Goal: Task Accomplishment & Management: Manage account settings

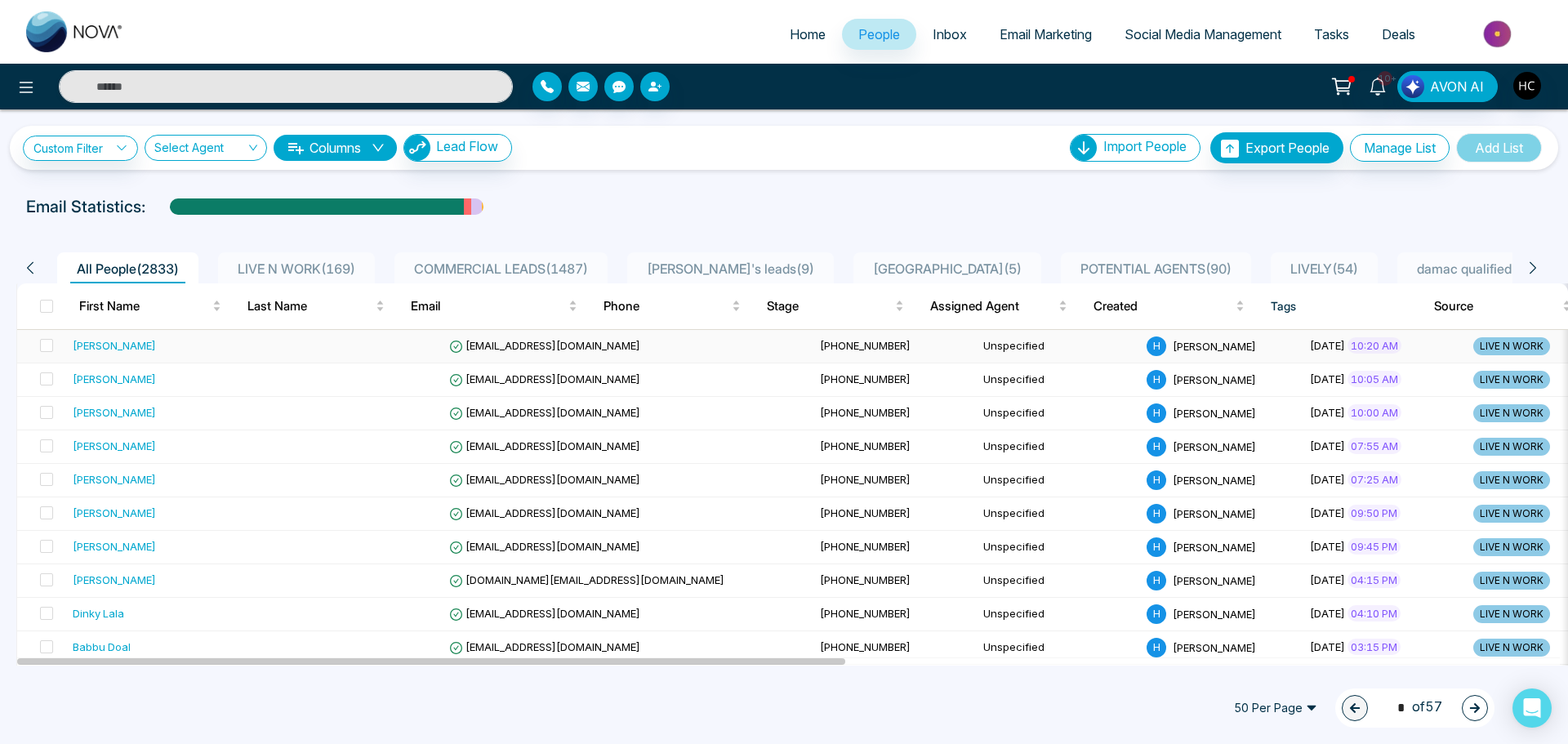
click at [209, 337] on div "[PERSON_NAME]" at bounding box center [172, 345] width 200 height 16
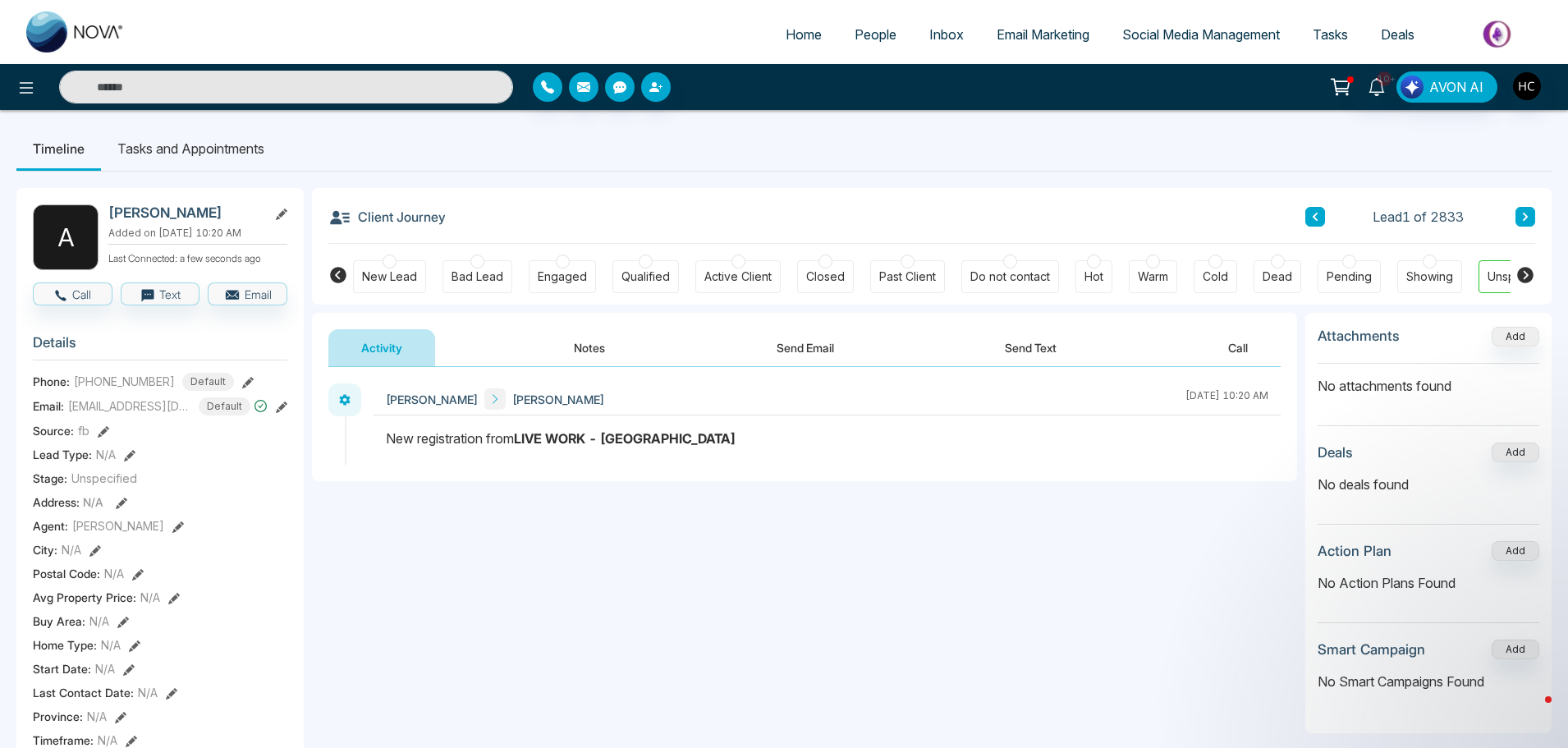
click at [575, 343] on button "Notes" at bounding box center [589, 348] width 97 height 37
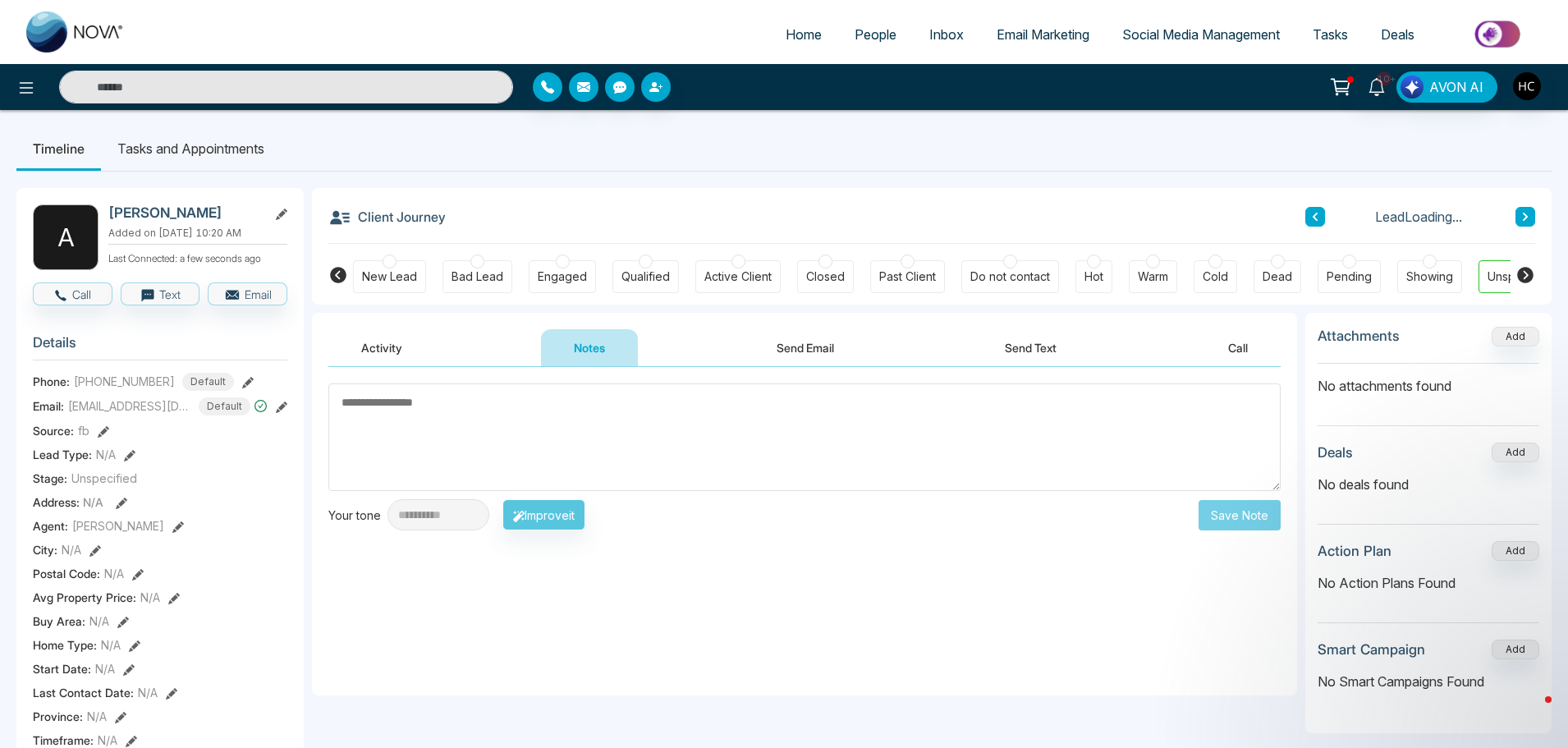
click at [579, 433] on textarea at bounding box center [804, 437] width 952 height 107
click at [476, 433] on textarea at bounding box center [804, 437] width 952 height 107
click at [340, 403] on textarea at bounding box center [804, 437] width 952 height 107
drag, startPoint x: 340, startPoint y: 403, endPoint x: 460, endPoint y: 404, distance: 120.0
click at [460, 404] on textarea at bounding box center [804, 437] width 952 height 107
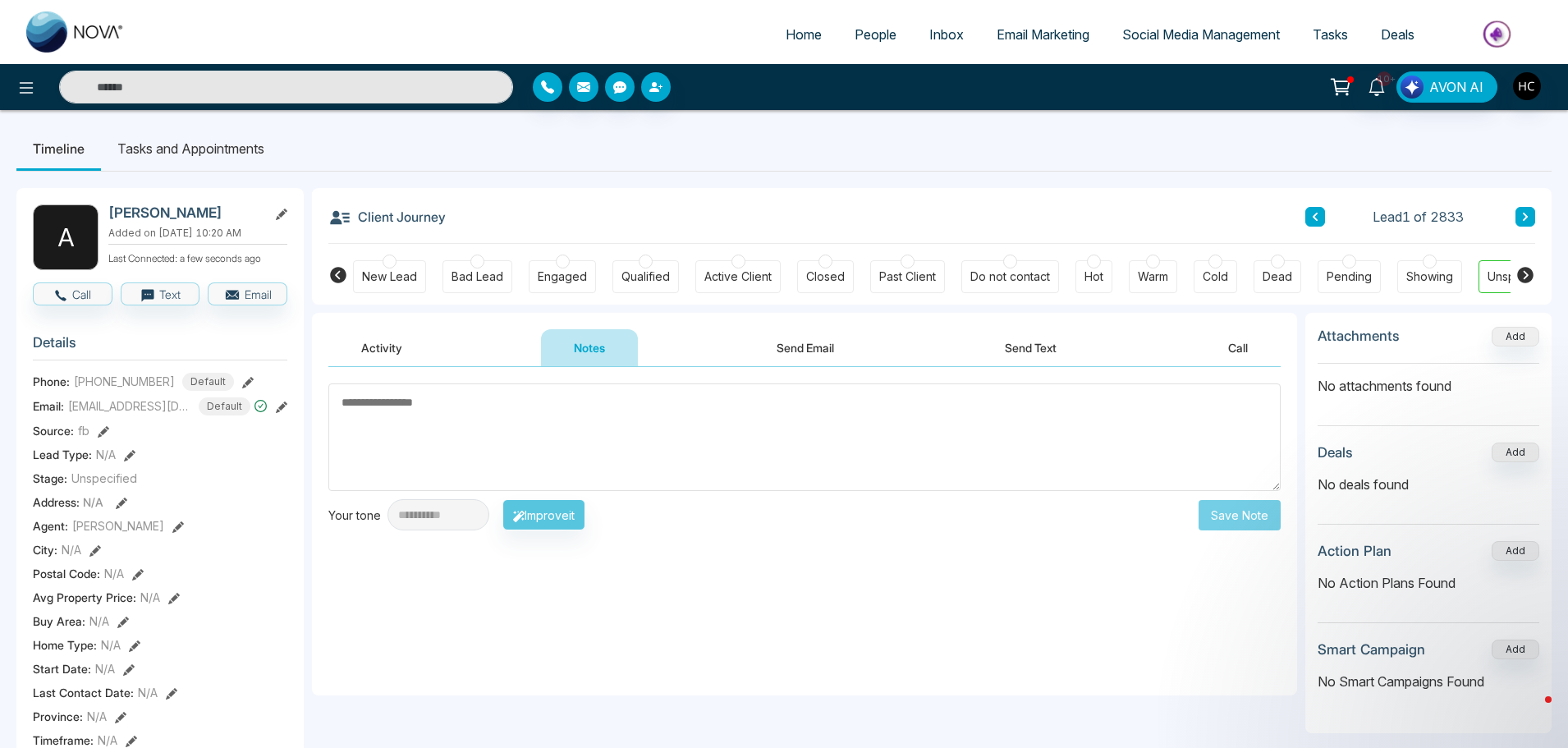
click at [448, 408] on textarea at bounding box center [804, 437] width 952 height 107
click at [373, 412] on textarea at bounding box center [804, 437] width 952 height 107
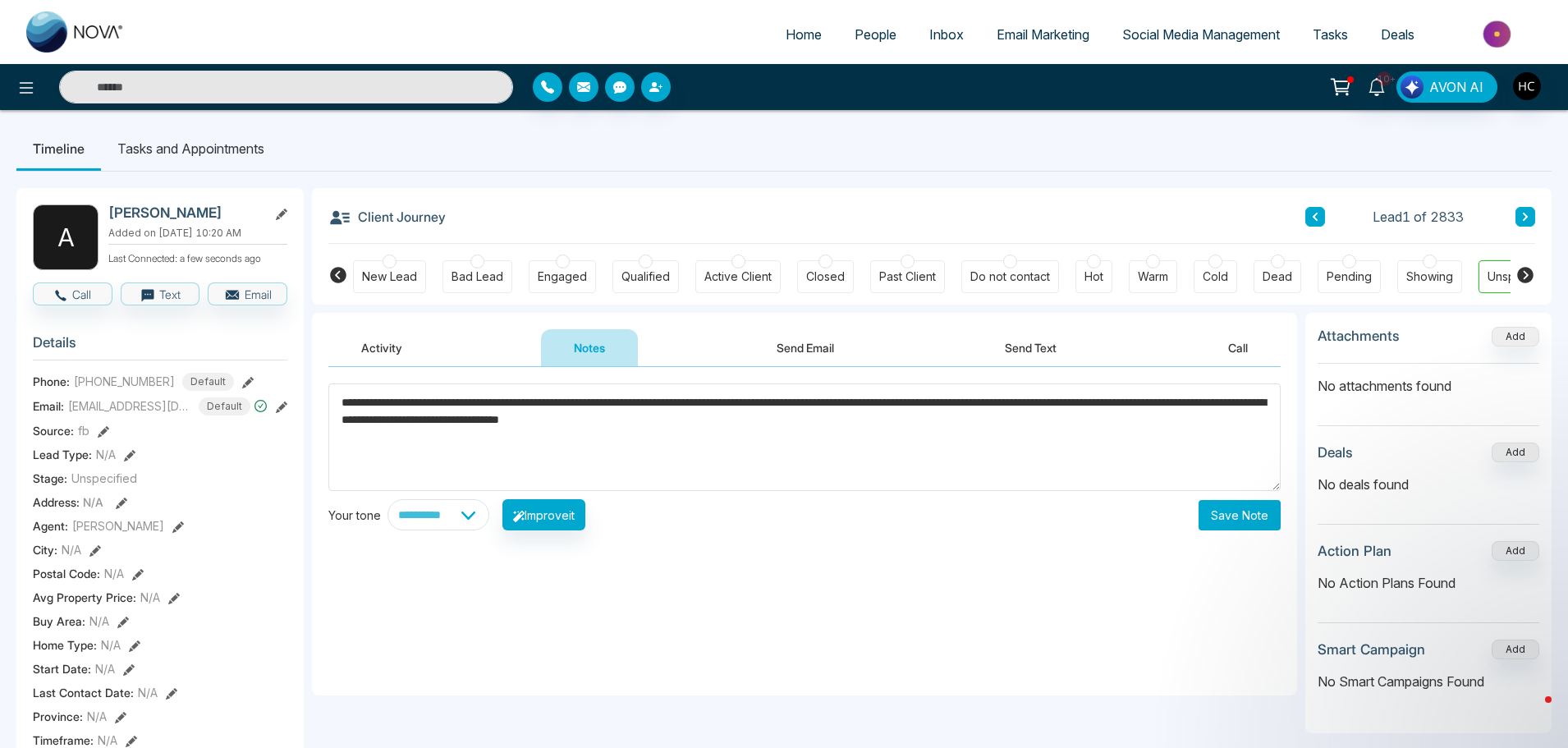
type textarea "**********"
click at [1215, 513] on button "Save Note" at bounding box center [1239, 515] width 82 height 30
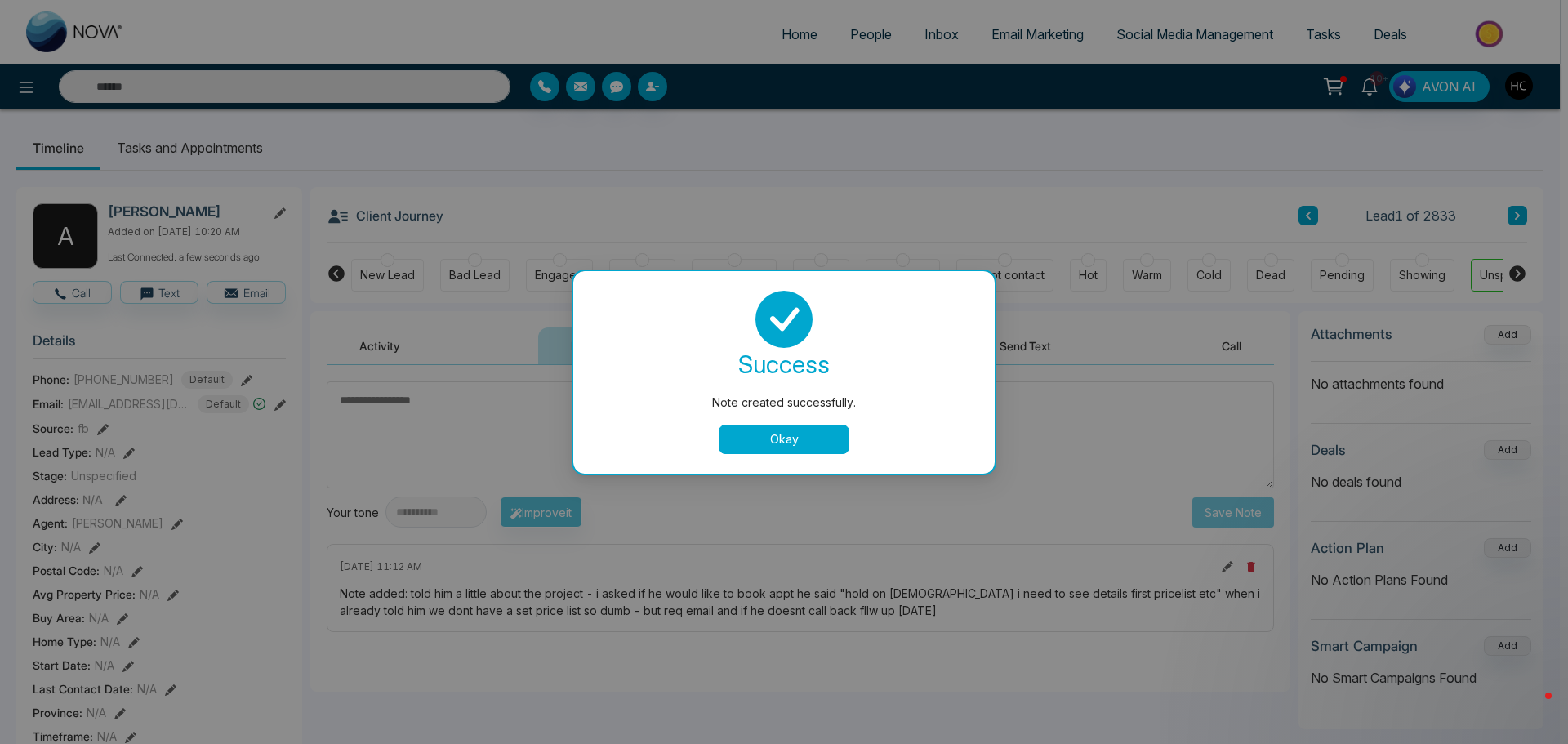
click at [806, 453] on button "Okay" at bounding box center [784, 440] width 131 height 29
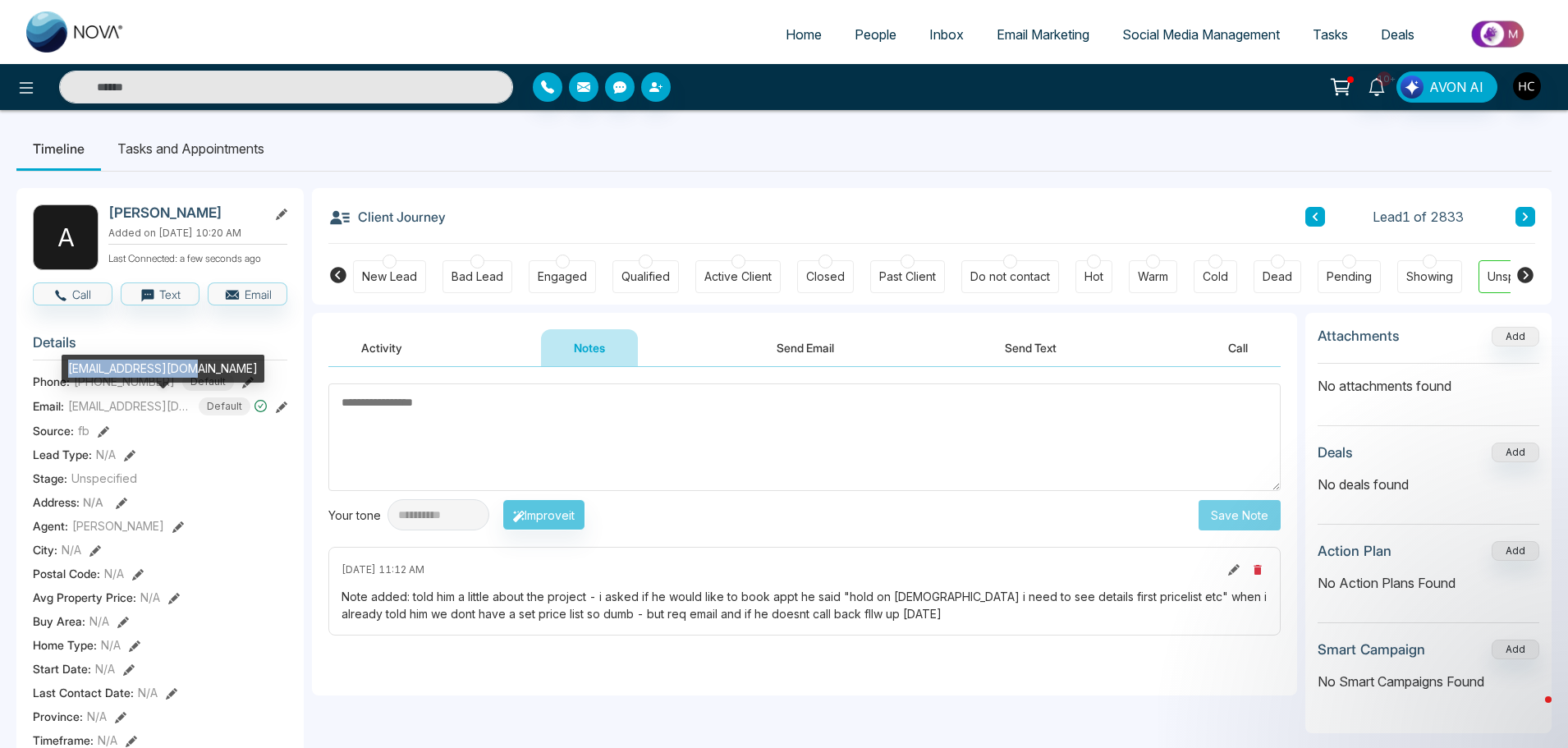
drag, startPoint x: 189, startPoint y: 366, endPoint x: 63, endPoint y: 372, distance: 126.1
click at [63, 372] on div "[EMAIL_ADDRESS][DOMAIN_NAME]" at bounding box center [163, 368] width 203 height 28
copy div "[EMAIL_ADDRESS][DOMAIN_NAME]"
click at [674, 413] on textarea at bounding box center [804, 437] width 952 height 107
click at [873, 51] on li "People" at bounding box center [875, 36] width 75 height 34
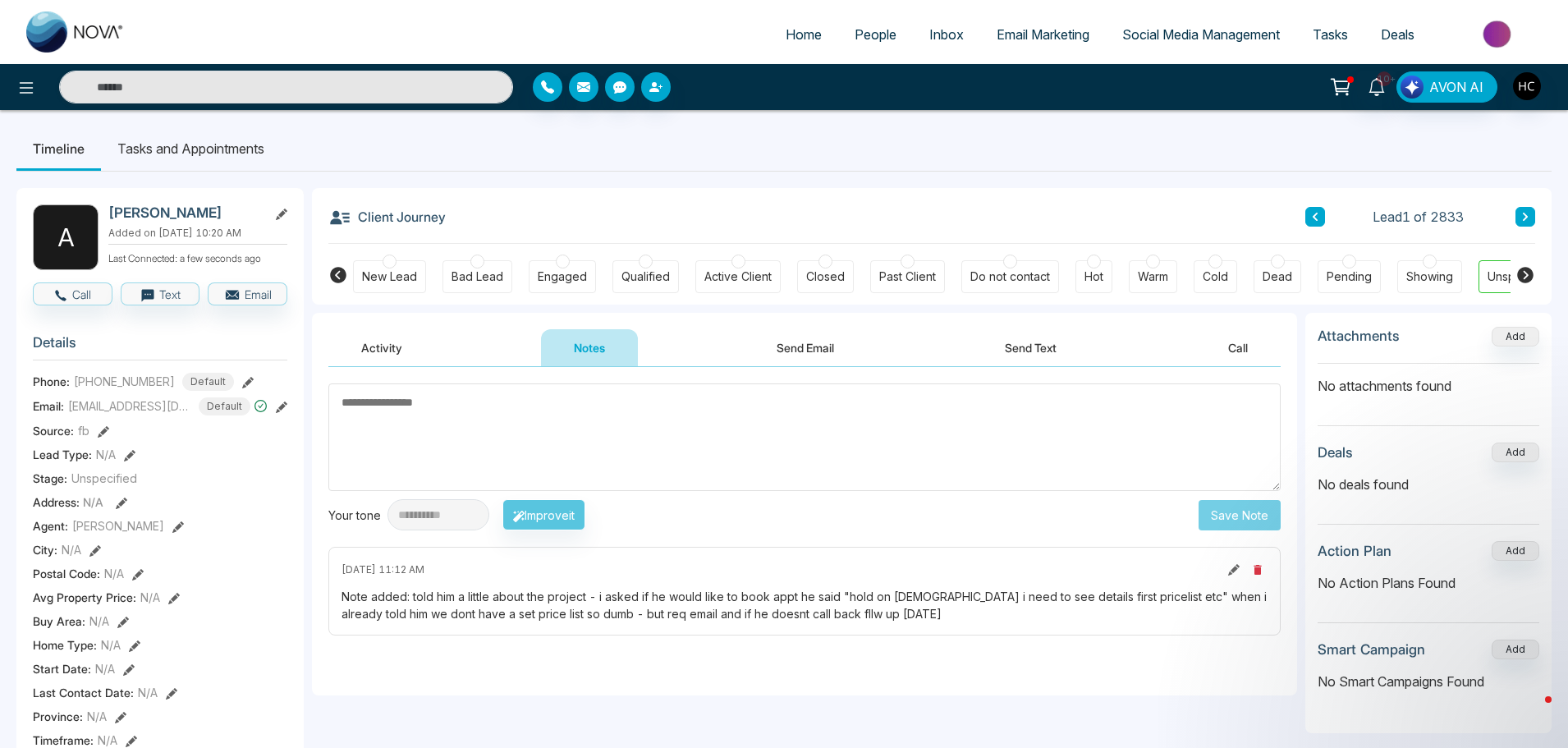
click at [868, 39] on span "People" at bounding box center [875, 34] width 42 height 16
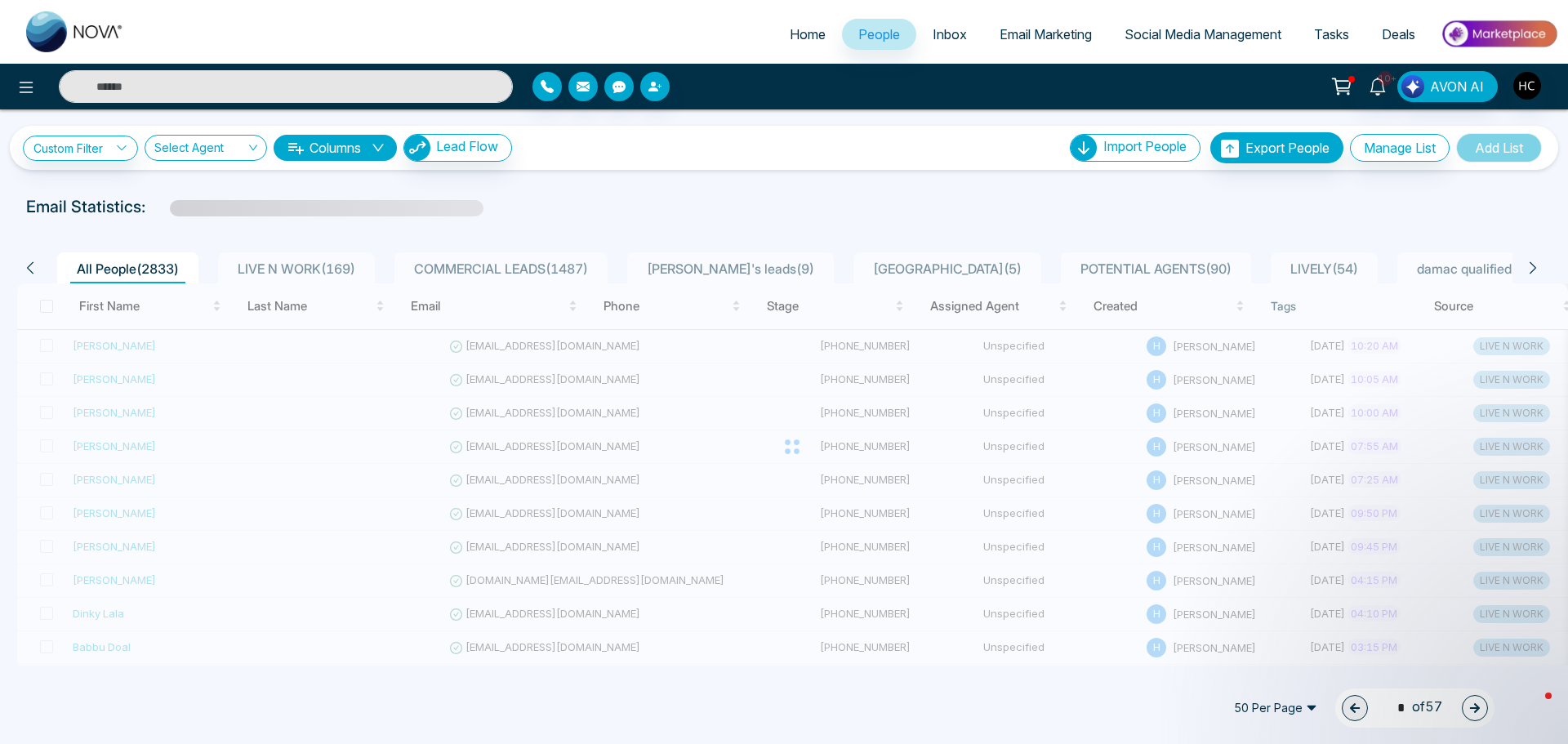
click at [336, 260] on span "LIVE N WORK ( 169 )" at bounding box center [297, 268] width 131 height 16
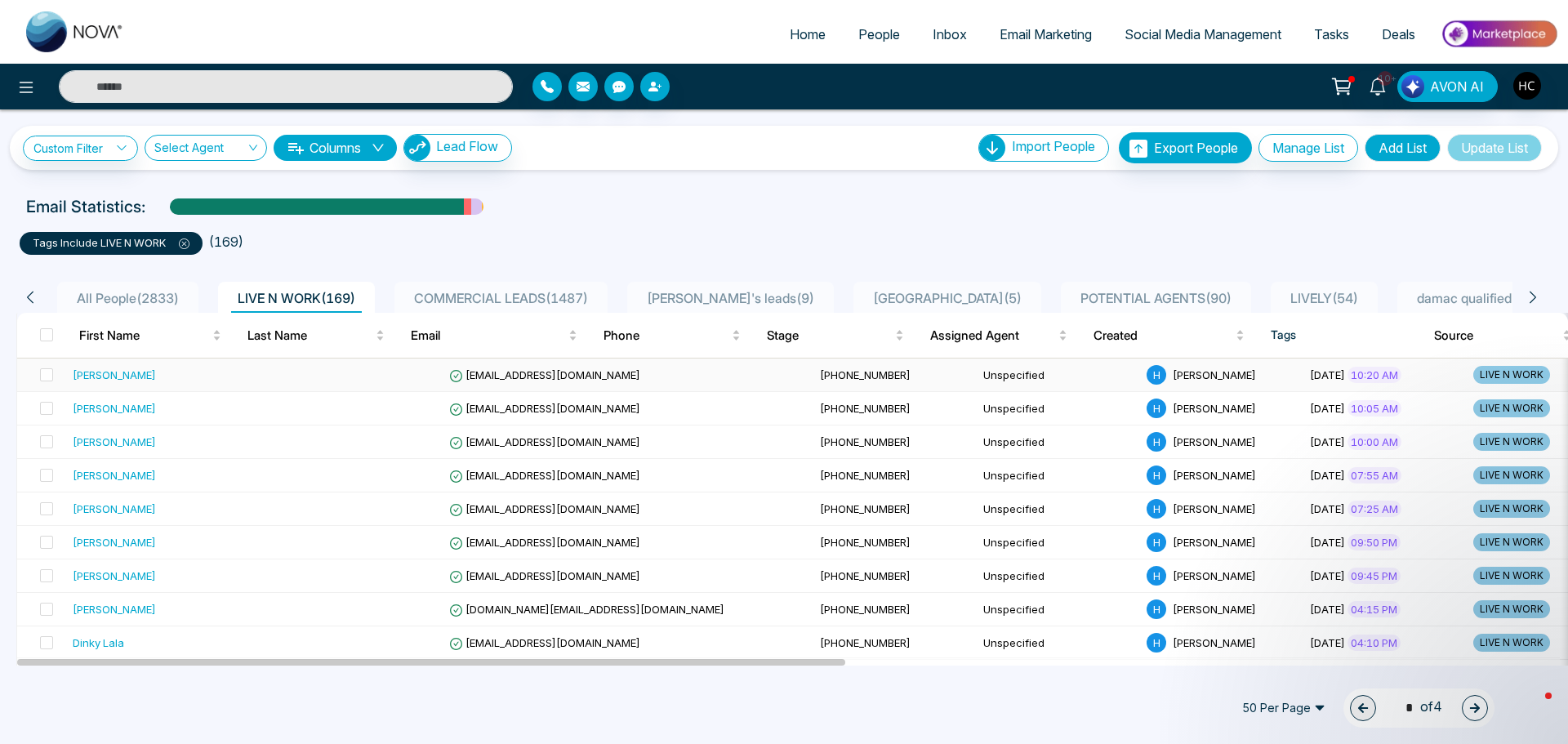
click at [193, 379] on div "[PERSON_NAME]" at bounding box center [172, 374] width 200 height 16
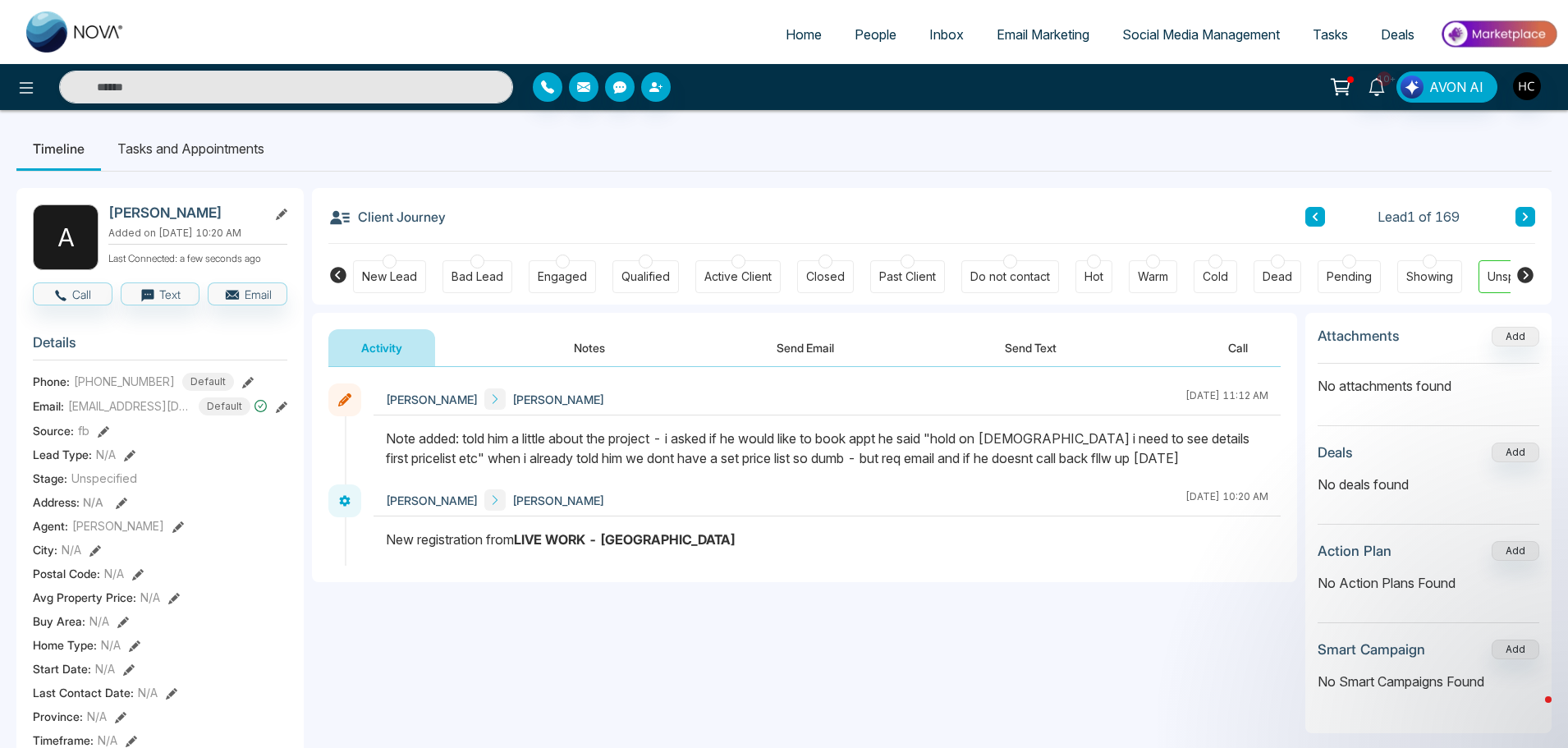
click at [1532, 211] on button at bounding box center [1525, 217] width 20 height 20
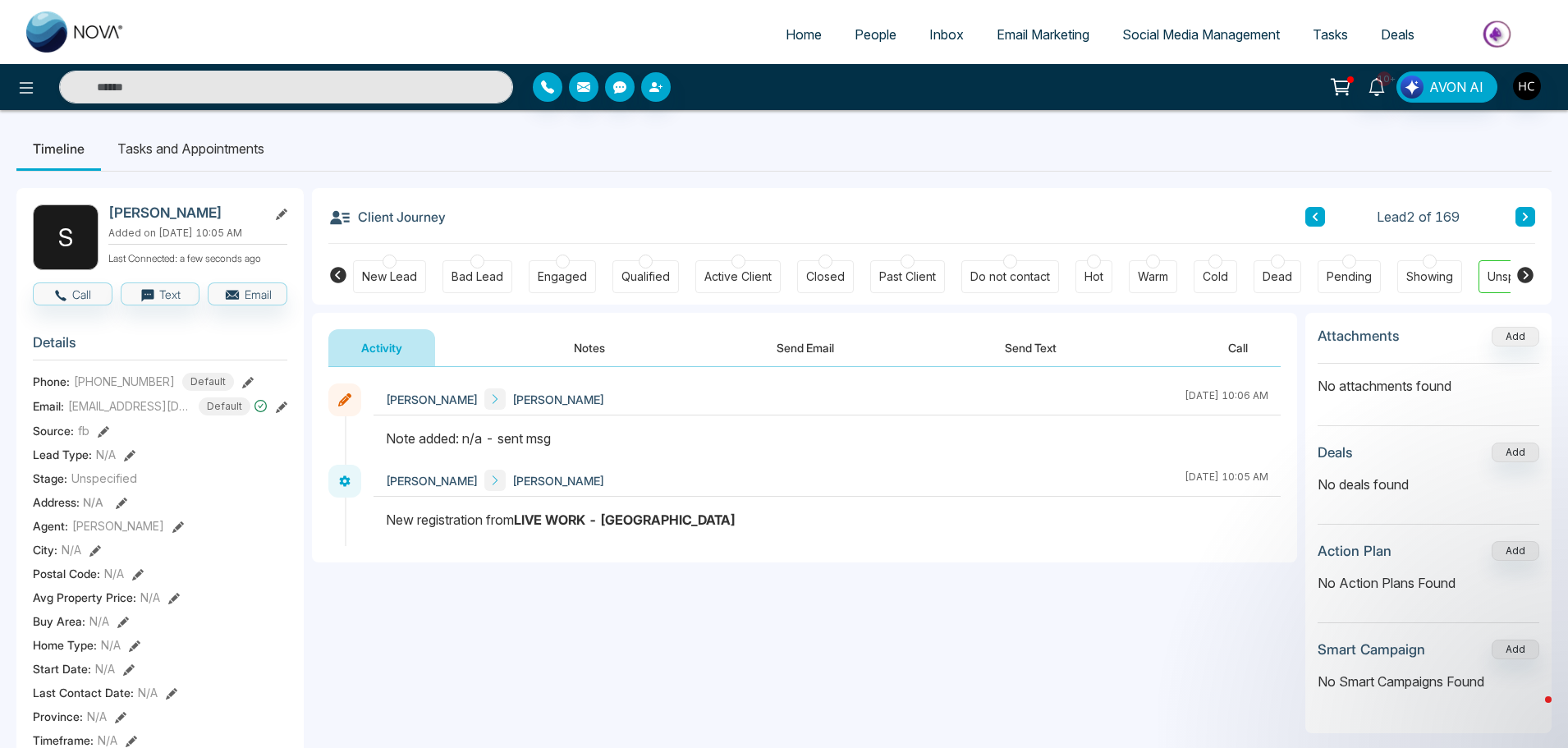
click at [1522, 216] on icon at bounding box center [1525, 216] width 8 height 10
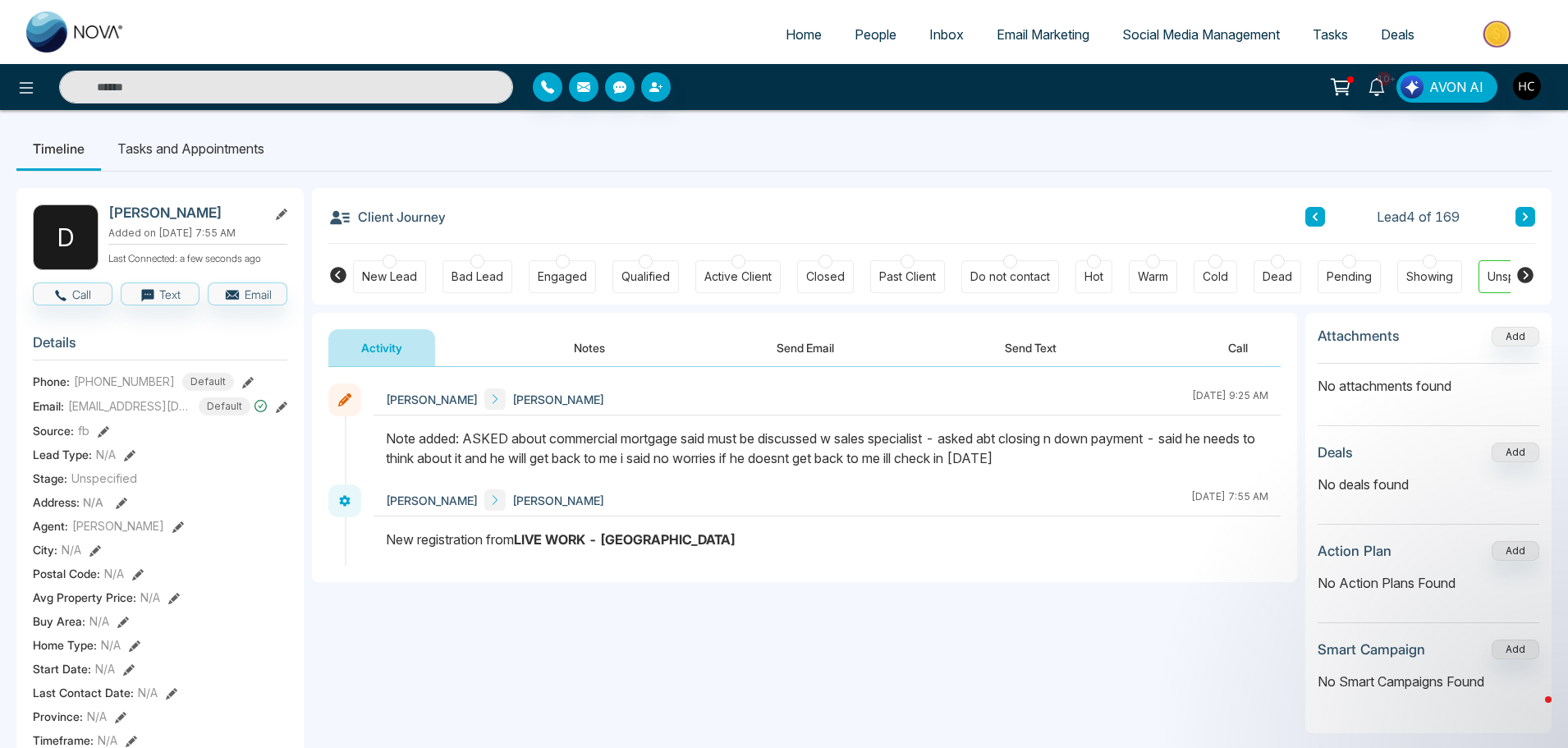
click at [1522, 215] on icon at bounding box center [1525, 216] width 8 height 10
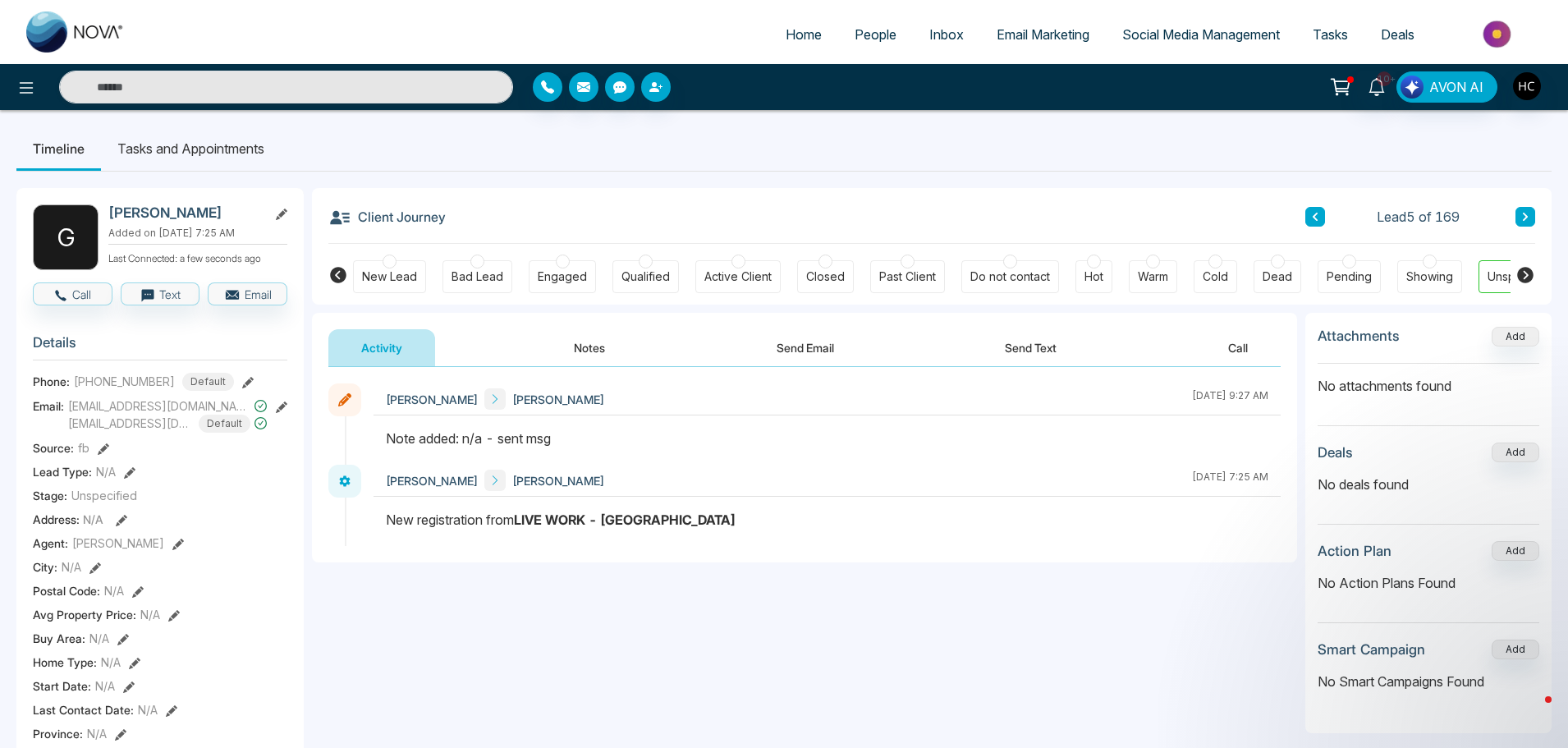
drag, startPoint x: 483, startPoint y: 438, endPoint x: 467, endPoint y: 440, distance: 16.1
click at [467, 440] on div "Note added: n/a - sent msg" at bounding box center [826, 439] width 883 height 20
click at [722, 449] on div at bounding box center [826, 447] width 907 height 36
click at [1522, 211] on icon at bounding box center [1525, 216] width 8 height 10
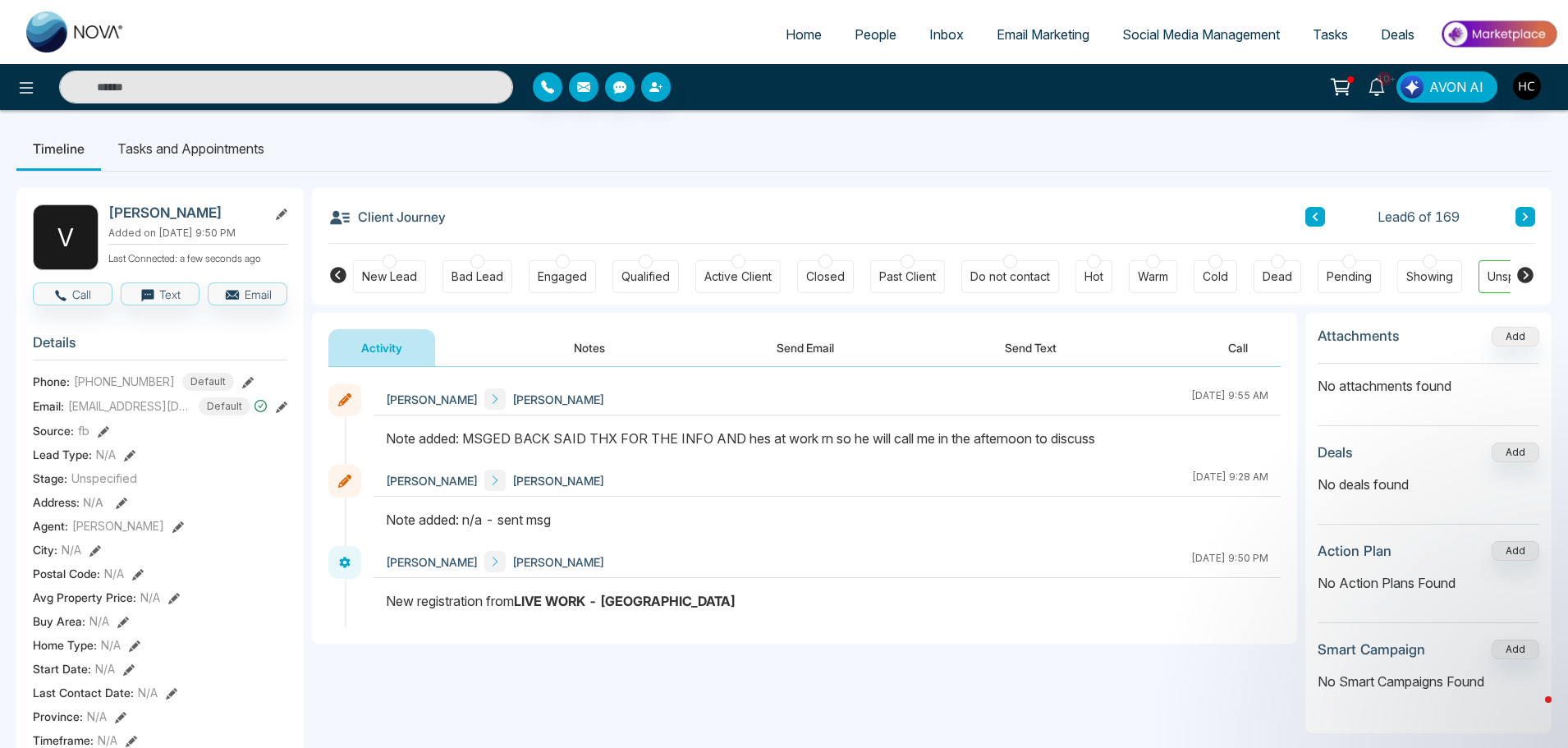
click at [1519, 218] on button at bounding box center [1525, 217] width 20 height 20
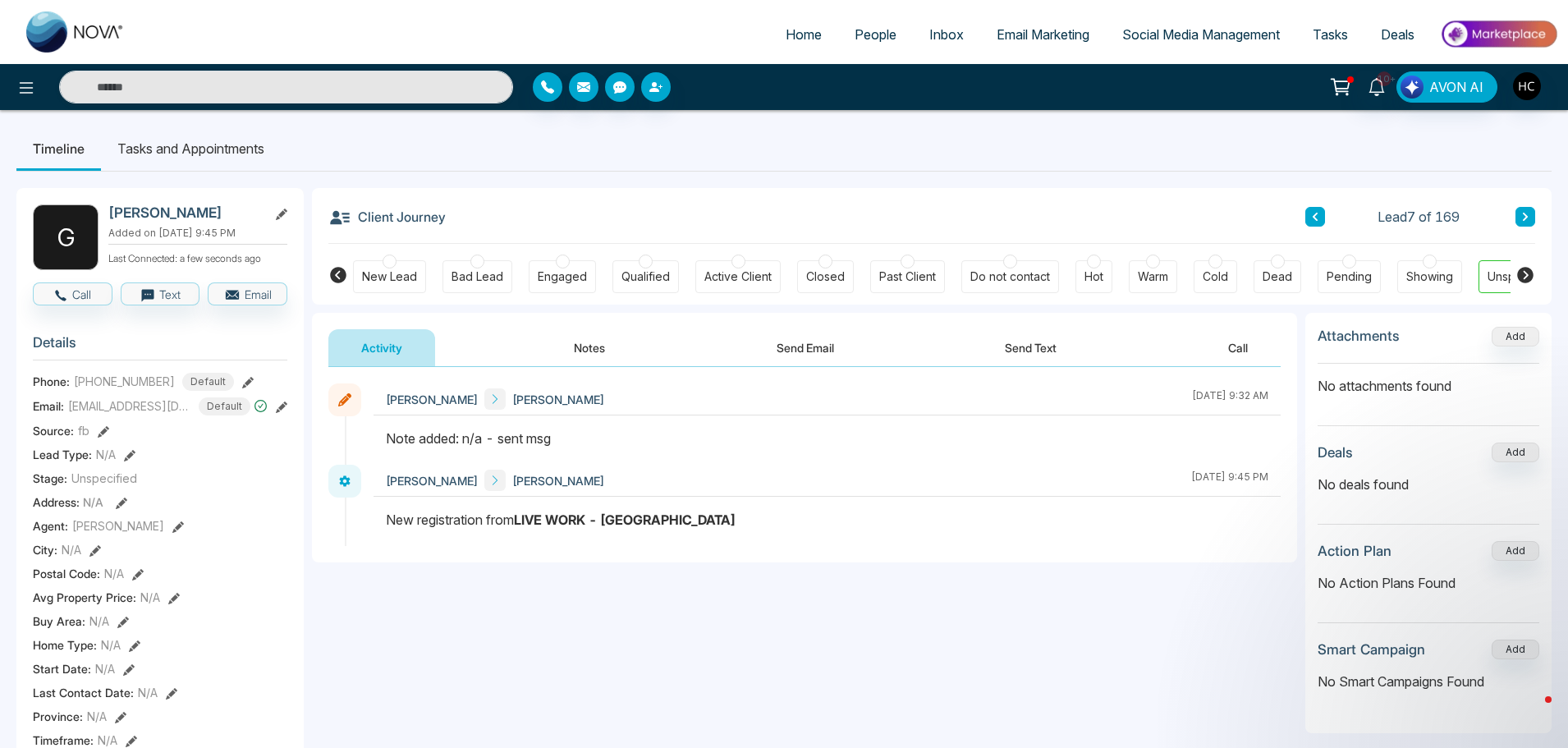
click at [1523, 216] on icon at bounding box center [1525, 216] width 8 height 10
click at [592, 349] on button "Notes" at bounding box center [589, 348] width 97 height 37
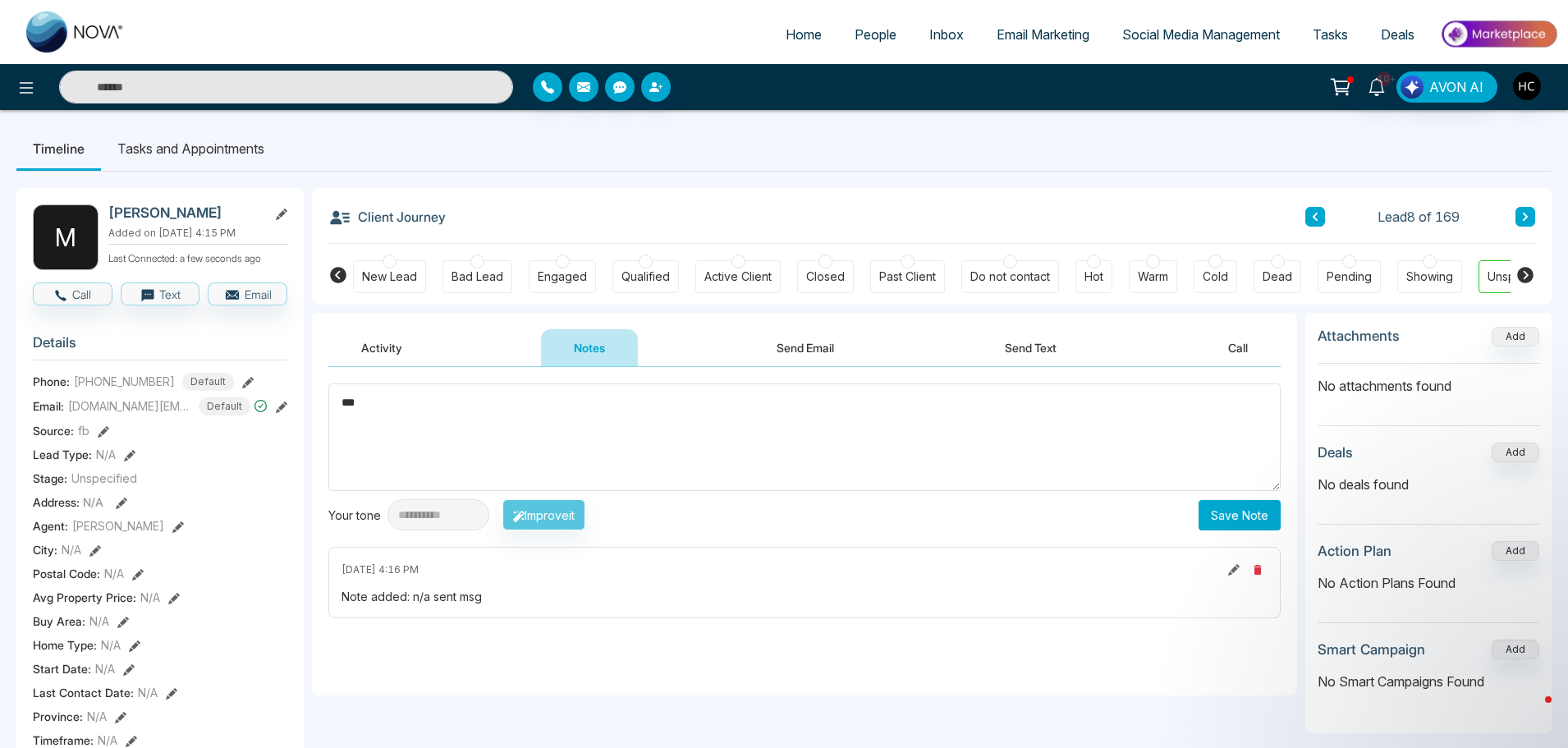
type textarea "***"
click at [1259, 514] on button "Save Note" at bounding box center [1239, 515] width 82 height 30
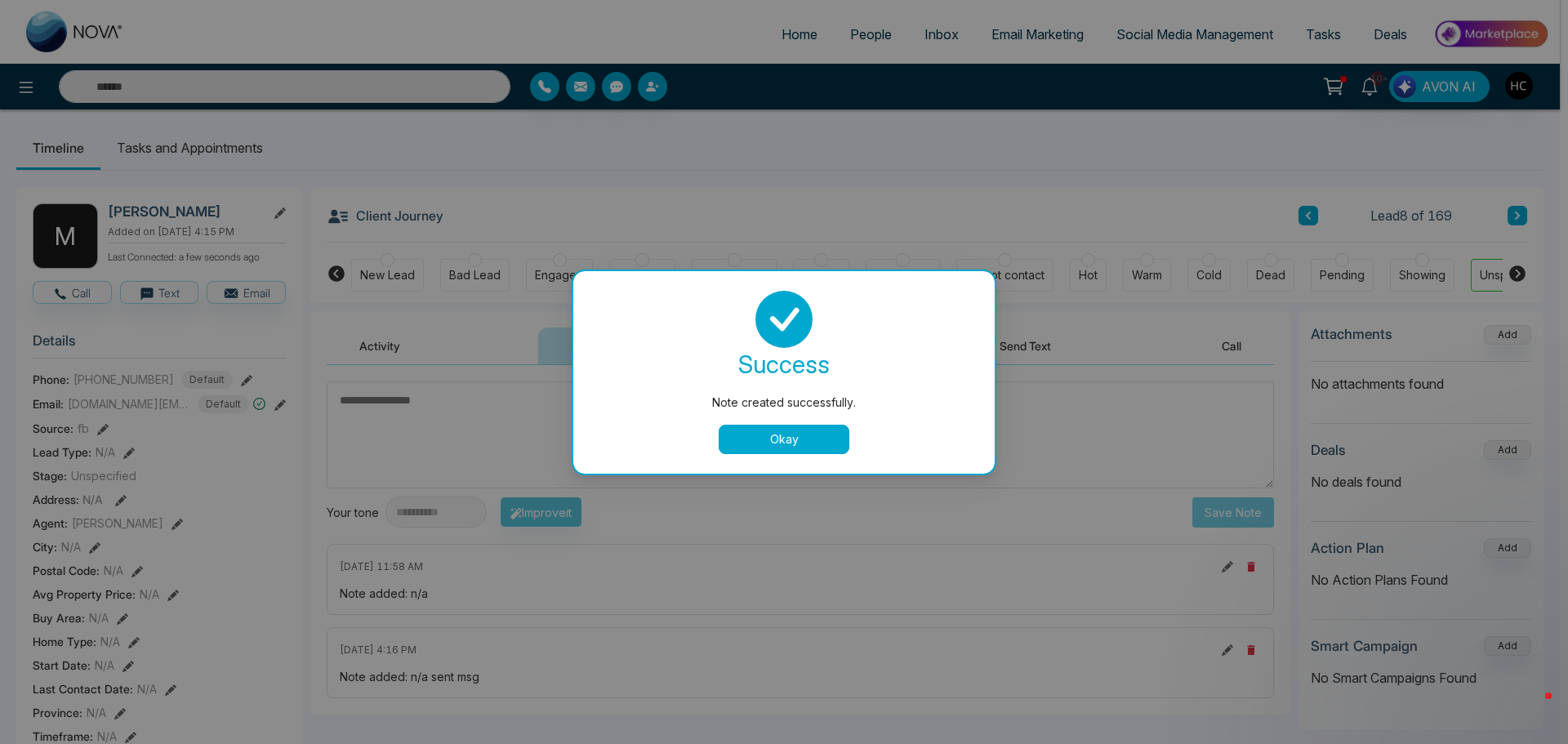
click at [816, 435] on button "Okay" at bounding box center [784, 440] width 131 height 29
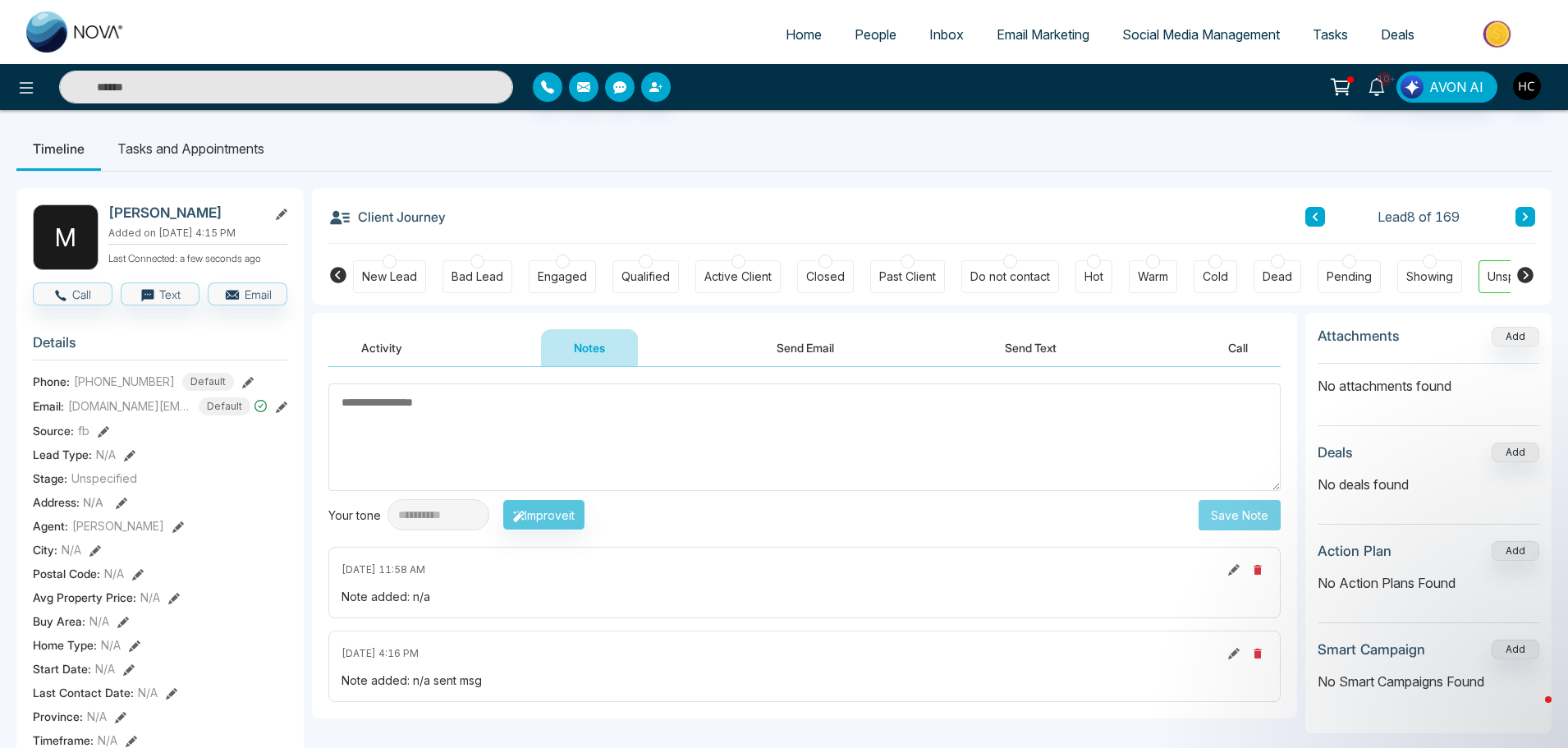
click at [1523, 211] on button at bounding box center [1525, 217] width 20 height 20
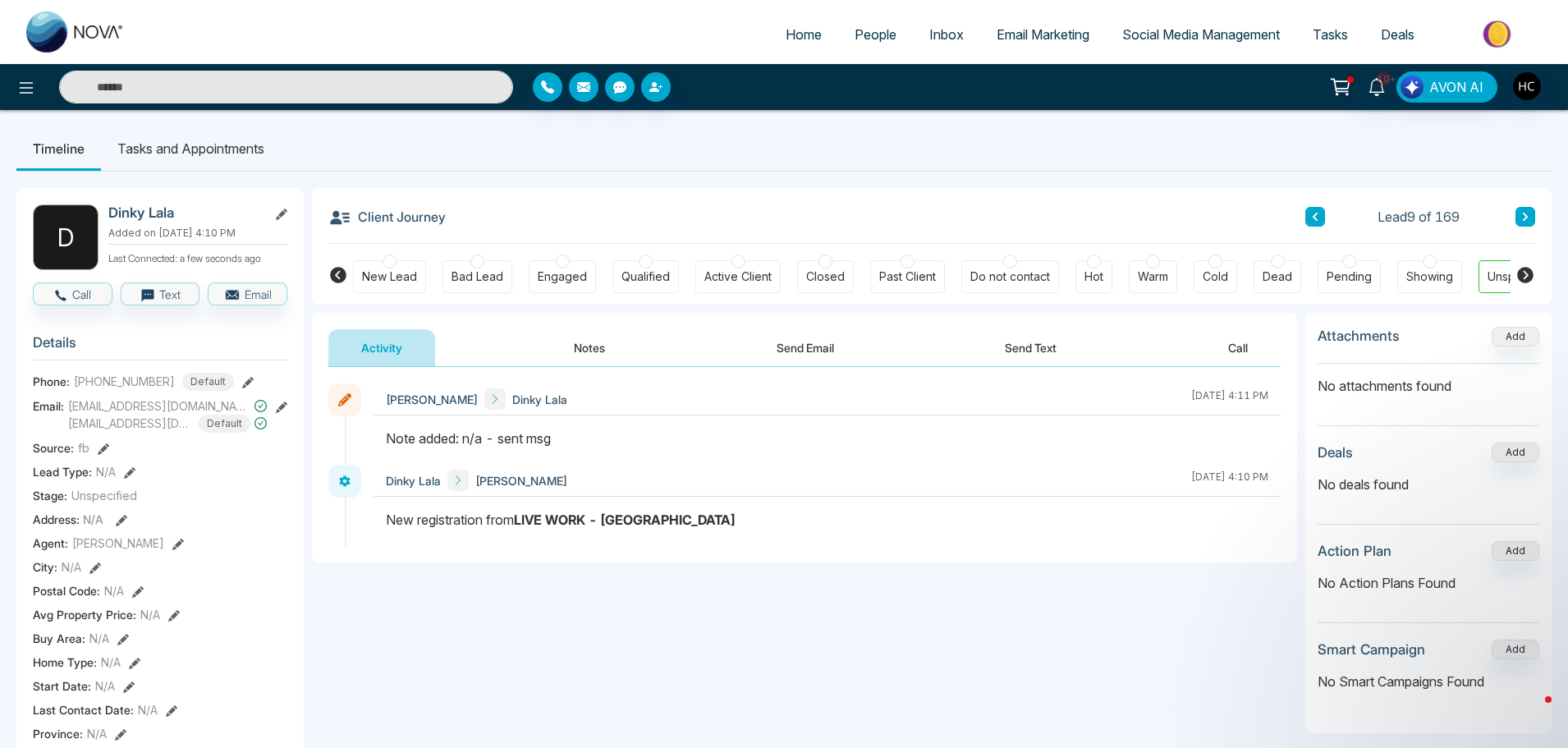
click at [608, 347] on button "Notes" at bounding box center [589, 348] width 97 height 37
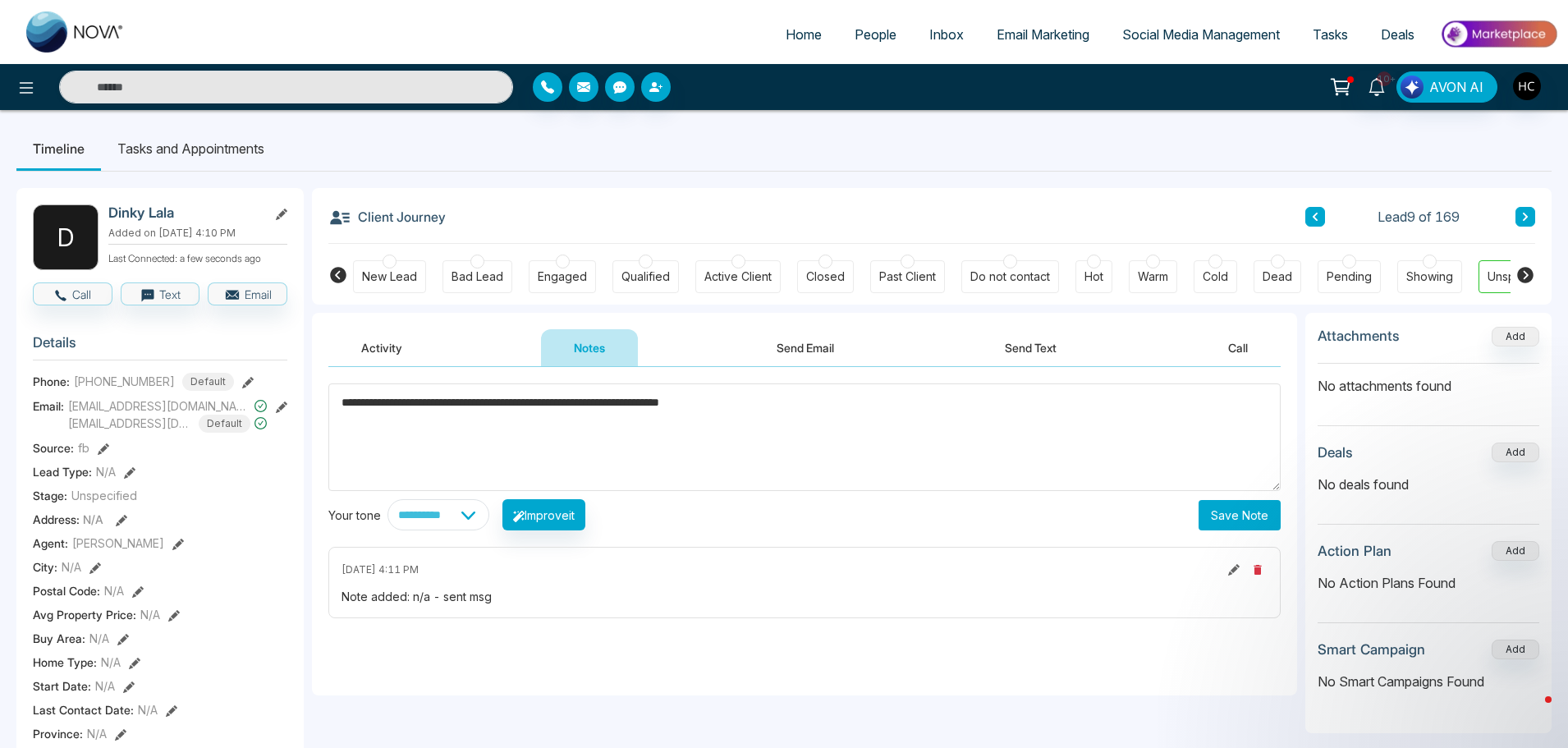
type textarea "**********"
click at [1220, 518] on button "Save Note" at bounding box center [1239, 515] width 82 height 30
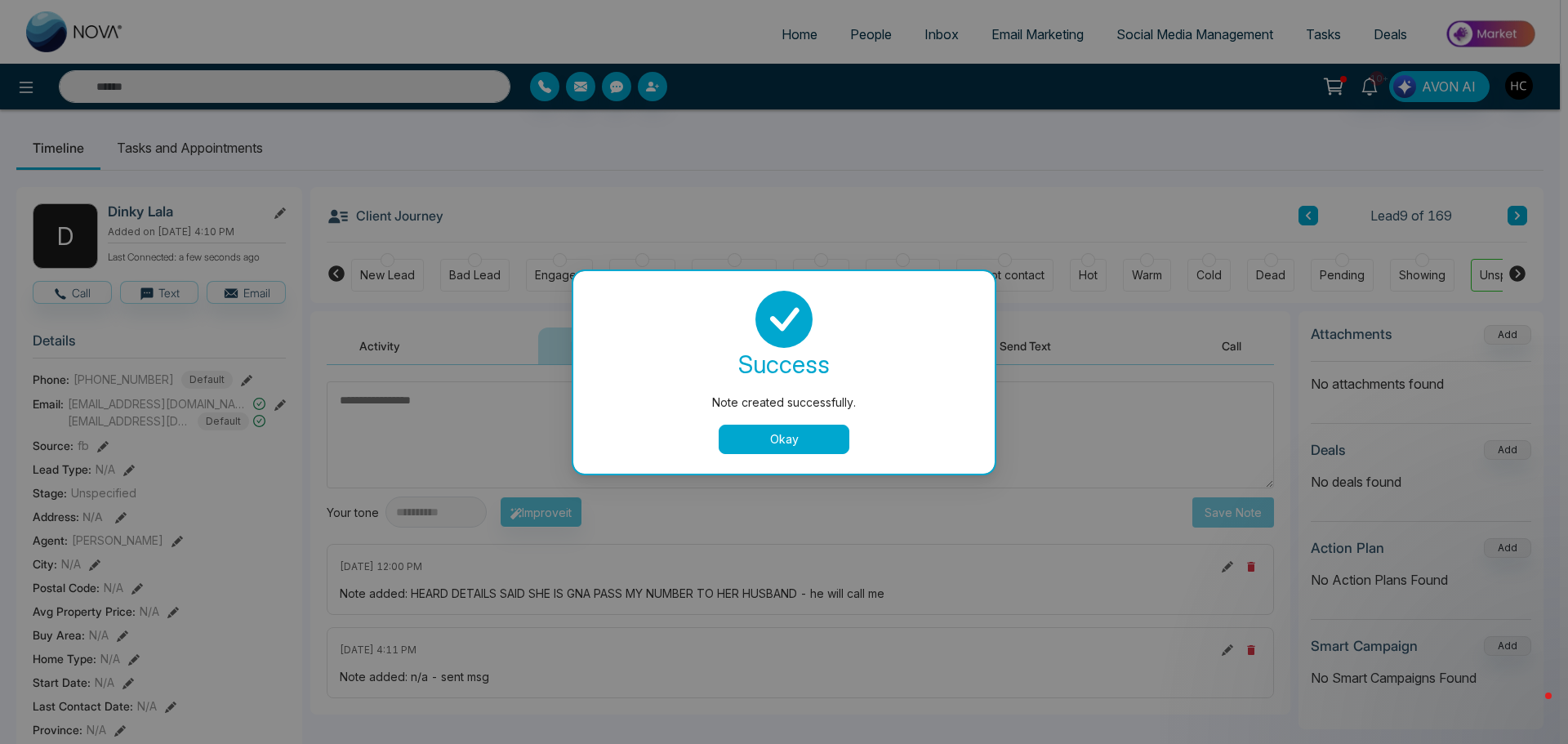
click at [806, 435] on button "Okay" at bounding box center [784, 440] width 131 height 29
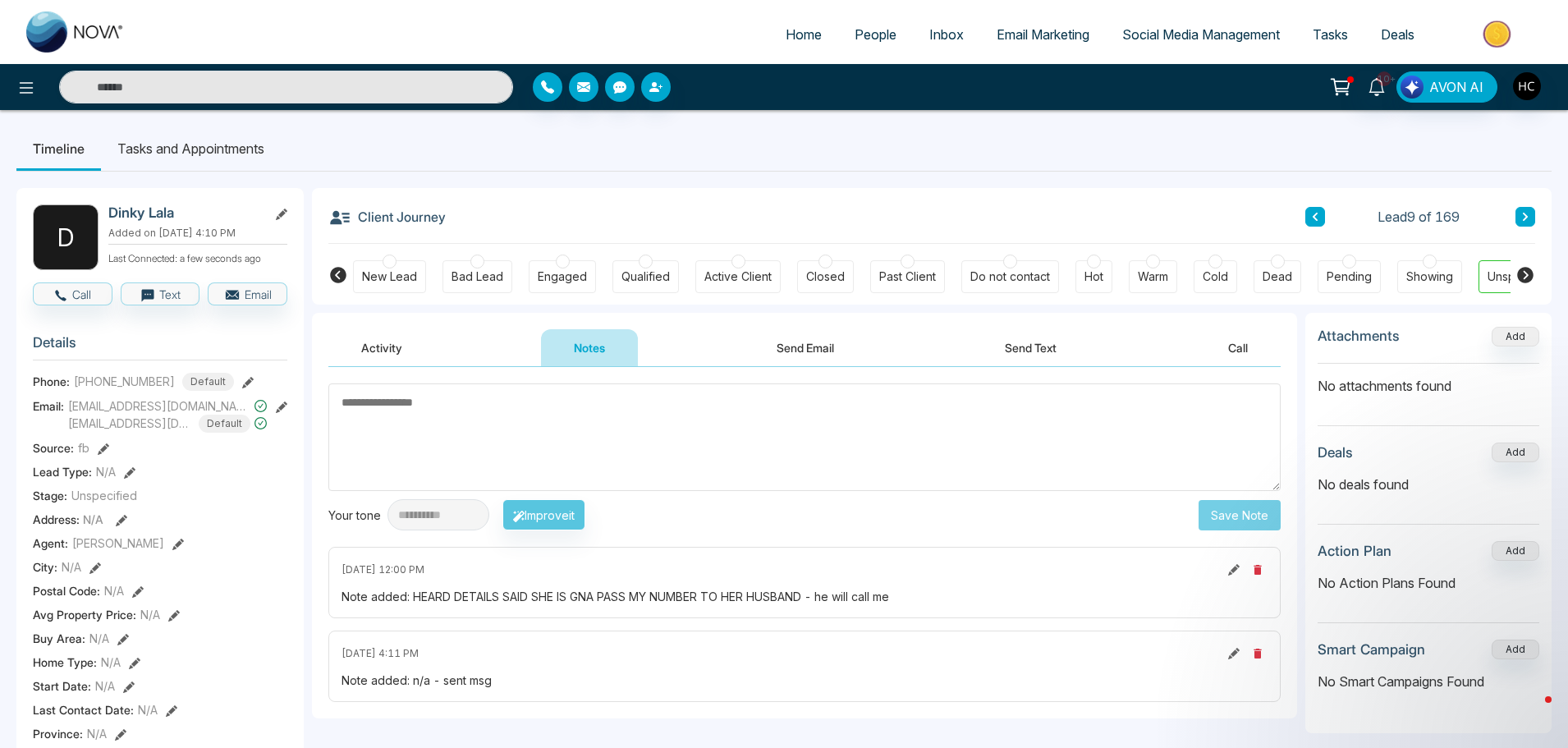
click at [872, 37] on span "People" at bounding box center [875, 34] width 42 height 16
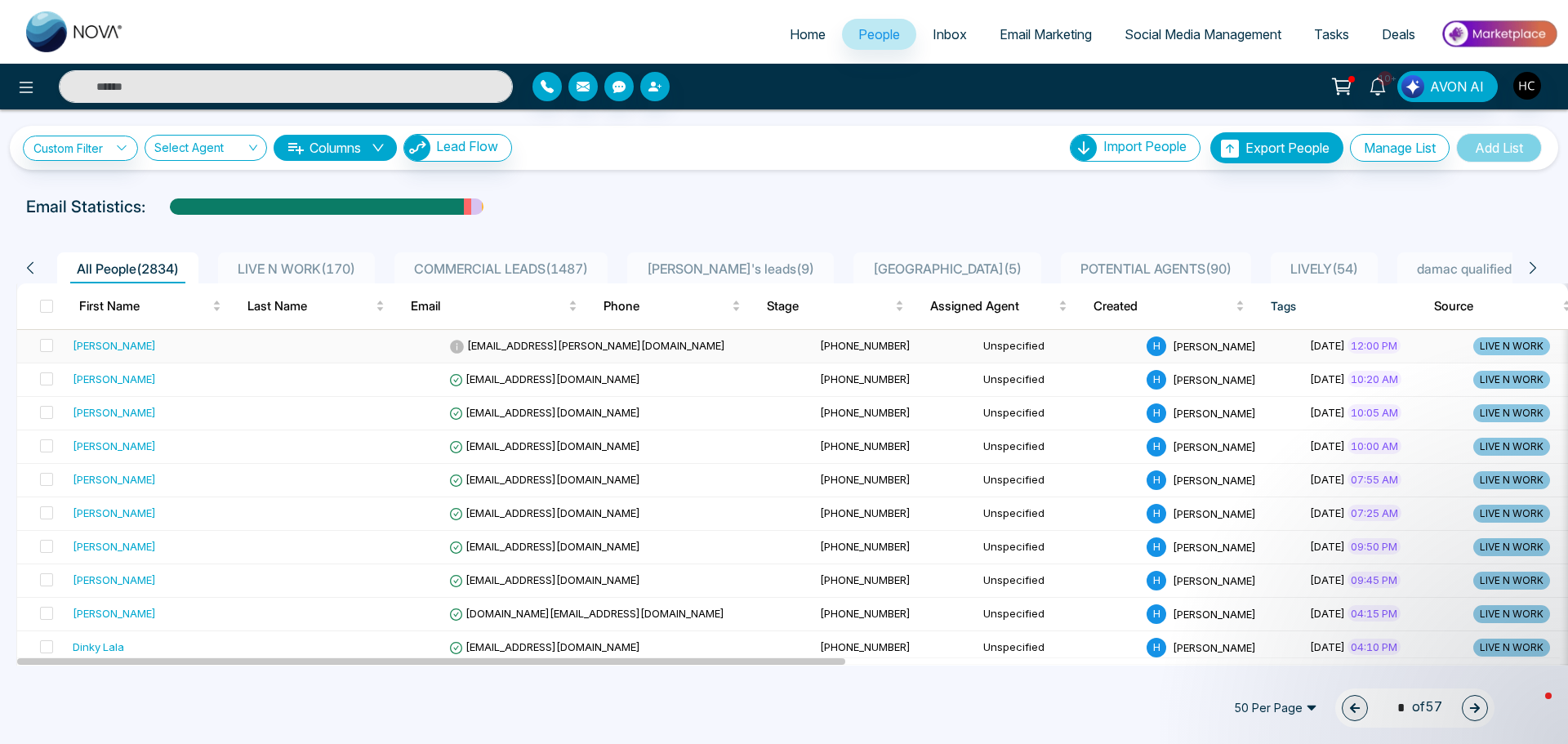
click at [173, 346] on div "[PERSON_NAME]" at bounding box center [172, 345] width 200 height 16
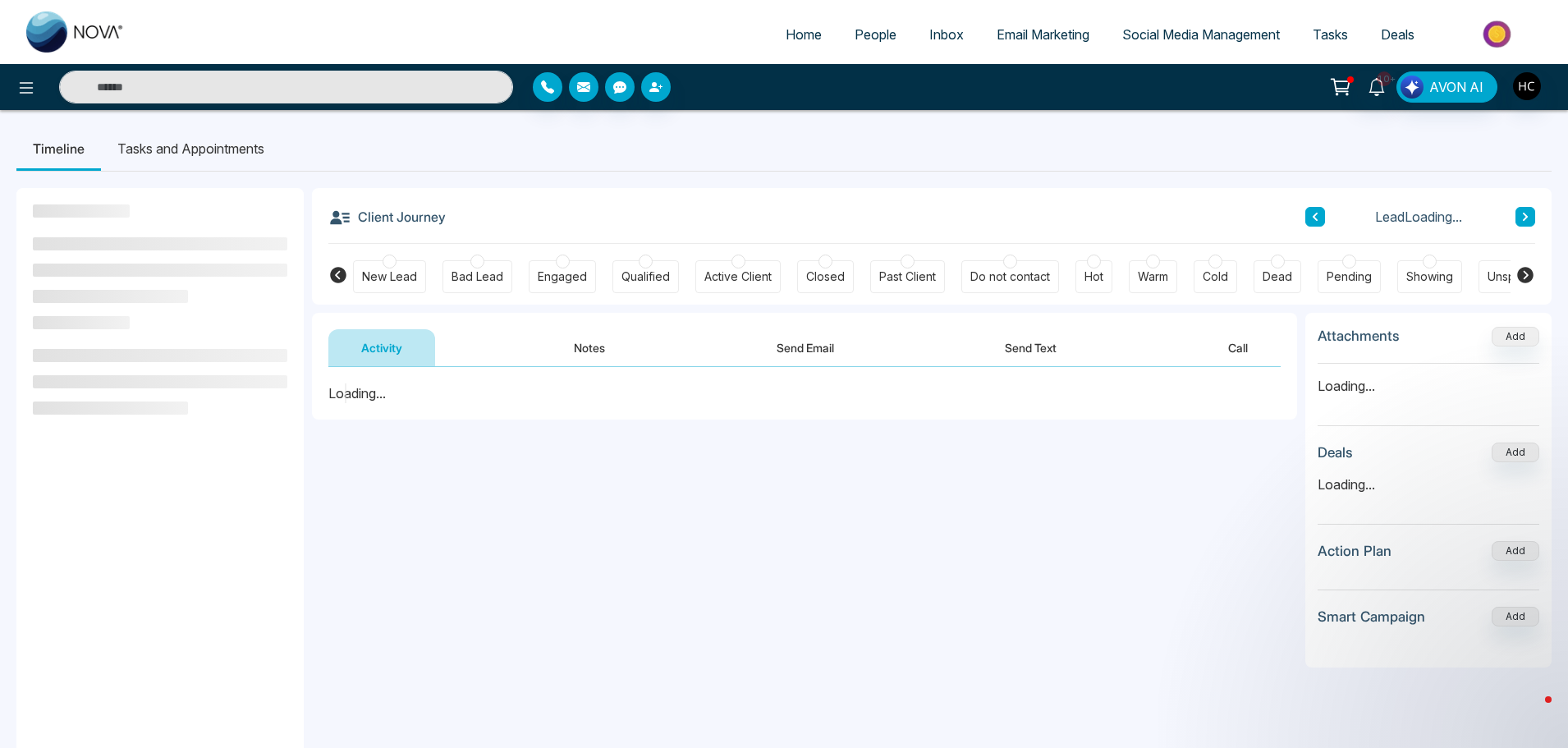
click at [586, 354] on button "Notes" at bounding box center [589, 348] width 97 height 37
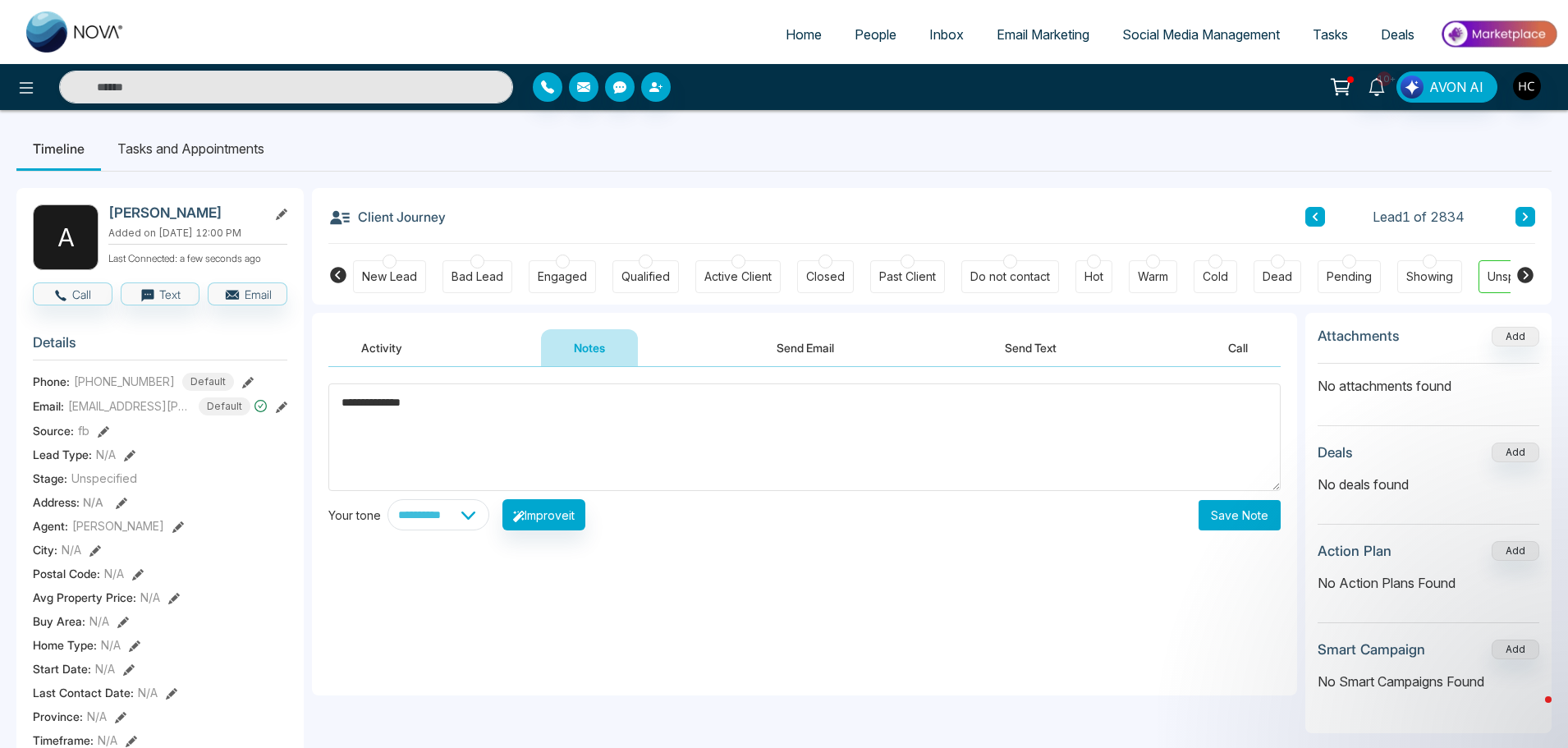
type textarea "**********"
click at [1227, 522] on button "Save Note" at bounding box center [1239, 515] width 82 height 30
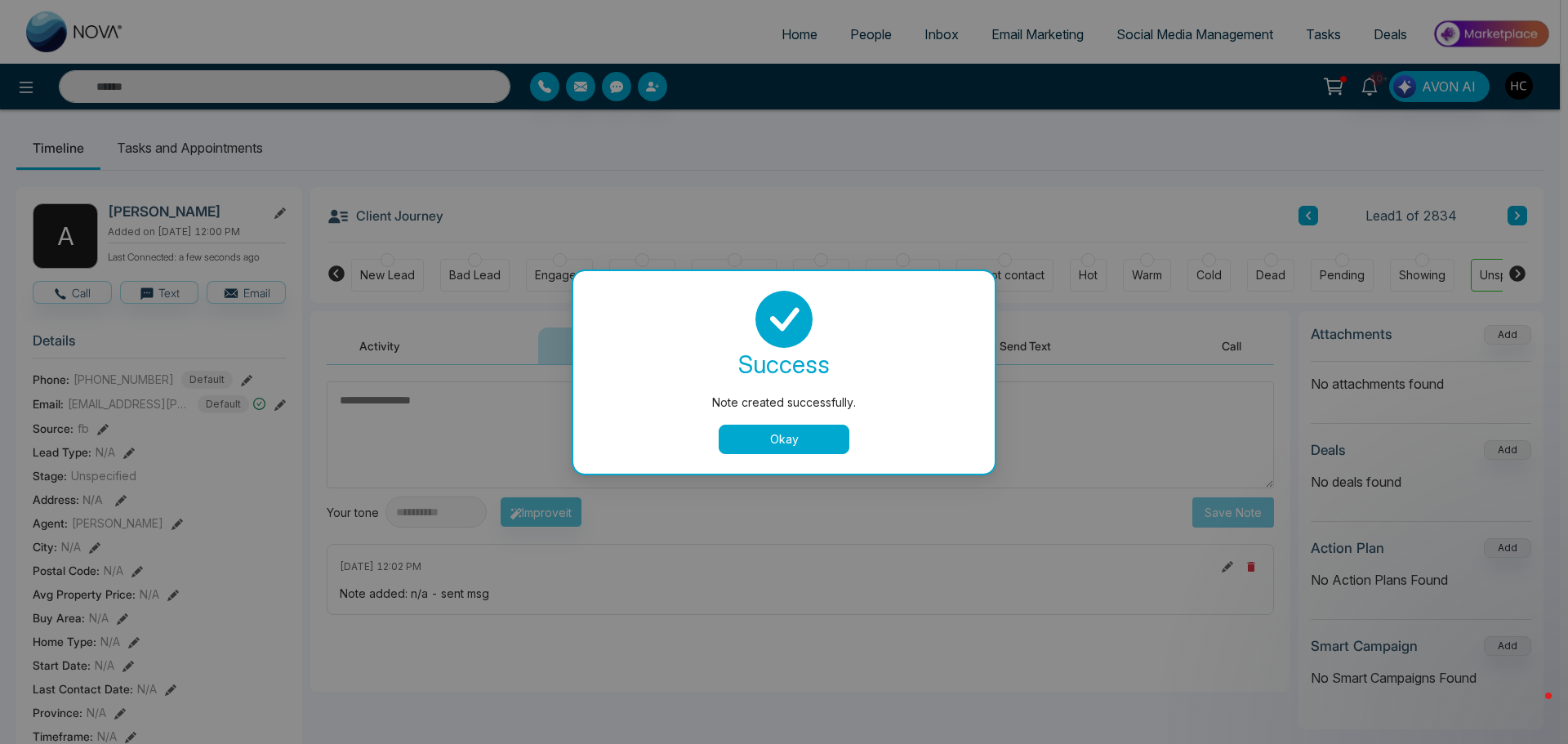
click at [769, 437] on button "Okay" at bounding box center [784, 440] width 131 height 29
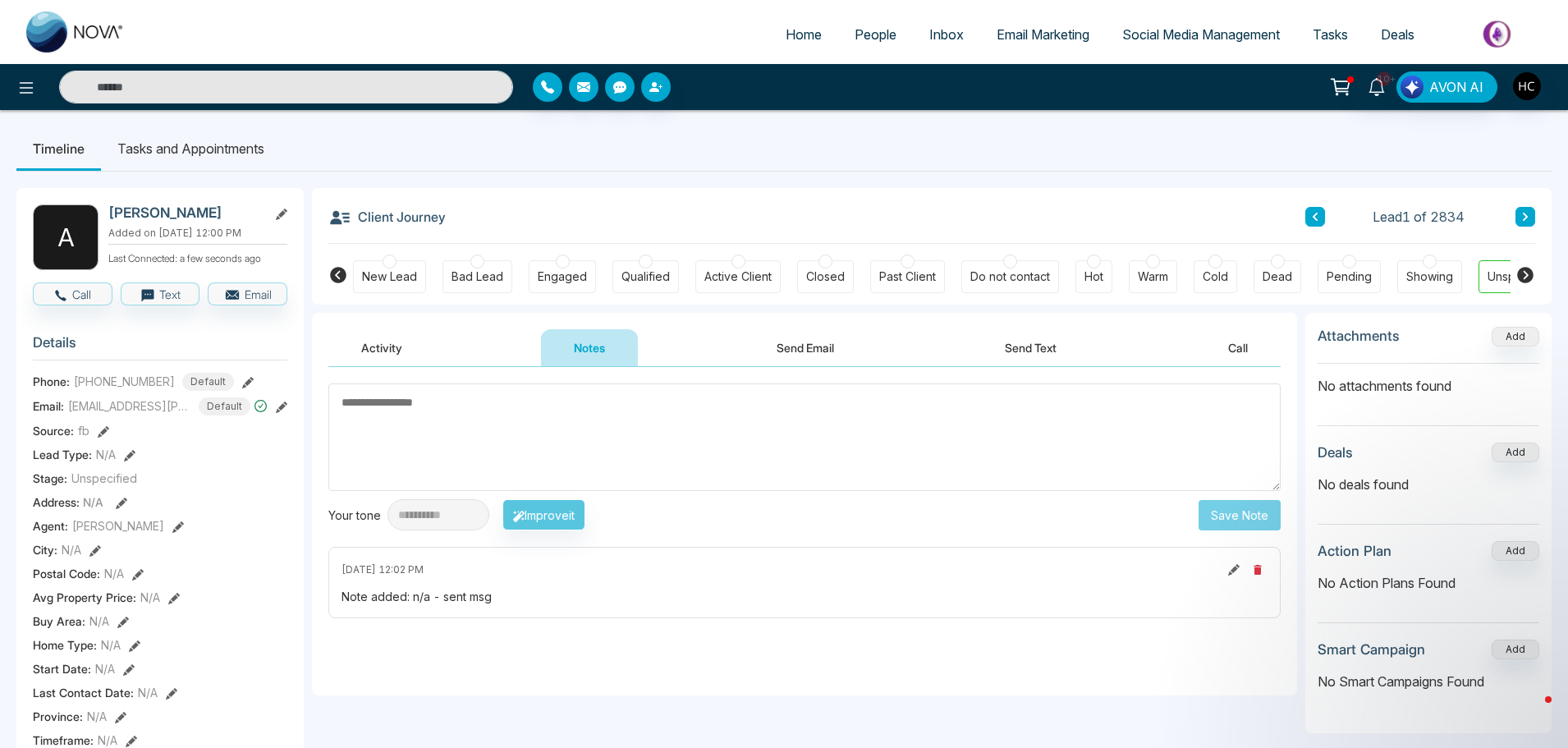
click at [873, 29] on span "People" at bounding box center [875, 34] width 42 height 16
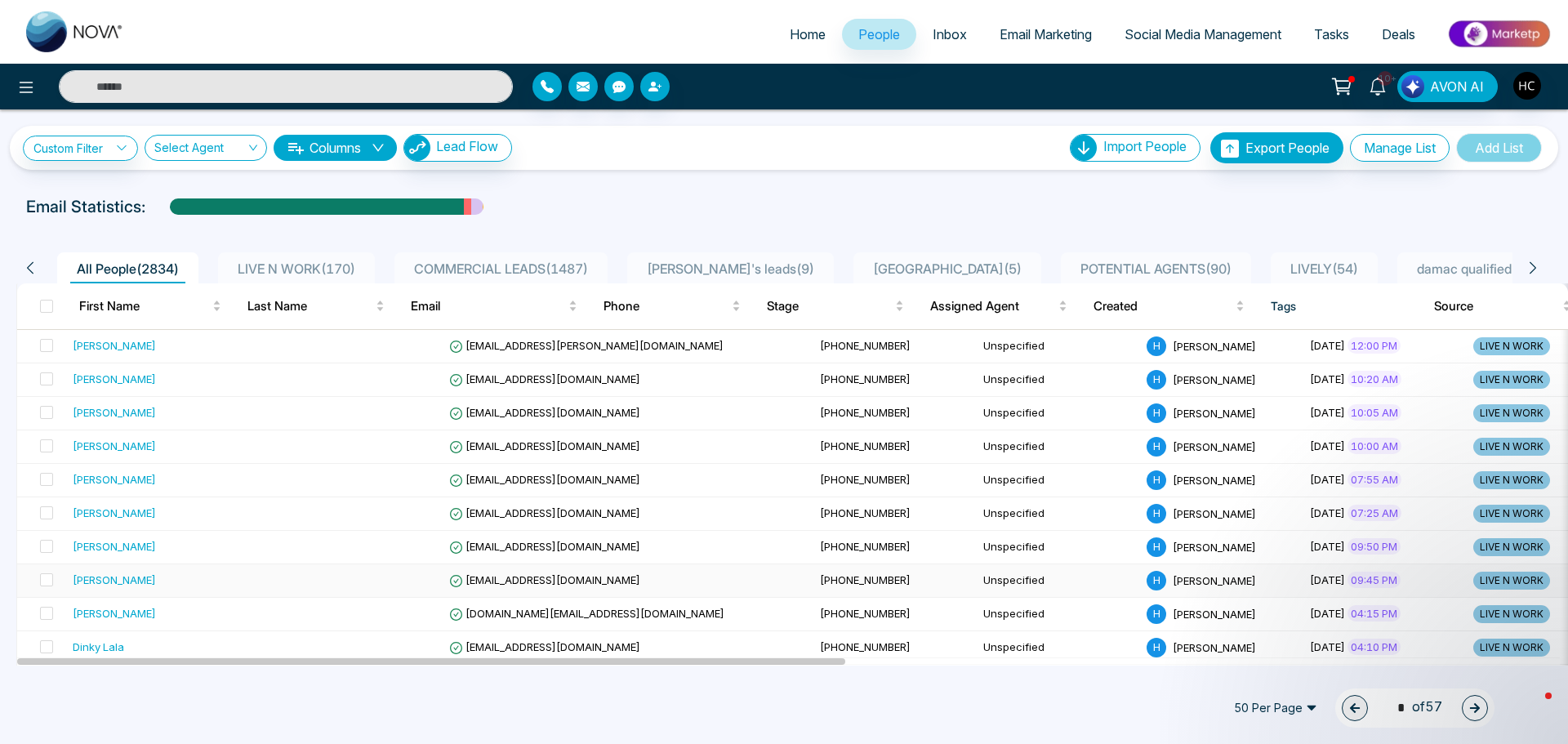
click at [128, 575] on div "[PERSON_NAME]" at bounding box center [114, 579] width 84 height 16
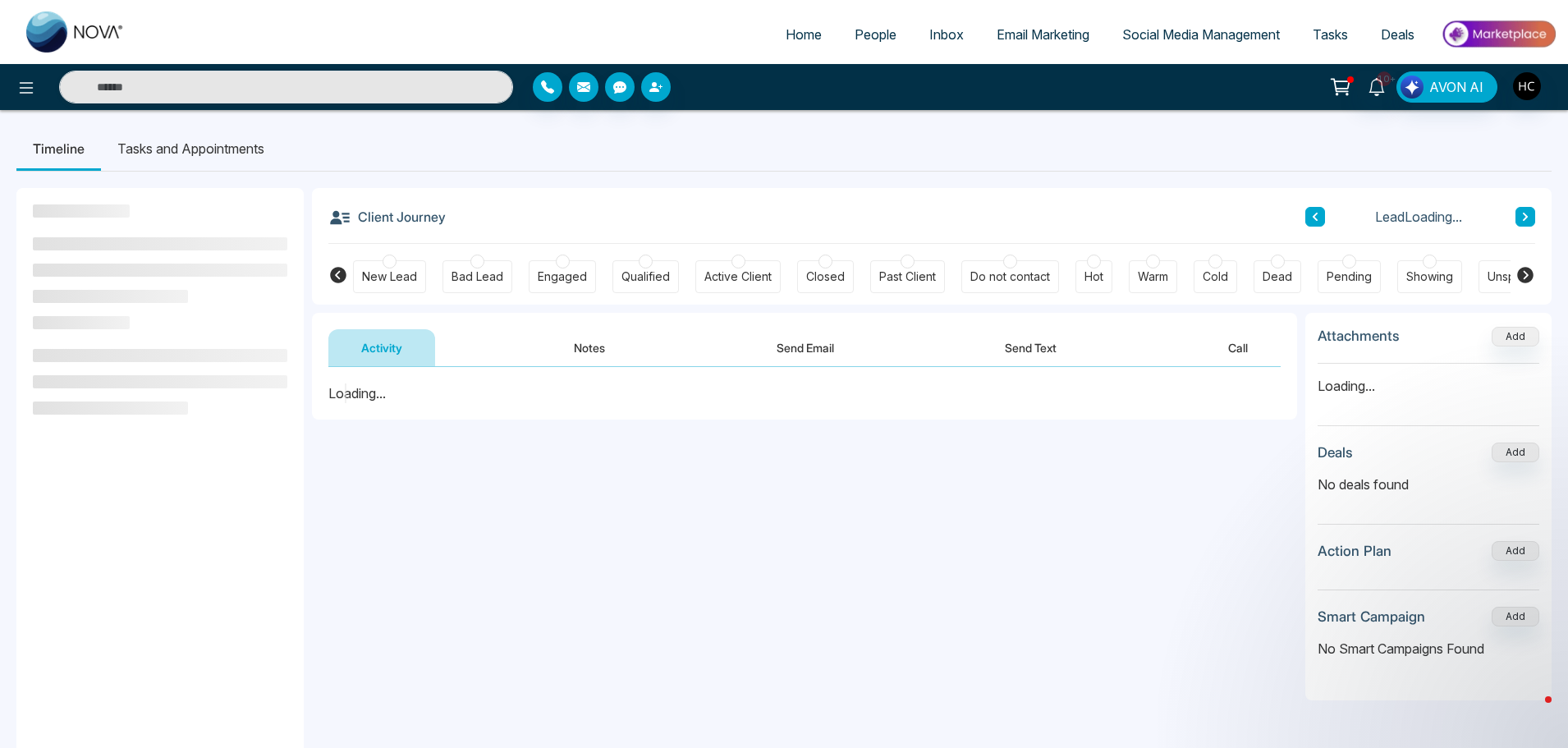
click at [585, 348] on button "Notes" at bounding box center [589, 348] width 97 height 37
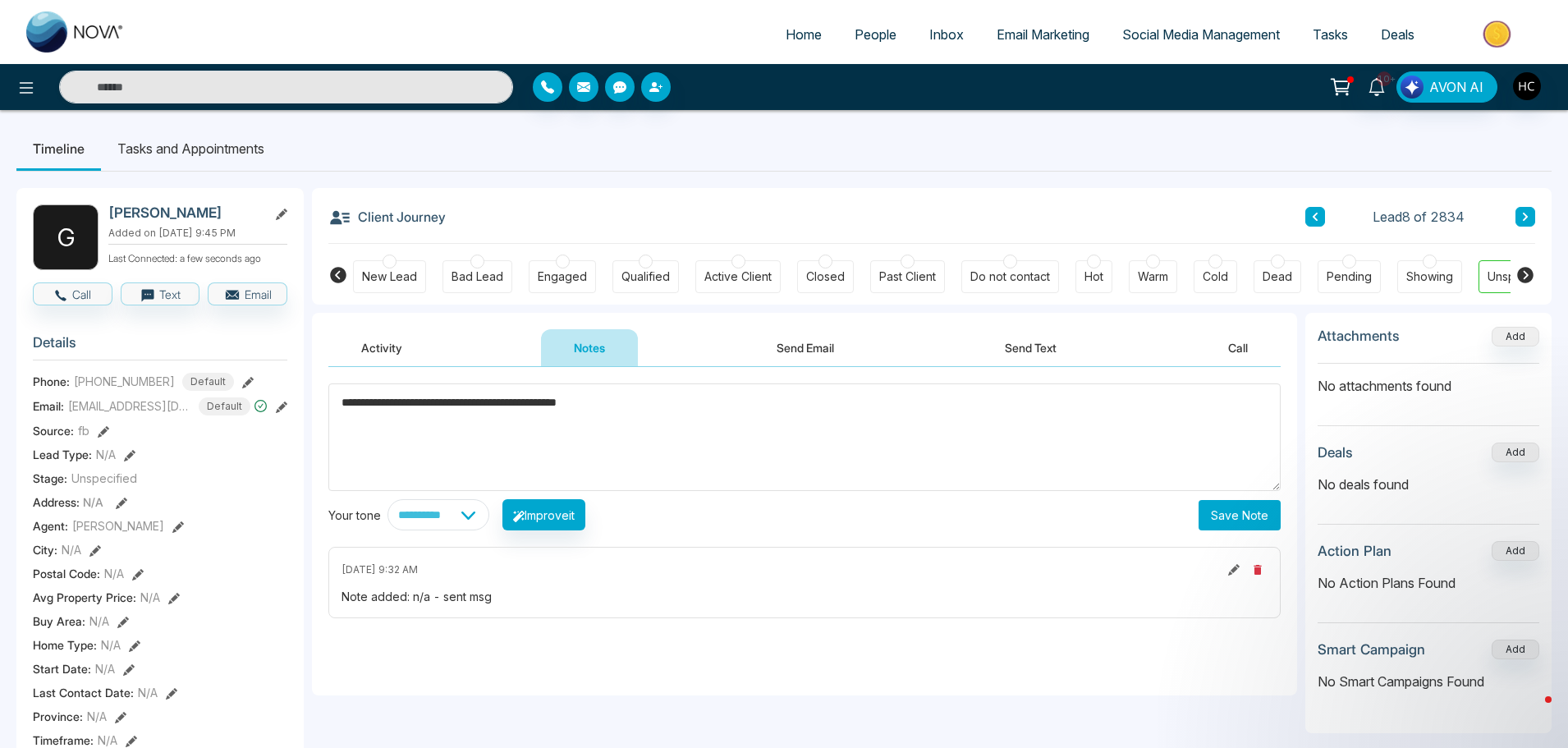
type textarea "**********"
click at [1235, 506] on button "Save Note" at bounding box center [1239, 515] width 82 height 30
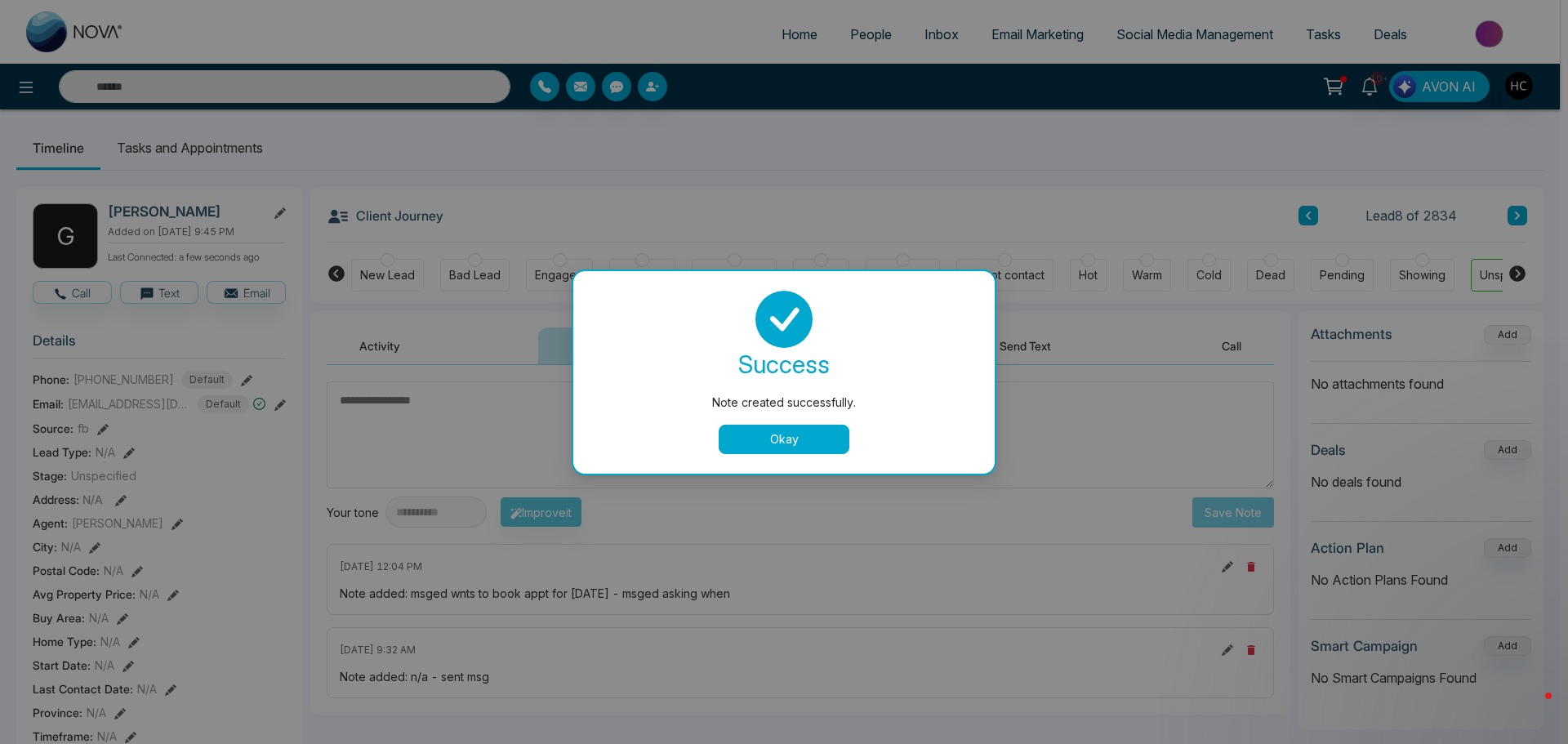
click at [760, 437] on button "Okay" at bounding box center [784, 440] width 131 height 29
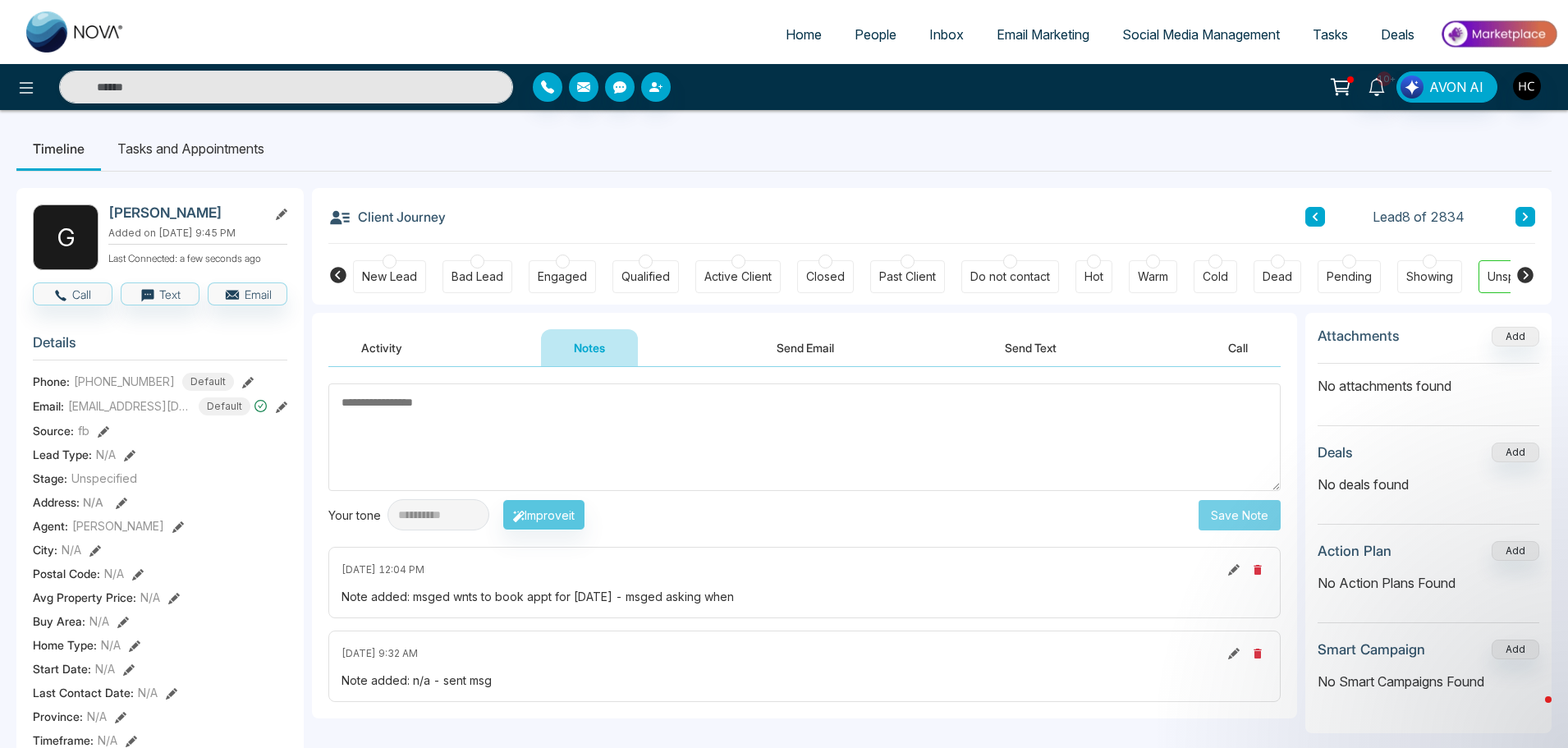
drag, startPoint x: 227, startPoint y: 212, endPoint x: 111, endPoint y: 211, distance: 116.0
click at [111, 211] on h2 "[PERSON_NAME]" at bounding box center [185, 212] width 152 height 16
copy h2 "[PERSON_NAME]"
click at [554, 413] on textarea at bounding box center [804, 437] width 952 height 107
click at [872, 34] on span "People" at bounding box center [875, 34] width 42 height 16
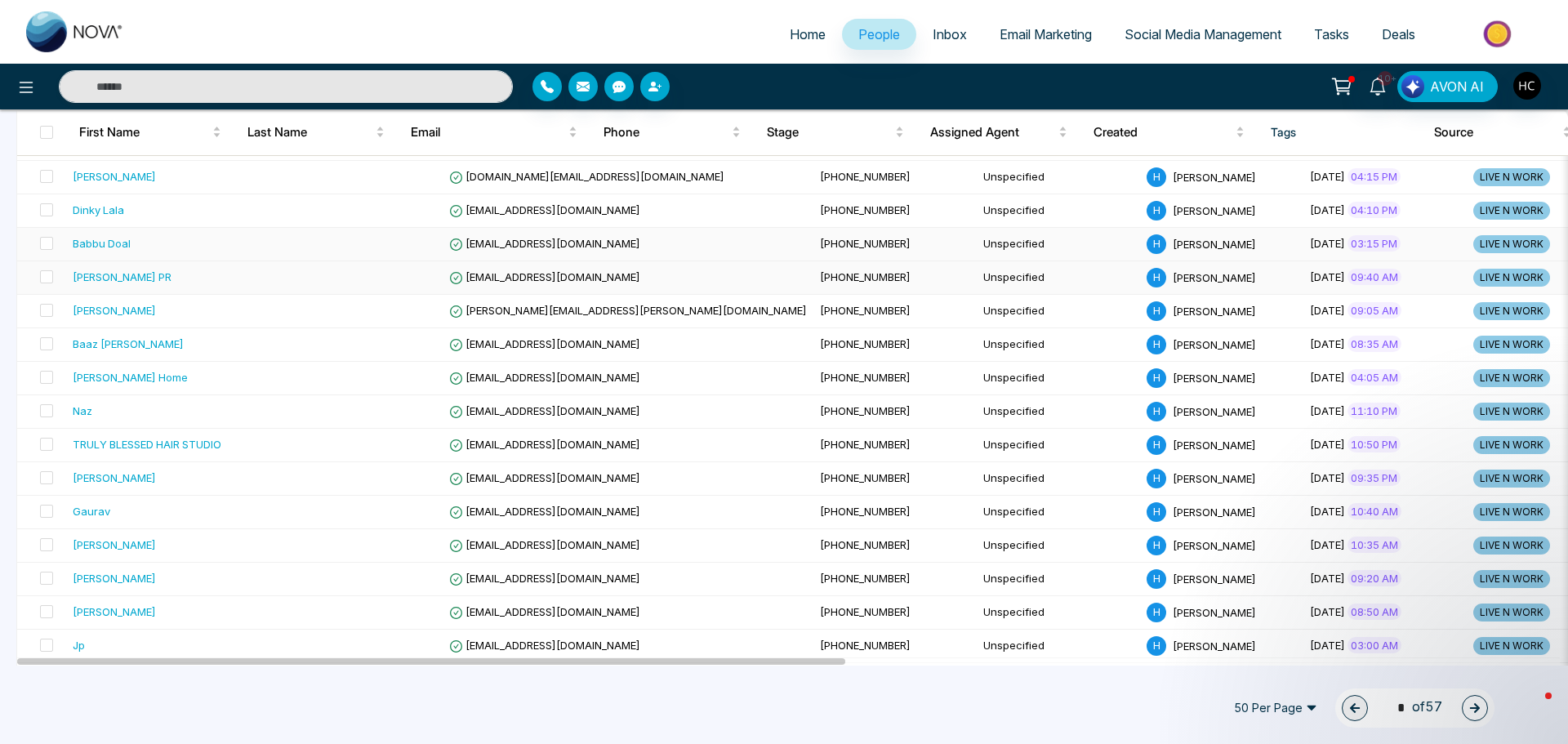
scroll to position [409, 0]
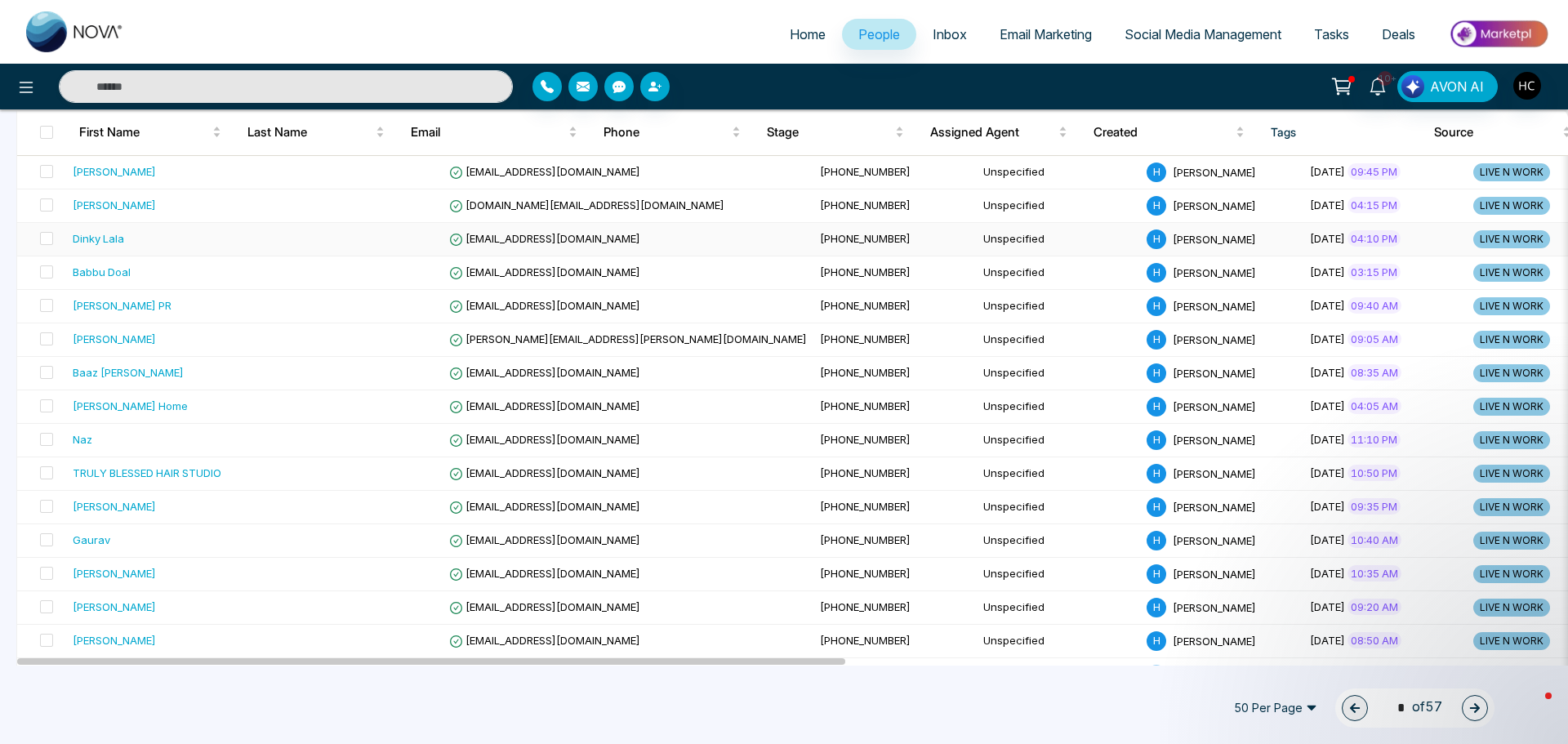
click at [150, 241] on div "Dinky Lala" at bounding box center [172, 238] width 200 height 16
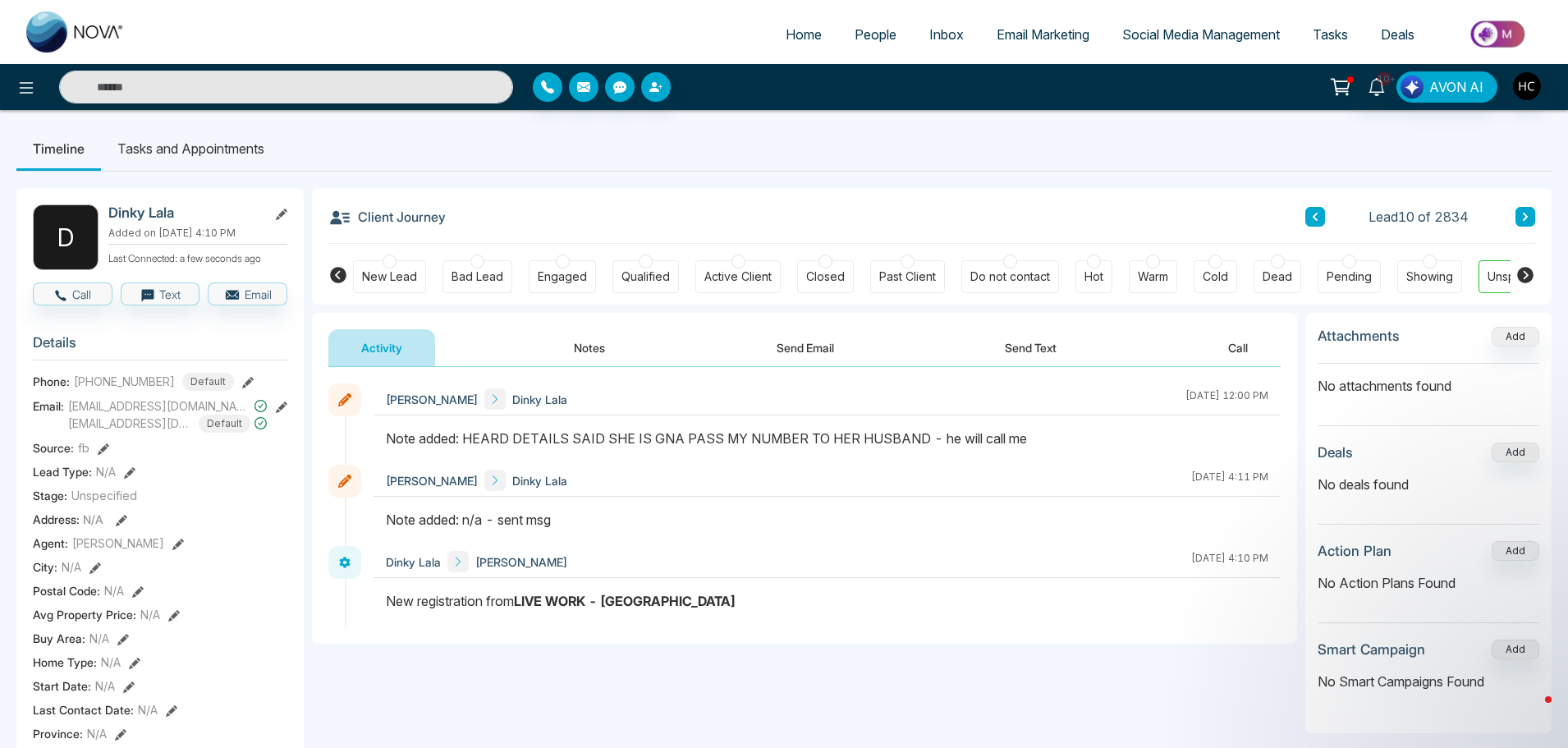
click at [1527, 215] on icon at bounding box center [1525, 216] width 8 height 10
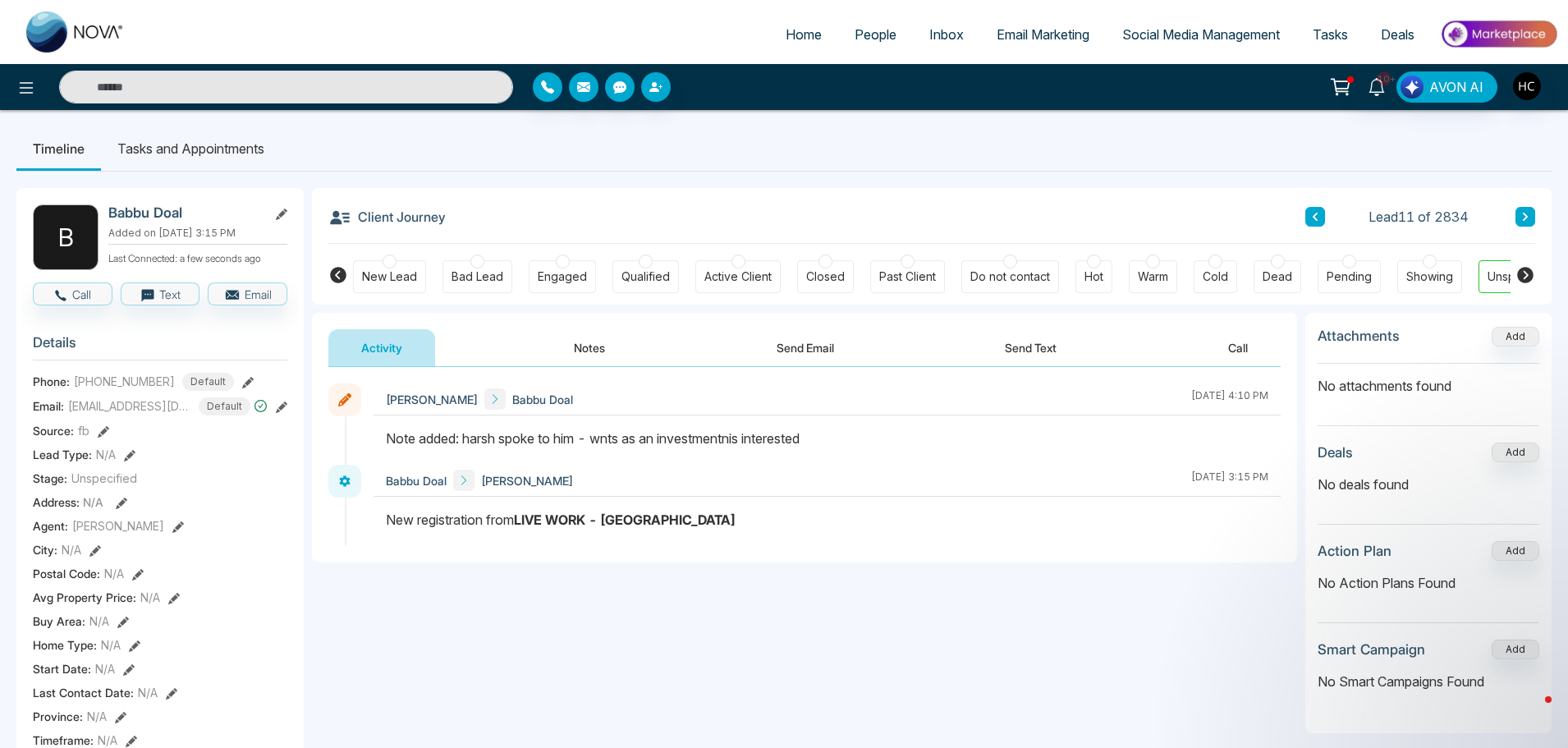
click at [604, 343] on button "Notes" at bounding box center [589, 348] width 97 height 37
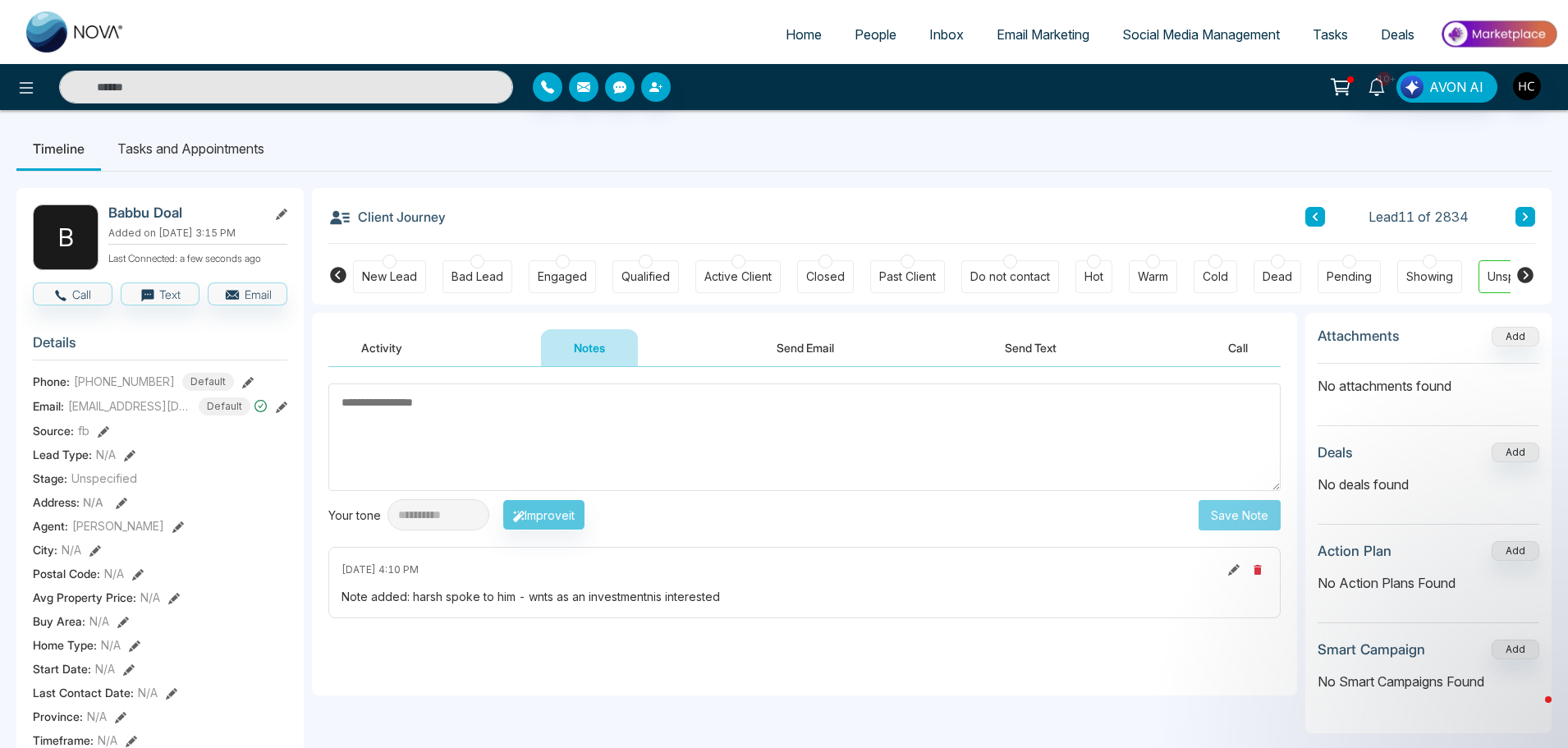
click at [595, 426] on textarea at bounding box center [804, 437] width 952 height 107
type textarea "*"
drag, startPoint x: 594, startPoint y: 415, endPoint x: 342, endPoint y: 369, distance: 256.2
click at [333, 371] on div "**********" at bounding box center [804, 531] width 985 height 328
click at [947, 453] on textarea "***" at bounding box center [804, 437] width 952 height 107
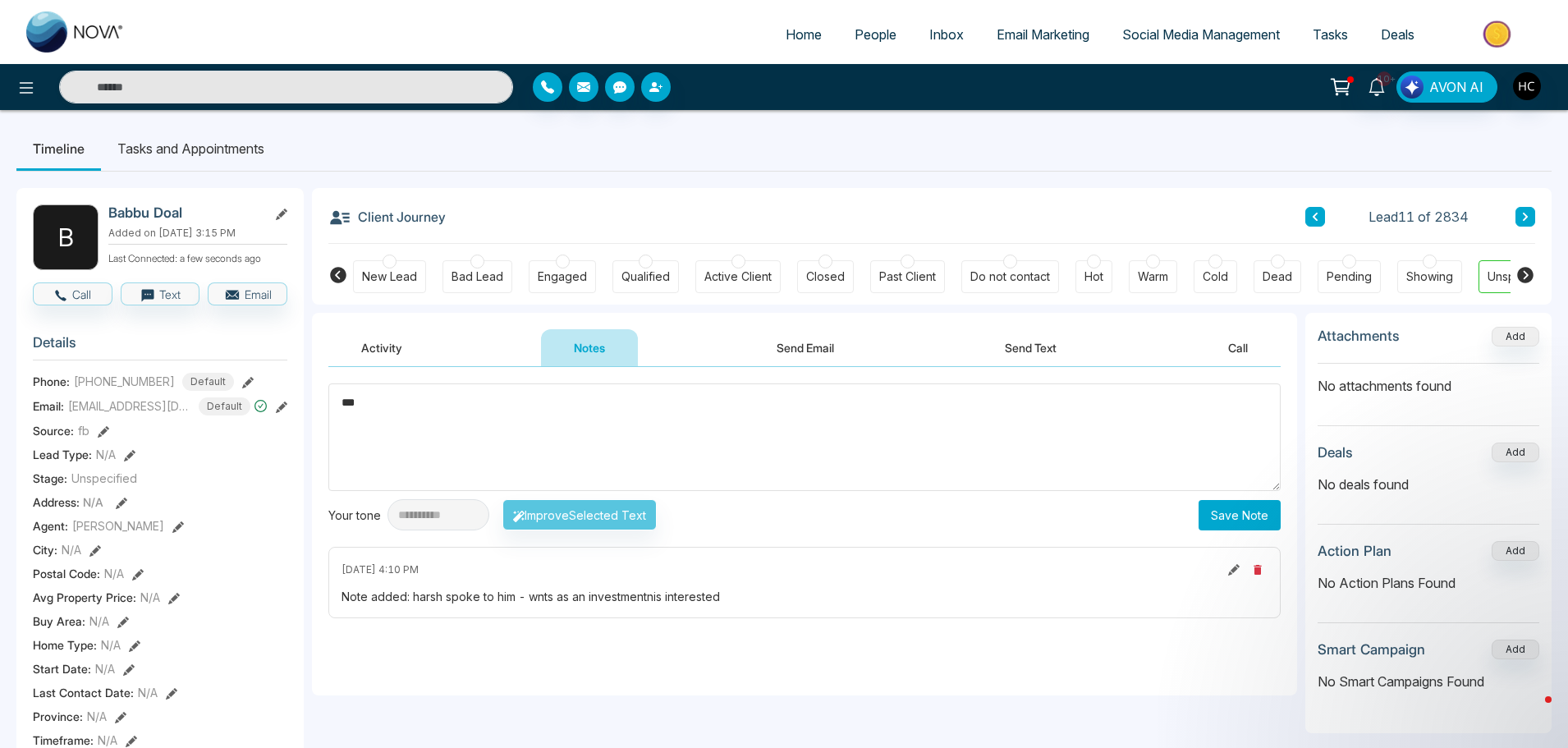
type textarea "***"
click at [1224, 509] on button "Save Note" at bounding box center [1239, 515] width 82 height 30
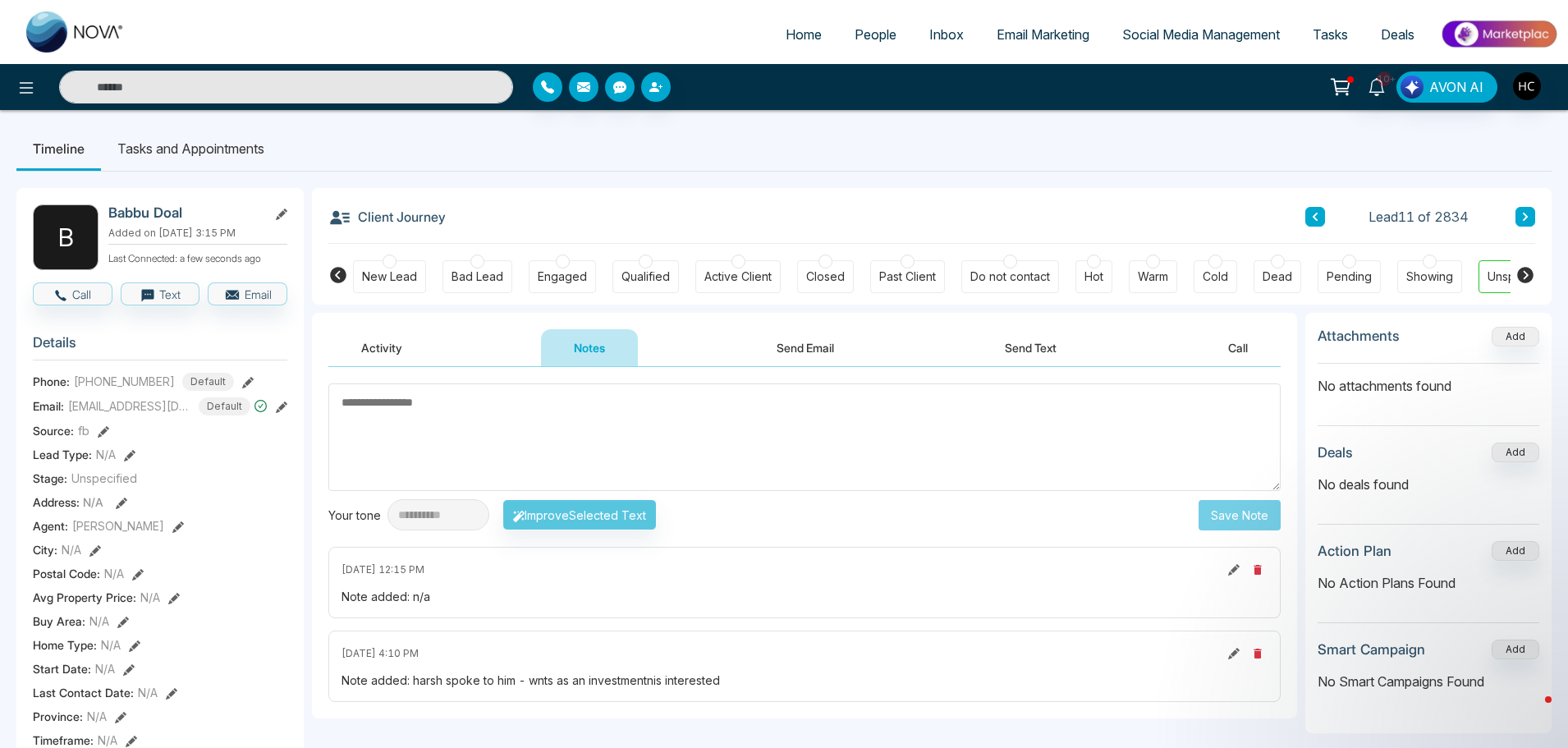
click at [819, 428] on textarea at bounding box center [804, 437] width 952 height 107
drag, startPoint x: 1526, startPoint y: 219, endPoint x: 1518, endPoint y: 218, distance: 8.1
click at [1518, 218] on button at bounding box center [1525, 217] width 20 height 20
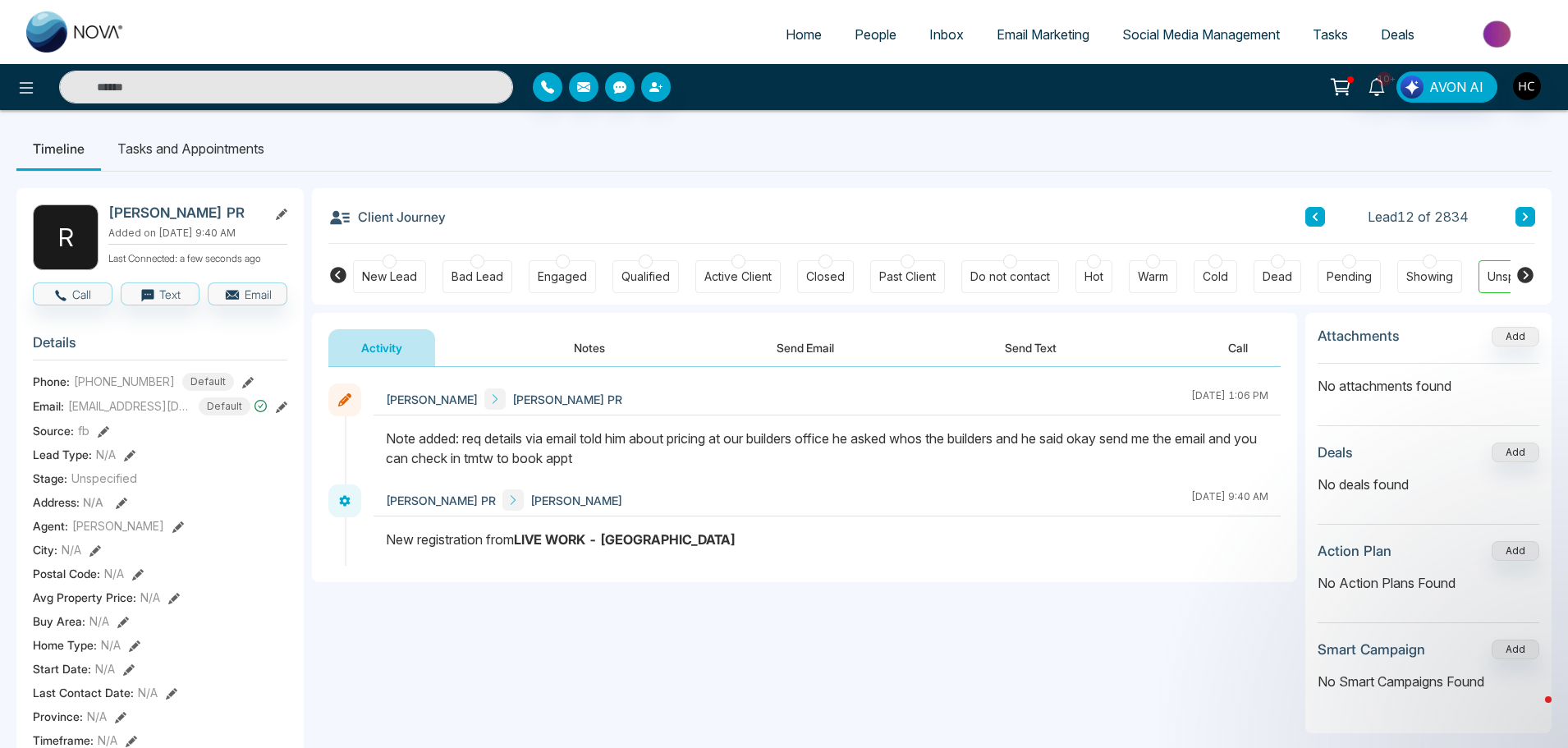
click at [583, 335] on button "Notes" at bounding box center [589, 348] width 97 height 37
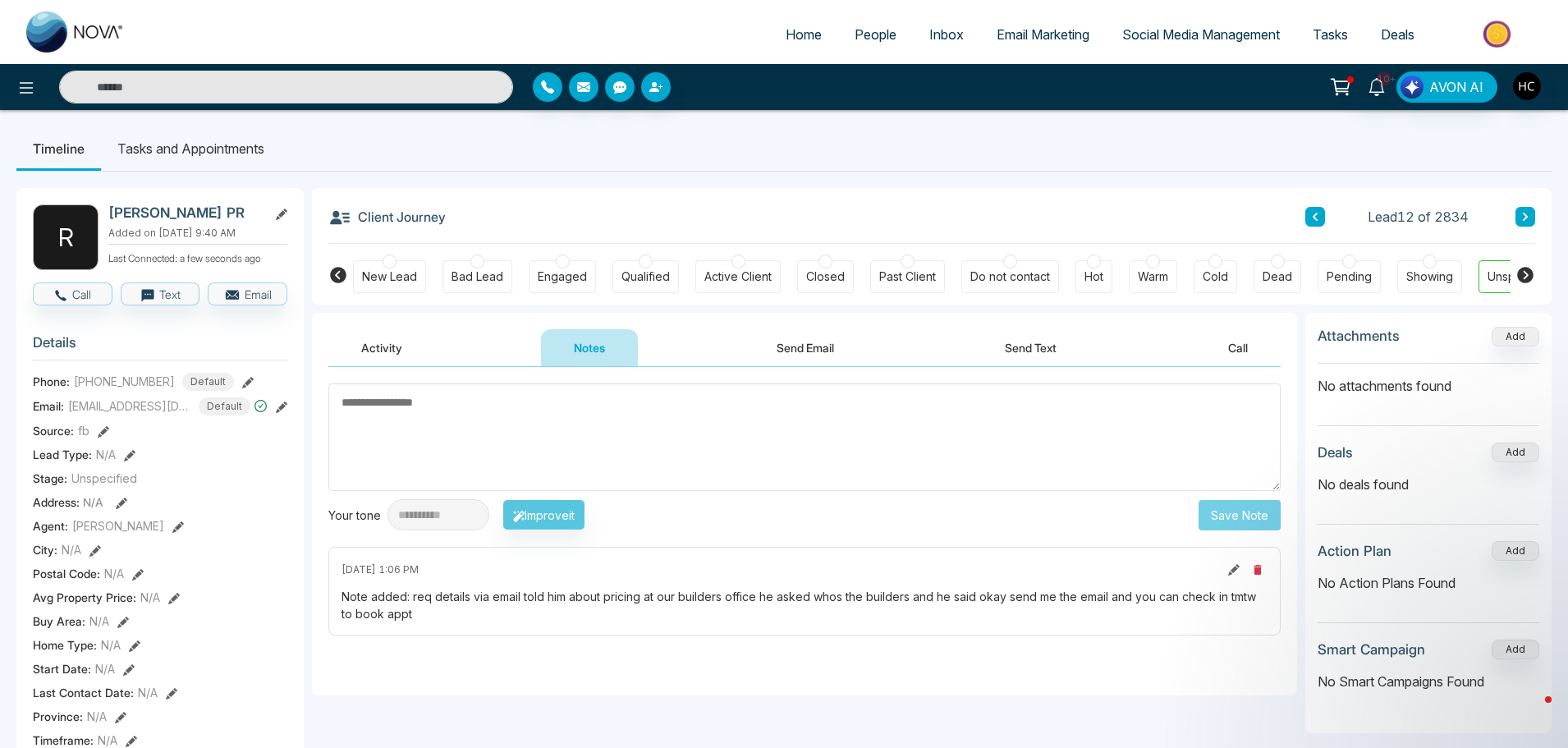
click at [1319, 211] on button at bounding box center [1314, 217] width 20 height 20
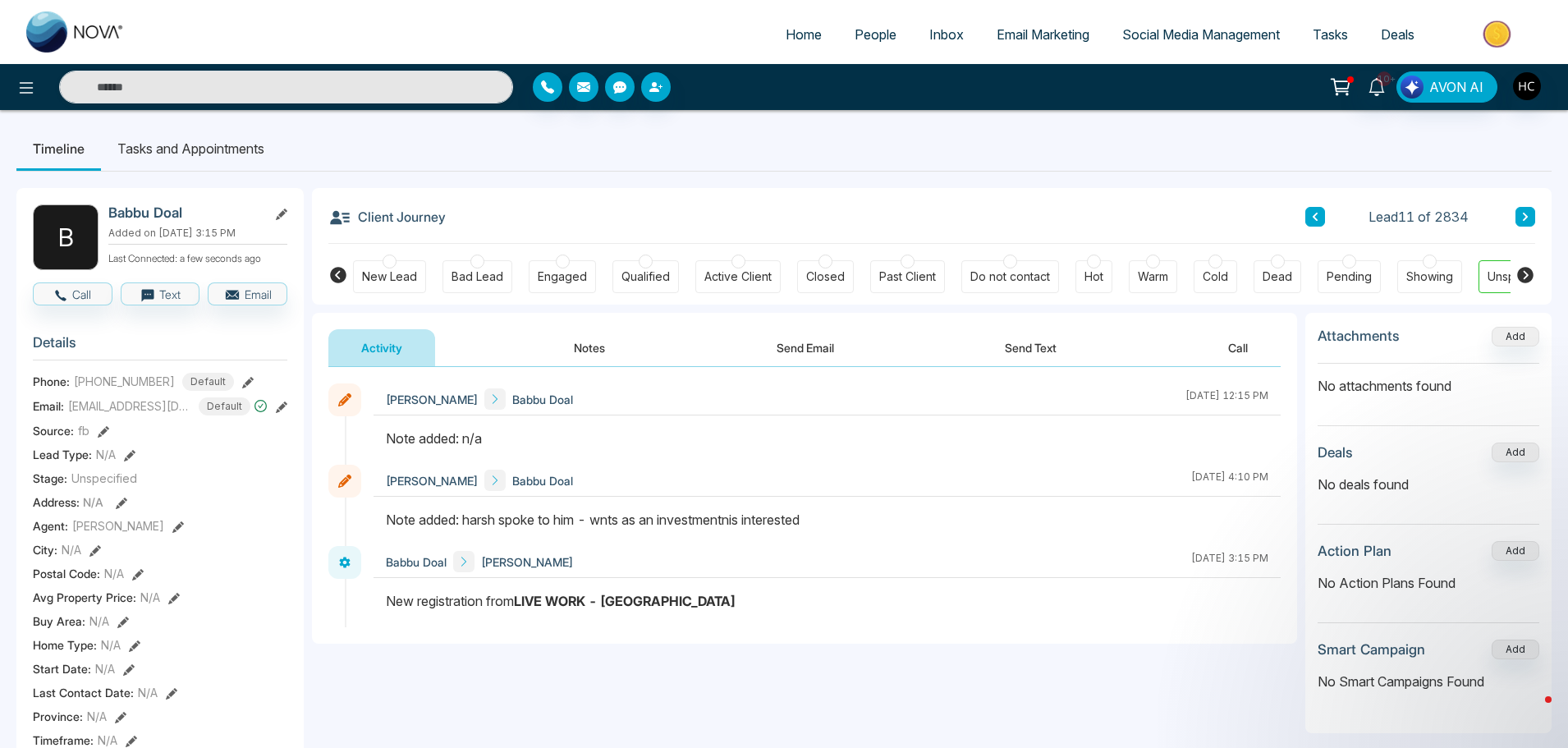
click at [599, 342] on button "Notes" at bounding box center [589, 348] width 97 height 37
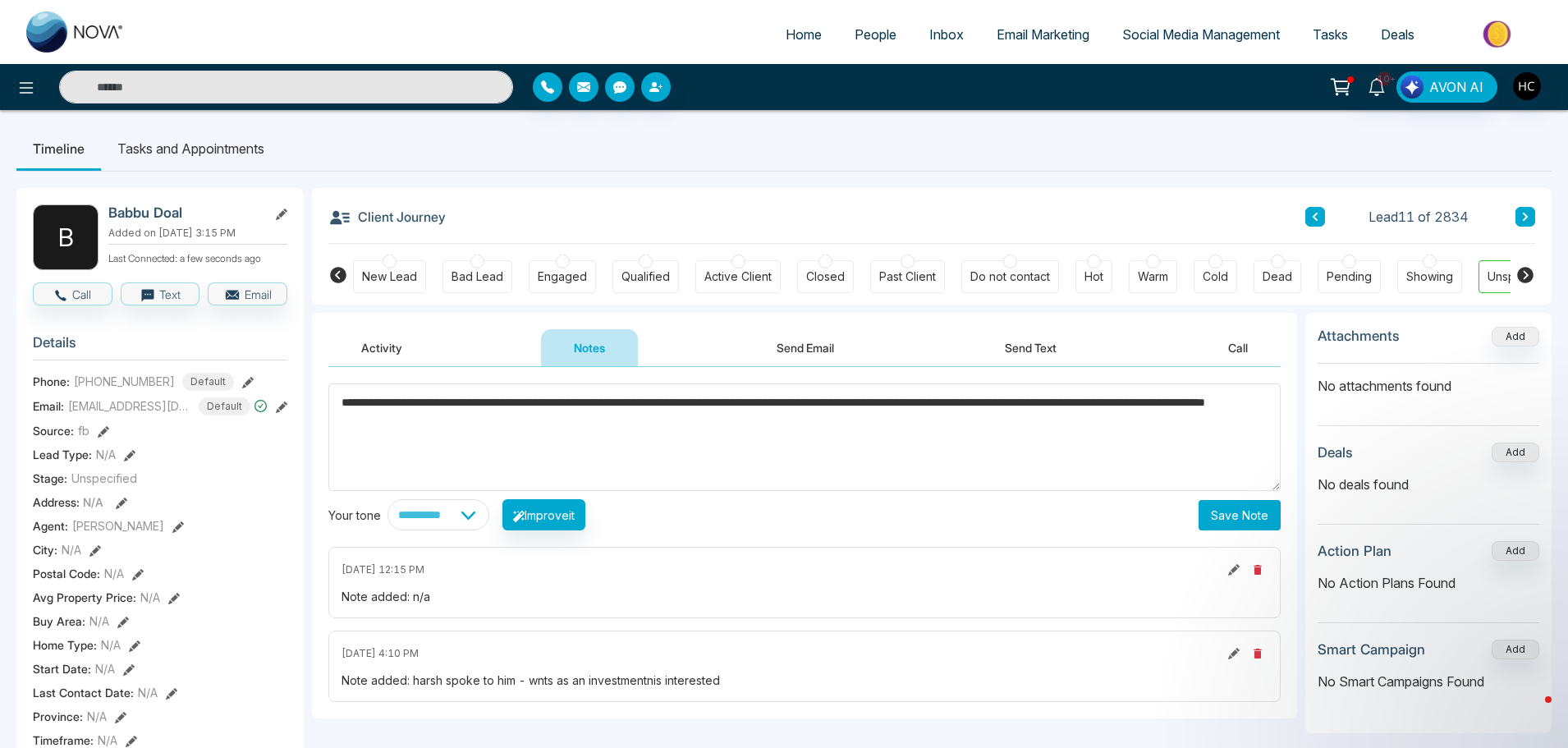
type textarea "**********"
click at [1223, 505] on button "Save Note" at bounding box center [1239, 515] width 82 height 30
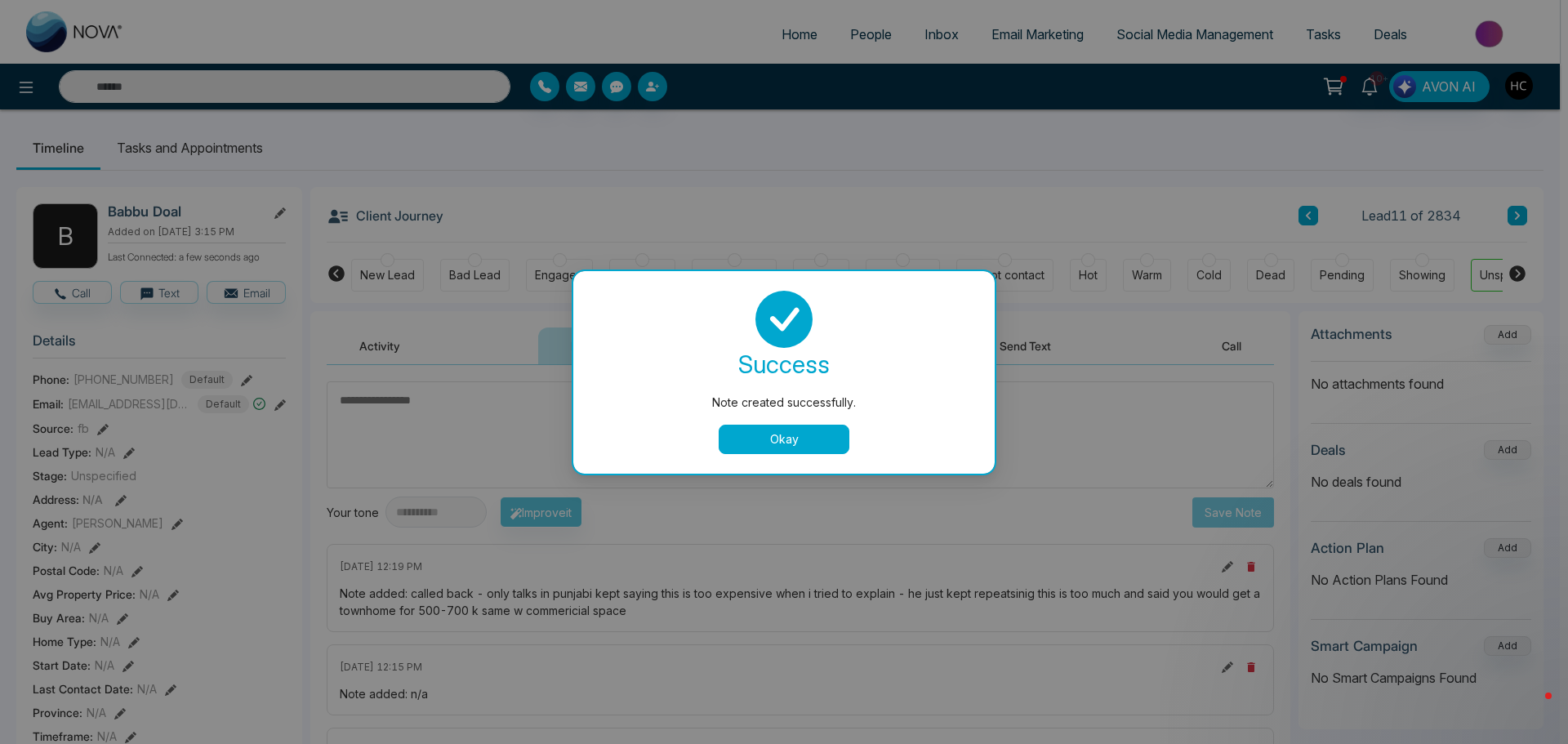
click at [803, 439] on button "Okay" at bounding box center [784, 440] width 131 height 29
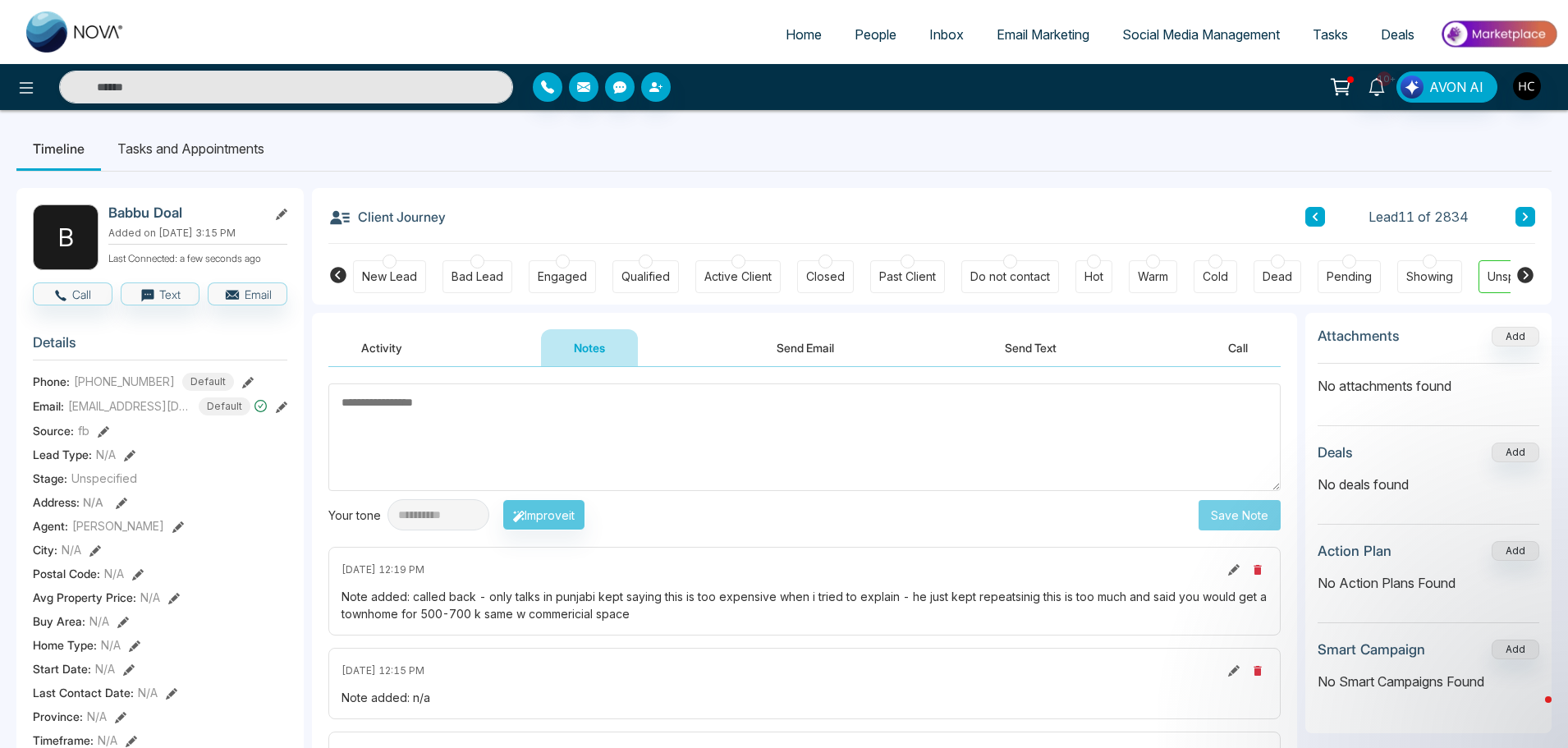
click at [1532, 214] on button at bounding box center [1525, 217] width 20 height 20
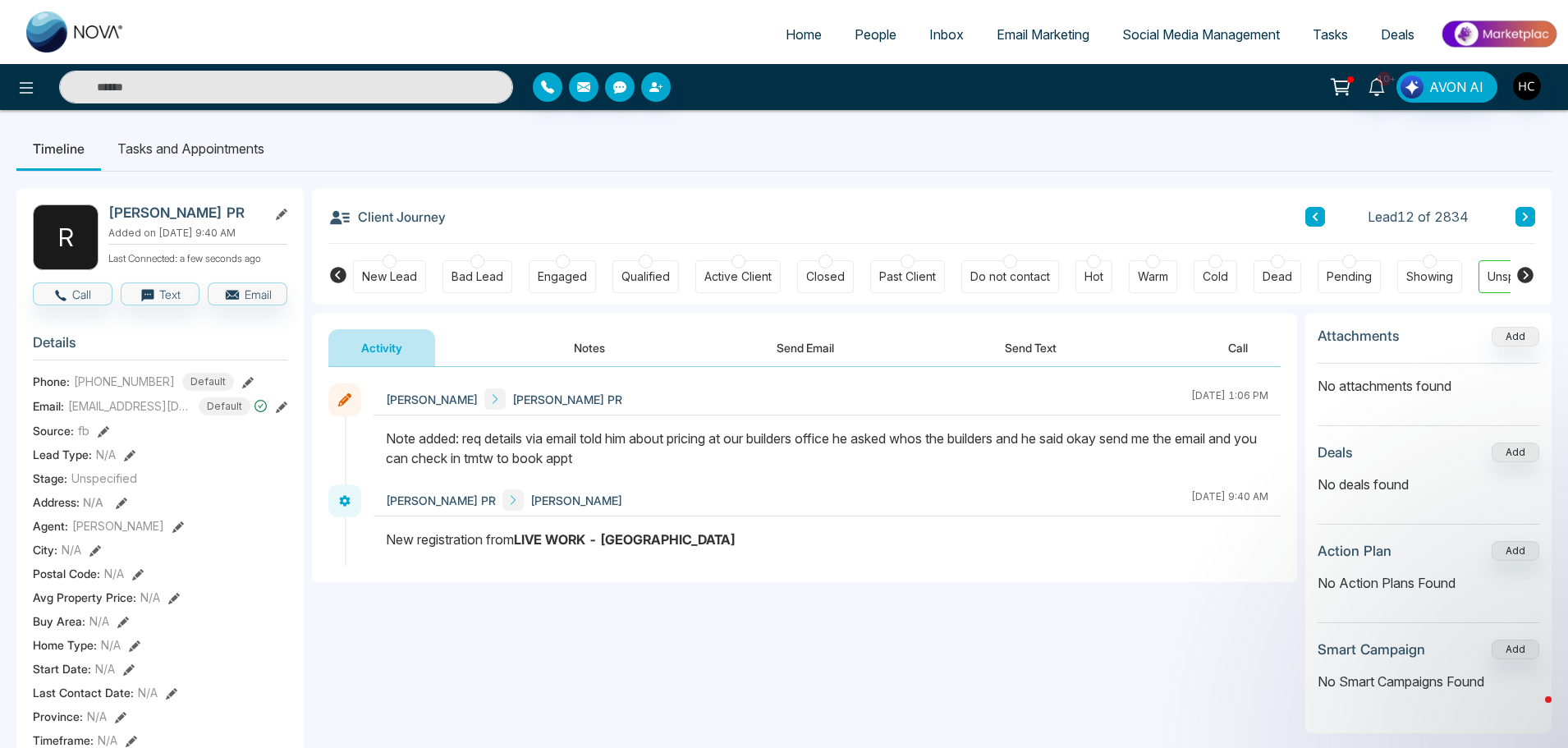
click at [593, 351] on button "Notes" at bounding box center [589, 348] width 97 height 37
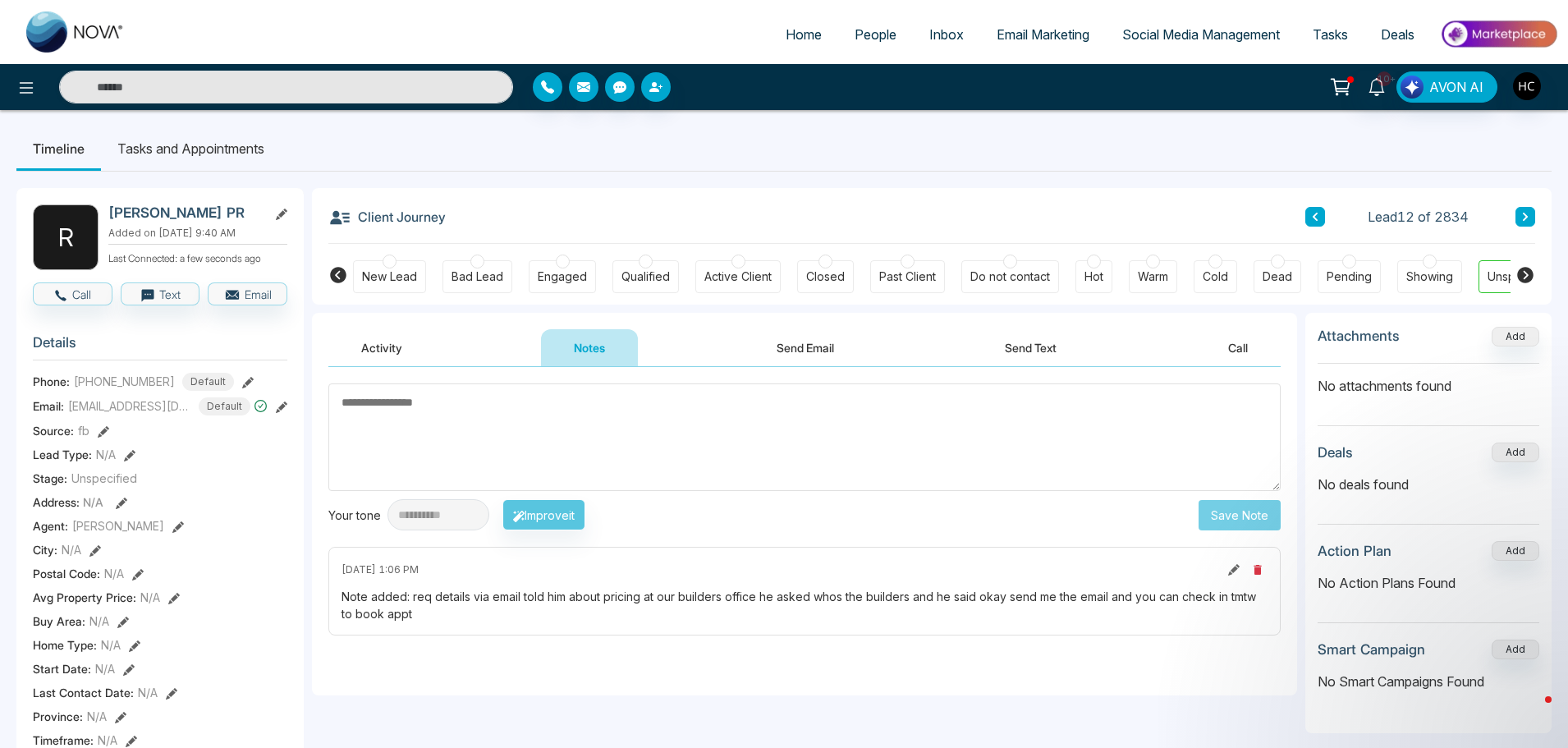
click at [499, 423] on textarea at bounding box center [804, 437] width 952 height 107
click at [538, 405] on textarea at bounding box center [804, 437] width 952 height 107
type textarea "***"
click at [1259, 511] on button "Save Note" at bounding box center [1239, 515] width 82 height 30
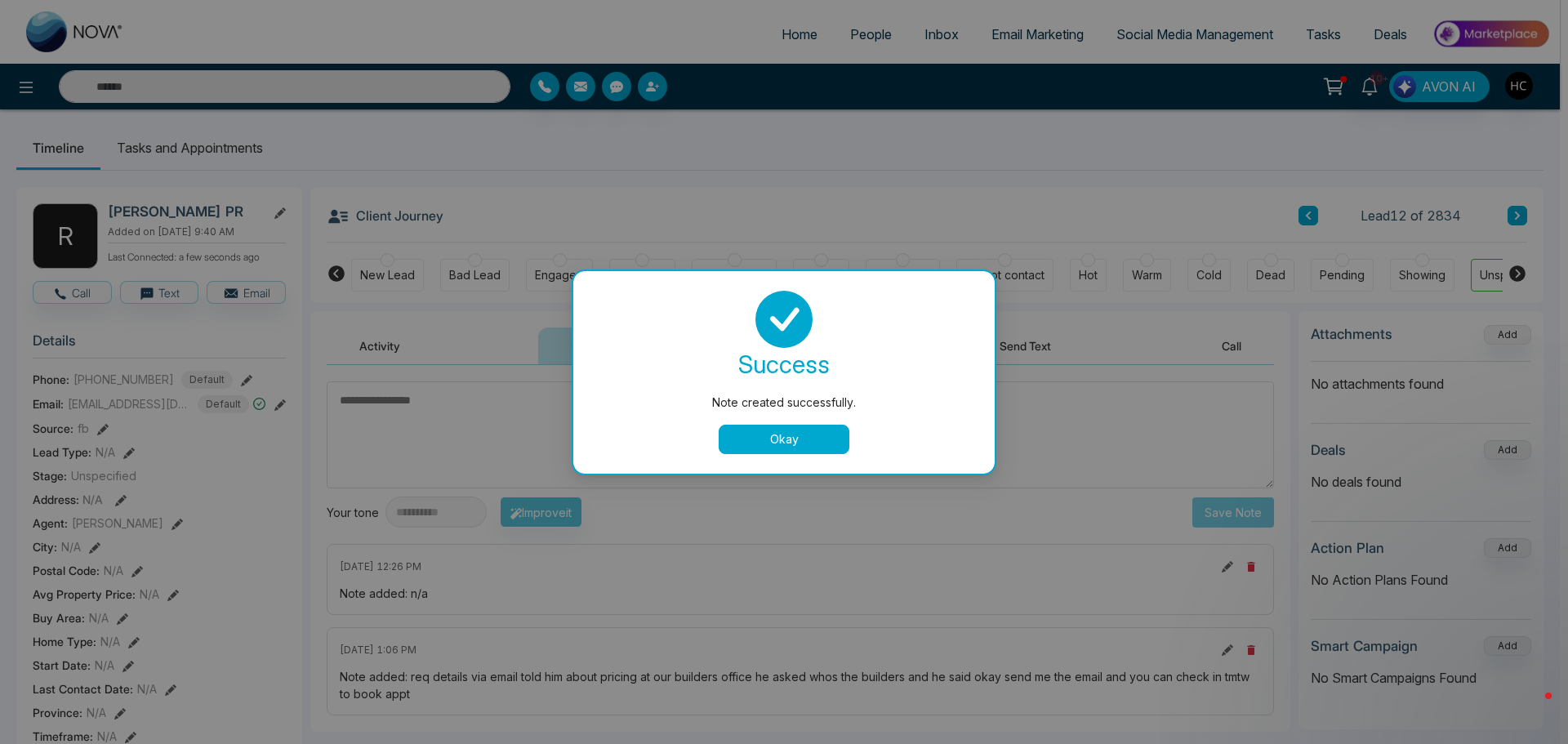
click at [800, 438] on button "Okay" at bounding box center [784, 440] width 131 height 29
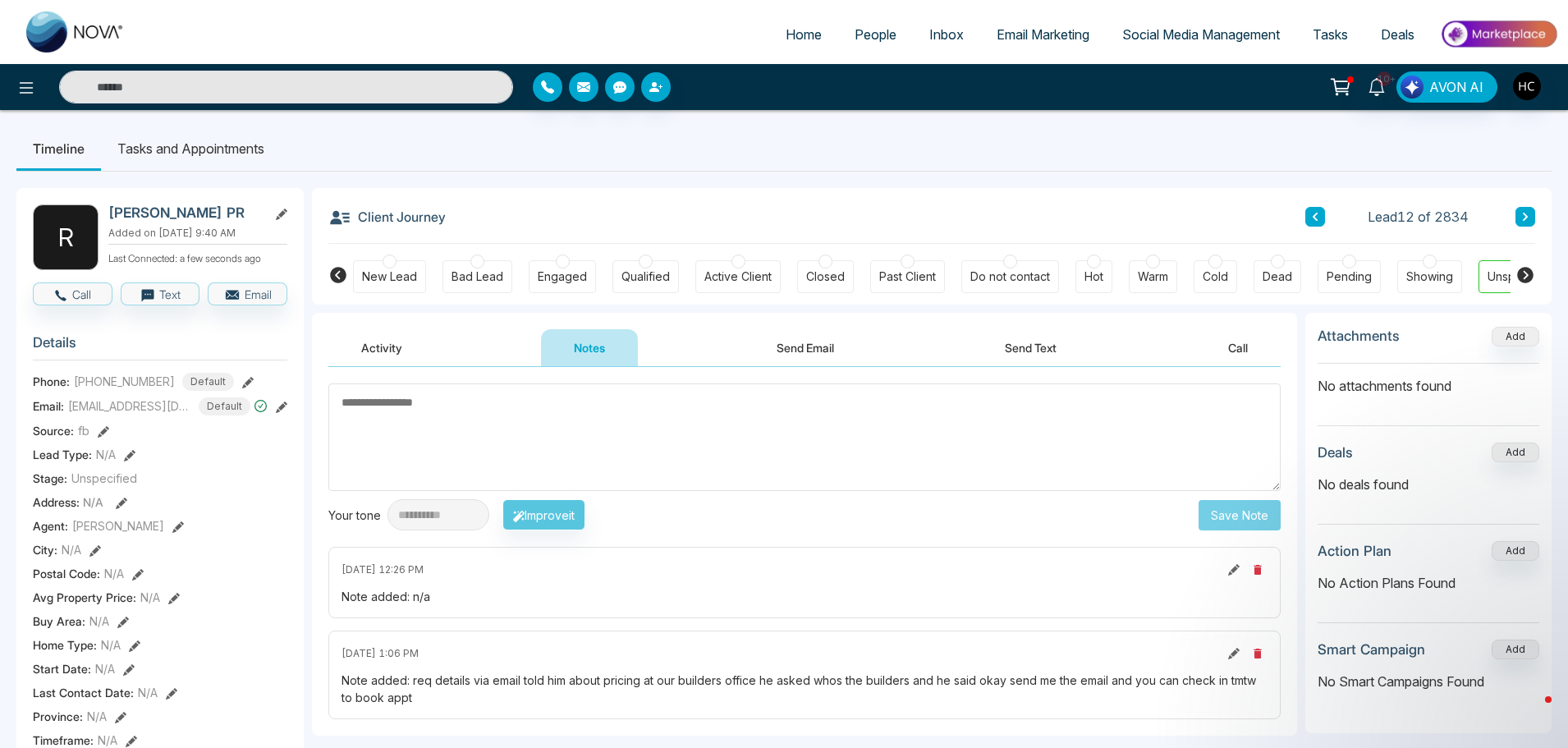
click at [869, 28] on span "People" at bounding box center [875, 34] width 42 height 16
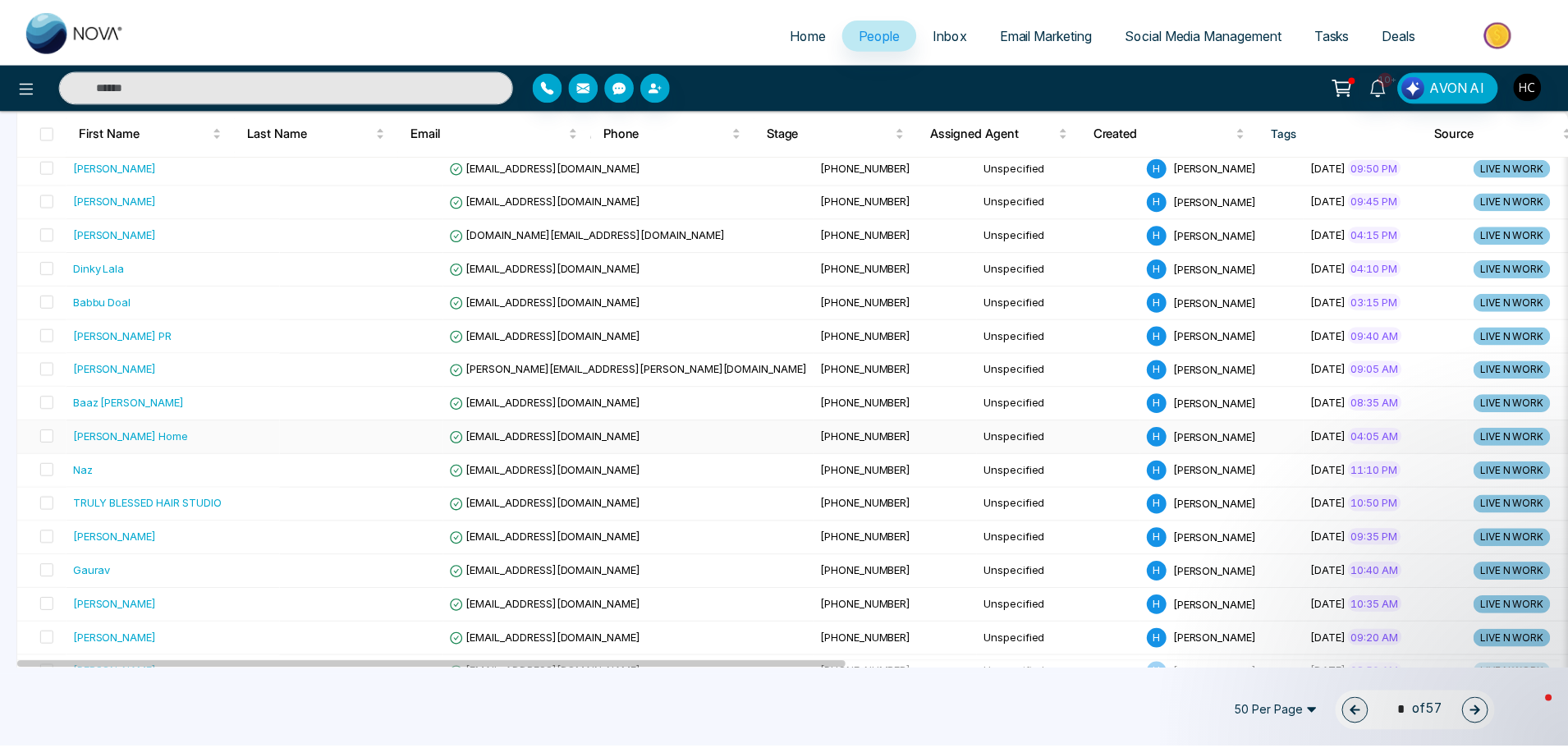
scroll to position [411, 0]
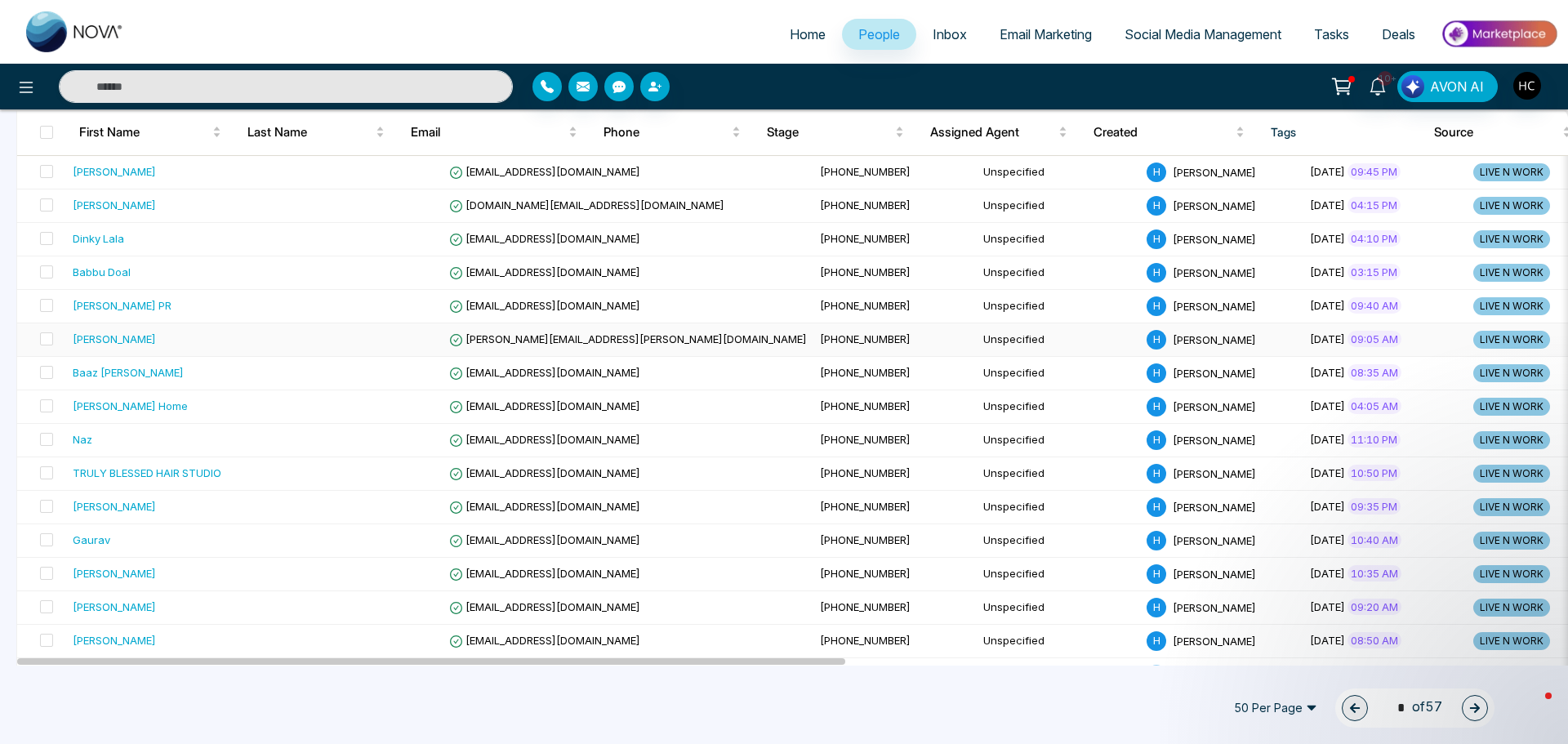
click at [139, 334] on div "[PERSON_NAME]" at bounding box center [114, 339] width 84 height 16
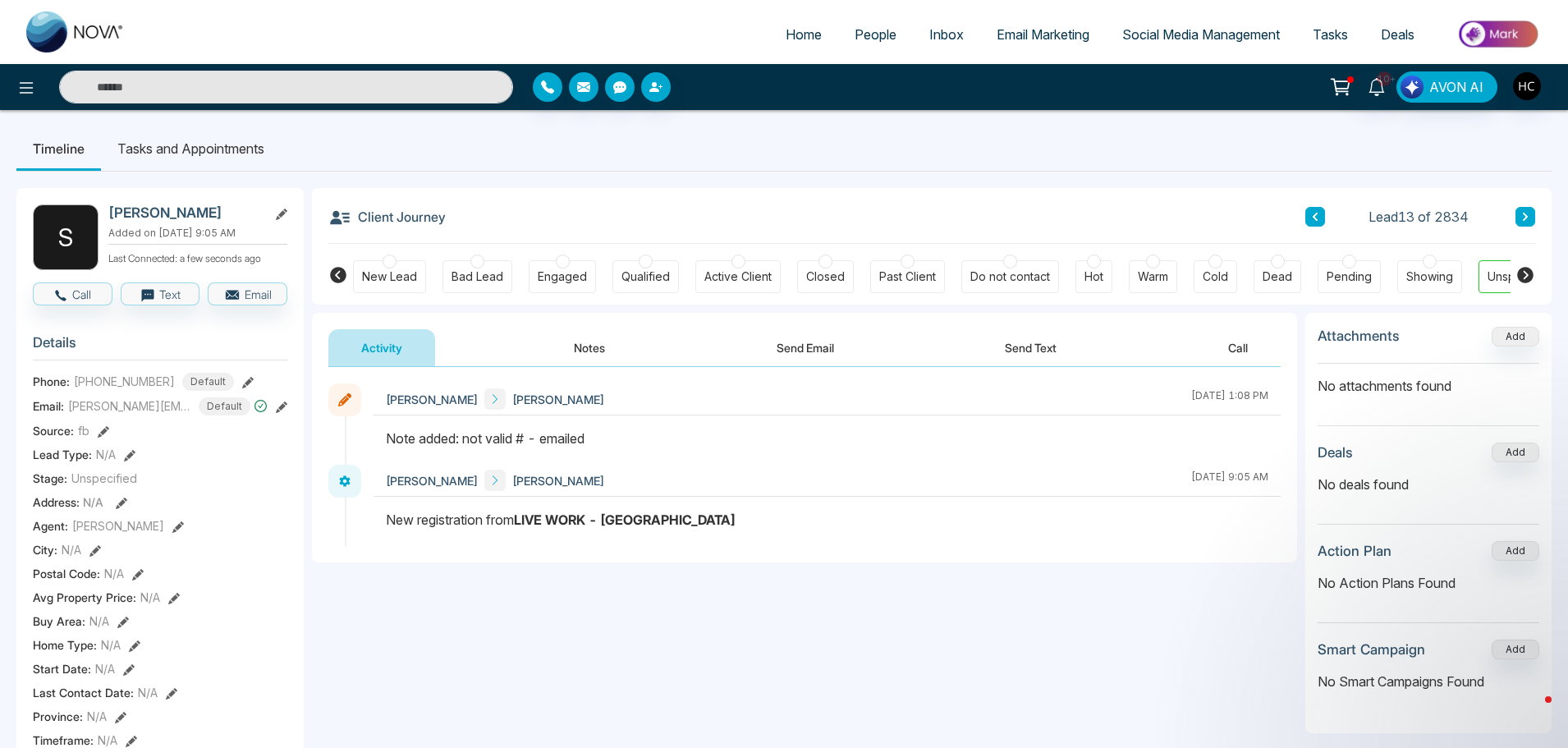
click at [1520, 214] on button at bounding box center [1525, 217] width 20 height 20
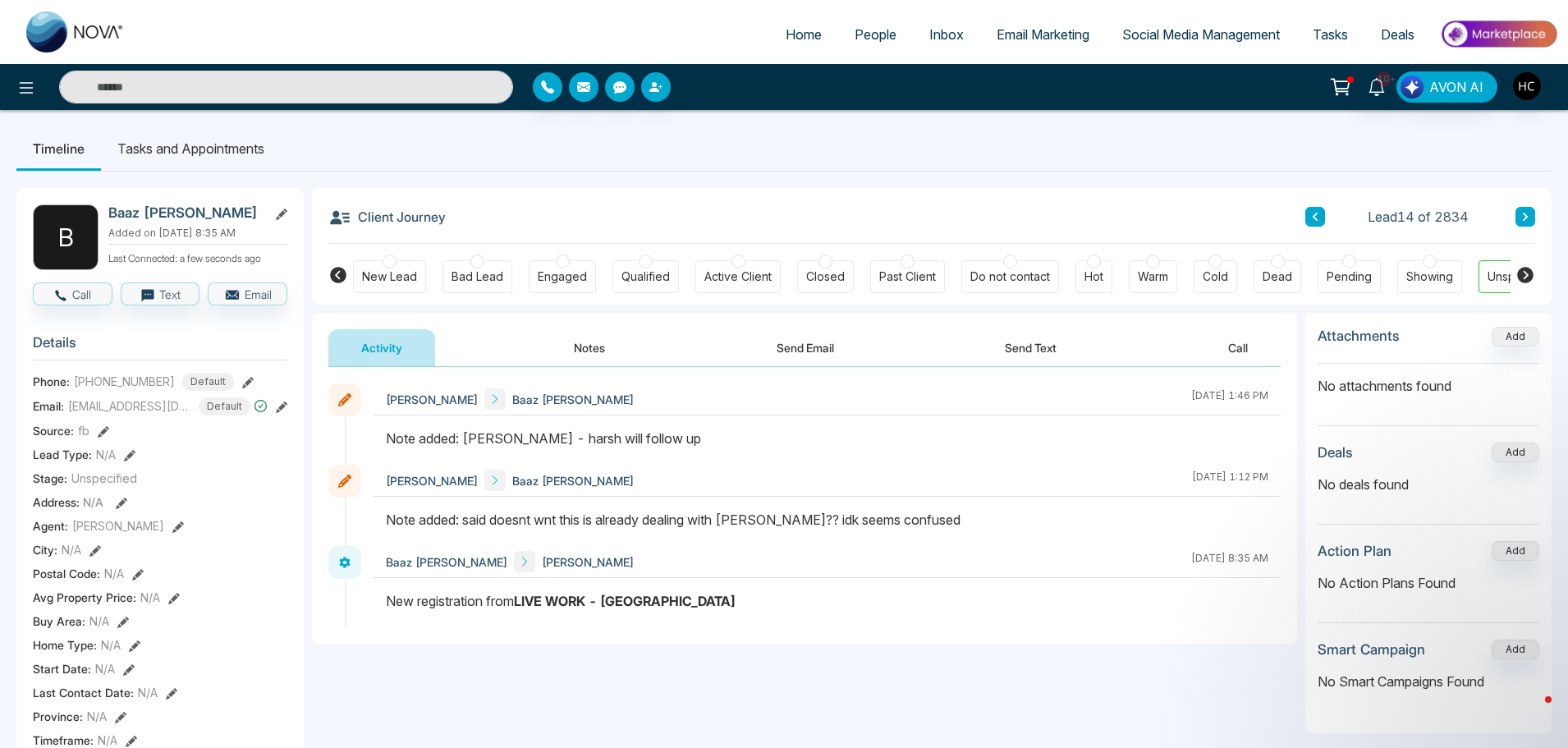
click at [1523, 214] on icon at bounding box center [1526, 216] width 5 height 8
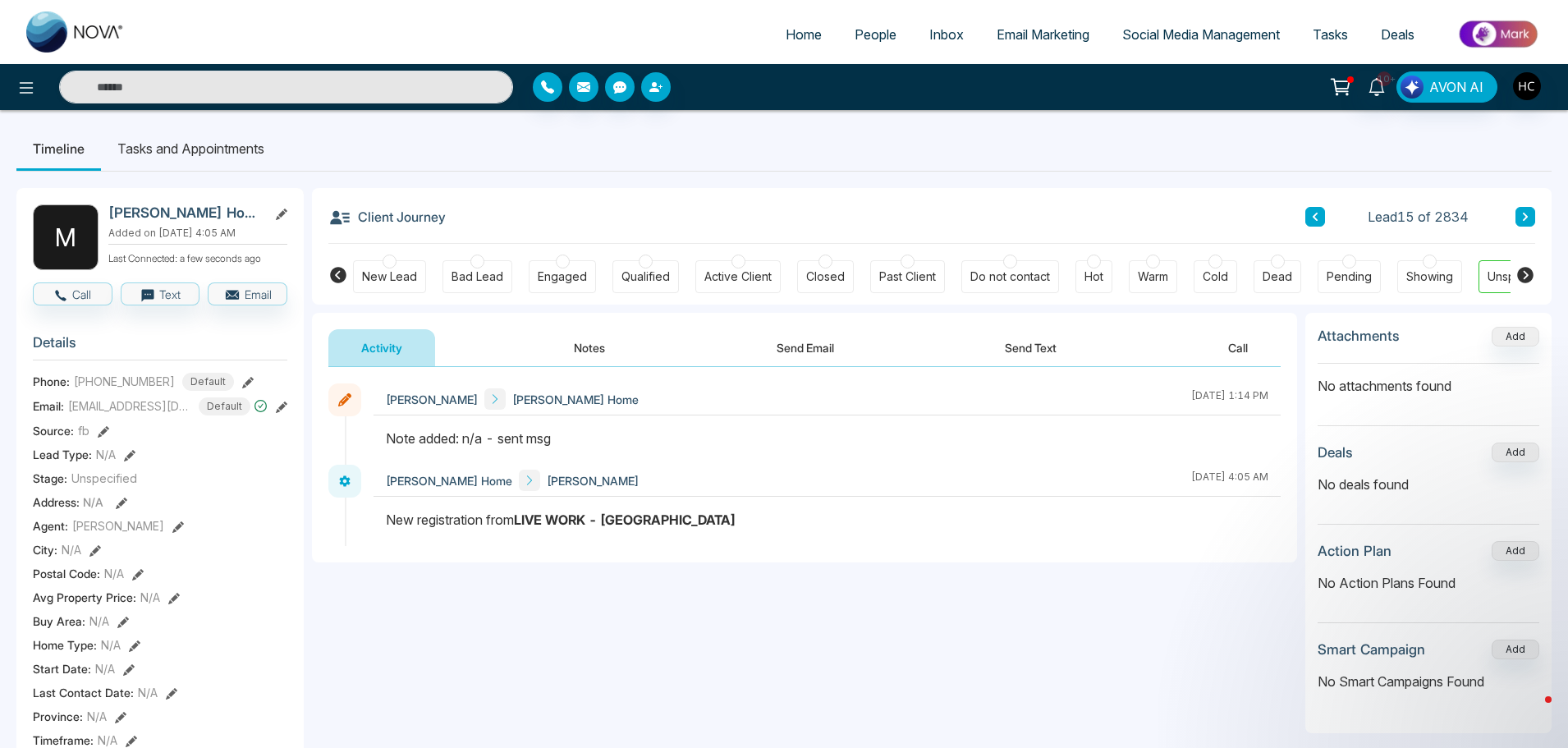
click at [580, 353] on button "Notes" at bounding box center [589, 348] width 97 height 37
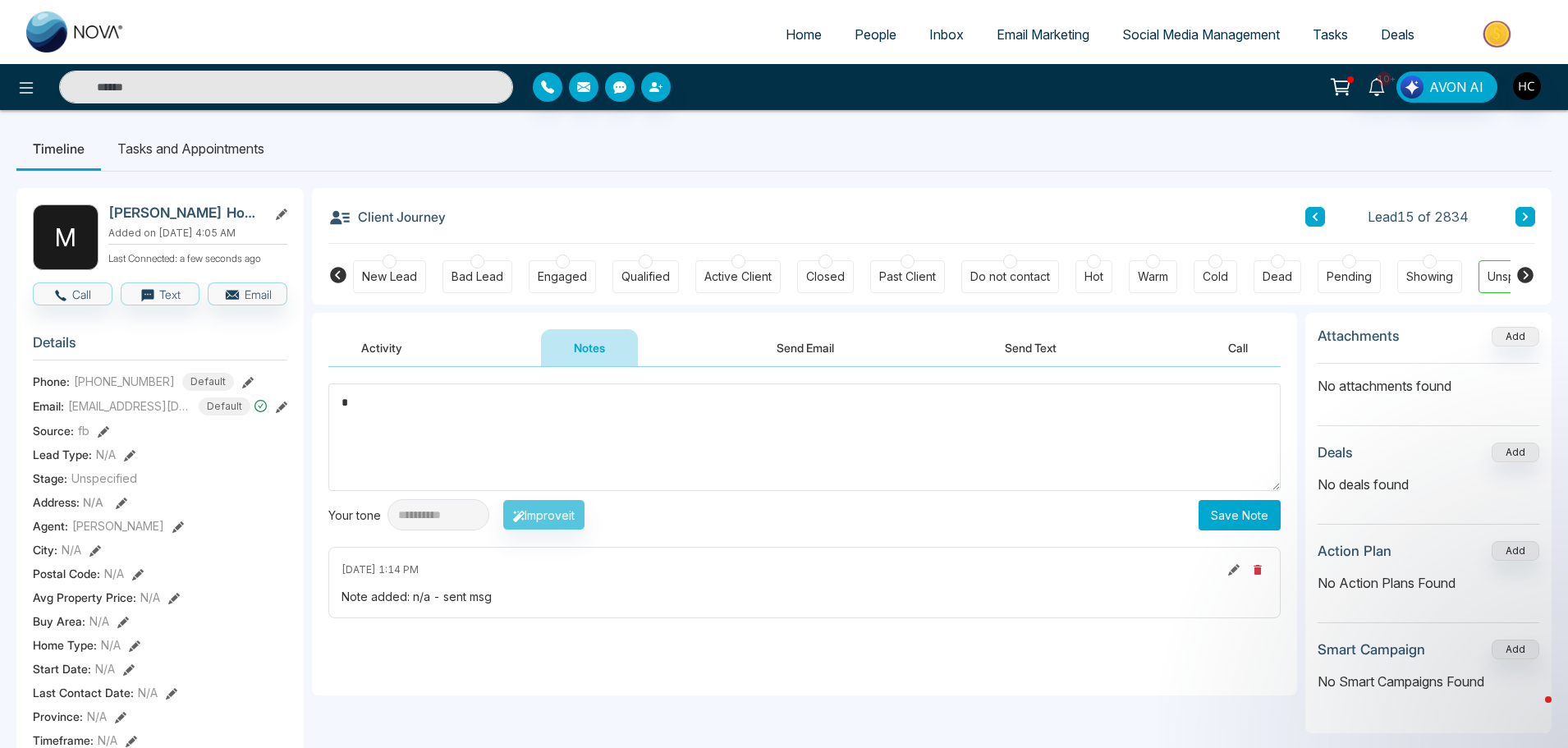
click at [616, 415] on textarea "*" at bounding box center [804, 437] width 952 height 107
drag, startPoint x: 381, startPoint y: 402, endPoint x: 339, endPoint y: 413, distance: 43.4
click at [339, 413] on textarea "***" at bounding box center [804, 437] width 952 height 107
click at [1054, 417] on textarea "***" at bounding box center [804, 437] width 952 height 107
type textarea "***"
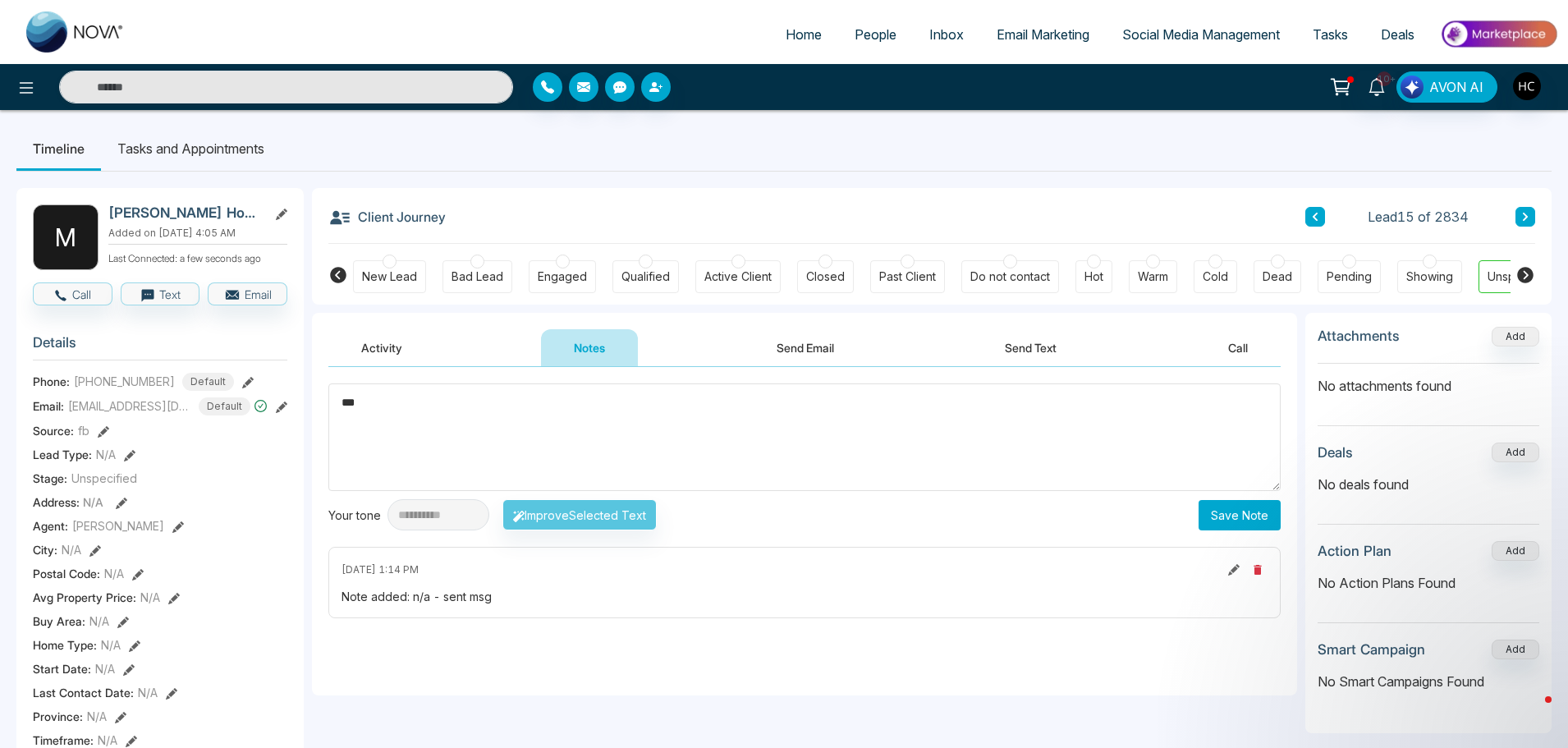
click at [1220, 522] on button "Save Note" at bounding box center [1239, 515] width 82 height 30
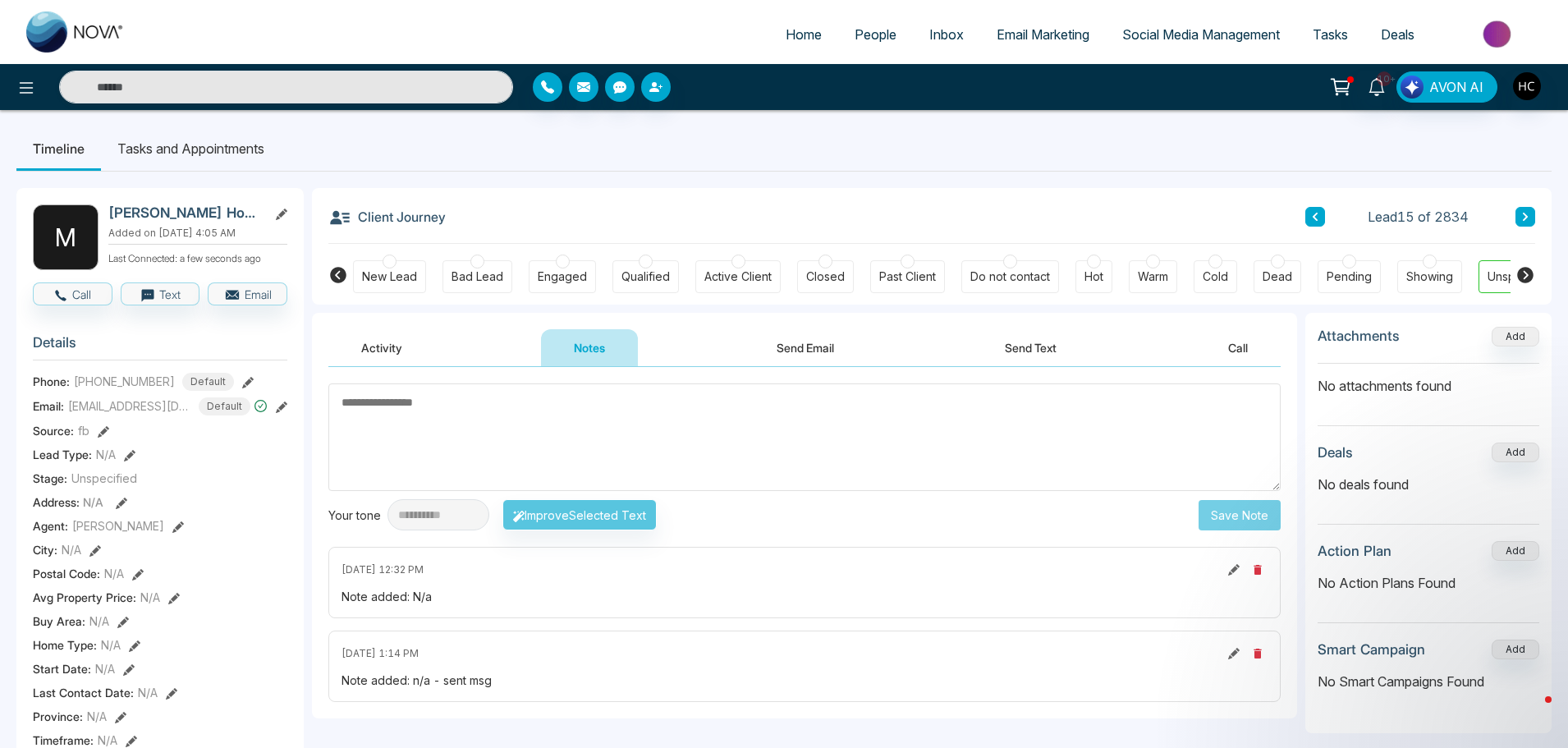
click at [1523, 220] on icon at bounding box center [1526, 216] width 5 height 8
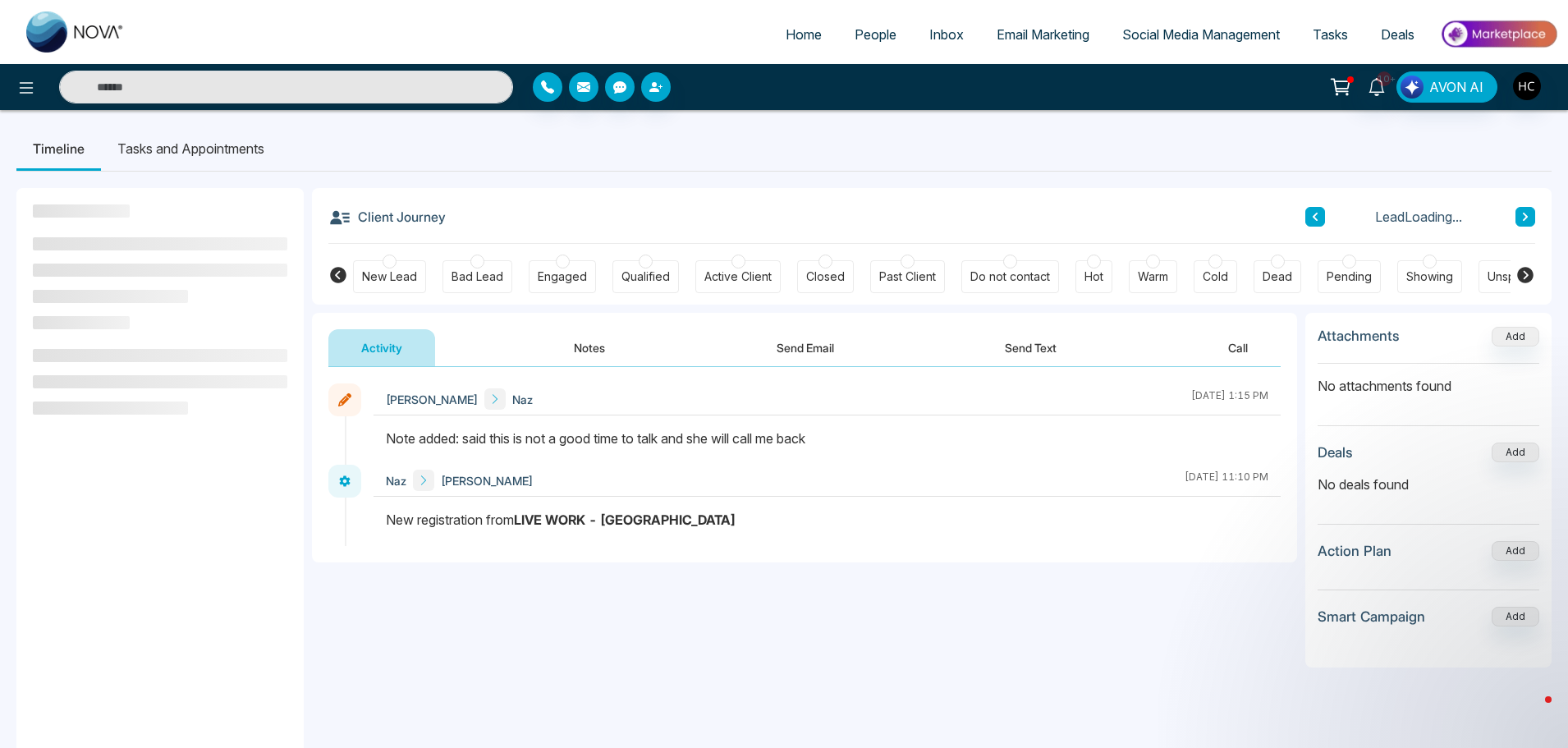
click at [601, 355] on button "Notes" at bounding box center [589, 348] width 97 height 37
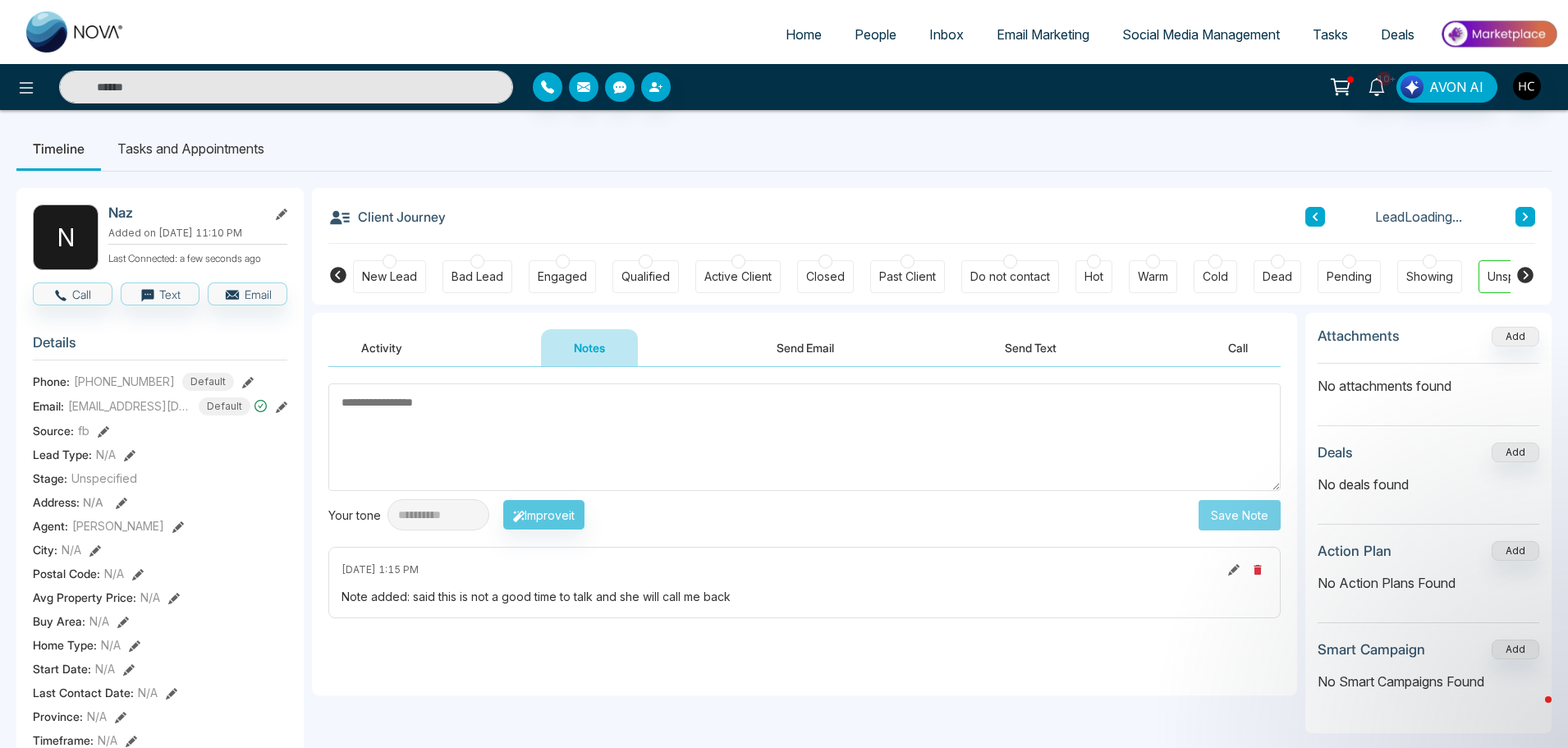
click at [643, 469] on textarea at bounding box center [804, 437] width 952 height 107
type textarea "***"
click at [1254, 525] on button "Save Note" at bounding box center [1239, 515] width 82 height 30
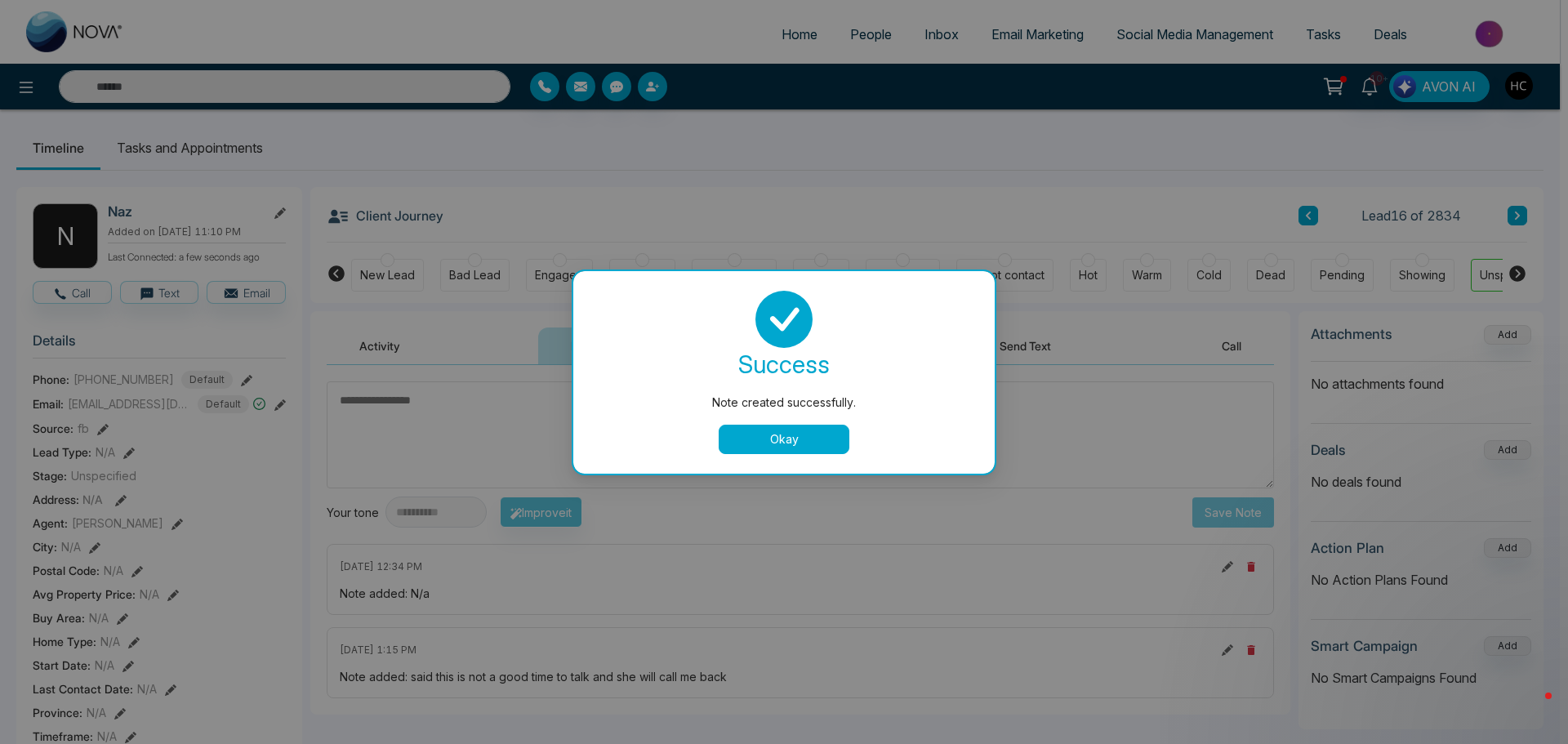
click at [819, 429] on button "Okay" at bounding box center [784, 440] width 131 height 29
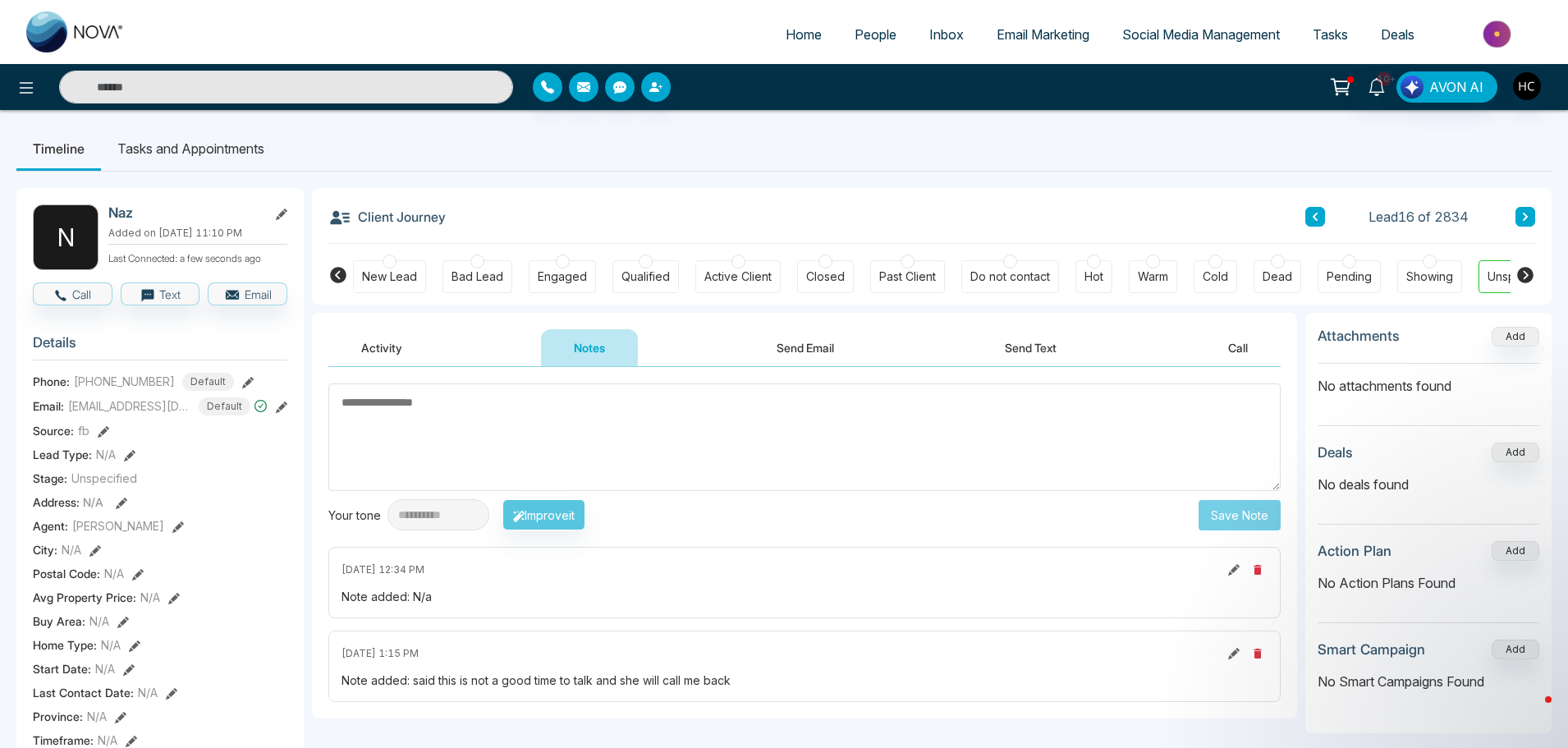
click at [1523, 214] on icon at bounding box center [1525, 216] width 8 height 10
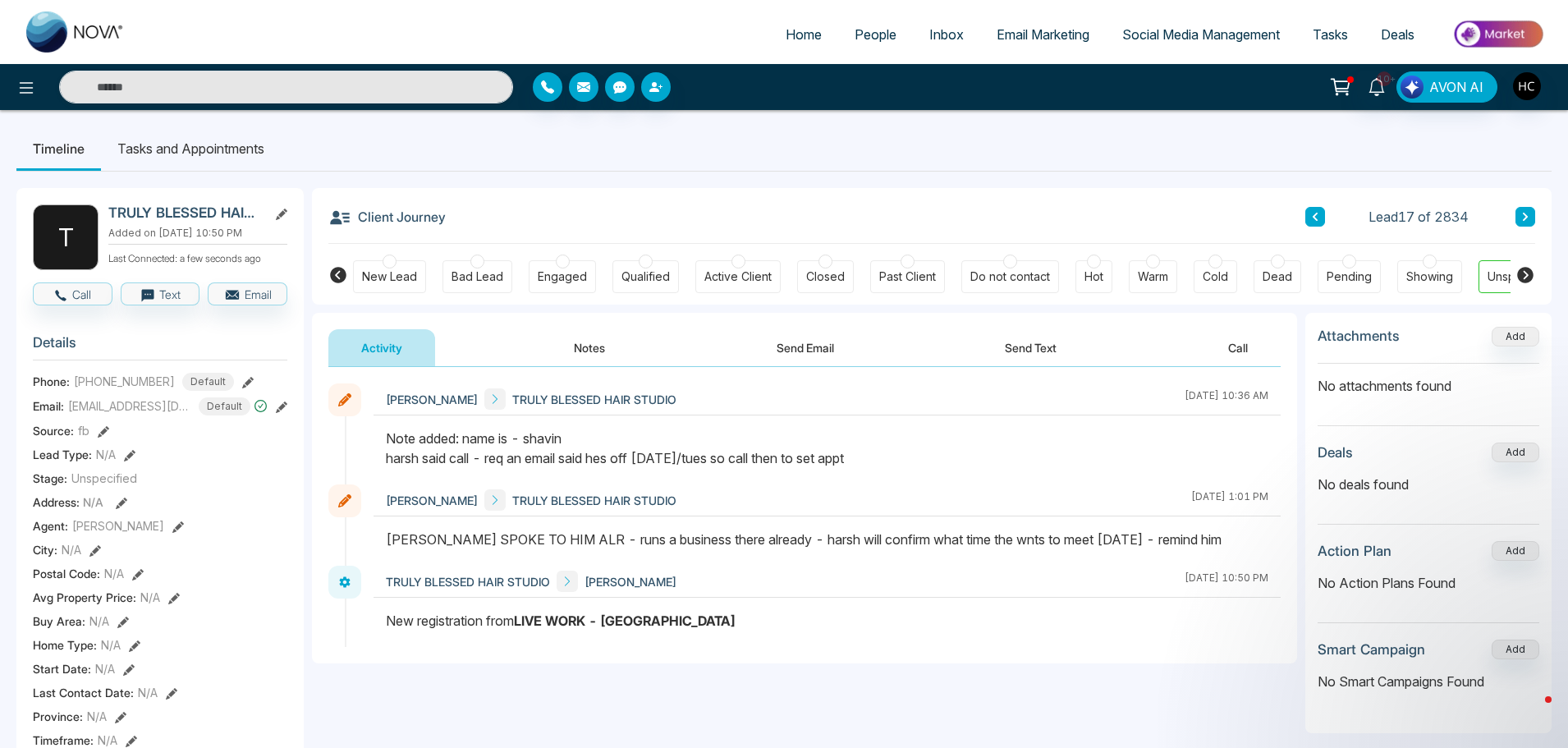
click at [1525, 218] on icon at bounding box center [1526, 216] width 5 height 8
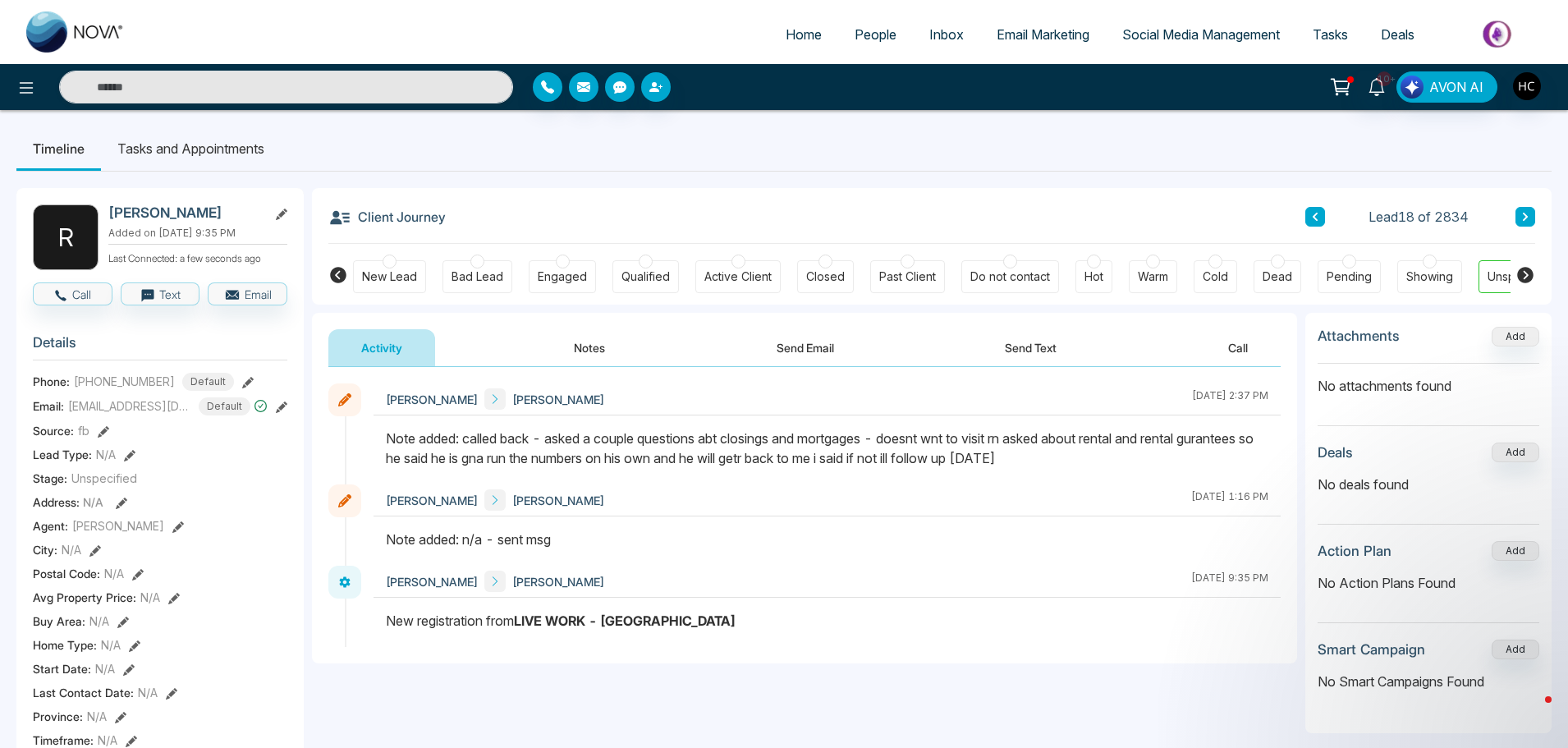
click at [1533, 211] on button at bounding box center [1525, 217] width 20 height 20
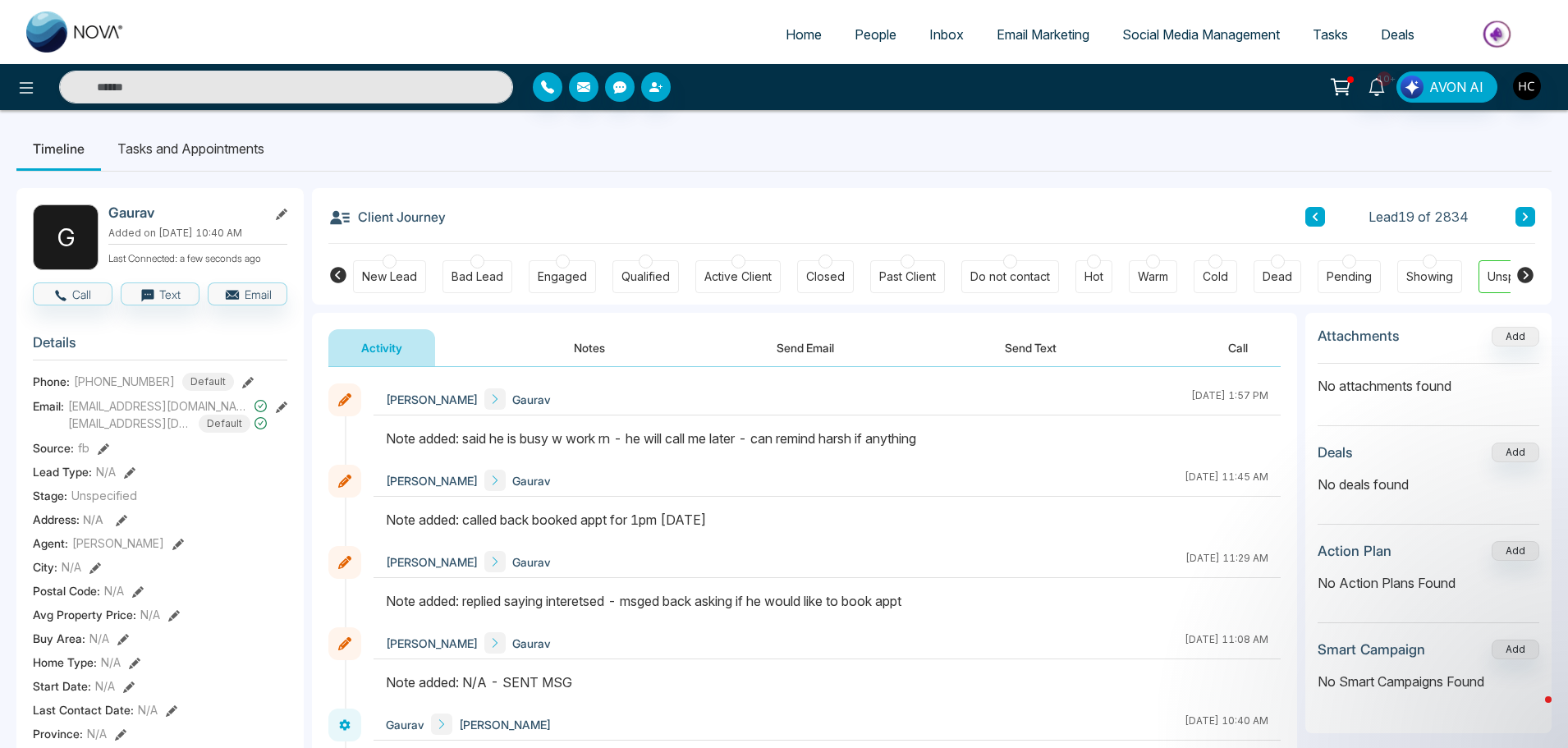
click at [596, 348] on button "Notes" at bounding box center [589, 348] width 97 height 37
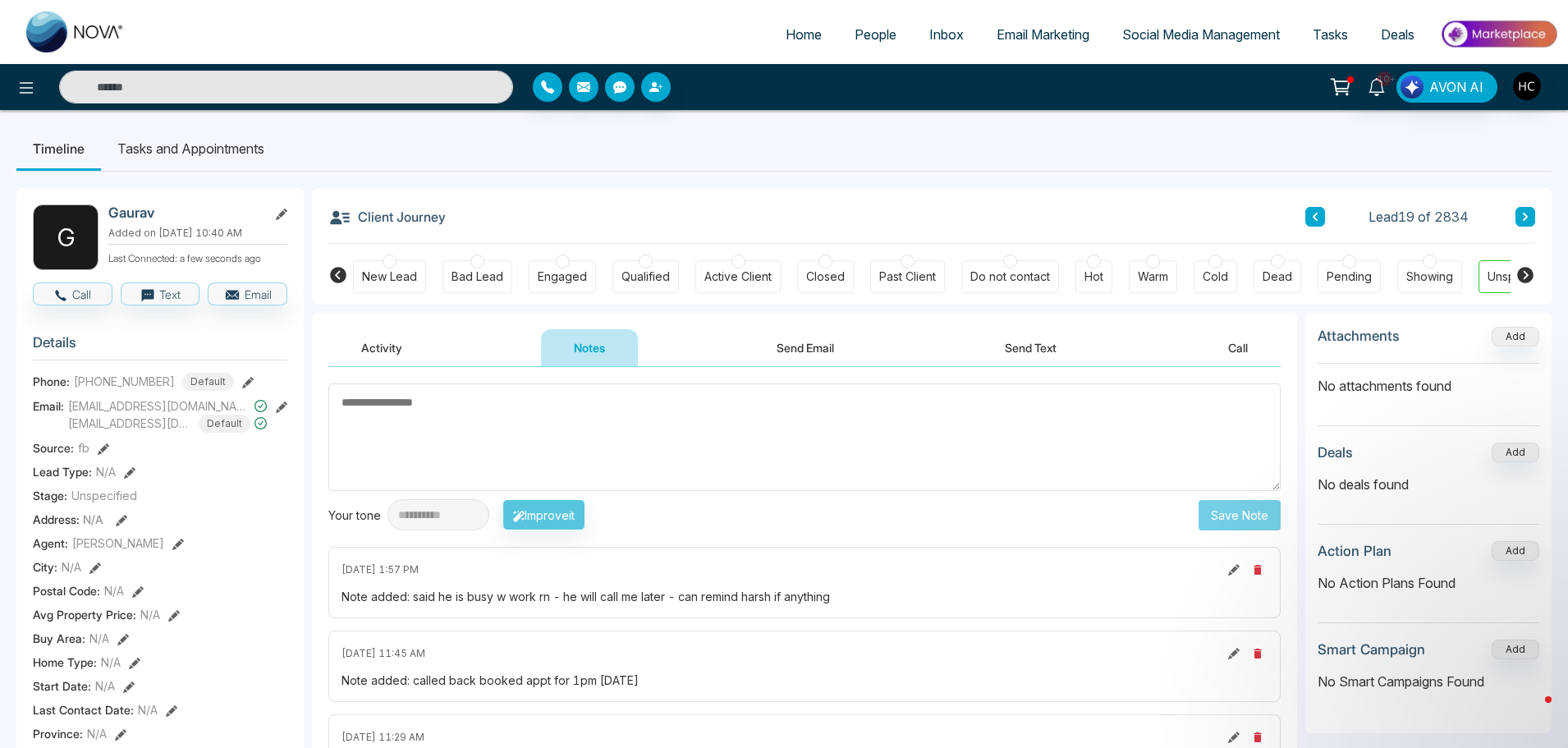
click at [696, 434] on textarea at bounding box center [804, 437] width 952 height 107
click at [672, 431] on textarea at bounding box center [804, 437] width 952 height 107
type textarea "**********"
click at [1221, 517] on button "Save Note" at bounding box center [1239, 515] width 82 height 30
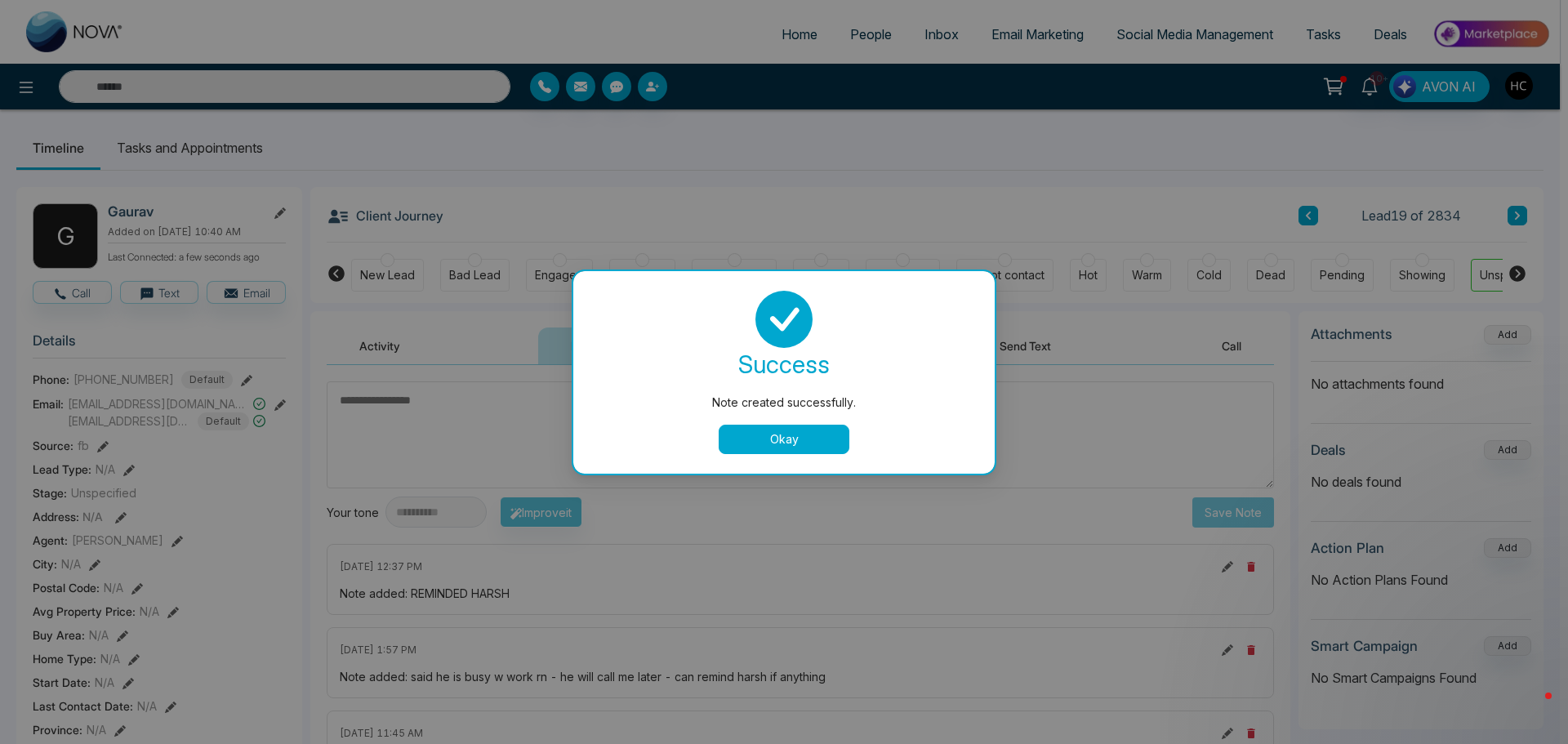
click at [834, 435] on button "Okay" at bounding box center [784, 440] width 131 height 29
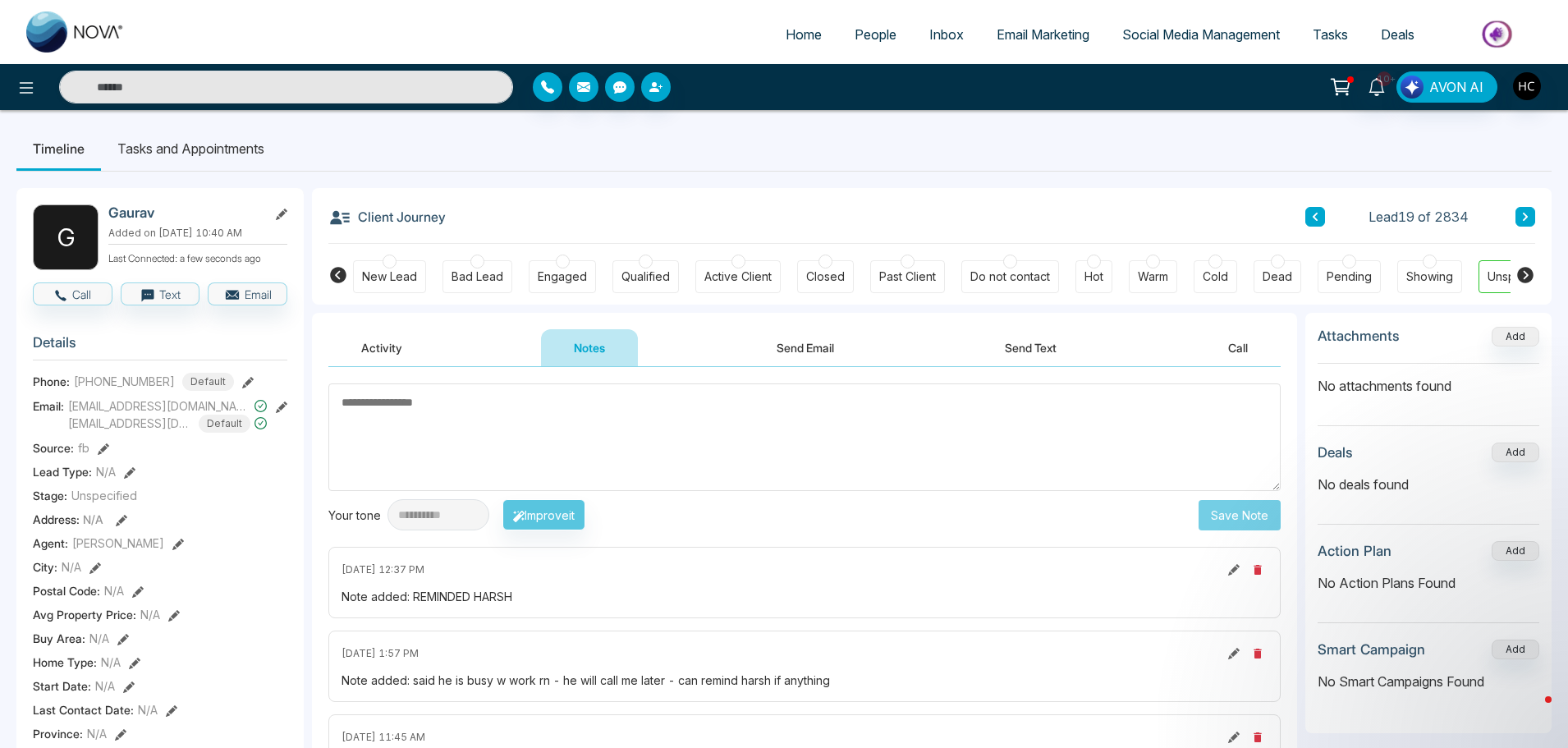
click at [1535, 214] on div "Client Journey Lead 19 of 2834 New Lead Bad Lead Engaged Qualified Active Clien…" at bounding box center [931, 246] width 1240 height 117
click at [1525, 215] on icon at bounding box center [1526, 216] width 5 height 8
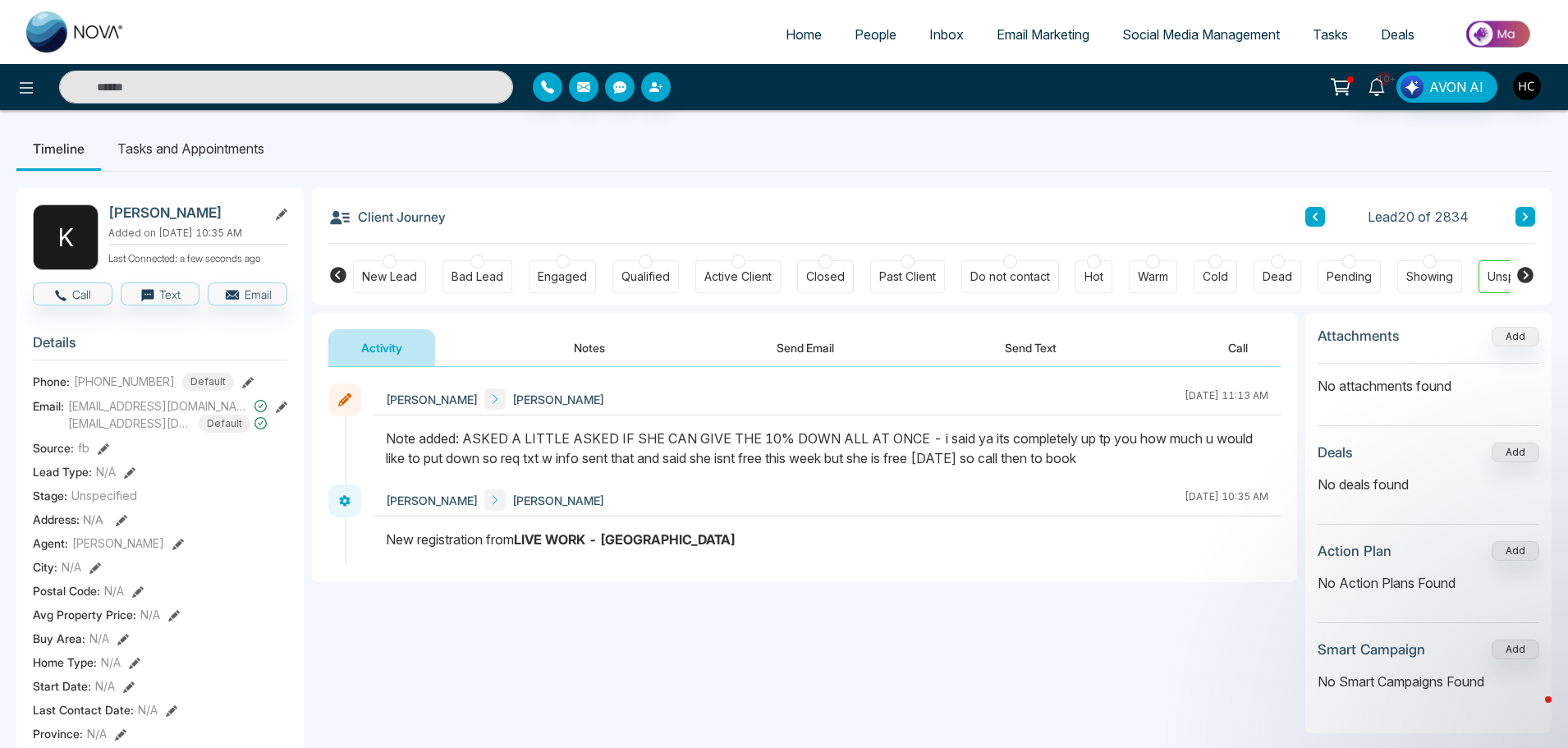
click at [1519, 211] on button at bounding box center [1525, 217] width 20 height 20
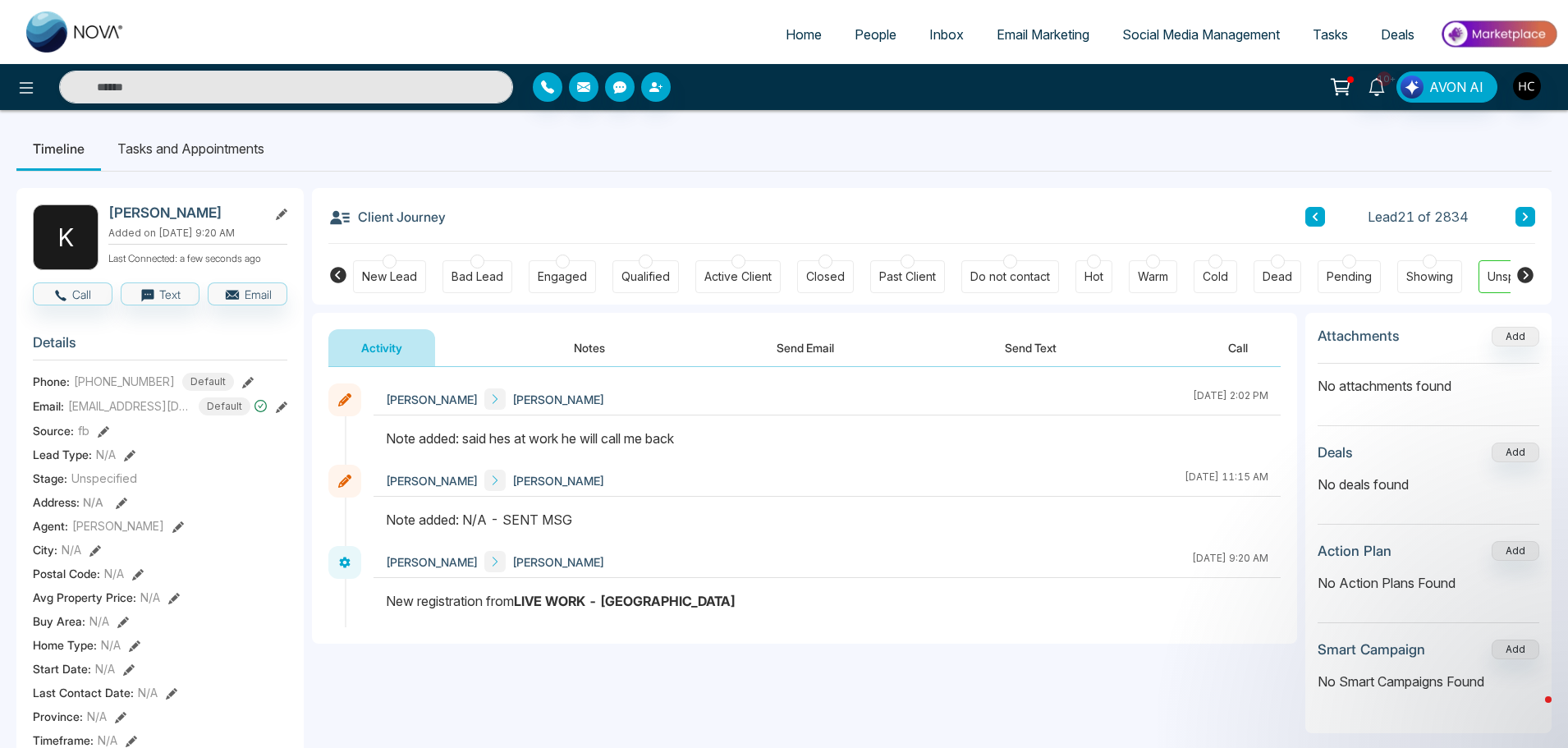
click at [606, 351] on button "Notes" at bounding box center [589, 348] width 97 height 37
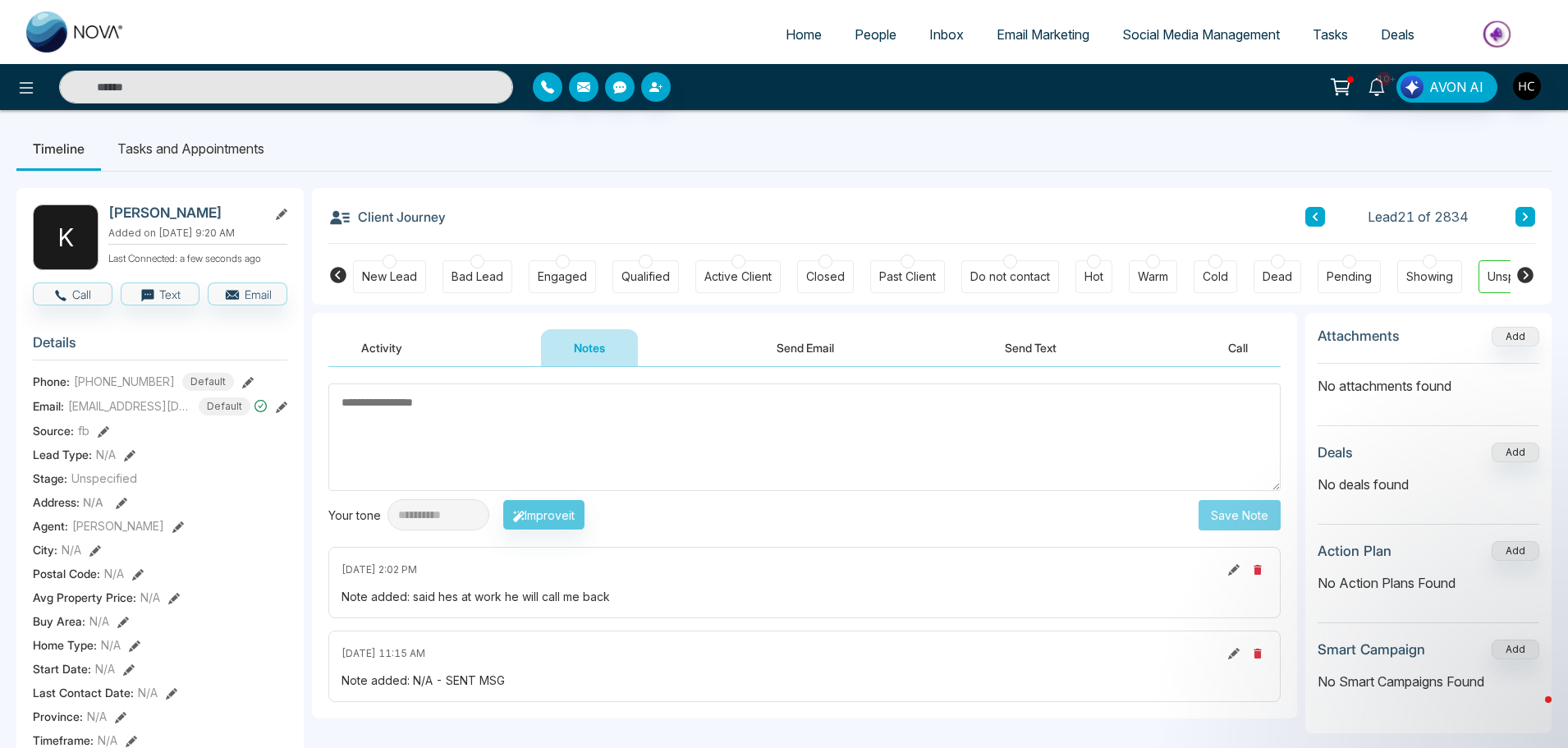
paste textarea "***"
type textarea "***"
click at [1258, 504] on button "Save Note" at bounding box center [1239, 515] width 82 height 30
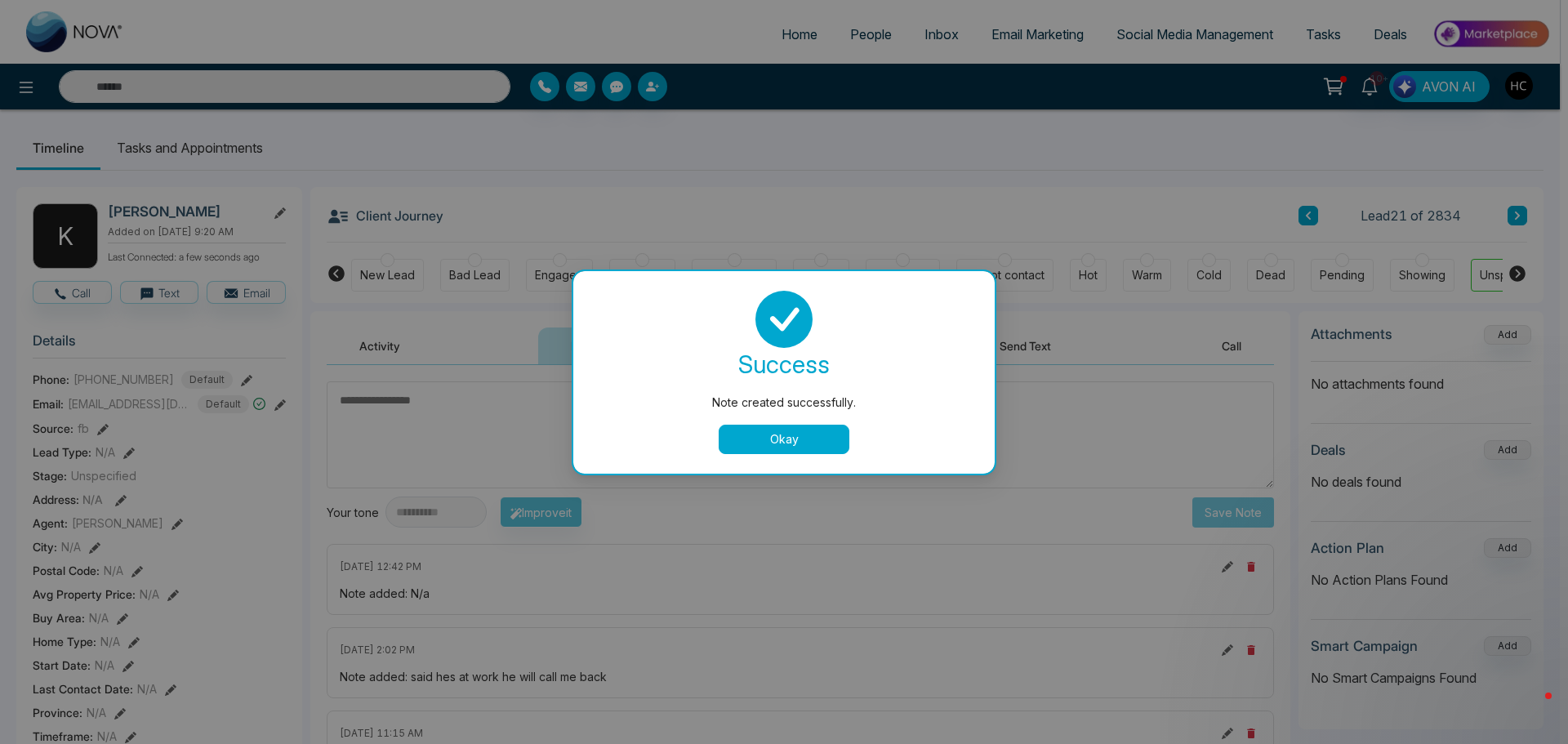
click at [803, 441] on button "Okay" at bounding box center [784, 440] width 131 height 29
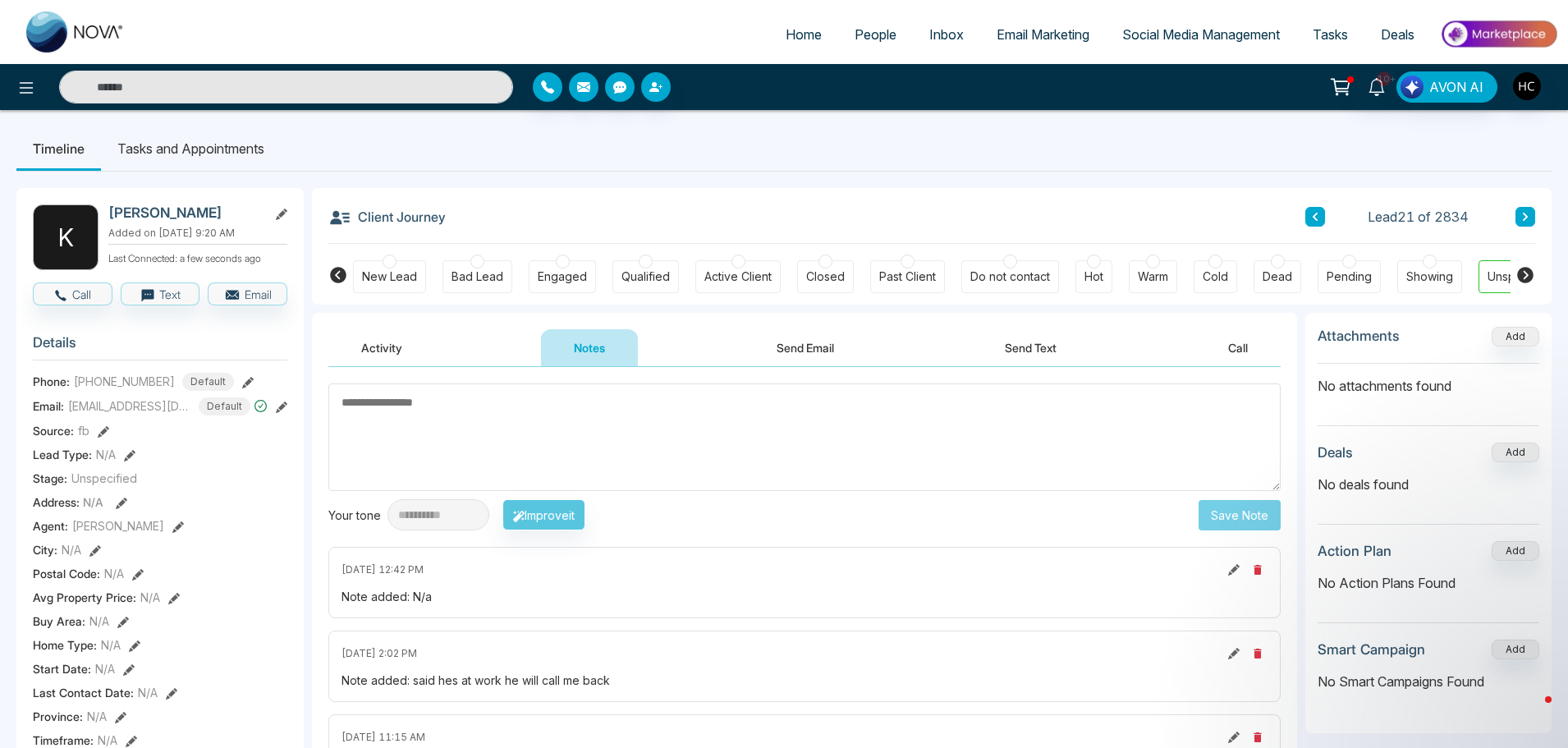
click at [1526, 219] on icon at bounding box center [1525, 216] width 8 height 10
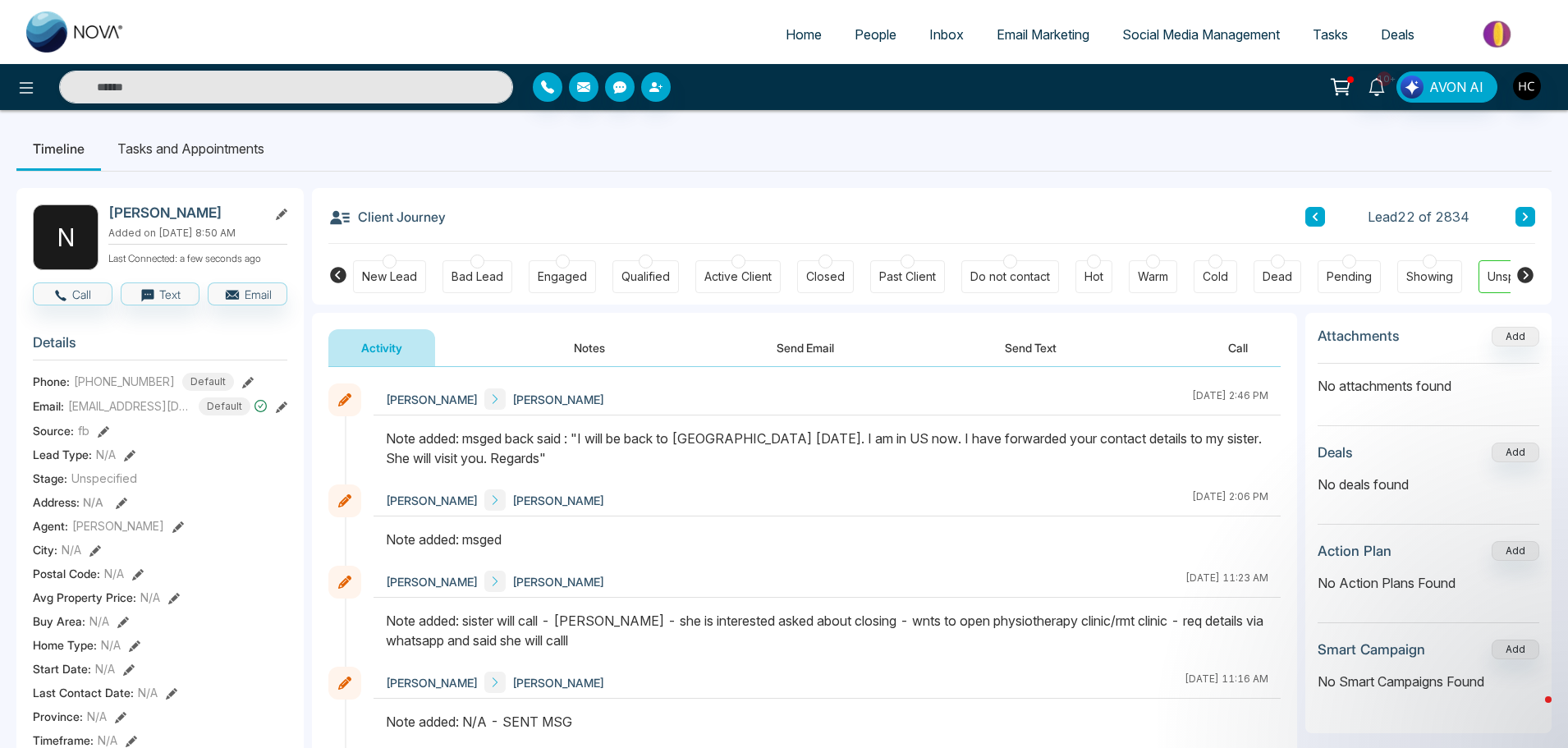
click at [1529, 215] on button at bounding box center [1525, 217] width 20 height 20
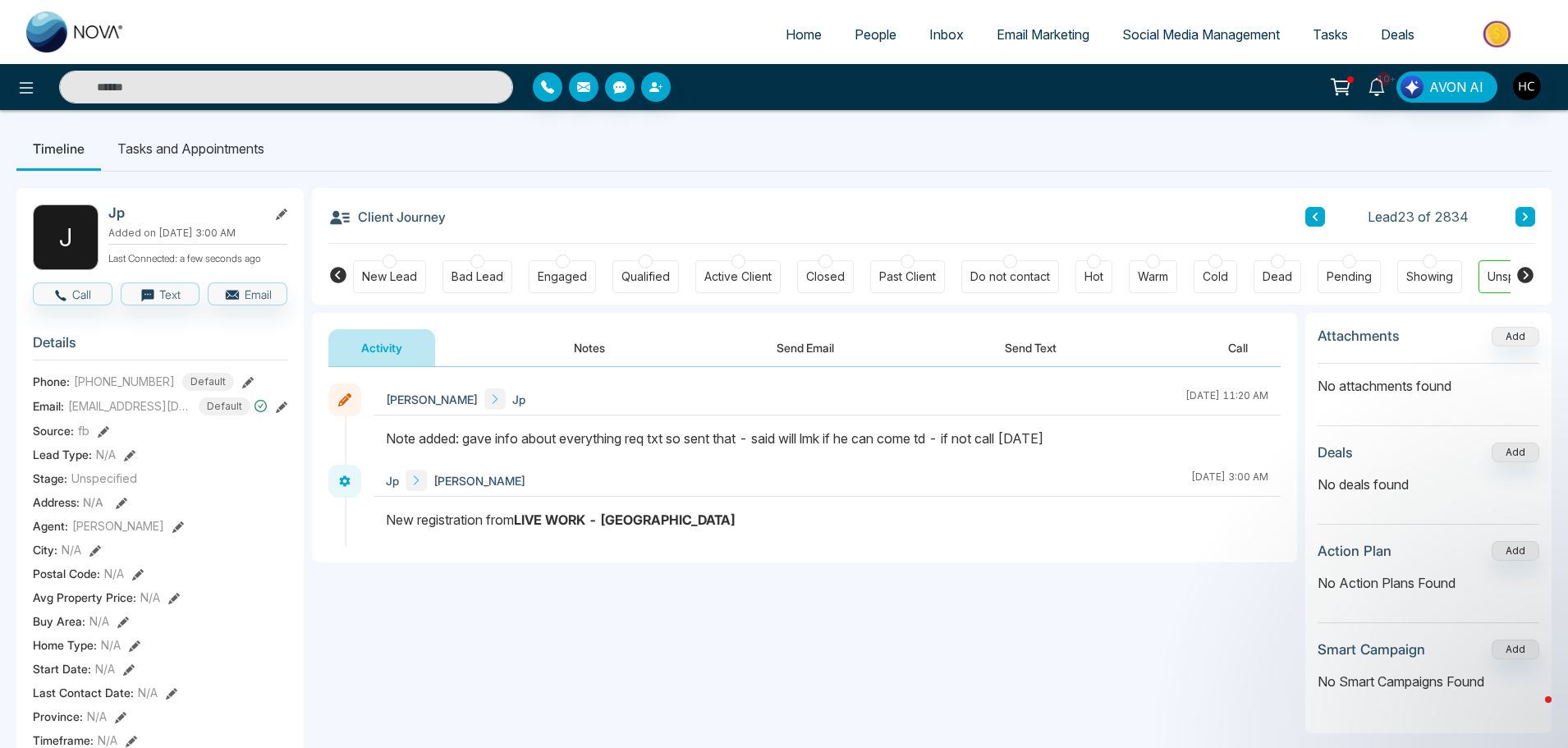
click at [605, 346] on button "Notes" at bounding box center [589, 348] width 97 height 37
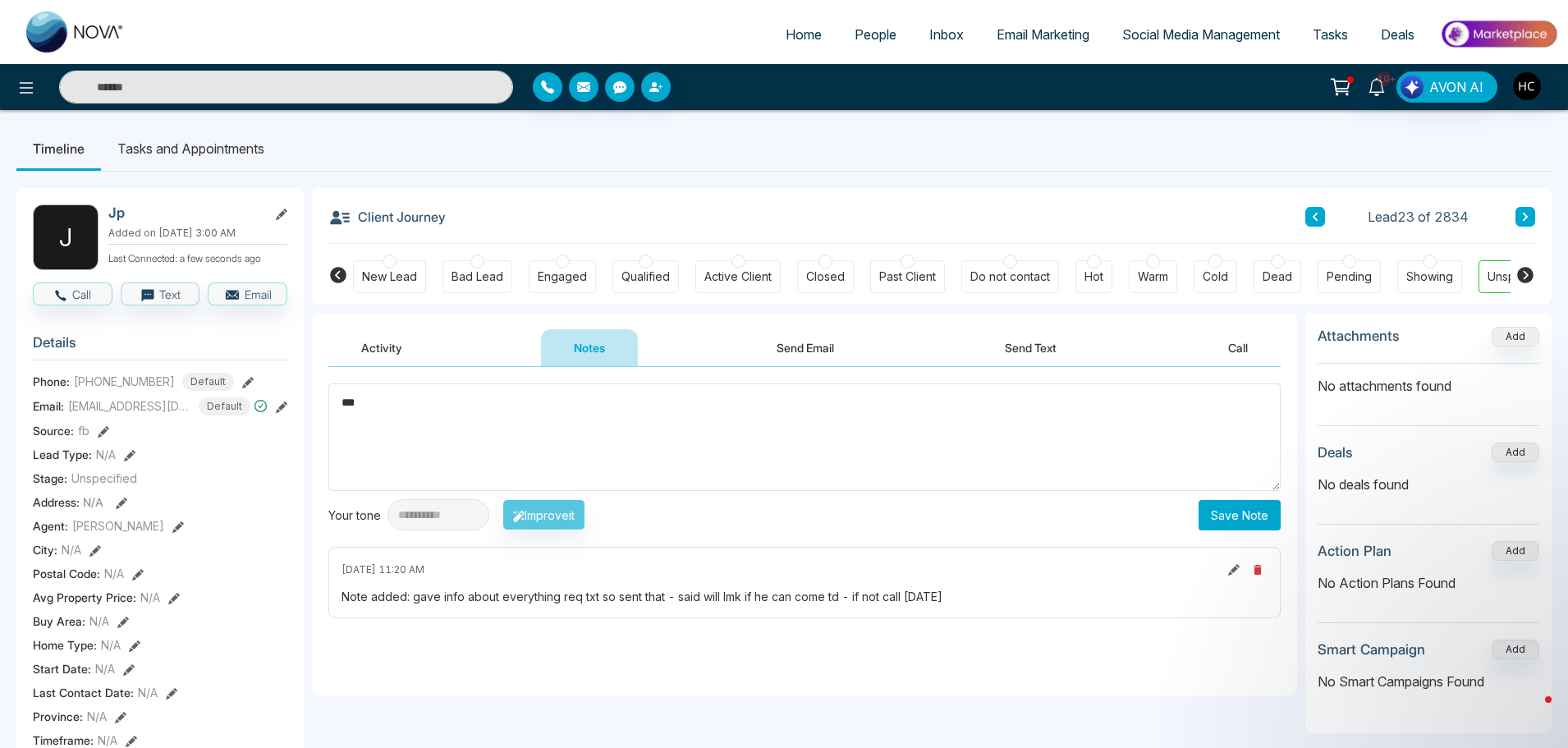
type textarea "***"
click at [1256, 517] on button "Save Note" at bounding box center [1239, 515] width 82 height 30
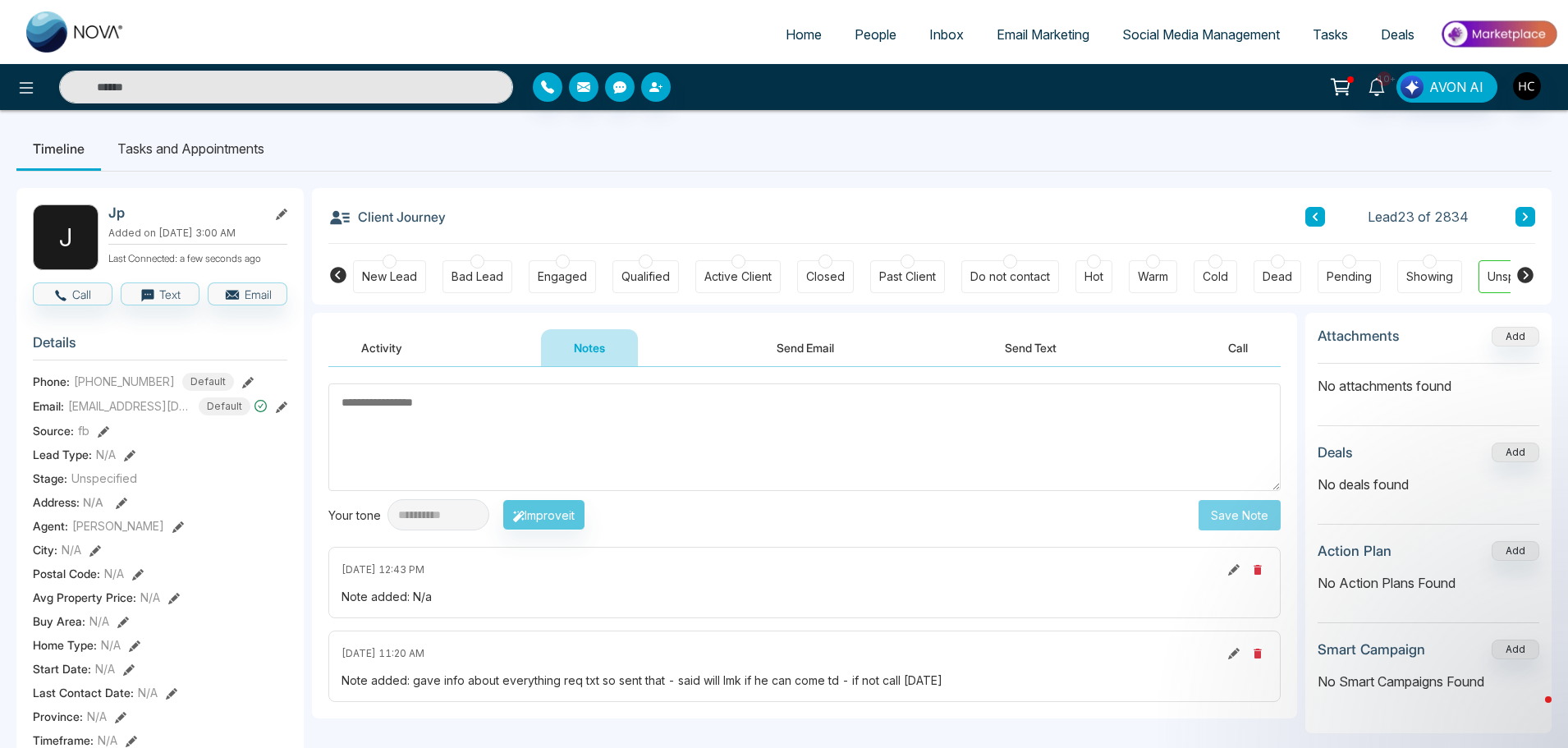
click at [1513, 215] on div "Lead 23 of 2834" at bounding box center [1419, 217] width 230 height 20
click at [1524, 212] on icon at bounding box center [1525, 216] width 8 height 10
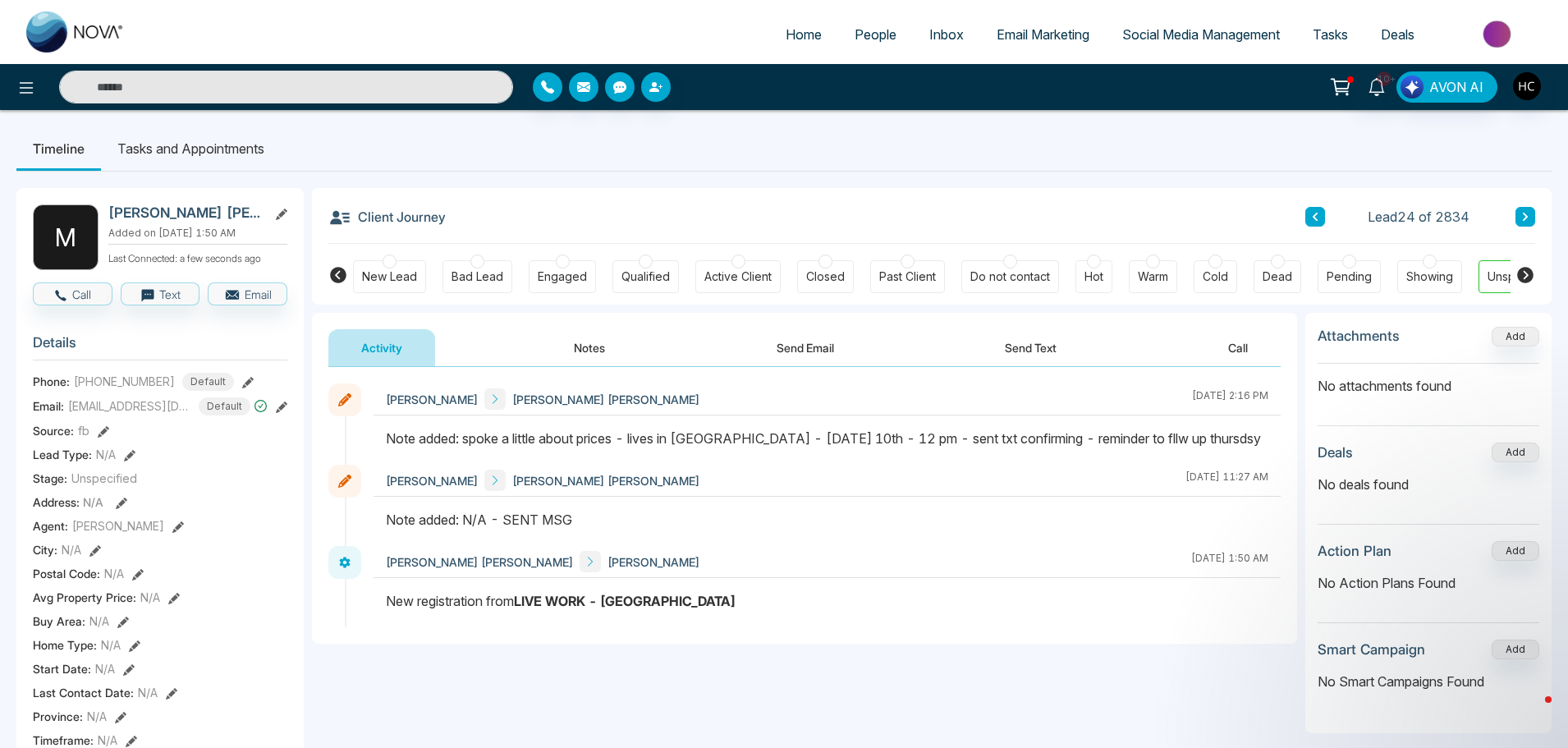
click at [1530, 211] on button at bounding box center [1525, 217] width 20 height 20
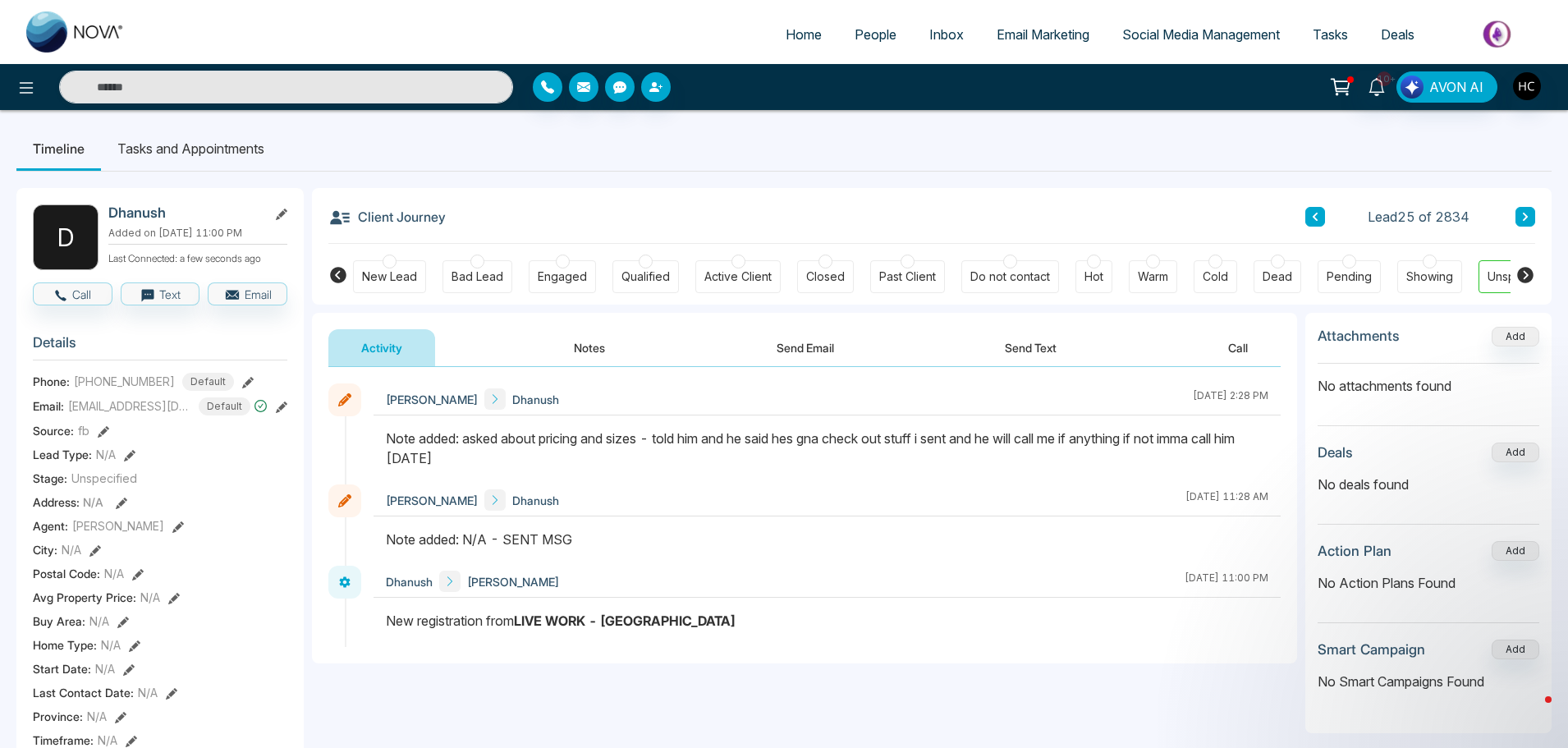
click at [1522, 215] on icon at bounding box center [1525, 216] width 8 height 10
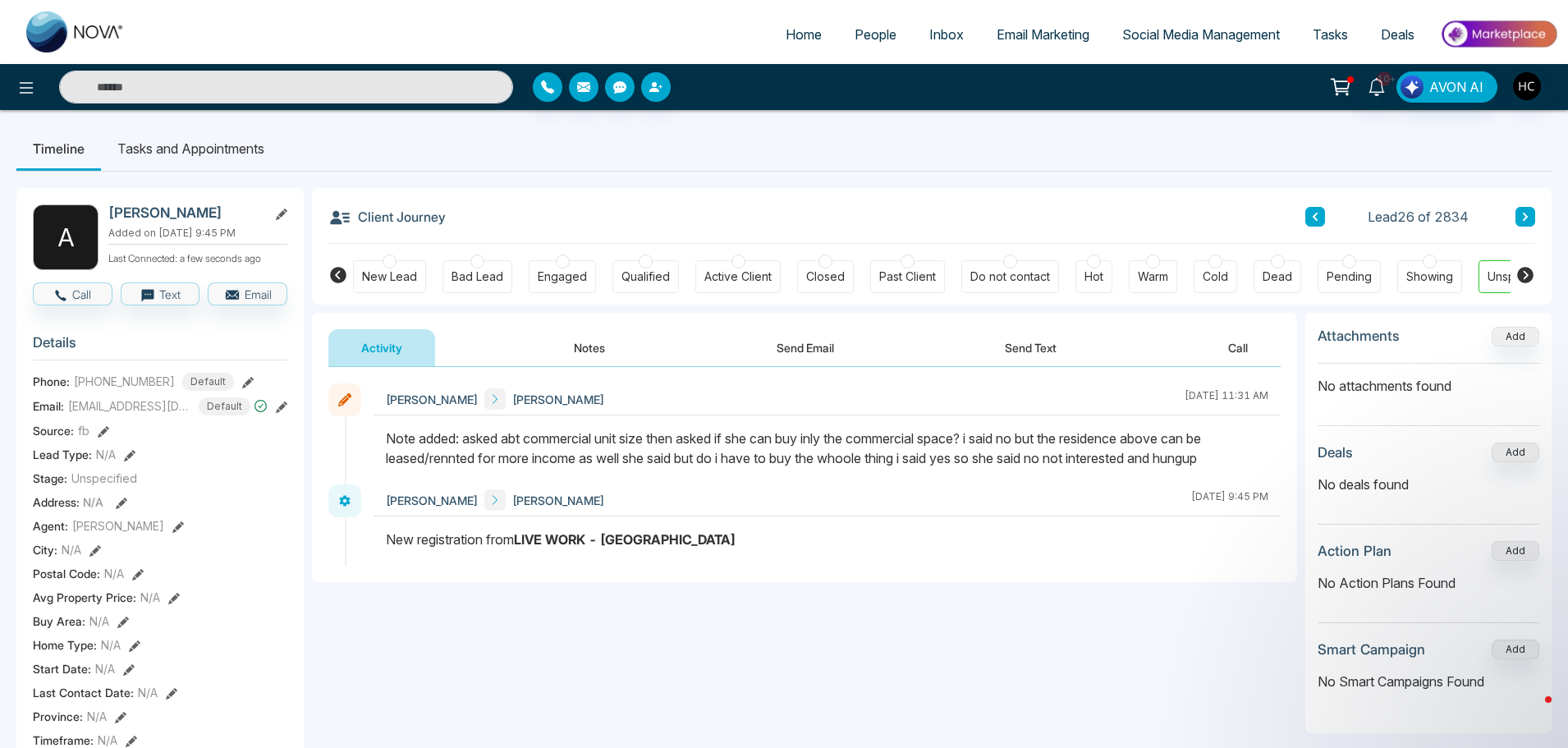
click at [1530, 218] on button at bounding box center [1525, 217] width 20 height 20
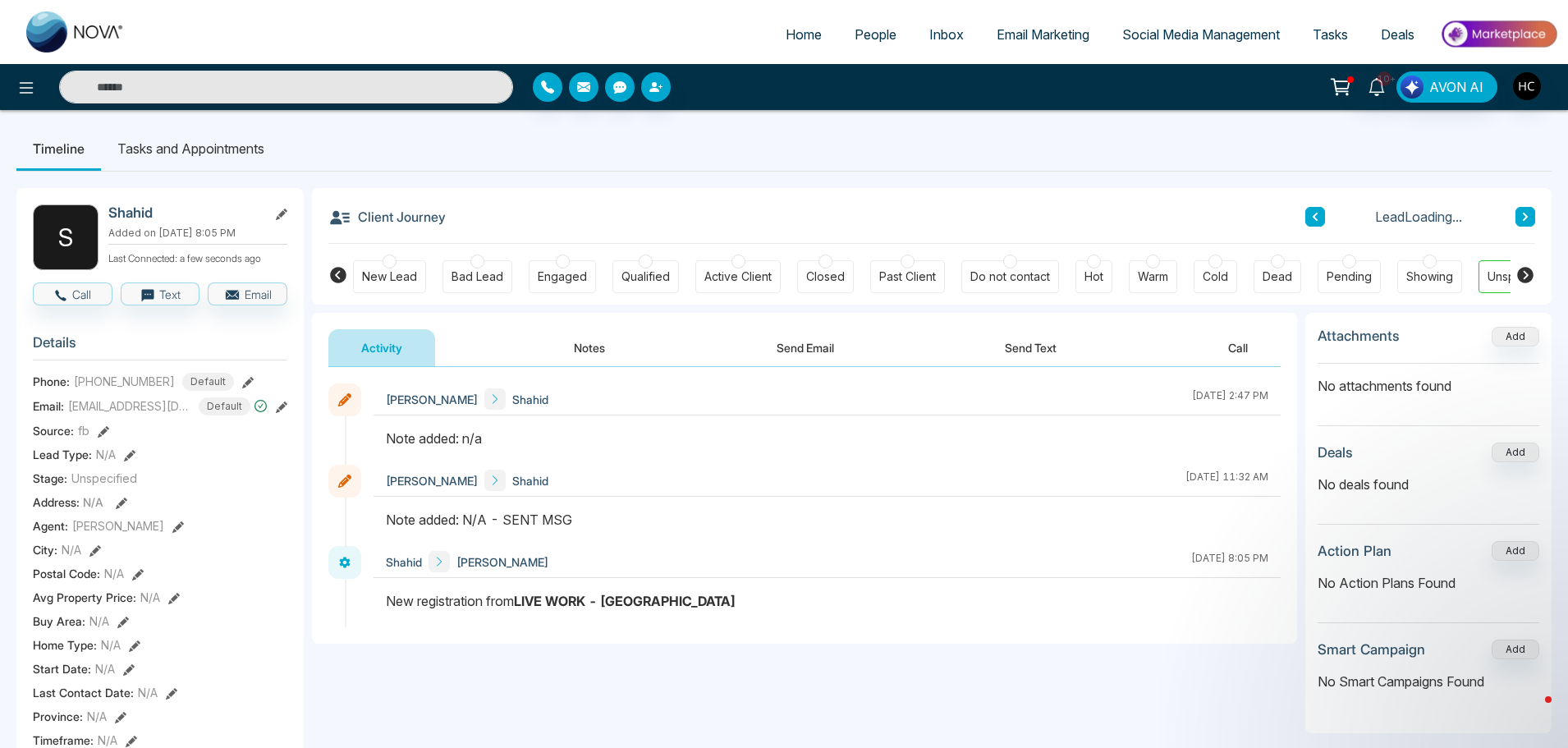
click at [595, 352] on button "Notes" at bounding box center [589, 348] width 97 height 37
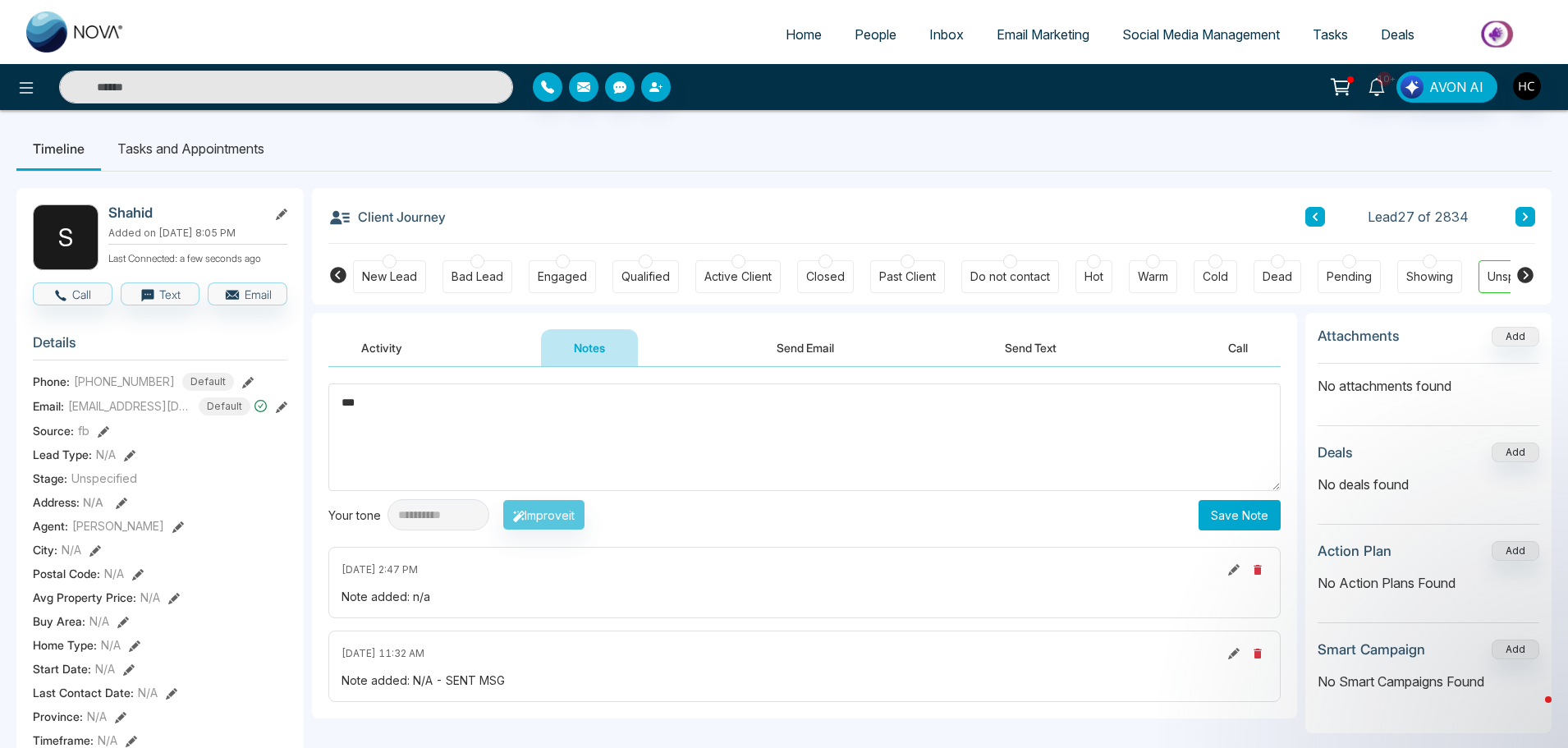
type textarea "***"
click at [1243, 523] on button "Save Note" at bounding box center [1239, 515] width 82 height 30
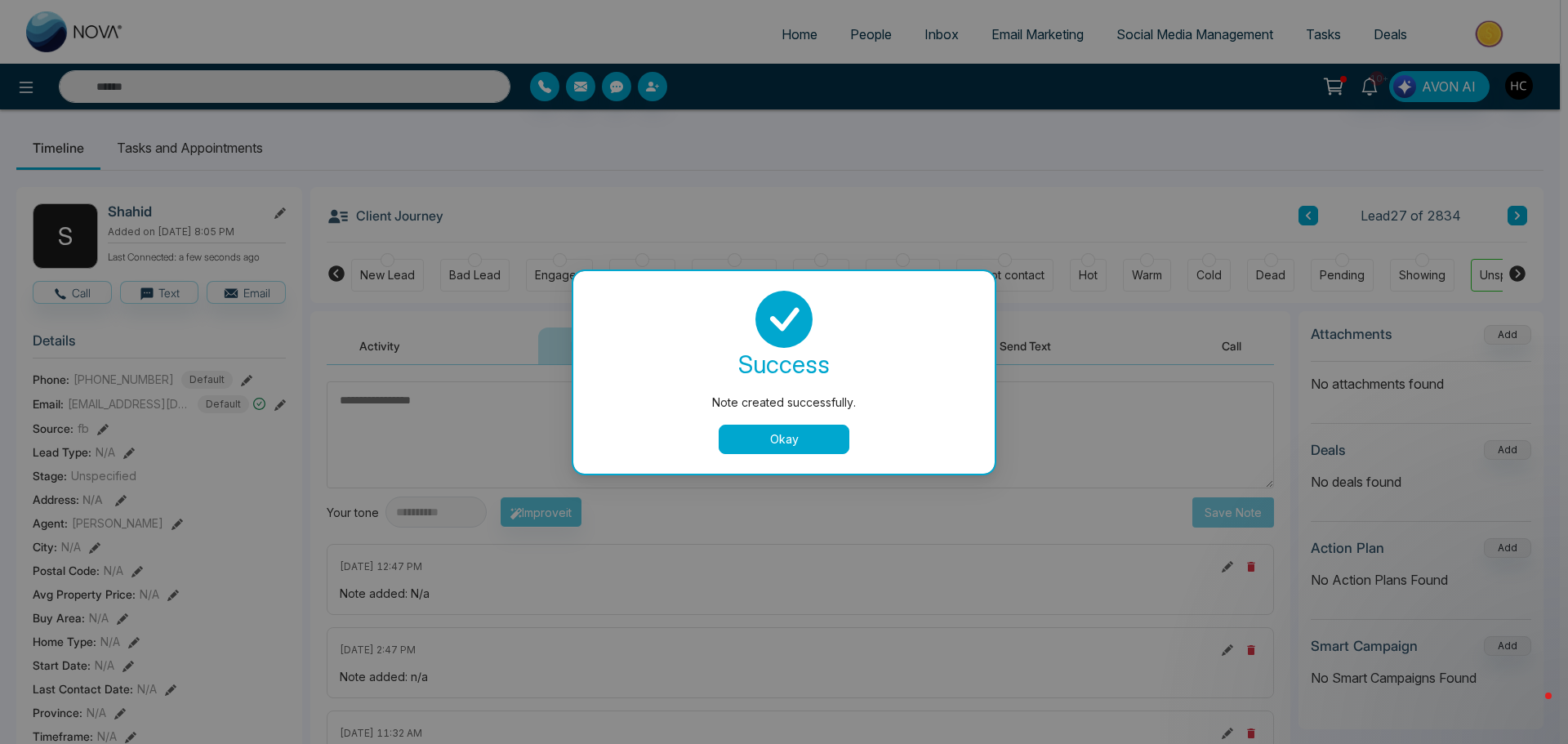
click at [763, 427] on button "Okay" at bounding box center [784, 440] width 131 height 29
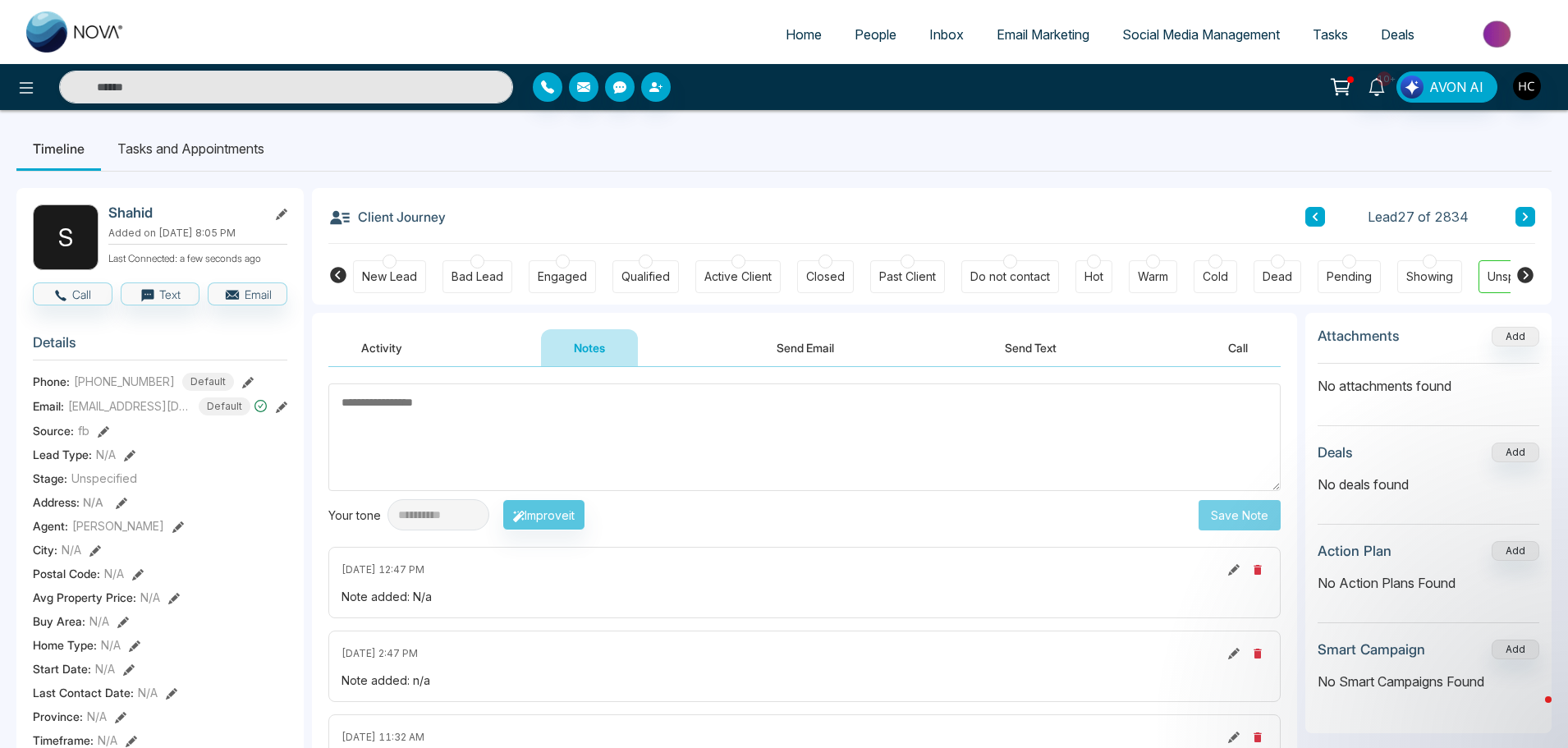
click at [1526, 218] on icon at bounding box center [1525, 216] width 8 height 10
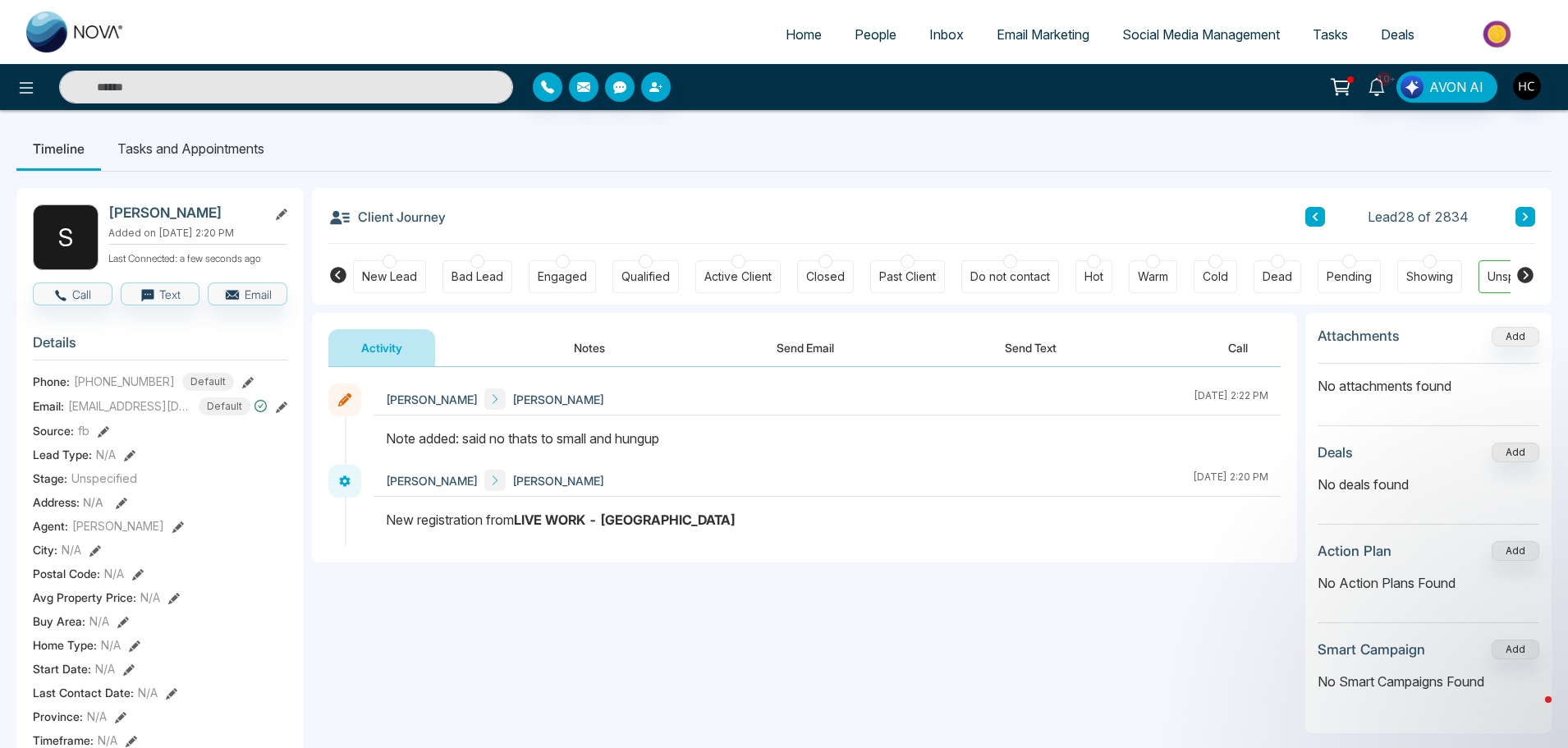
click at [1306, 205] on div "Client Journey Lead 28 of 2834" at bounding box center [931, 216] width 1207 height 55
click at [1309, 209] on button at bounding box center [1314, 217] width 20 height 20
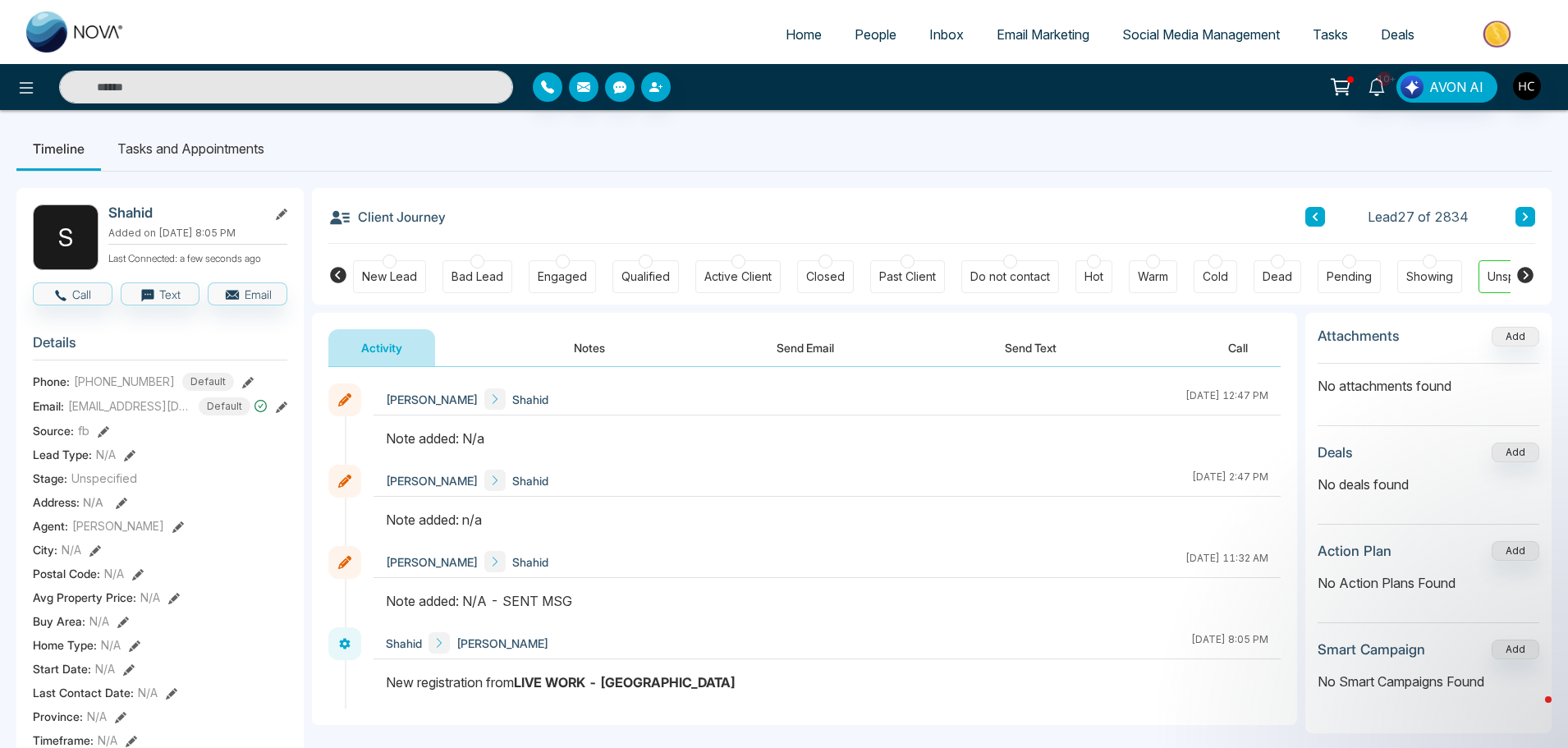
click at [587, 350] on button "Notes" at bounding box center [589, 348] width 97 height 37
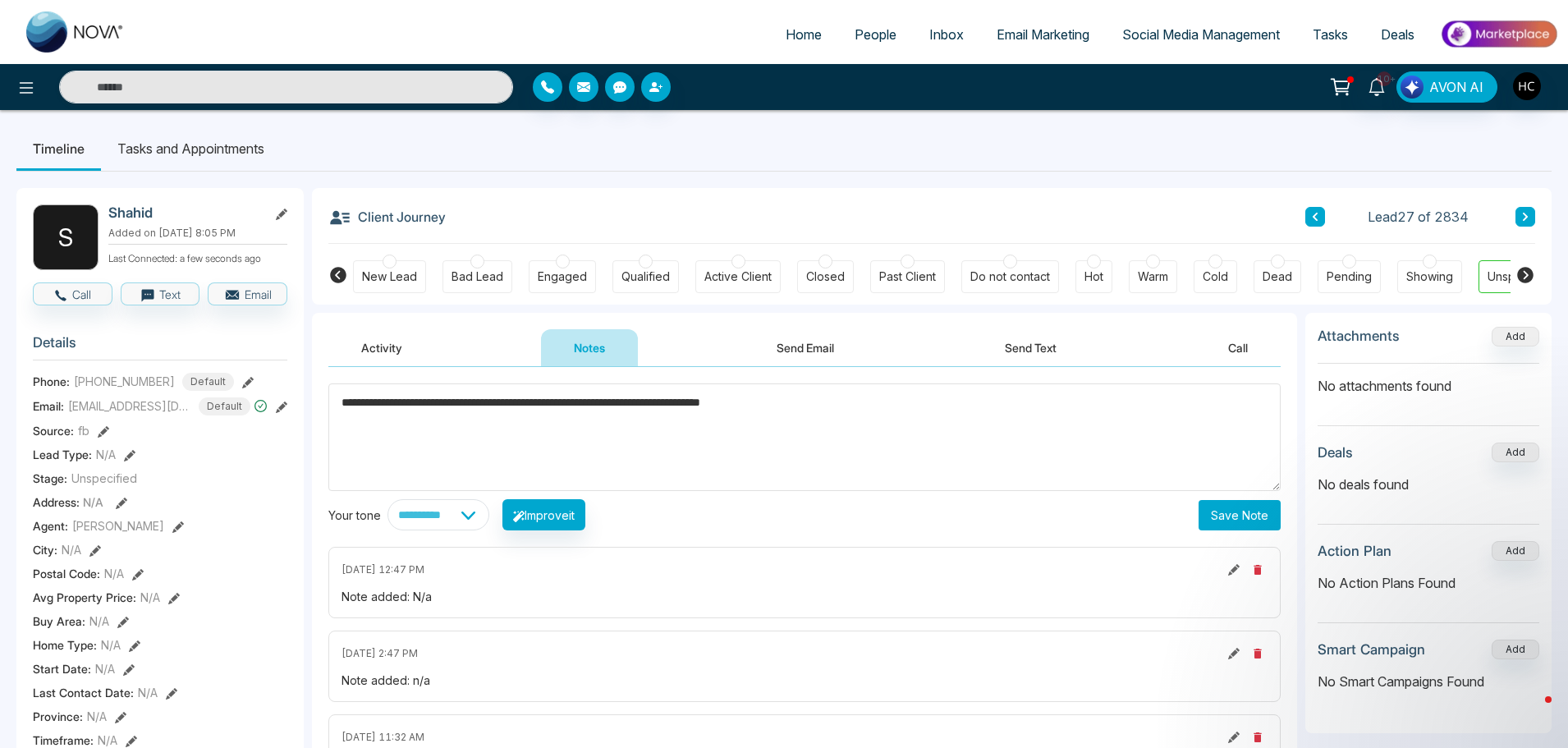
type textarea "**********"
click at [1242, 508] on button "Save Note" at bounding box center [1239, 515] width 82 height 30
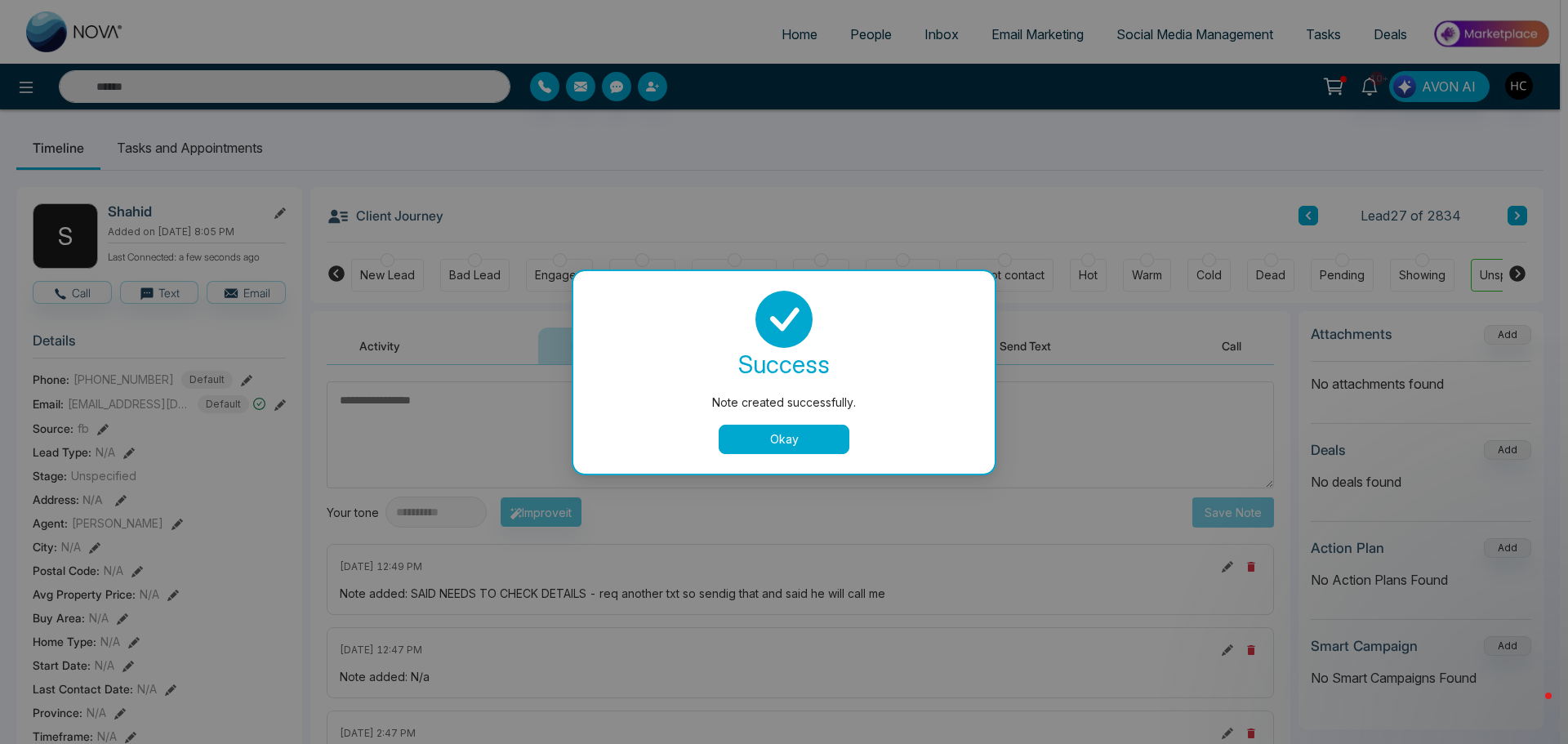
click at [811, 447] on textarea at bounding box center [800, 435] width 947 height 107
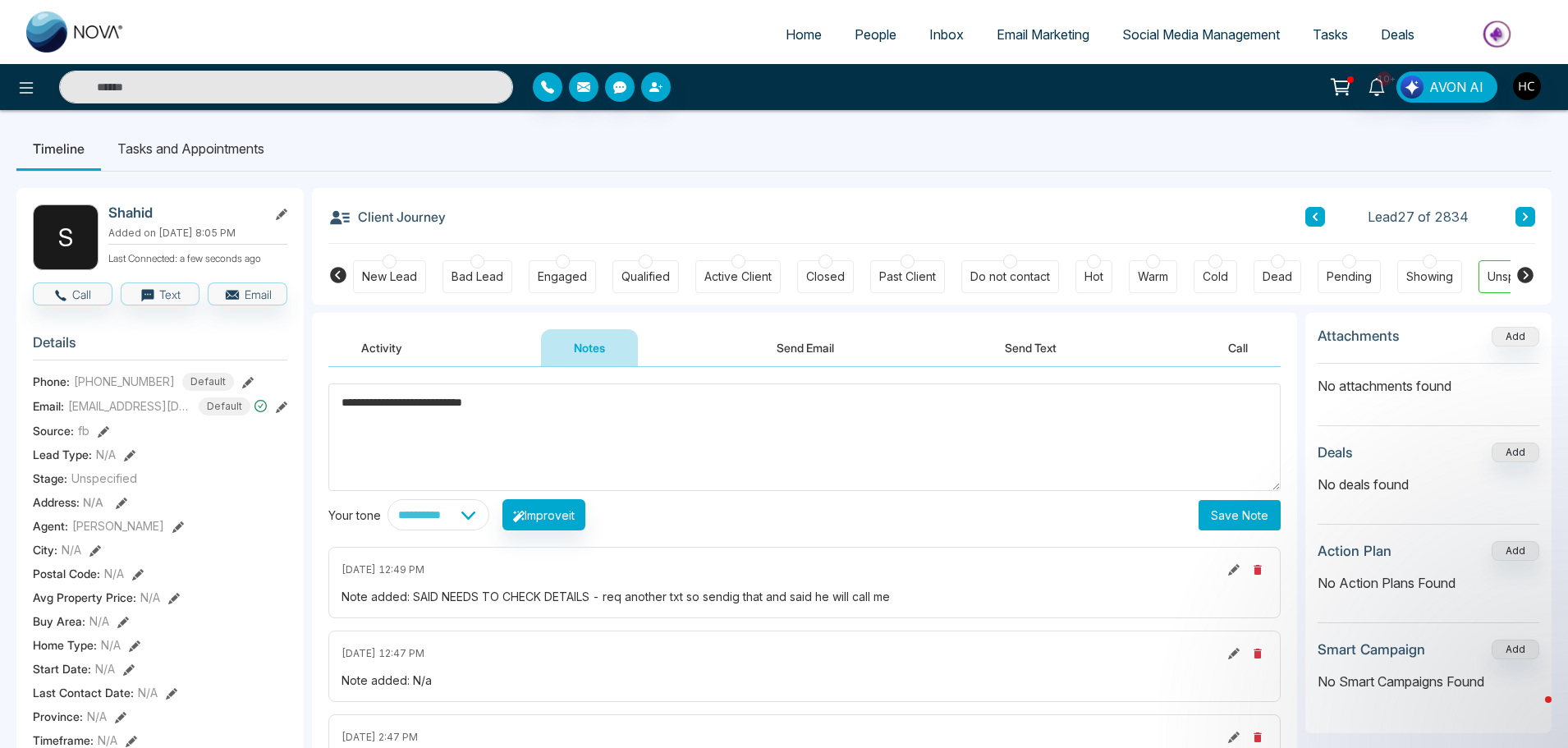
type textarea "**********"
click at [1223, 515] on button "Save Note" at bounding box center [1239, 515] width 82 height 30
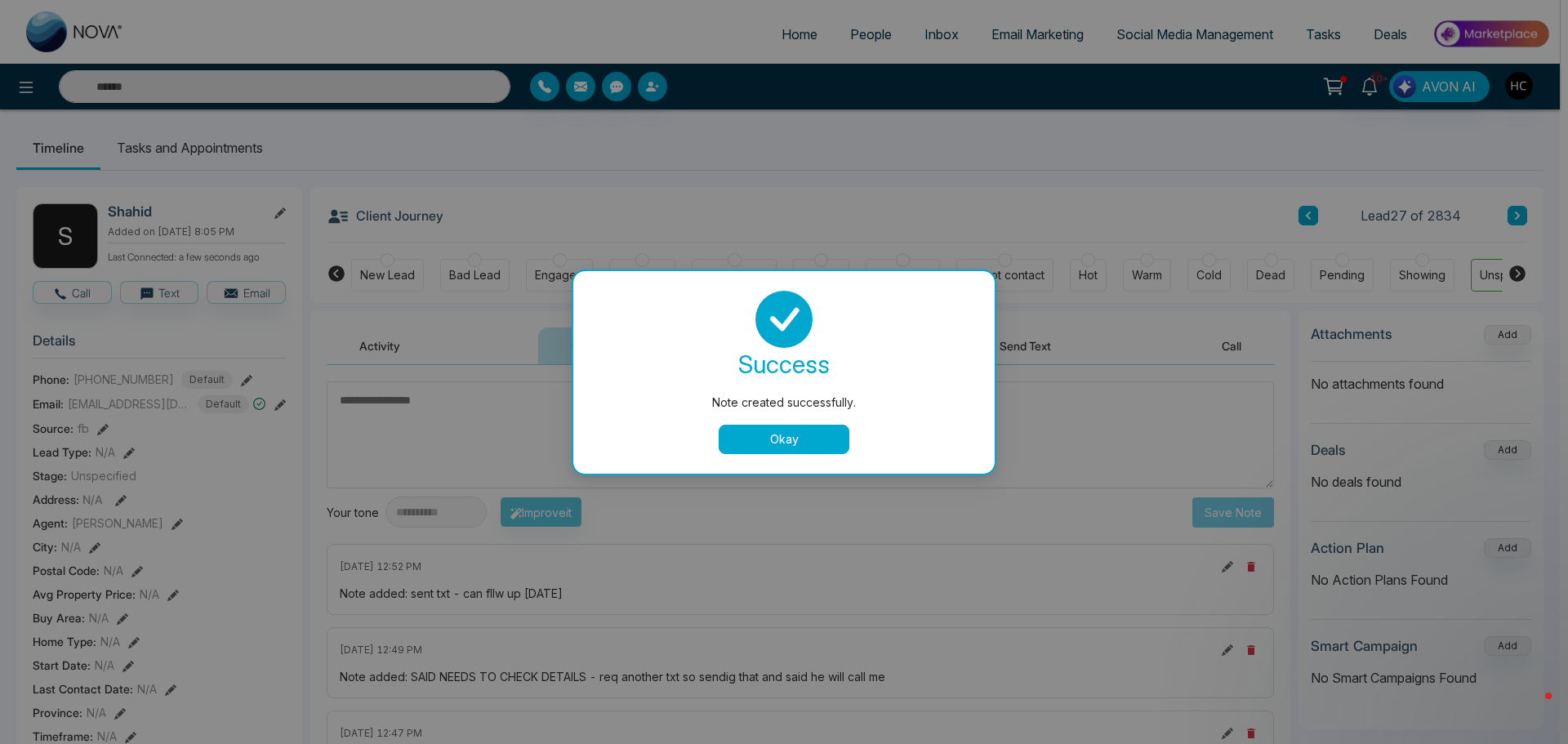
click at [796, 438] on button "Okay" at bounding box center [784, 440] width 131 height 29
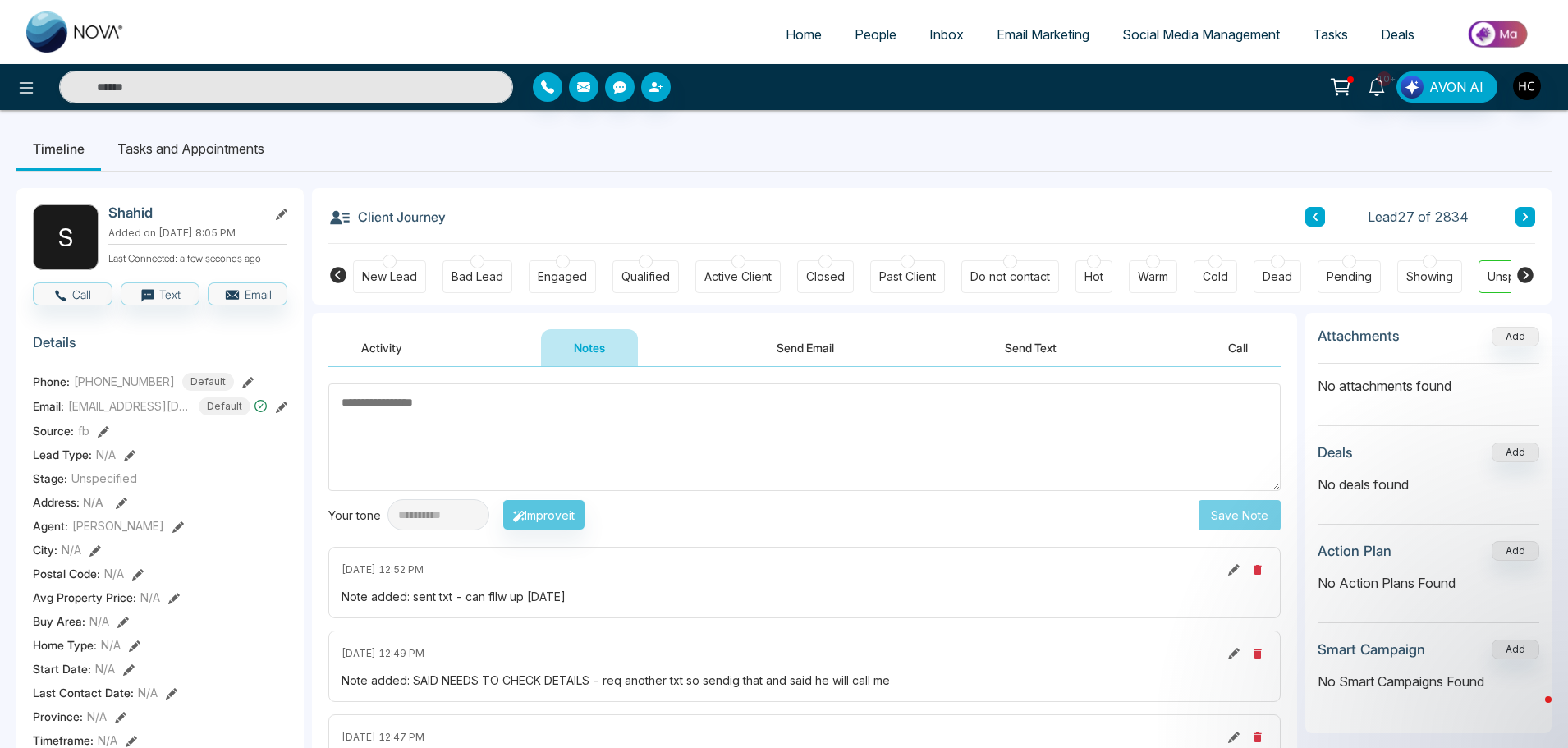
click at [1532, 218] on button at bounding box center [1525, 217] width 20 height 20
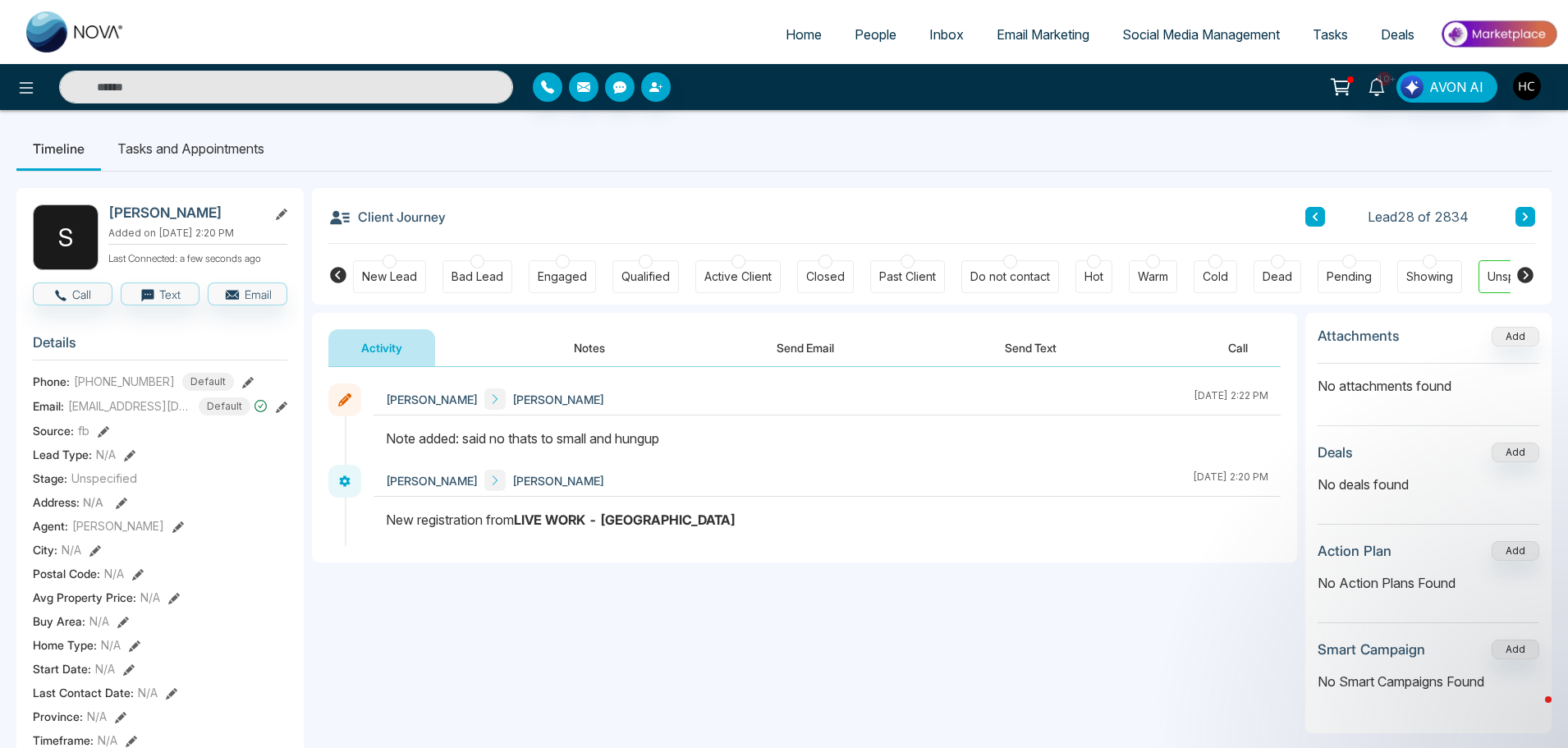
click at [1526, 211] on button at bounding box center [1525, 217] width 20 height 20
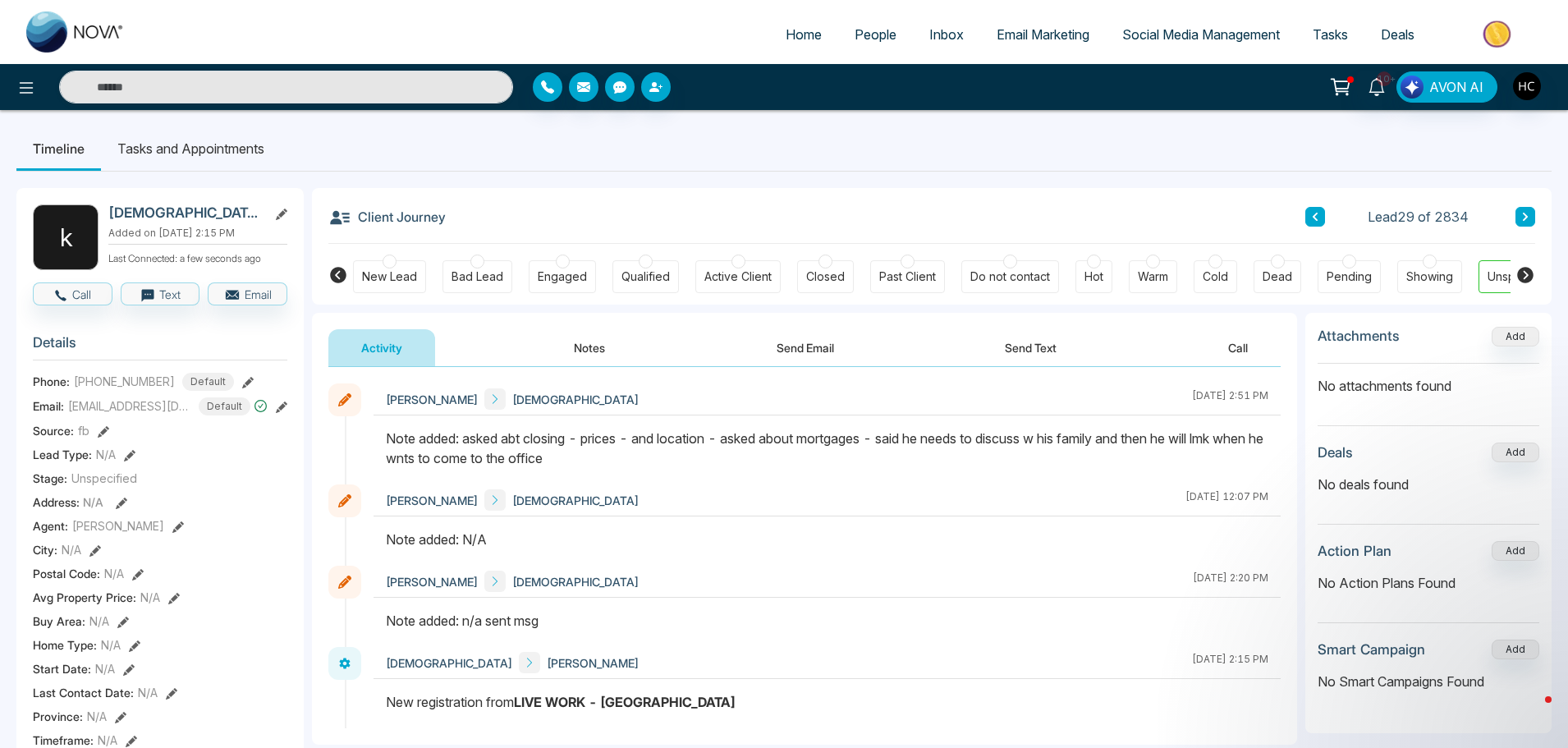
click at [1533, 215] on button at bounding box center [1525, 217] width 20 height 20
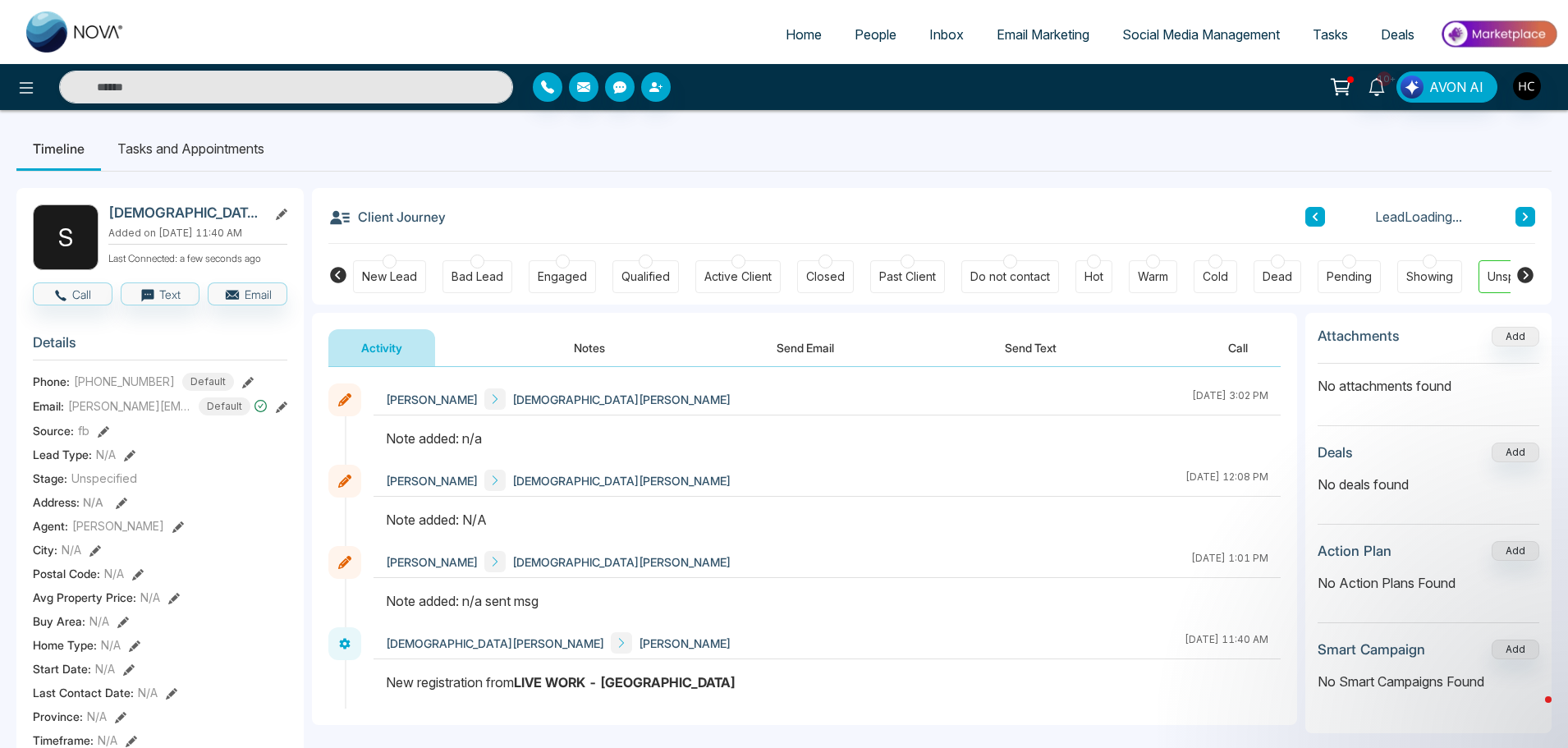
click at [600, 344] on button "Notes" at bounding box center [589, 348] width 97 height 37
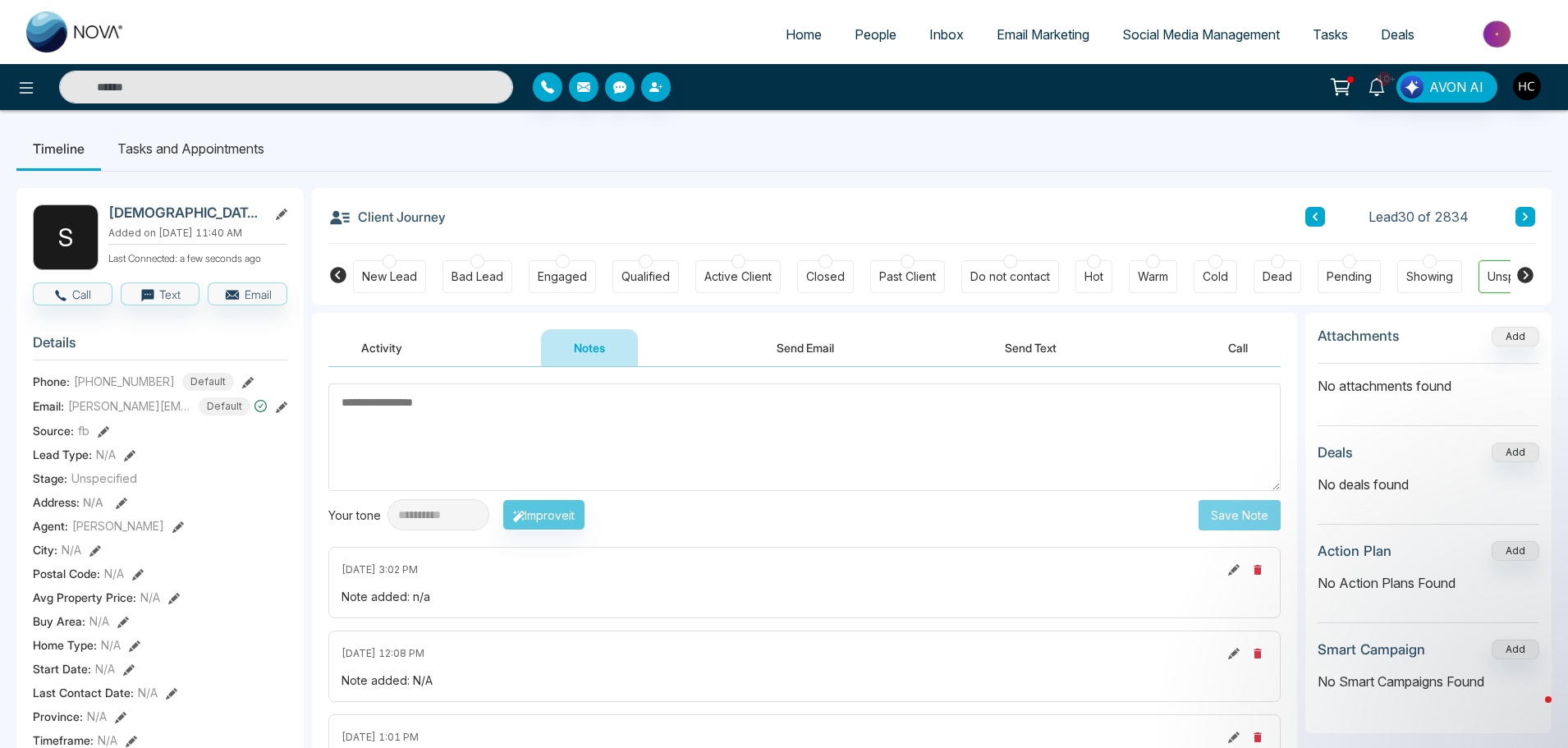
drag, startPoint x: 392, startPoint y: 87, endPoint x: 400, endPoint y: 91, distance: 8.9
click at [392, 87] on input "text" at bounding box center [286, 87] width 454 height 33
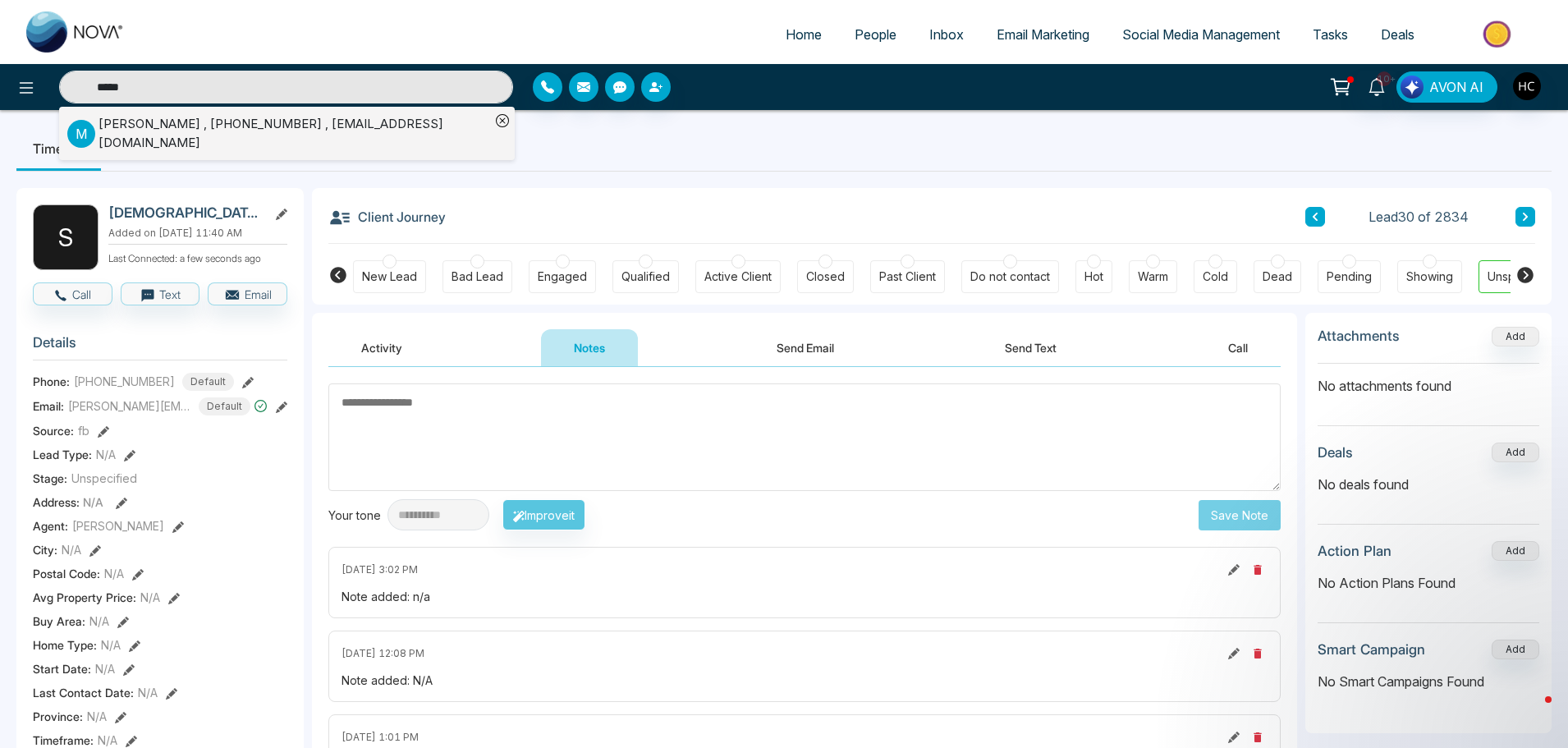
type input "*****"
click at [212, 127] on div "Manni , +16477136206 , Countycourtlazeez@gmail.com" at bounding box center [295, 133] width 392 height 37
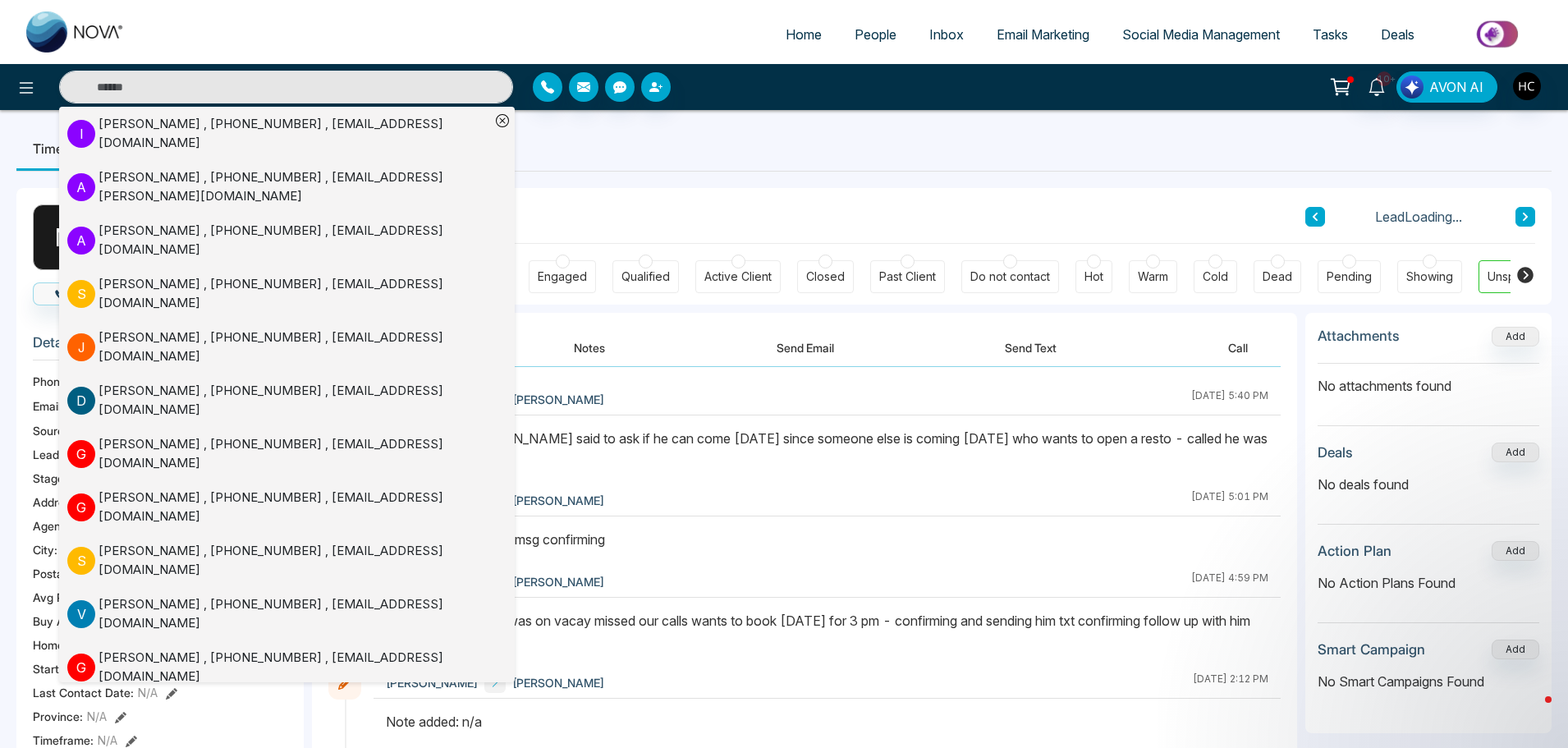
click at [594, 358] on button "Notes" at bounding box center [589, 348] width 97 height 37
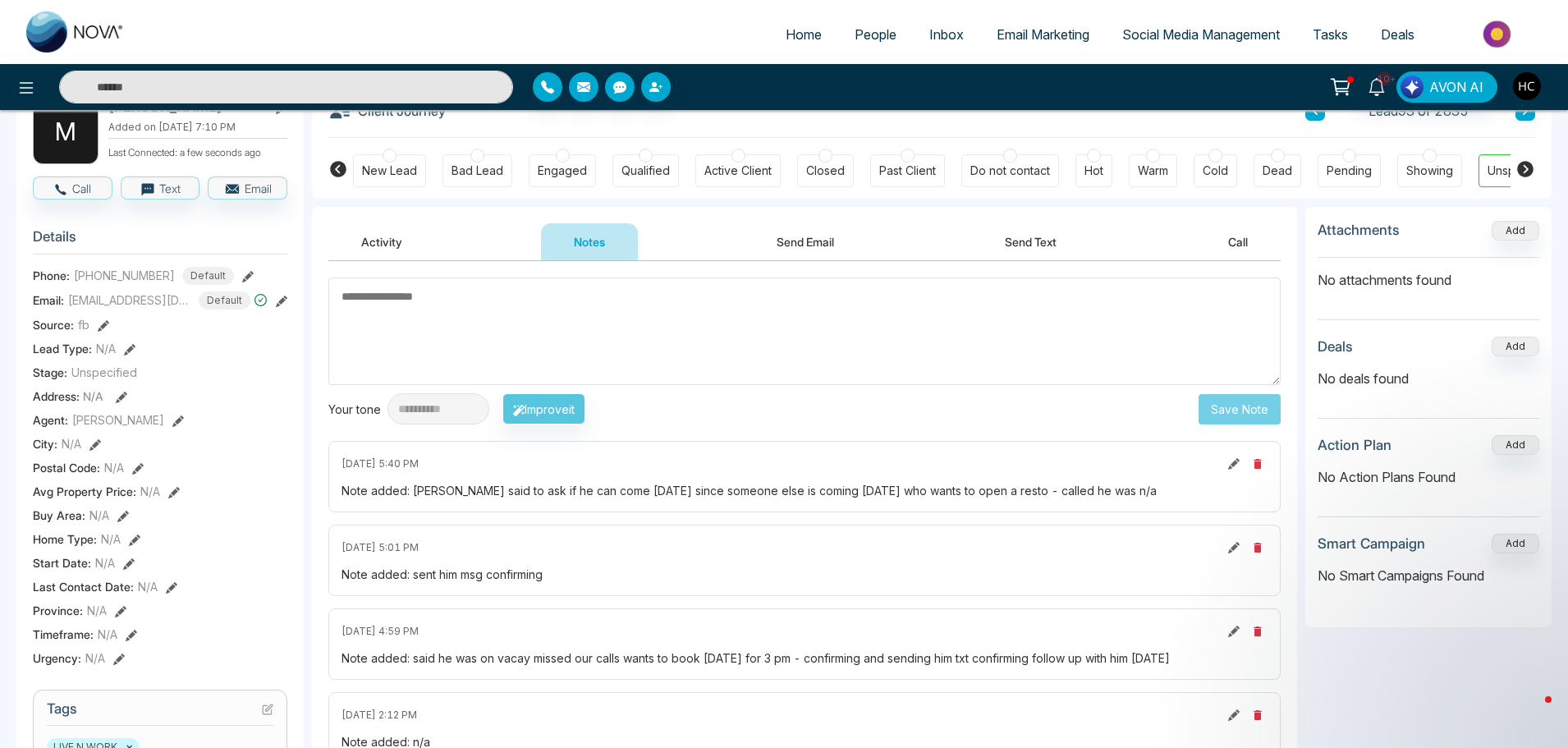
scroll to position [82, 0]
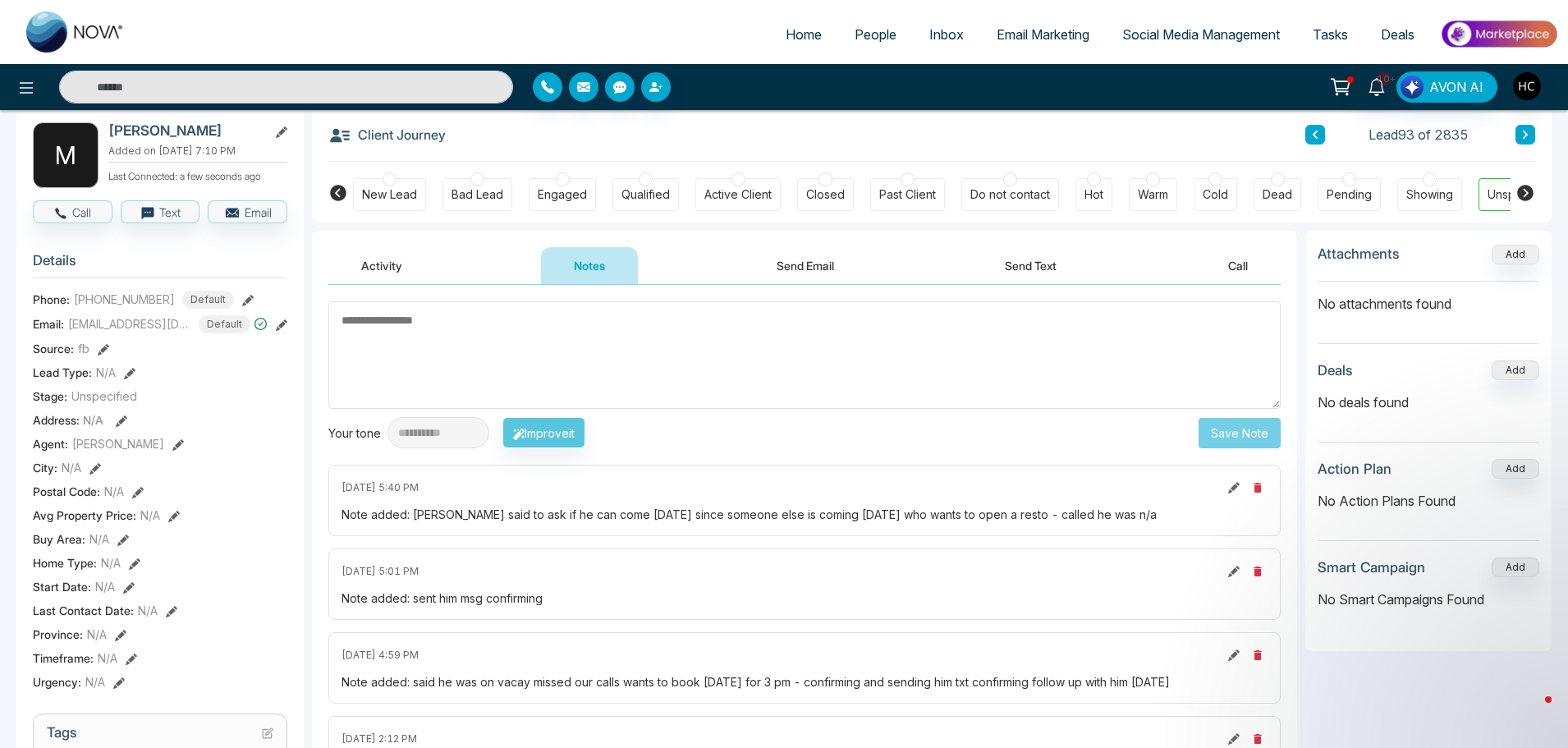
click at [610, 335] on textarea at bounding box center [804, 355] width 952 height 107
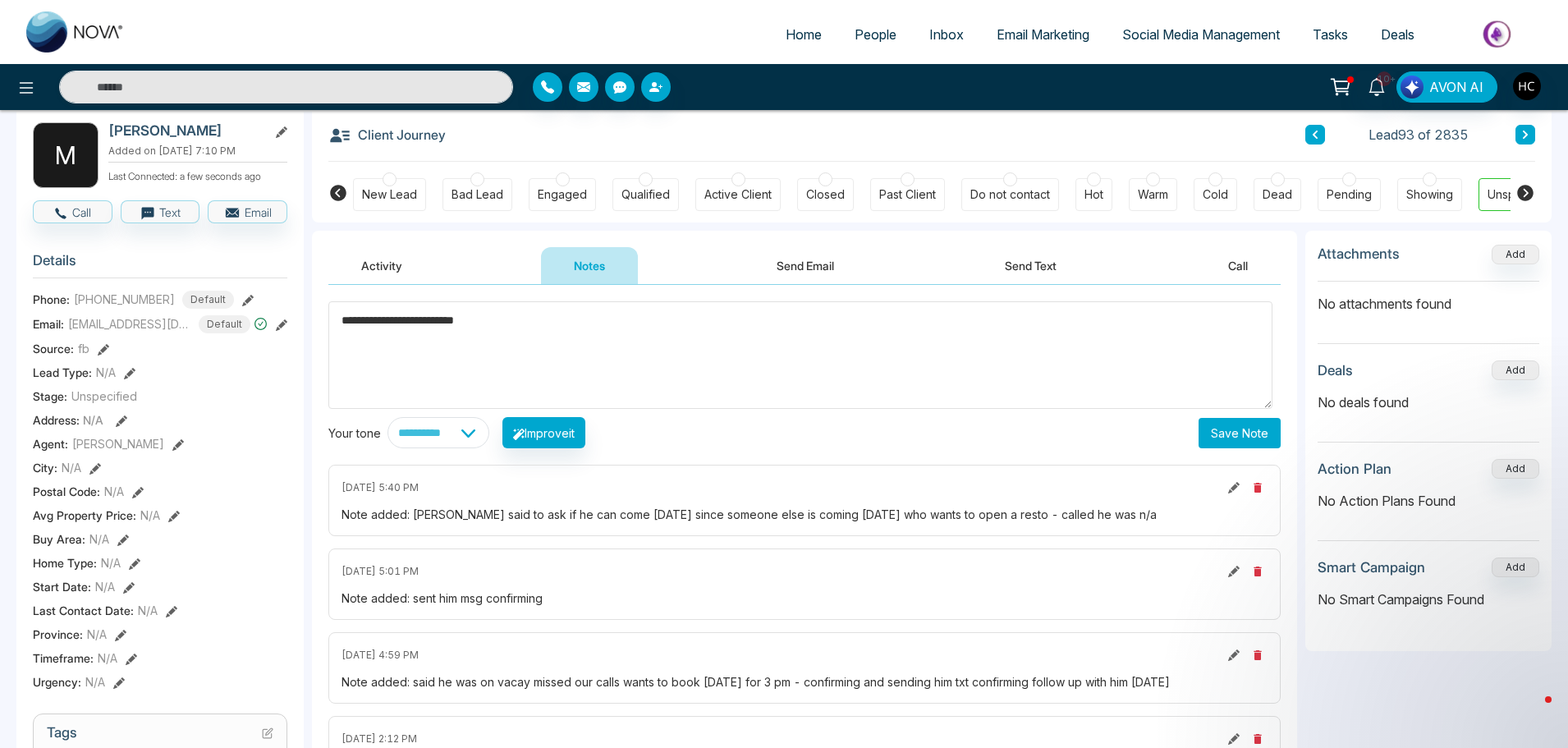
type textarea "**********"
click at [1207, 429] on button "Save Note" at bounding box center [1239, 433] width 82 height 30
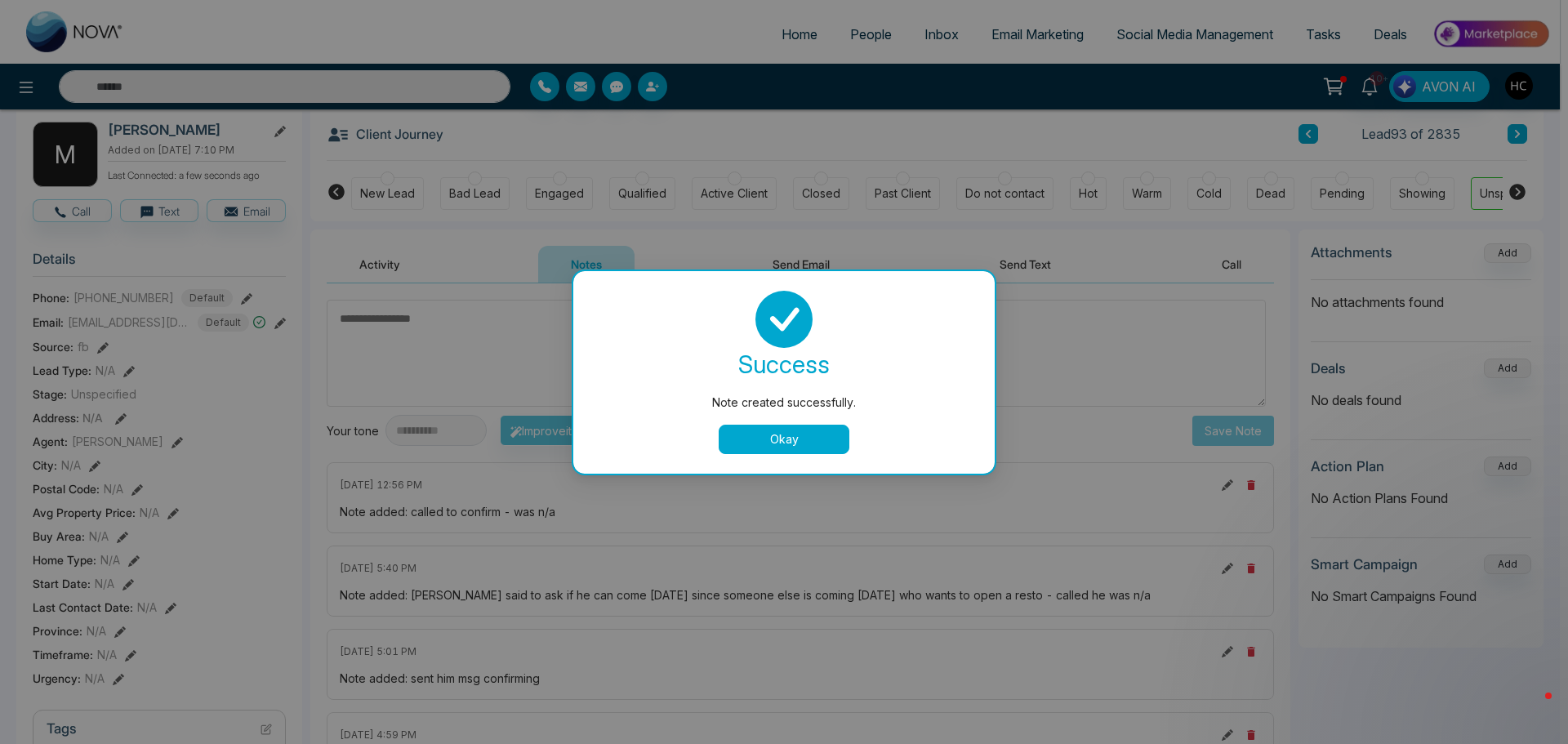
click at [760, 437] on button "Okay" at bounding box center [784, 440] width 131 height 29
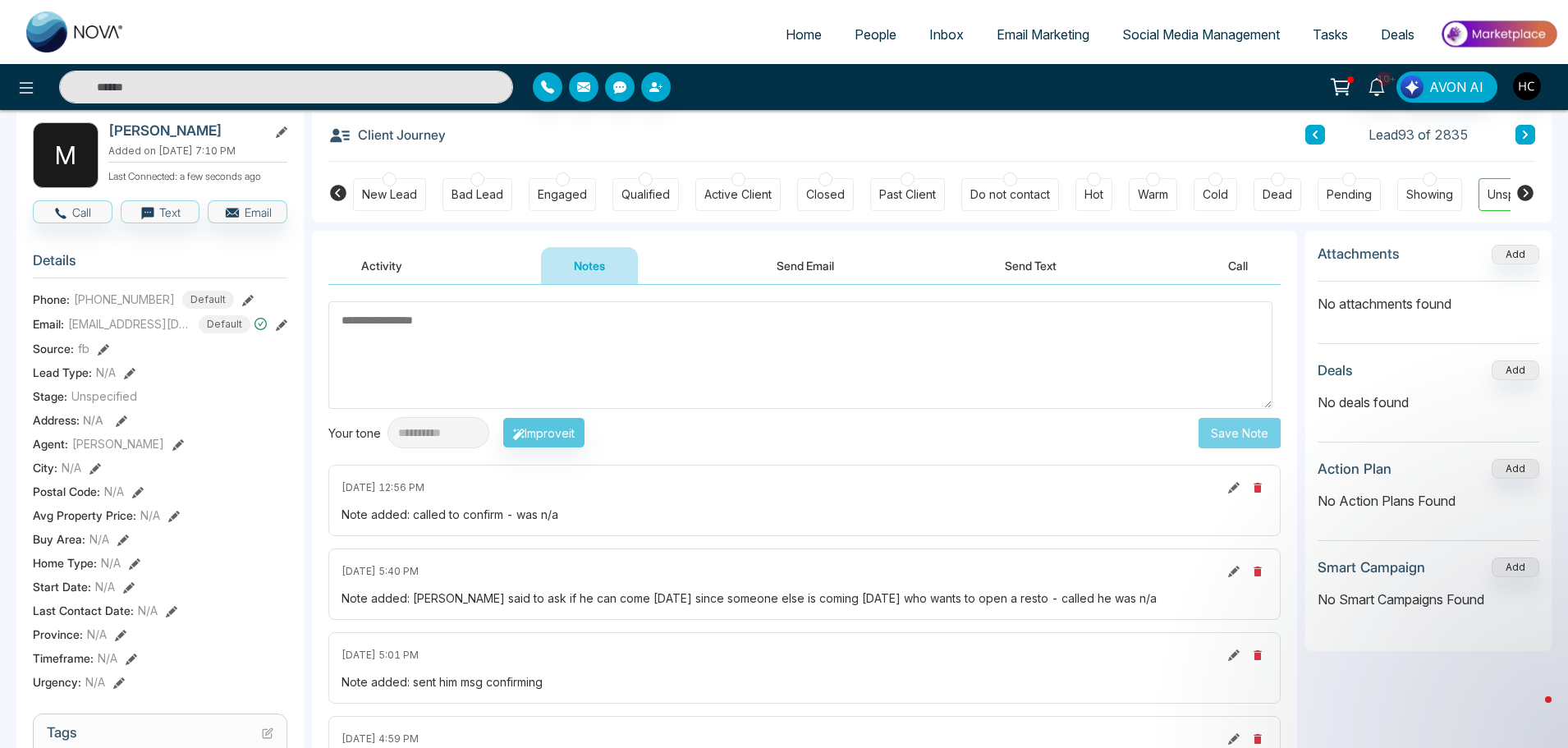
click at [879, 25] on link "People" at bounding box center [875, 35] width 75 height 31
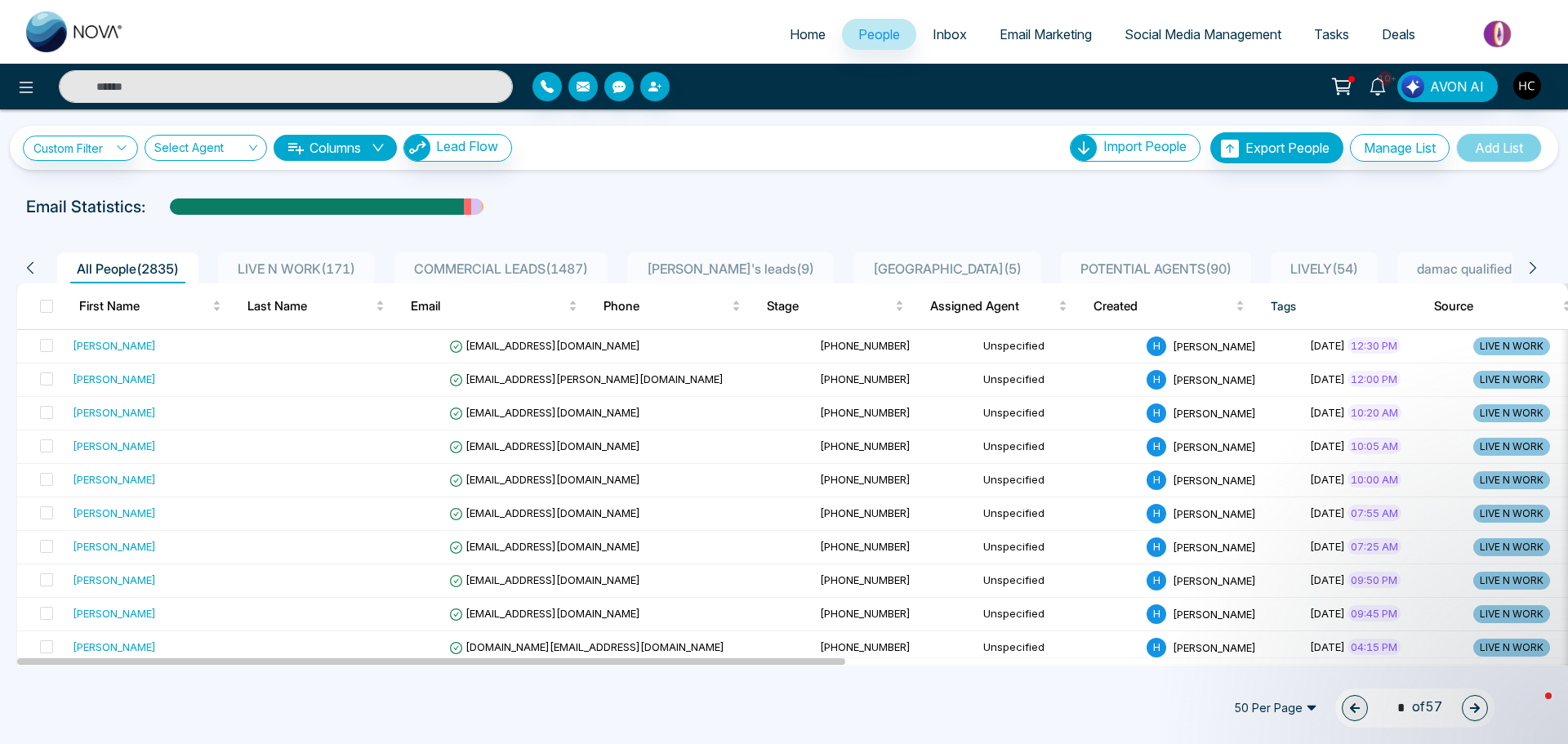
click at [365, 258] on li "LIVE N WORK ( 171 )" at bounding box center [297, 268] width 157 height 31
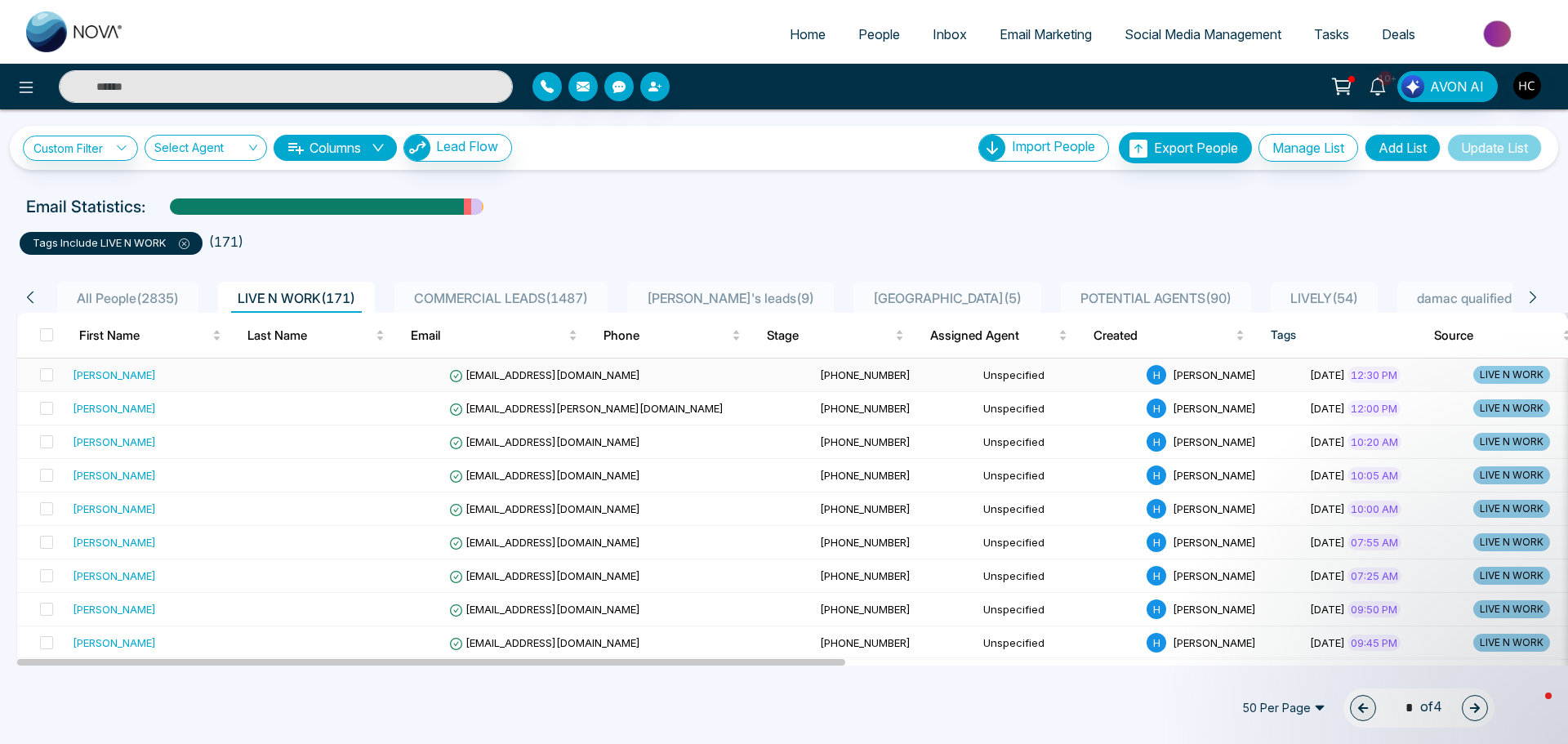
click at [194, 368] on div "[PERSON_NAME]" at bounding box center [172, 374] width 200 height 16
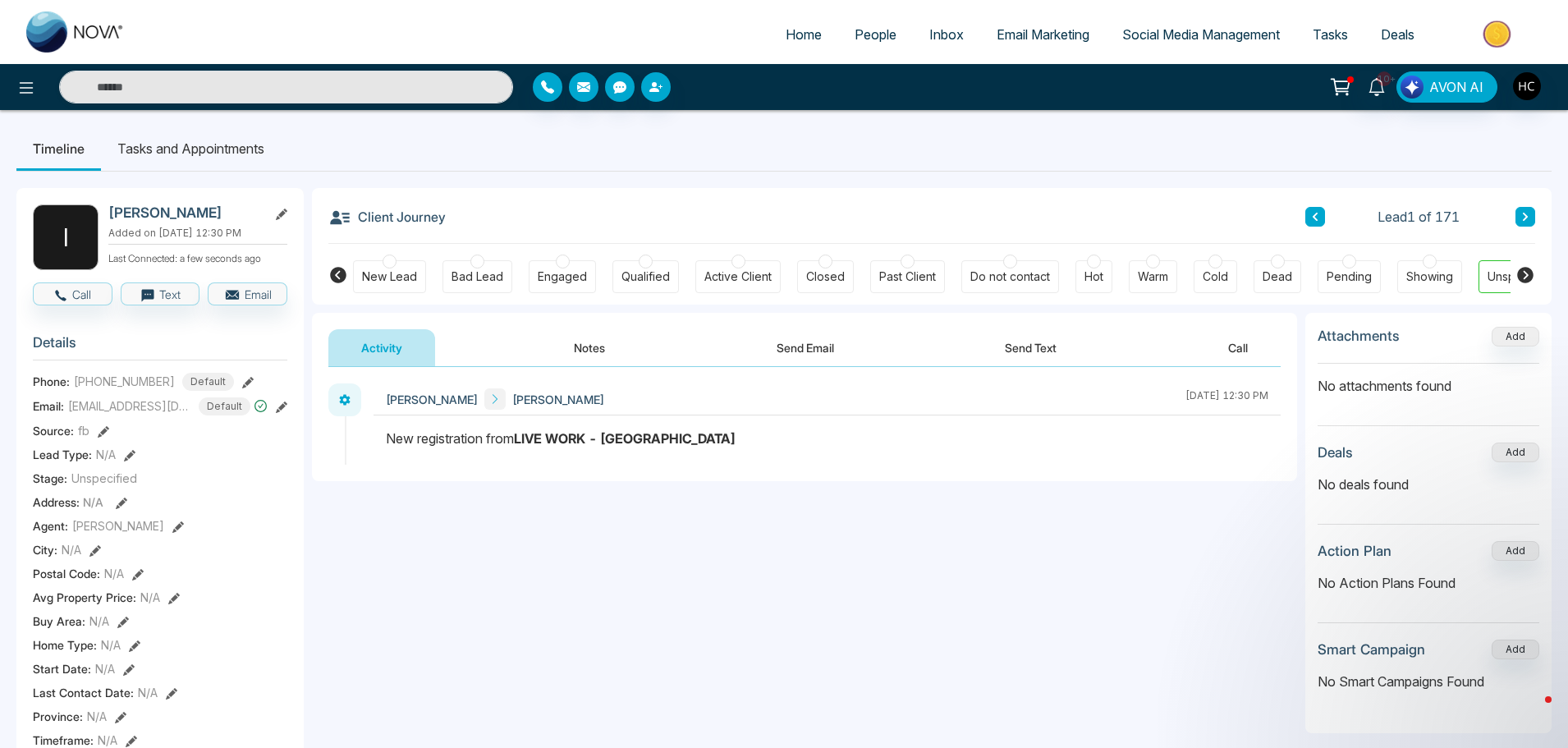
click at [577, 358] on button "Notes" at bounding box center [589, 348] width 97 height 37
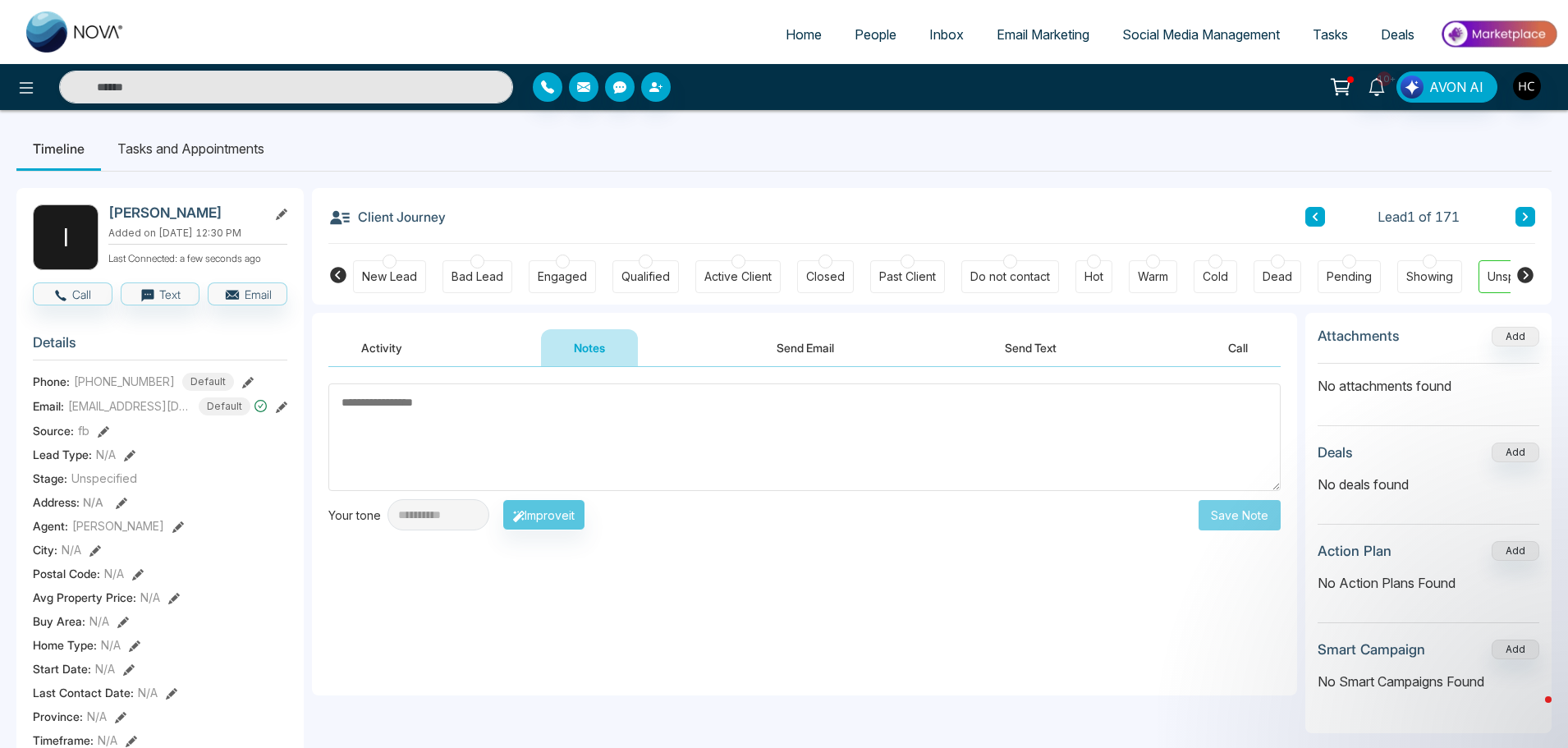
click at [687, 437] on textarea at bounding box center [804, 437] width 952 height 107
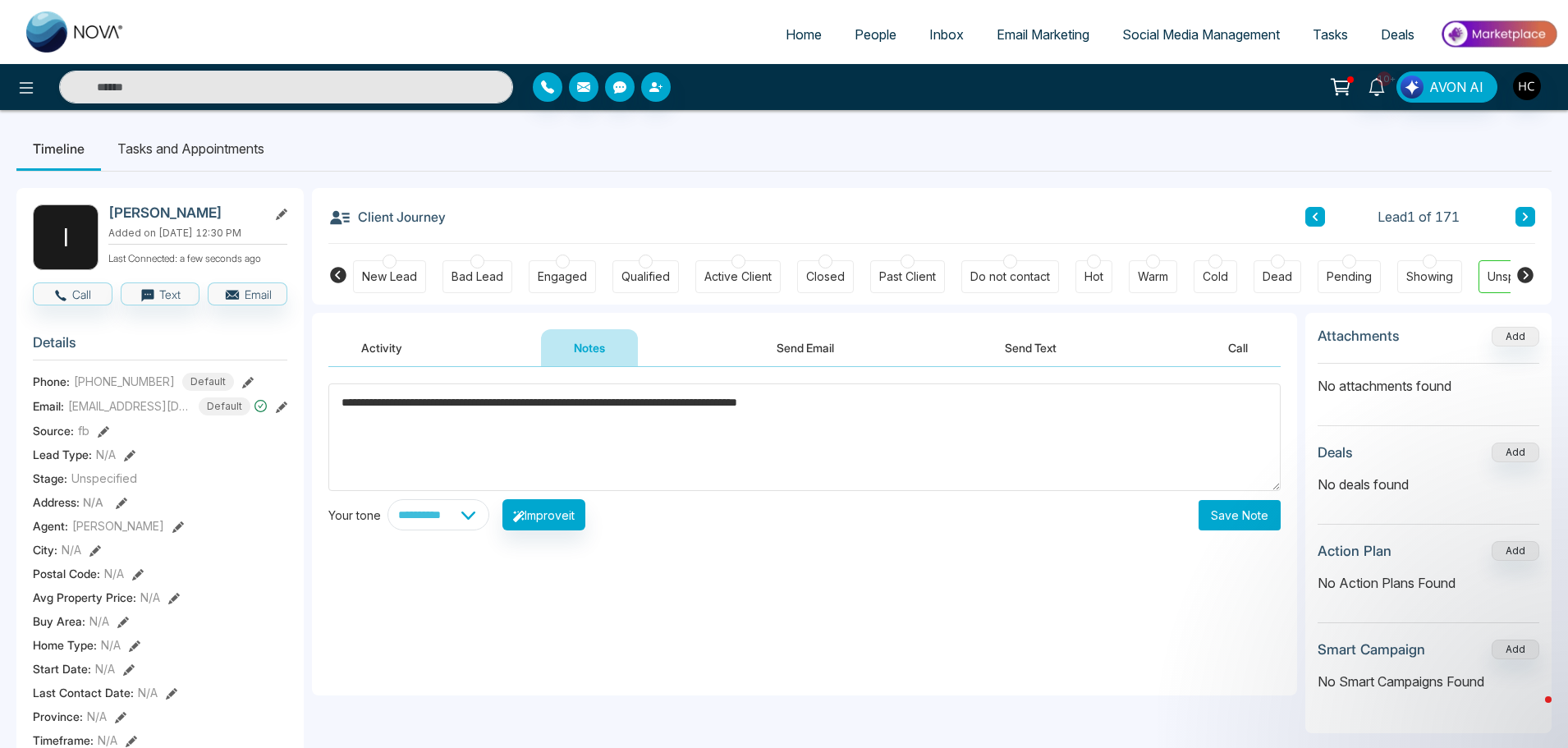
click at [860, 434] on textarea "**********" at bounding box center [804, 437] width 952 height 107
type textarea "**********"
click at [1238, 520] on button "Save Note" at bounding box center [1239, 515] width 82 height 30
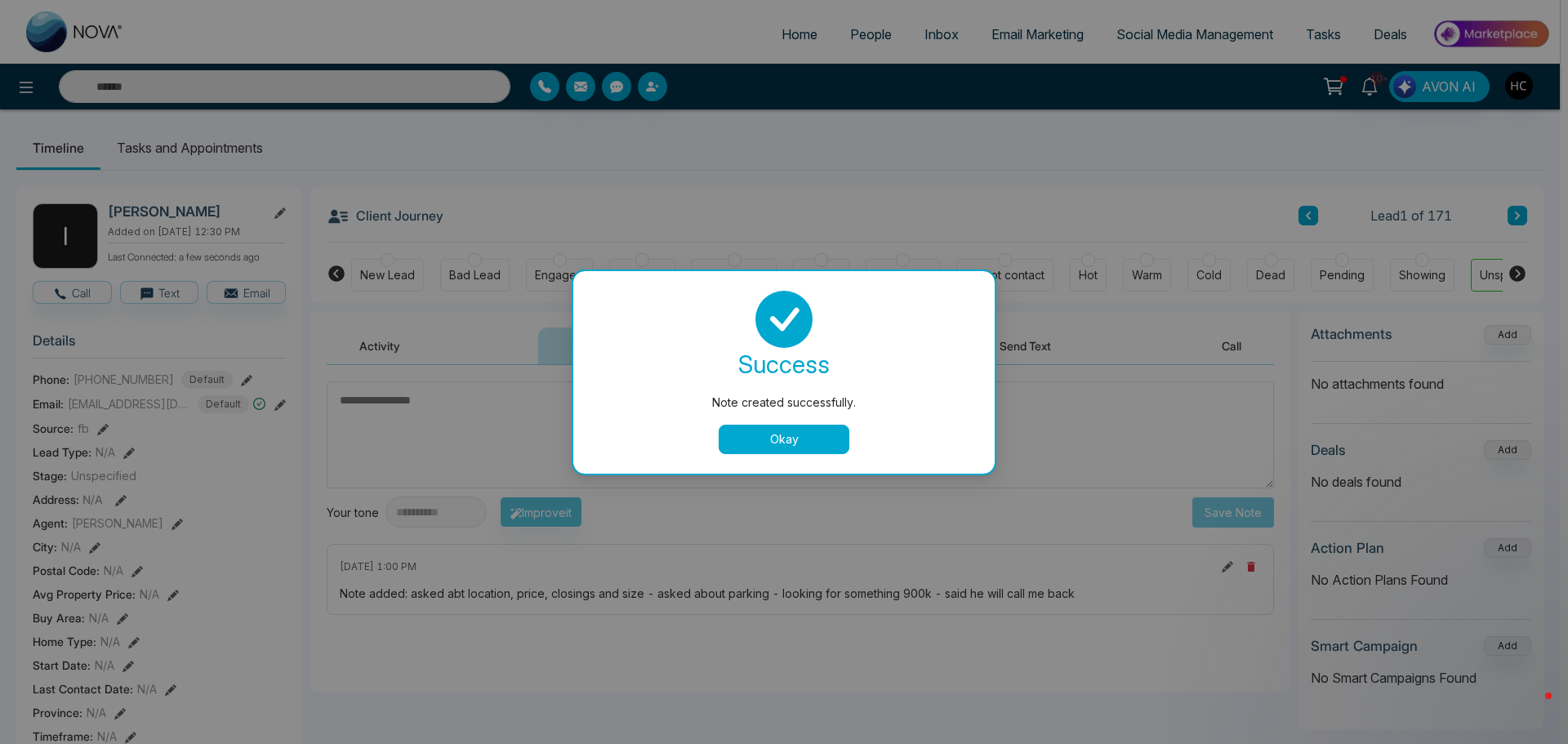
click at [798, 458] on div "success Note created successfully. Okay" at bounding box center [784, 372] width 422 height 203
click at [801, 445] on button "Okay" at bounding box center [784, 440] width 131 height 29
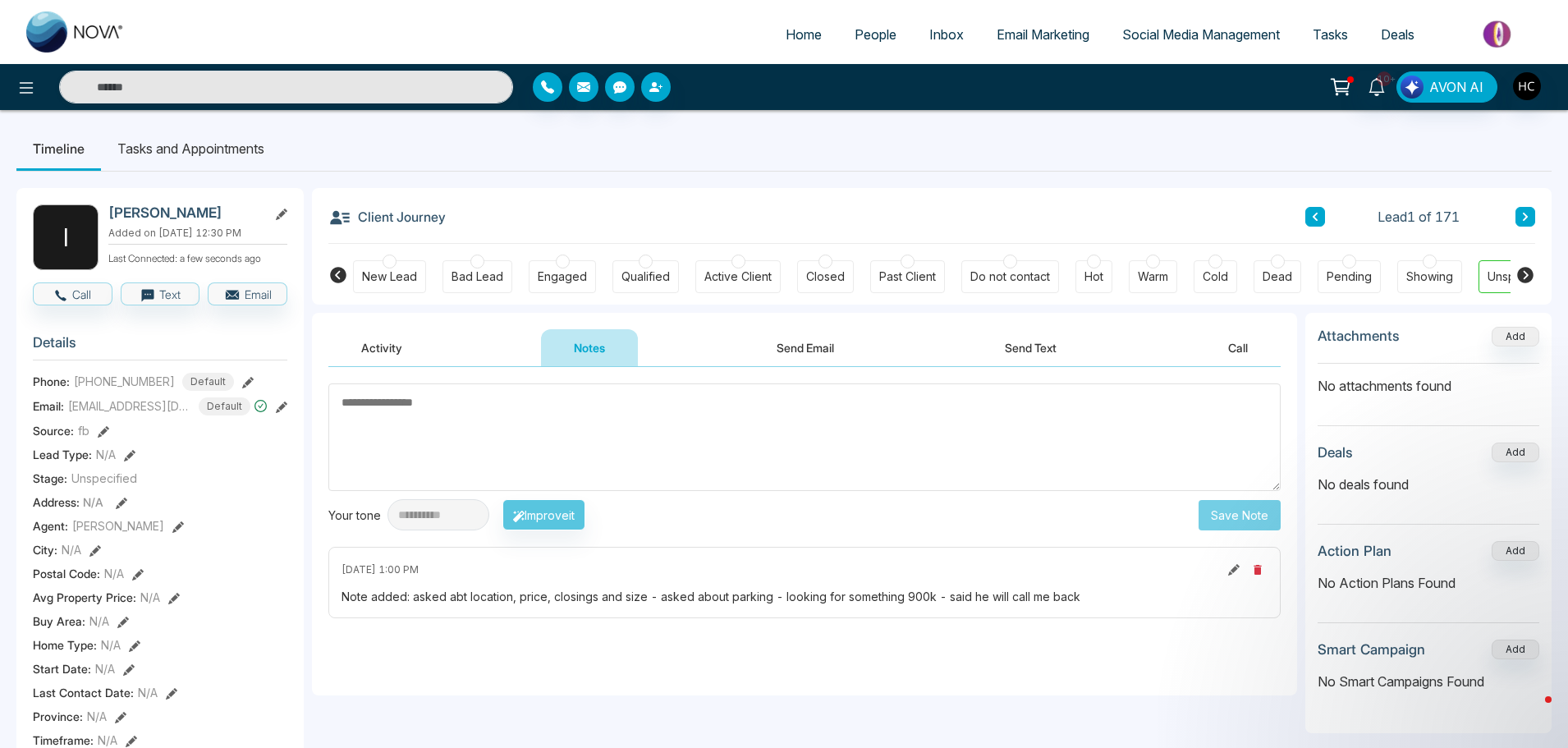
click at [819, 424] on textarea at bounding box center [804, 437] width 952 height 107
click at [863, 25] on link "People" at bounding box center [875, 35] width 75 height 31
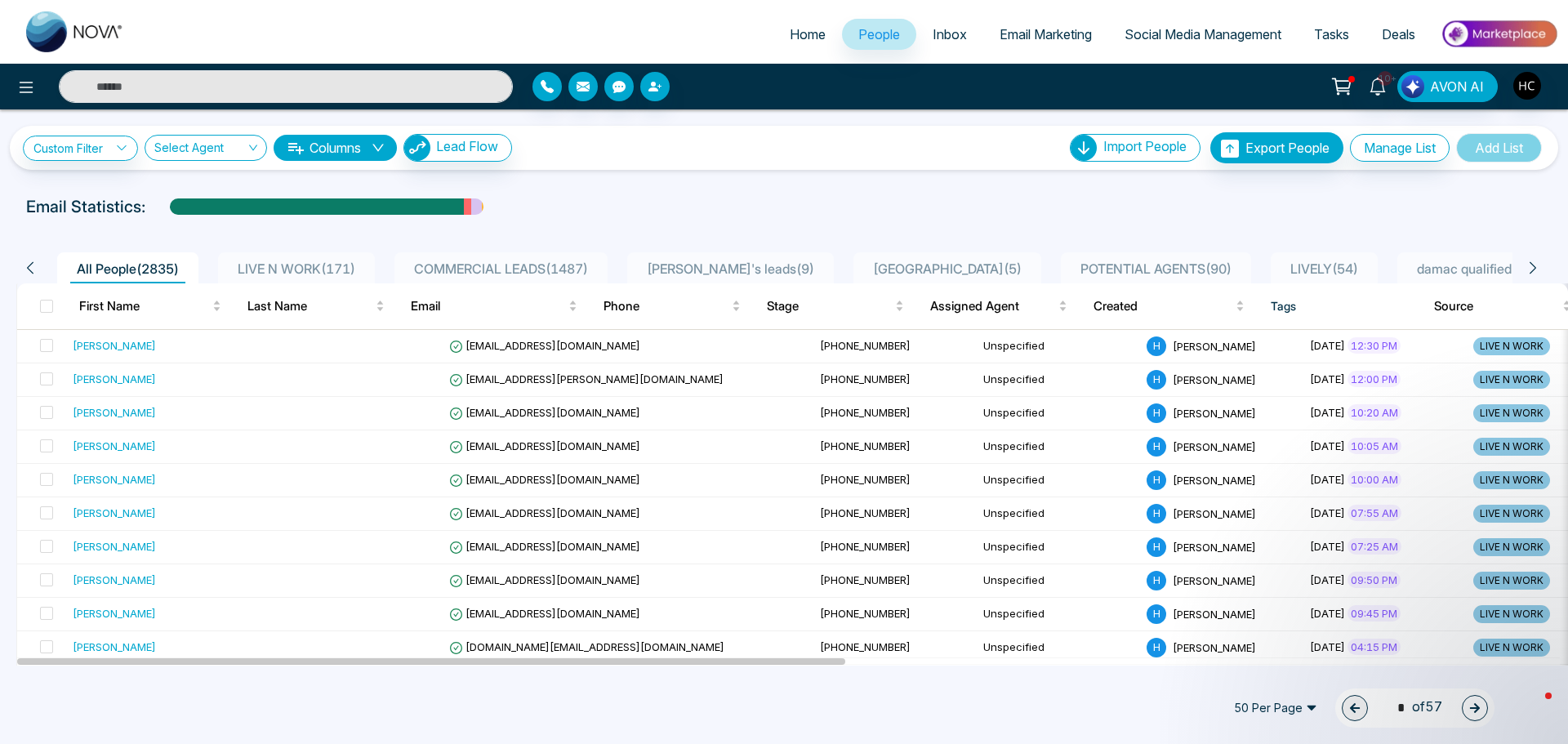
click at [327, 266] on span "LIVE N WORK ( 171 )" at bounding box center [297, 268] width 131 height 16
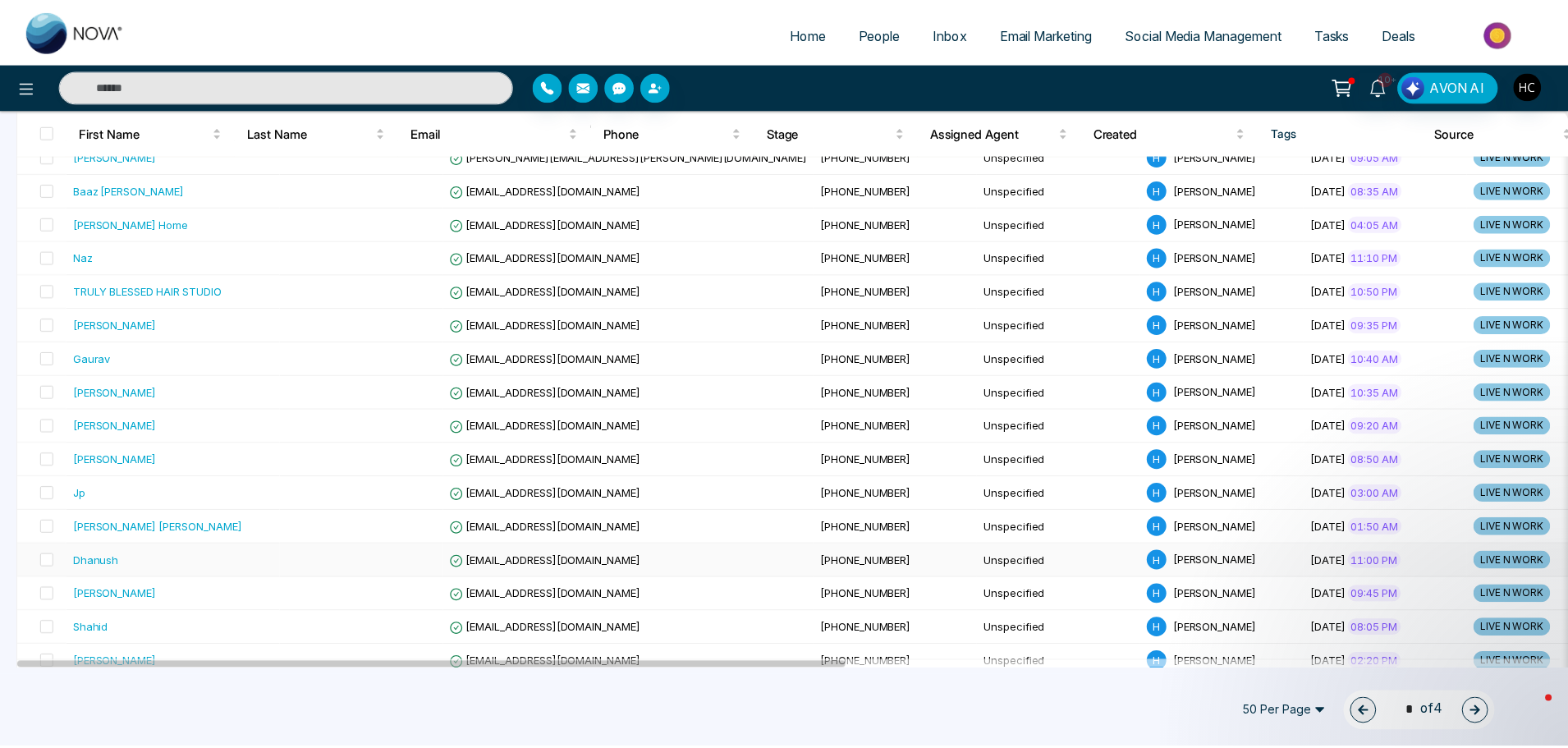
scroll to position [739, 0]
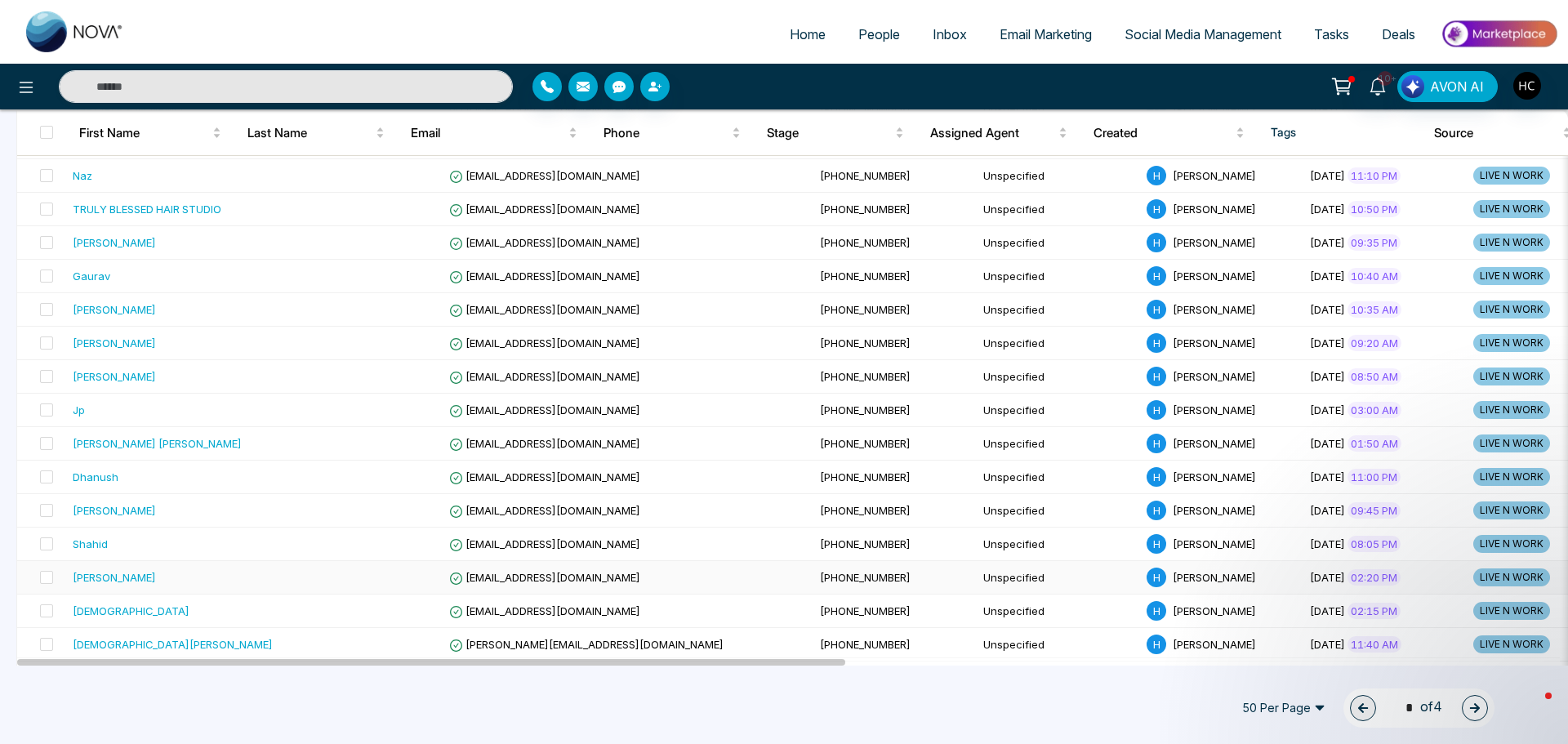
click at [149, 591] on td "[PERSON_NAME]" at bounding box center [172, 578] width 213 height 34
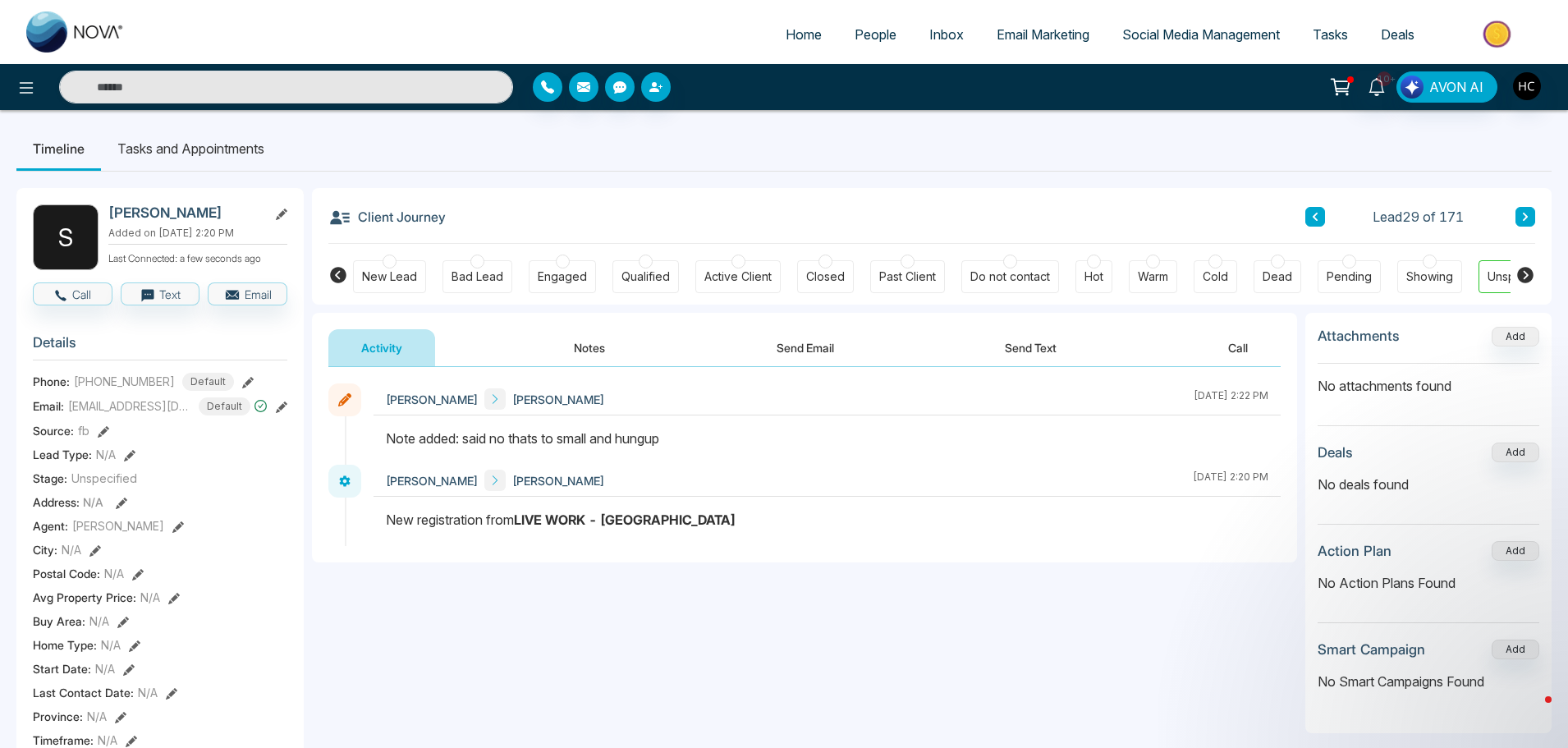
click at [1528, 218] on icon at bounding box center [1525, 216] width 8 height 10
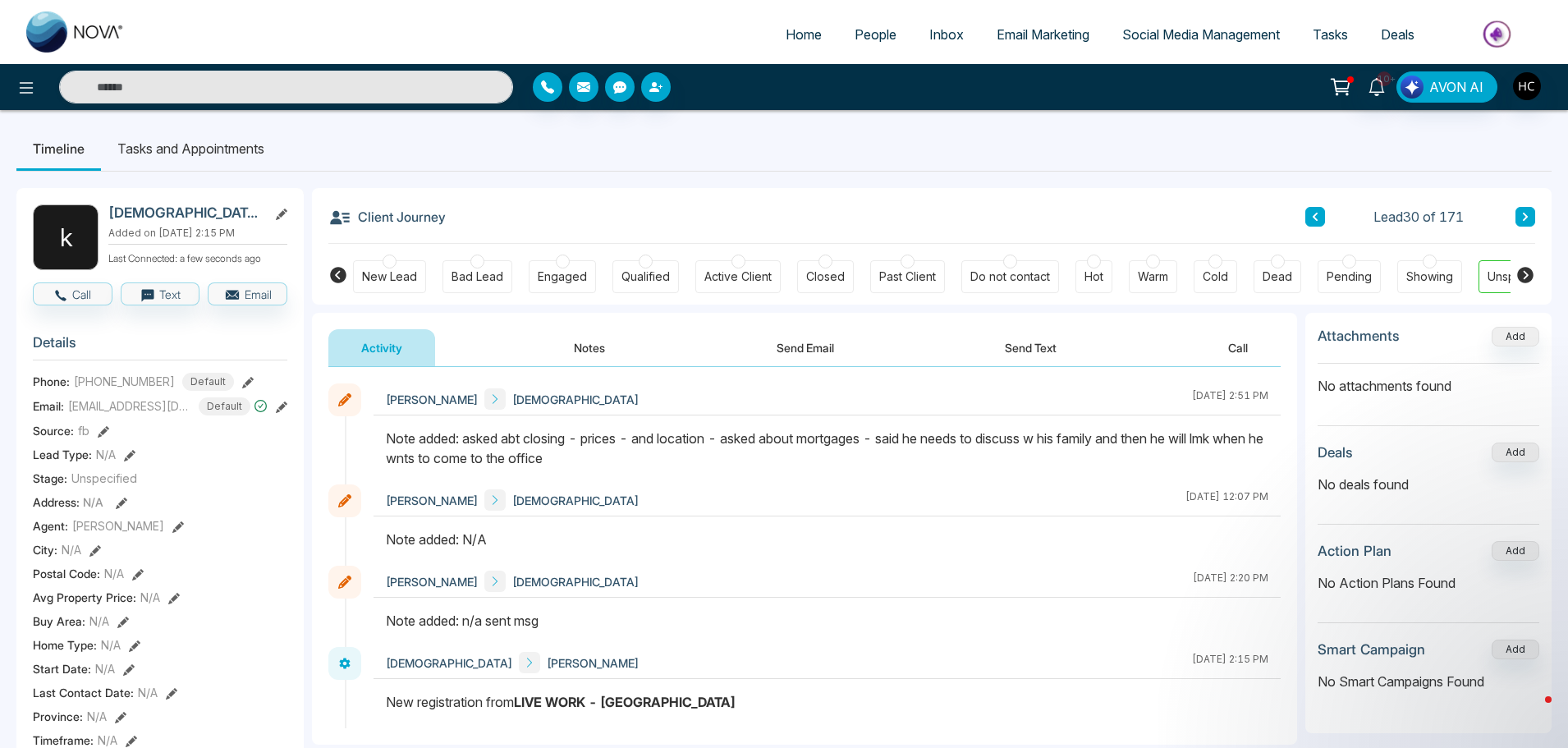
click at [601, 337] on button "Notes" at bounding box center [589, 348] width 97 height 37
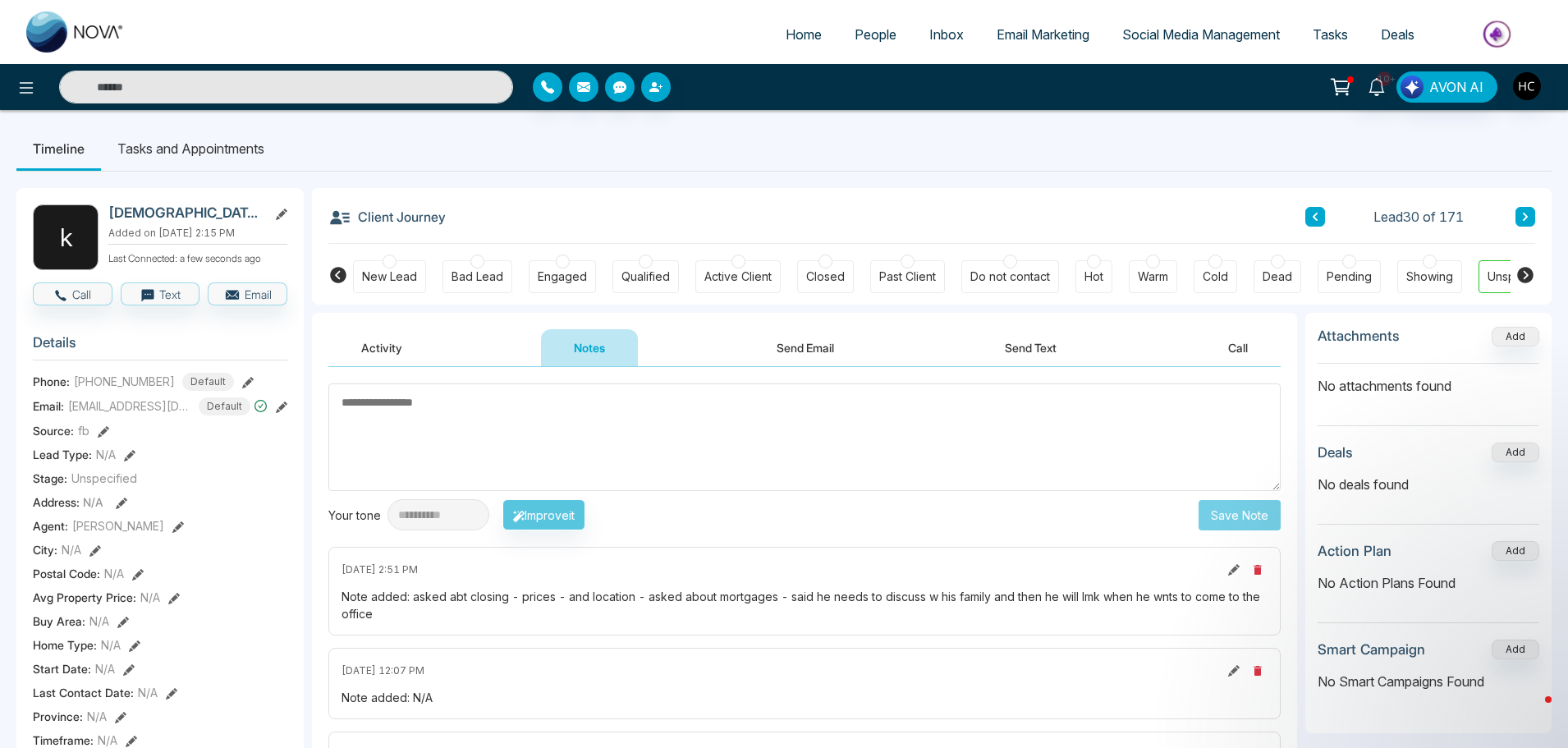
click at [586, 424] on textarea at bounding box center [804, 437] width 952 height 107
click at [696, 402] on textarea at bounding box center [804, 437] width 952 height 107
click at [716, 413] on textarea at bounding box center [804, 437] width 952 height 107
paste textarea "***"
type textarea "***"
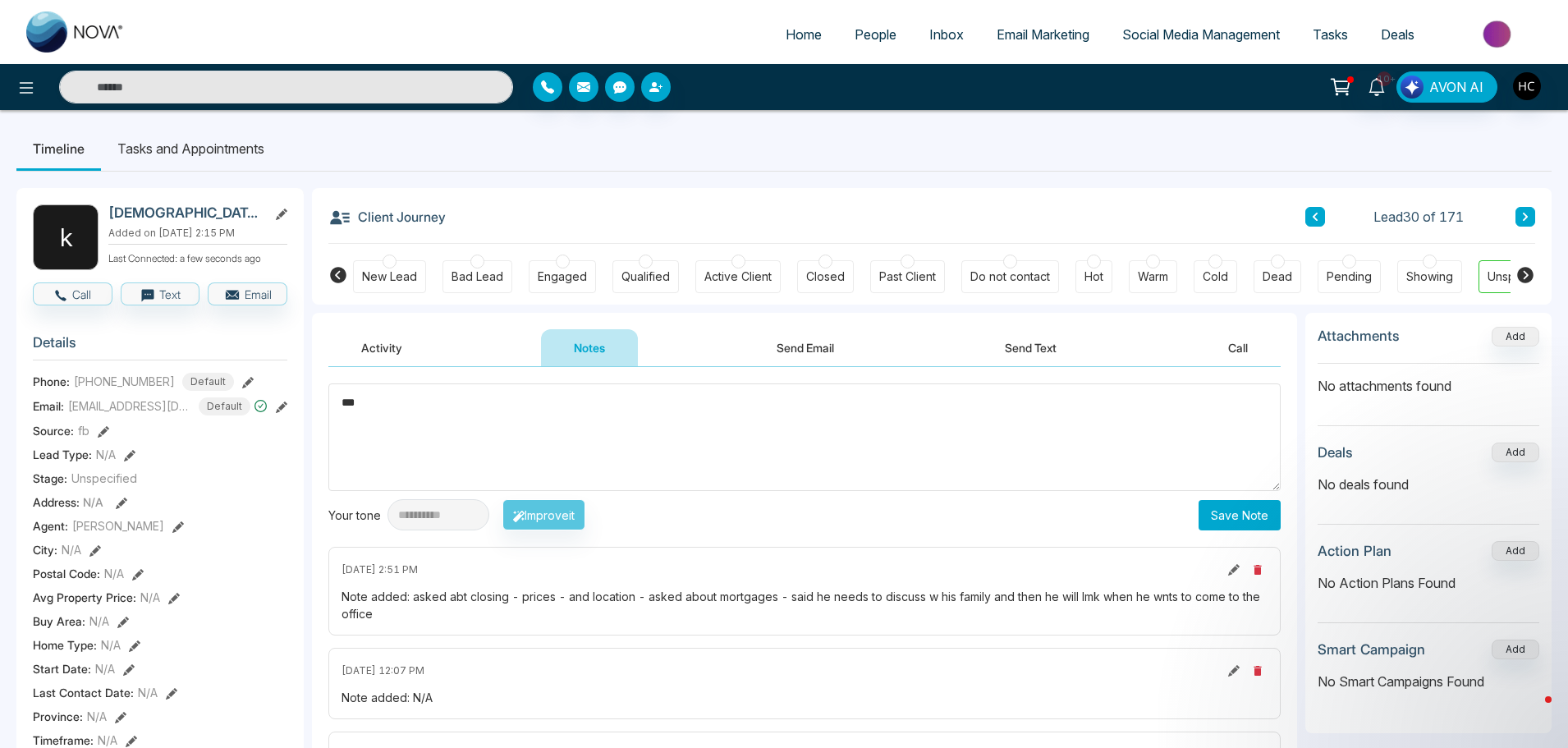
click at [1227, 507] on button "Save Note" at bounding box center [1239, 515] width 82 height 30
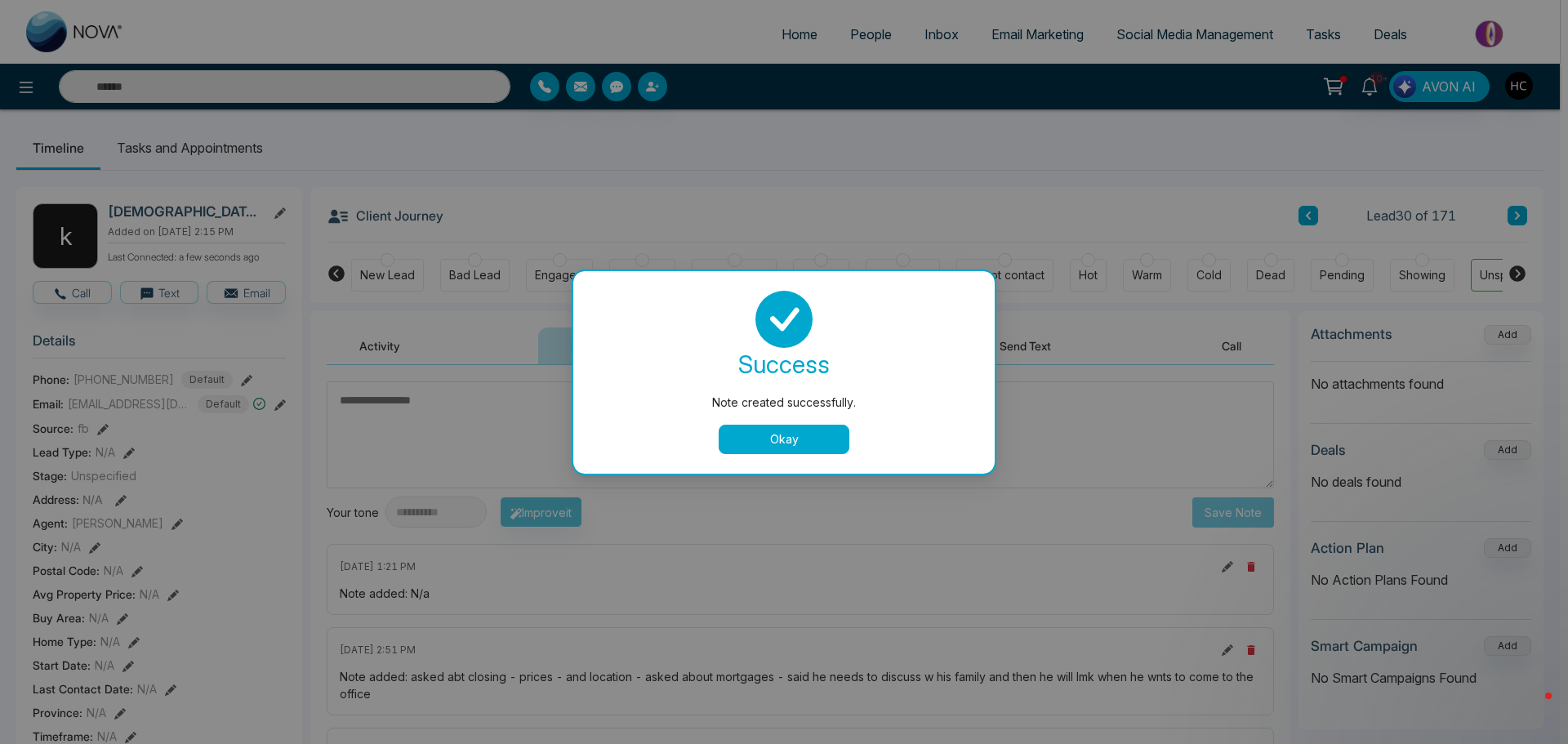
drag, startPoint x: 809, startPoint y: 420, endPoint x: 819, endPoint y: 450, distance: 31.6
click at [809, 426] on div "success Note created successfully. Okay" at bounding box center [784, 372] width 382 height 163
click at [819, 450] on button "Okay" at bounding box center [784, 440] width 131 height 29
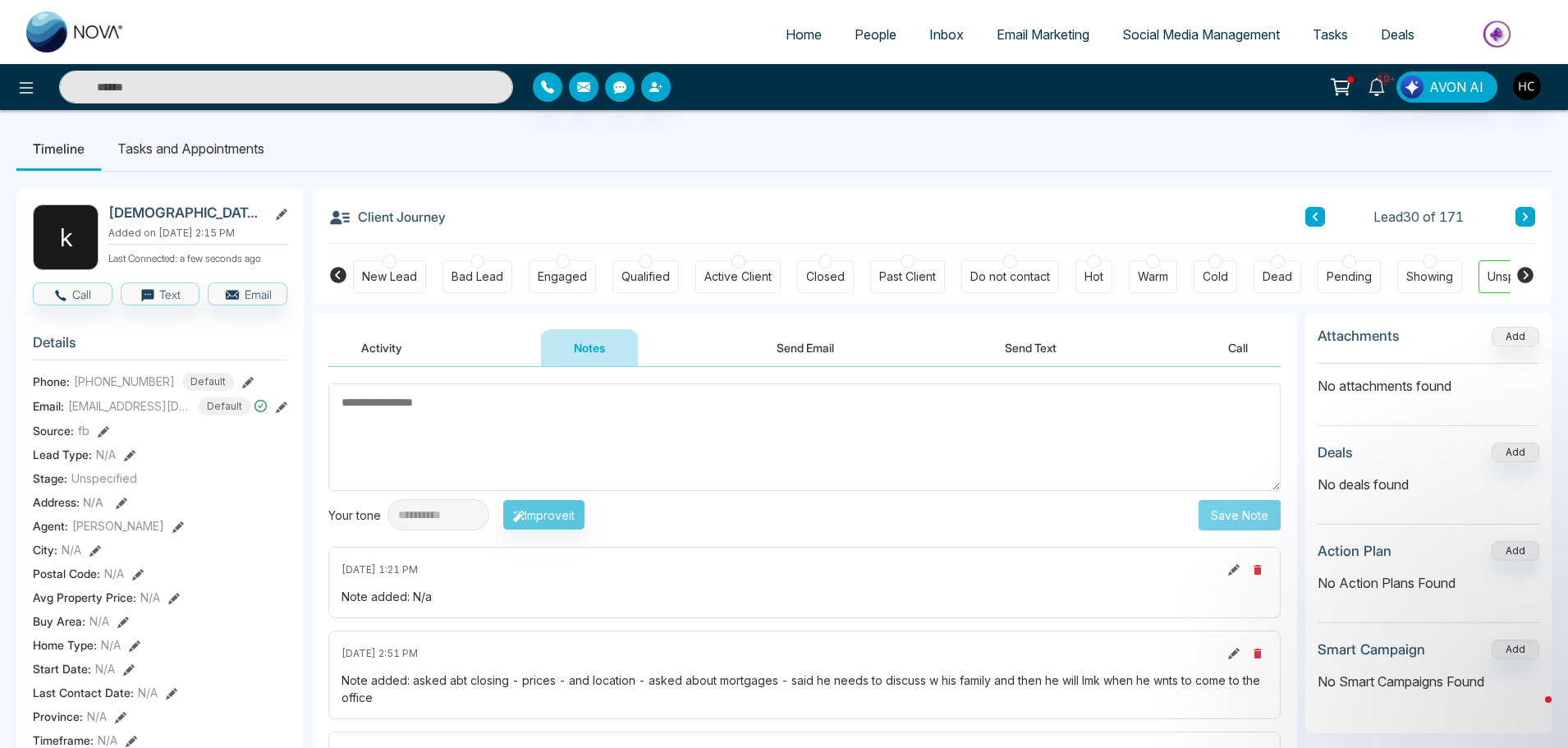
click at [1517, 228] on div "Client Journey Lead 30 of 171" at bounding box center [931, 216] width 1207 height 55
click at [1523, 221] on icon at bounding box center [1526, 216] width 5 height 8
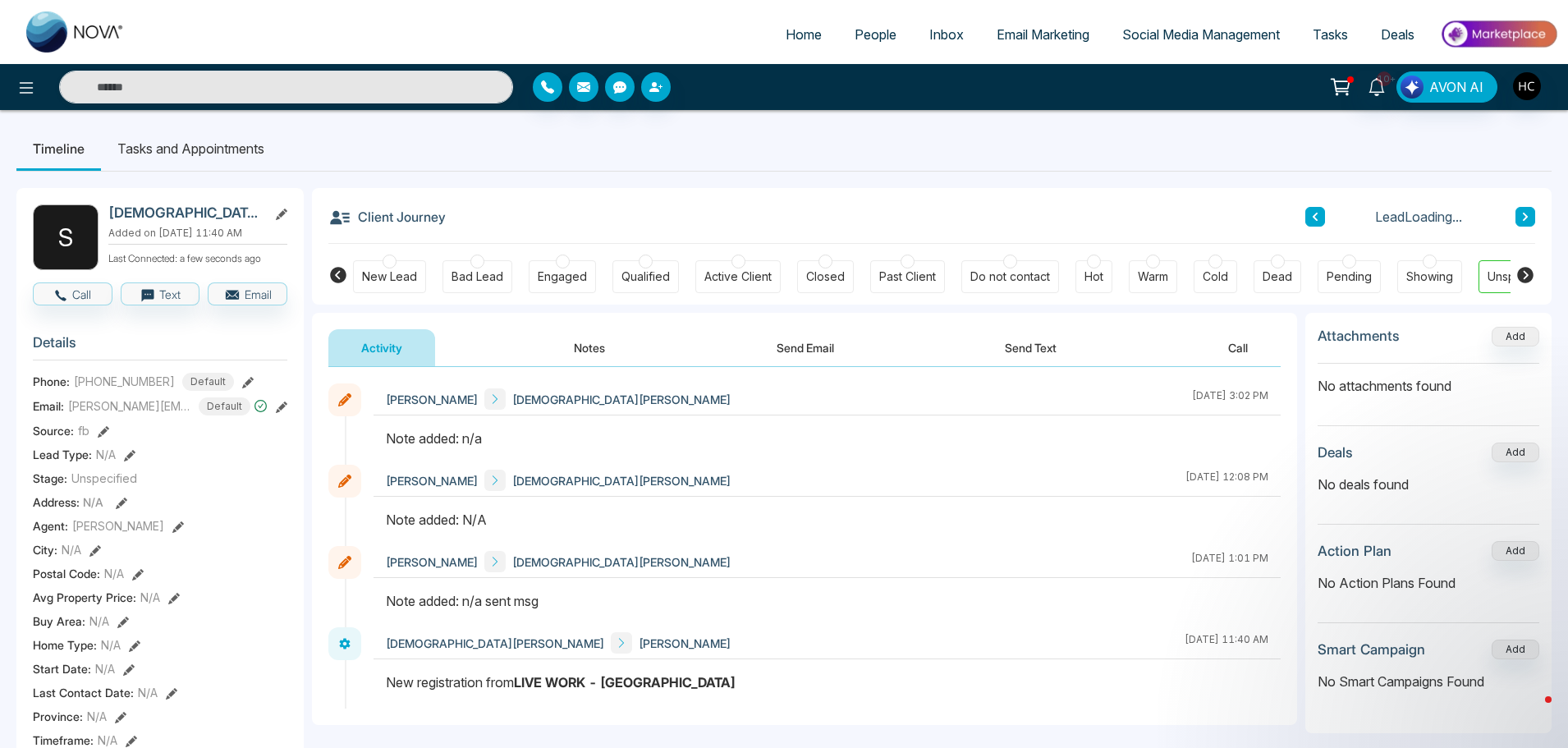
click at [590, 354] on button "Notes" at bounding box center [589, 348] width 97 height 37
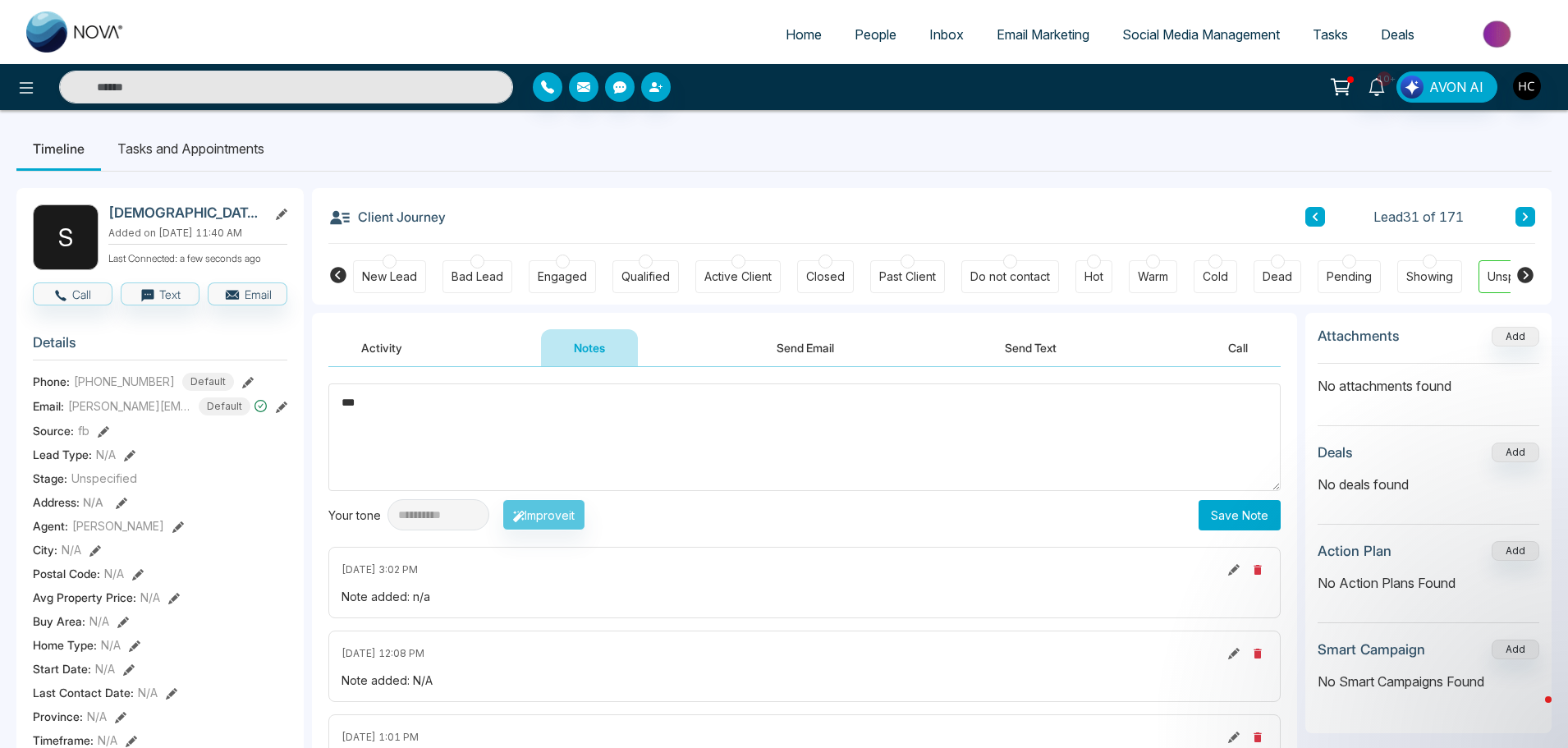
type textarea "***"
click at [1247, 520] on button "Save Note" at bounding box center [1239, 515] width 82 height 30
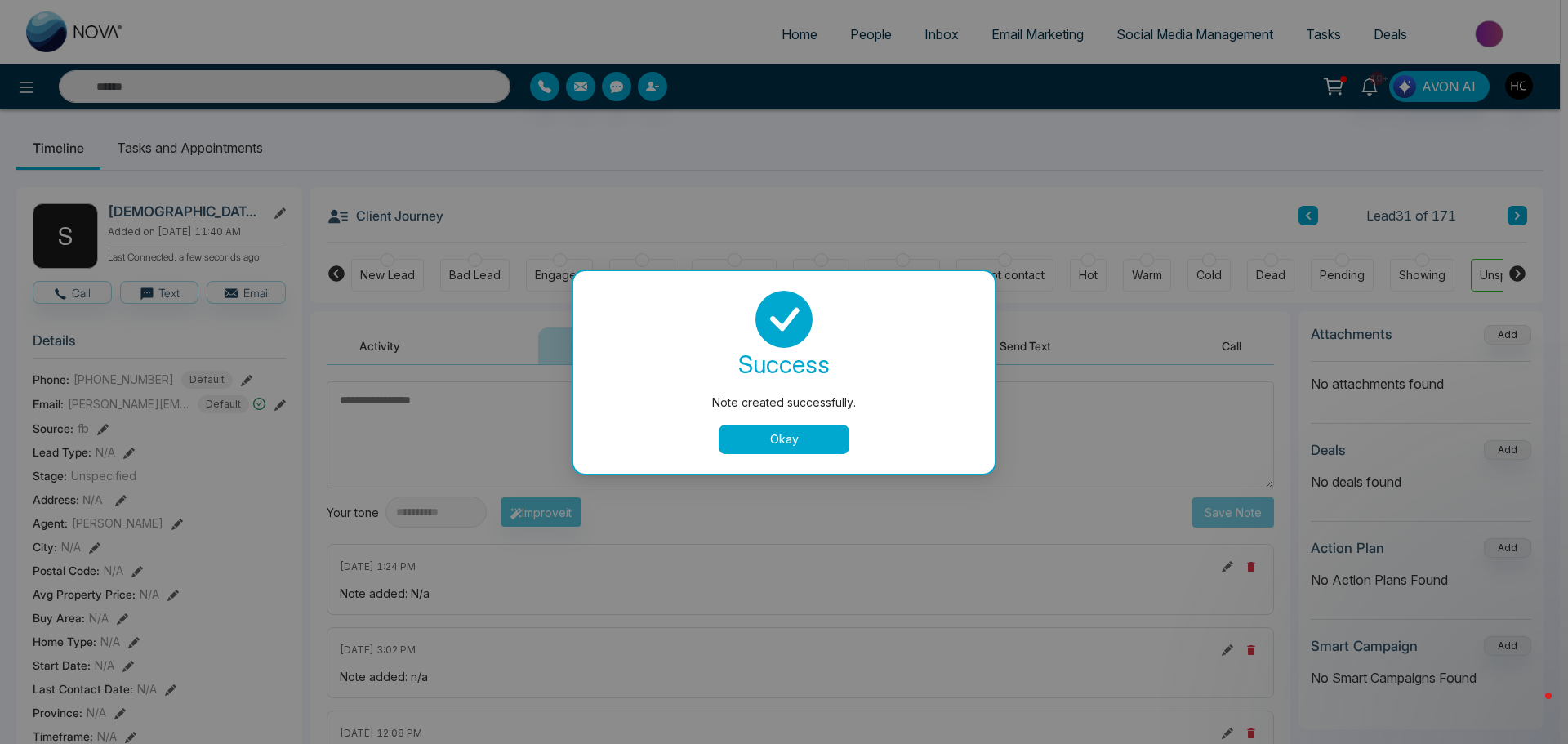
click at [837, 443] on button "Okay" at bounding box center [784, 440] width 131 height 29
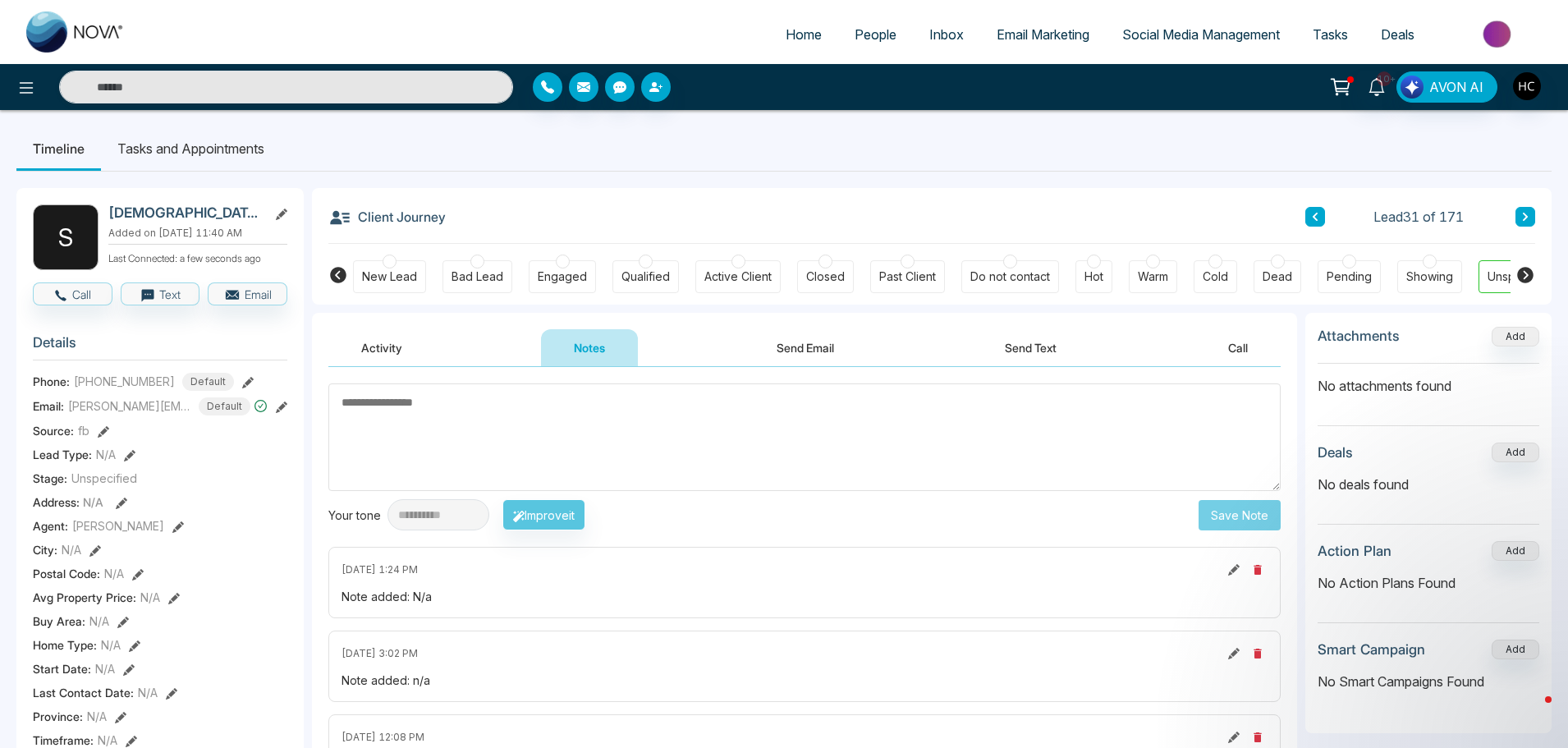
click at [1522, 219] on icon at bounding box center [1525, 216] width 8 height 10
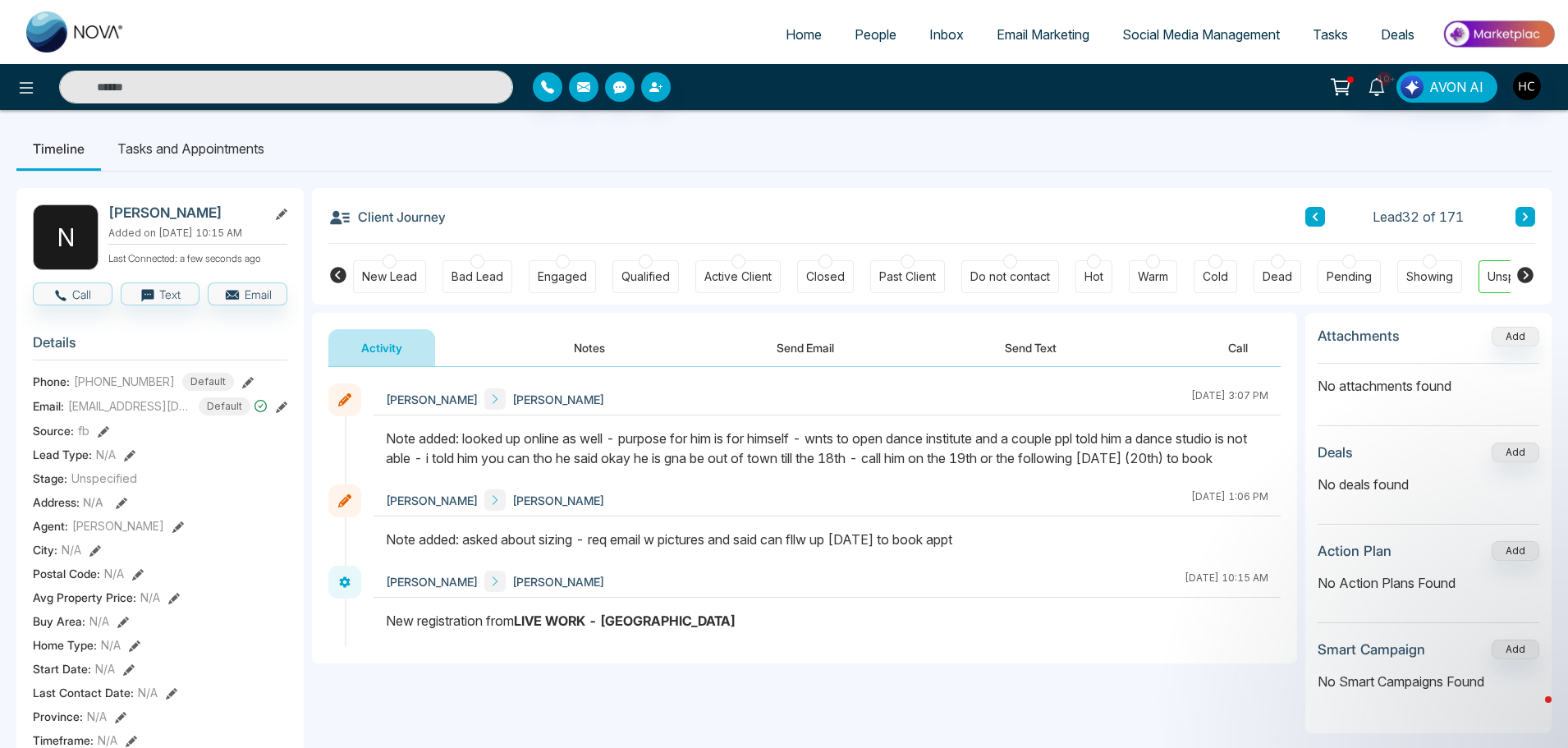
click at [1523, 211] on icon at bounding box center [1525, 216] width 8 height 10
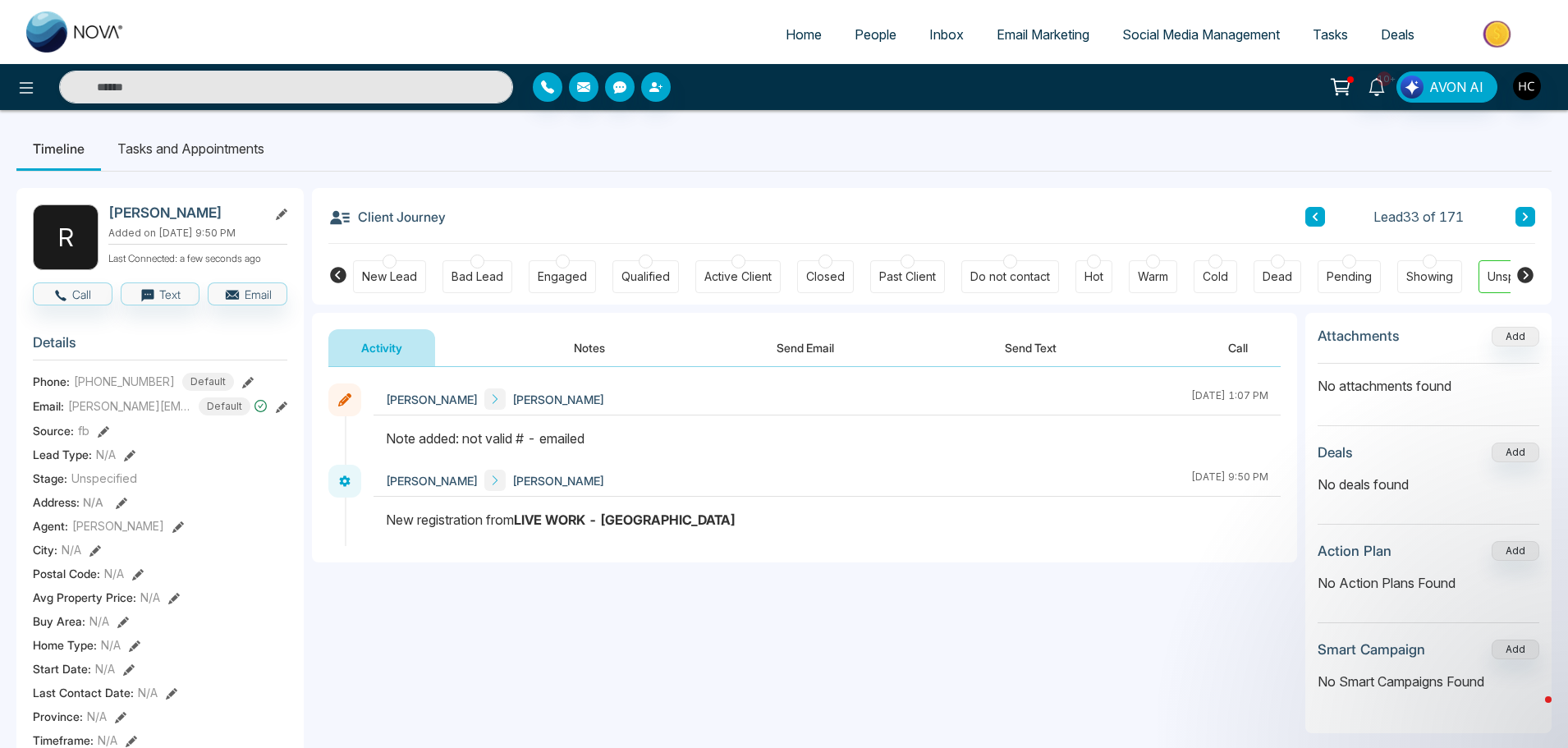
click at [1530, 218] on button at bounding box center [1525, 217] width 20 height 20
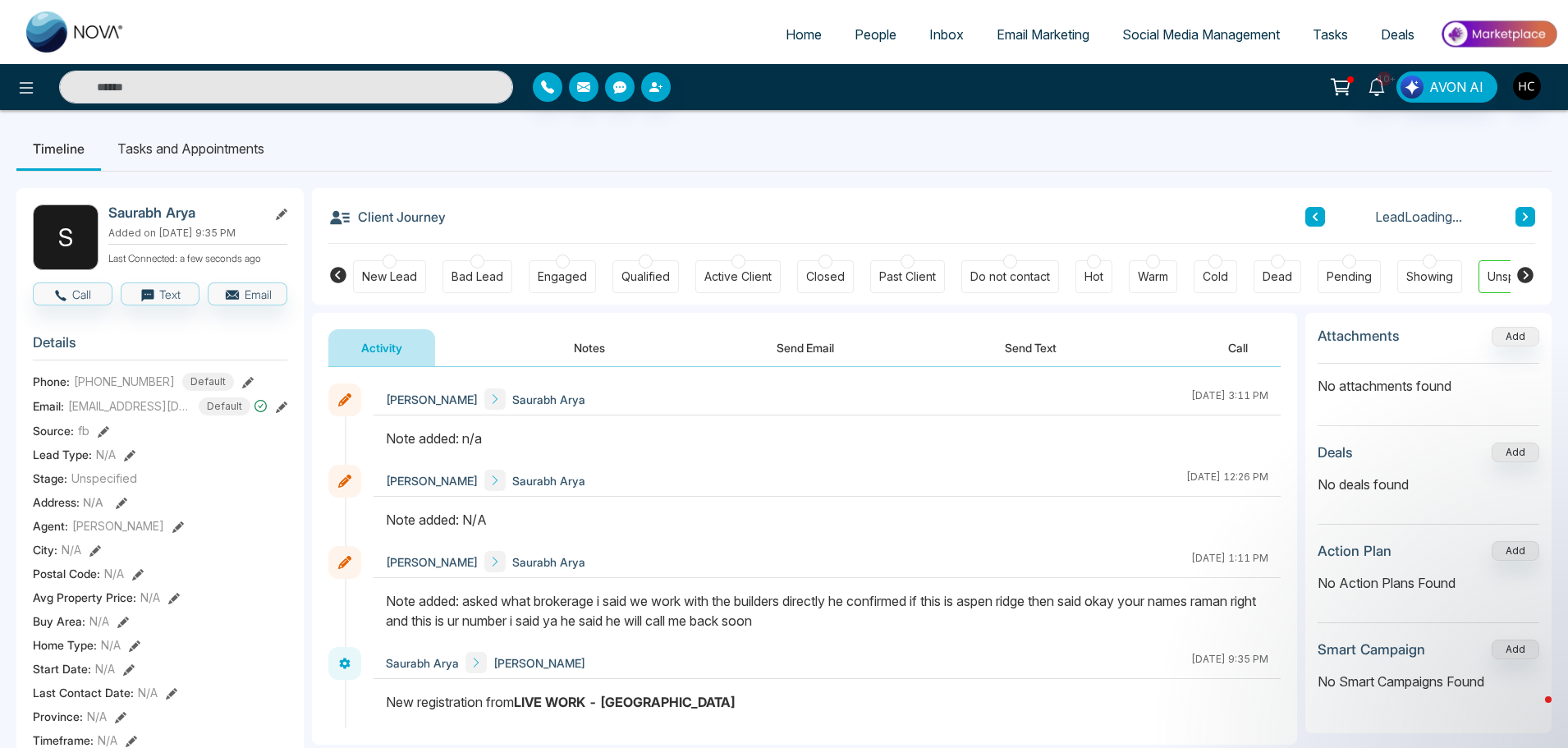
click at [600, 351] on button "Notes" at bounding box center [589, 348] width 97 height 37
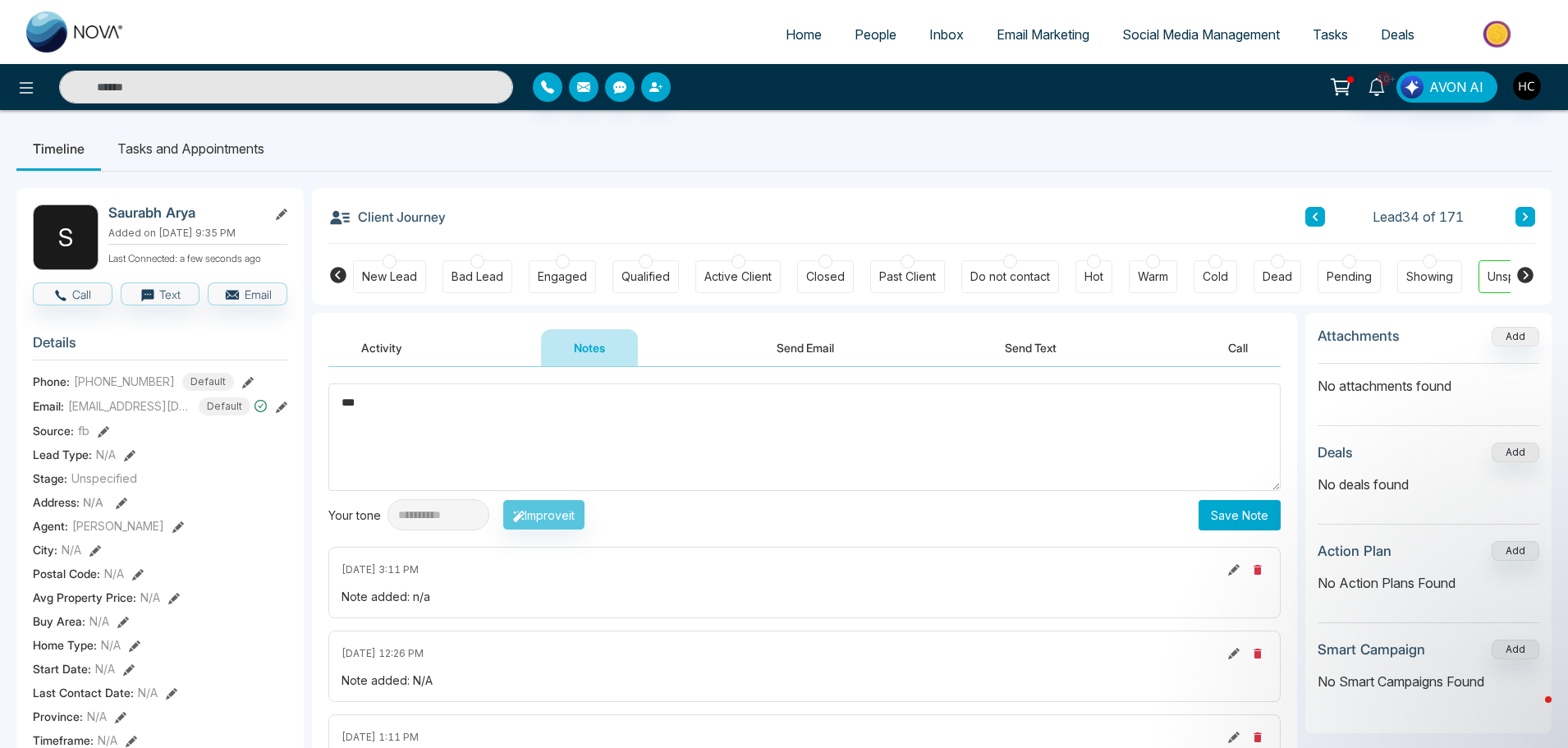
type textarea "***"
click at [1237, 516] on button "Save Note" at bounding box center [1239, 515] width 82 height 30
click at [586, 420] on textarea at bounding box center [804, 437] width 952 height 107
click at [1519, 211] on button at bounding box center [1525, 217] width 20 height 20
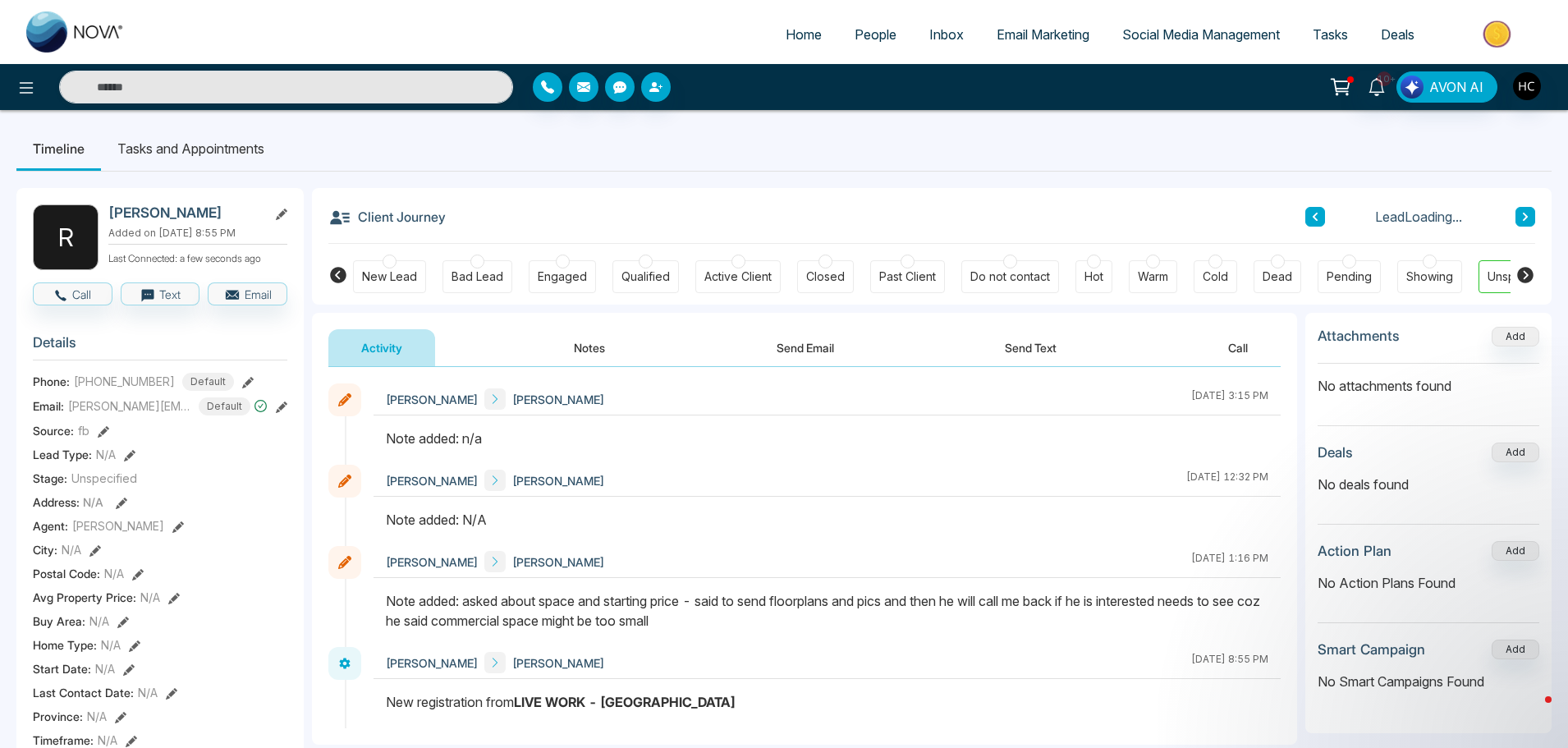
click at [580, 352] on button "Notes" at bounding box center [589, 348] width 97 height 37
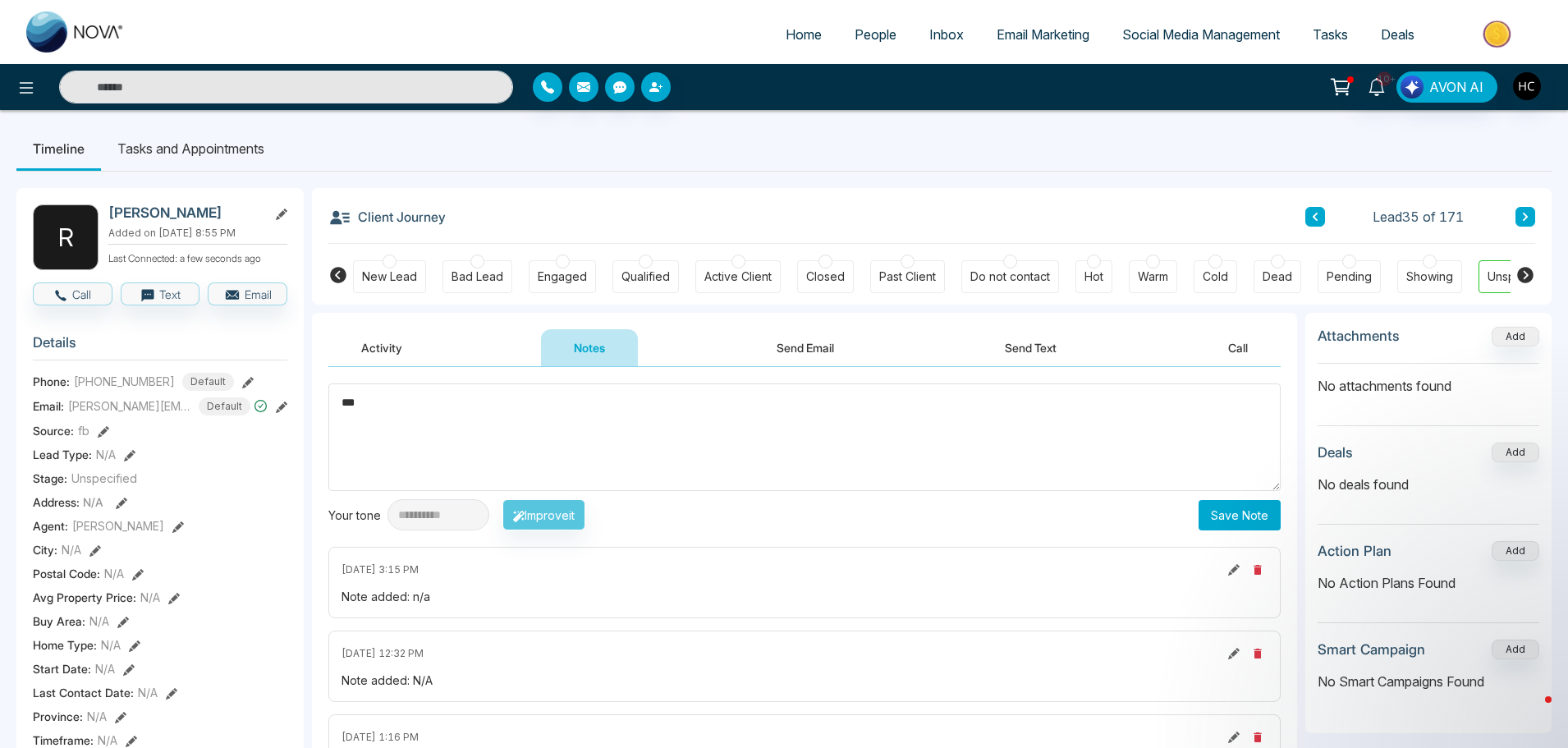
type textarea "***"
click at [1218, 506] on button "Save Note" at bounding box center [1239, 515] width 82 height 30
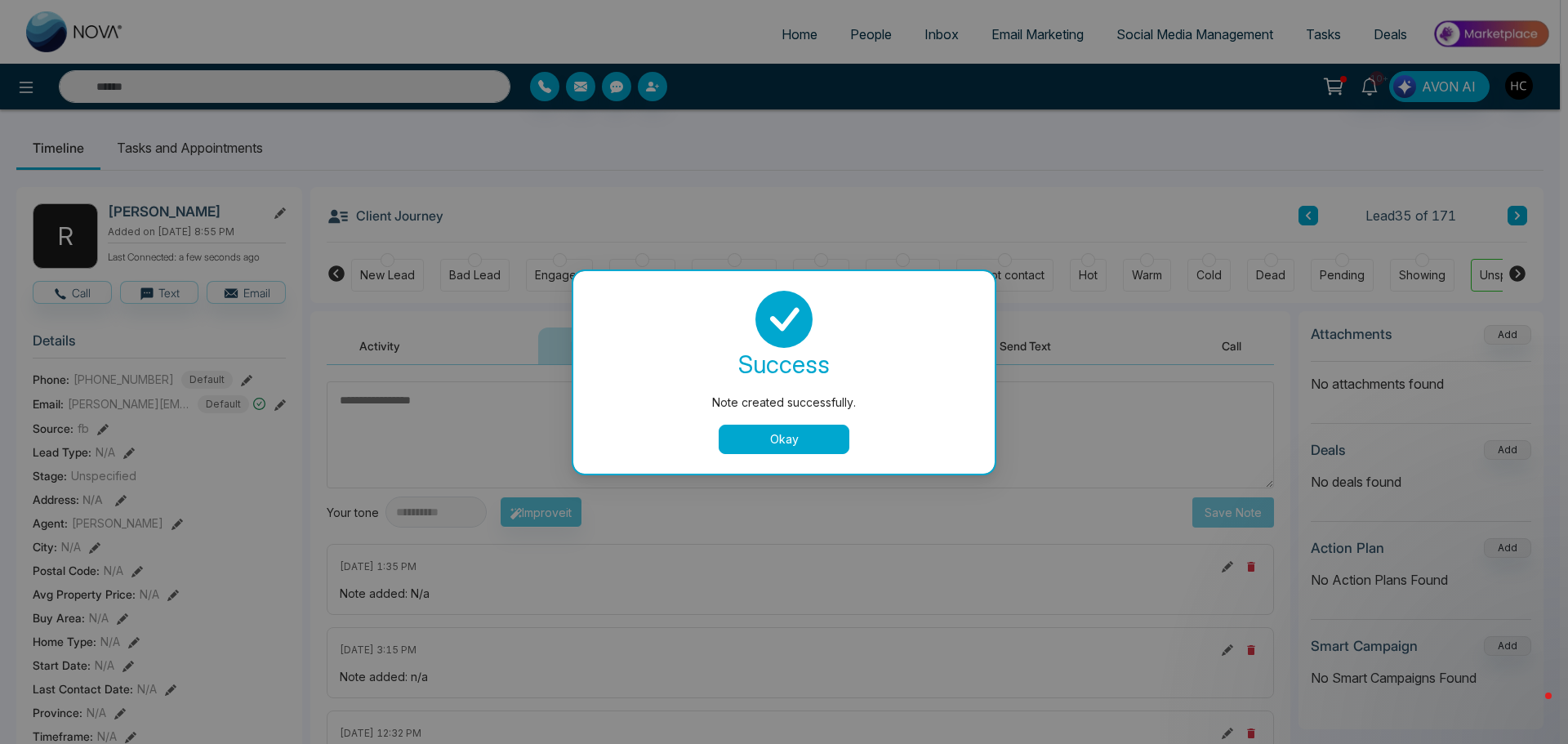
click at [836, 442] on button "Okay" at bounding box center [784, 440] width 131 height 29
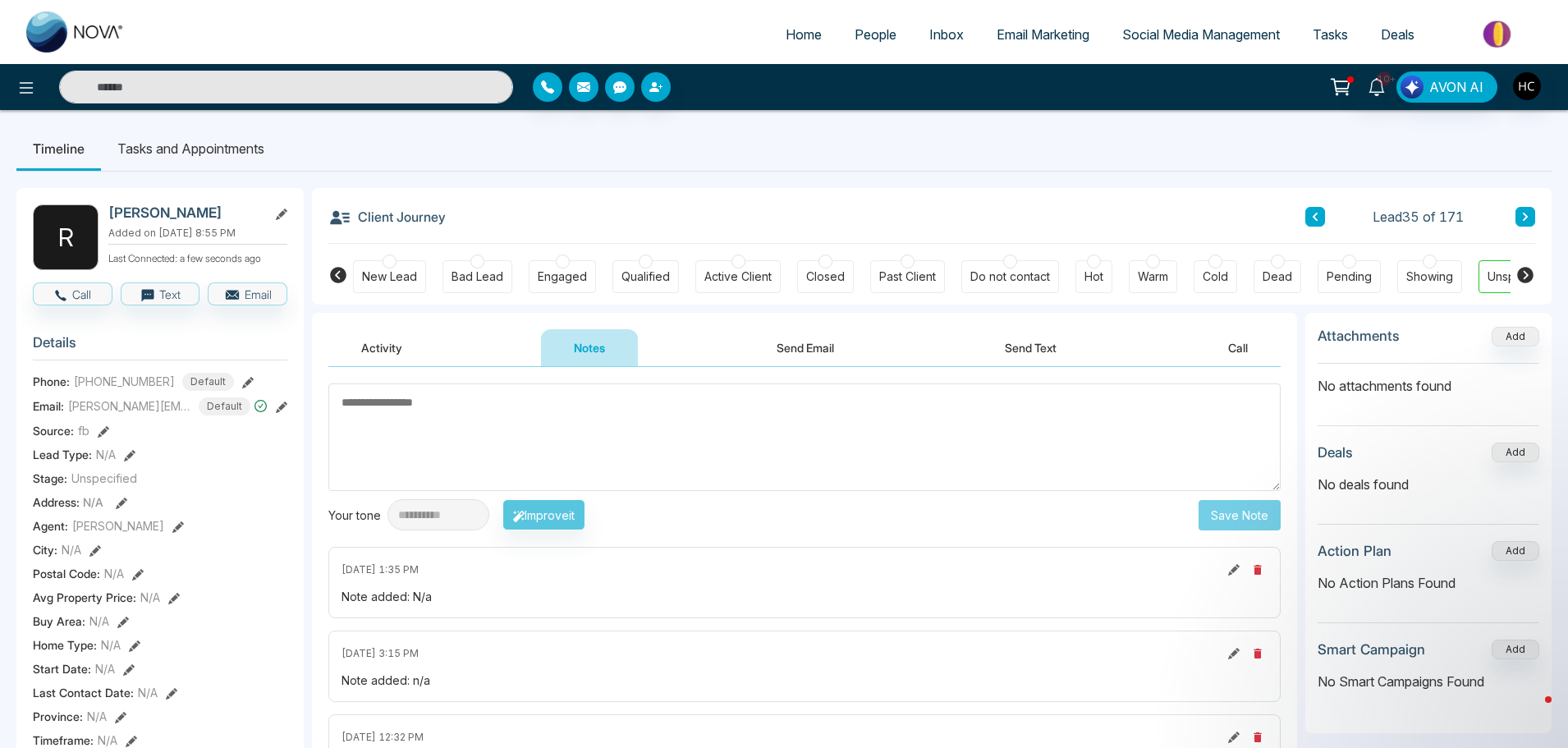
click at [1527, 216] on icon at bounding box center [1525, 216] width 8 height 10
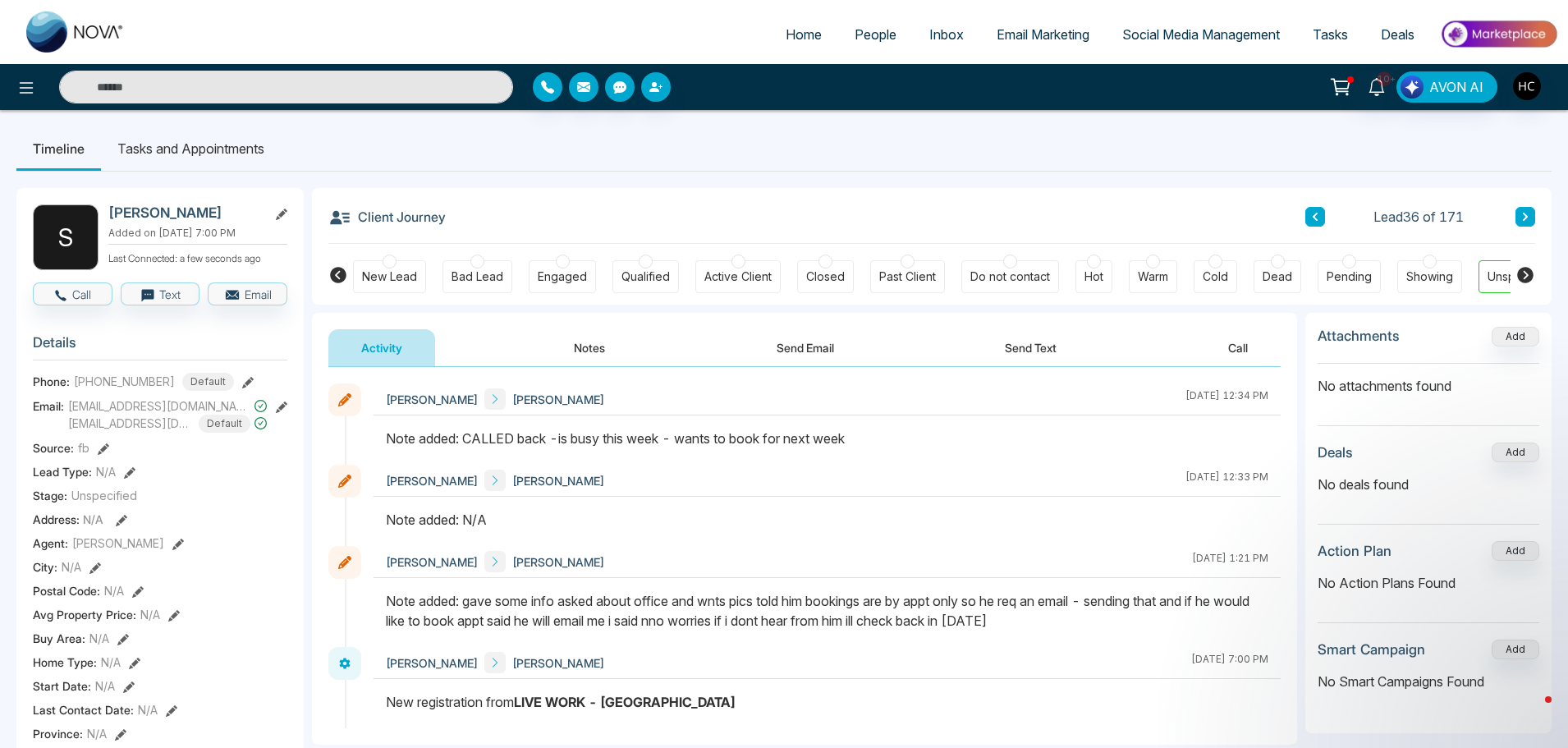
click at [1527, 216] on icon at bounding box center [1525, 216] width 8 height 10
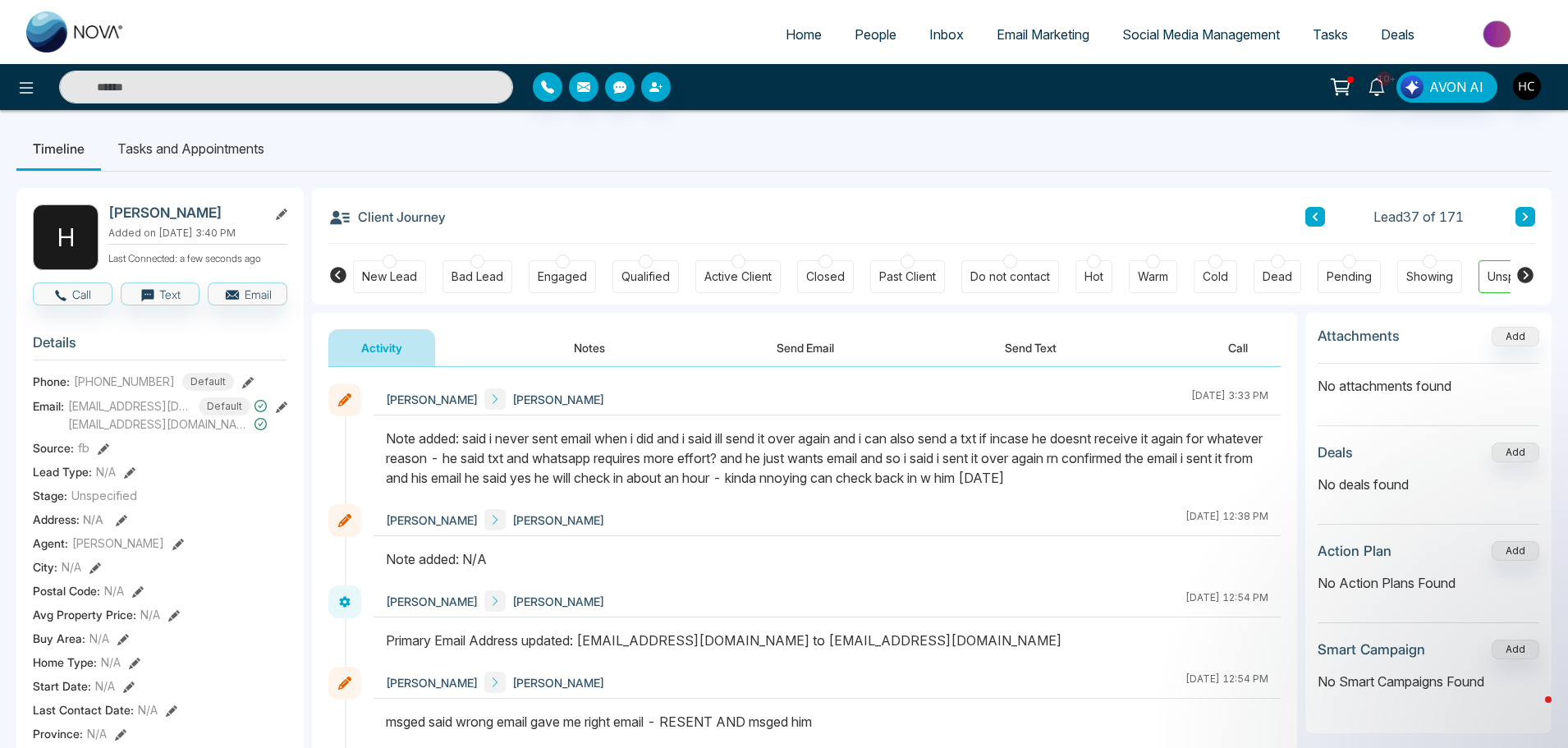
click at [873, 39] on span "People" at bounding box center [875, 34] width 42 height 16
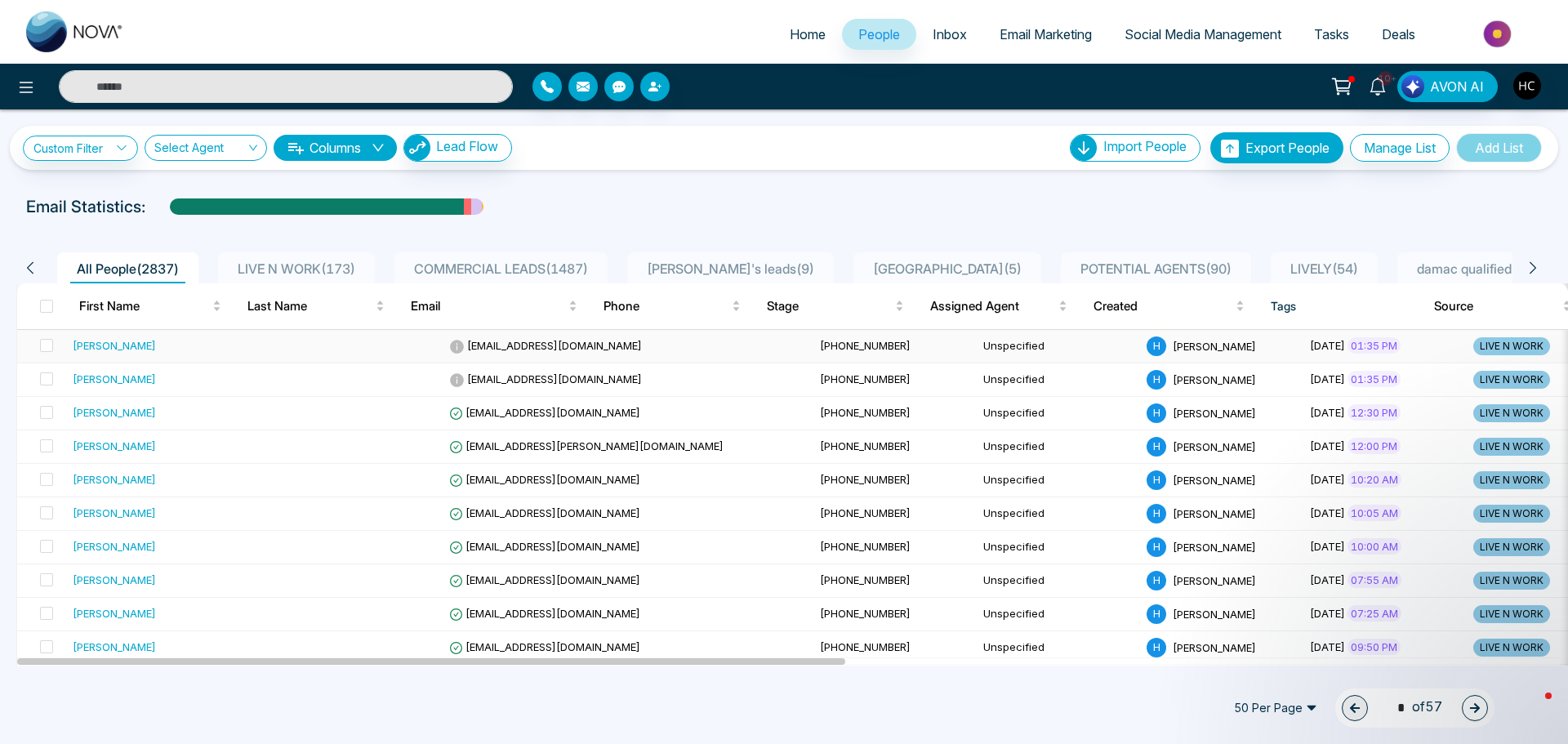
click at [159, 347] on div "[PERSON_NAME]" at bounding box center [172, 345] width 200 height 16
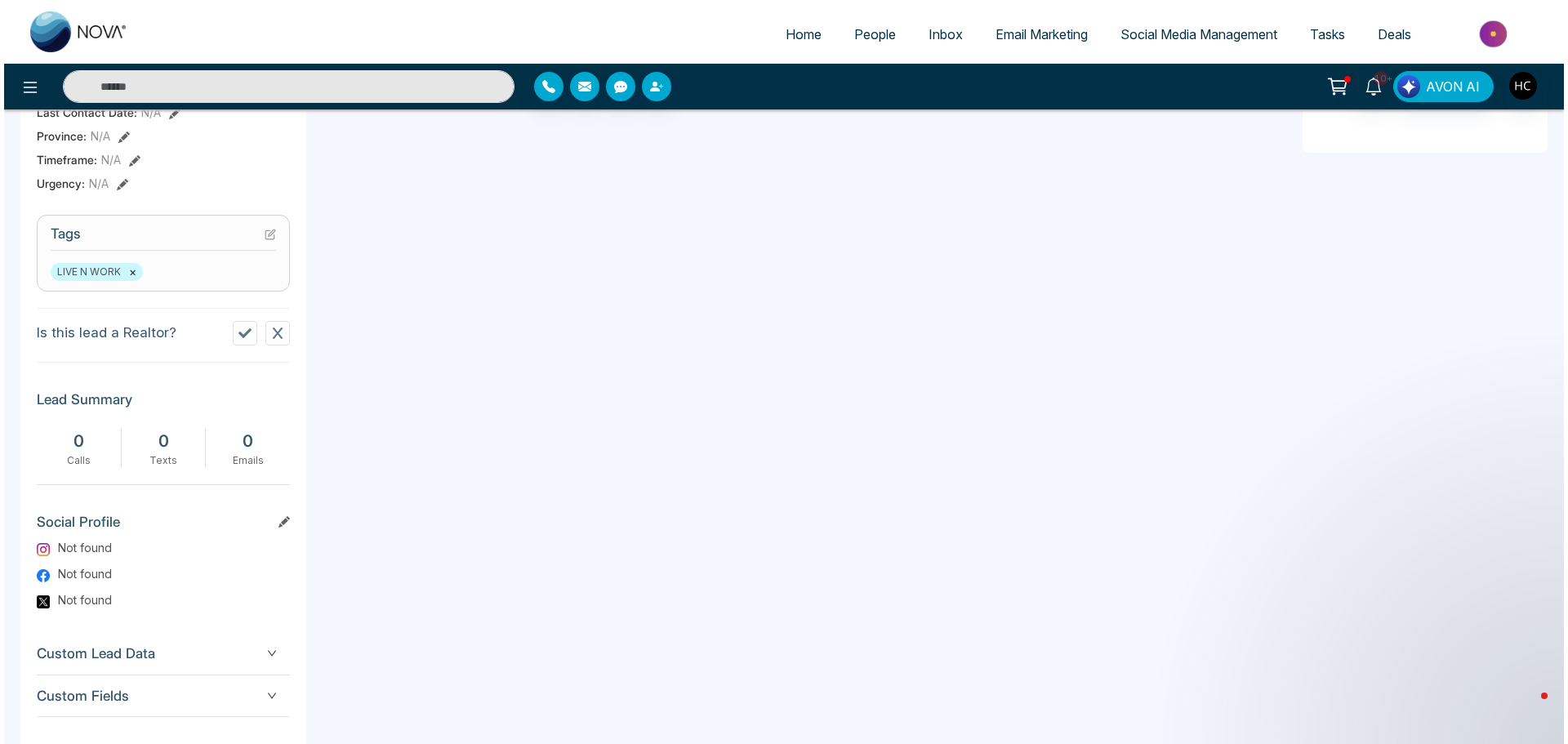
scroll to position [652, 0]
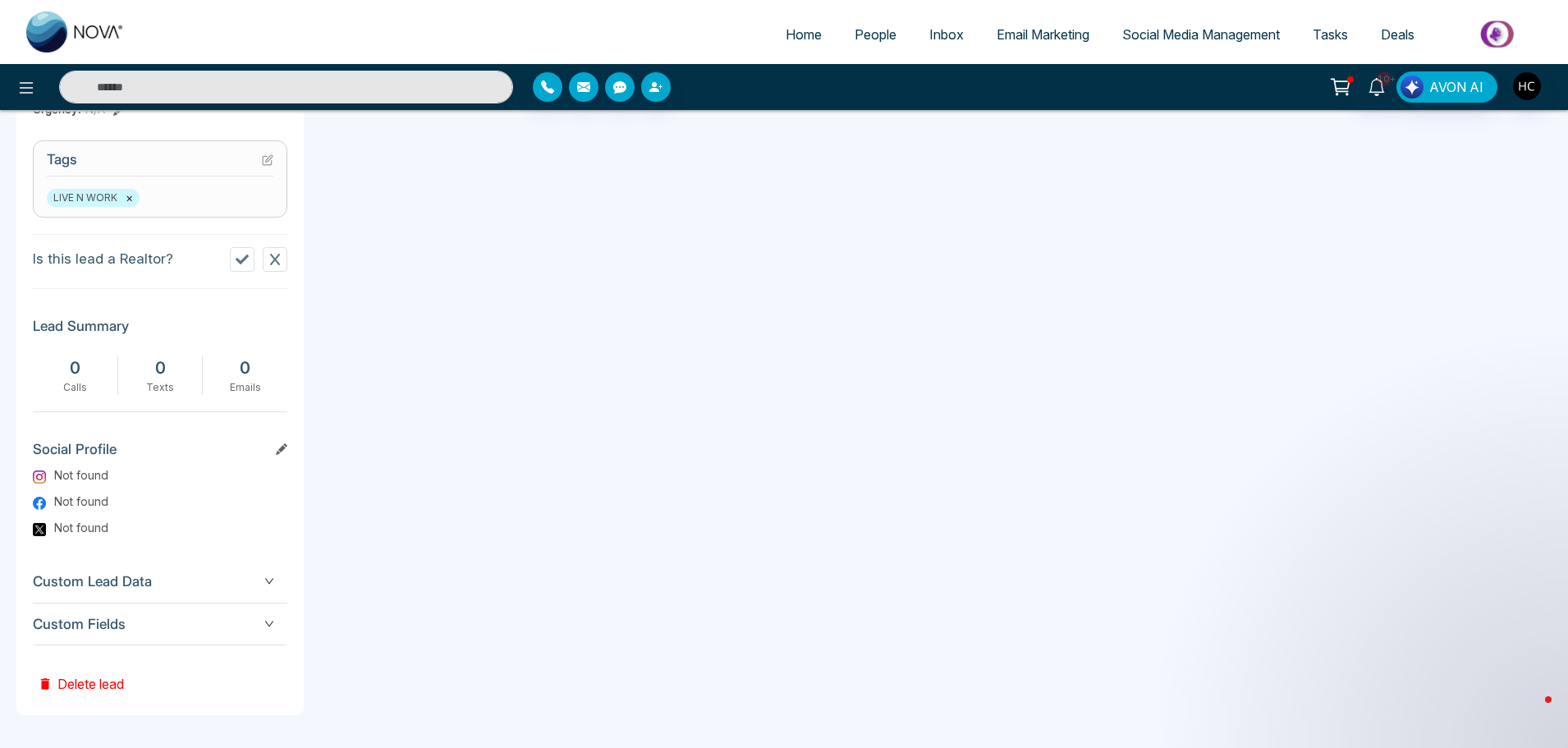
click at [141, 679] on div "G Gunjan Shah Added on October 3 2025 | 1:35 PM Last Connected: a few seconds a…" at bounding box center [160, 124] width 288 height 1182
click at [118, 682] on button "Delete lead" at bounding box center [81, 673] width 96 height 54
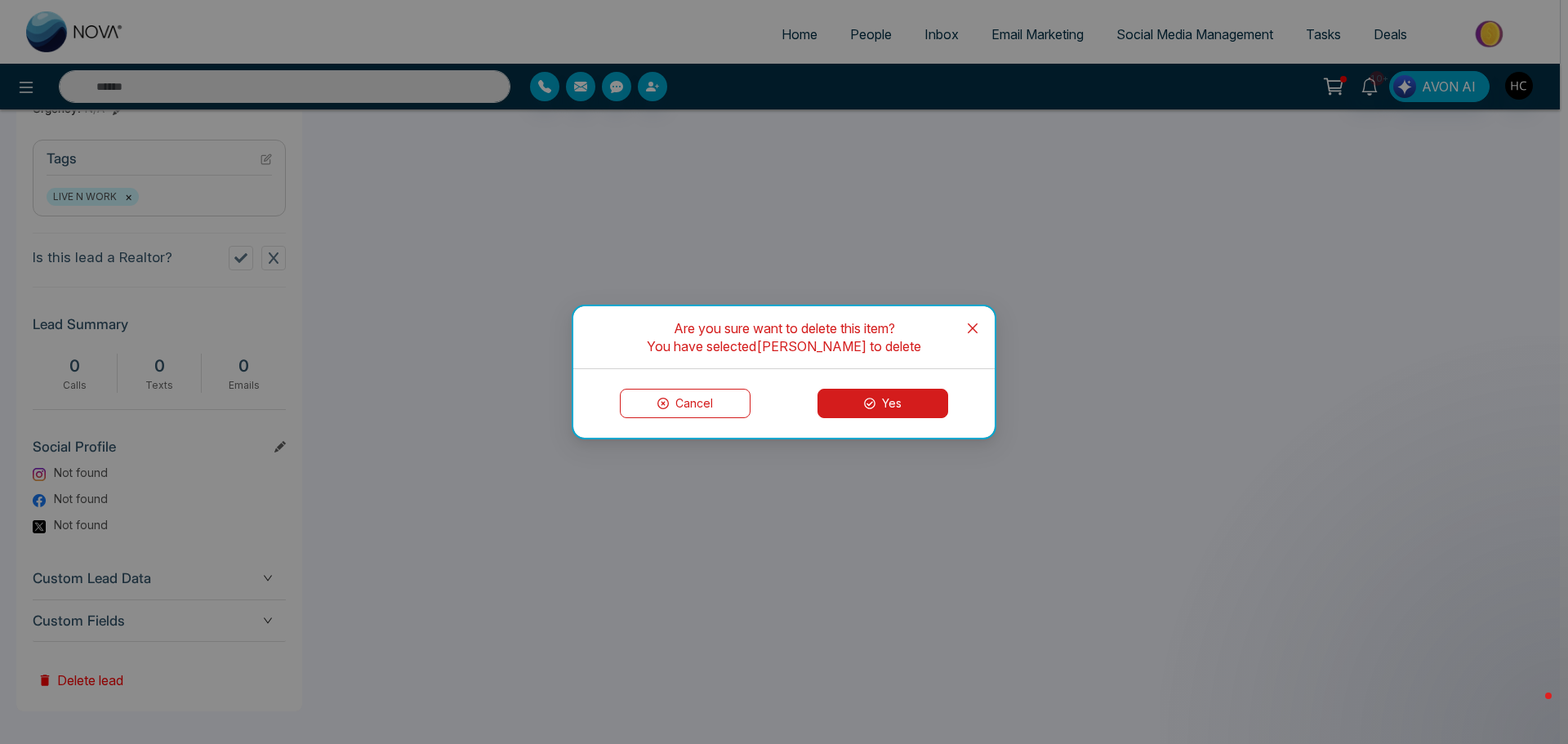
click at [850, 393] on button "Yes" at bounding box center [883, 403] width 131 height 29
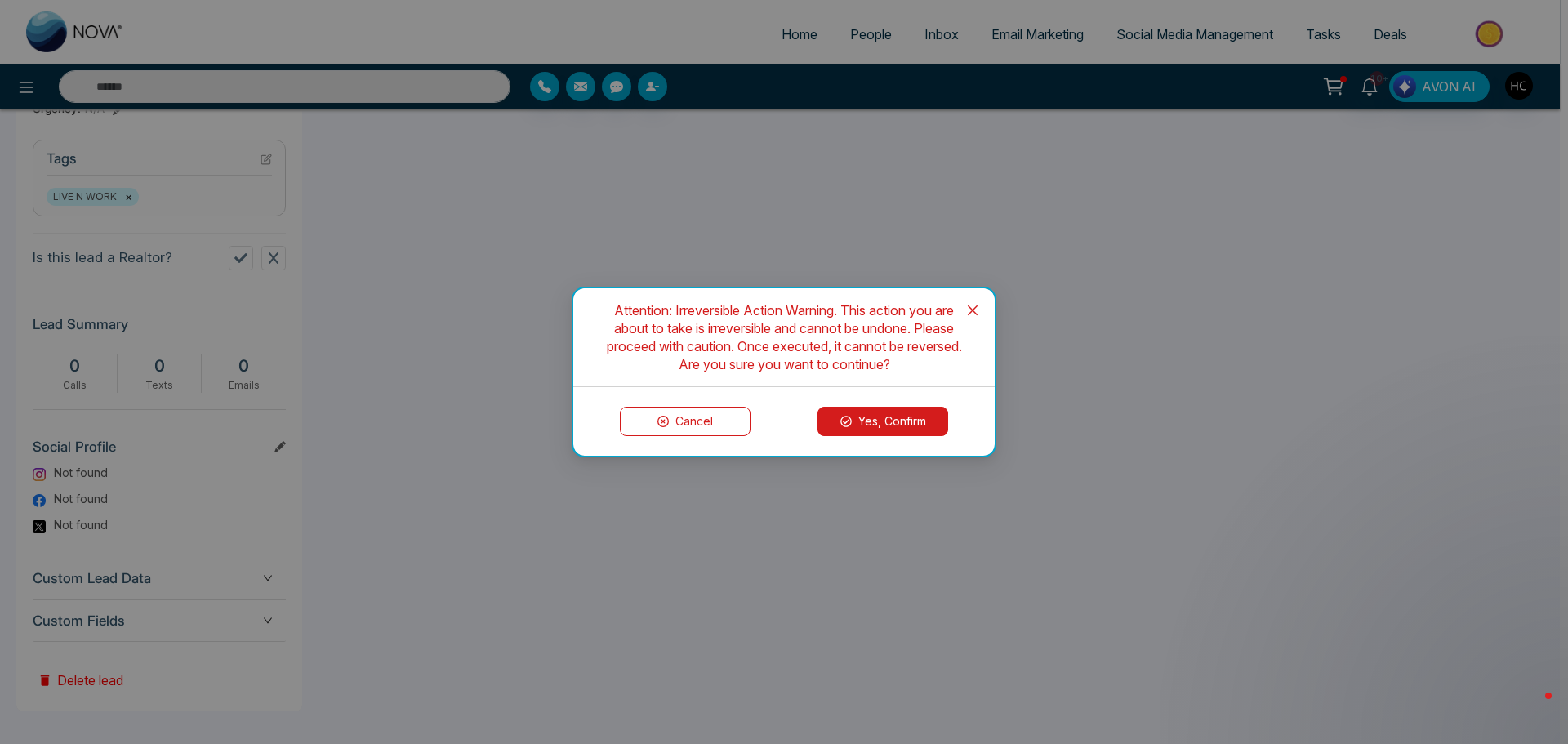
click at [890, 429] on button "Yes, Confirm" at bounding box center [883, 422] width 131 height 29
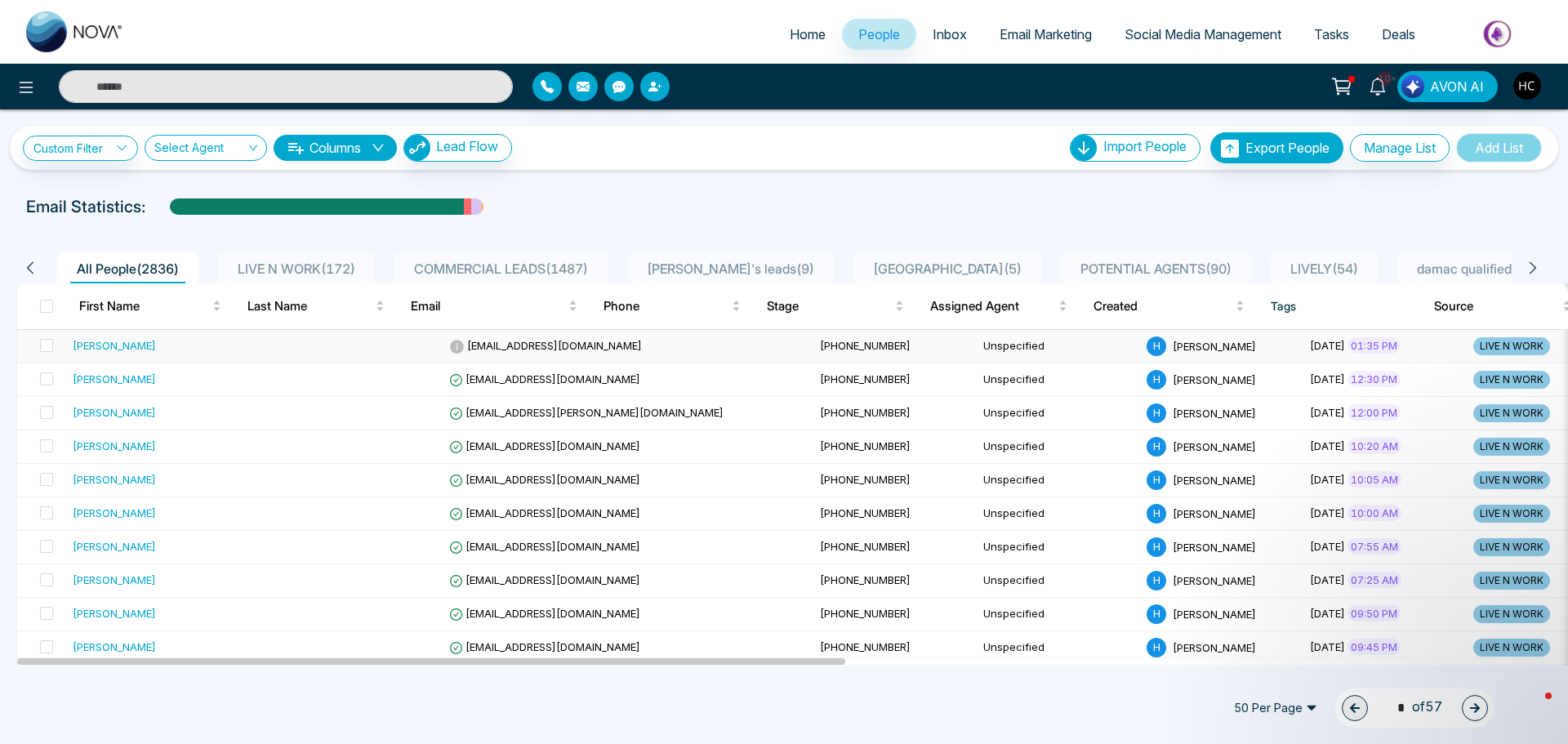
click at [148, 344] on div "[PERSON_NAME]" at bounding box center [172, 345] width 200 height 16
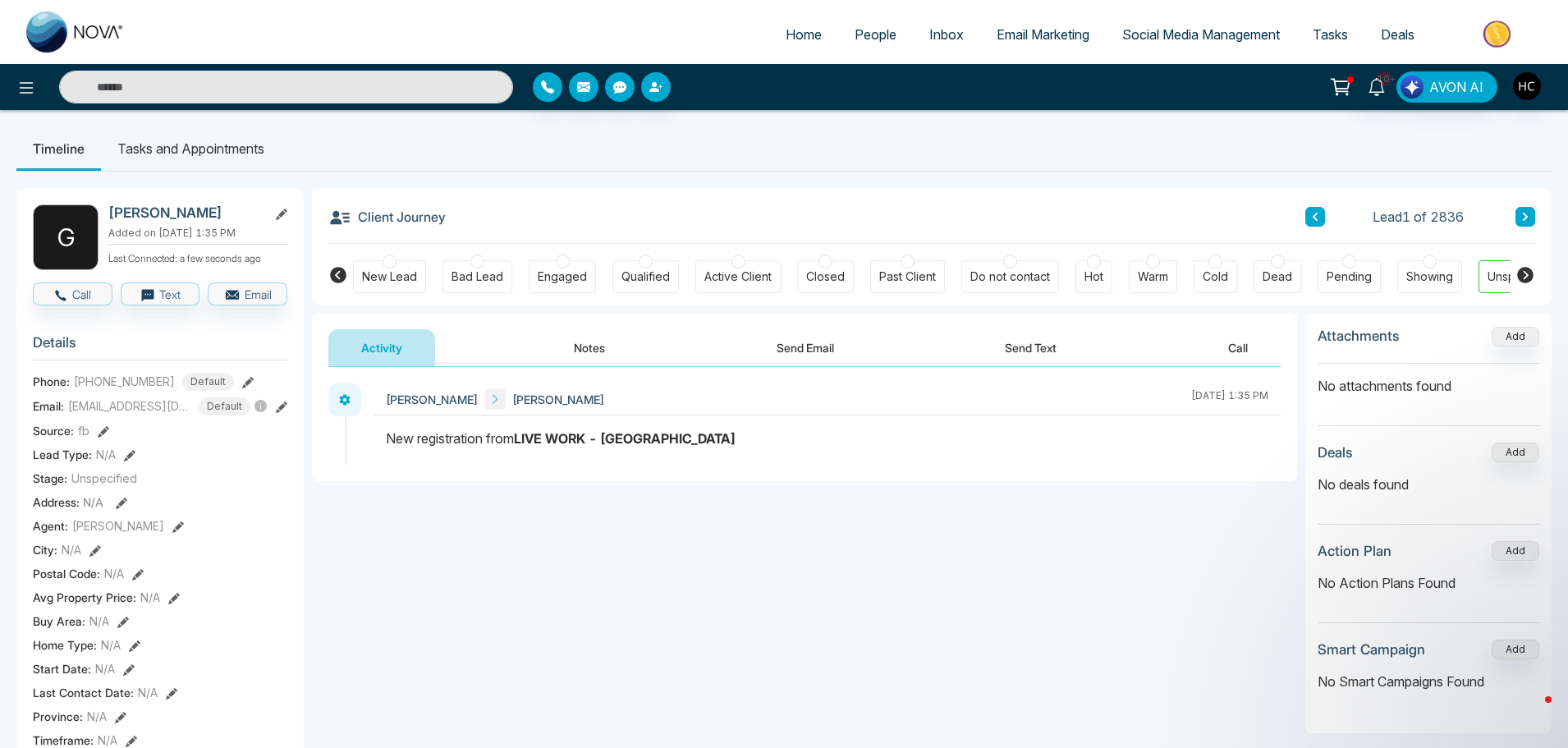
click at [586, 347] on button "Notes" at bounding box center [589, 348] width 97 height 37
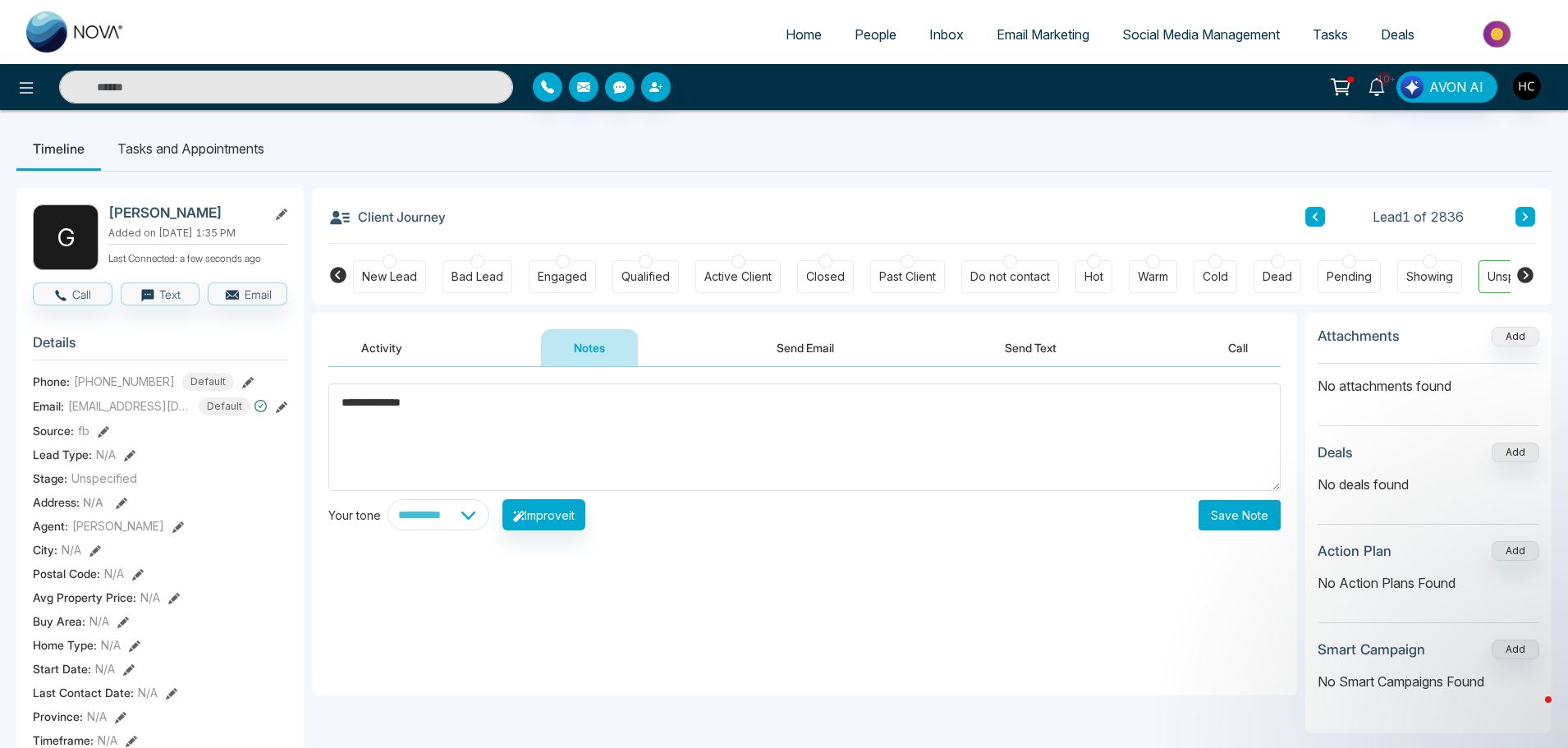
type textarea "**********"
click at [1234, 529] on button "Save Note" at bounding box center [1239, 515] width 82 height 30
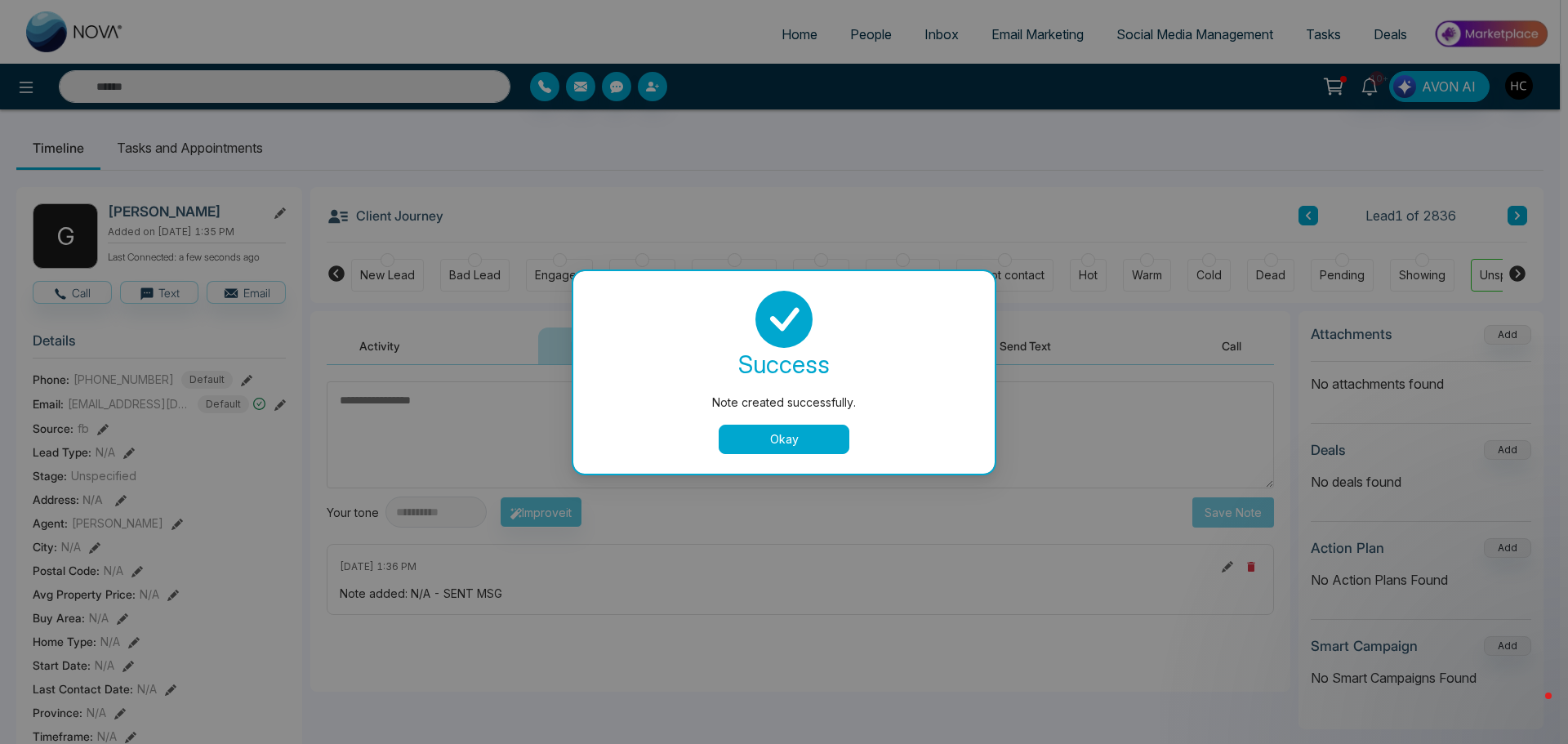
click at [793, 430] on button "Okay" at bounding box center [784, 440] width 131 height 29
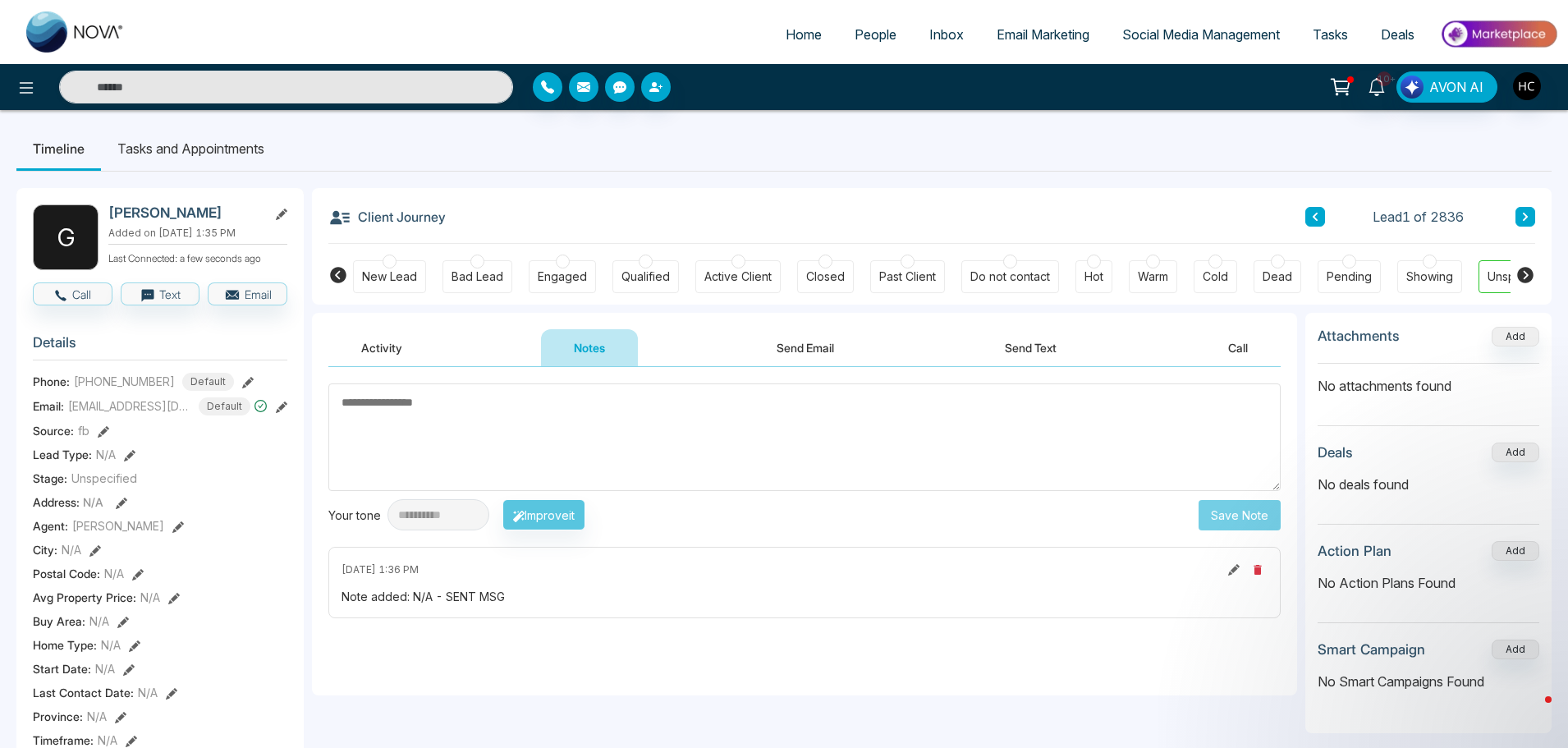
click at [859, 41] on span "People" at bounding box center [875, 34] width 42 height 16
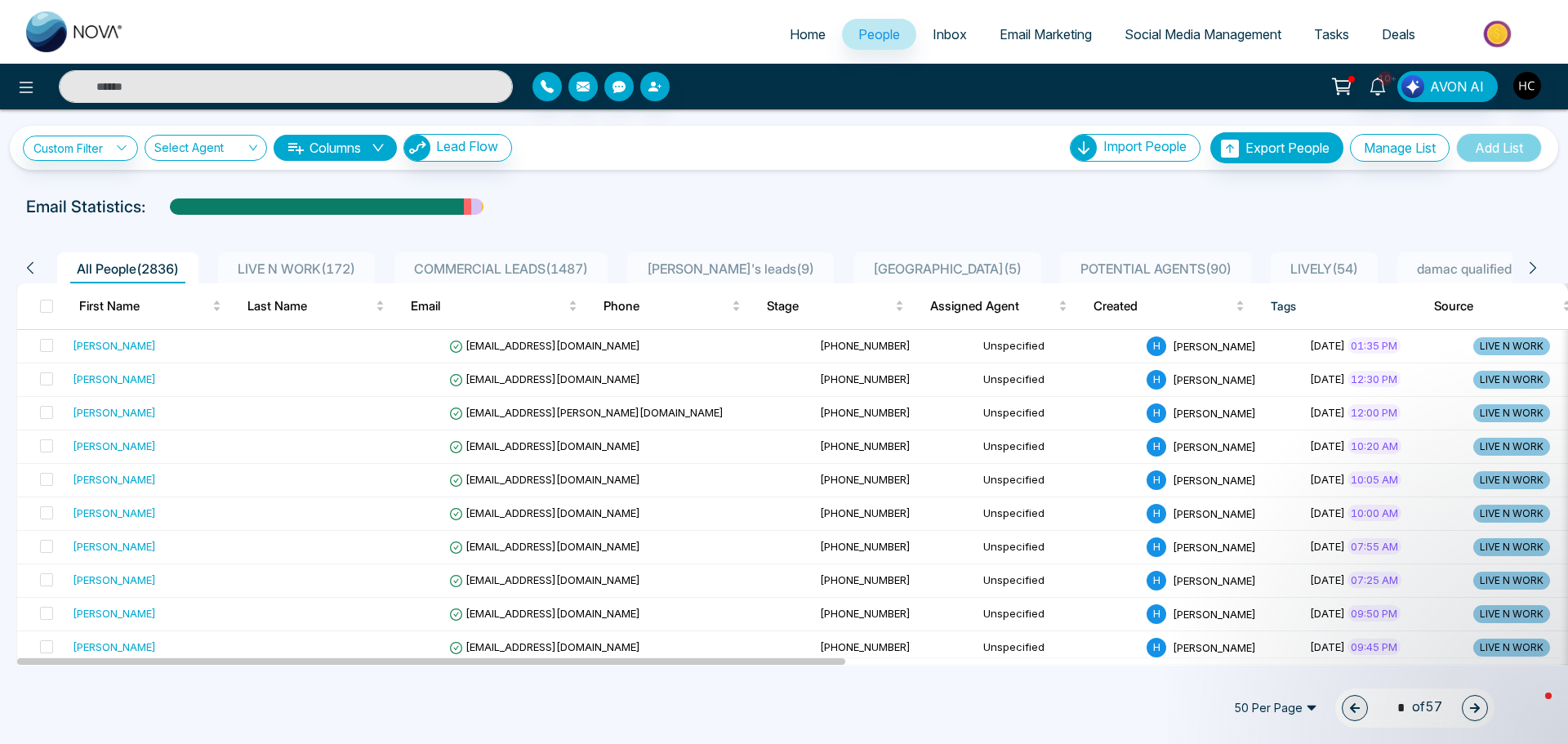
click at [292, 273] on span "LIVE N WORK ( 172 )" at bounding box center [297, 268] width 131 height 16
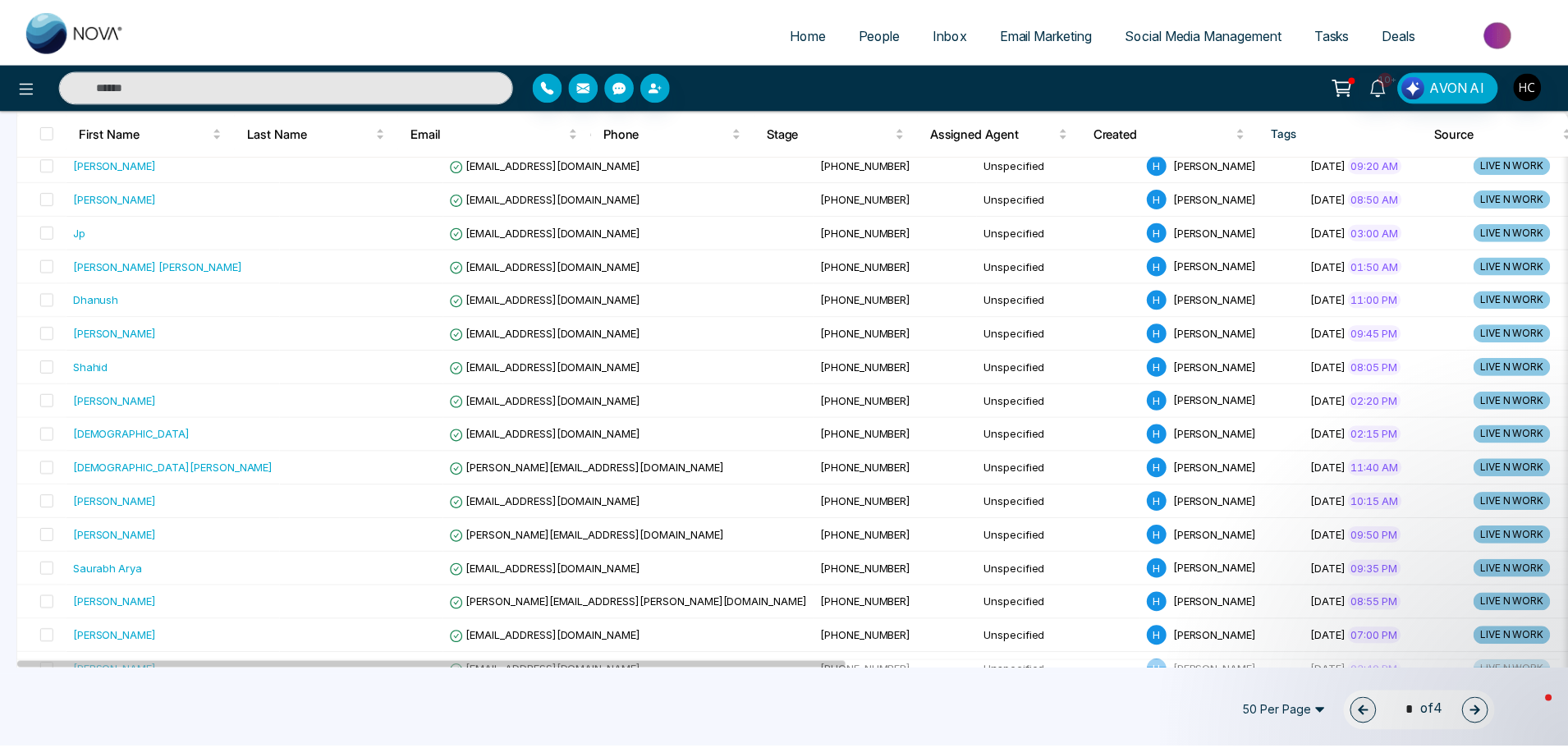
scroll to position [1149, 0]
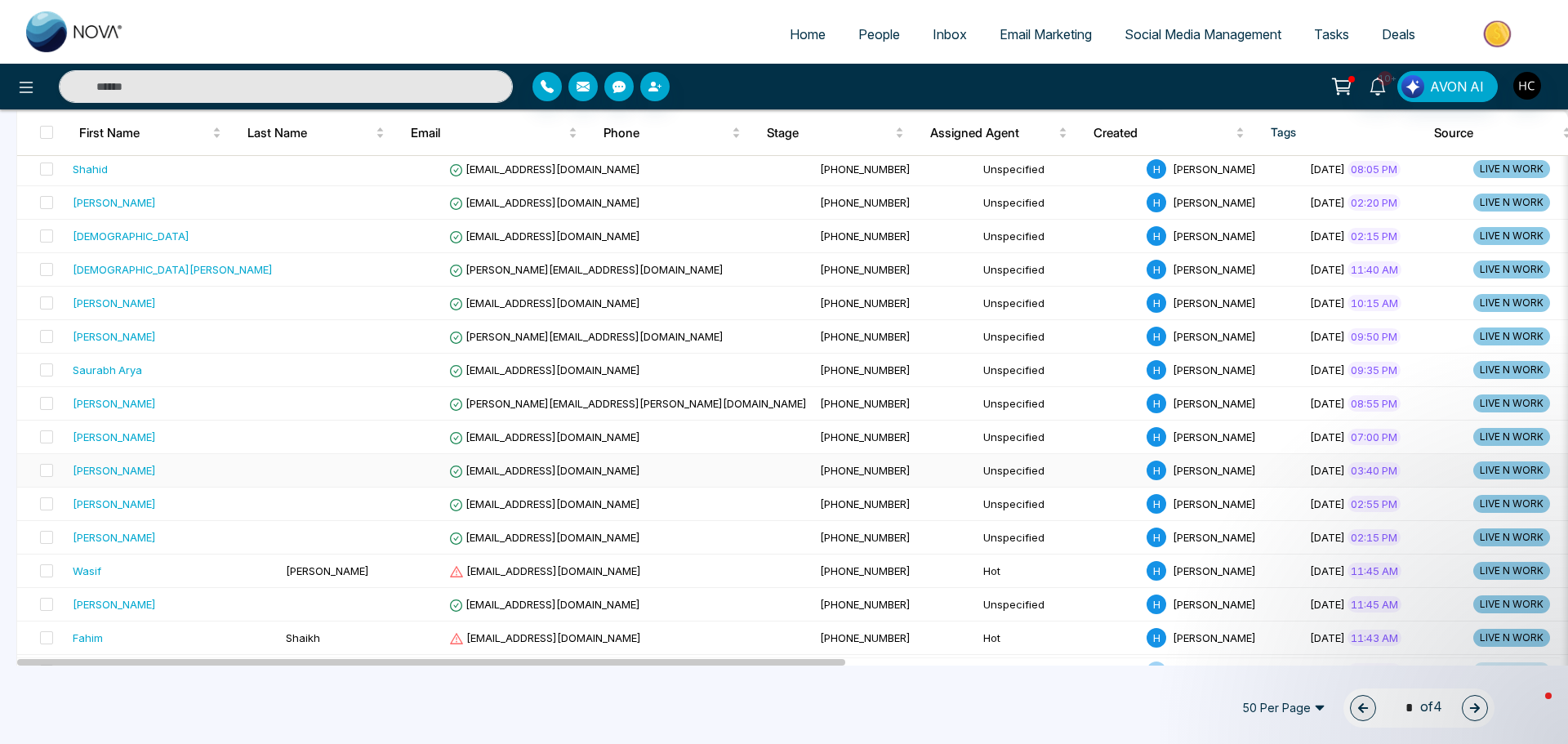
click at [162, 472] on div "[PERSON_NAME]" at bounding box center [172, 470] width 200 height 16
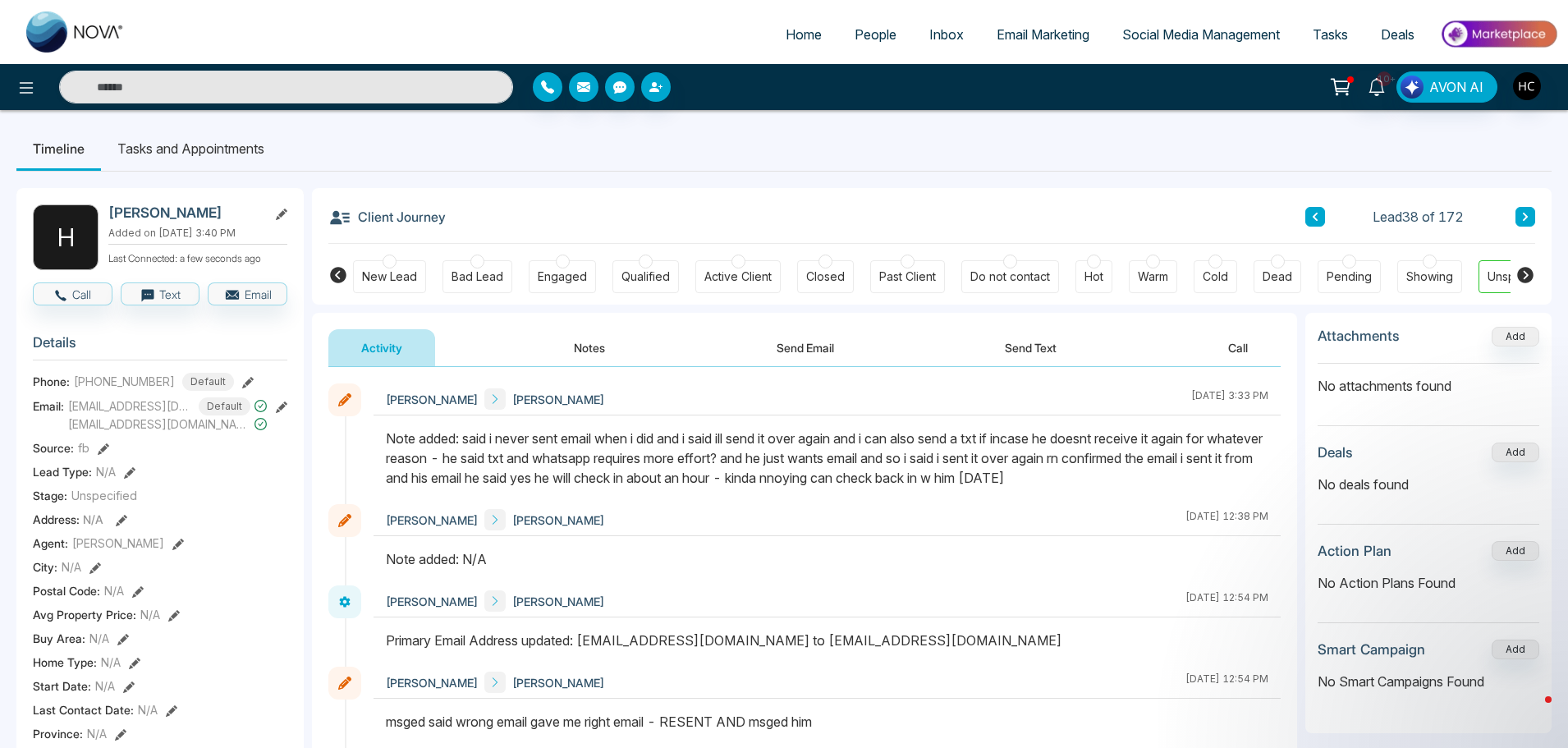
click at [1530, 213] on button at bounding box center [1525, 217] width 20 height 20
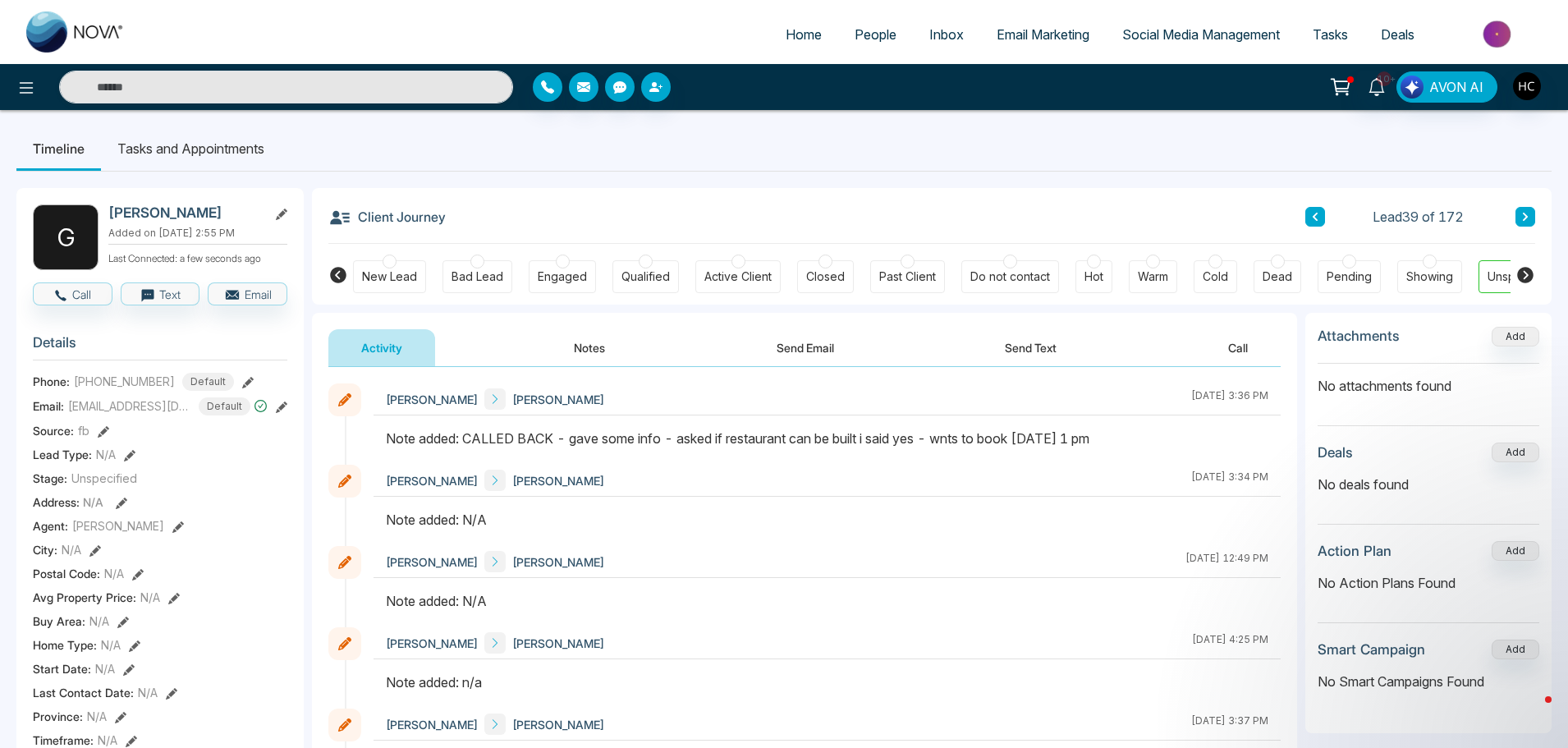
click at [1520, 211] on button at bounding box center [1525, 217] width 20 height 20
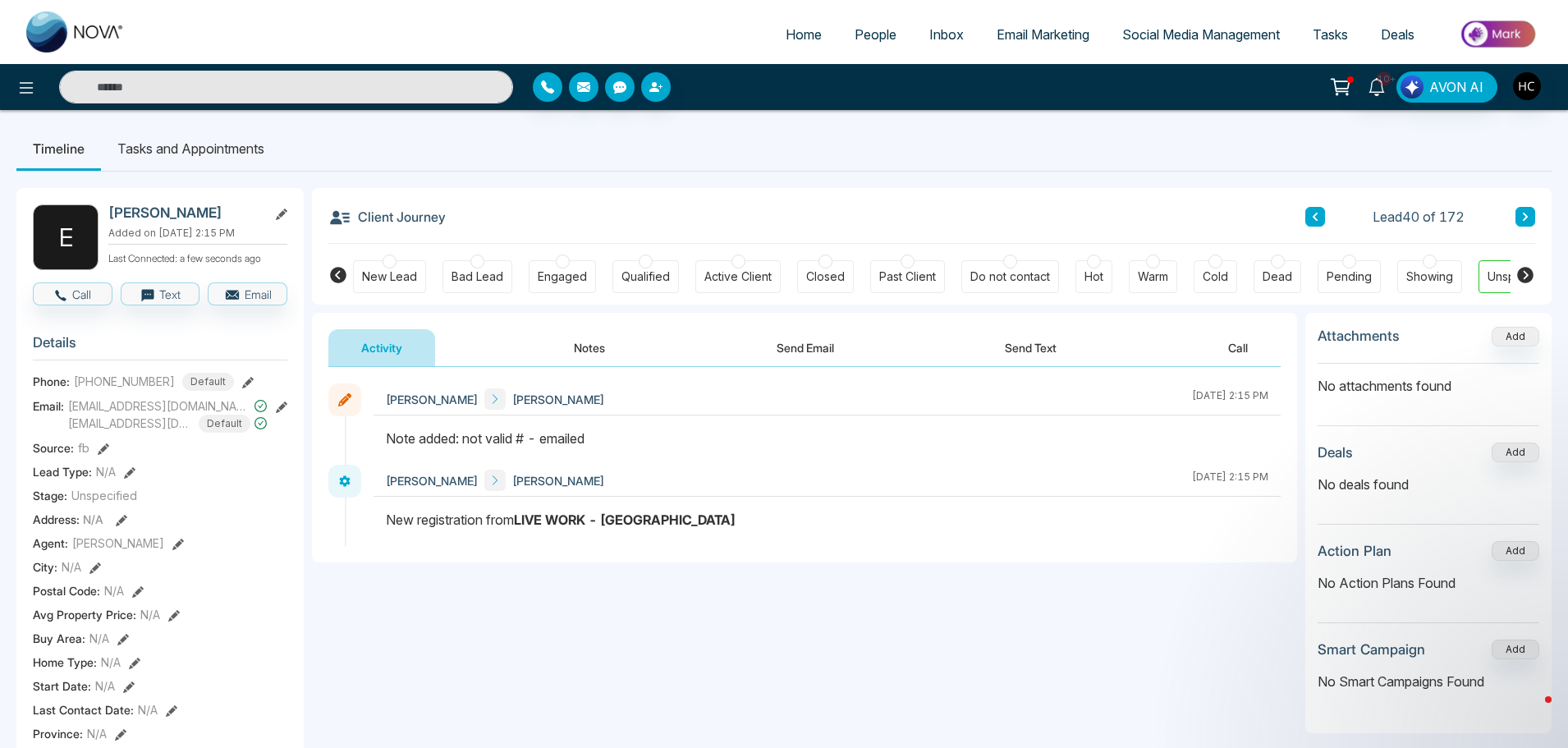
click at [1525, 218] on icon at bounding box center [1526, 216] width 5 height 8
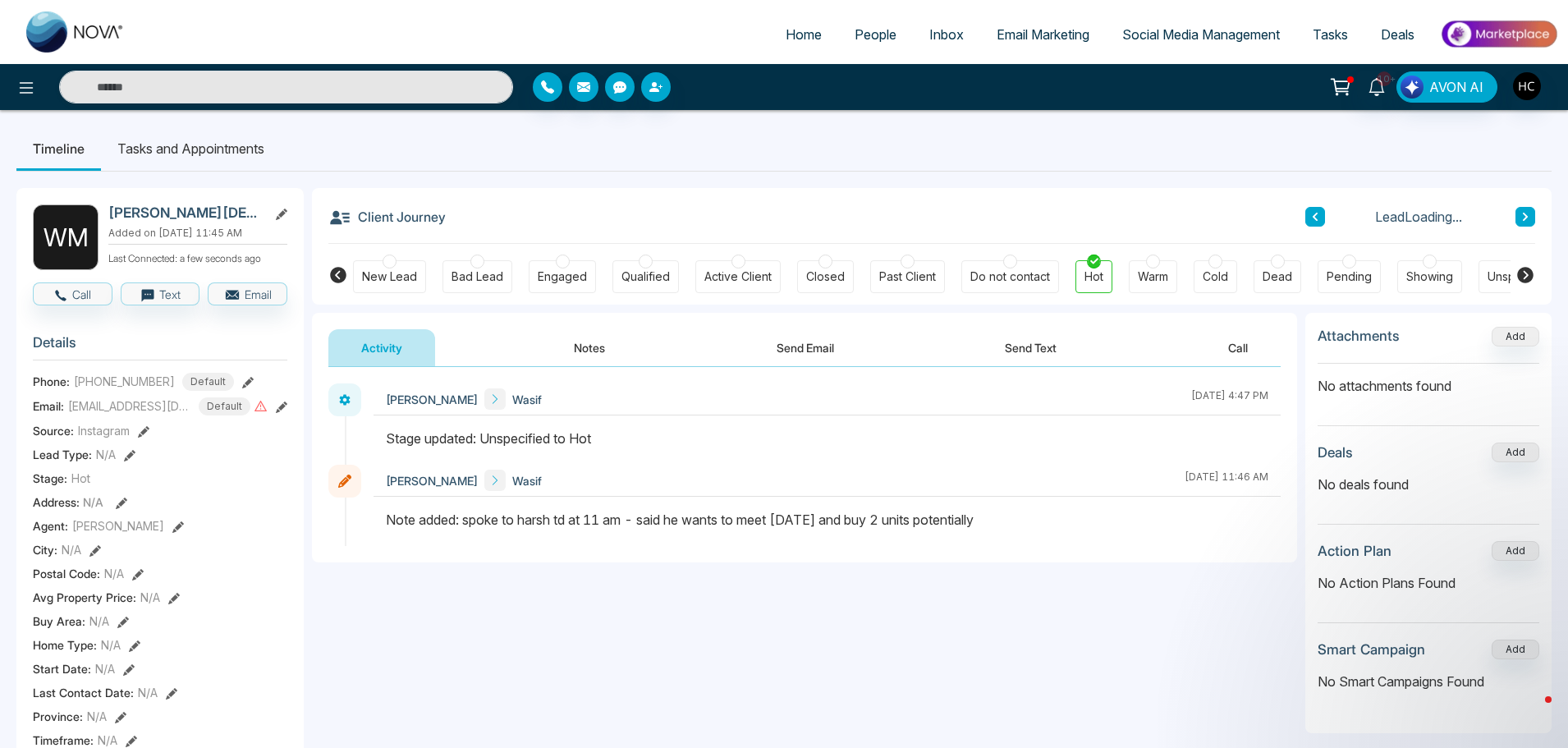
click at [1525, 218] on icon at bounding box center [1526, 216] width 5 height 8
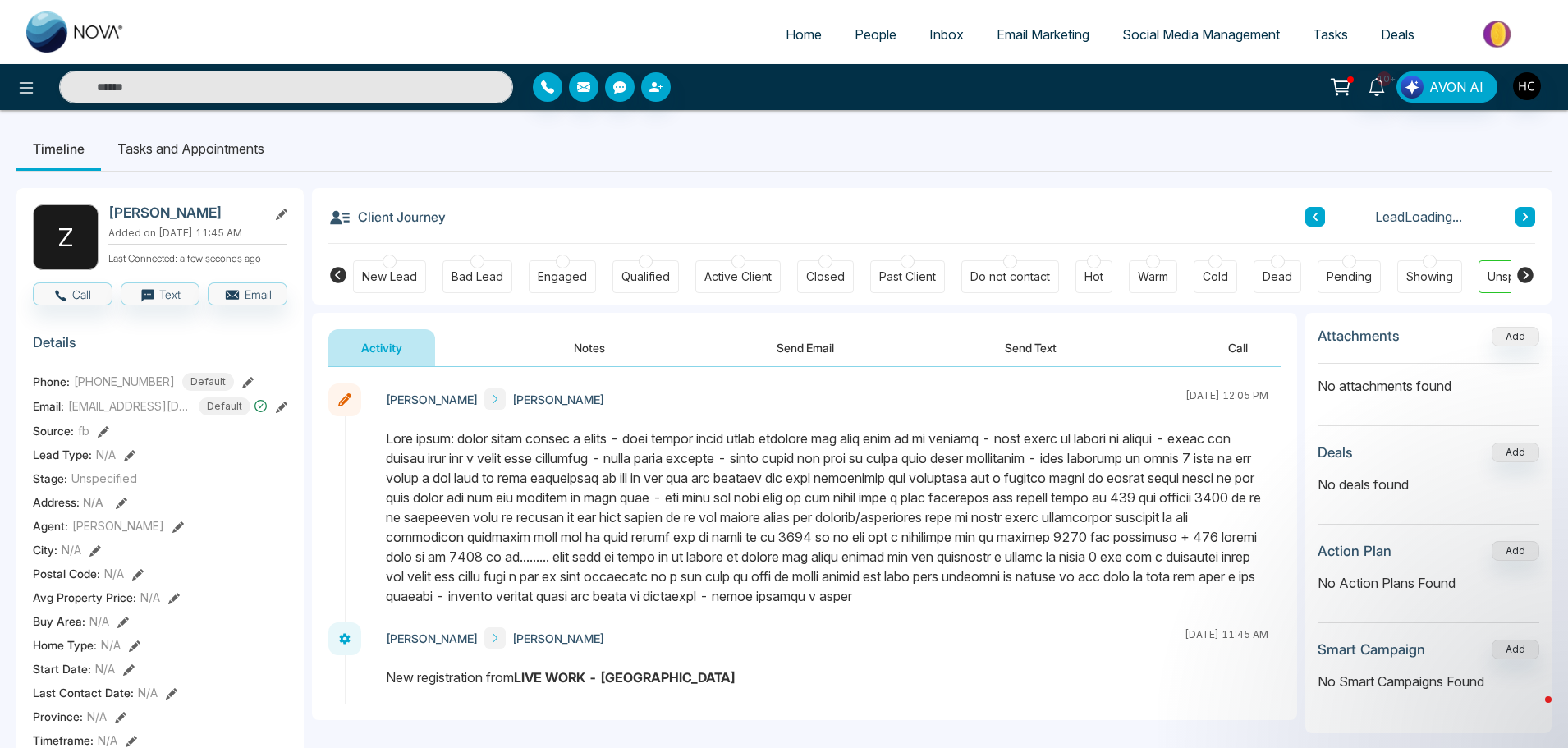
click at [1525, 218] on icon at bounding box center [1526, 216] width 5 height 8
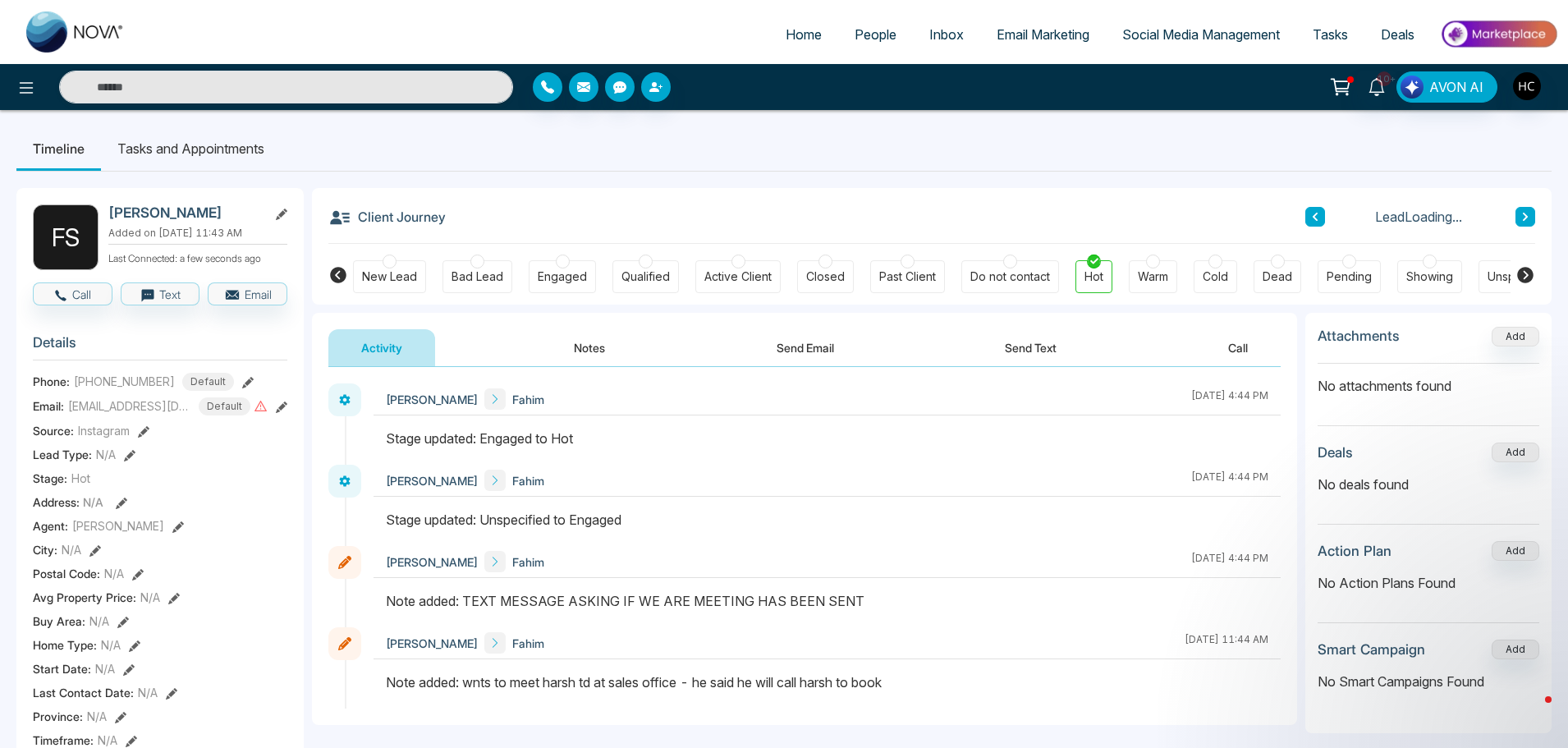
click at [1525, 218] on icon at bounding box center [1526, 216] width 5 height 8
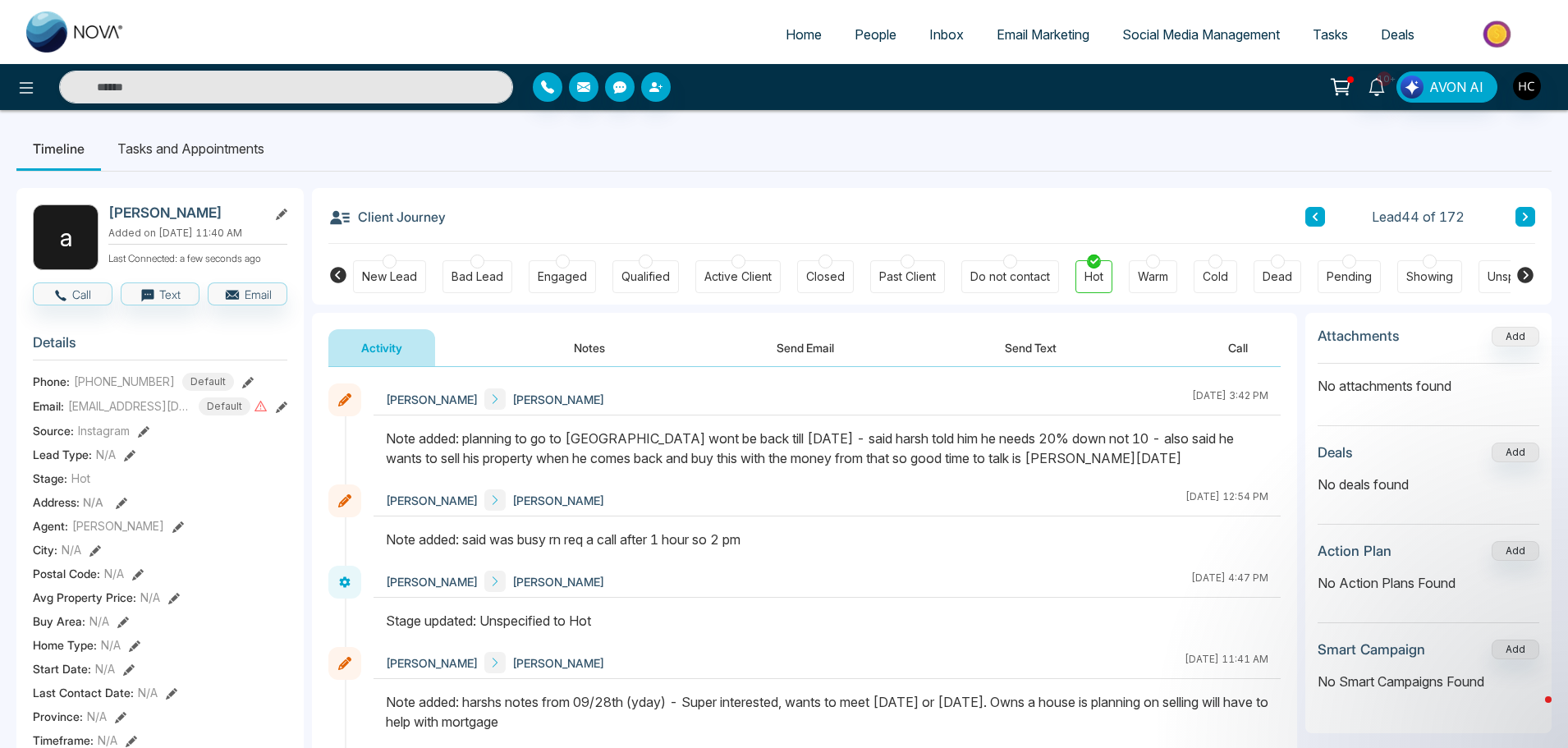
click at [1525, 218] on icon at bounding box center [1526, 216] width 5 height 8
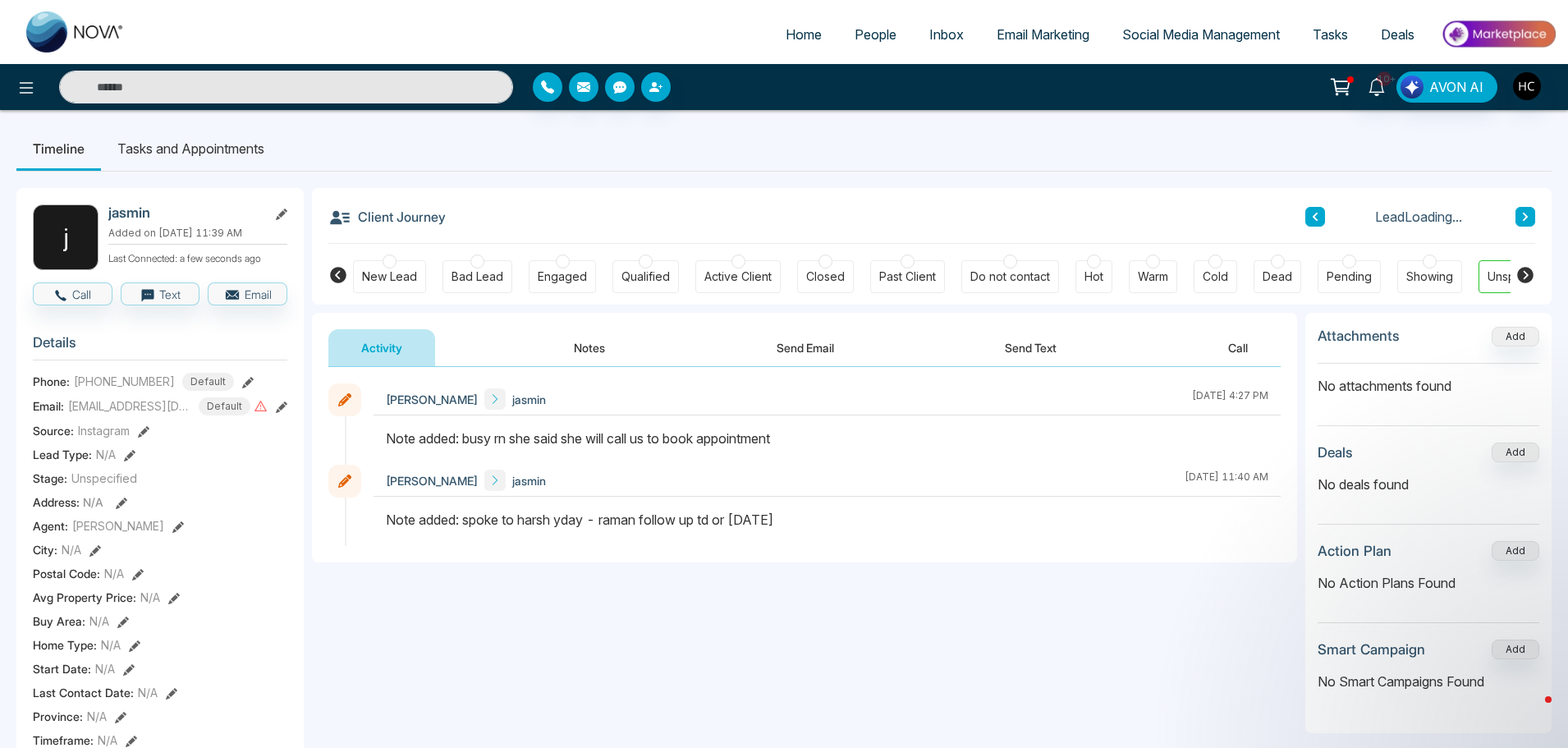
click at [1525, 218] on icon at bounding box center [1526, 216] width 5 height 8
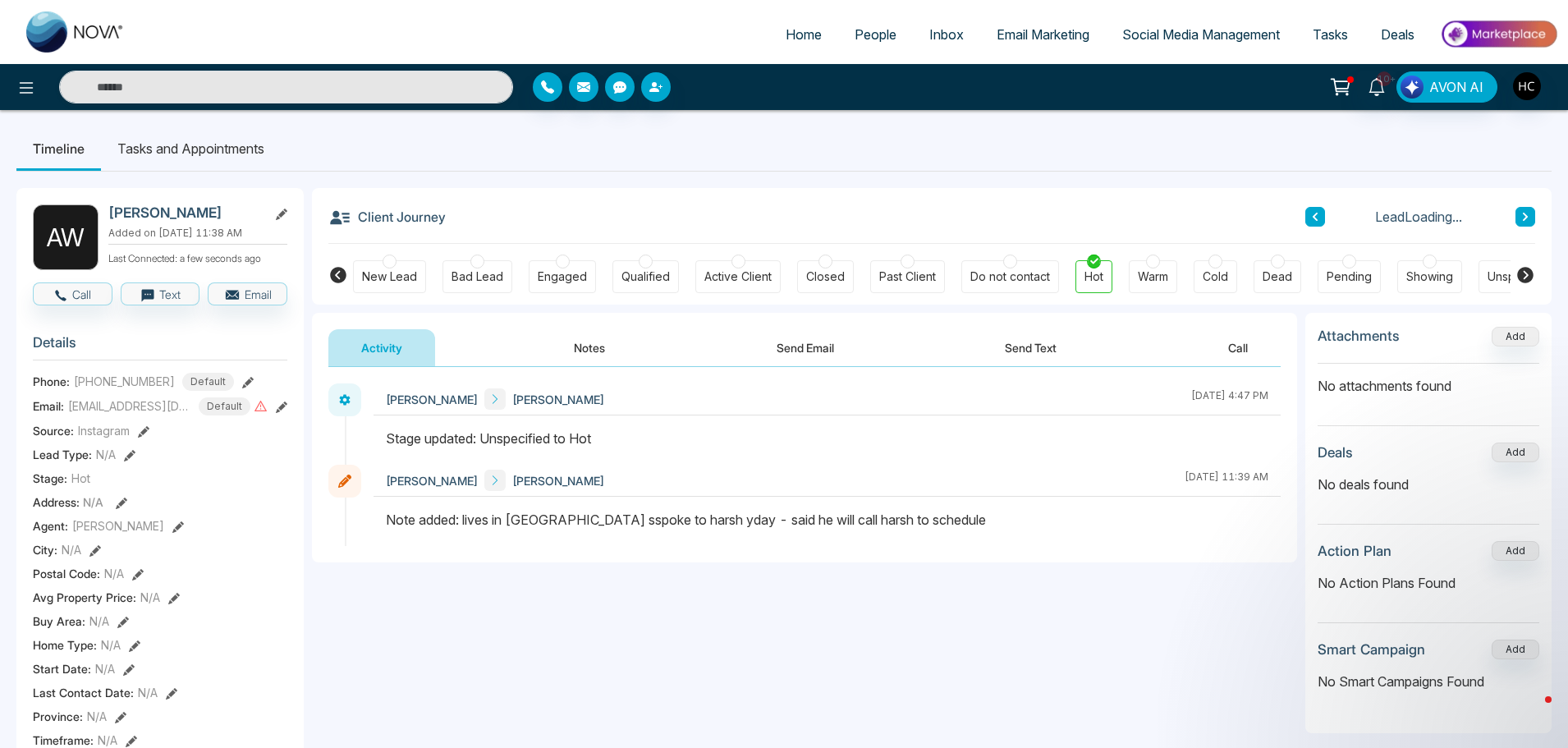
click at [1525, 218] on icon at bounding box center [1526, 216] width 5 height 8
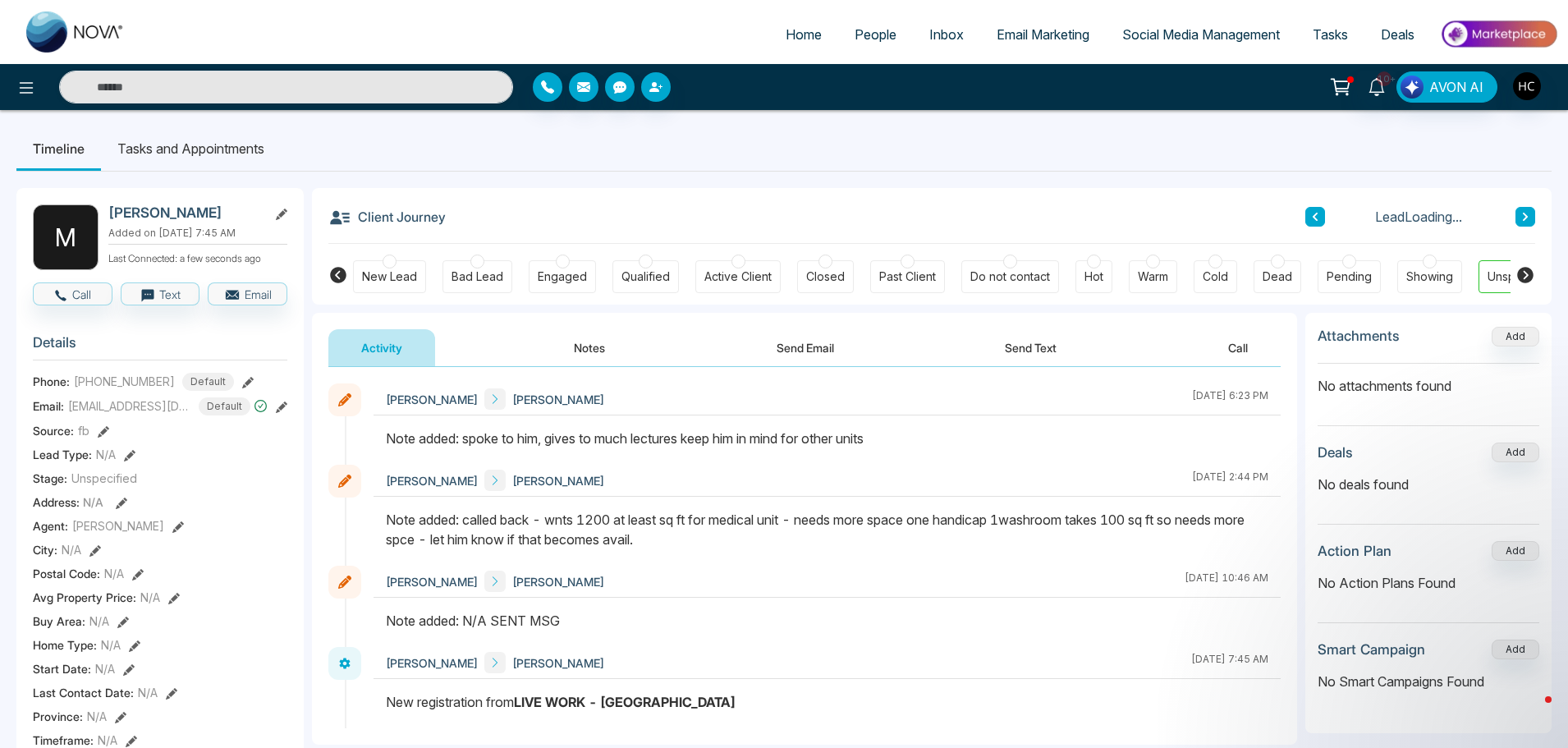
click at [1525, 218] on icon at bounding box center [1526, 216] width 5 height 8
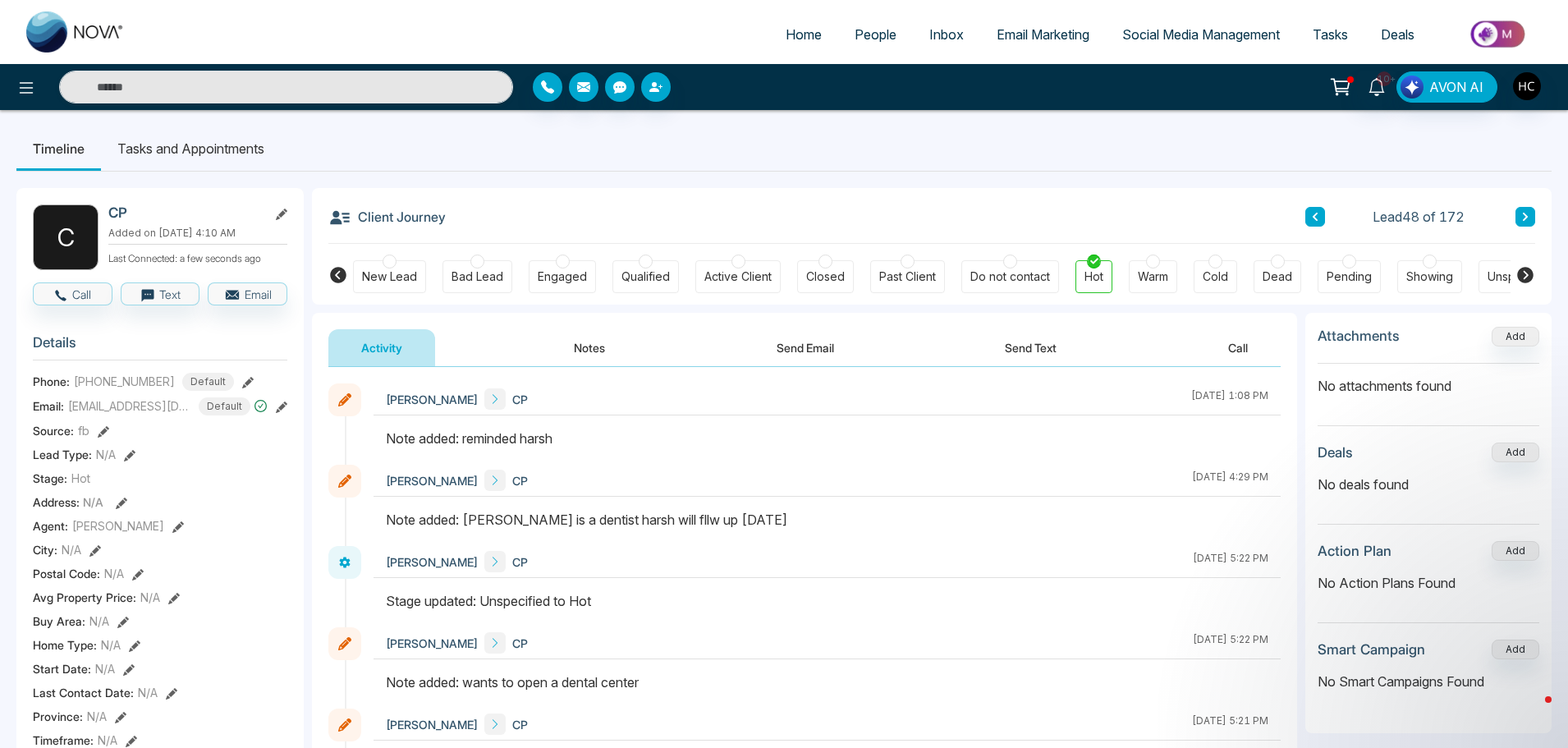
click at [1529, 211] on button at bounding box center [1525, 217] width 20 height 20
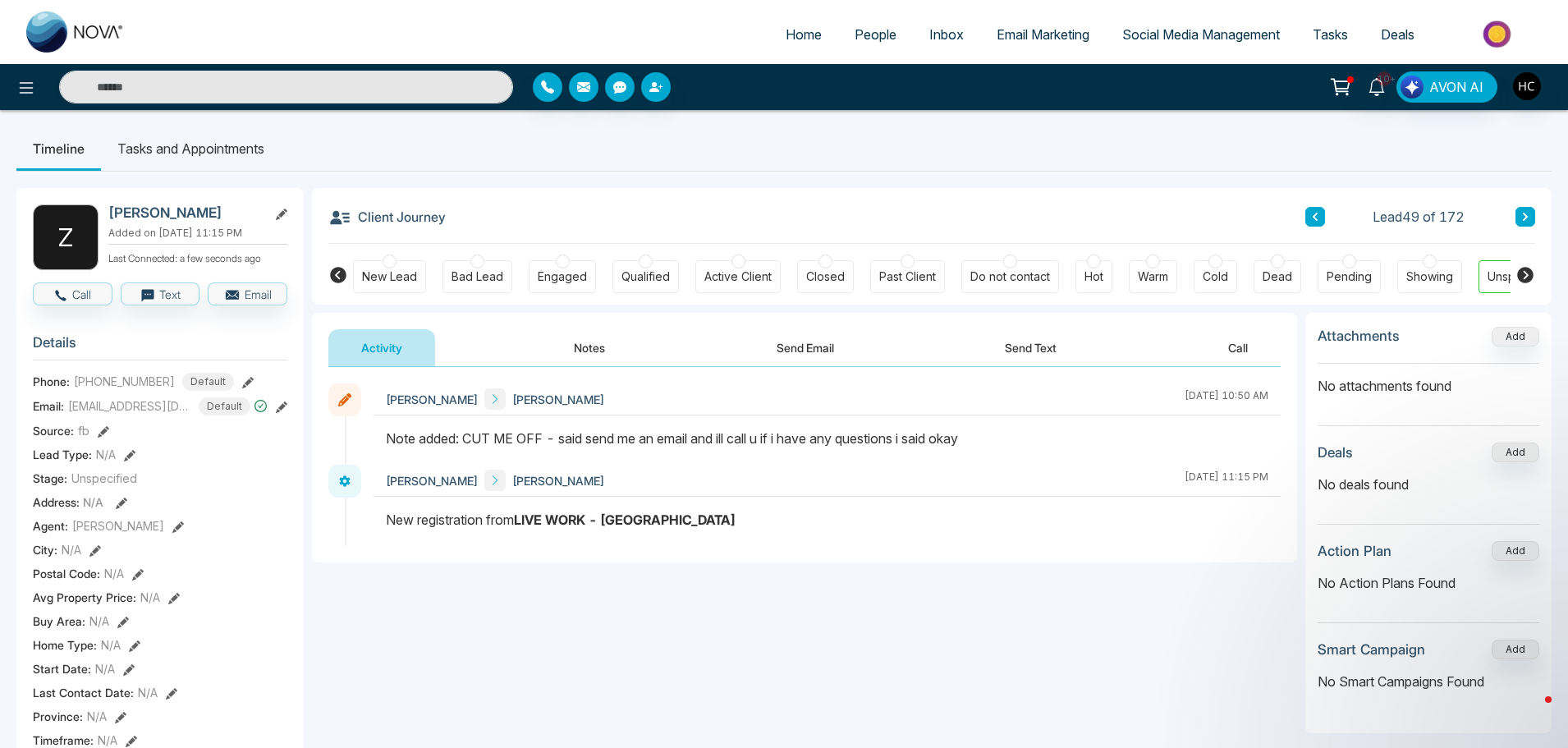
click at [1526, 213] on icon at bounding box center [1525, 216] width 8 height 10
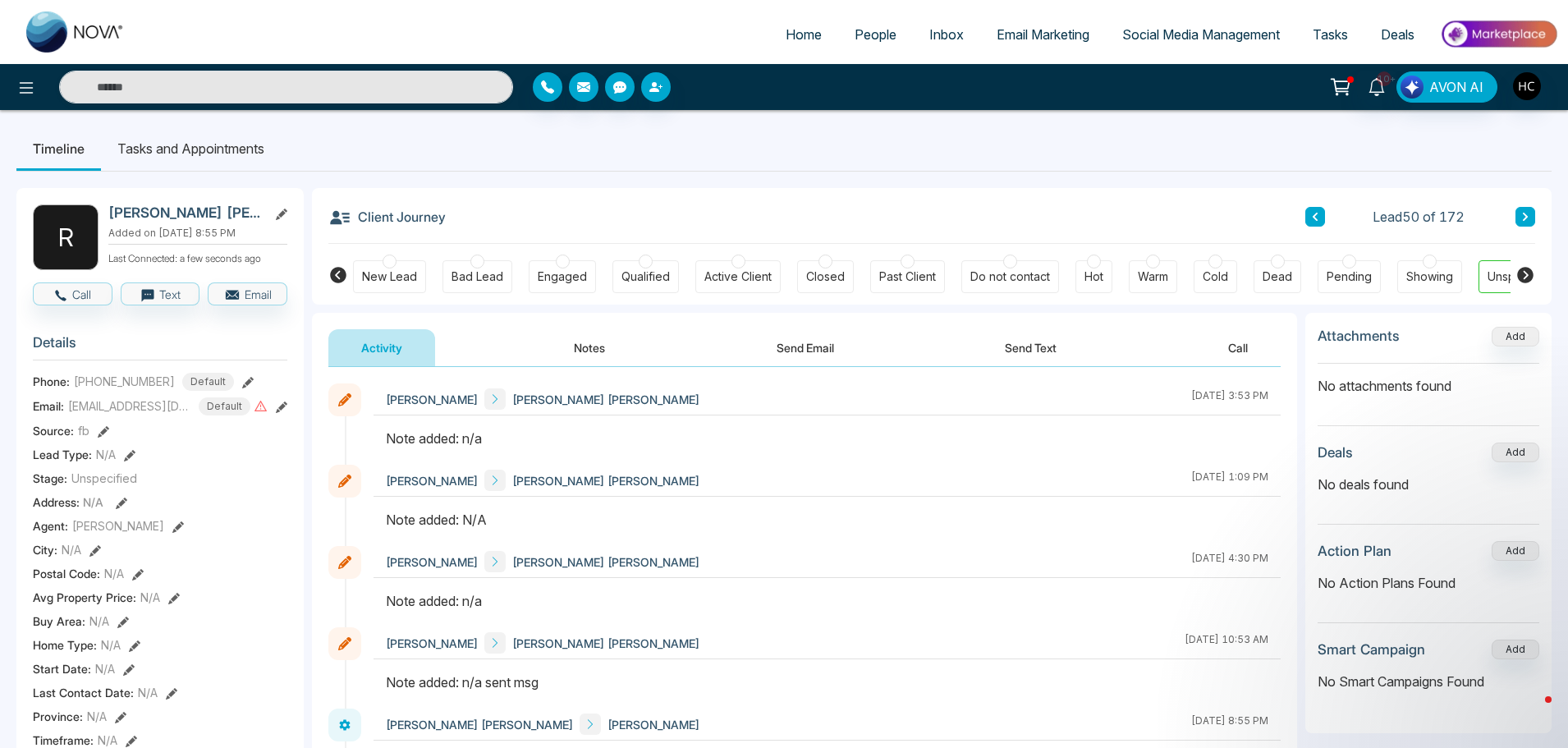
click at [597, 341] on button "Notes" at bounding box center [589, 348] width 97 height 37
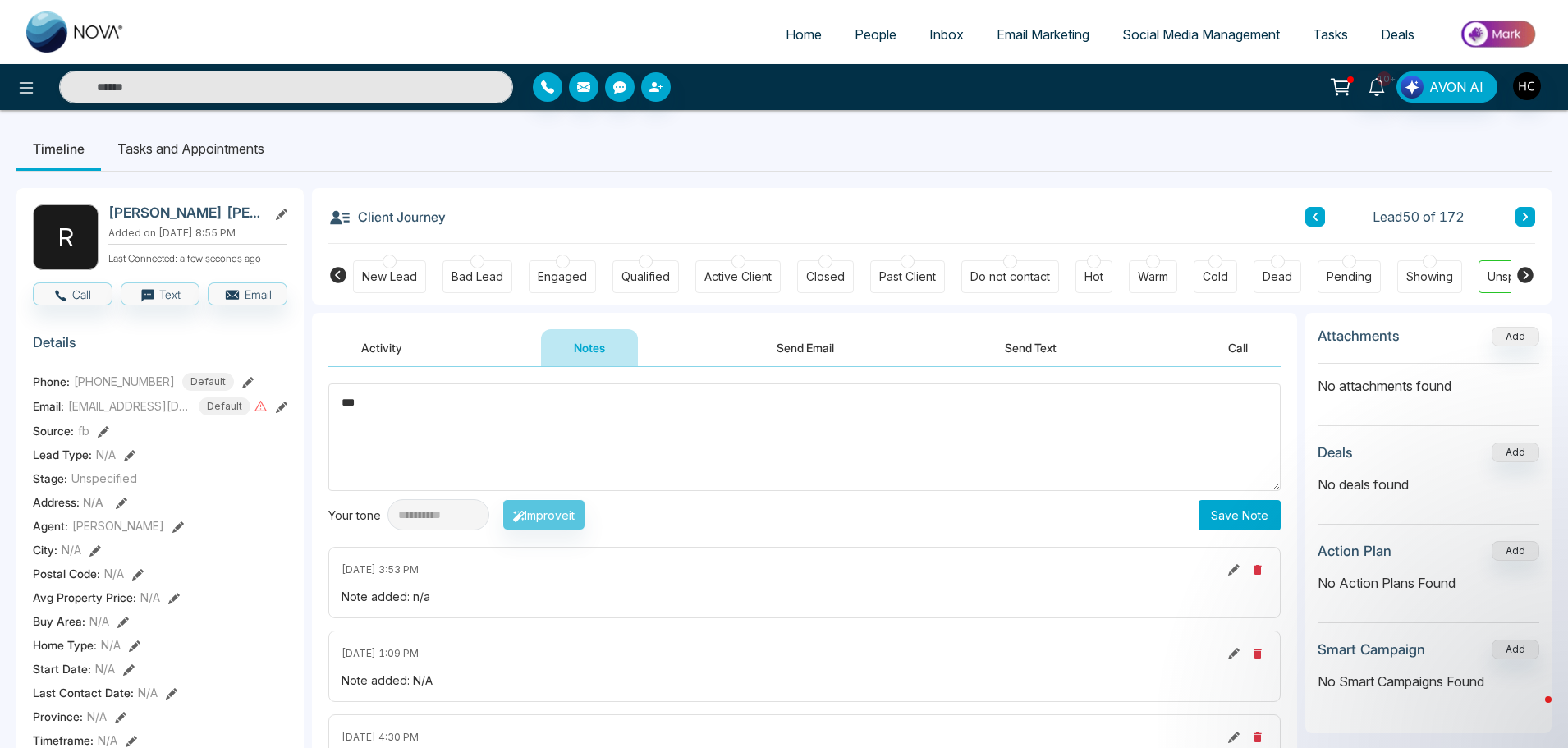
type textarea "***"
click at [1214, 517] on button "Save Note" at bounding box center [1239, 515] width 82 height 30
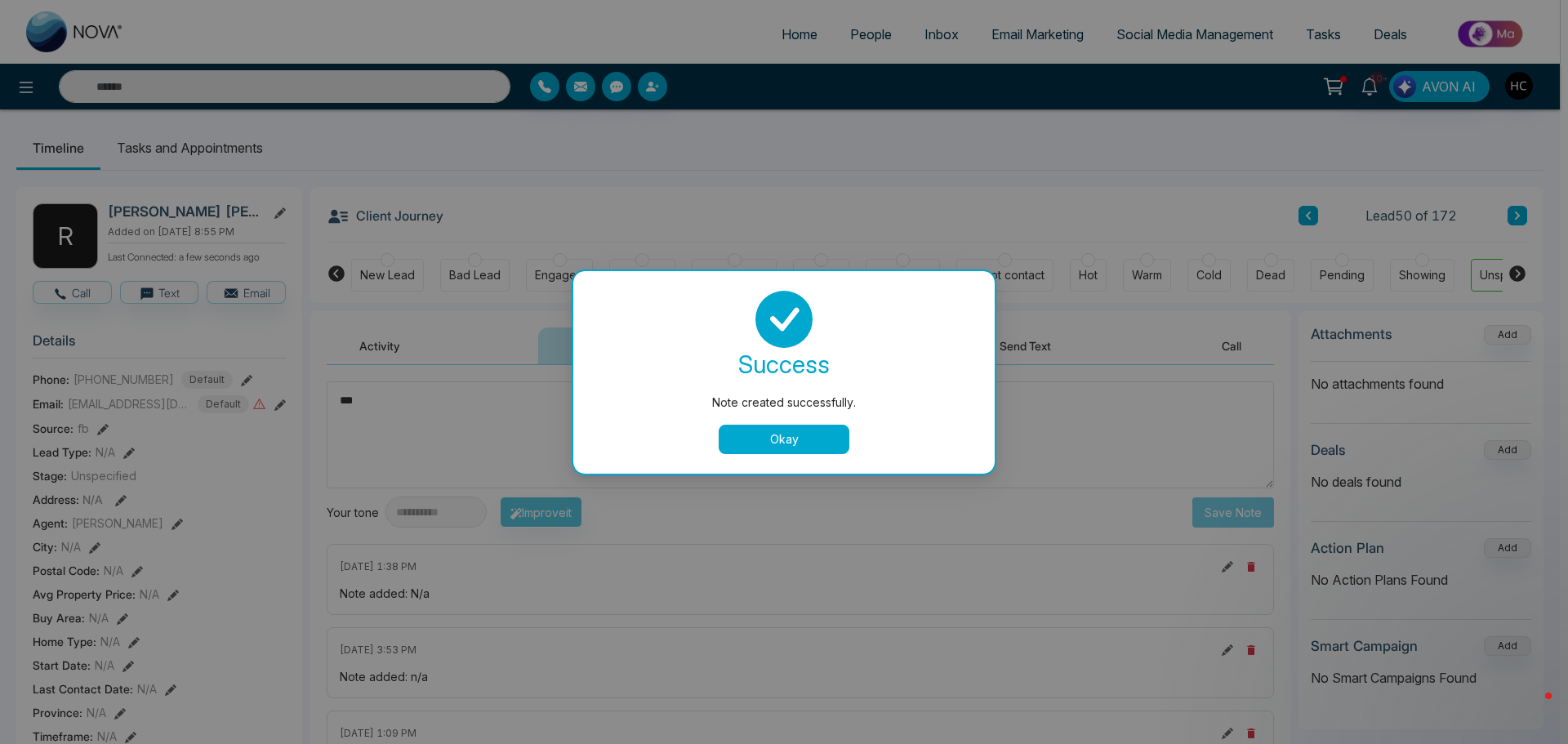
click at [822, 450] on button "Okay" at bounding box center [784, 440] width 131 height 29
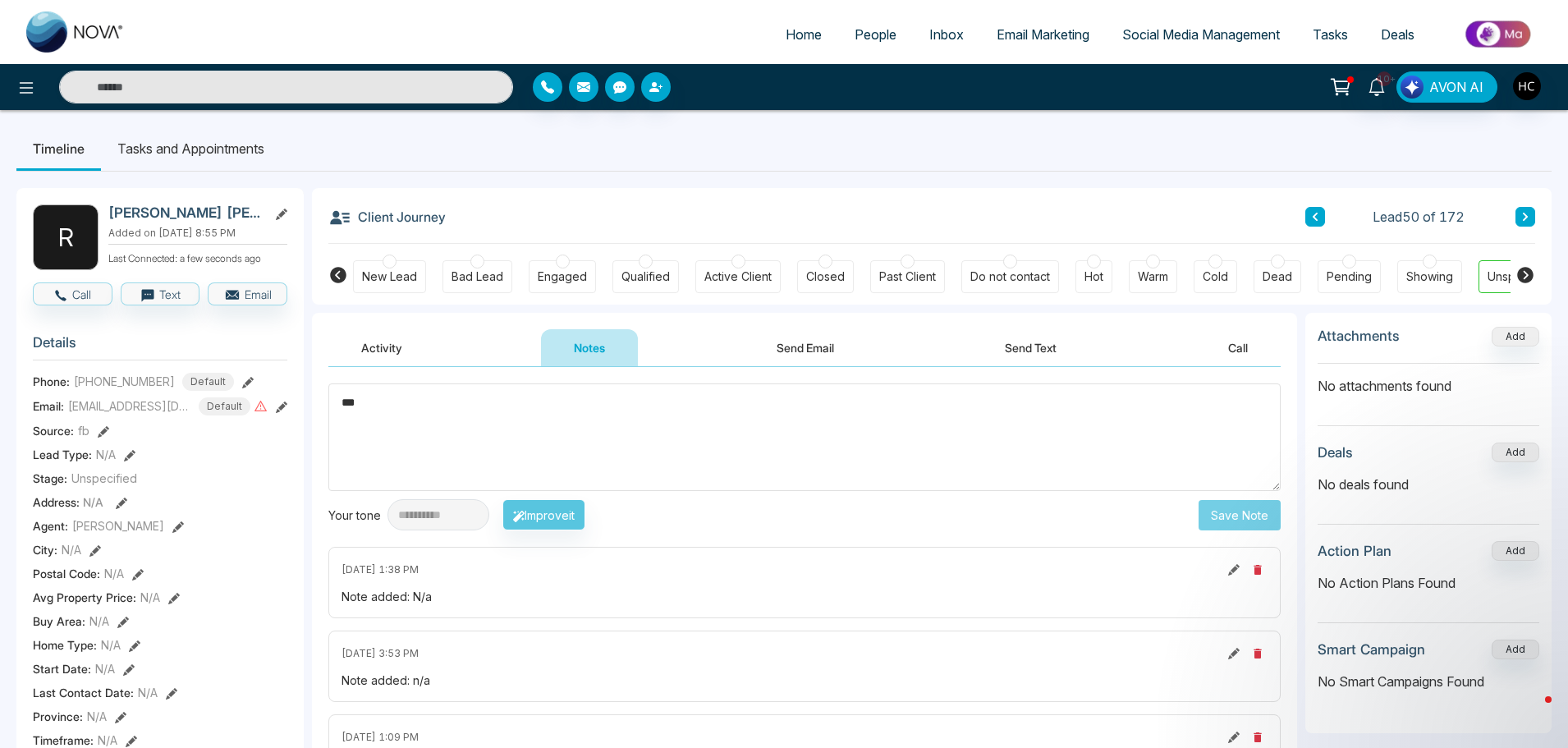
click at [1520, 211] on button at bounding box center [1525, 217] width 20 height 20
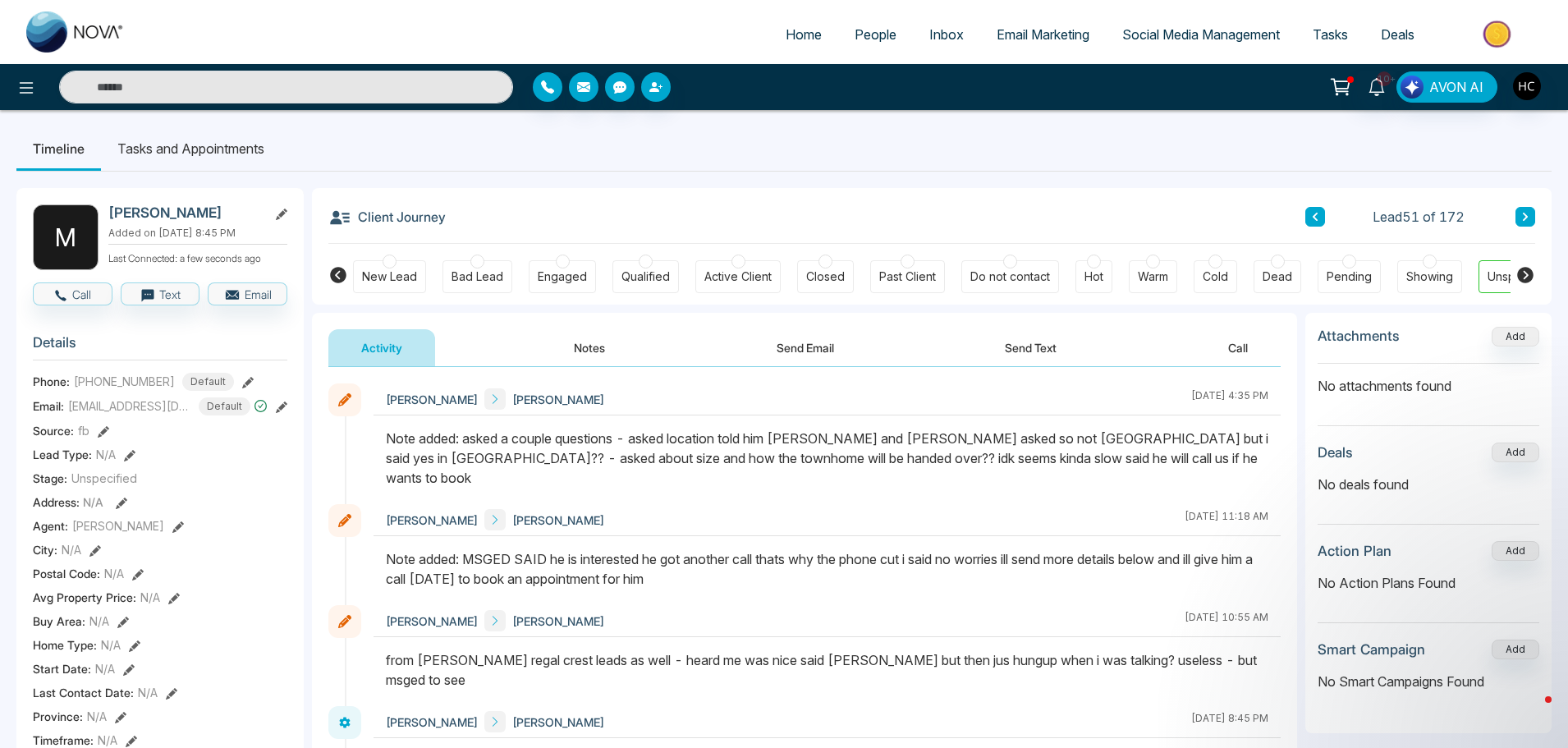
click at [1540, 218] on div "Client Journey Lead 51 of 172 New Lead Bad Lead Engaged Qualified Active Client…" at bounding box center [931, 246] width 1240 height 117
click at [1525, 222] on icon at bounding box center [1525, 216] width 8 height 10
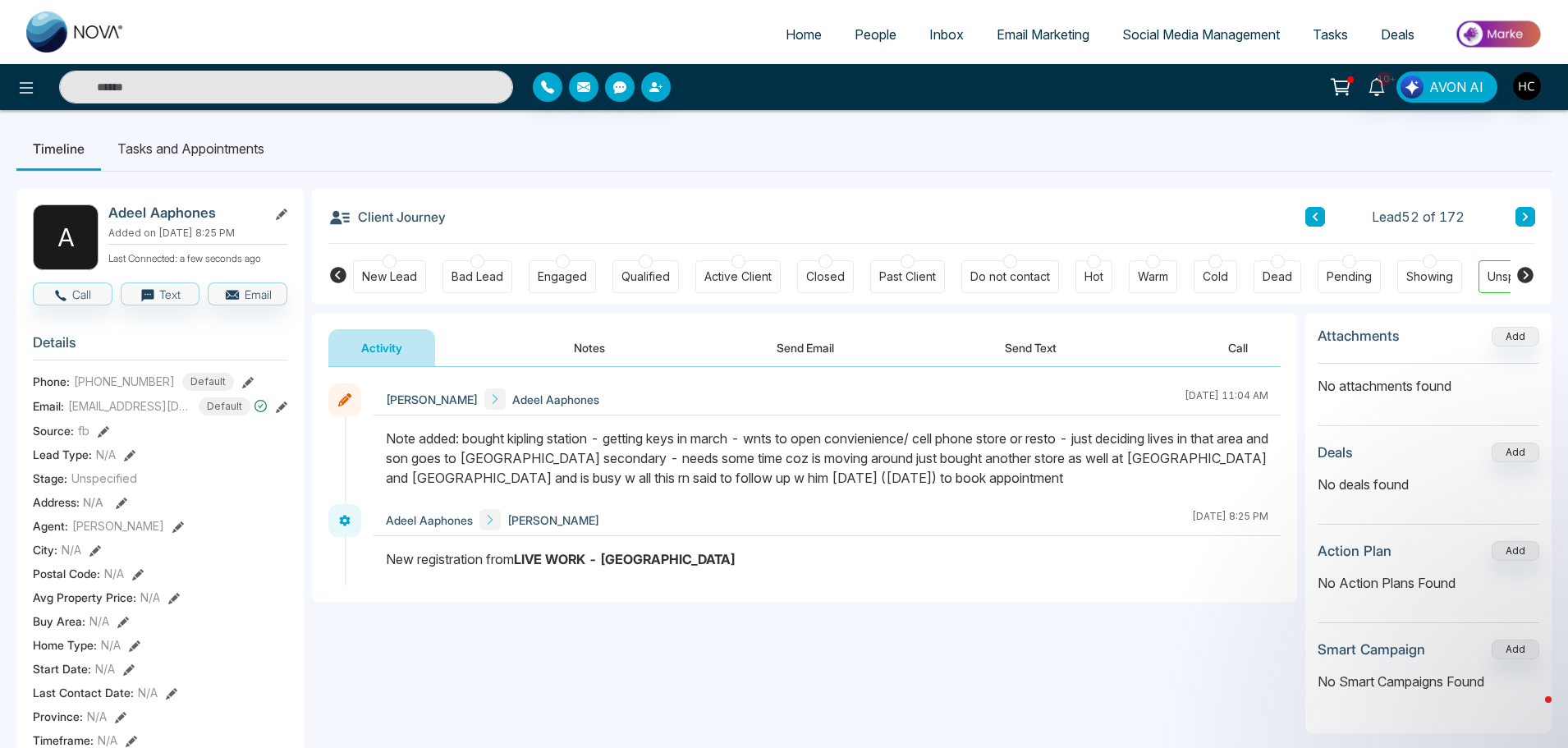
click at [1525, 222] on icon at bounding box center [1525, 216] width 8 height 10
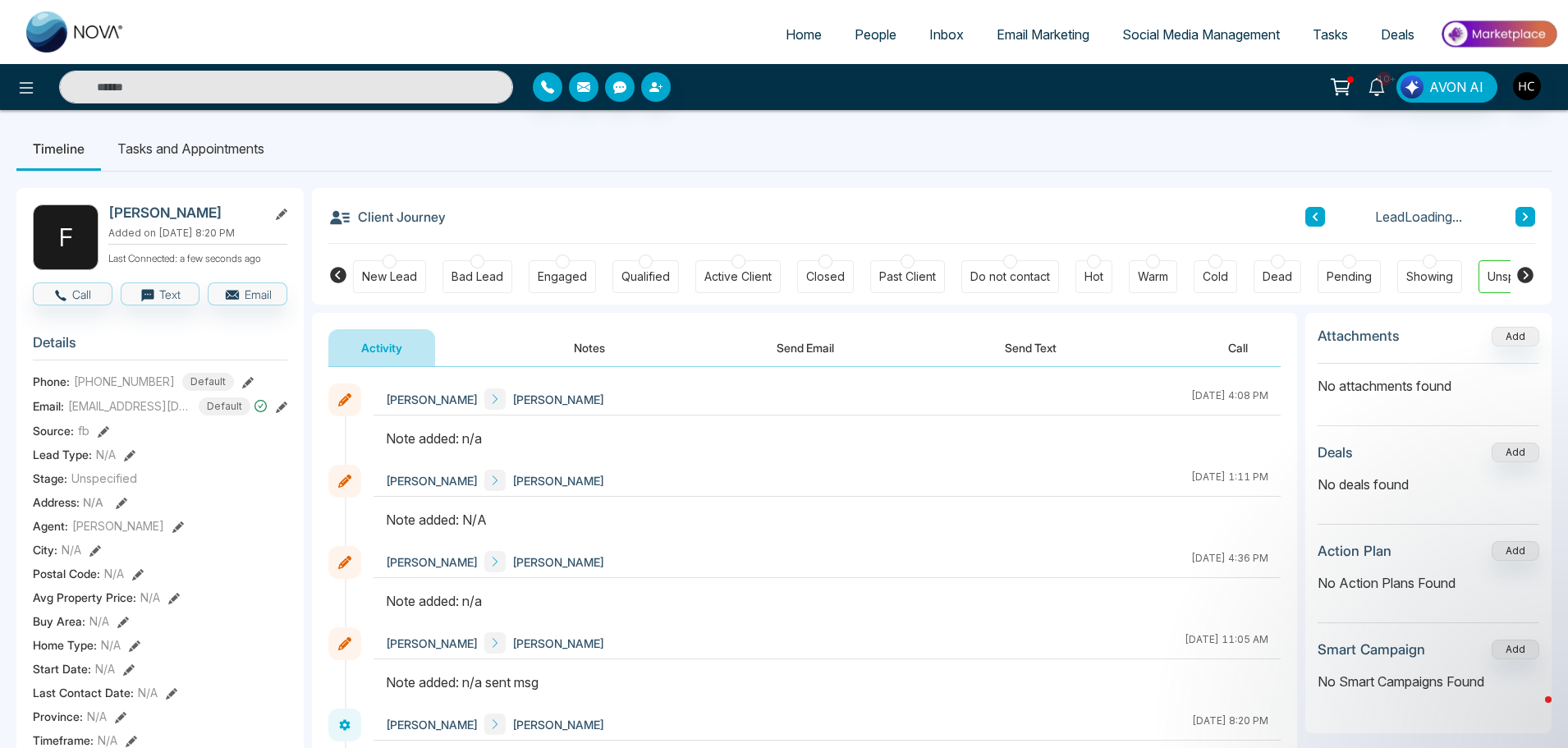
click at [579, 348] on button "Notes" at bounding box center [589, 348] width 97 height 37
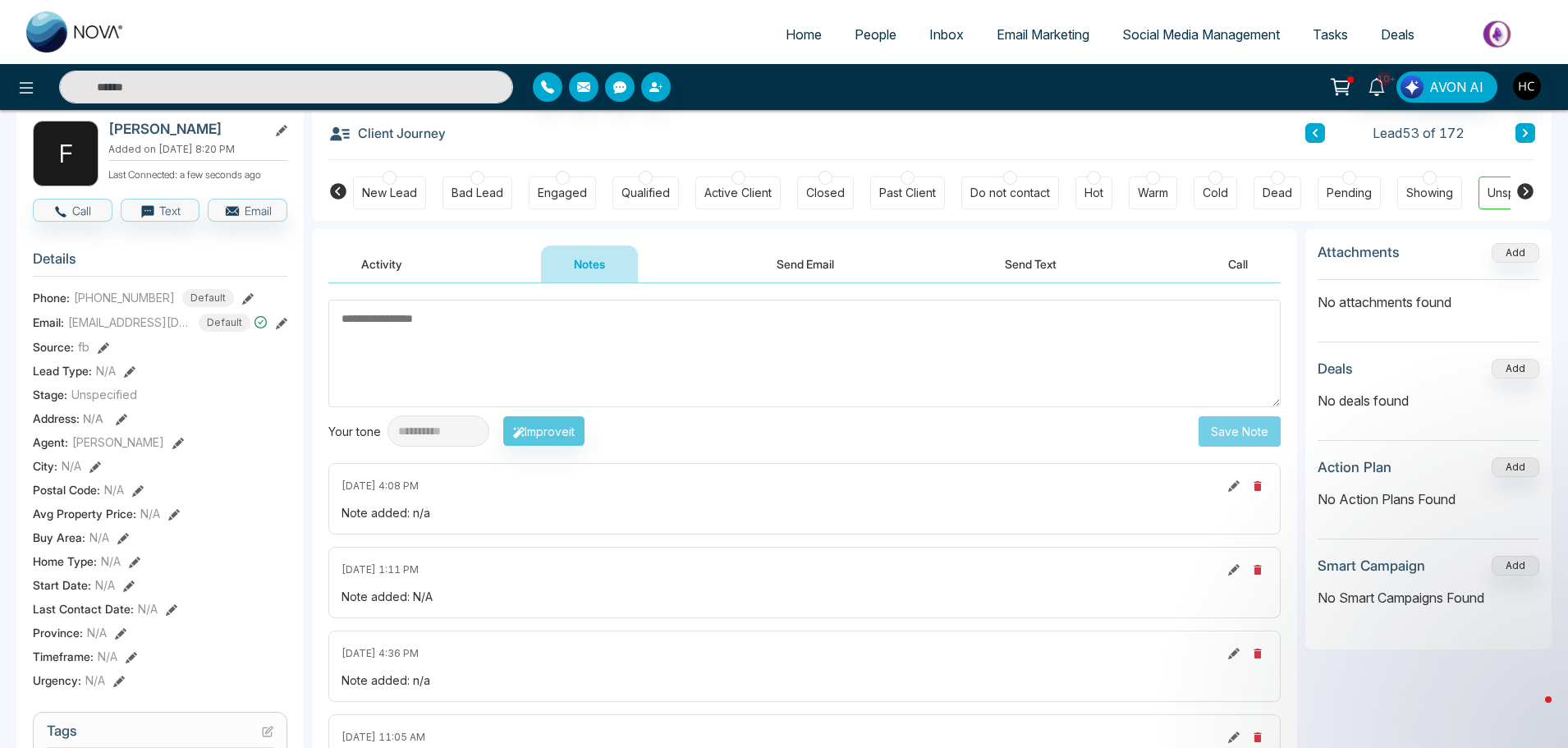
scroll to position [82, 0]
click at [535, 341] on textarea at bounding box center [804, 355] width 952 height 107
click at [490, 353] on textarea at bounding box center [804, 355] width 952 height 107
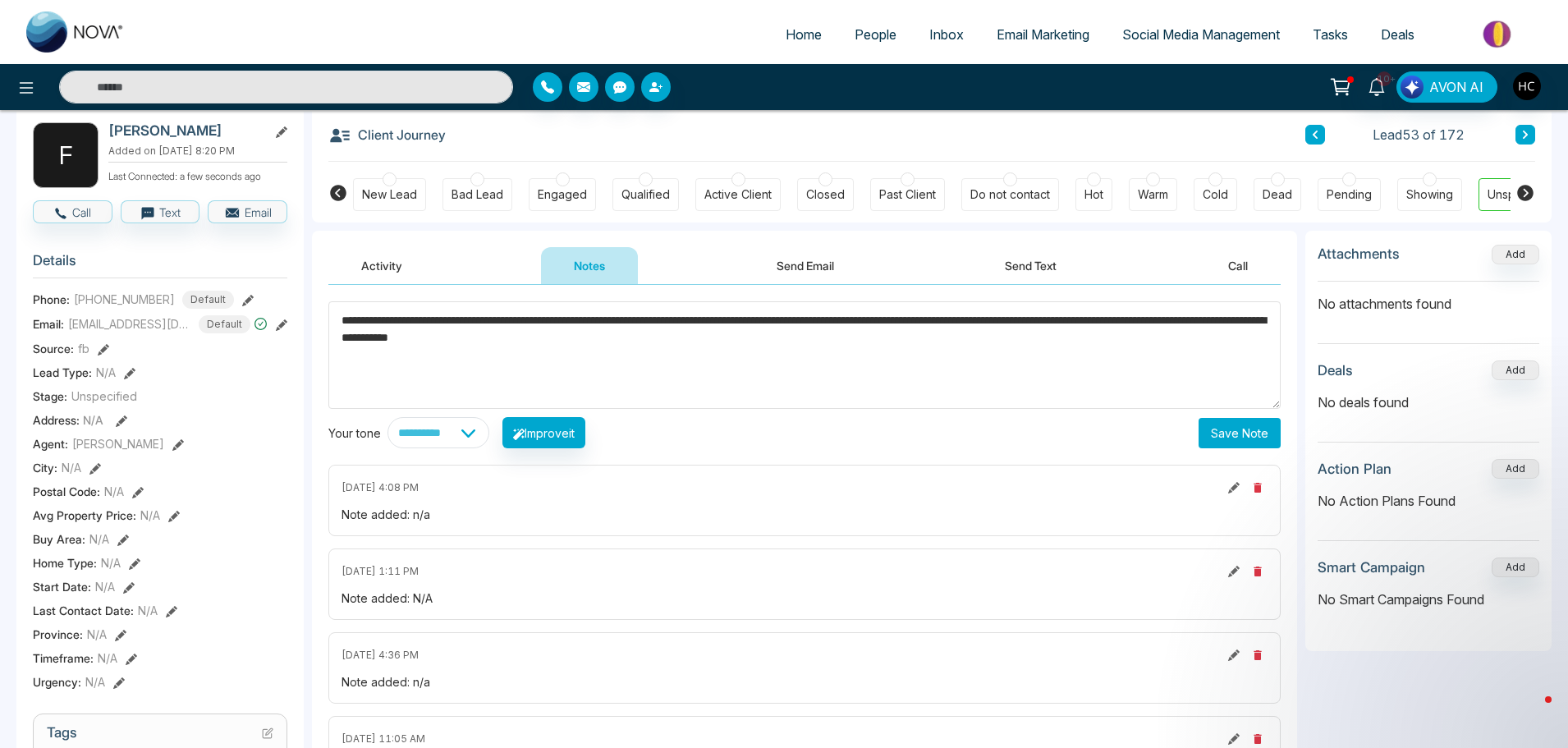
type textarea "**********"
click at [1237, 431] on button "Save Note" at bounding box center [1239, 433] width 82 height 30
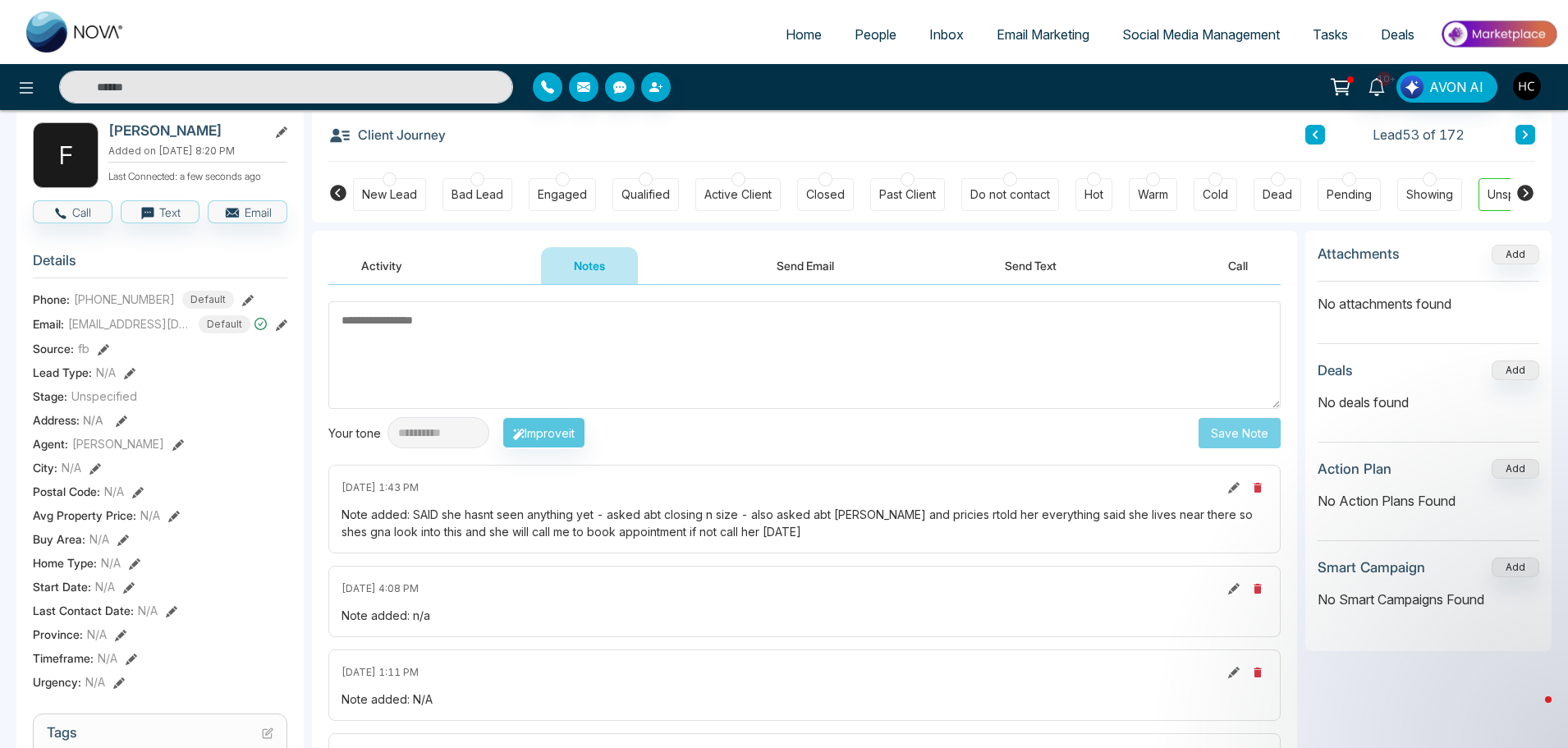
scroll to position [0, 0]
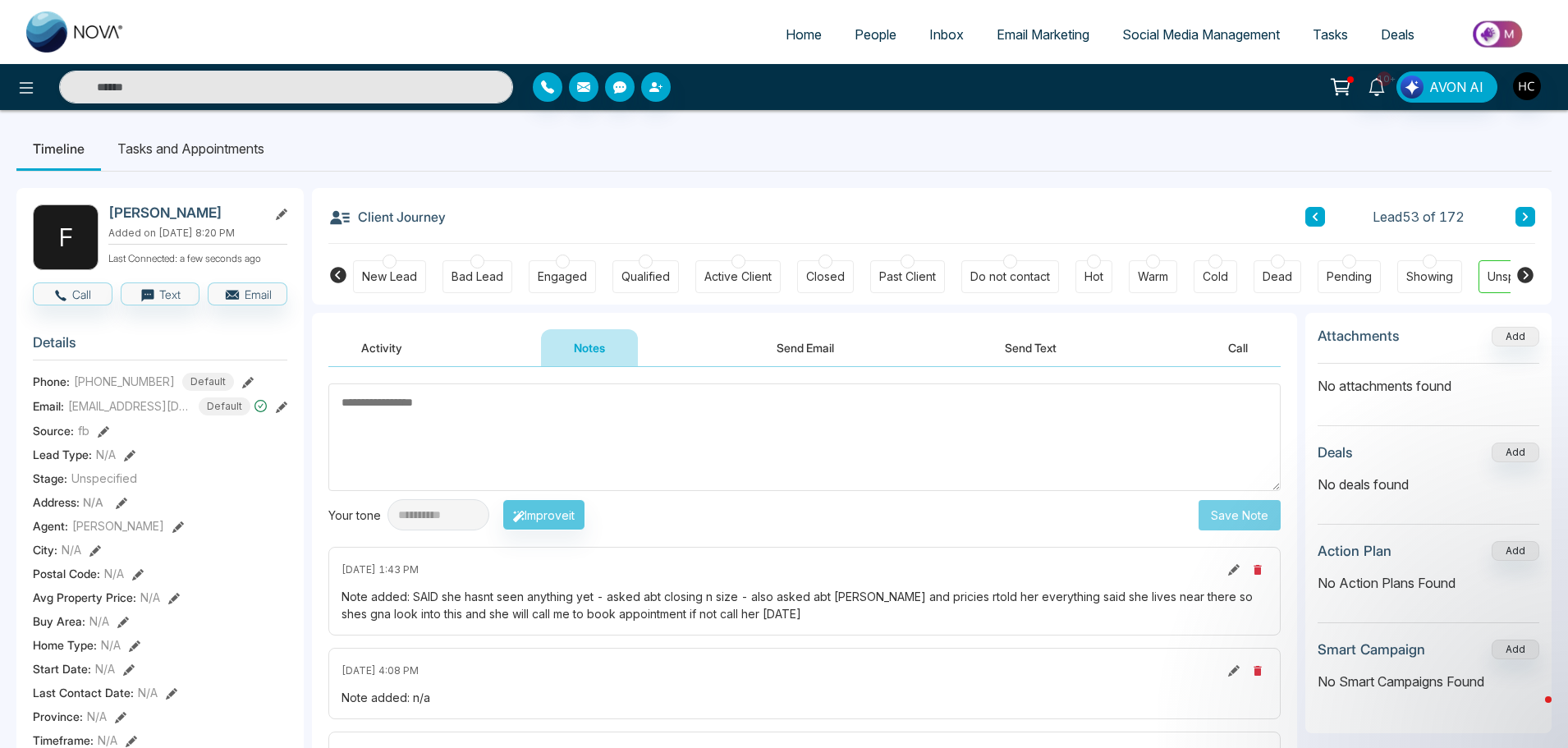
click at [1519, 207] on button at bounding box center [1525, 217] width 20 height 20
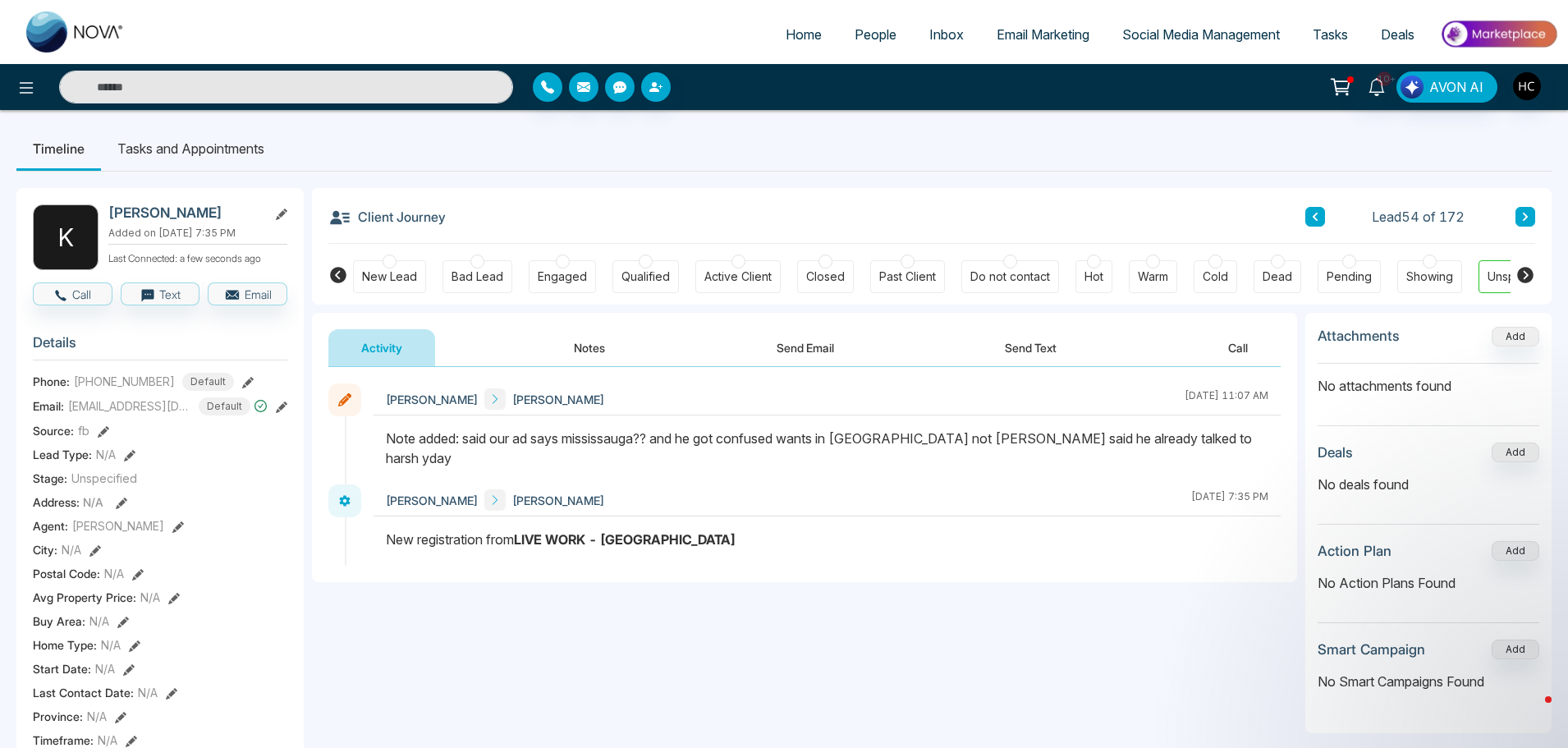
click at [1523, 214] on icon at bounding box center [1525, 216] width 8 height 10
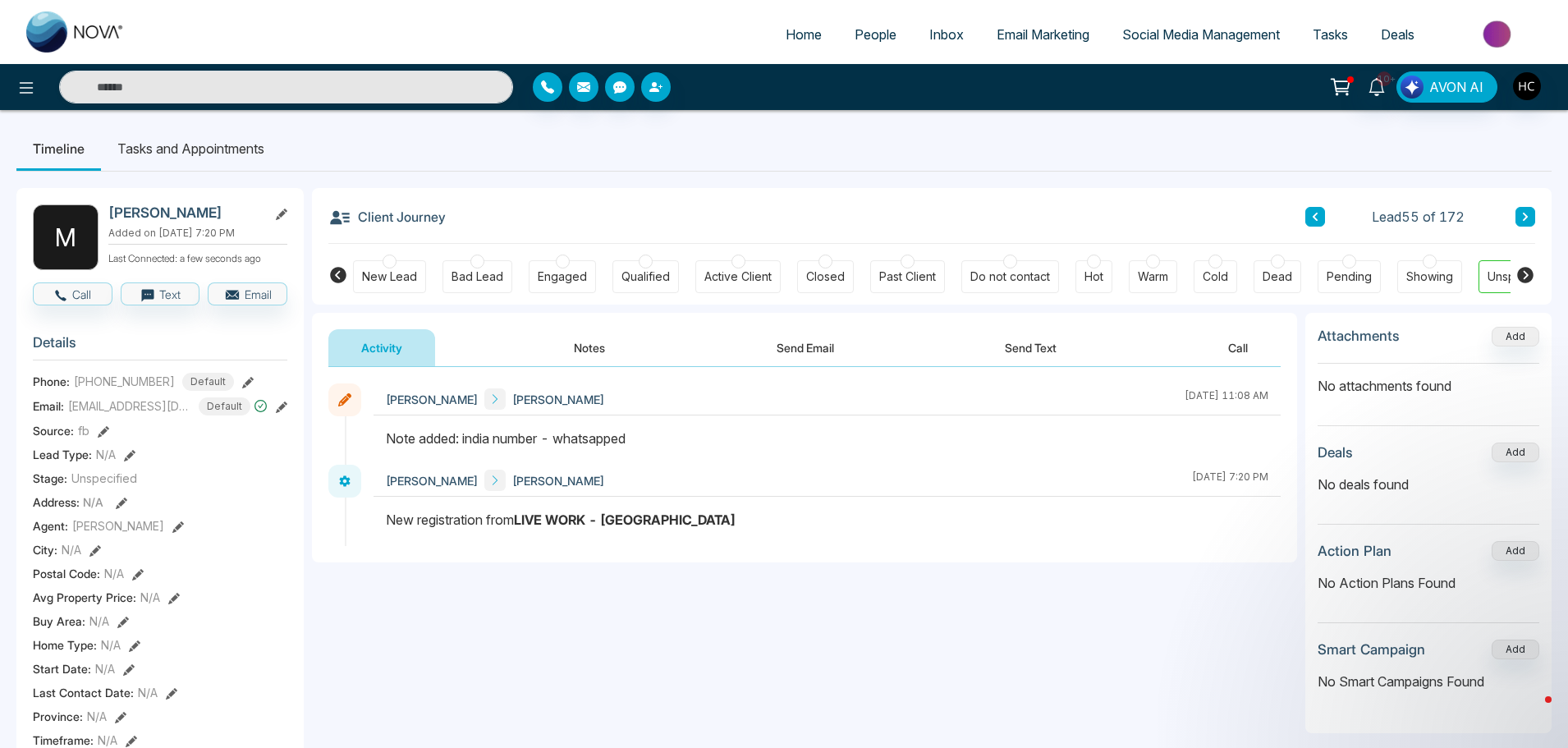
click at [1524, 215] on icon at bounding box center [1526, 216] width 5 height 8
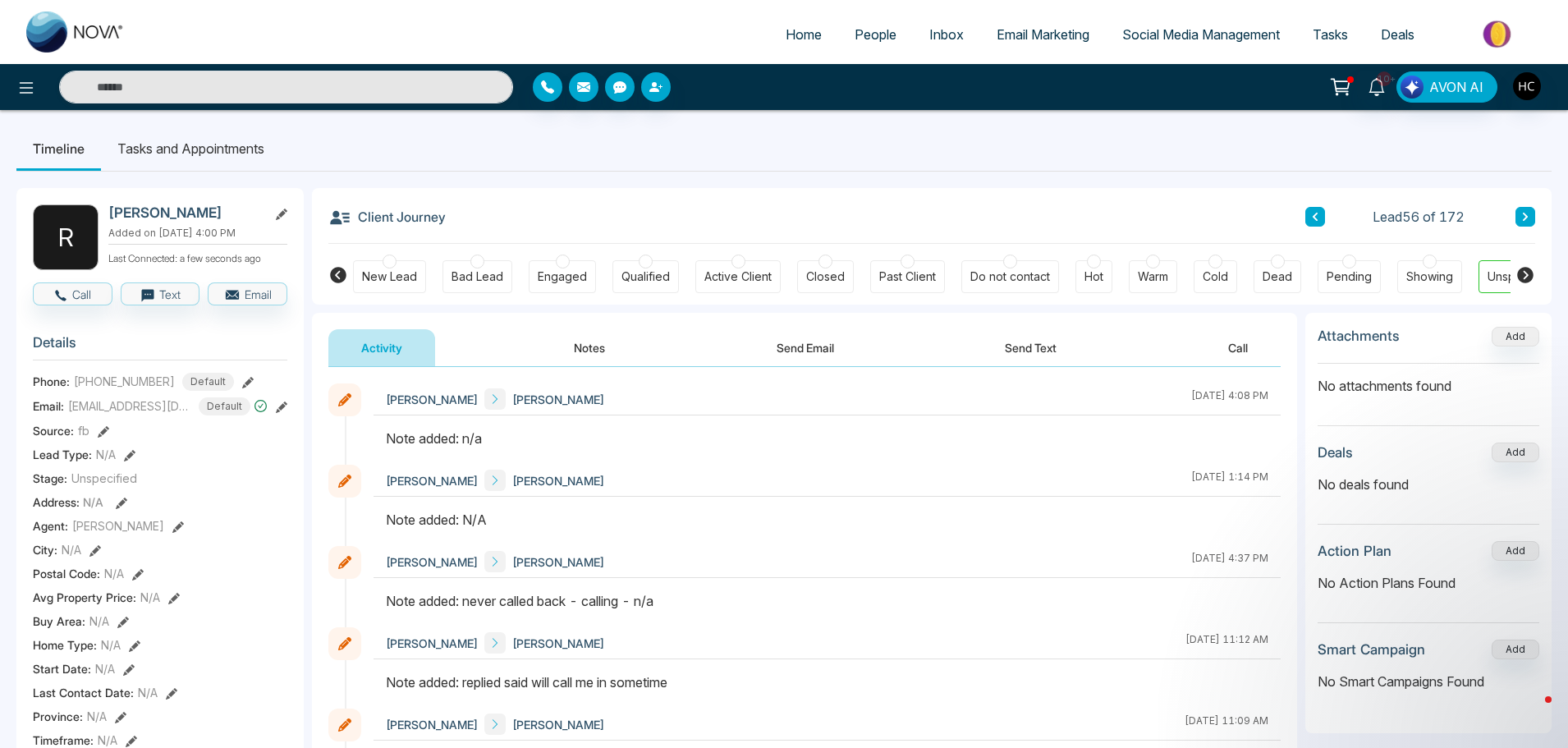
click at [580, 336] on button "Notes" at bounding box center [589, 348] width 97 height 37
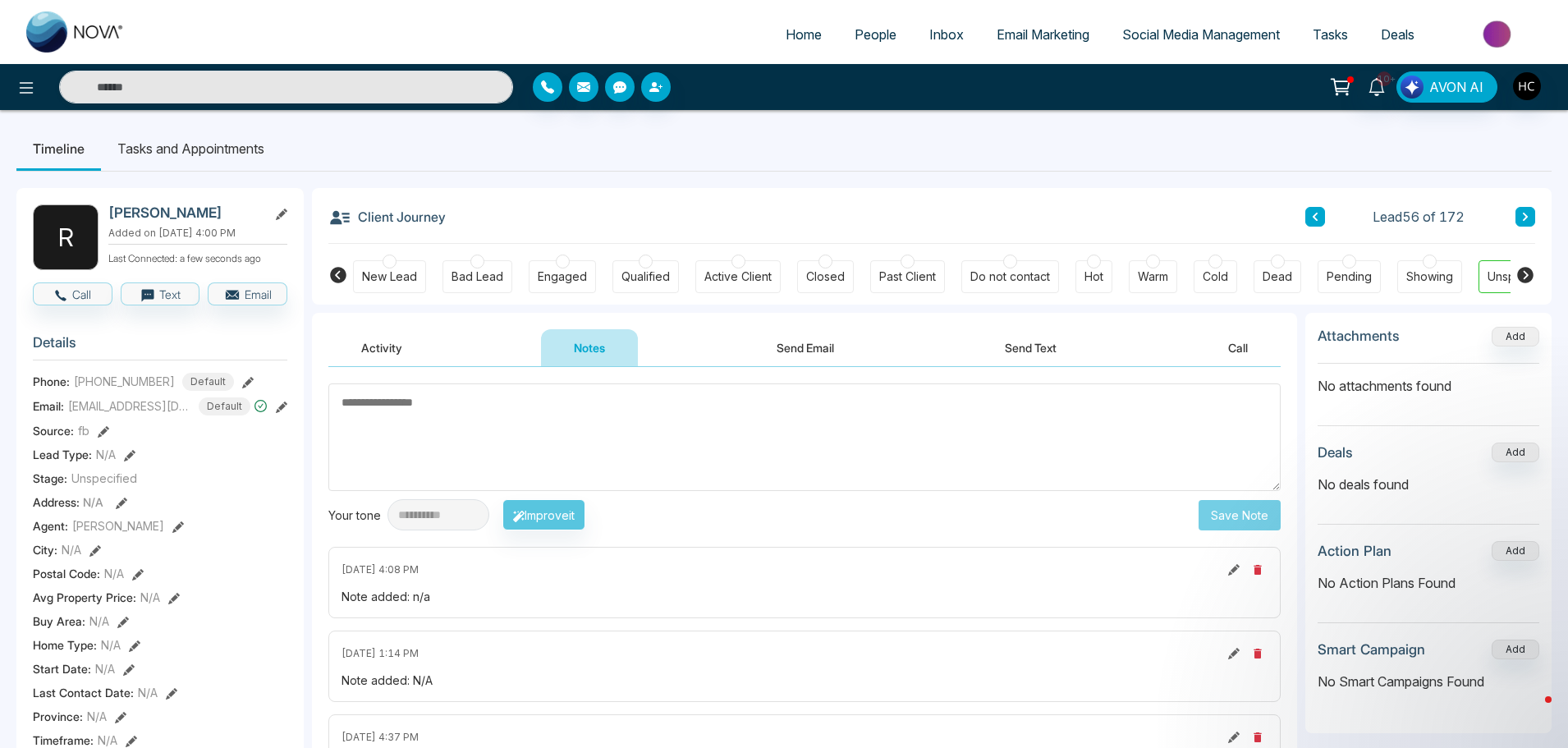
click at [409, 446] on textarea at bounding box center [804, 437] width 952 height 107
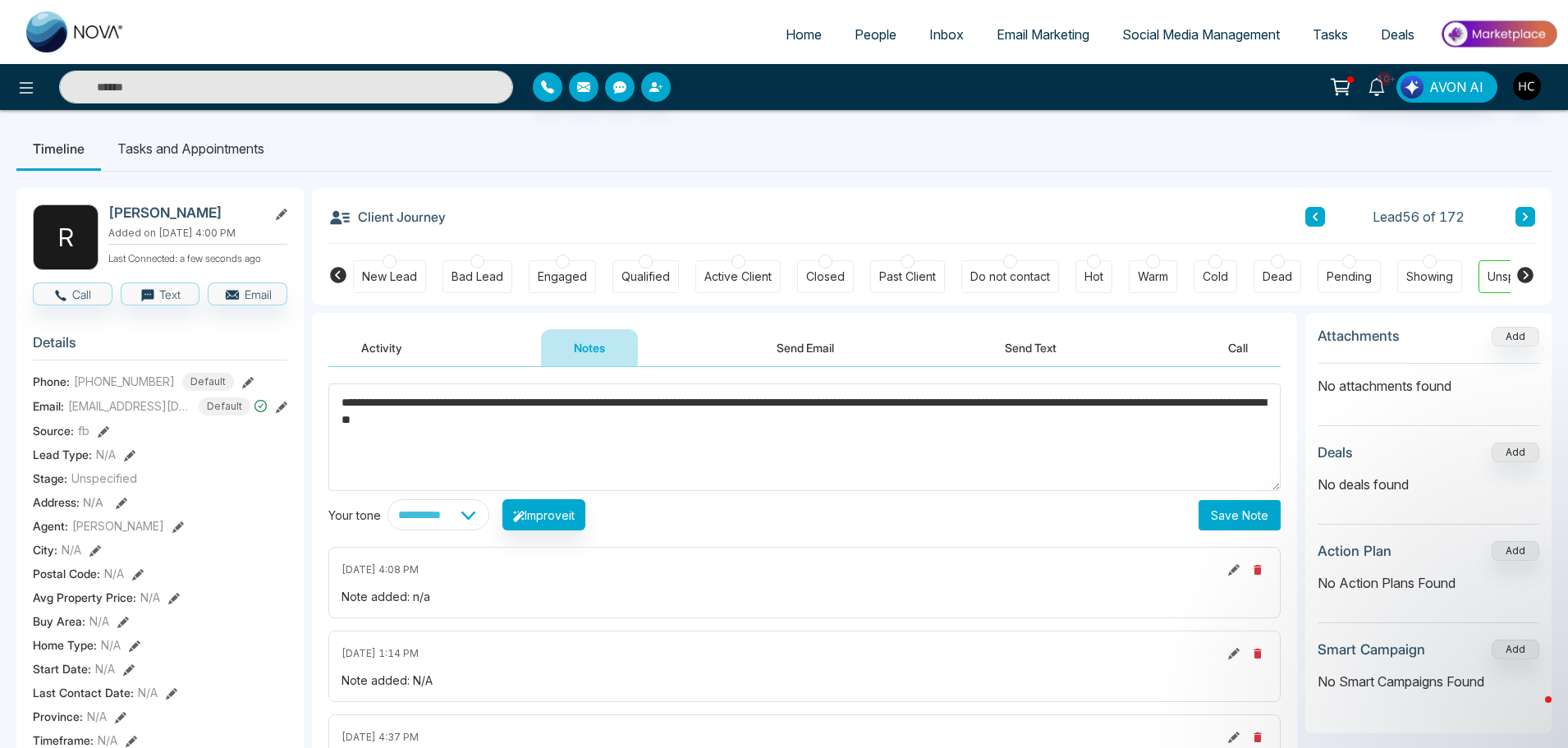
type textarea "**********"
click at [1230, 509] on button "Save Note" at bounding box center [1239, 515] width 82 height 30
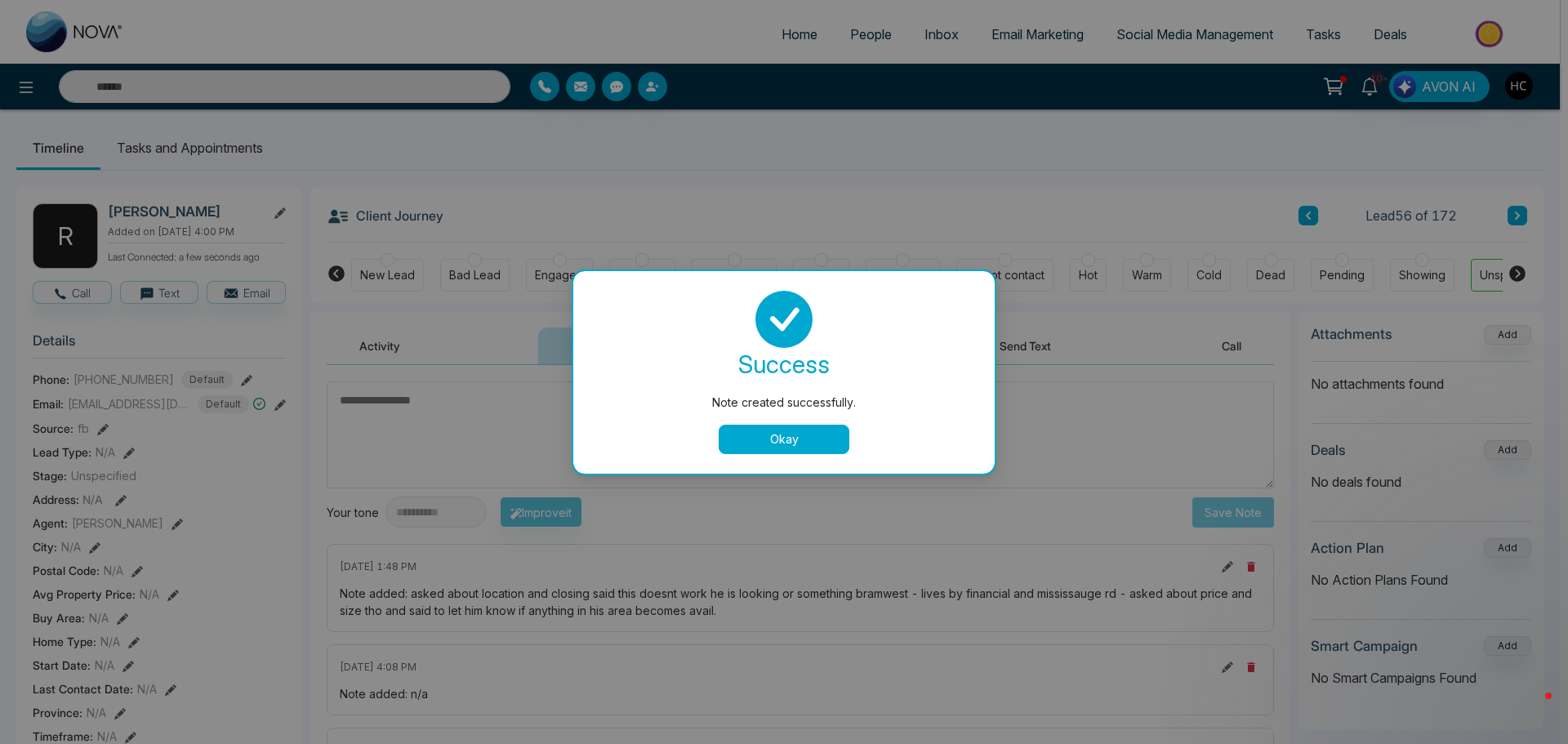
click at [814, 438] on button "Okay" at bounding box center [784, 440] width 131 height 29
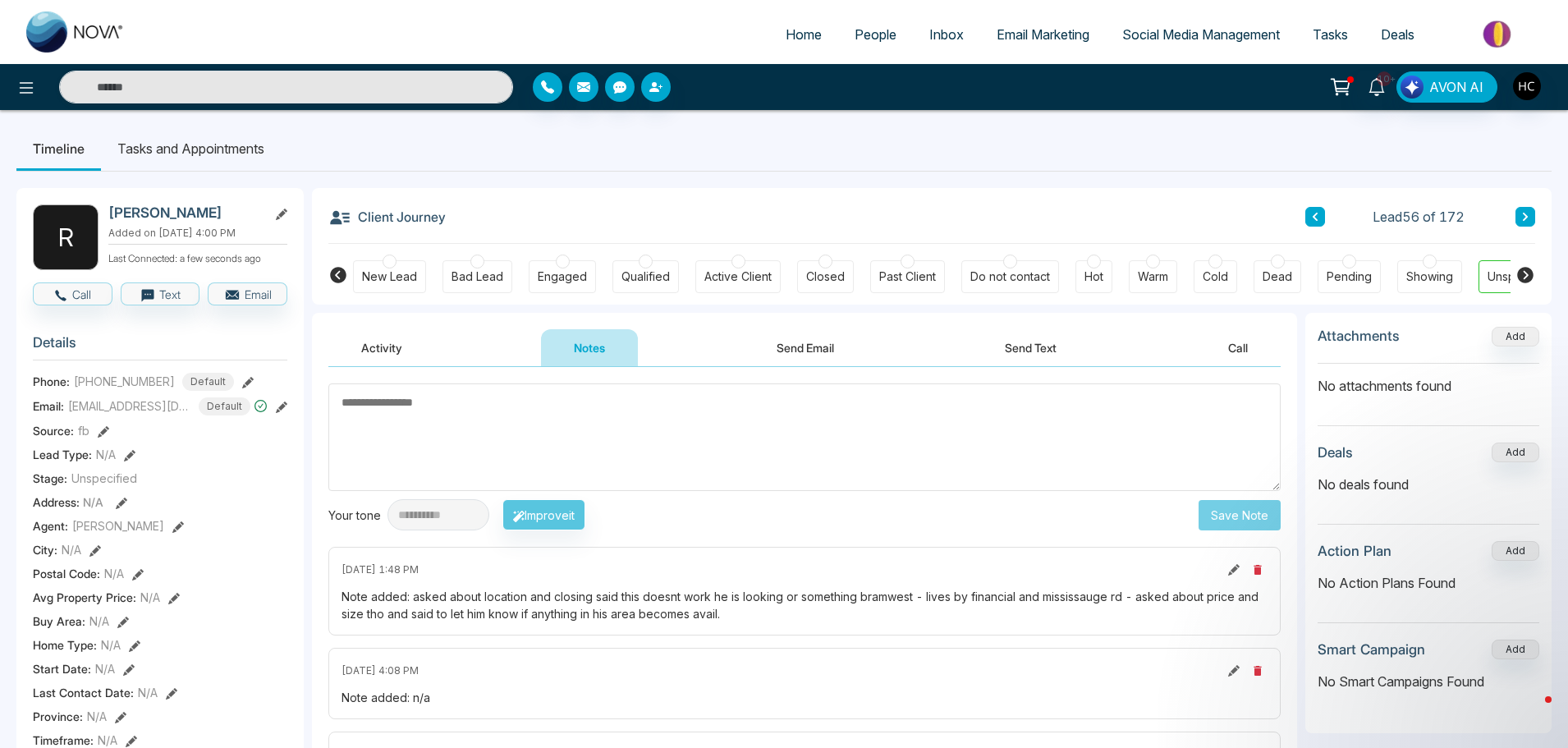
click at [1527, 215] on icon at bounding box center [1525, 216] width 8 height 10
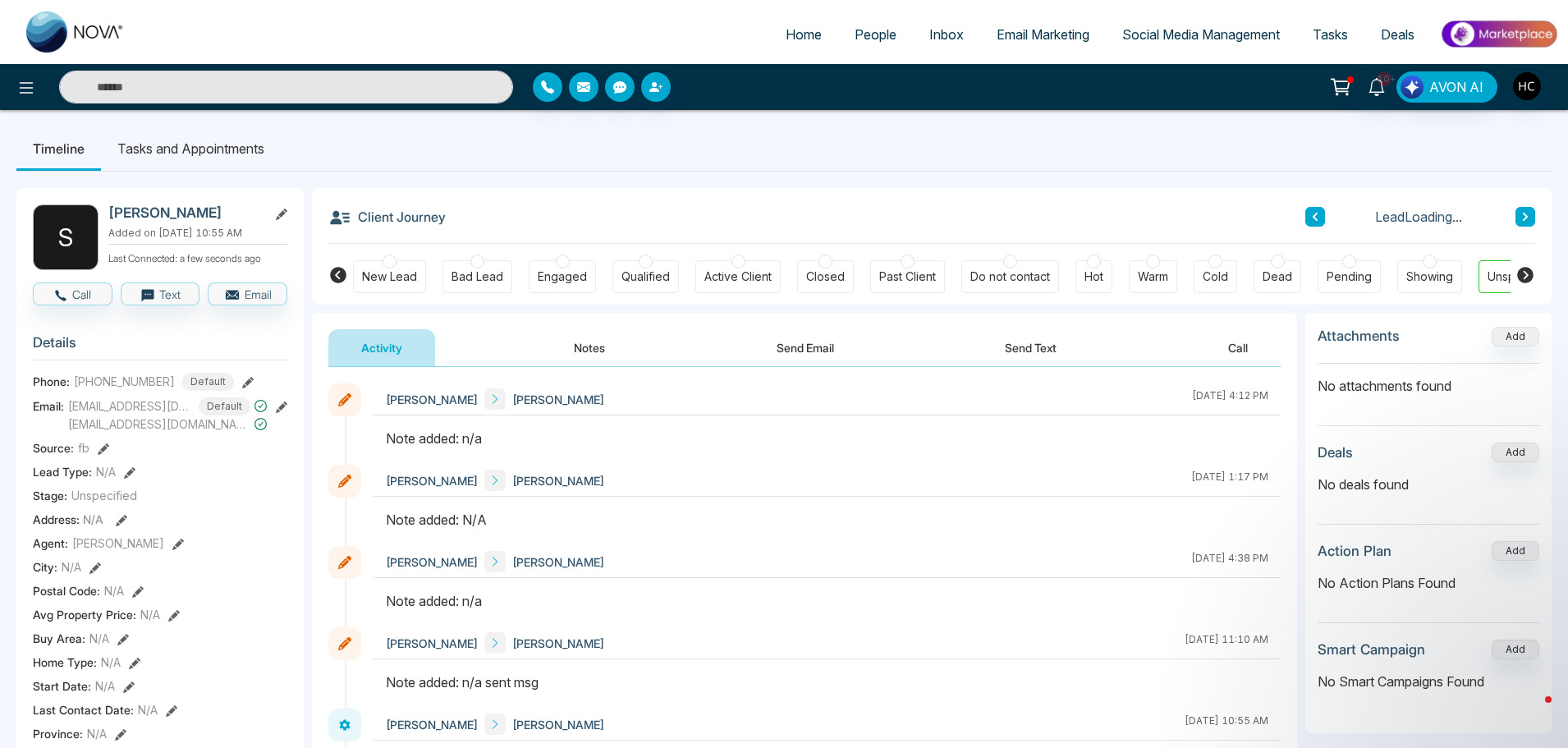
click at [593, 353] on button "Notes" at bounding box center [589, 348] width 97 height 37
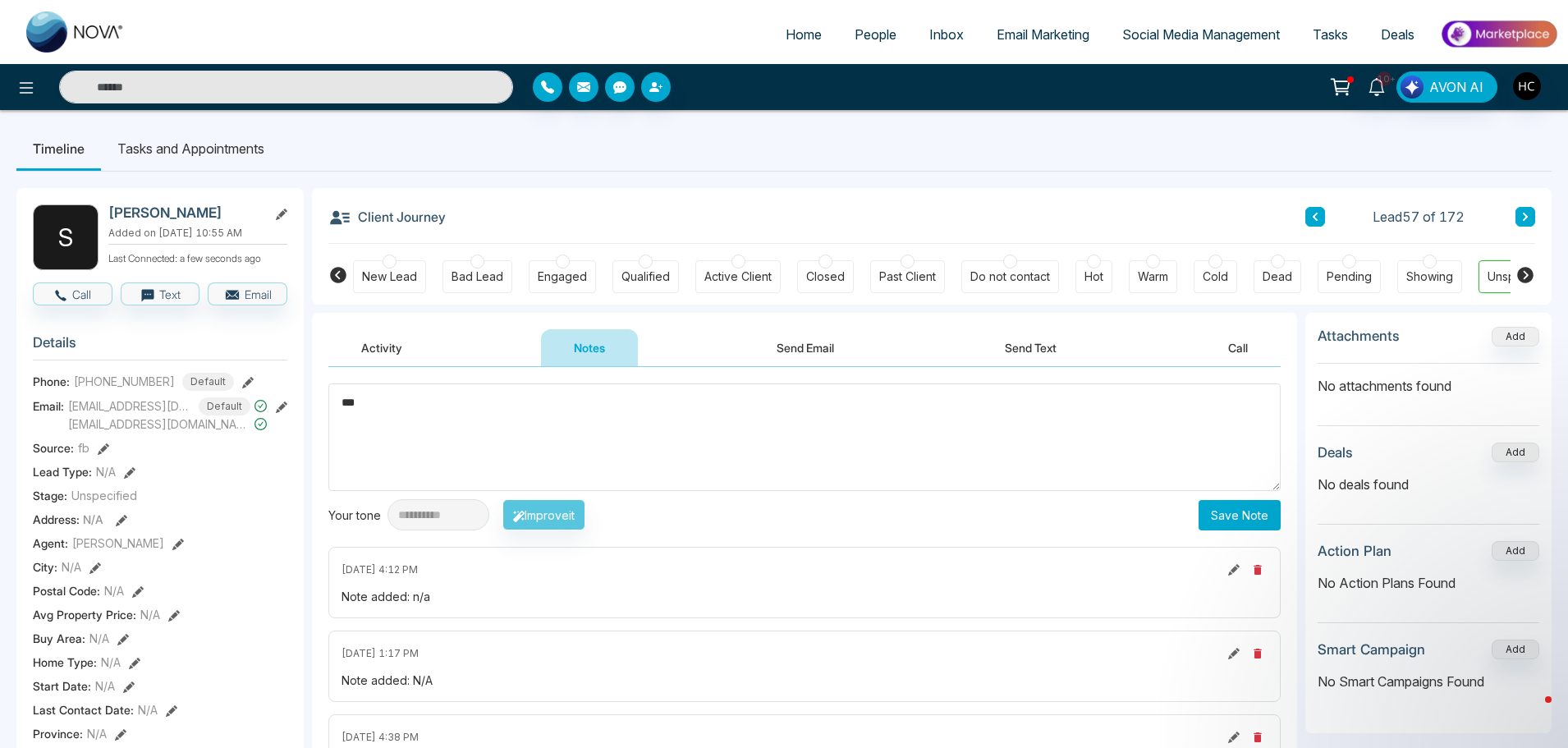
type textarea "***"
click at [1216, 501] on button "Save Note" at bounding box center [1239, 515] width 82 height 30
click at [805, 432] on textarea at bounding box center [804, 437] width 952 height 107
click at [1519, 208] on button at bounding box center [1525, 217] width 20 height 20
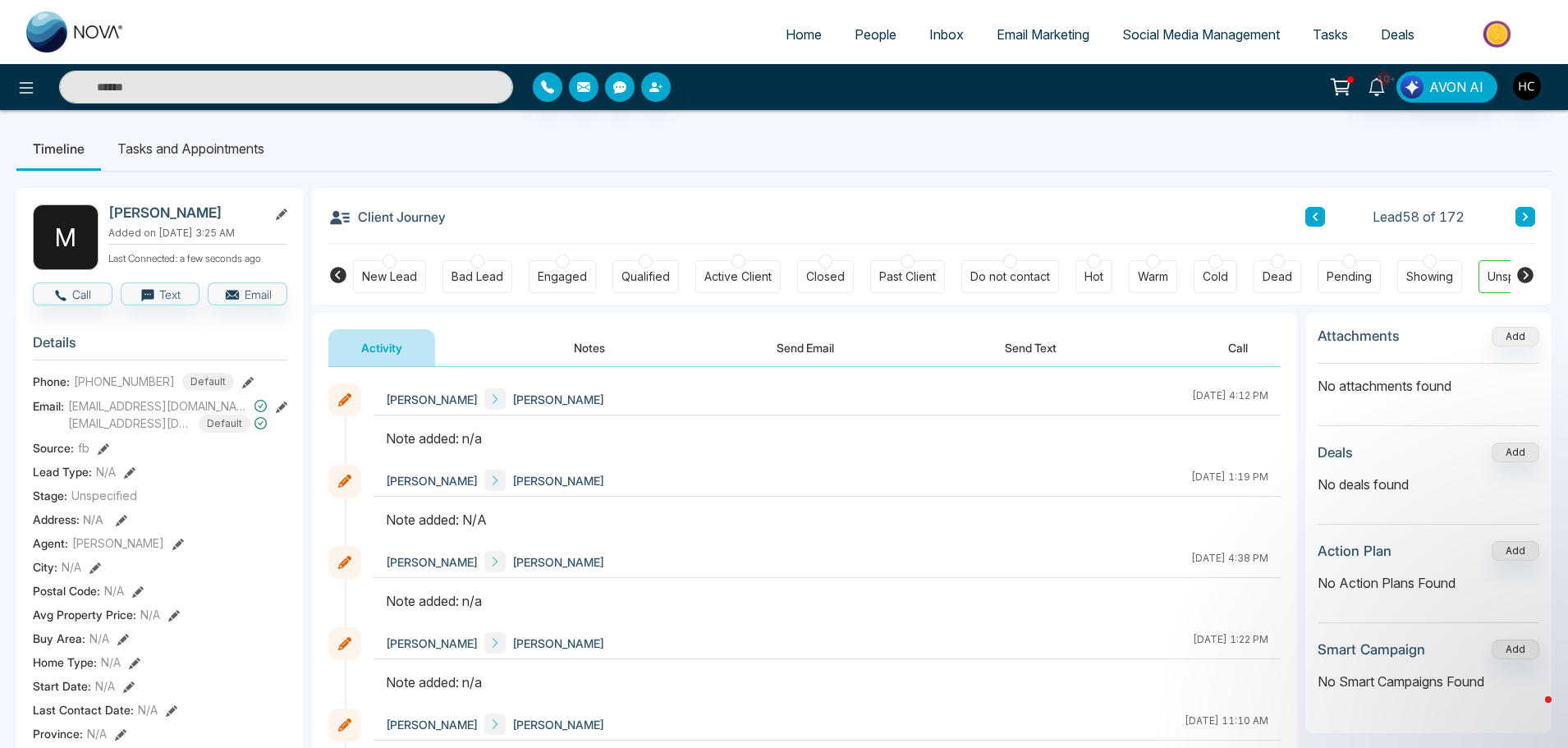
click at [609, 361] on button "Notes" at bounding box center [589, 348] width 97 height 37
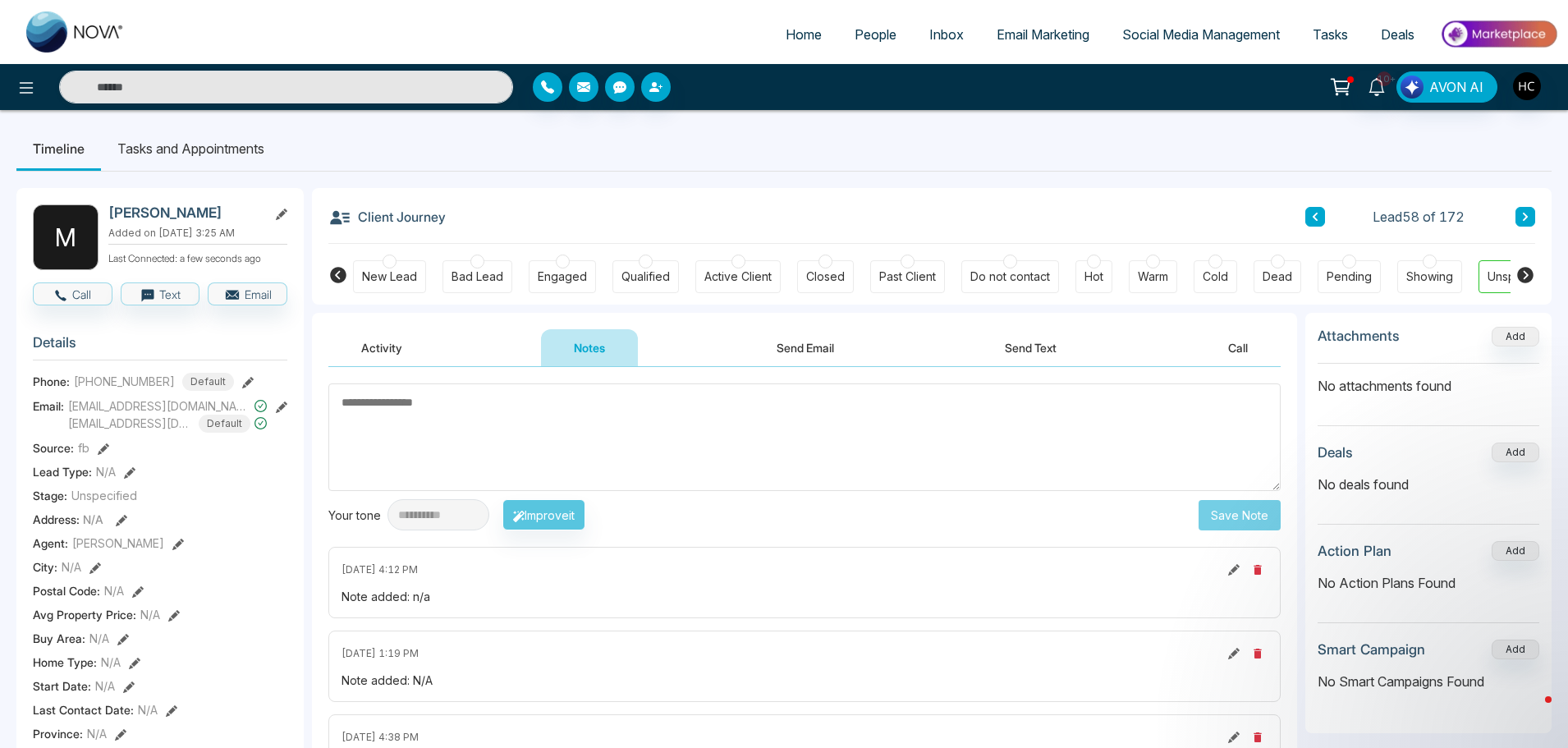
click at [632, 418] on textarea at bounding box center [804, 437] width 952 height 107
paste textarea "***"
type textarea "***"
click at [1262, 510] on button "Save Note" at bounding box center [1239, 515] width 82 height 30
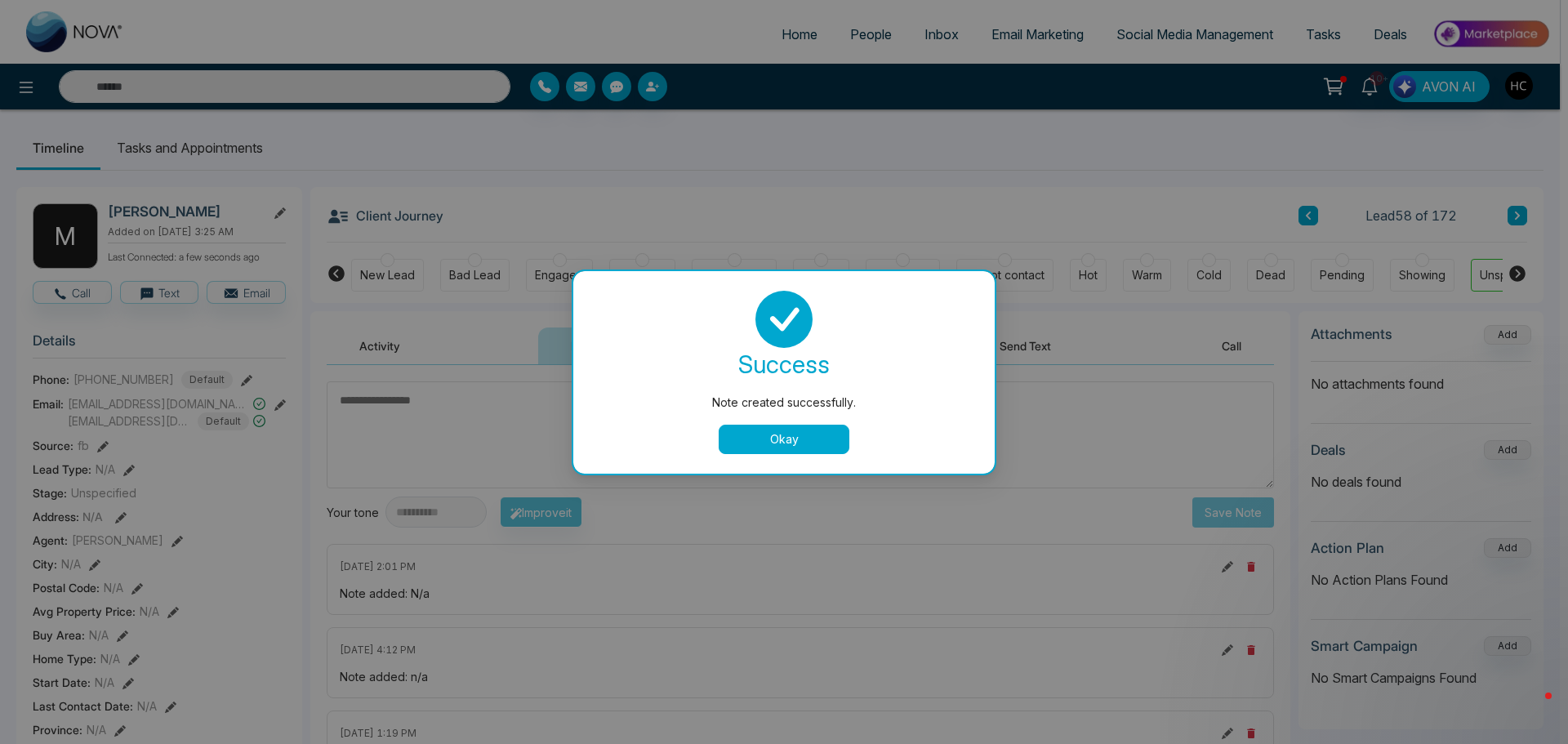
click at [815, 441] on button "Okay" at bounding box center [784, 440] width 131 height 29
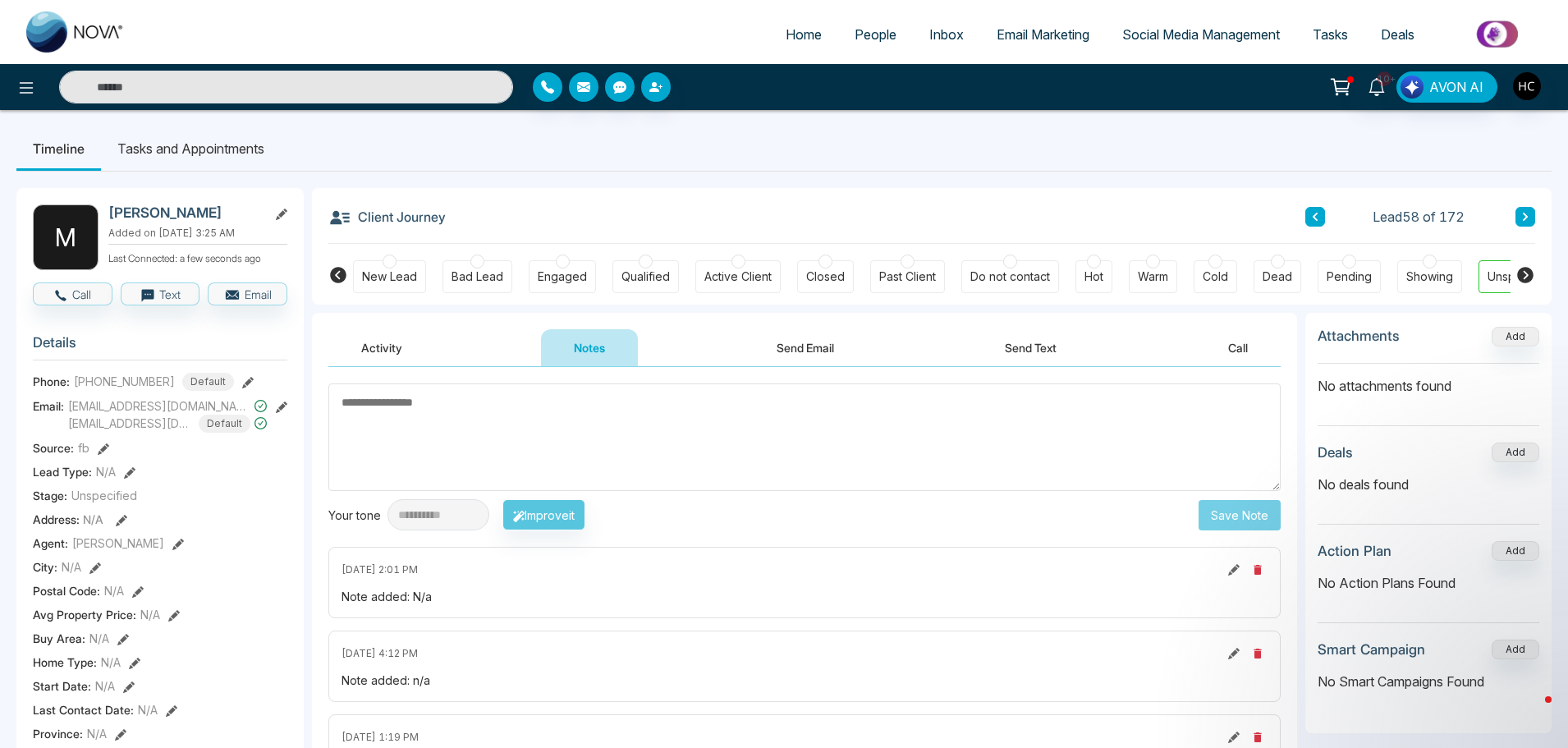
click at [1526, 208] on button at bounding box center [1525, 217] width 20 height 20
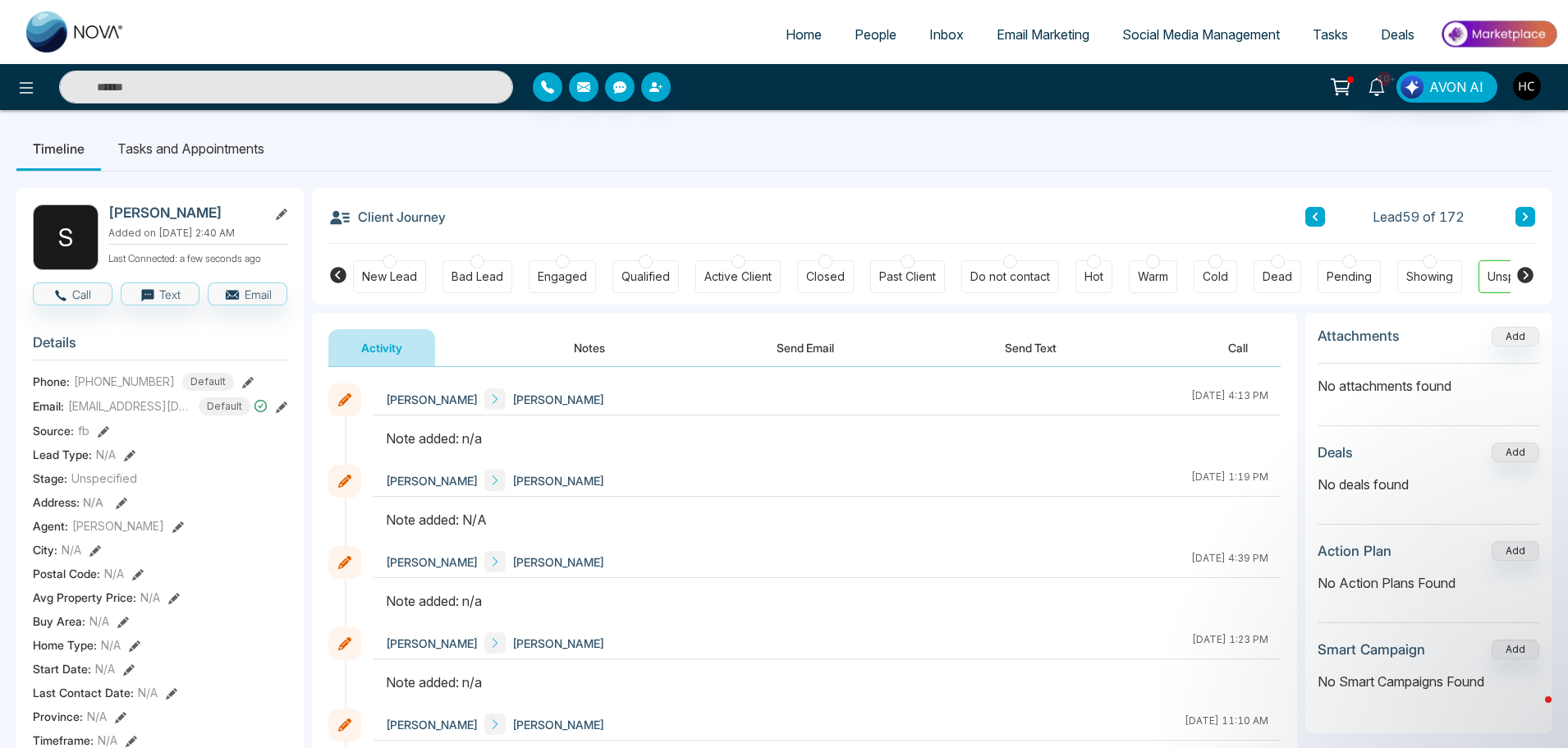
click at [580, 339] on button "Notes" at bounding box center [589, 348] width 97 height 37
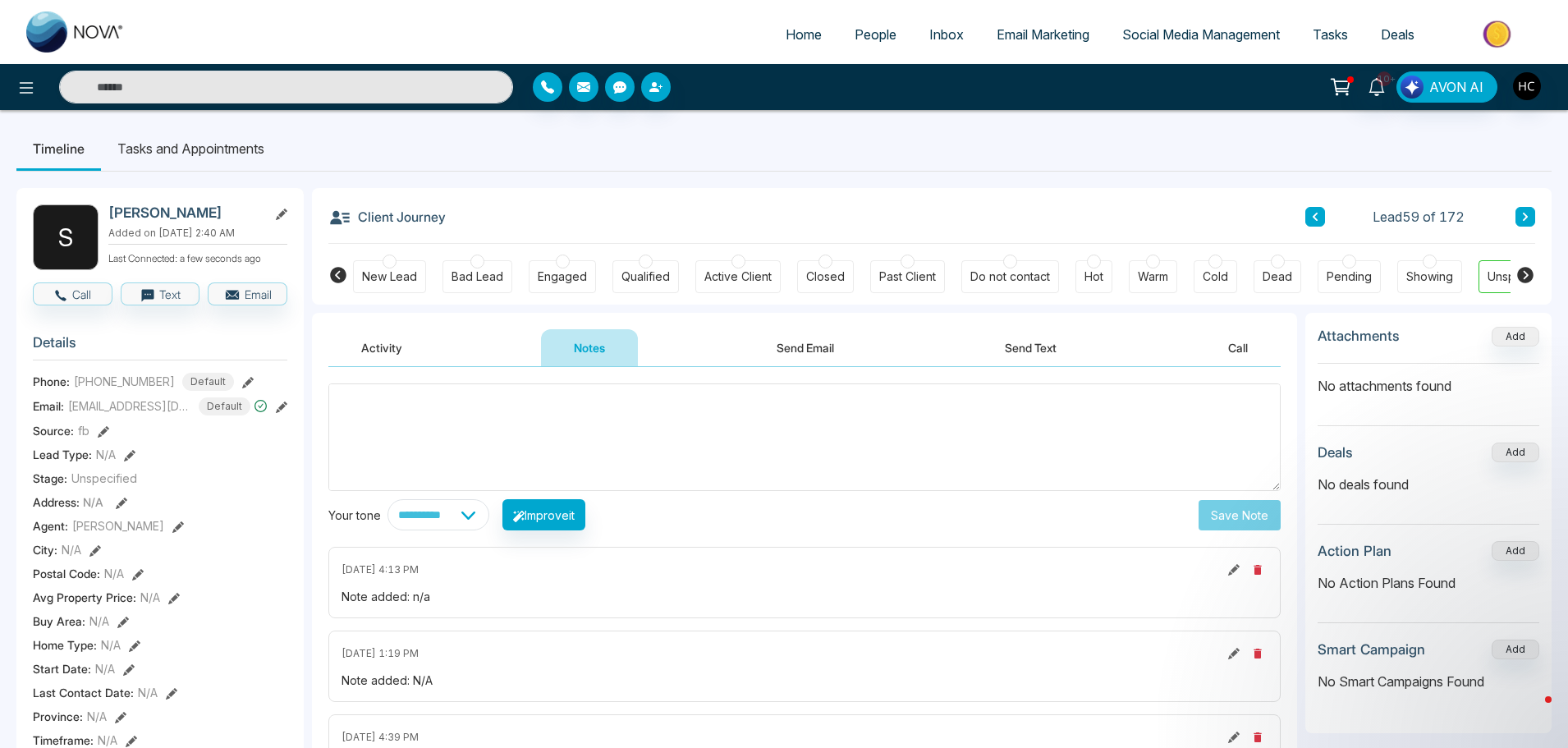
scroll to position [2645, 0]
click at [682, 423] on textarea at bounding box center [804, 437] width 952 height 107
click at [476, 438] on textarea at bounding box center [804, 437] width 952 height 107
click at [373, 401] on textarea at bounding box center [804, 437] width 952 height 107
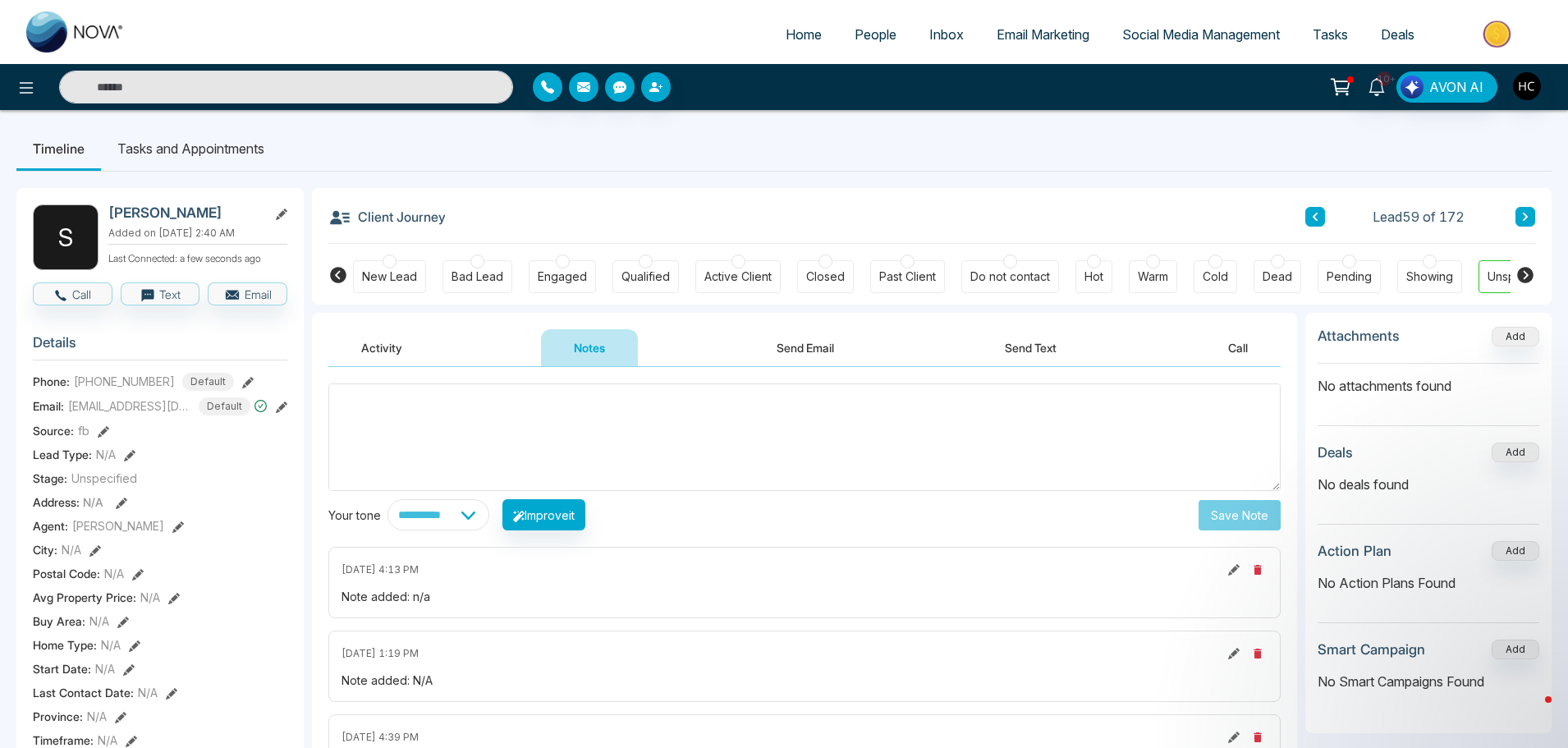
click at [367, 393] on textarea at bounding box center [804, 437] width 952 height 107
drag, startPoint x: 363, startPoint y: 420, endPoint x: 363, endPoint y: 405, distance: 15.0
click at [363, 415] on textarea at bounding box center [804, 437] width 952 height 107
click at [363, 405] on textarea at bounding box center [804, 437] width 952 height 107
click at [405, 407] on textarea at bounding box center [804, 437] width 952 height 107
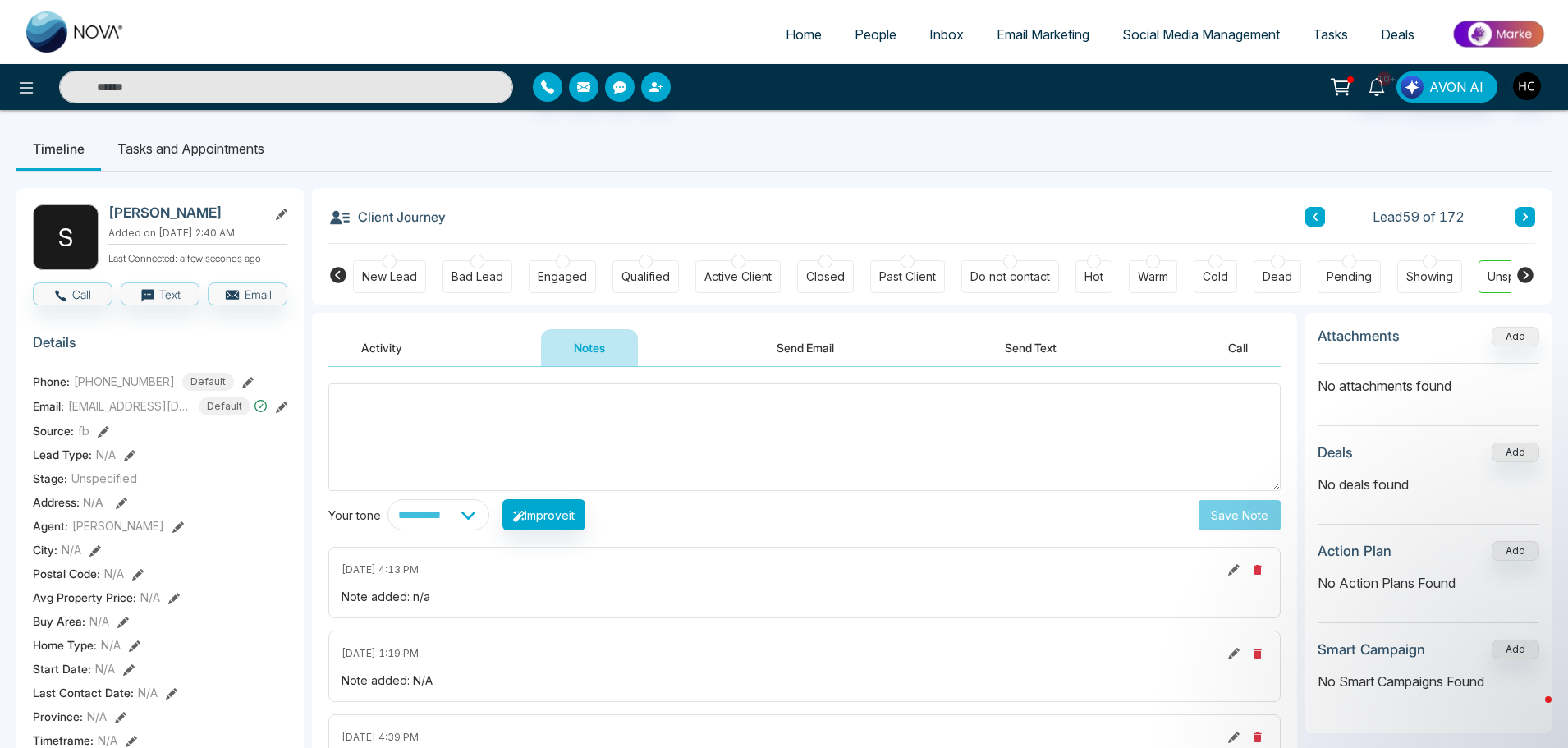
click at [564, 448] on textarea at bounding box center [804, 437] width 952 height 107
click at [552, 422] on textarea at bounding box center [804, 437] width 952 height 107
click at [364, 399] on textarea at bounding box center [804, 437] width 952 height 107
click at [595, 410] on textarea at bounding box center [804, 437] width 952 height 107
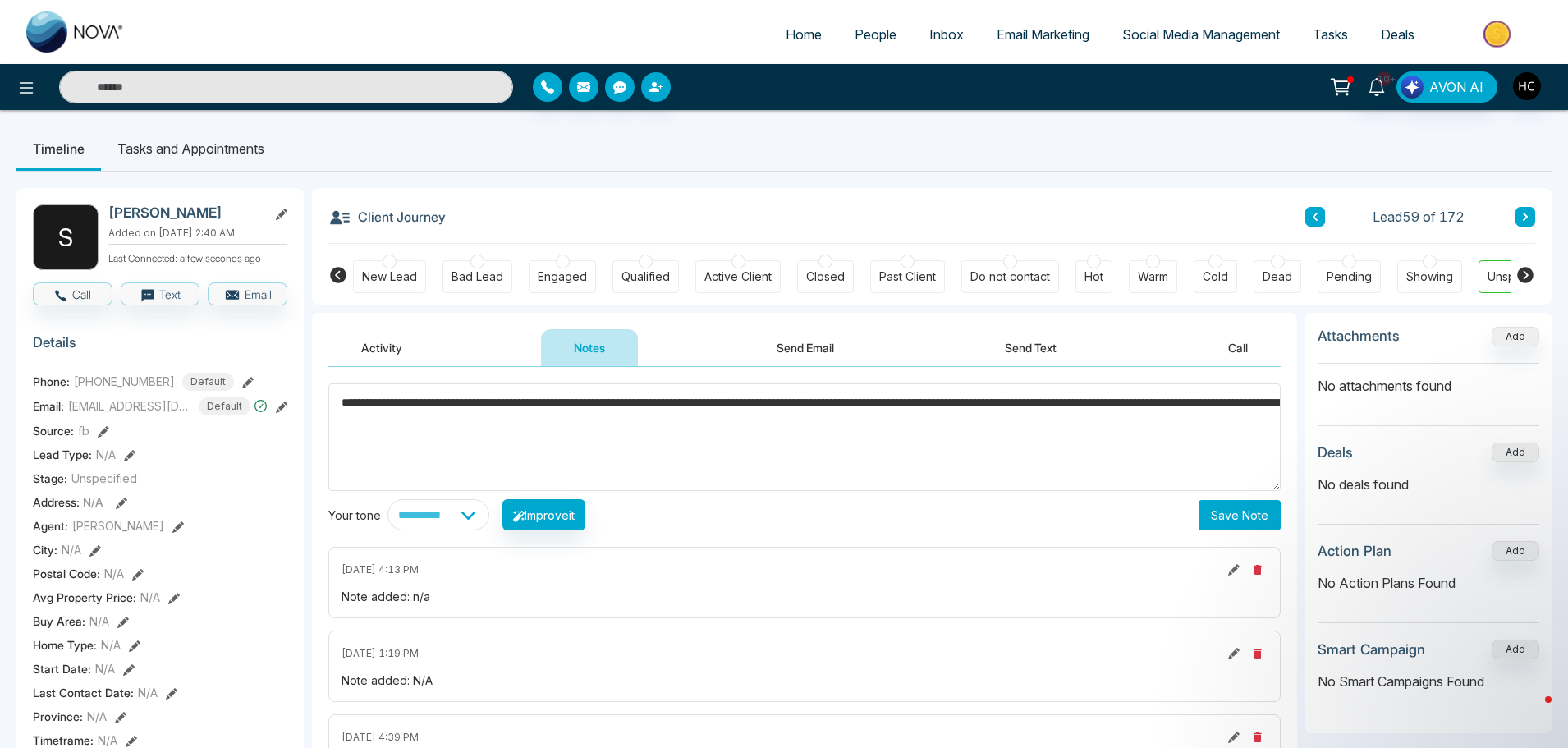
type textarea "**********"
click at [1207, 511] on button "Save Note" at bounding box center [1239, 515] width 82 height 30
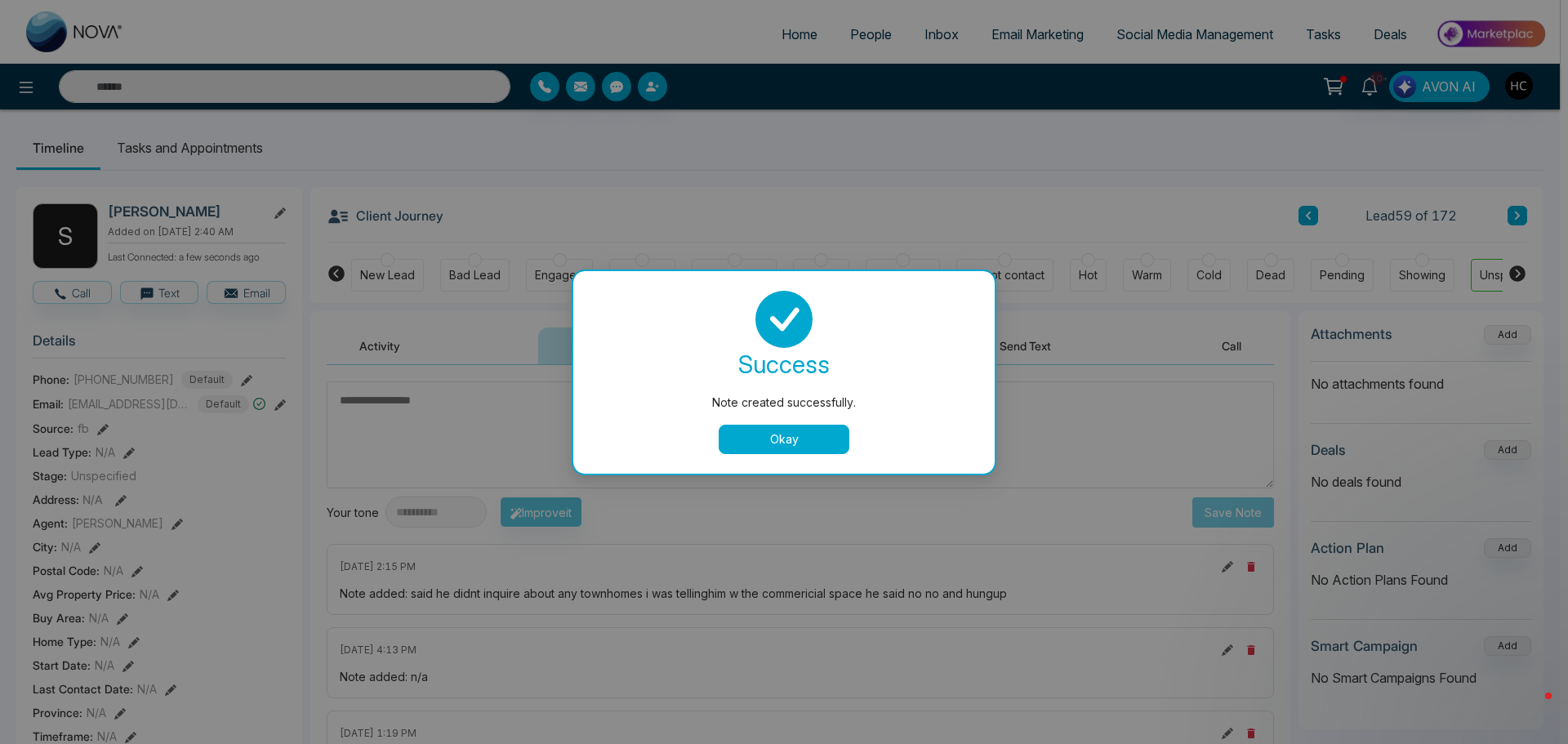
click at [830, 441] on button "Okay" at bounding box center [784, 440] width 131 height 29
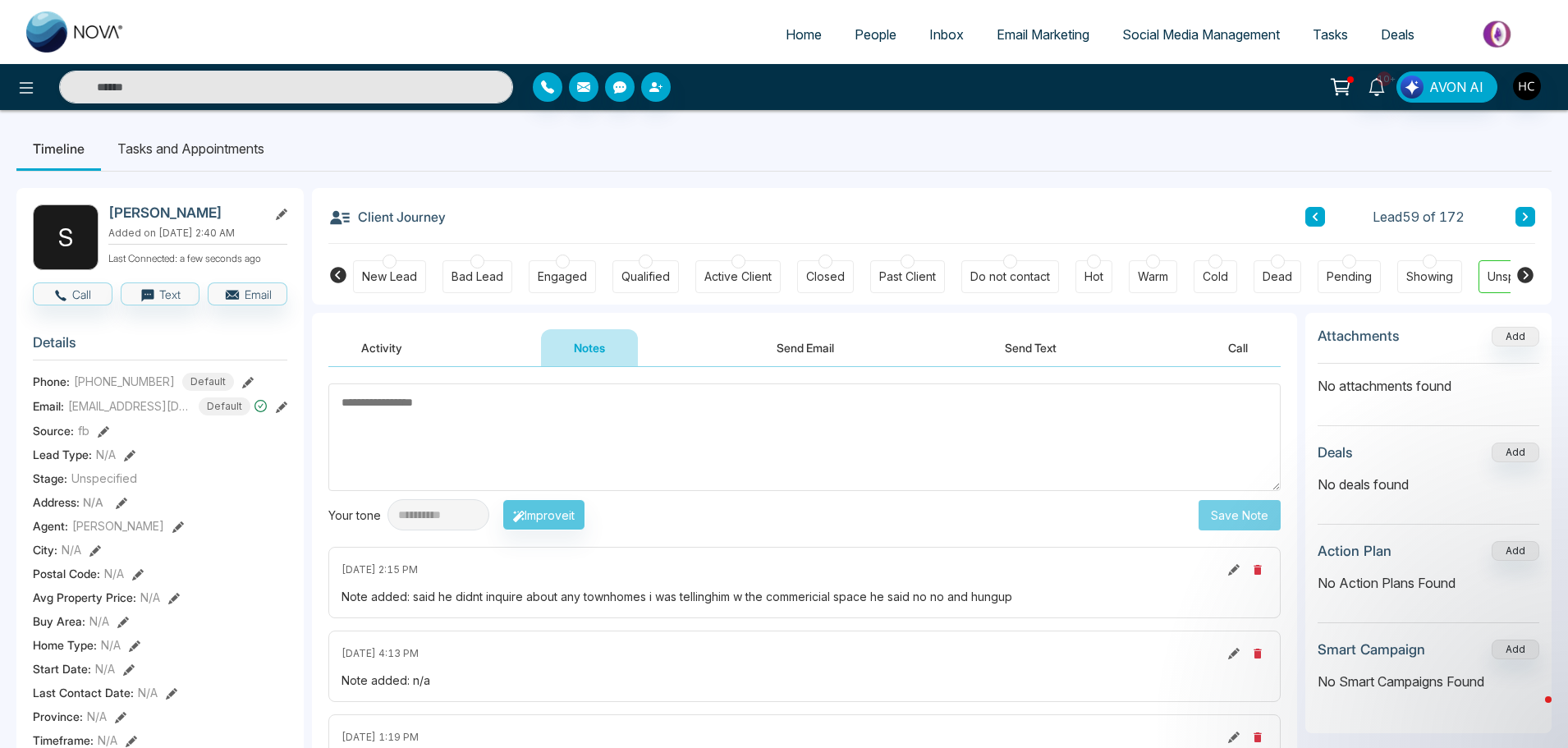
click at [1519, 215] on button at bounding box center [1525, 217] width 20 height 20
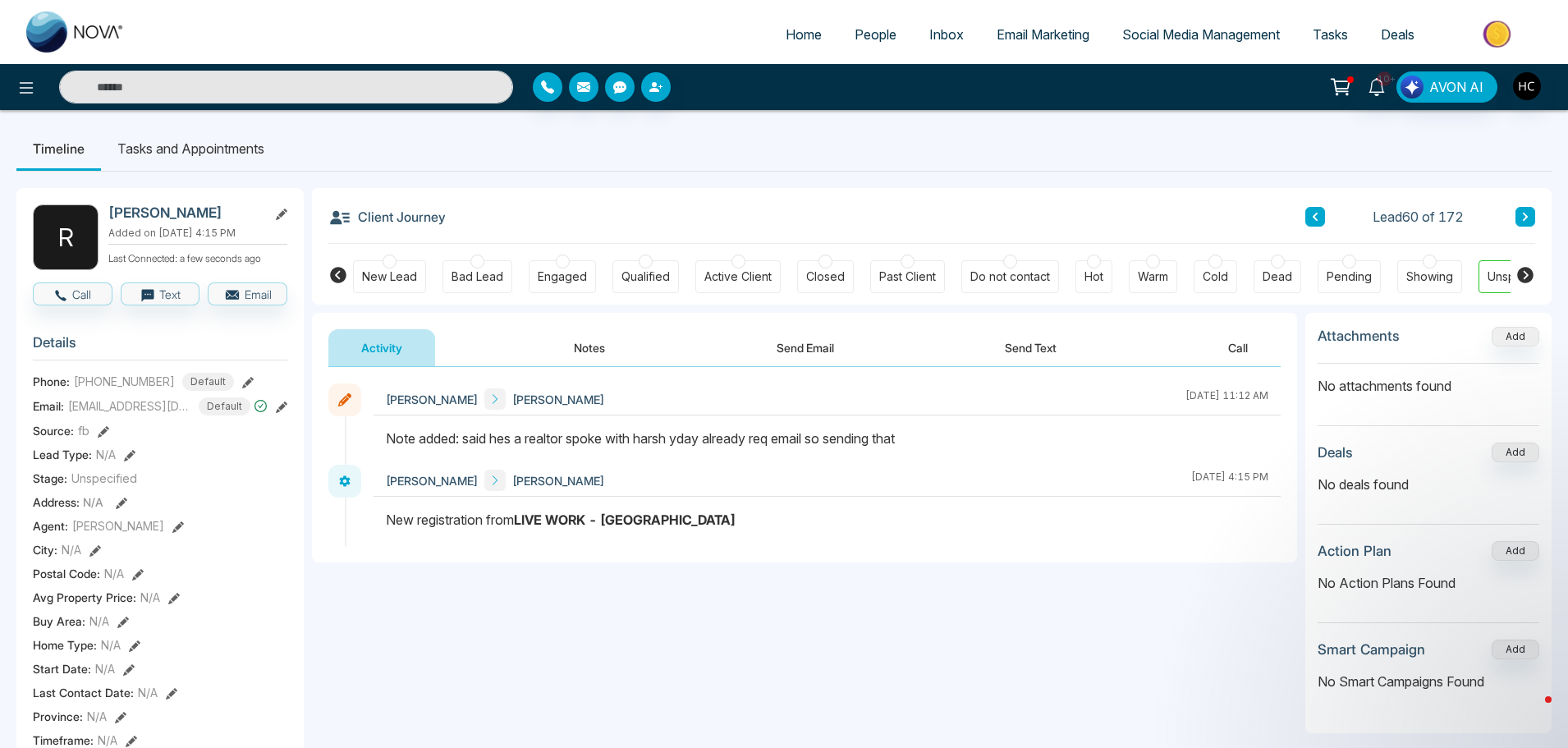
click at [1524, 202] on div "Client Journey Lead 60 of 172" at bounding box center [931, 216] width 1207 height 55
click at [1519, 218] on button at bounding box center [1525, 217] width 20 height 20
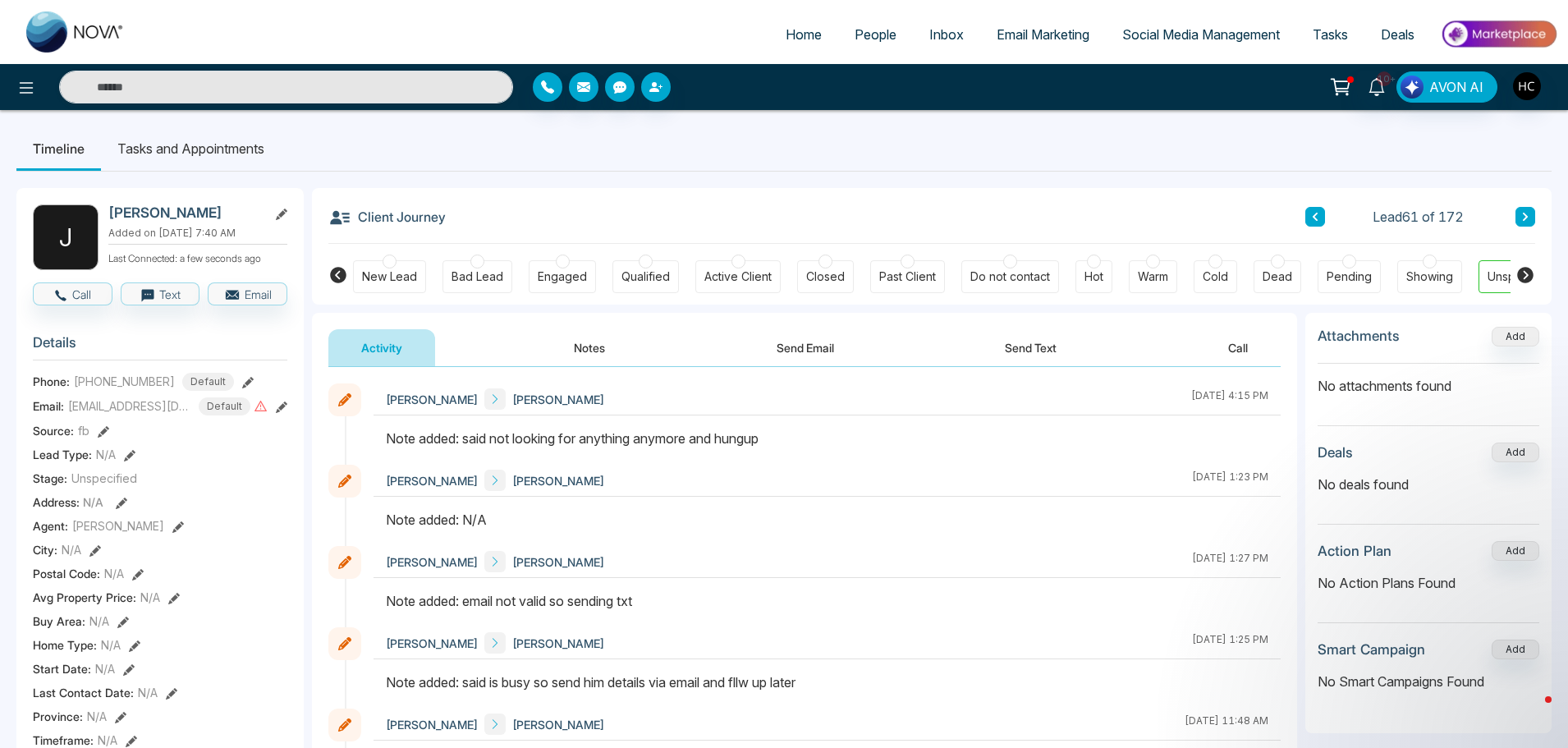
click at [1519, 227] on div "Client Journey Lead 61 of 172" at bounding box center [931, 216] width 1207 height 55
click at [1521, 205] on div "Client Journey Lead 61 of 172" at bounding box center [931, 216] width 1207 height 55
click at [1530, 211] on button at bounding box center [1525, 217] width 20 height 20
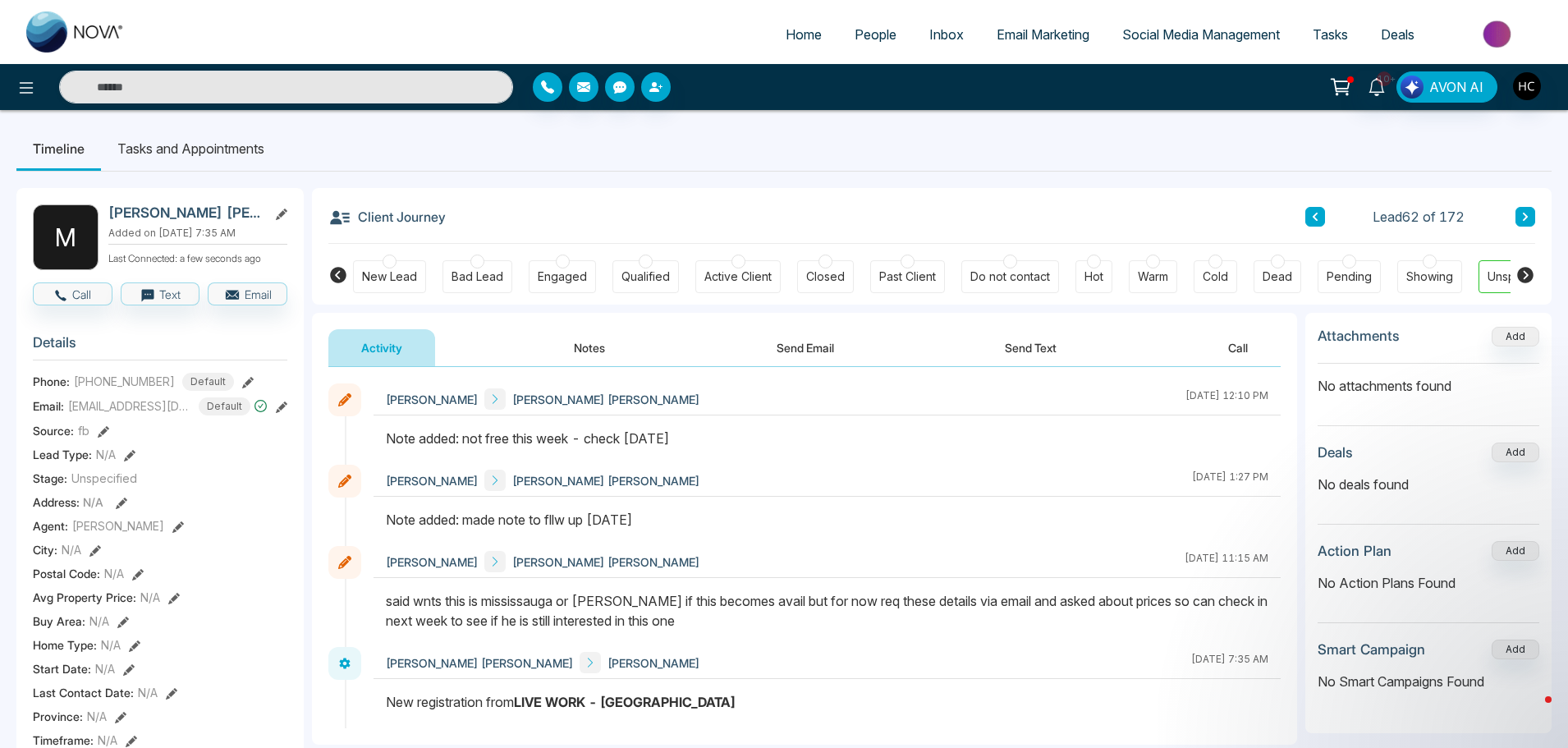
click at [1528, 214] on icon at bounding box center [1525, 216] width 8 height 10
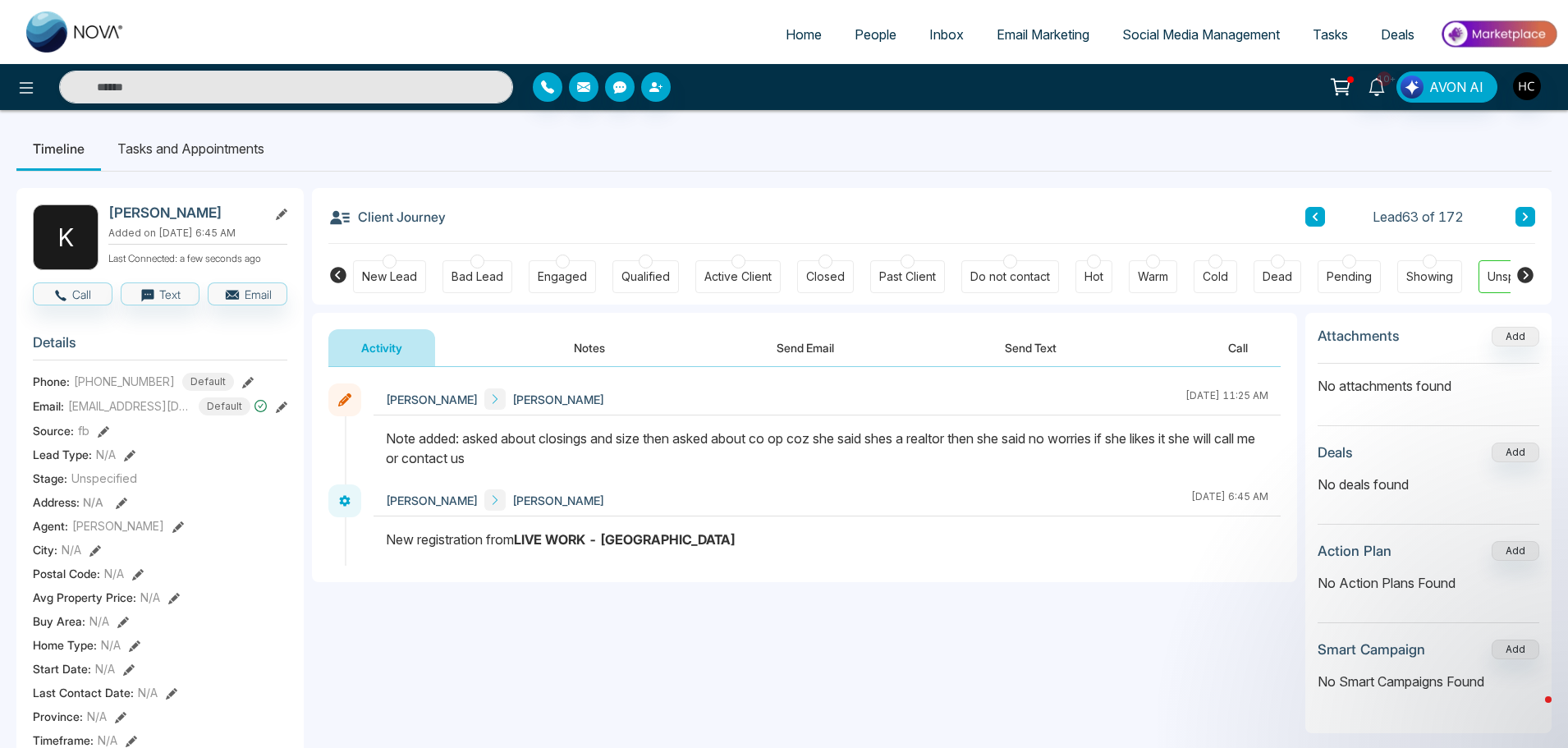
click at [1531, 219] on button at bounding box center [1525, 217] width 20 height 20
click at [1523, 205] on div "Client Journey Lead Loading..." at bounding box center [931, 216] width 1207 height 55
click at [1523, 206] on div "Client Journey Lead 64 of 172" at bounding box center [931, 216] width 1207 height 55
click at [1523, 212] on icon at bounding box center [1525, 216] width 8 height 10
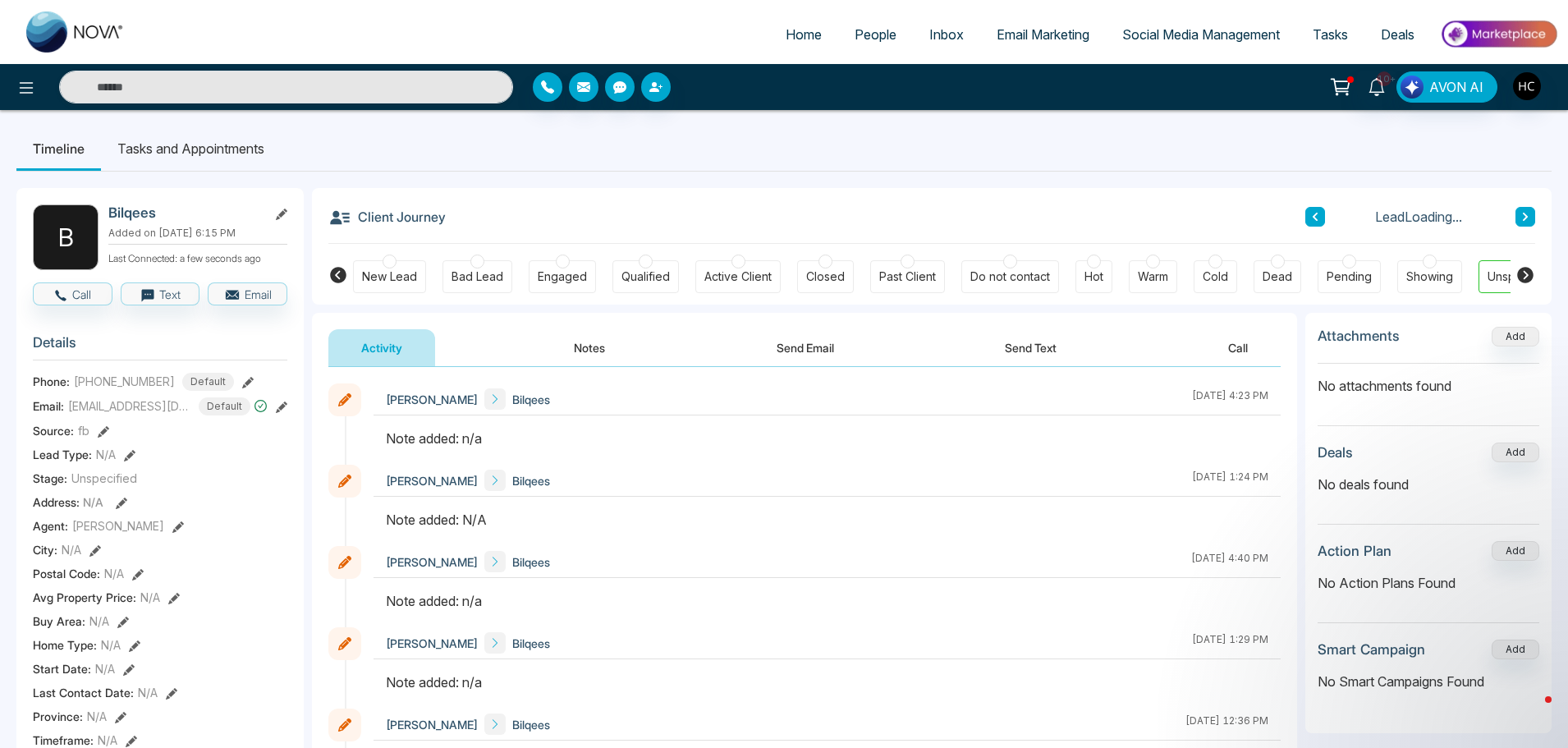
click at [586, 347] on button "Notes" at bounding box center [589, 348] width 97 height 37
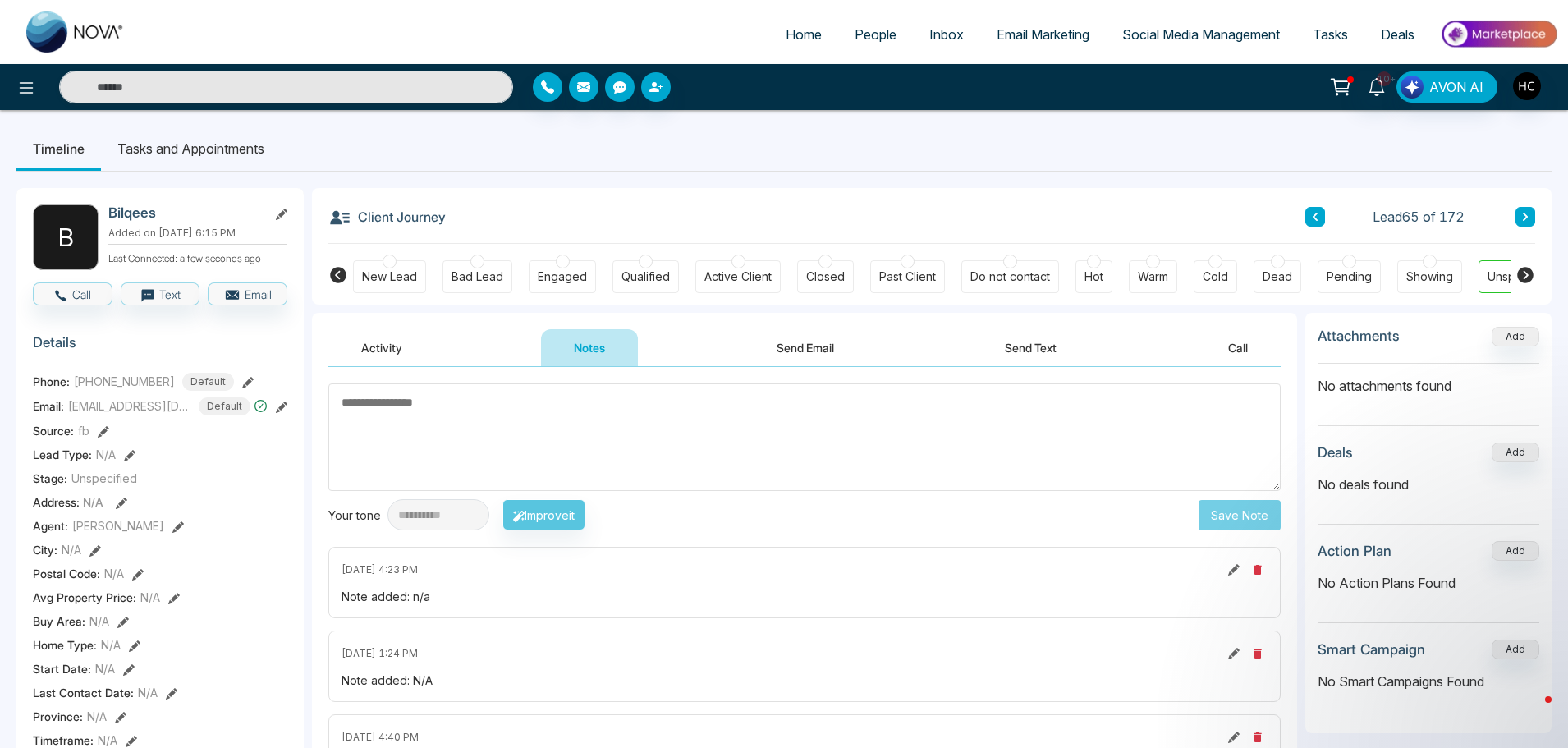
type textarea "*"
type textarea "***"
click at [1271, 517] on button "Save Note" at bounding box center [1239, 515] width 82 height 30
click at [1131, 442] on textarea at bounding box center [804, 437] width 952 height 107
click at [1528, 211] on icon at bounding box center [1525, 216] width 8 height 10
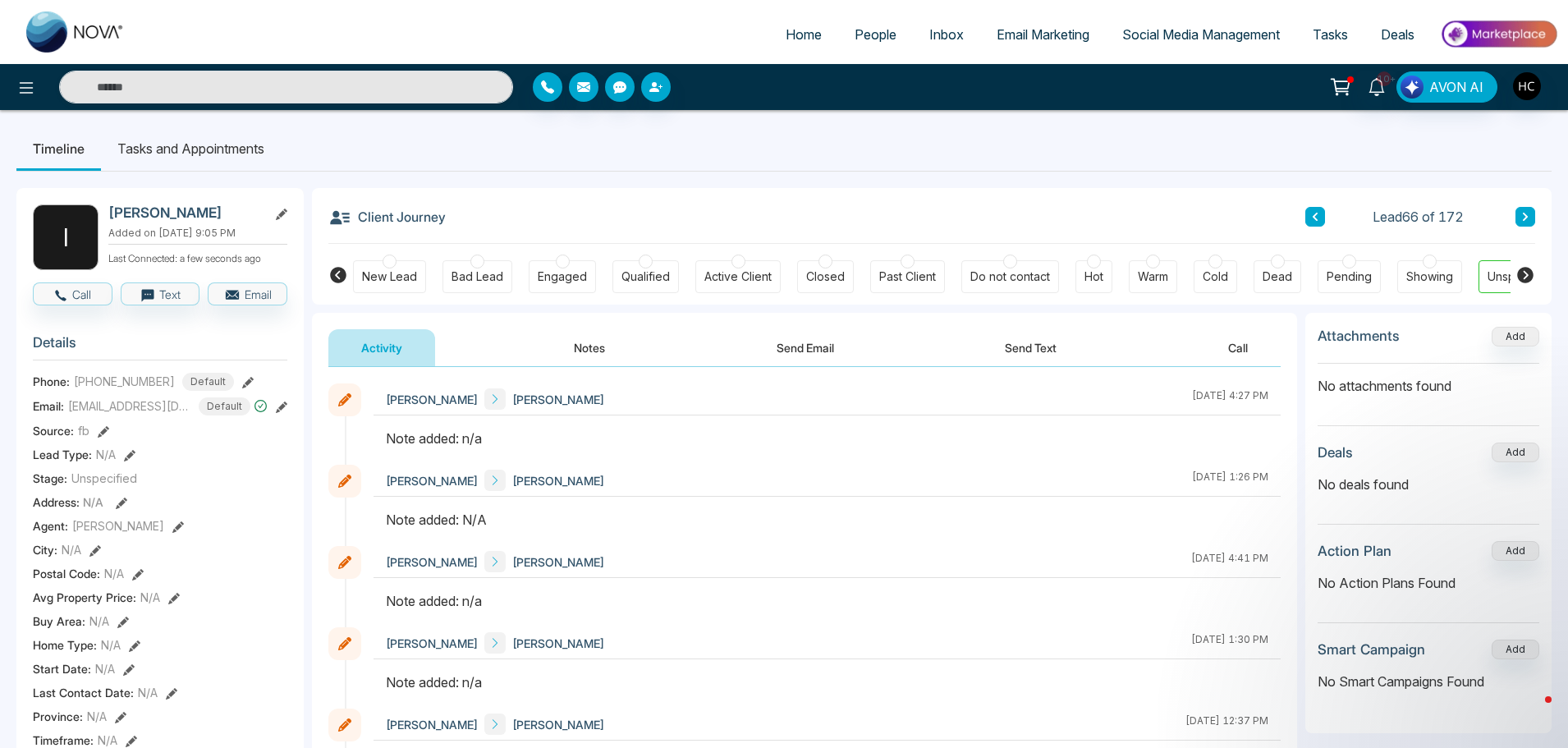
click at [603, 342] on button "Notes" at bounding box center [589, 348] width 97 height 37
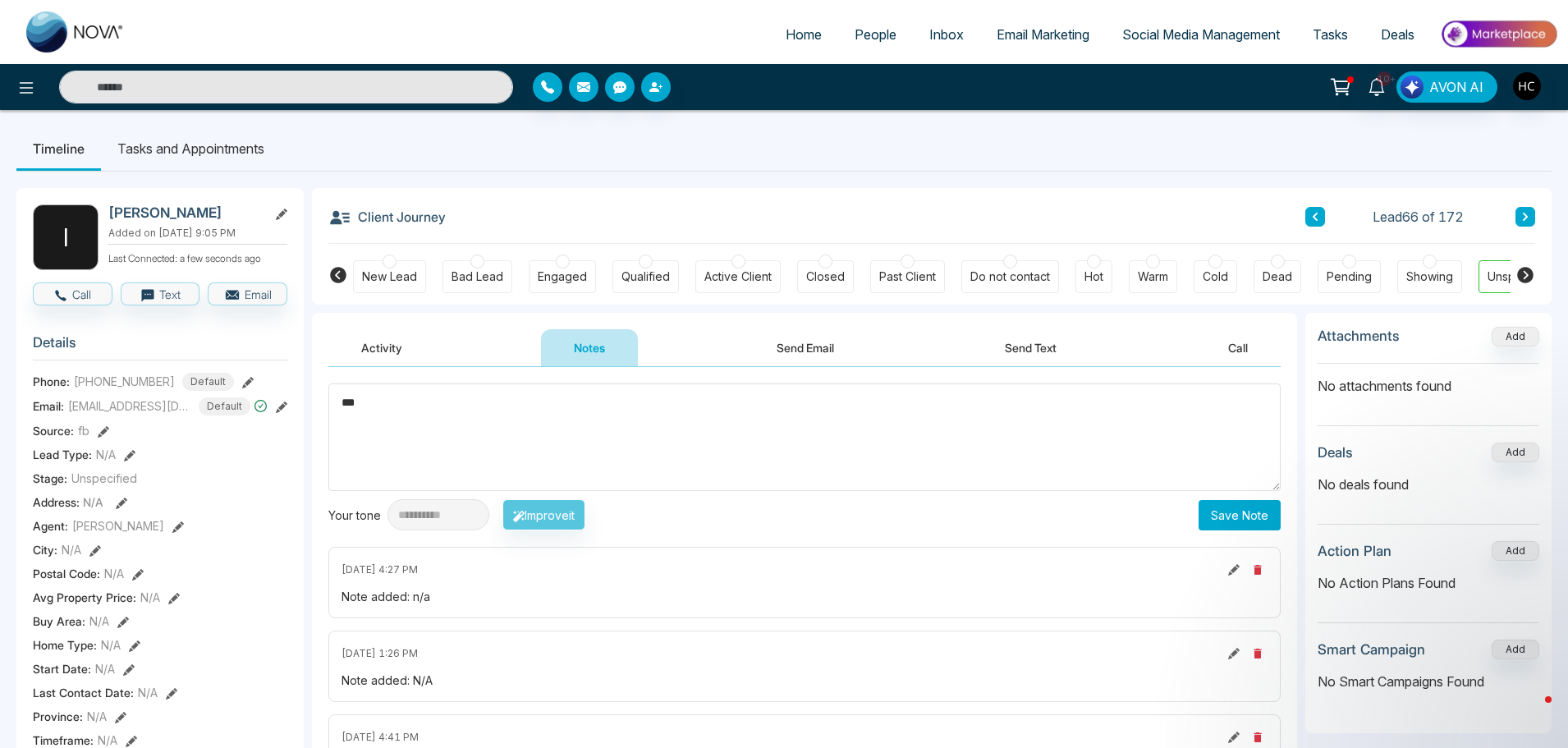
type textarea "***"
click at [1228, 506] on button "Save Note" at bounding box center [1239, 515] width 82 height 30
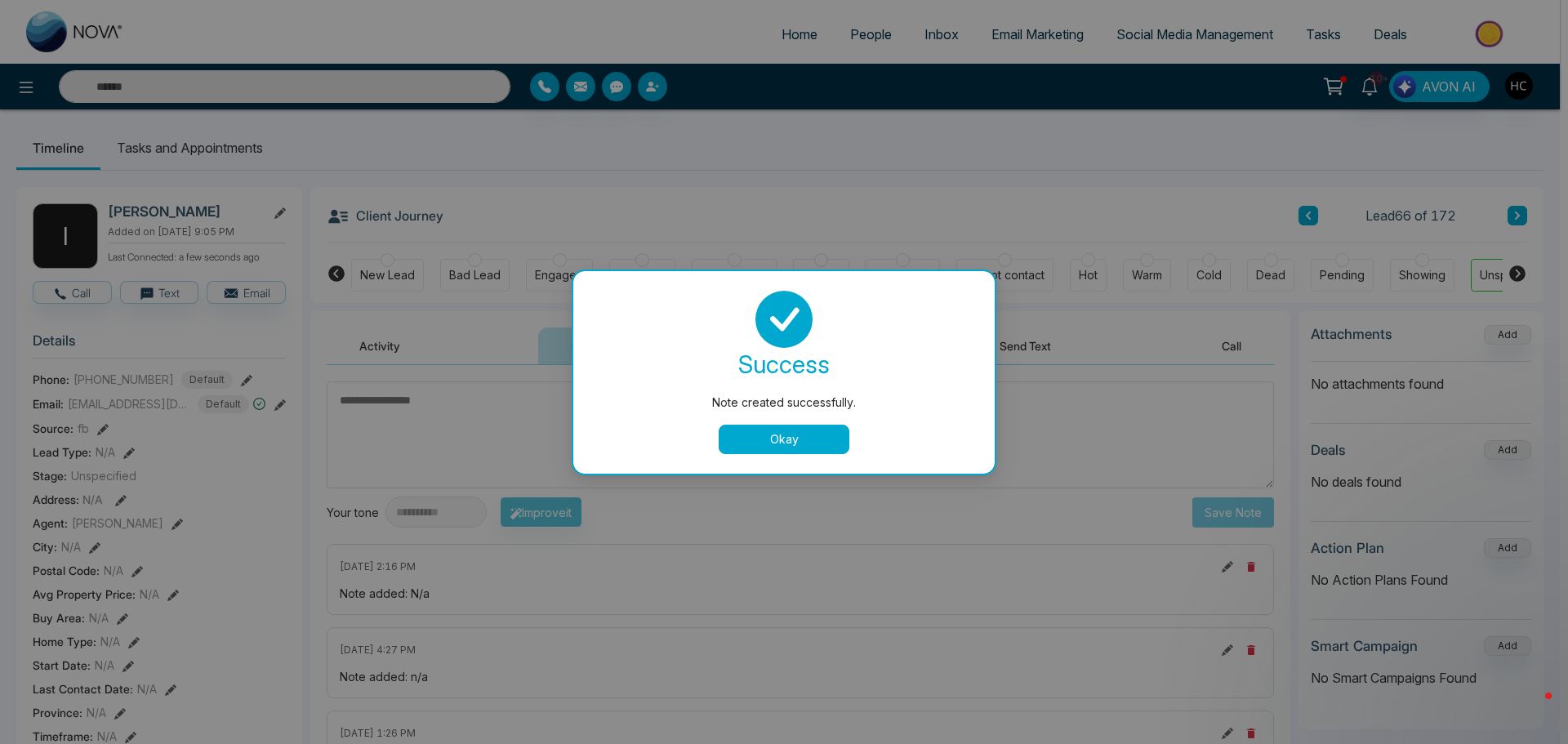
click at [773, 425] on button "Okay" at bounding box center [784, 440] width 131 height 29
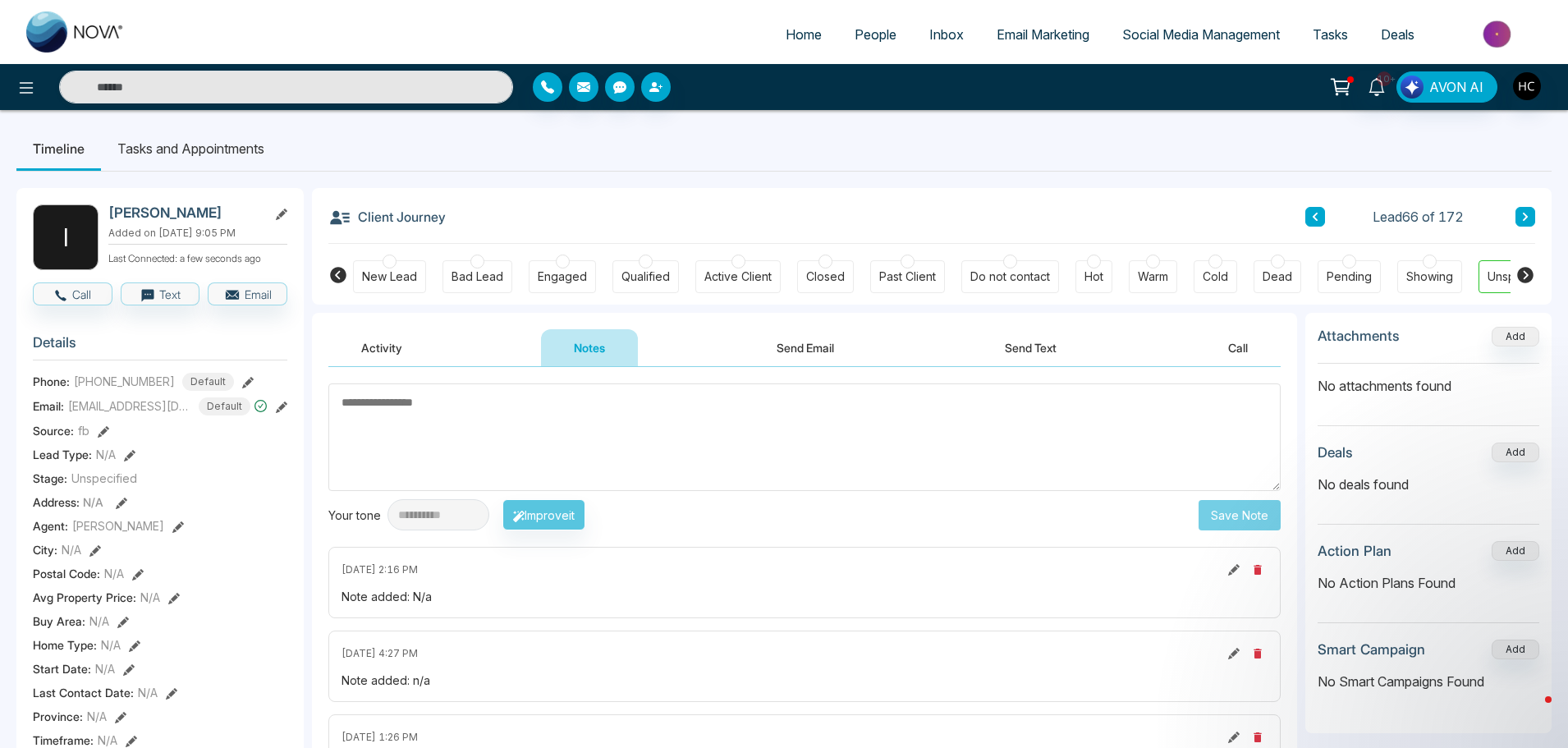
click at [1525, 214] on icon at bounding box center [1525, 216] width 8 height 10
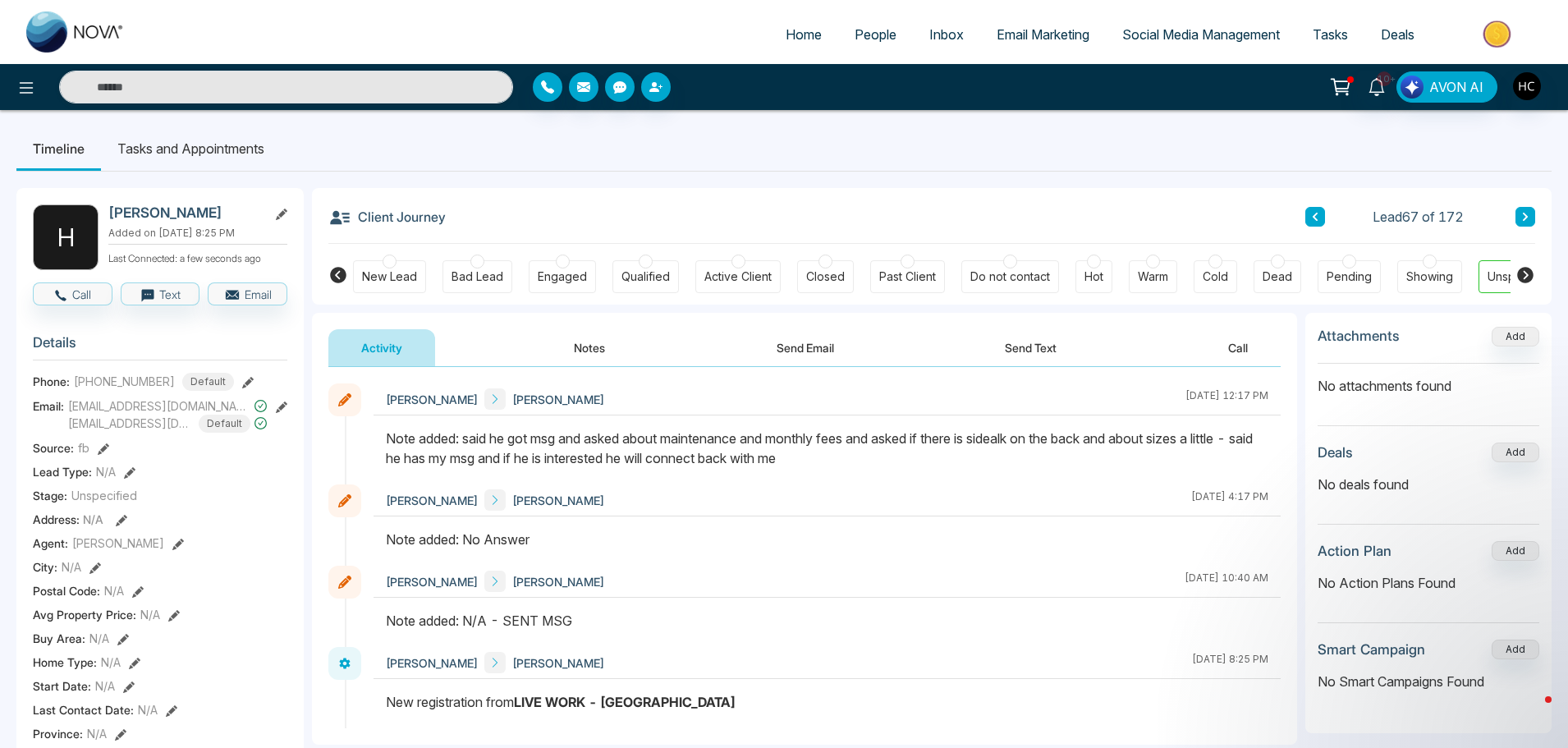
click at [1527, 211] on icon at bounding box center [1525, 216] width 8 height 10
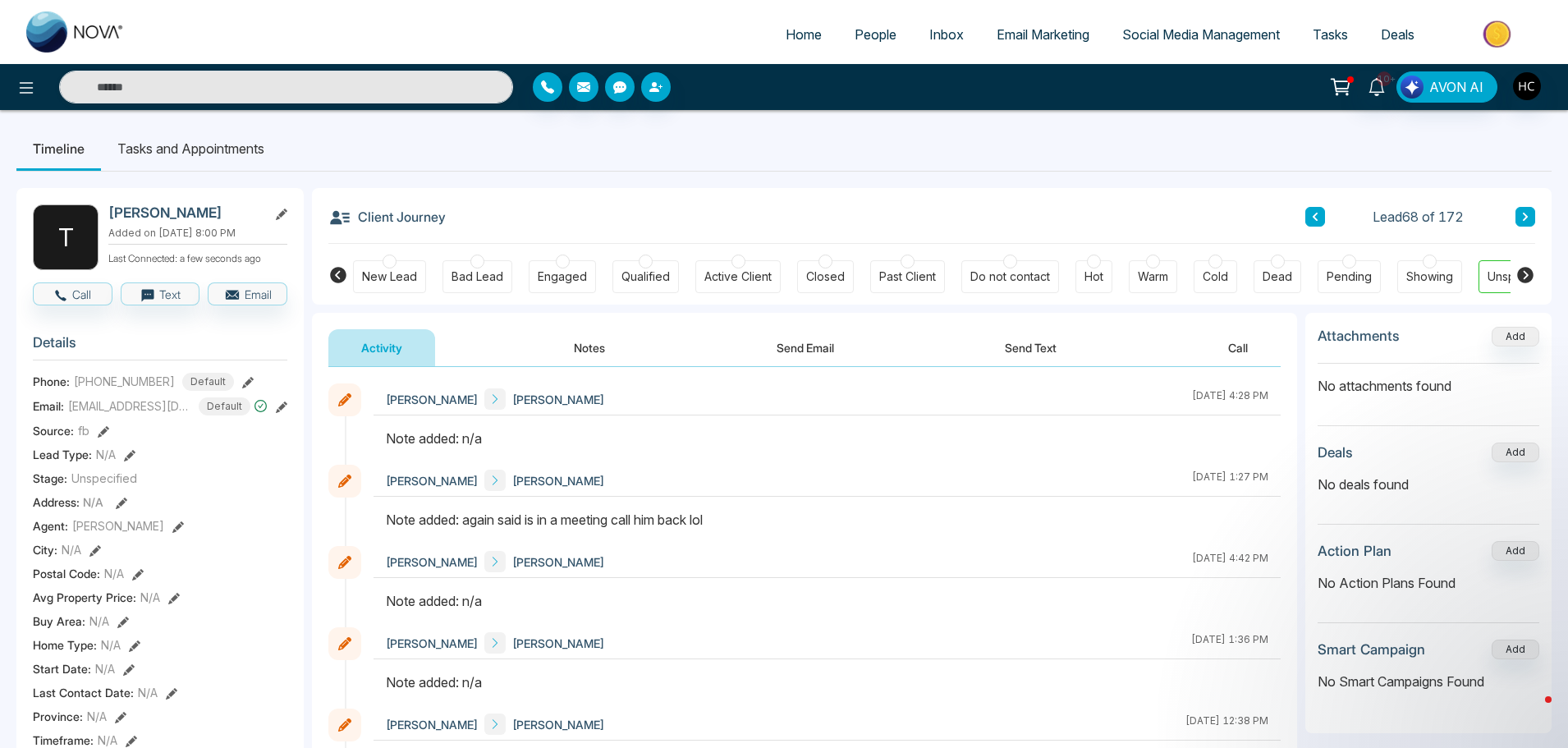
click at [611, 341] on button "Notes" at bounding box center [589, 348] width 97 height 37
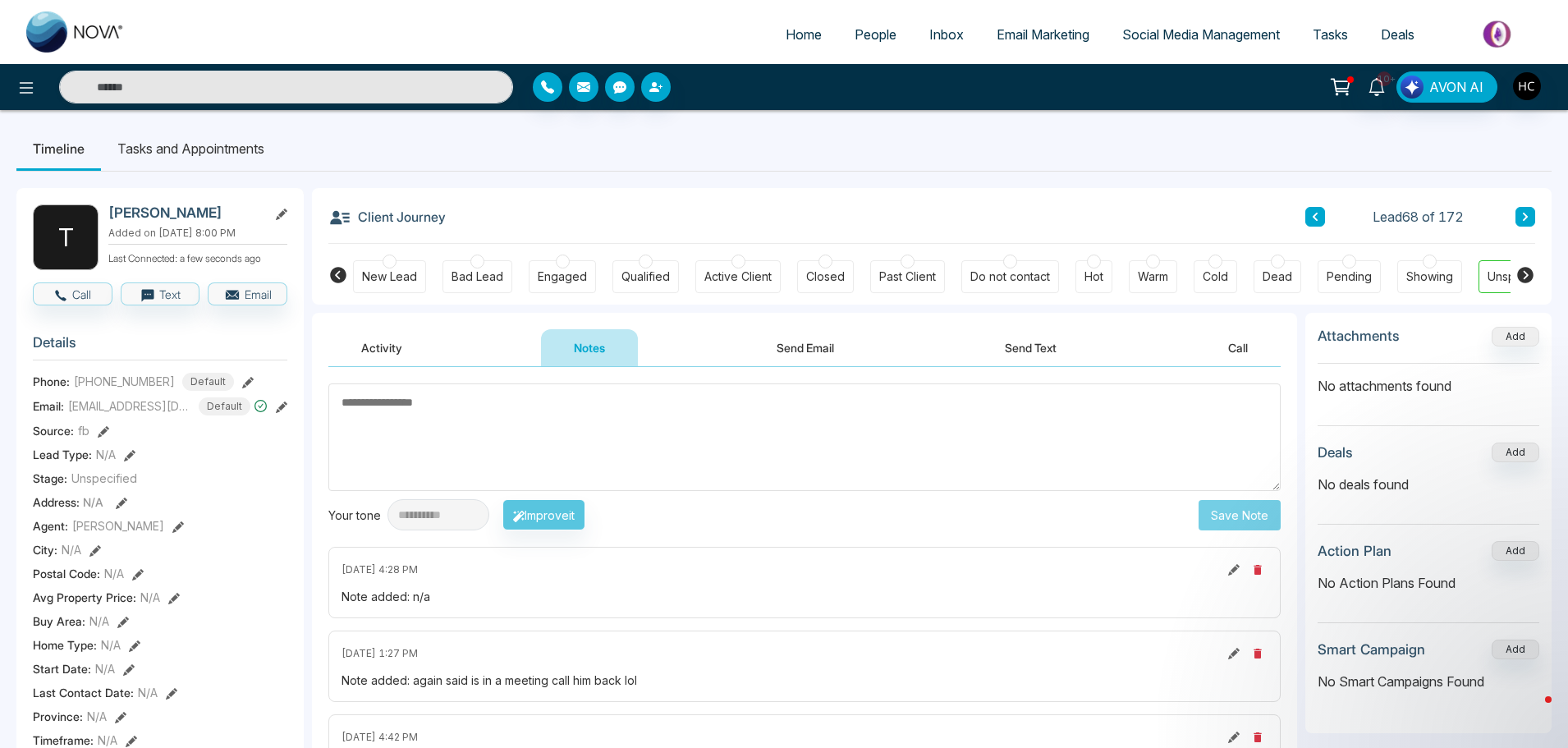
scroll to position [82, 0]
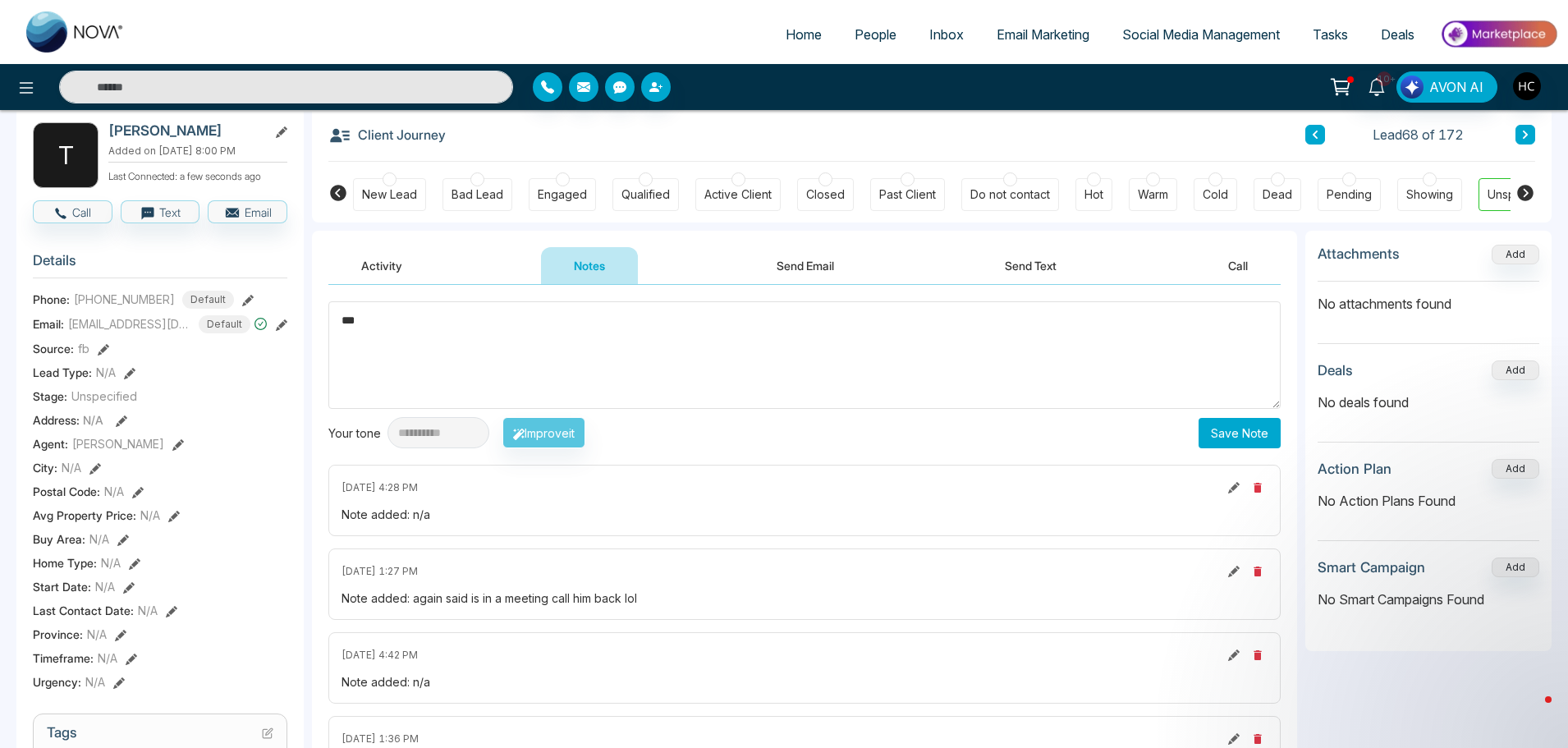
type textarea "***"
click at [1242, 439] on button "Save Note" at bounding box center [1239, 433] width 82 height 30
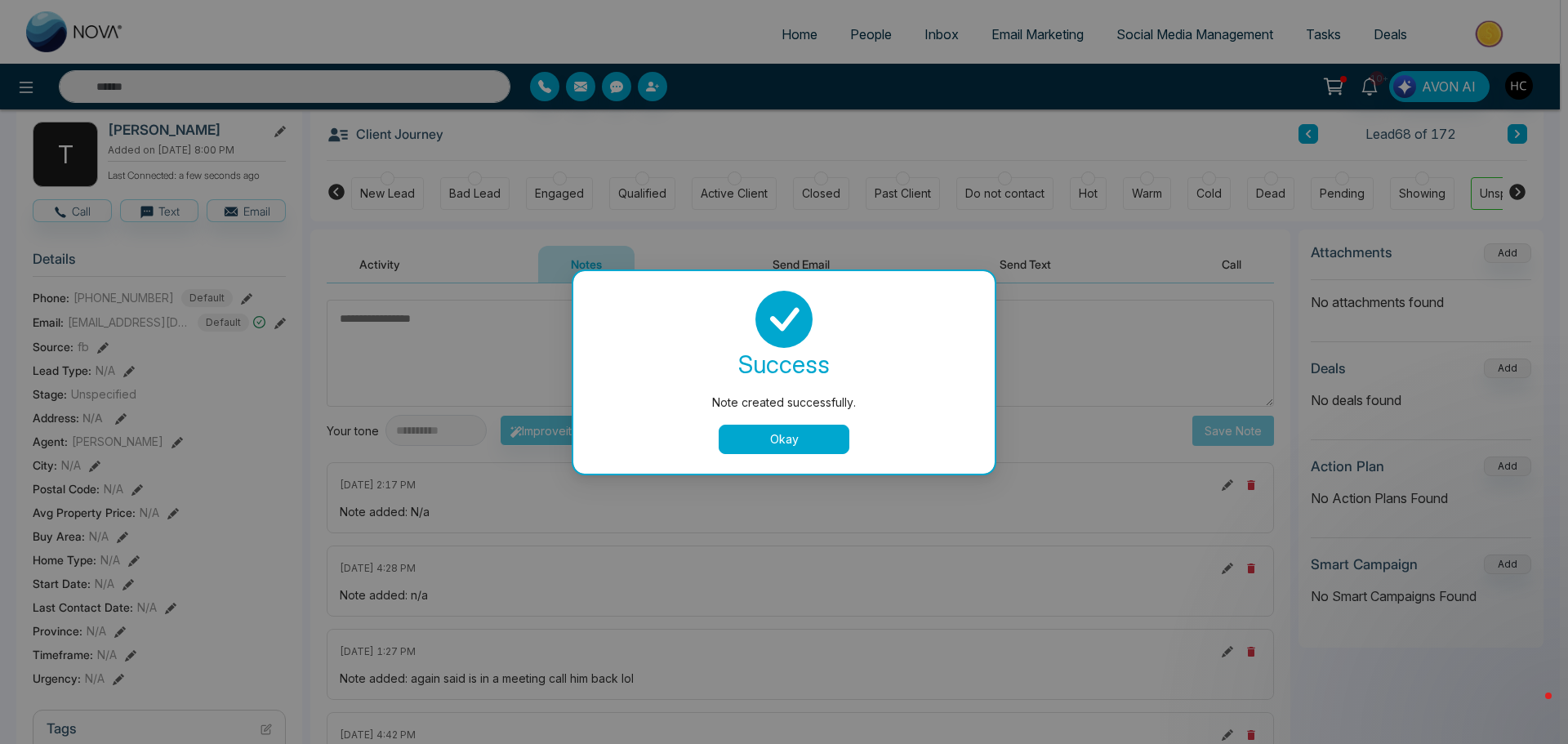
click at [1494, 132] on div "Note created successfully. success Note created successfully. Okay" at bounding box center [784, 372] width 1568 height 744
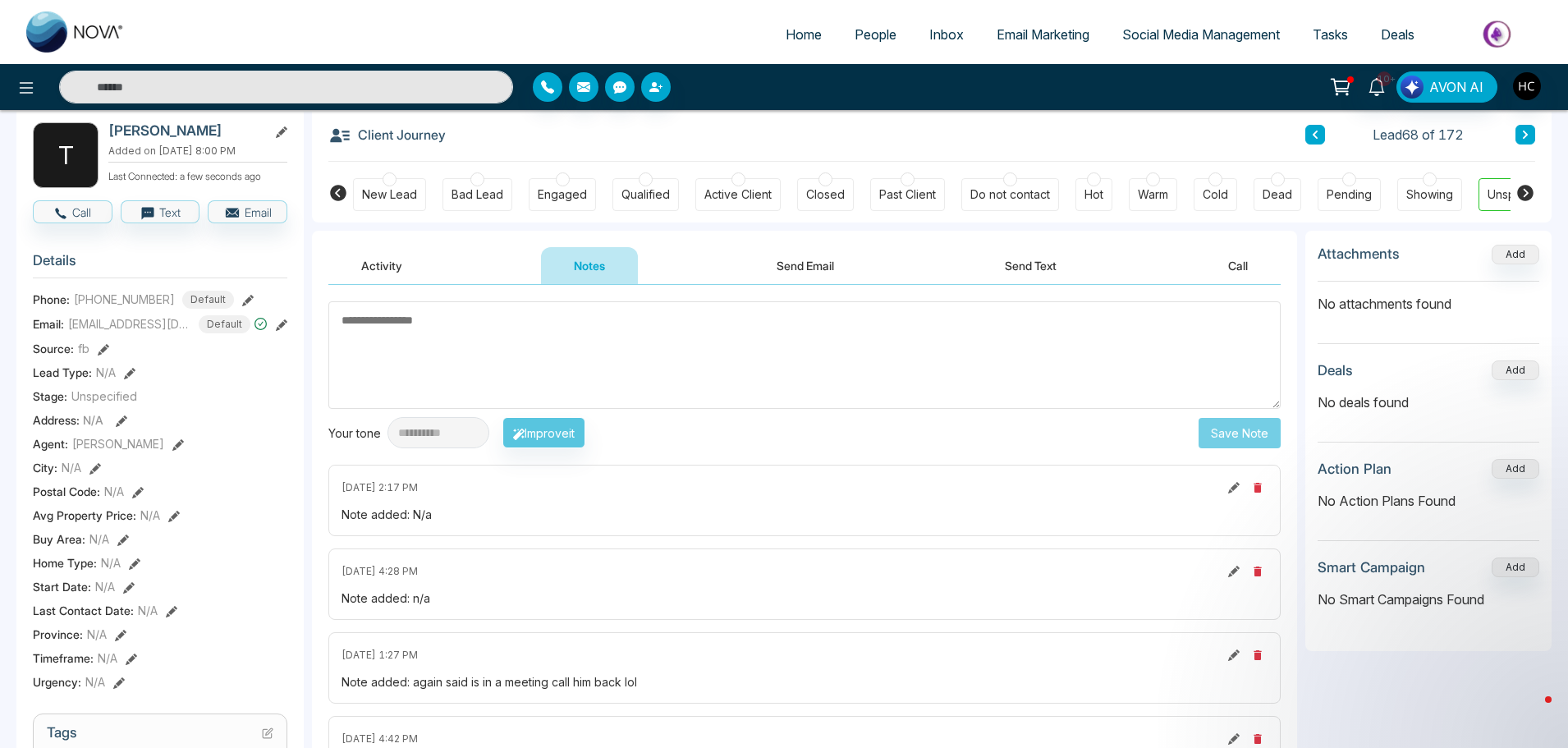
click at [1521, 132] on icon at bounding box center [1525, 134] width 8 height 10
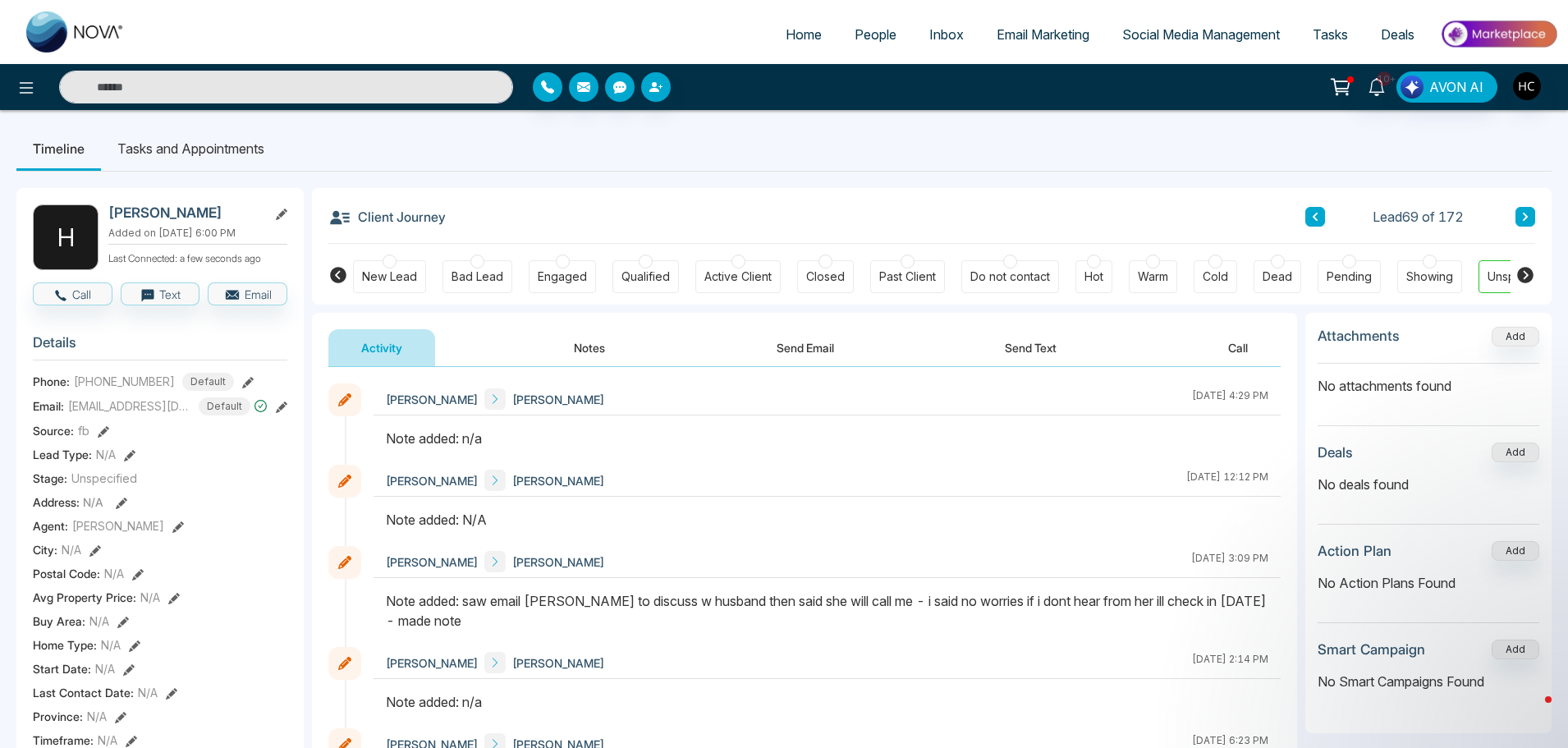
click at [570, 344] on button "Notes" at bounding box center [589, 348] width 97 height 37
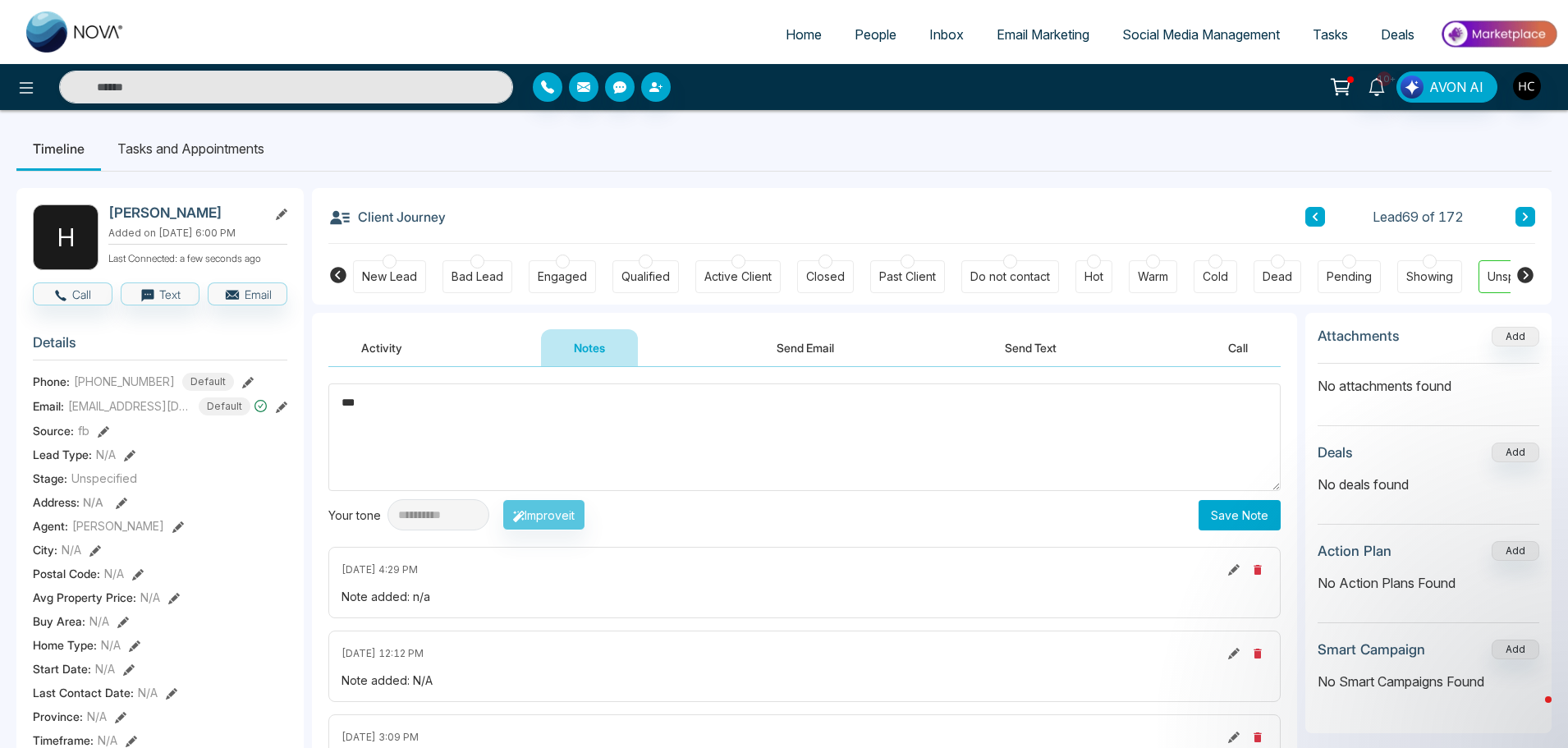
type textarea "***"
click at [1247, 522] on button "Save Note" at bounding box center [1239, 515] width 82 height 30
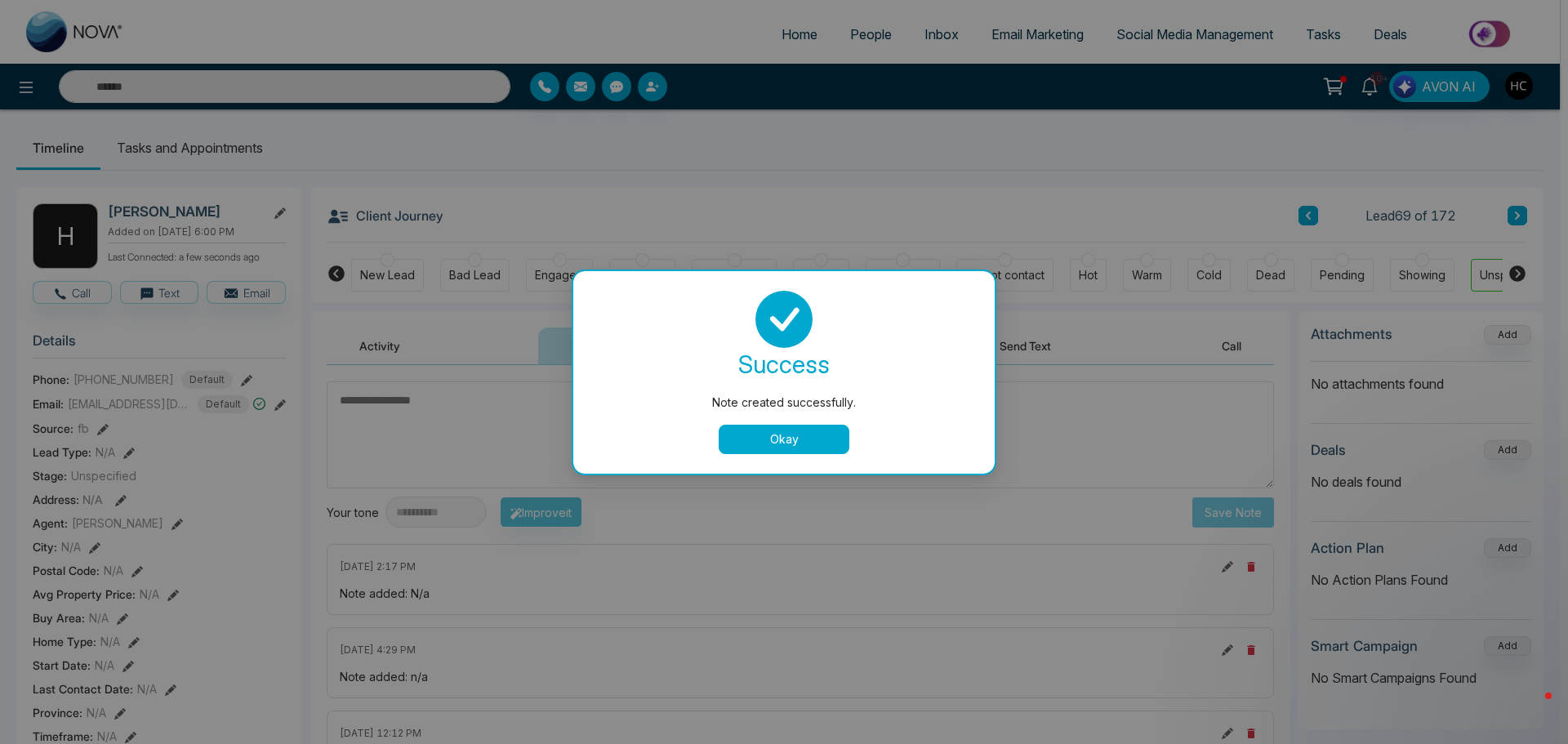
click at [806, 443] on button "Okay" at bounding box center [784, 440] width 131 height 29
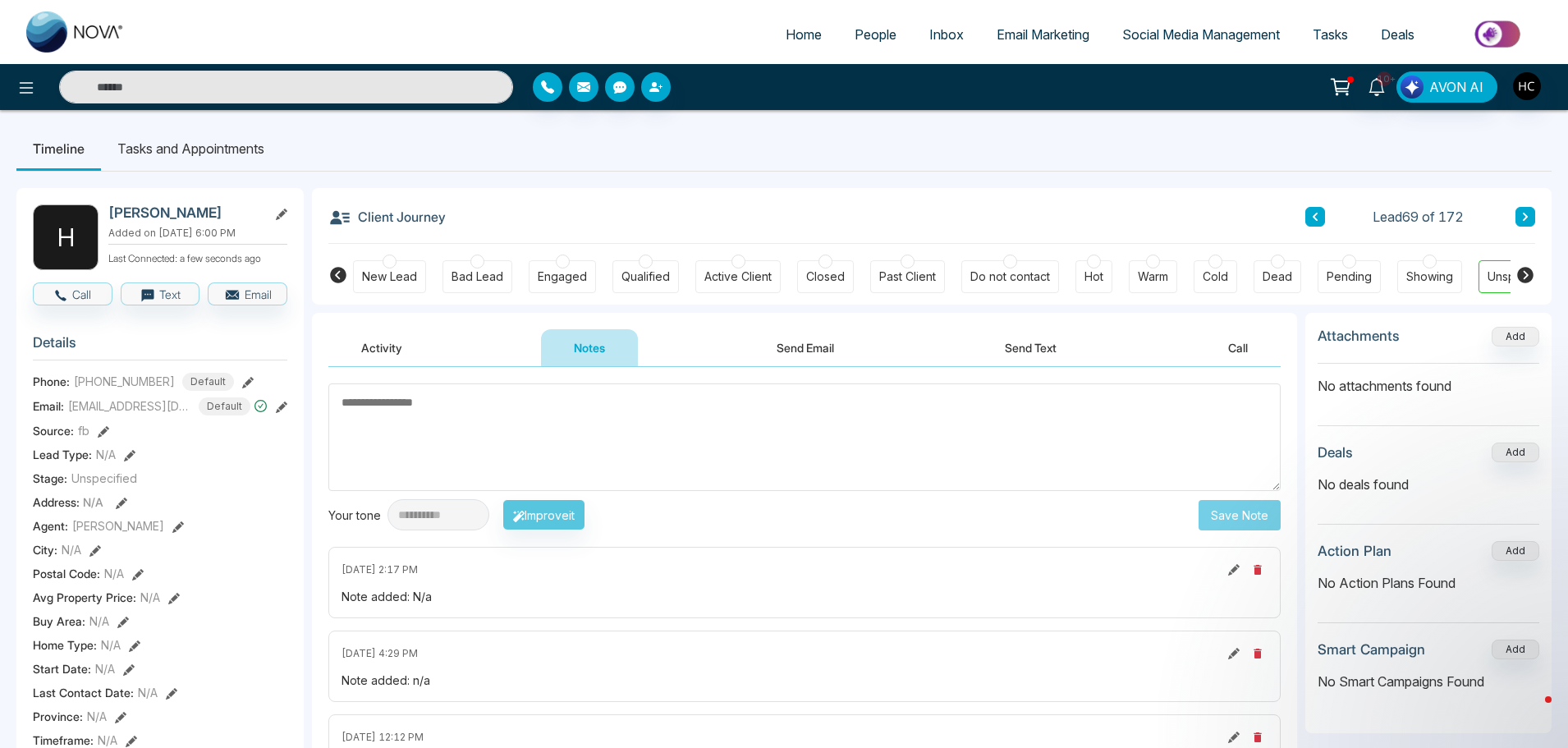
click at [1532, 209] on button at bounding box center [1525, 217] width 20 height 20
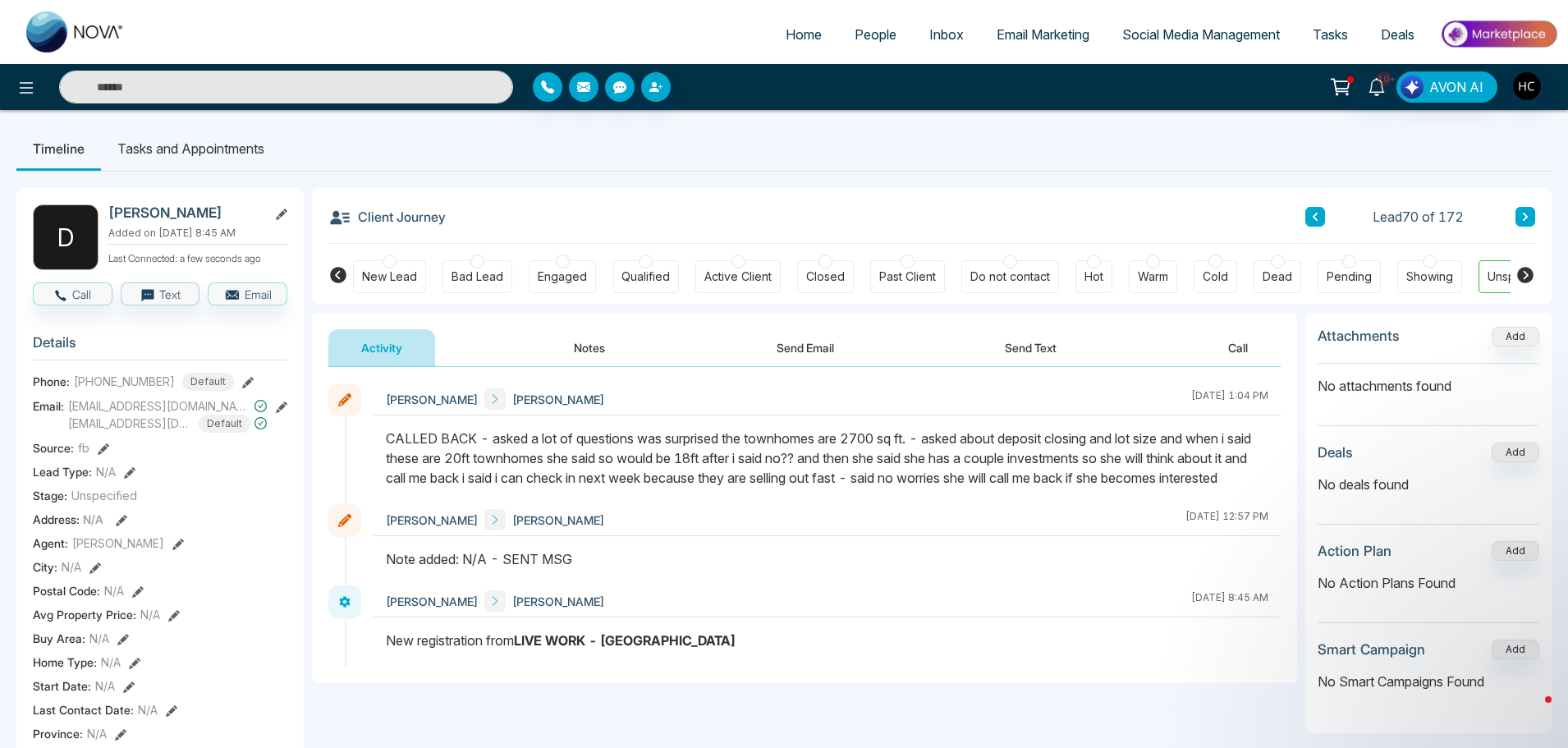
click at [1523, 218] on icon at bounding box center [1525, 216] width 8 height 10
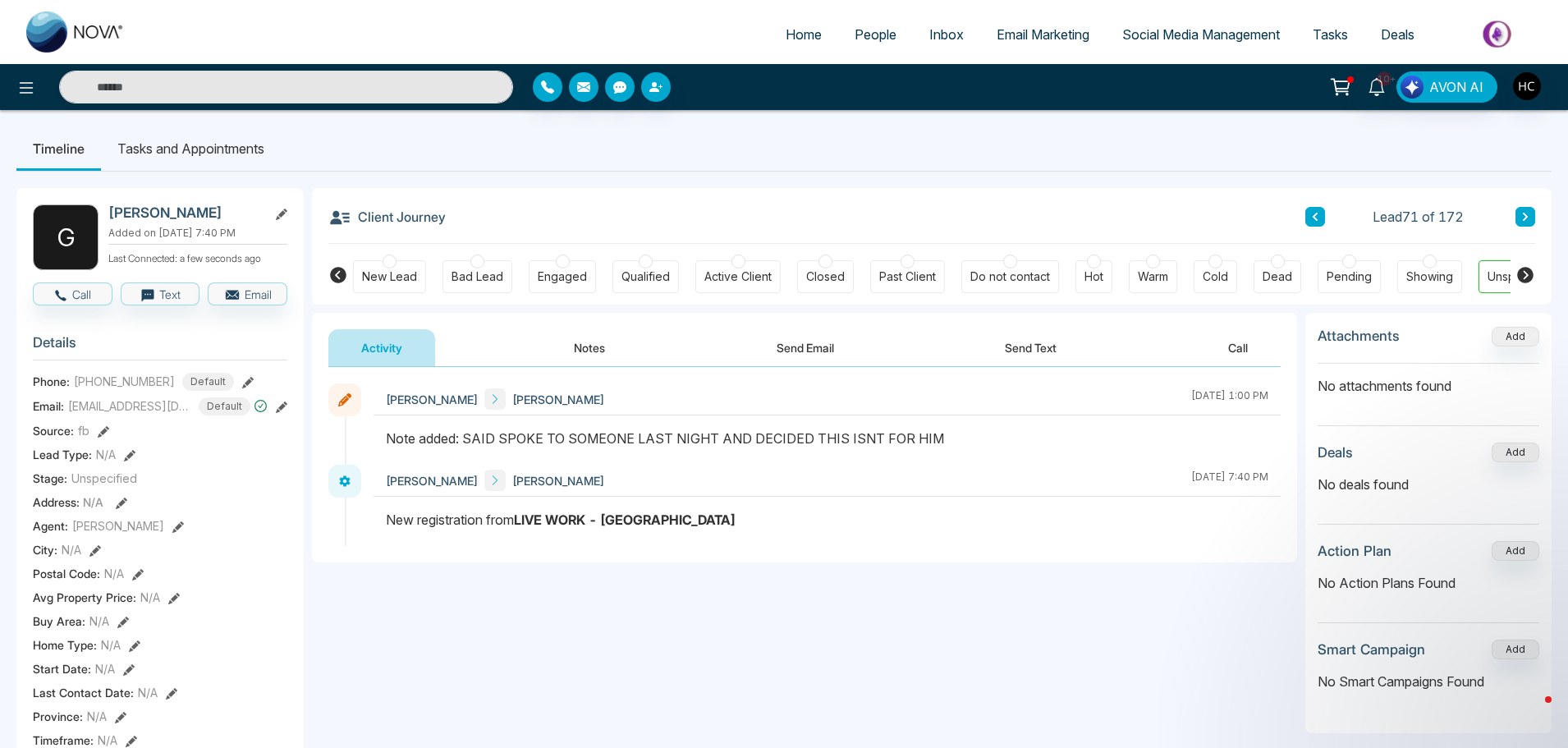
click at [1530, 218] on button at bounding box center [1525, 217] width 20 height 20
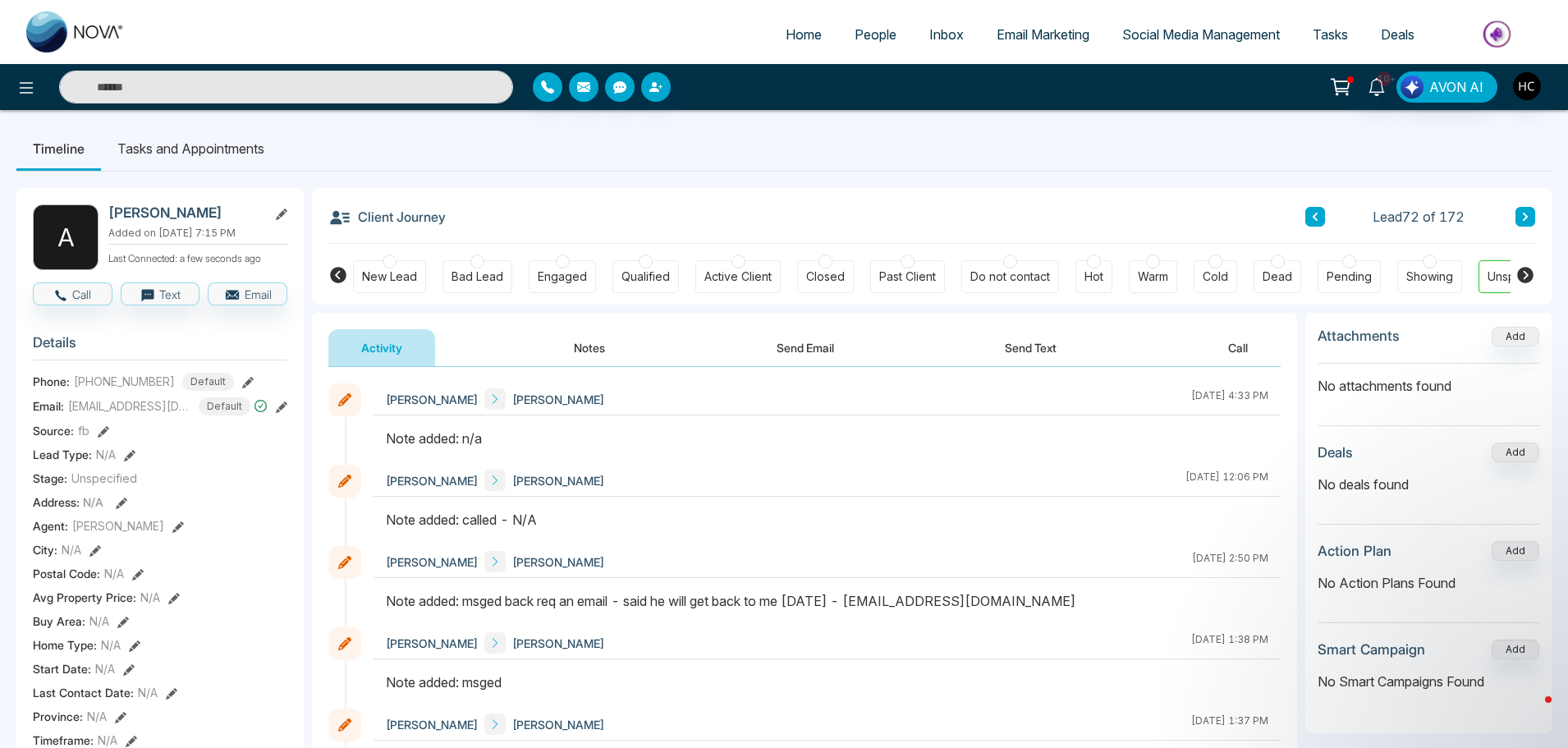
click at [598, 339] on button "Notes" at bounding box center [589, 348] width 97 height 37
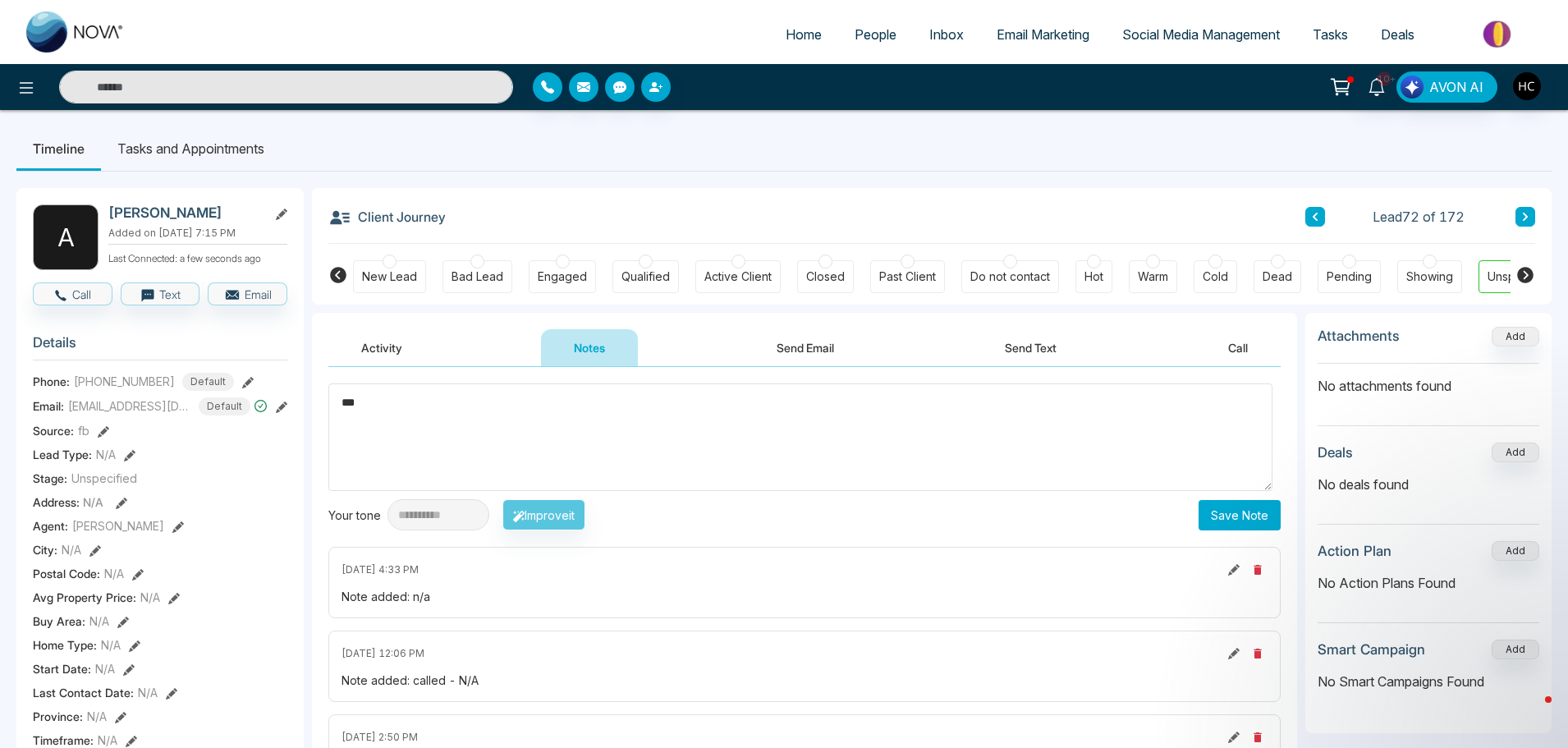
type textarea "***"
click at [1238, 524] on button "Save Note" at bounding box center [1239, 515] width 82 height 30
click at [1527, 218] on icon at bounding box center [1525, 216] width 8 height 10
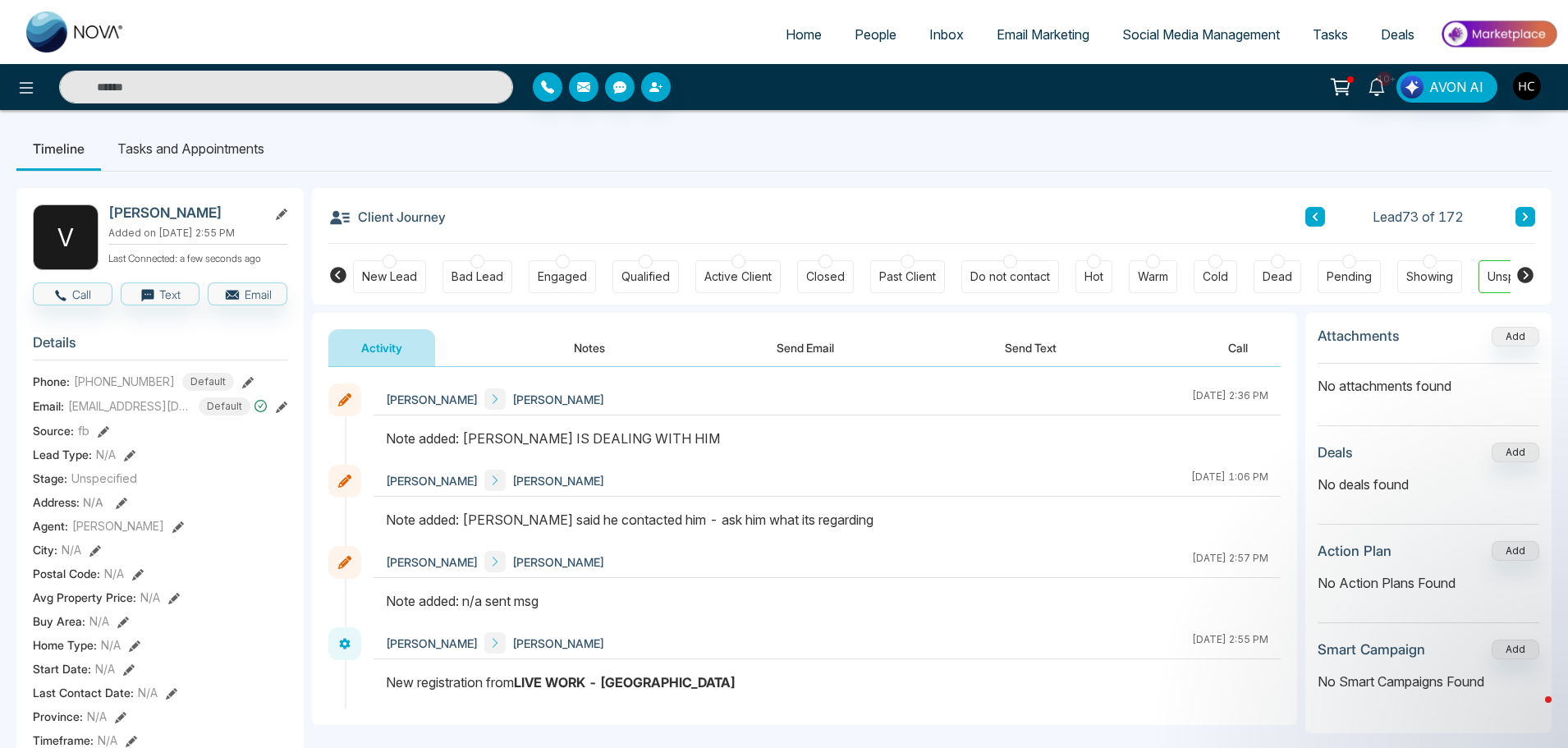
click at [1532, 213] on button at bounding box center [1525, 217] width 20 height 20
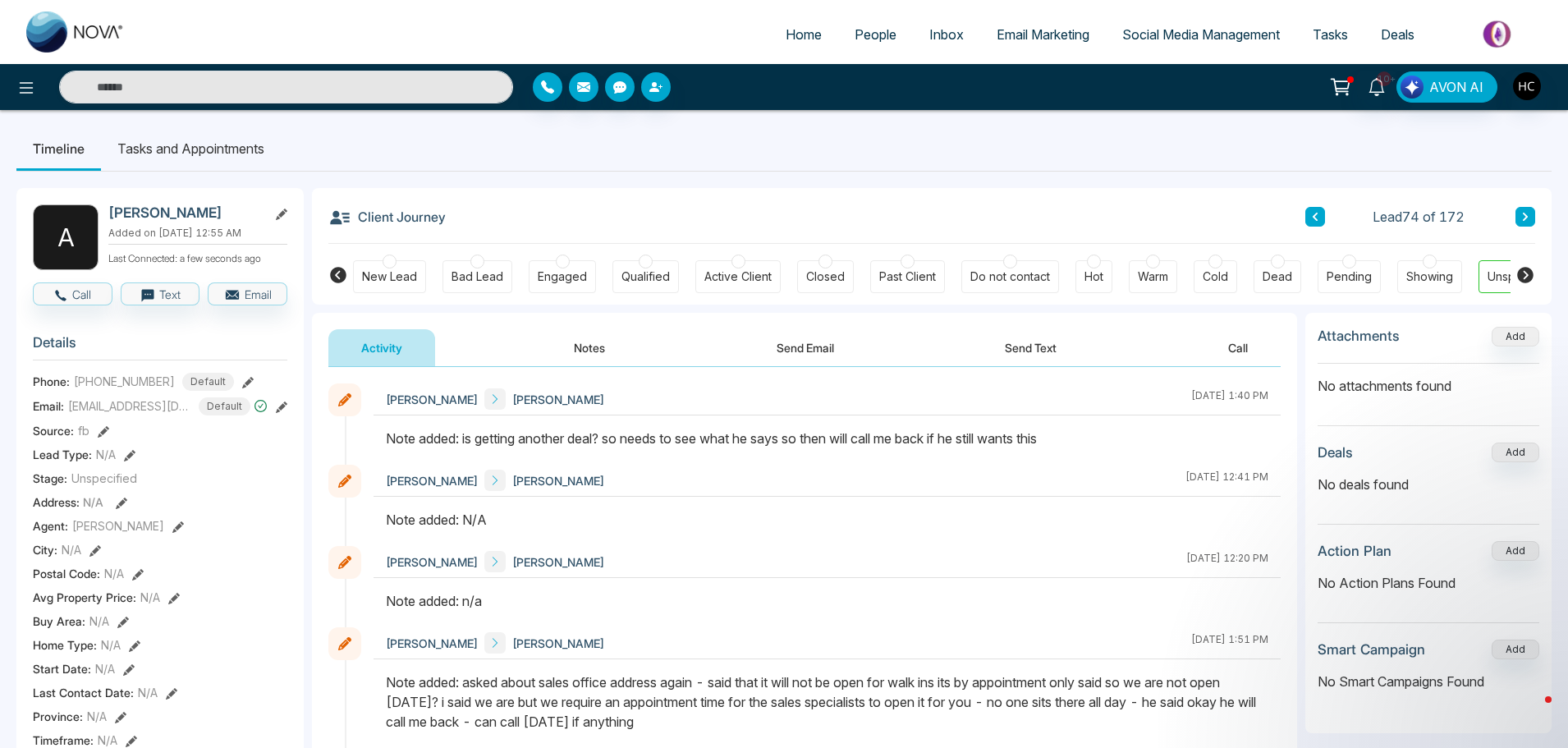
click at [1526, 211] on icon at bounding box center [1525, 216] width 8 height 10
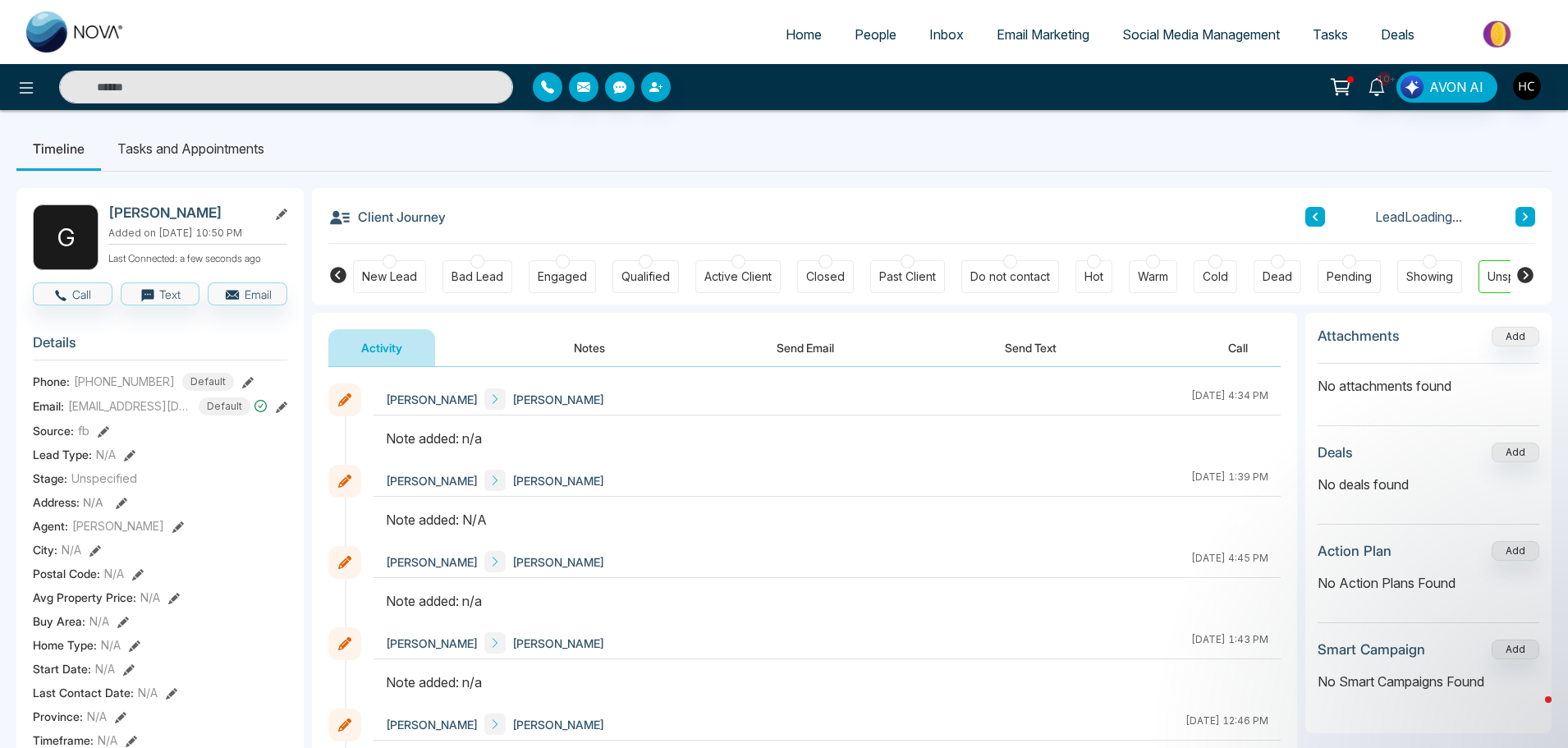
click at [616, 354] on button "Notes" at bounding box center [589, 348] width 97 height 37
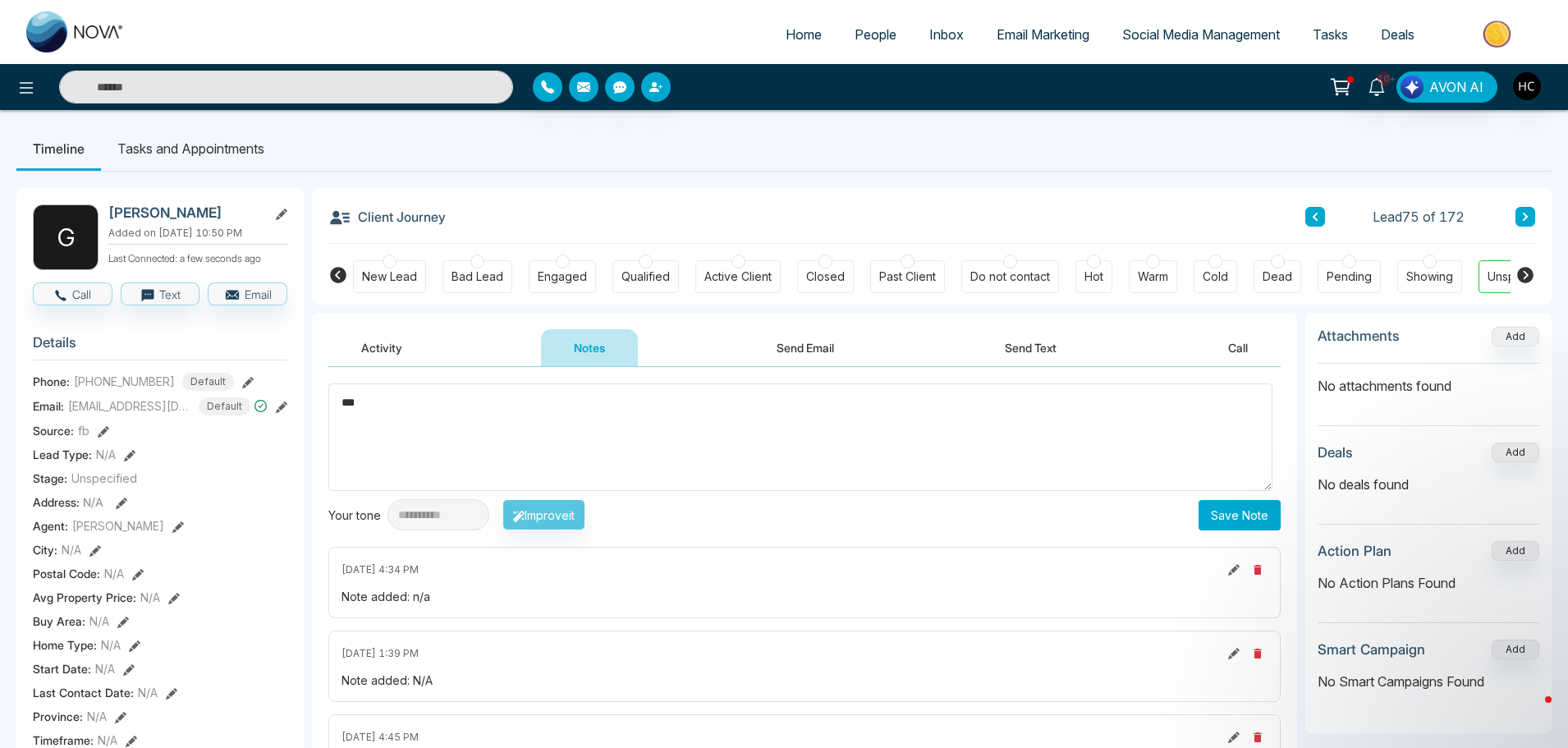
type textarea "***"
click at [1205, 523] on button "Save Note" at bounding box center [1239, 515] width 82 height 30
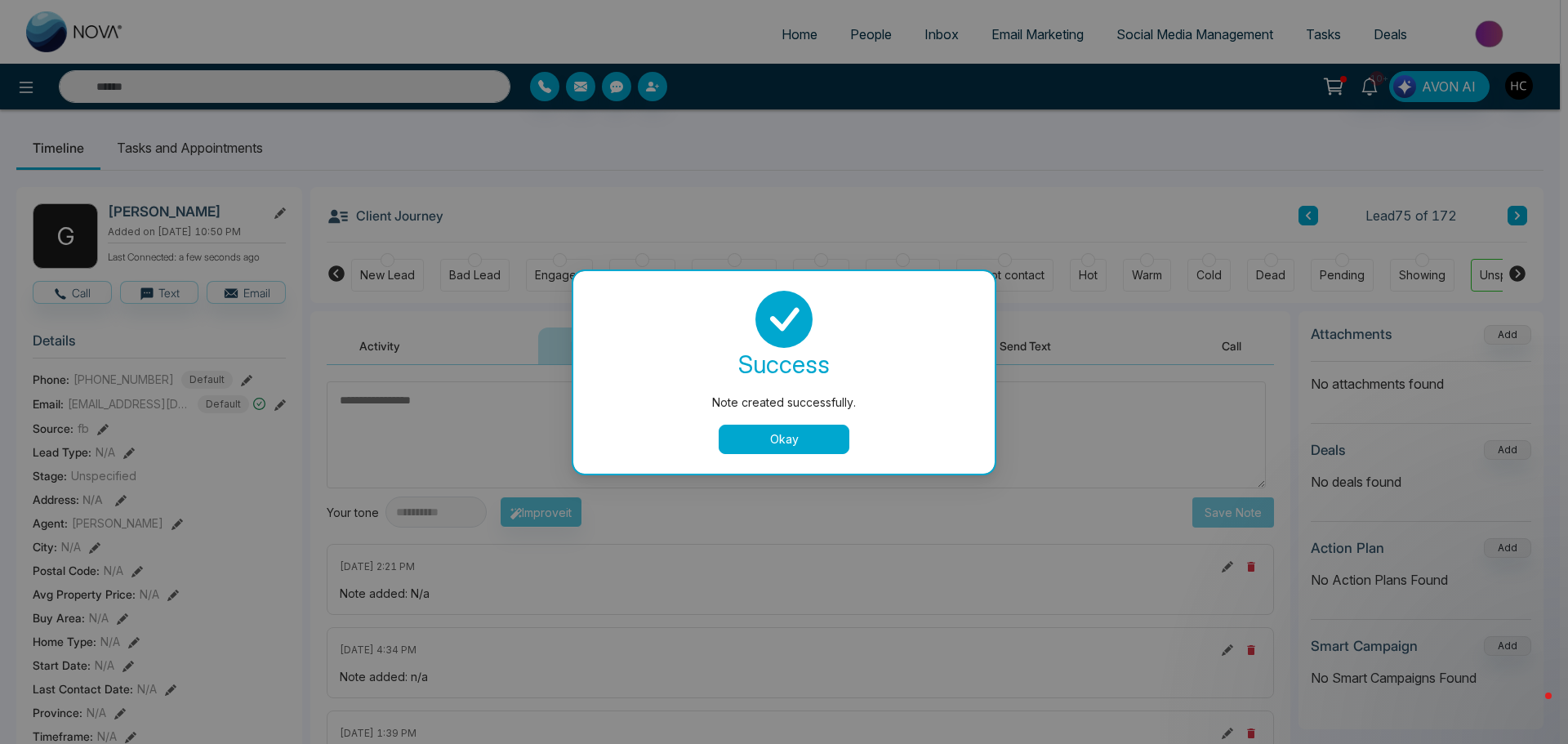
click at [796, 428] on button "Okay" at bounding box center [784, 440] width 131 height 29
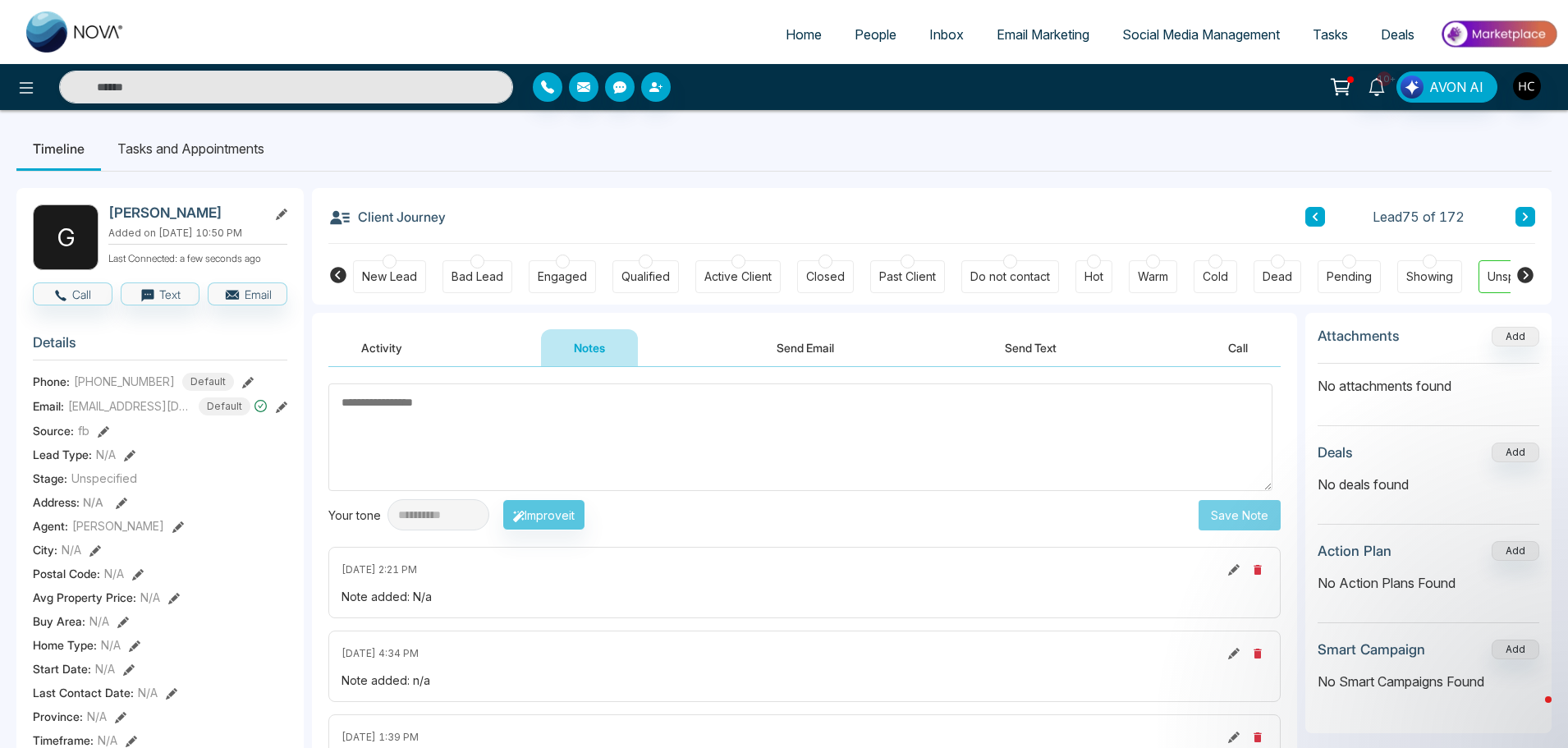
click at [1529, 224] on button at bounding box center [1525, 217] width 20 height 20
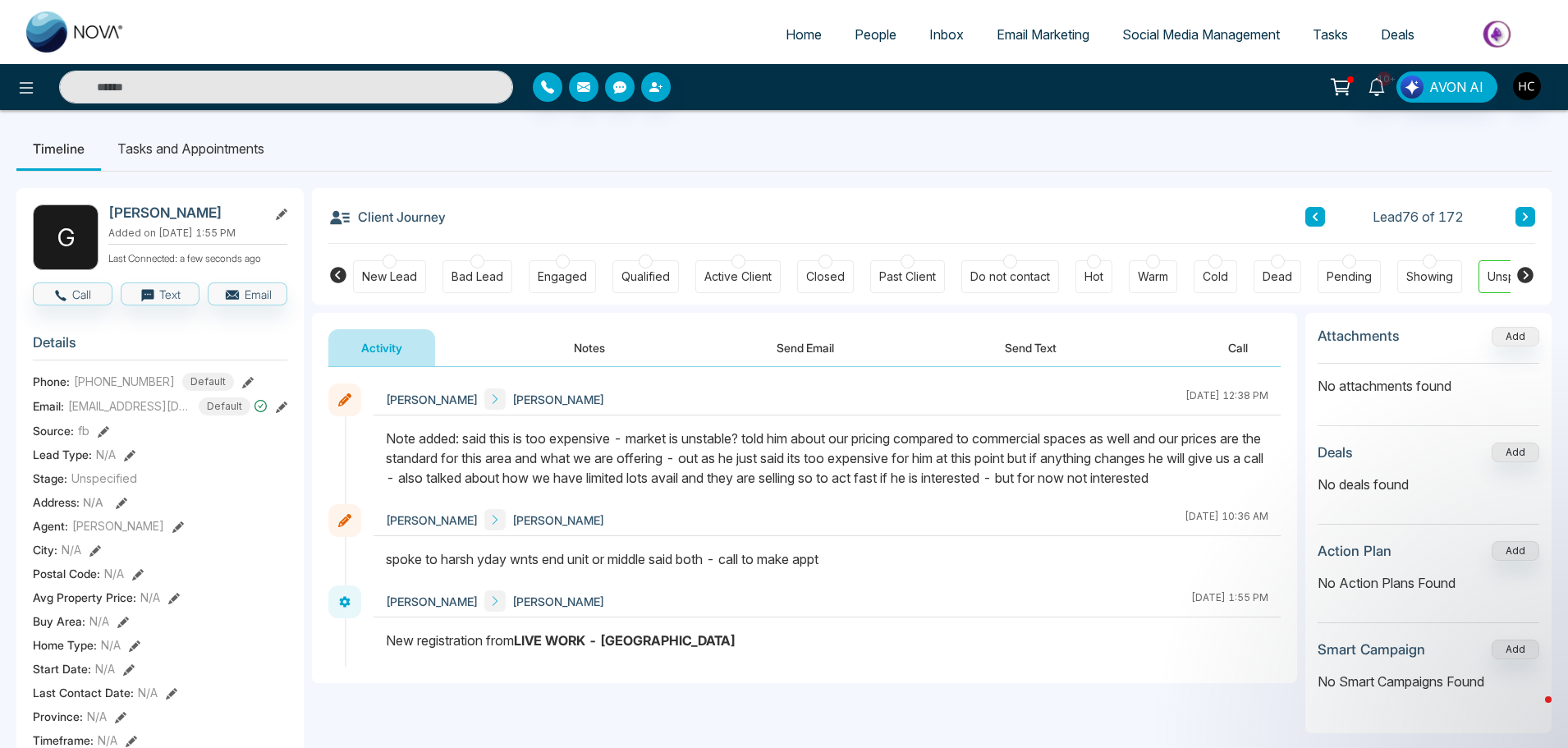
click at [1515, 211] on button at bounding box center [1525, 217] width 20 height 20
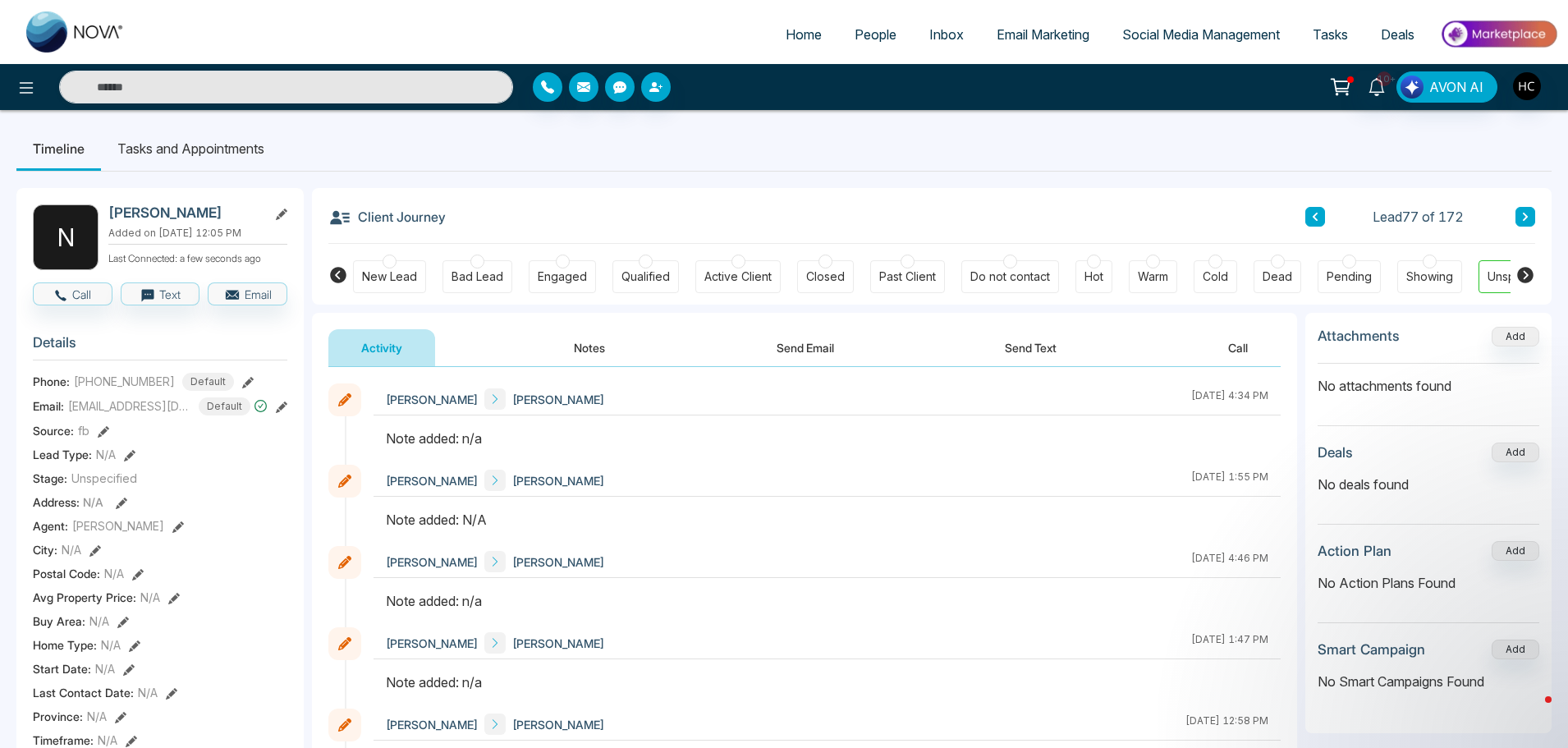
drag, startPoint x: 596, startPoint y: 349, endPoint x: 591, endPoint y: 340, distance: 10.3
click at [591, 340] on button "Notes" at bounding box center [589, 348] width 97 height 37
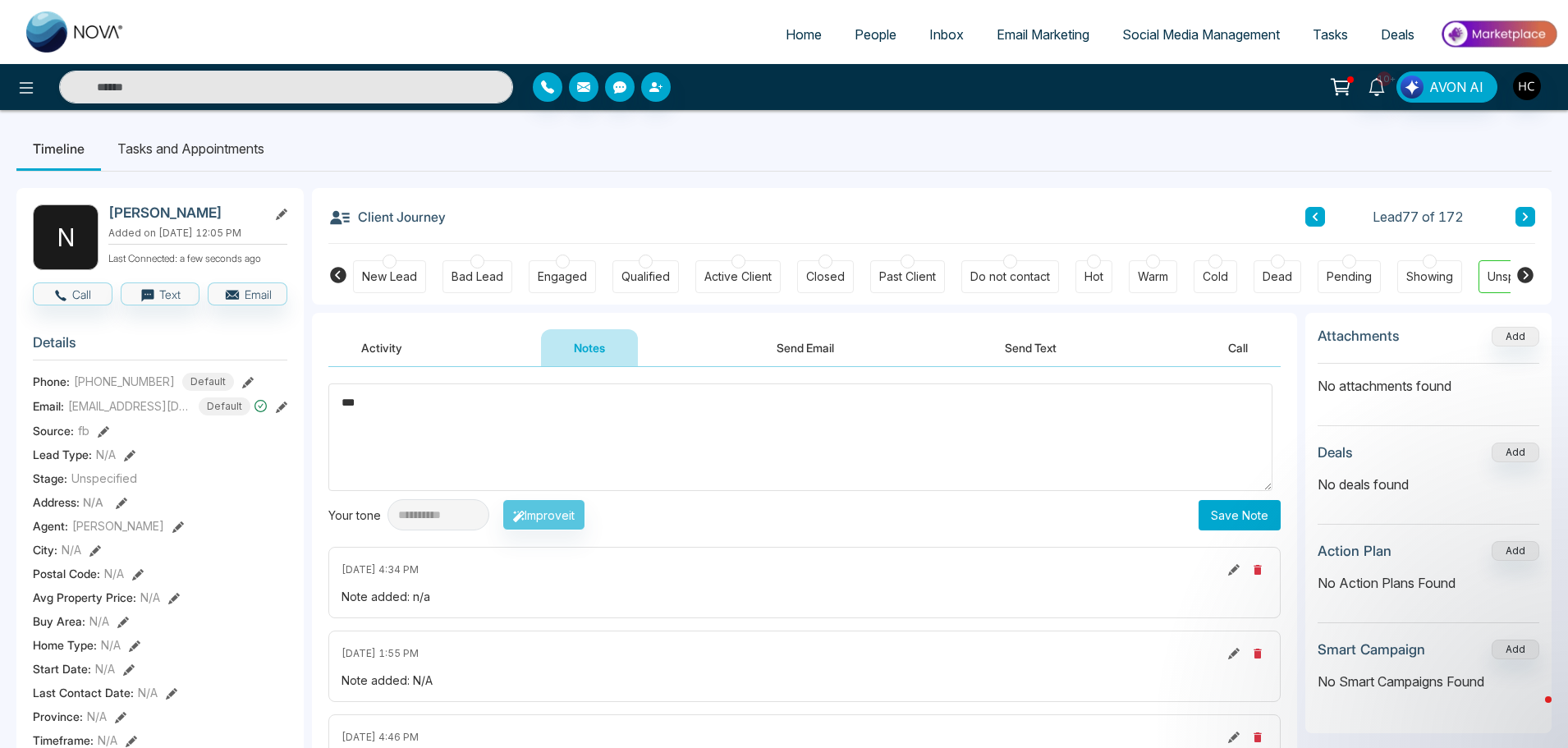
type textarea "***"
click at [1213, 504] on button "Save Note" at bounding box center [1239, 515] width 82 height 30
click at [1529, 209] on button at bounding box center [1525, 217] width 20 height 20
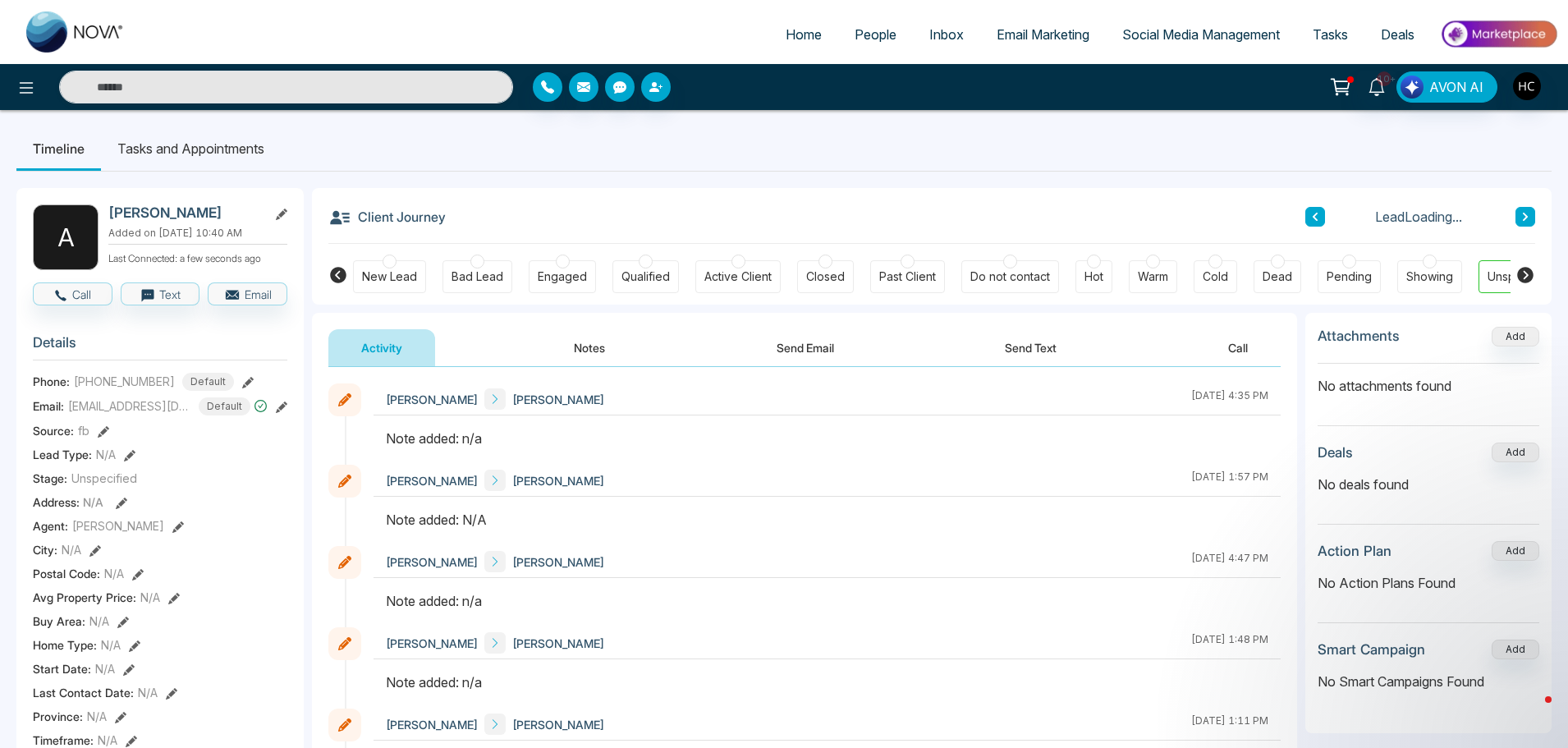
click at [589, 349] on button "Notes" at bounding box center [589, 348] width 97 height 37
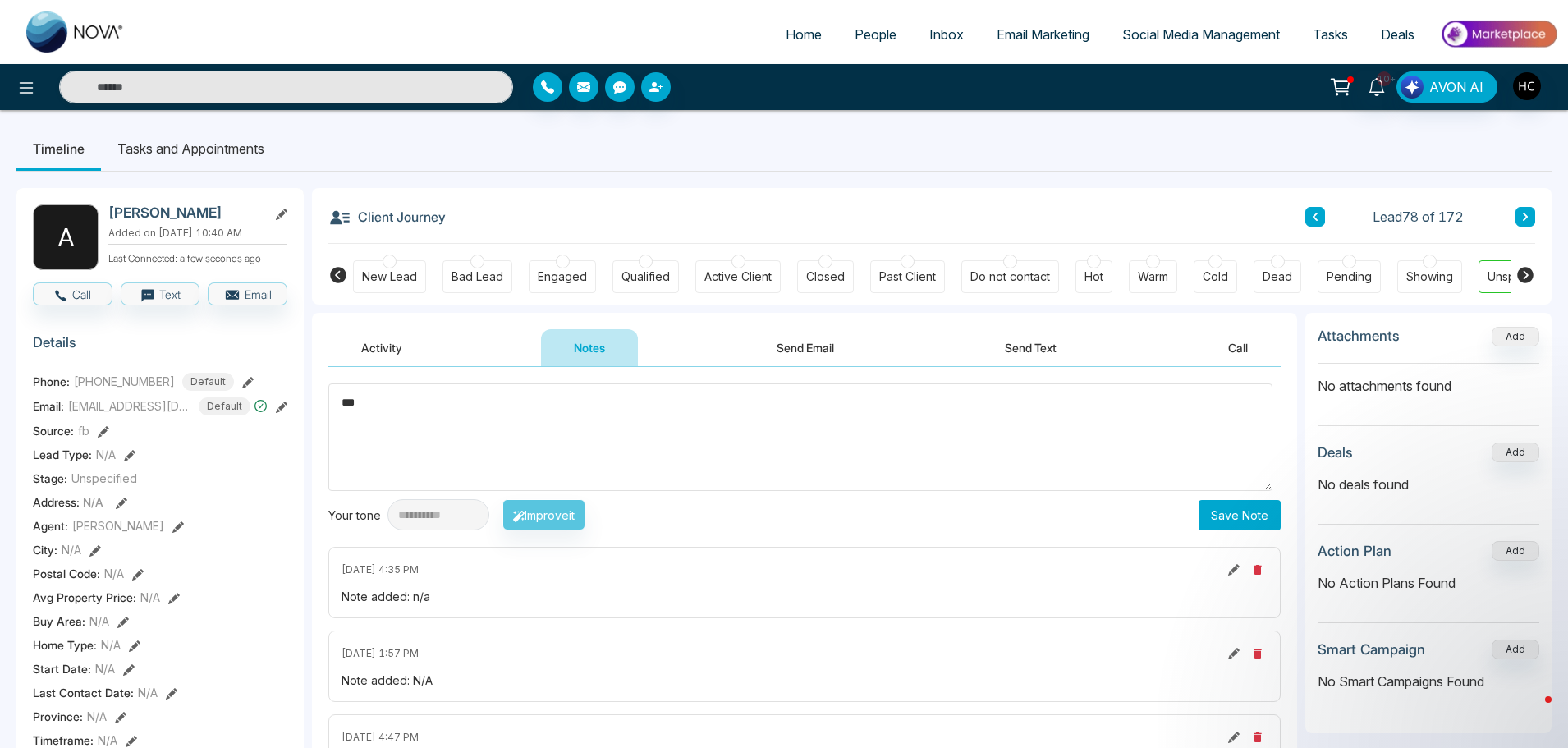
type textarea "***"
click at [1234, 506] on button "Save Note" at bounding box center [1239, 515] width 82 height 30
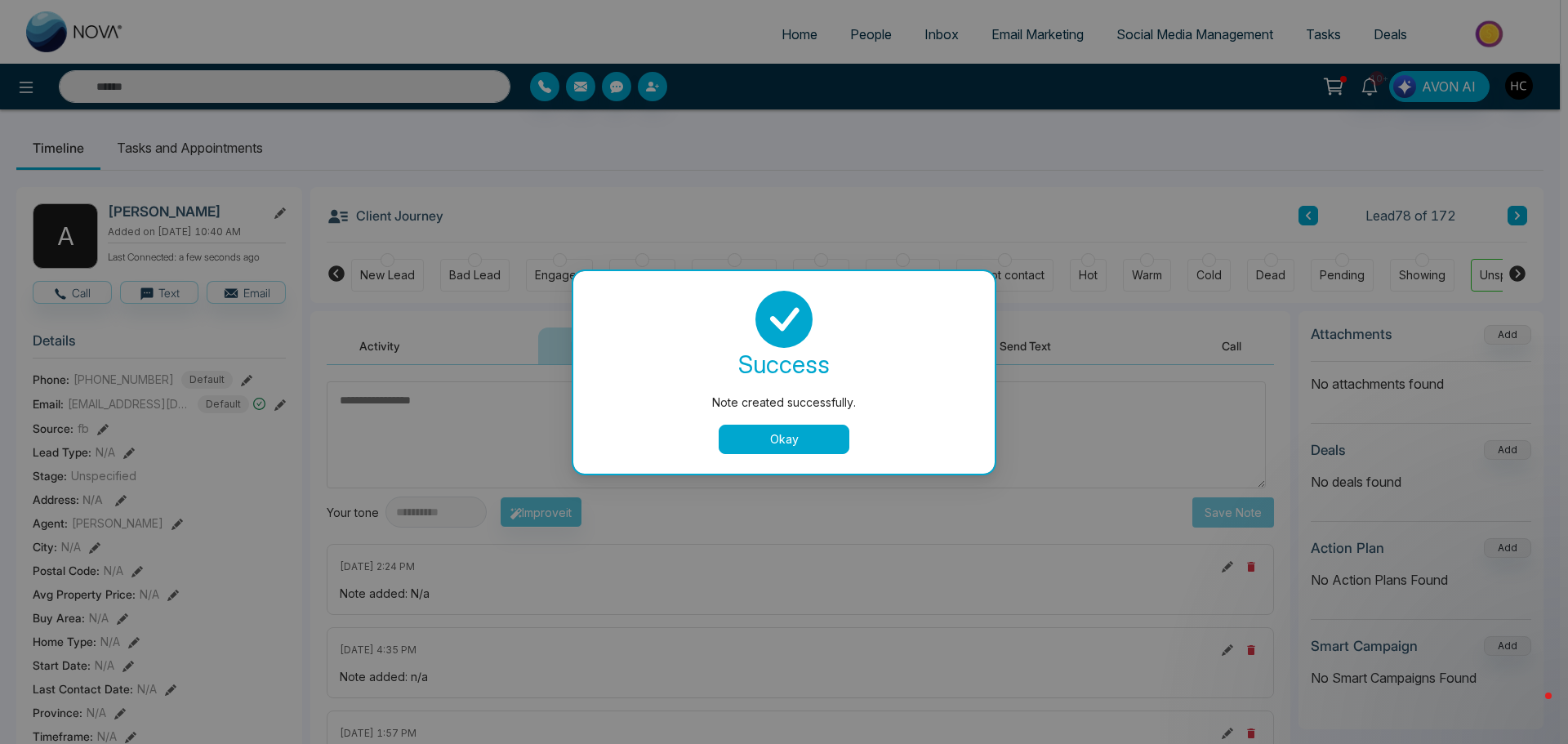
click at [754, 432] on button "Okay" at bounding box center [784, 440] width 131 height 29
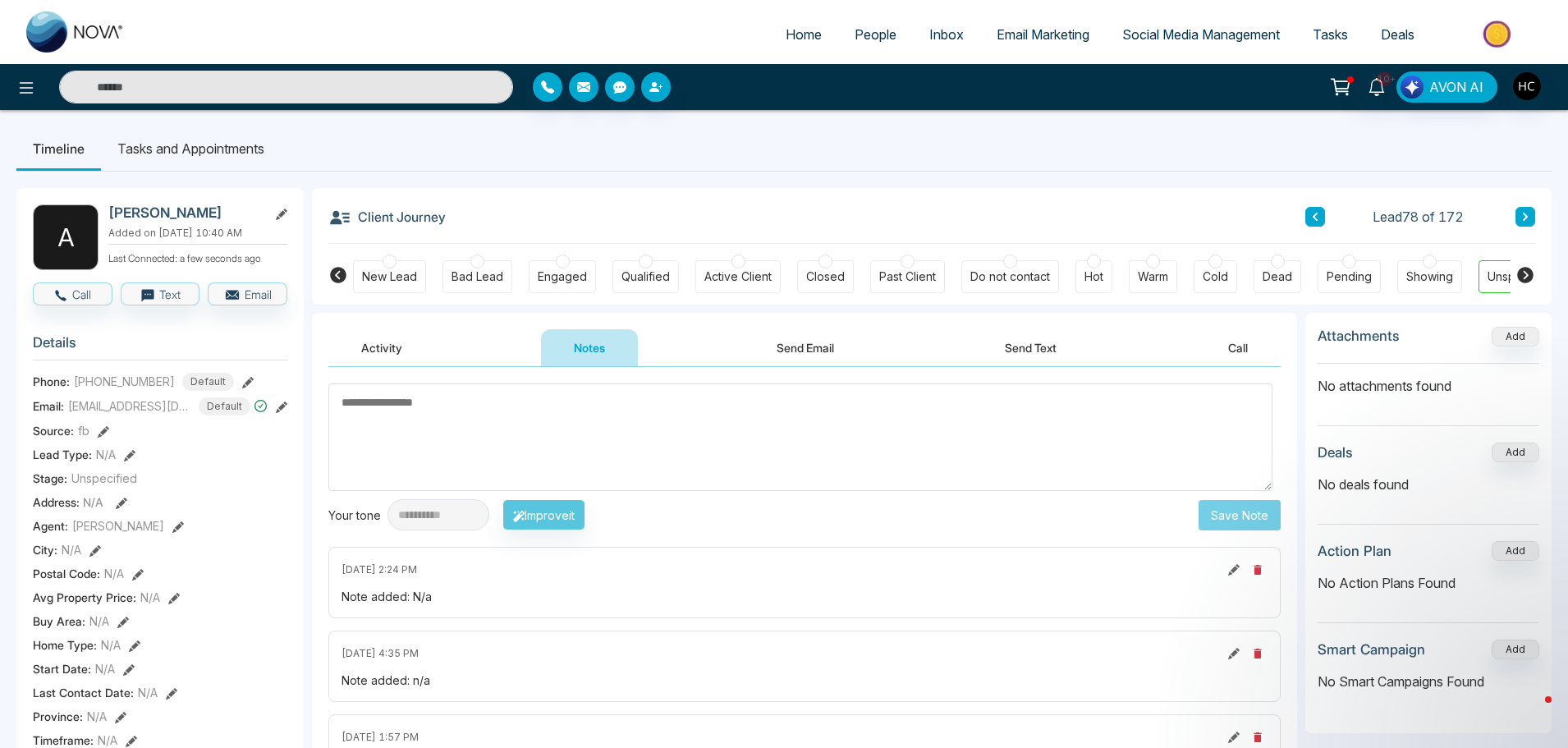
click at [1526, 211] on button at bounding box center [1525, 217] width 20 height 20
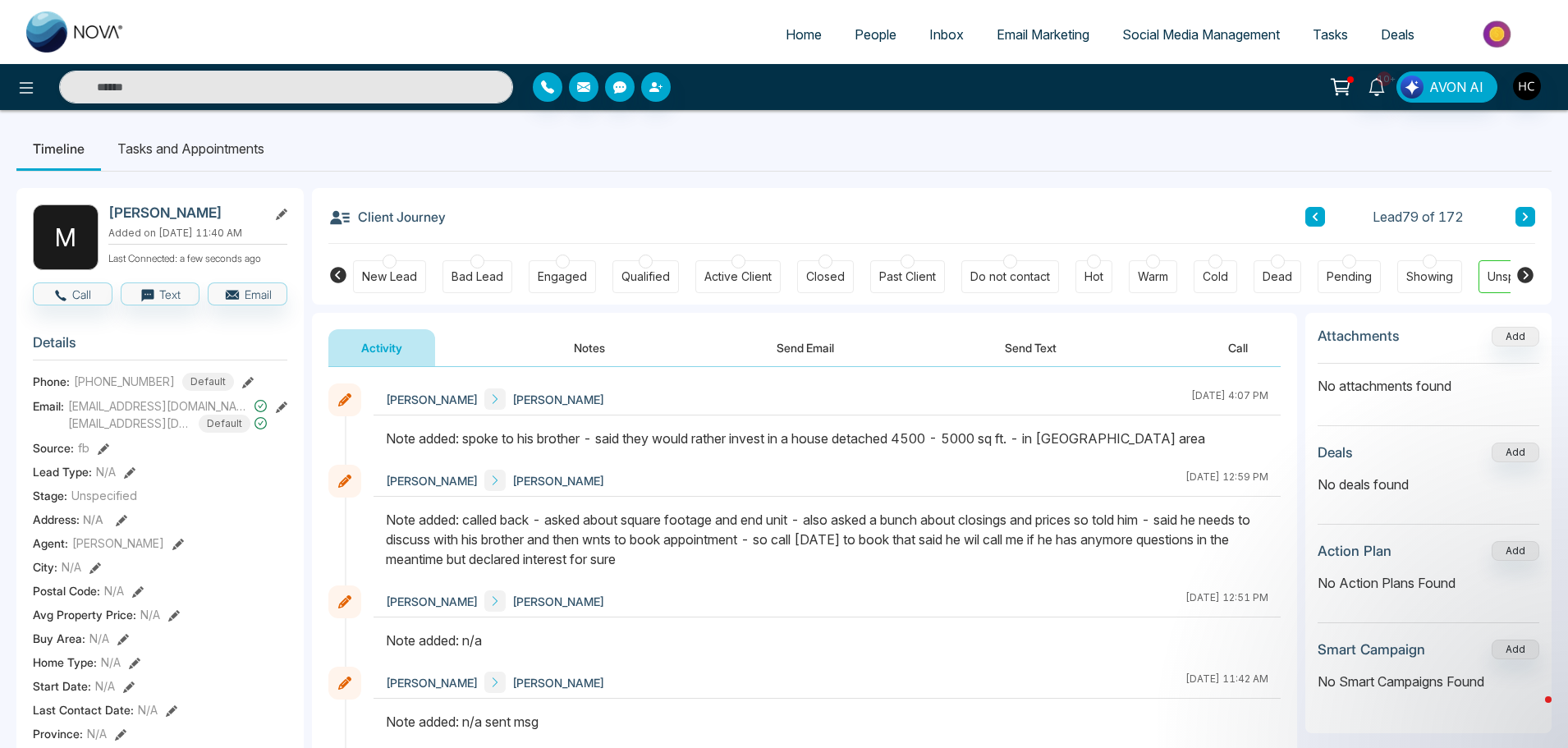
click at [1524, 220] on icon at bounding box center [1526, 216] width 5 height 8
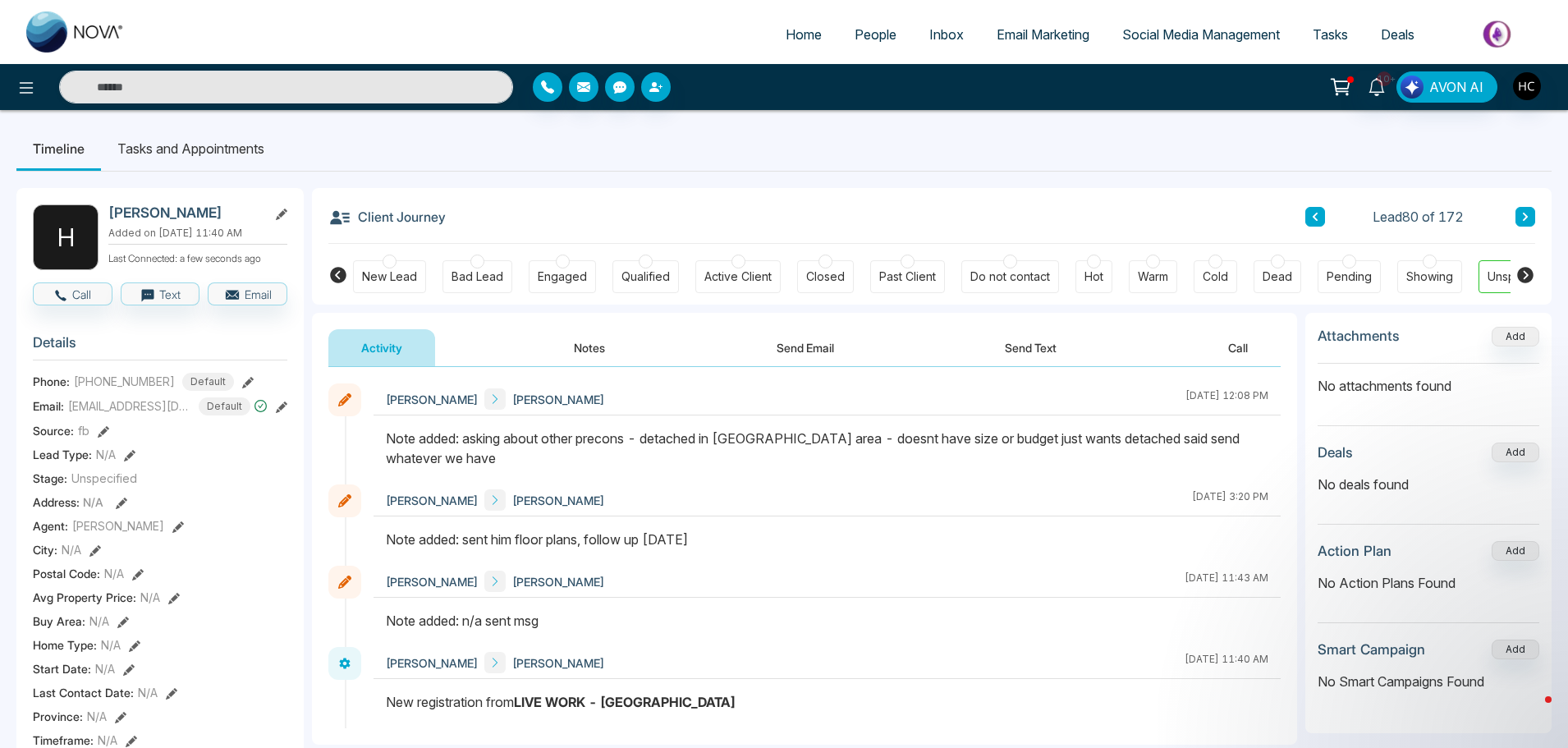
click at [1532, 206] on div "Client Journey Lead 80 of 172" at bounding box center [931, 216] width 1207 height 55
click at [1529, 210] on button at bounding box center [1525, 217] width 20 height 20
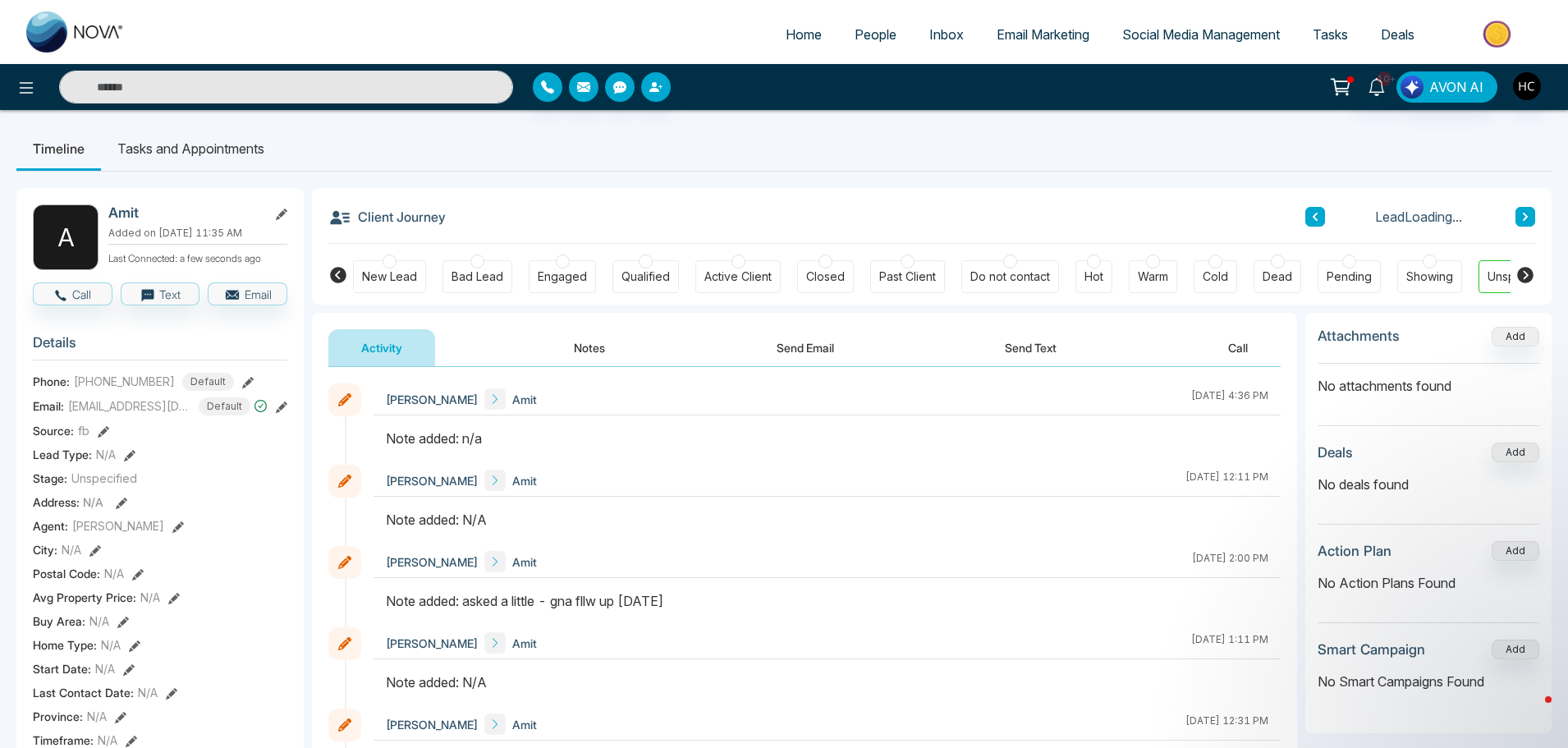
click at [595, 350] on button "Notes" at bounding box center [589, 348] width 97 height 37
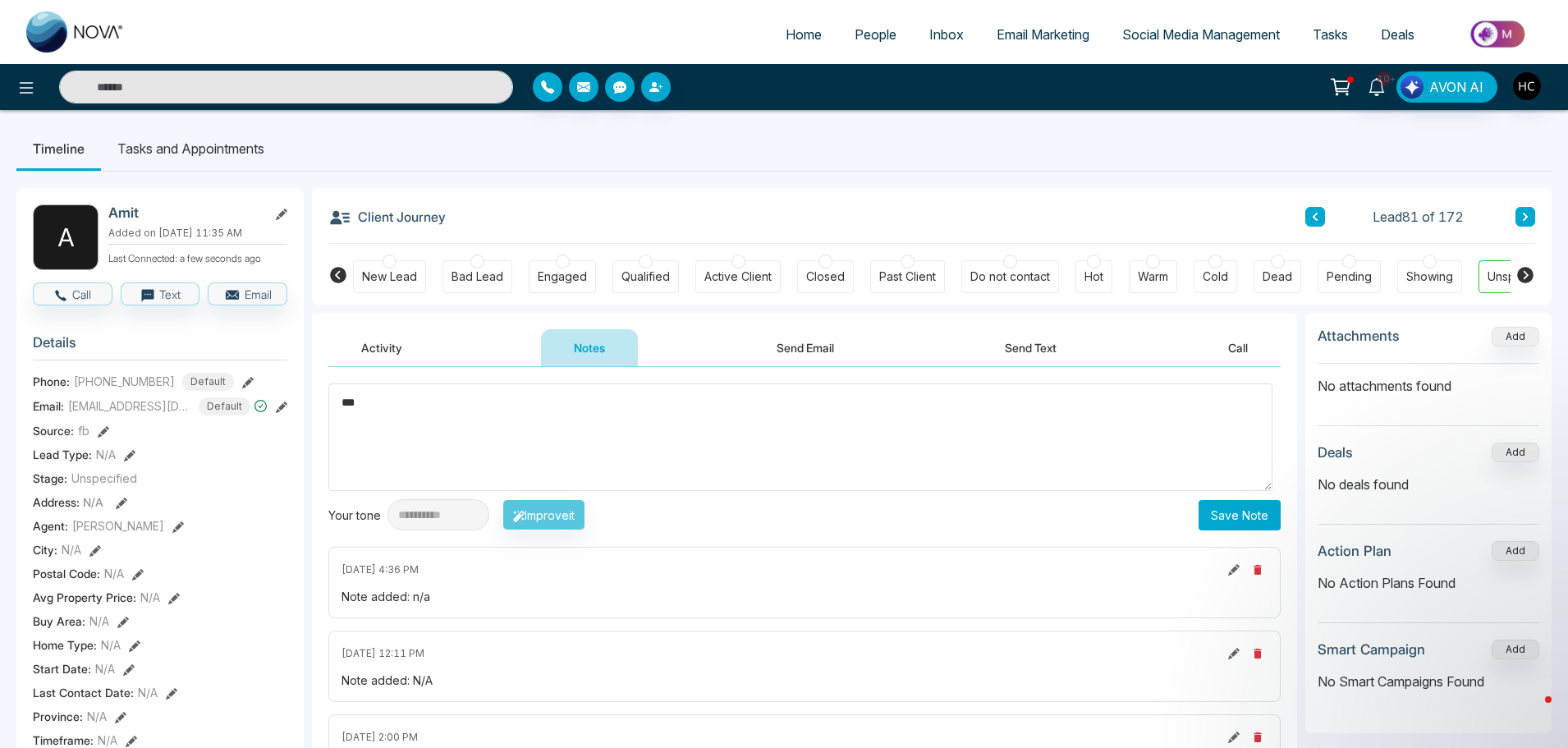
type textarea "***"
click at [1229, 519] on button "Save Note" at bounding box center [1239, 515] width 82 height 30
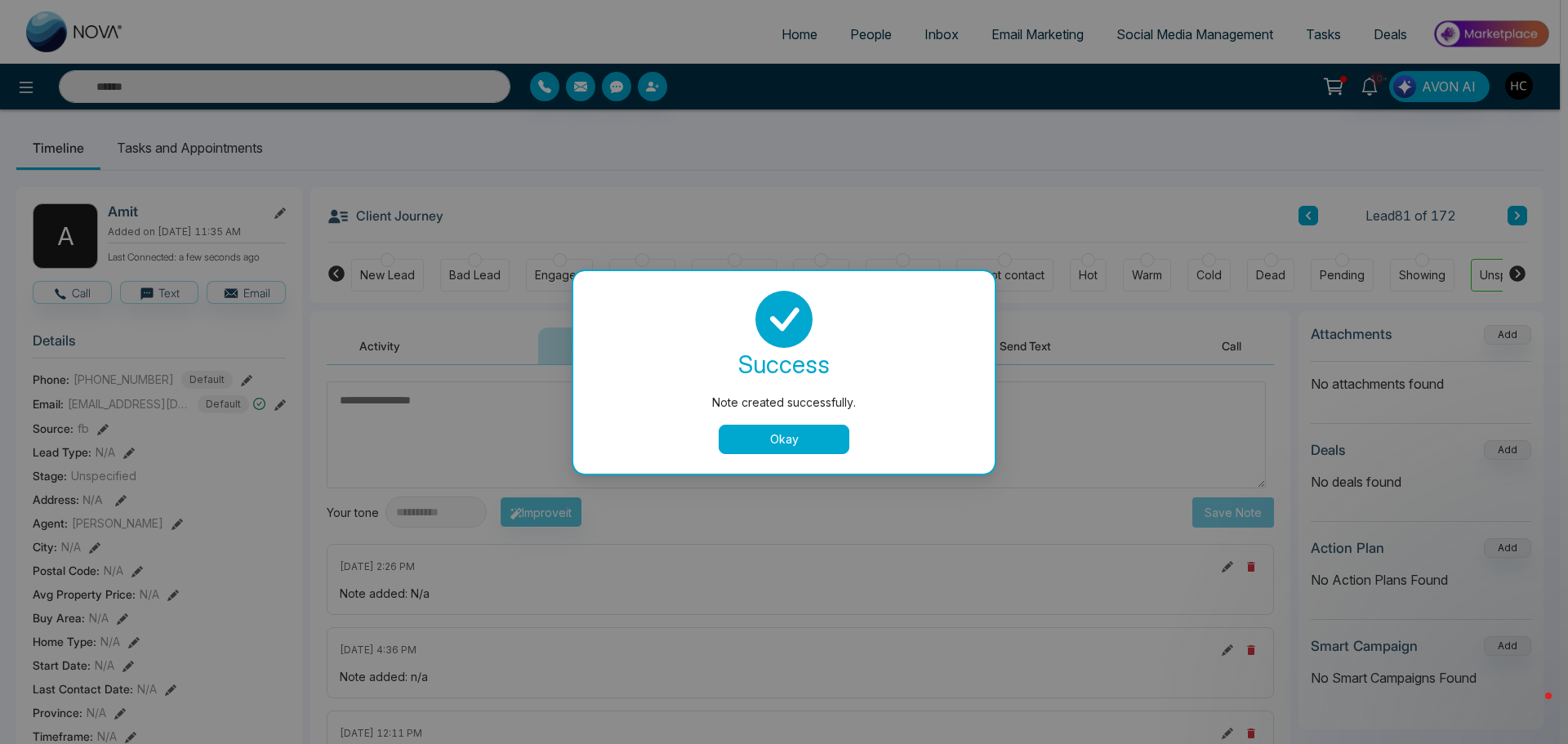
click at [770, 435] on button "Okay" at bounding box center [784, 440] width 131 height 29
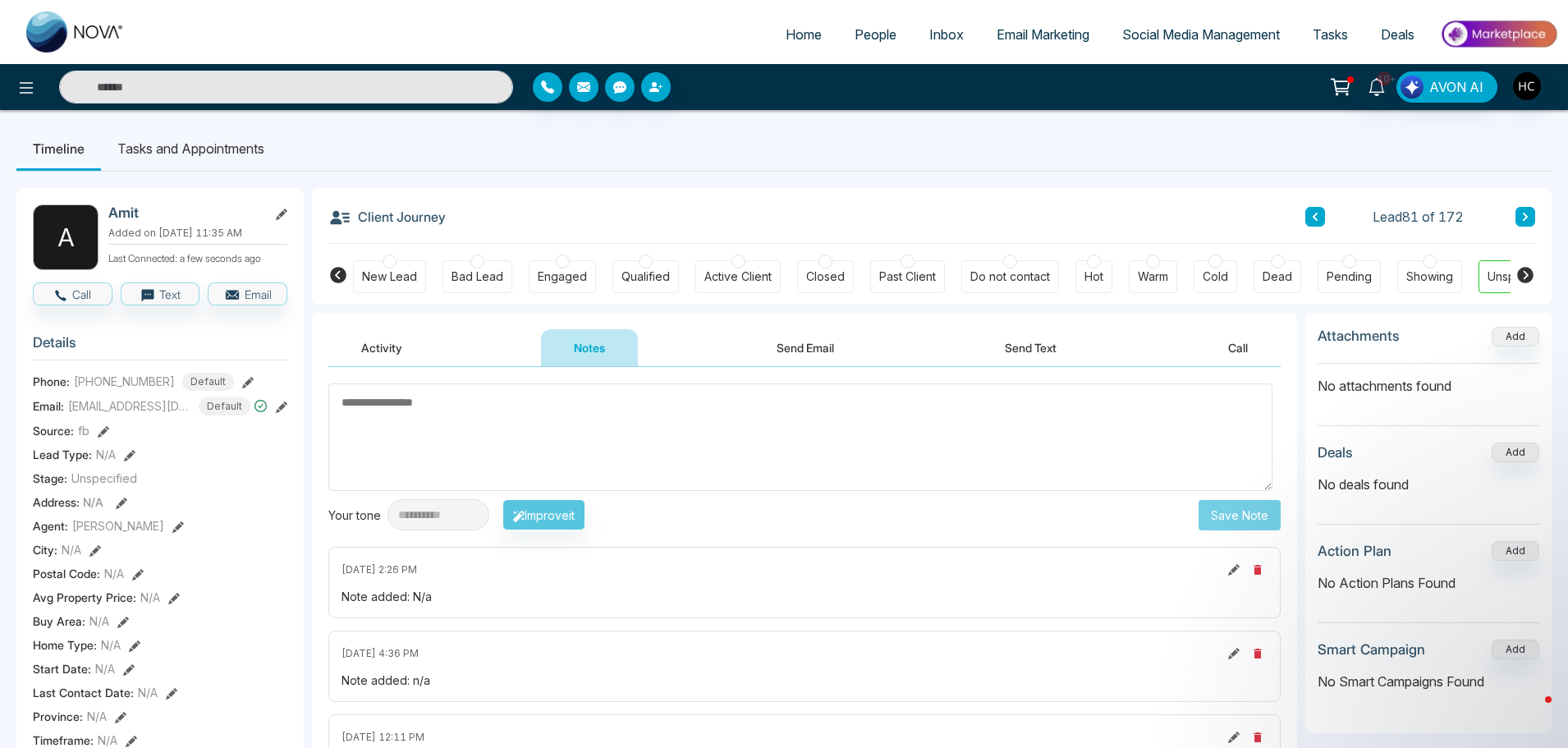
drag, startPoint x: 1526, startPoint y: 205, endPoint x: 1523, endPoint y: 217, distance: 12.4
click at [1525, 211] on div "Client Journey Lead 81 of 172" at bounding box center [931, 216] width 1207 height 55
click at [1523, 217] on icon at bounding box center [1525, 216] width 8 height 10
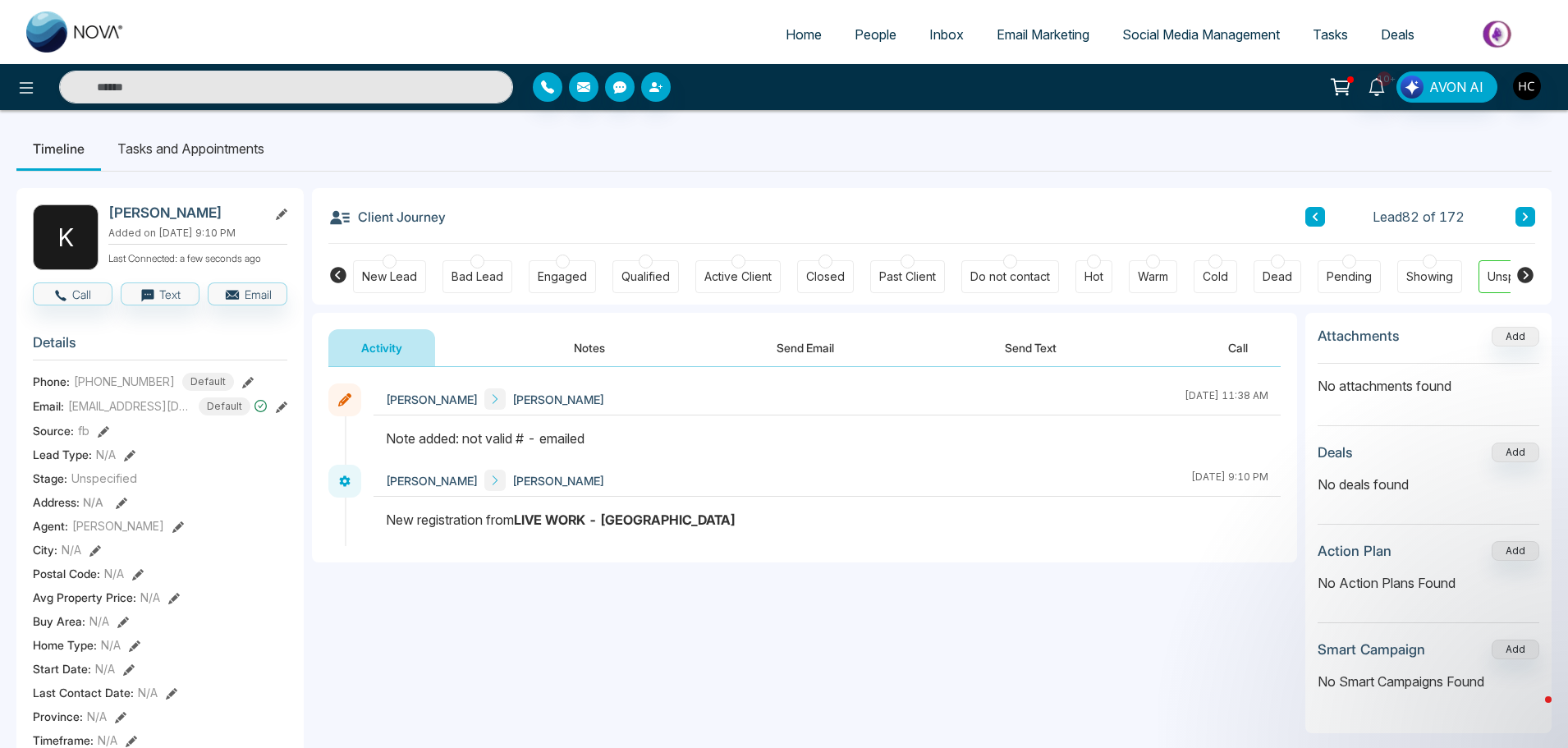
click at [1532, 214] on button at bounding box center [1525, 217] width 20 height 20
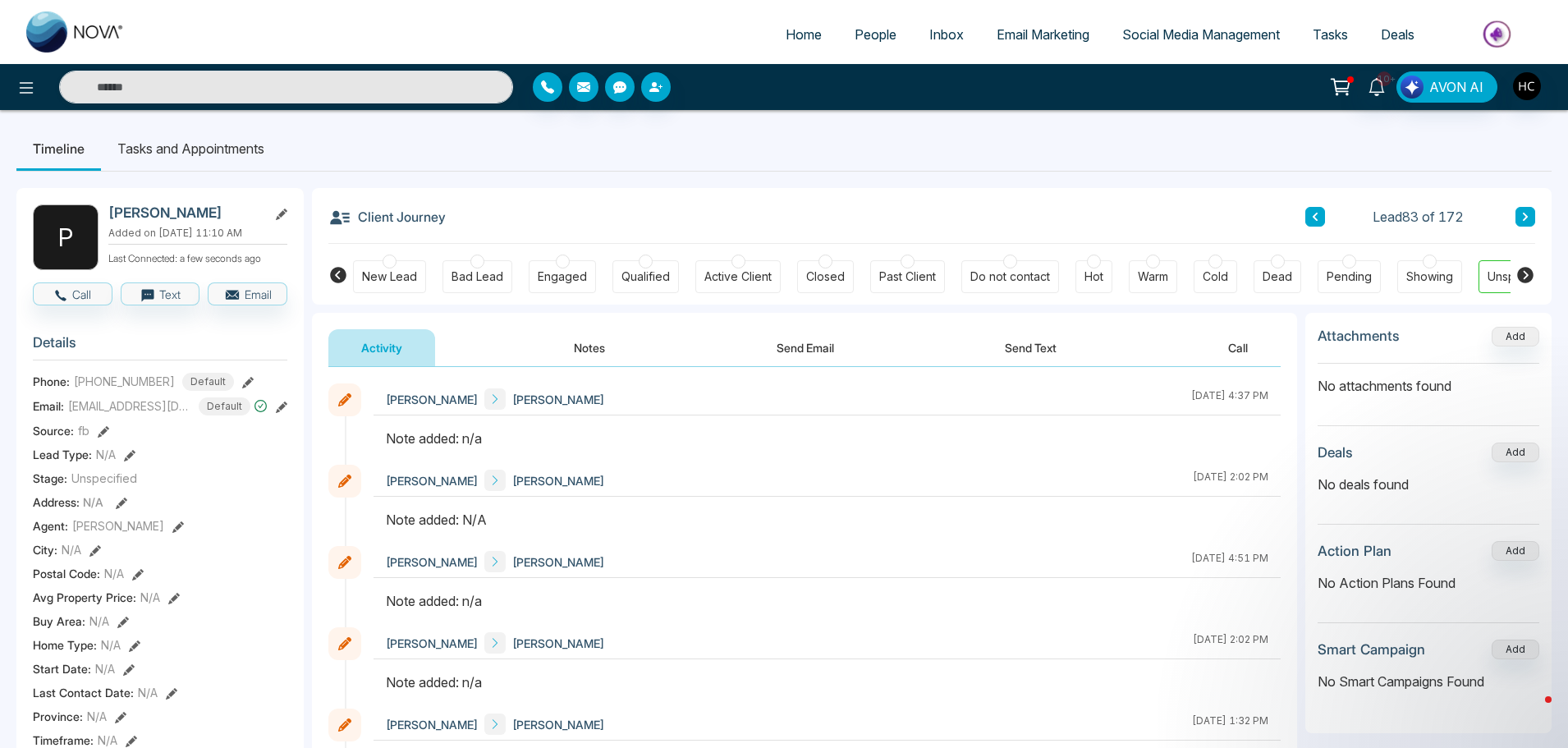
click at [586, 365] on button "Notes" at bounding box center [589, 348] width 97 height 37
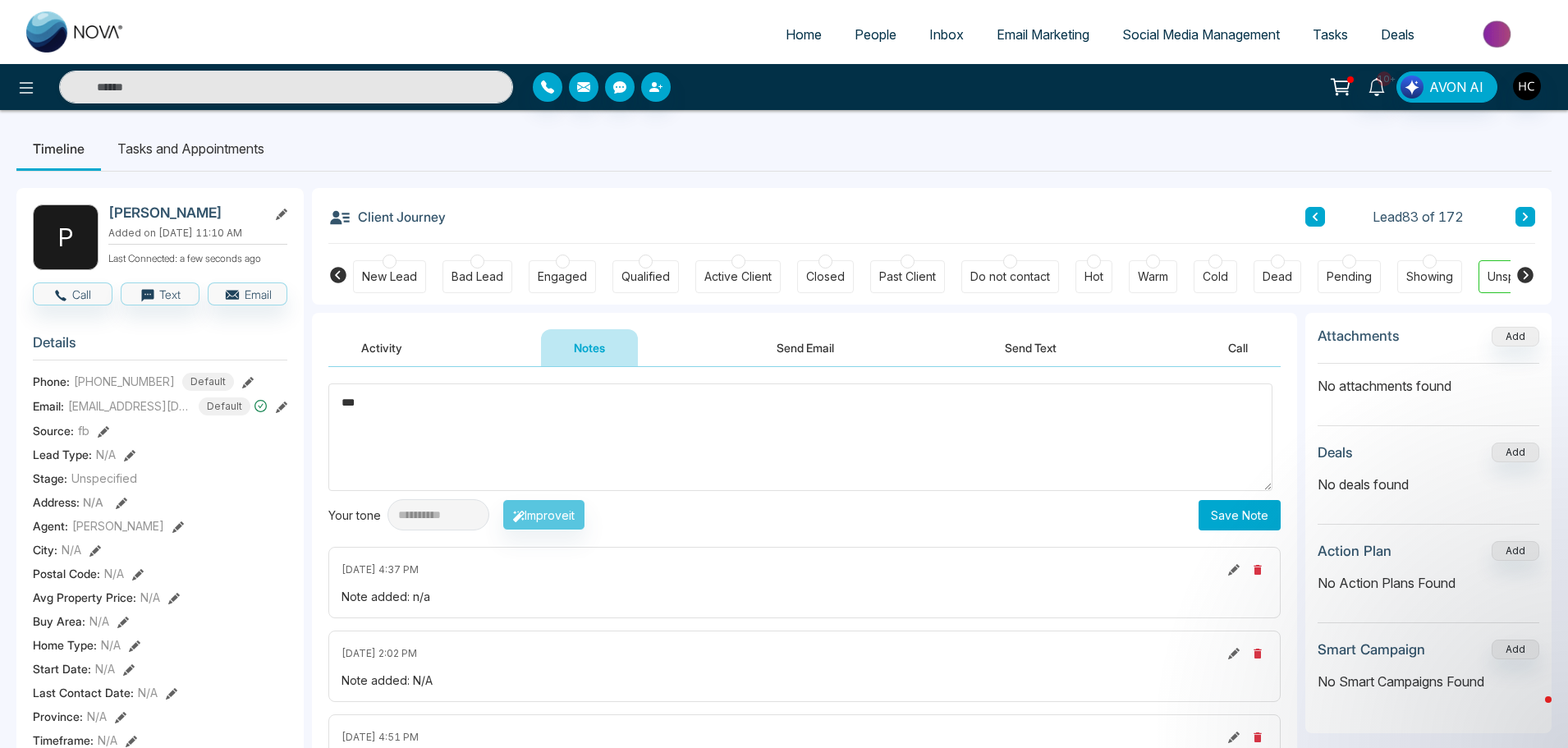
type textarea "***"
click at [1208, 523] on button "Save Note" at bounding box center [1239, 515] width 82 height 30
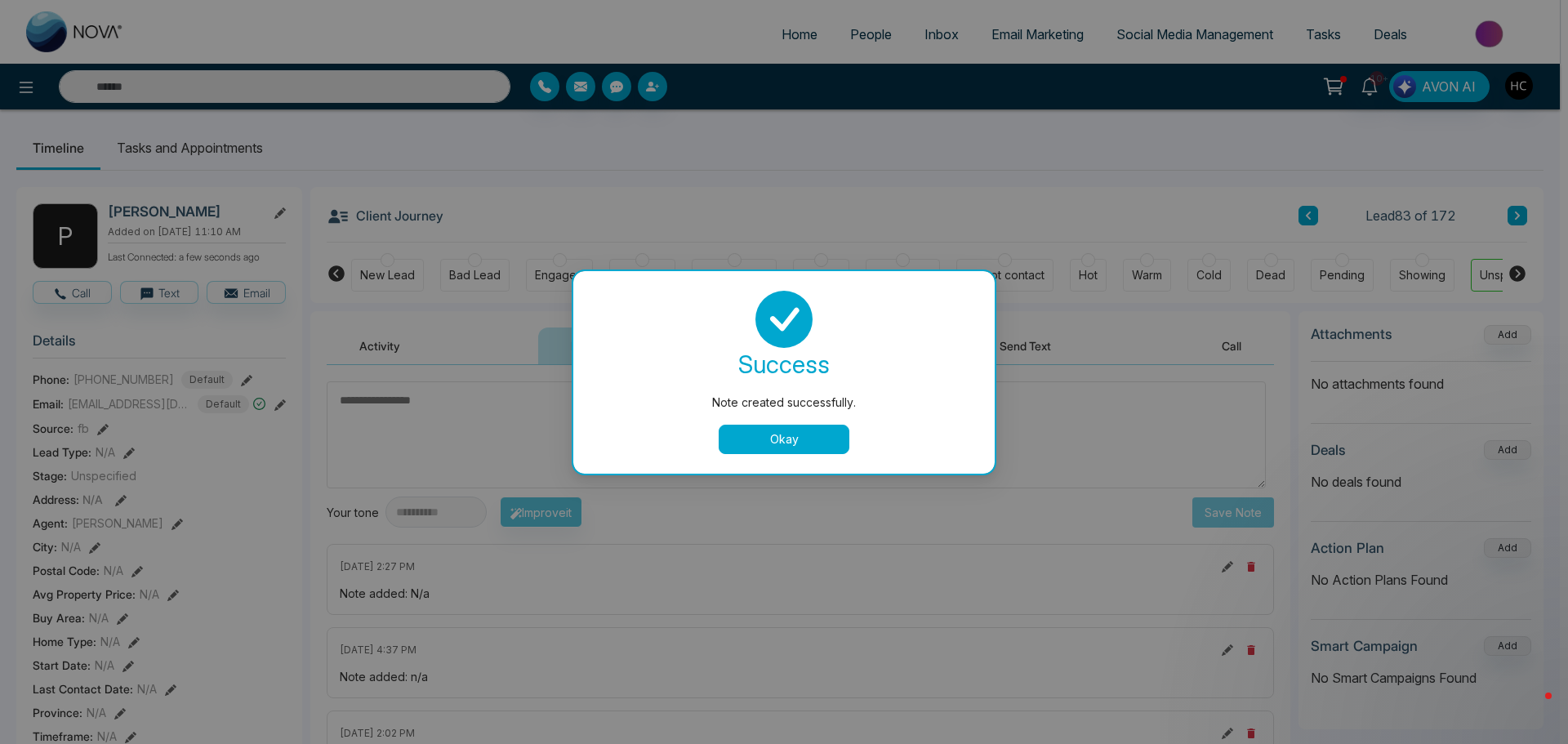
click at [816, 429] on button "Okay" at bounding box center [784, 440] width 131 height 29
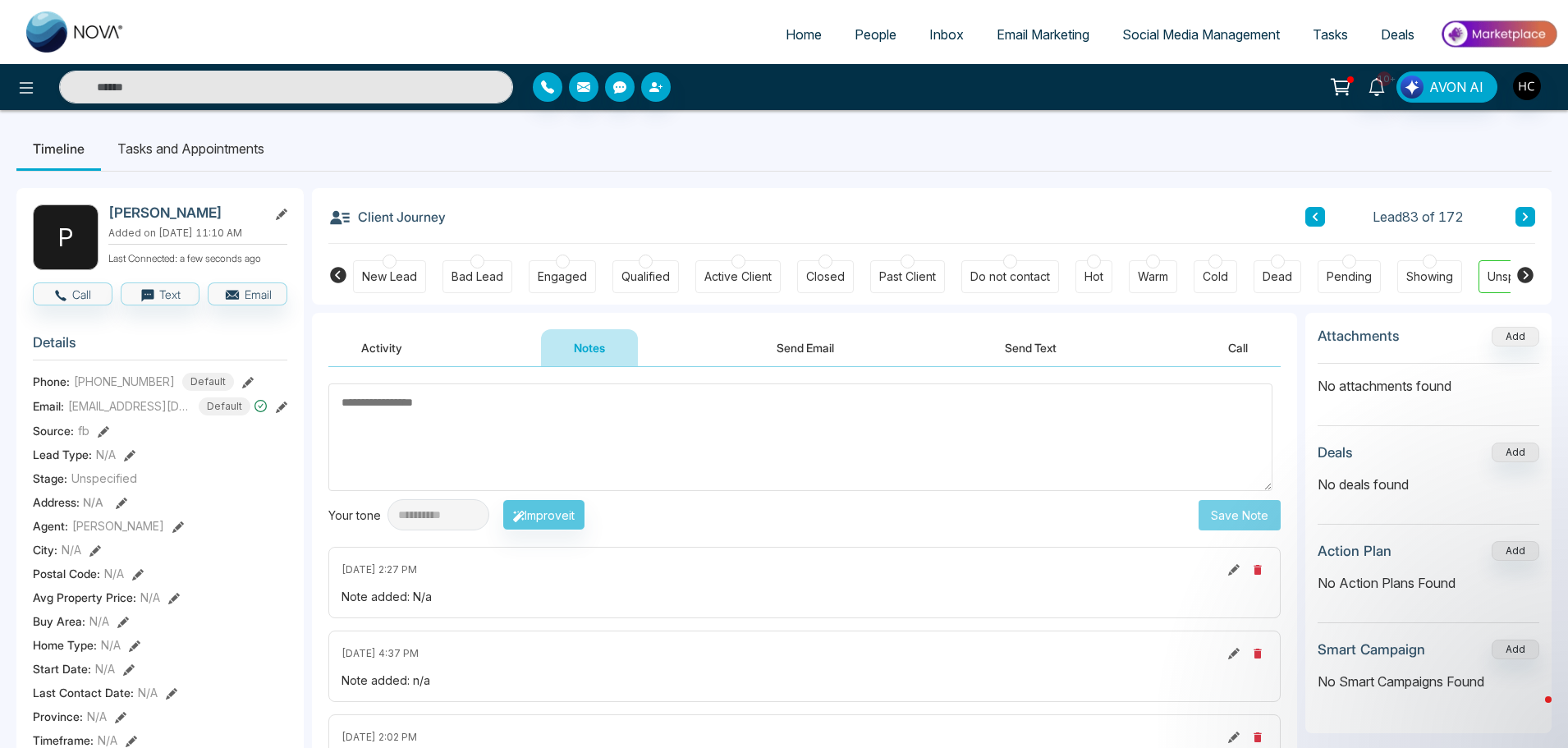
click at [1535, 209] on div "Client Journey Lead 83 of 172 New Lead Bad Lead Engaged Qualified Active Client…" at bounding box center [931, 246] width 1240 height 117
click at [1533, 211] on button at bounding box center [1525, 217] width 20 height 20
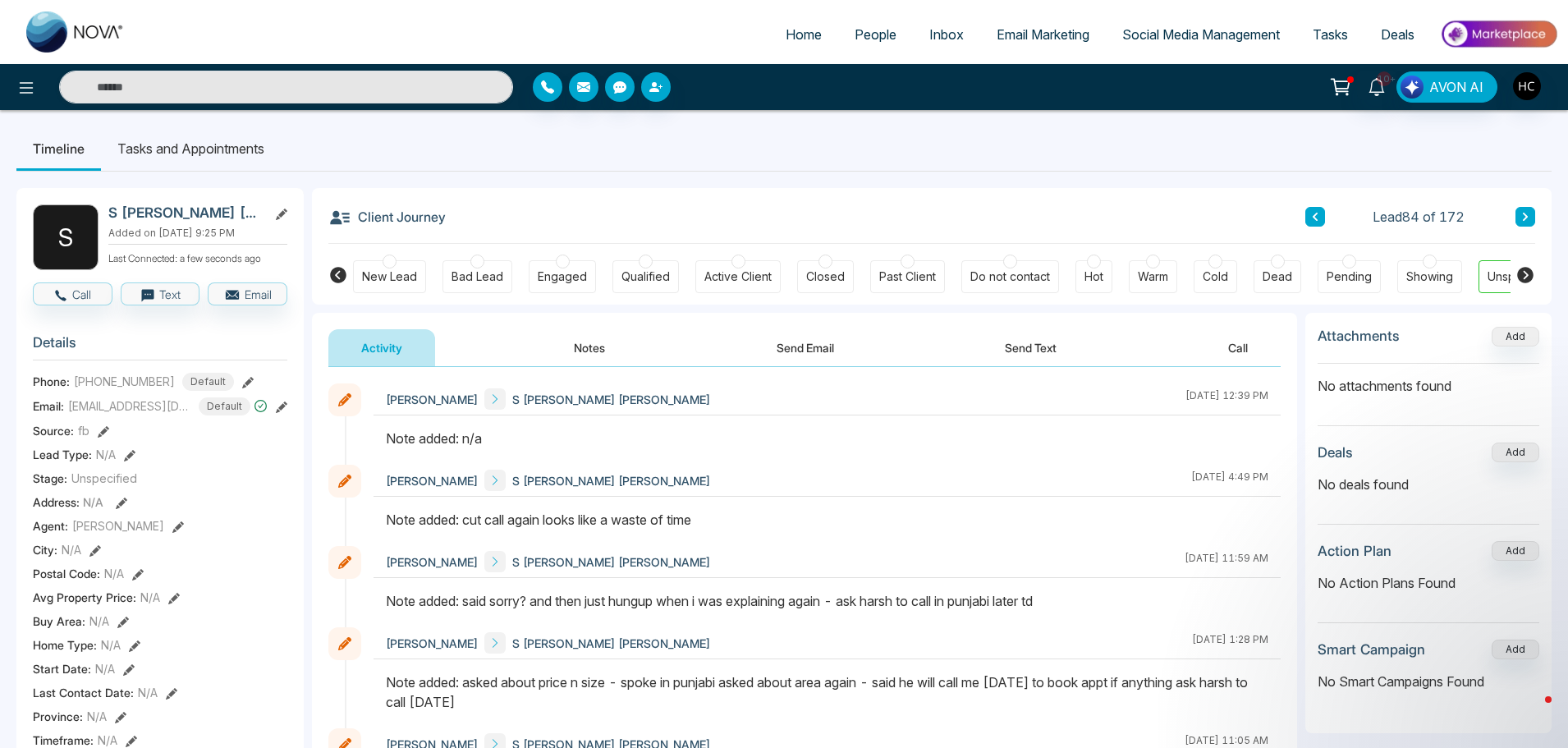
click at [1521, 211] on icon at bounding box center [1525, 216] width 8 height 10
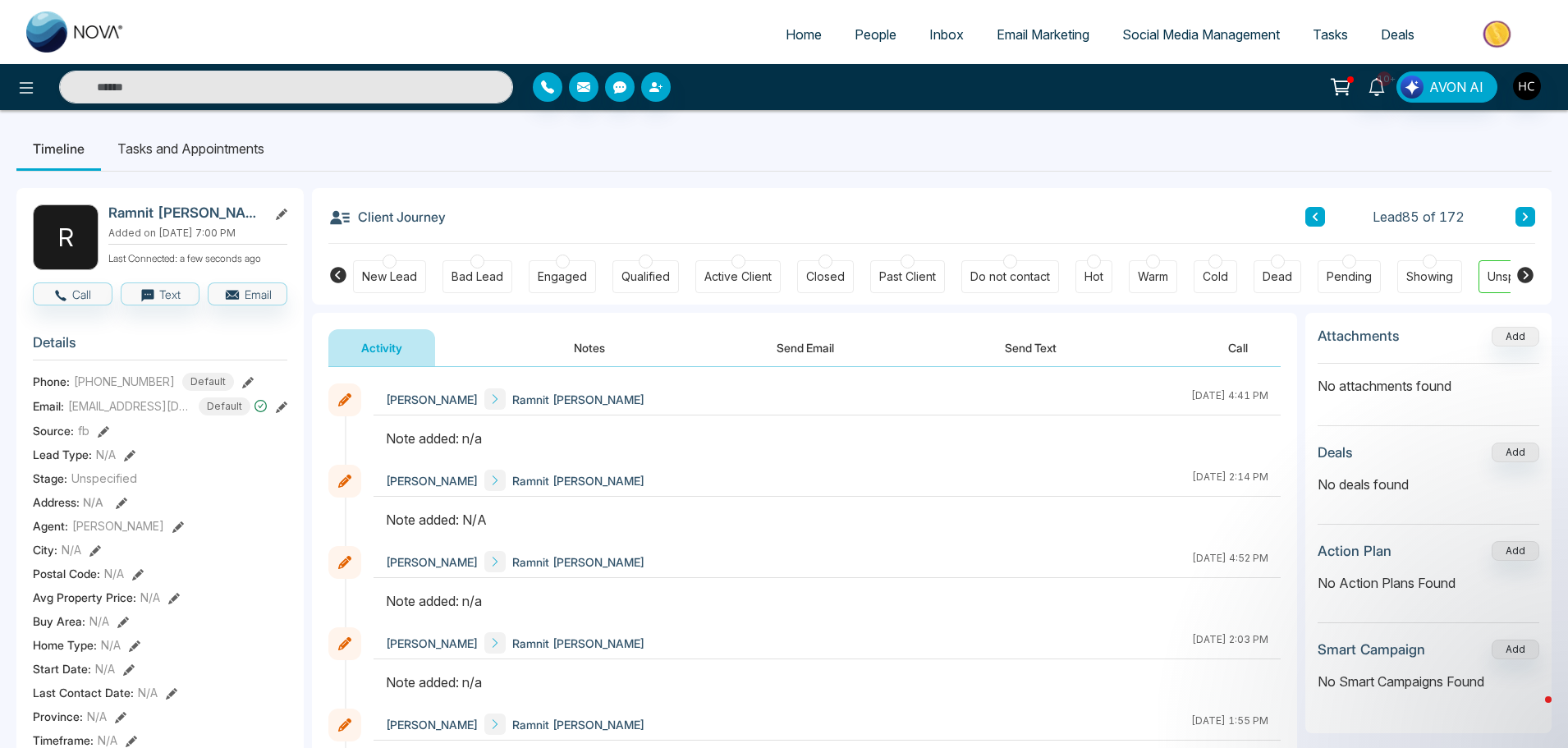
click at [579, 354] on button "Notes" at bounding box center [589, 348] width 97 height 37
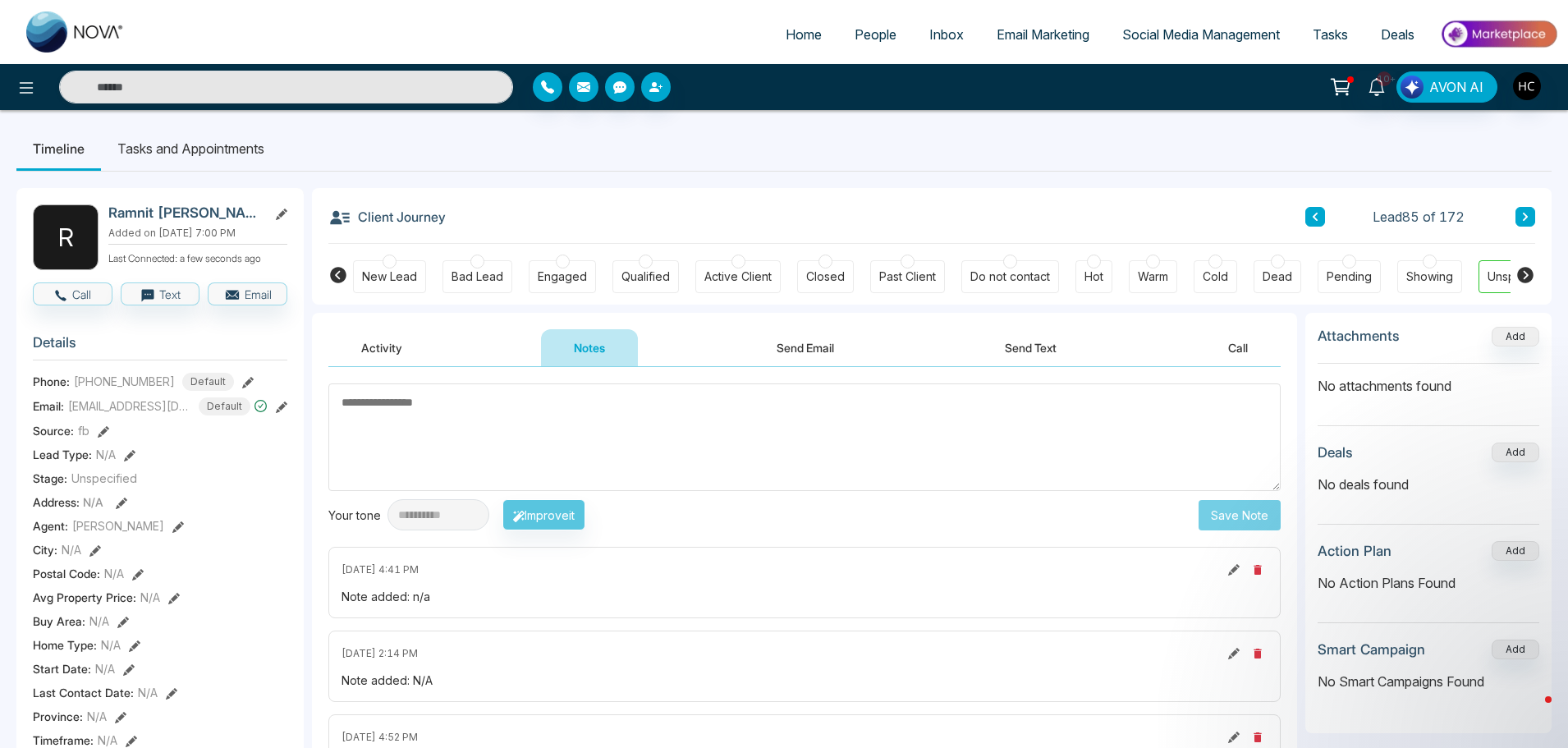
click at [646, 432] on textarea at bounding box center [804, 437] width 952 height 107
type textarea "***"
click at [1210, 517] on button "Save Note" at bounding box center [1239, 515] width 82 height 30
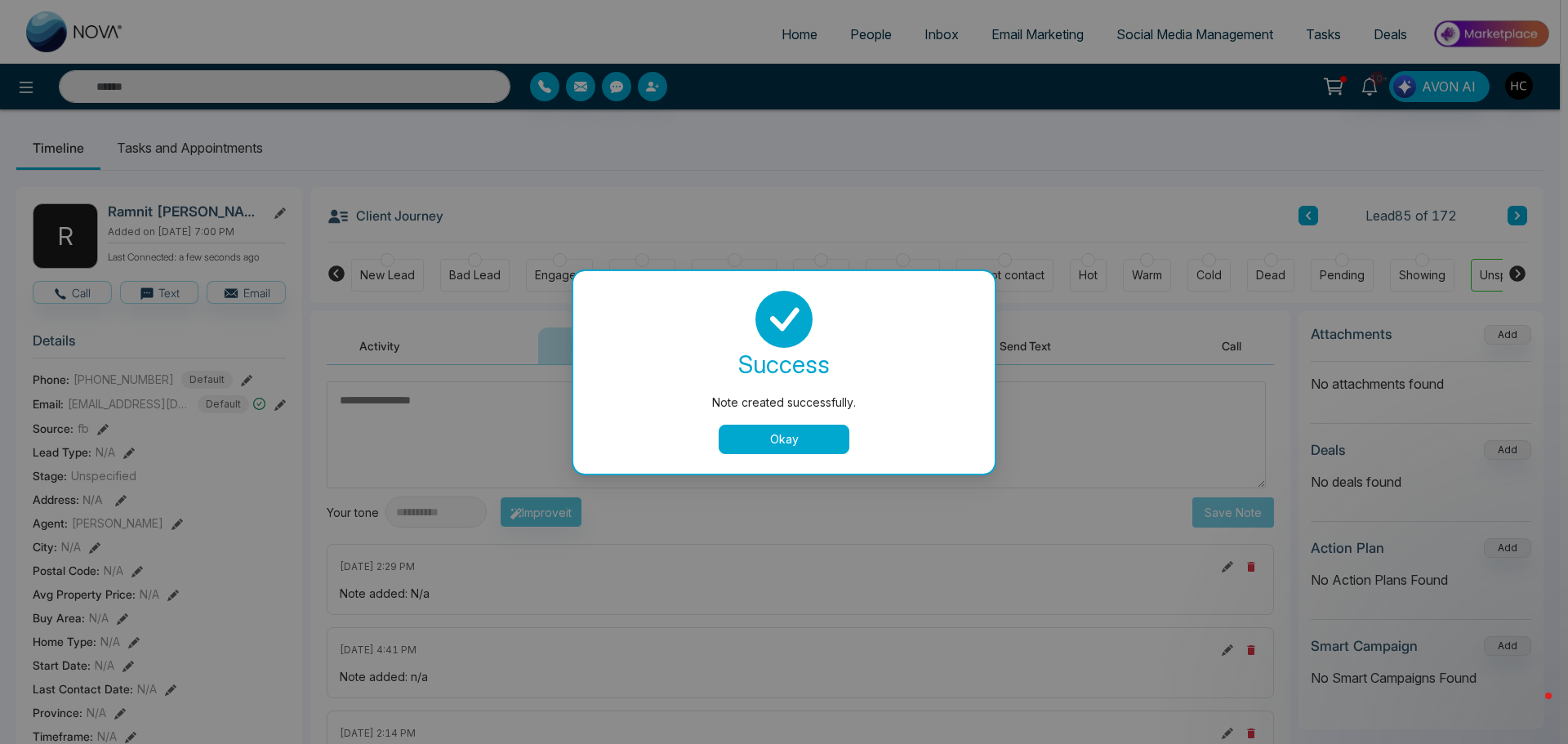
click at [785, 436] on button "Okay" at bounding box center [784, 440] width 131 height 29
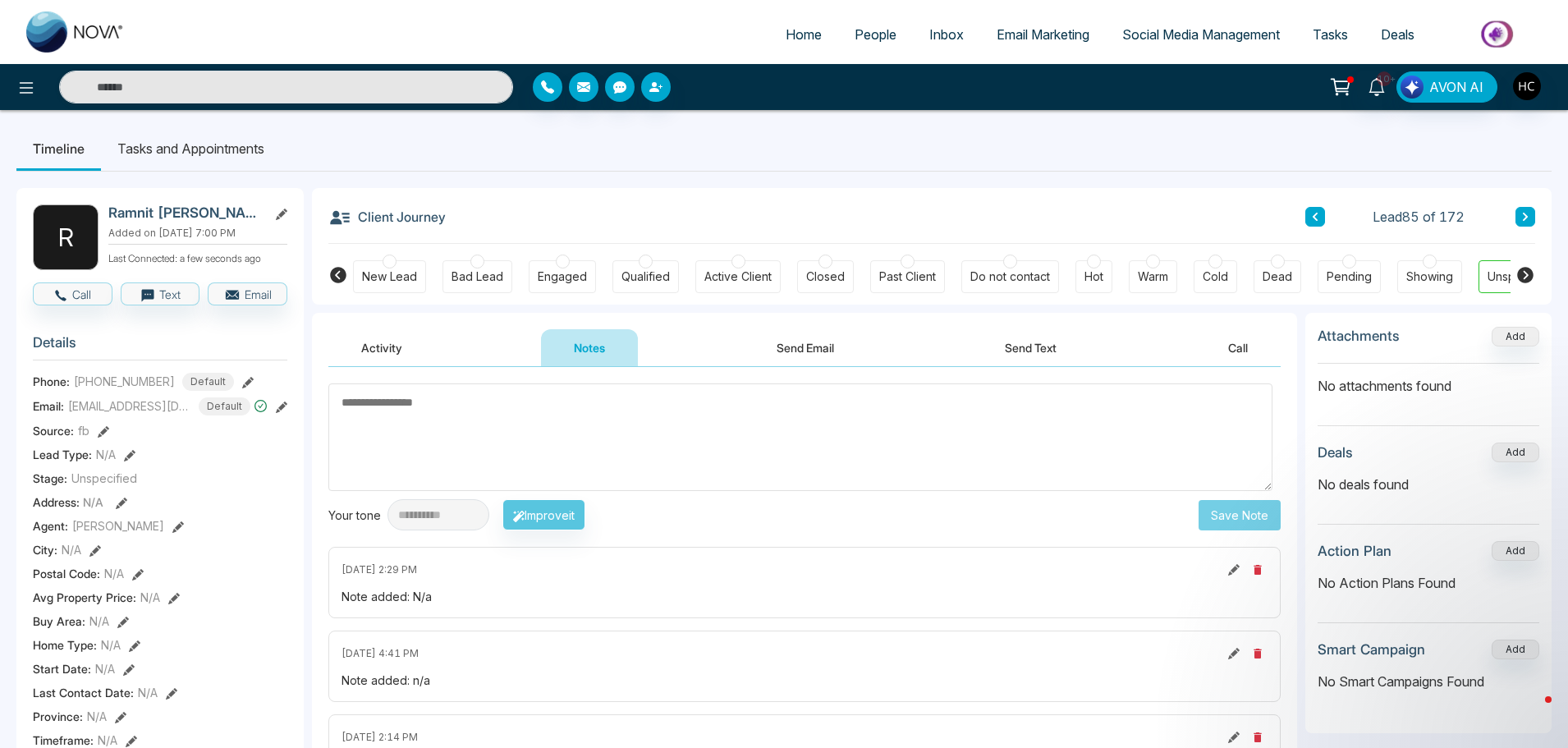
click at [1519, 211] on button at bounding box center [1525, 217] width 20 height 20
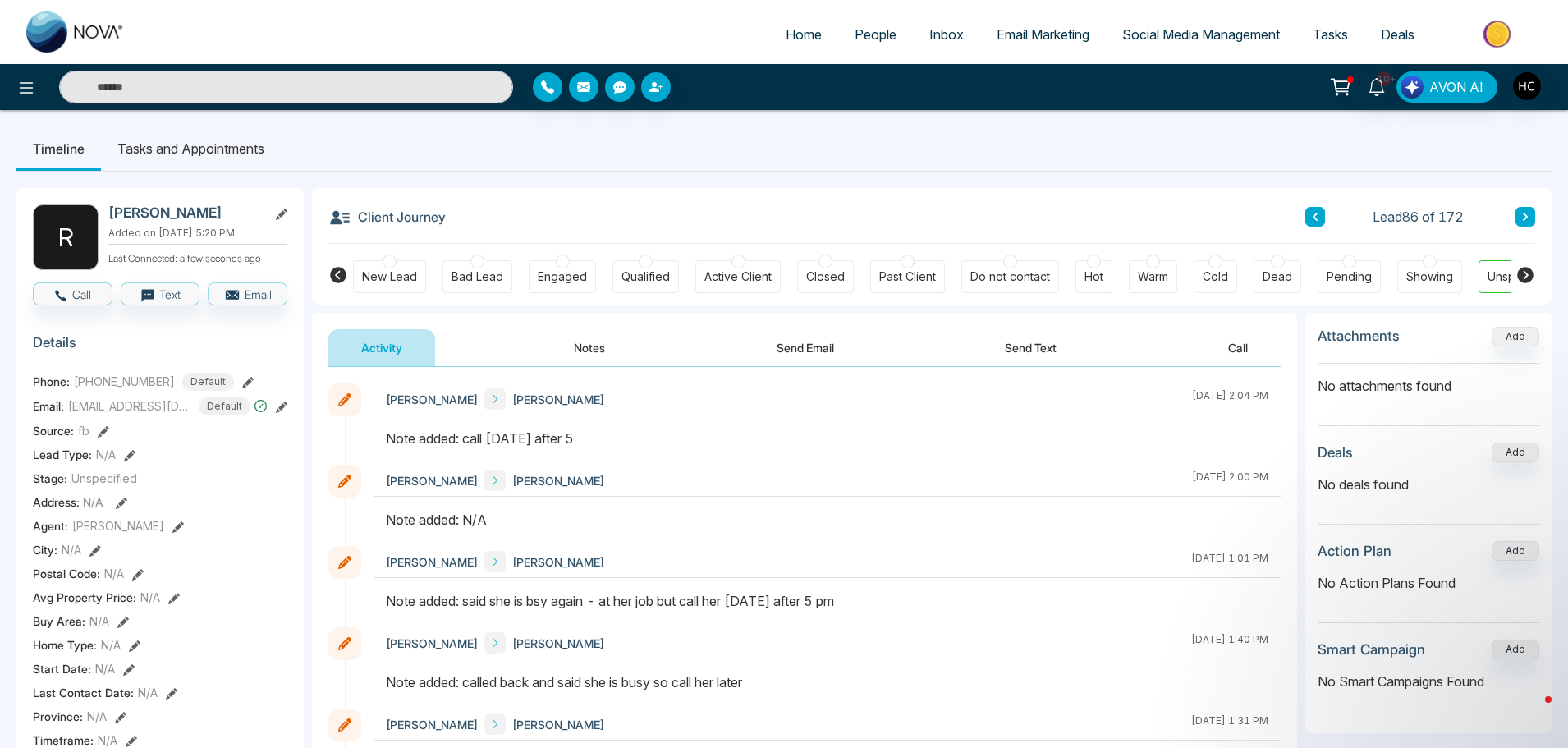
click at [1515, 218] on button at bounding box center [1525, 217] width 20 height 20
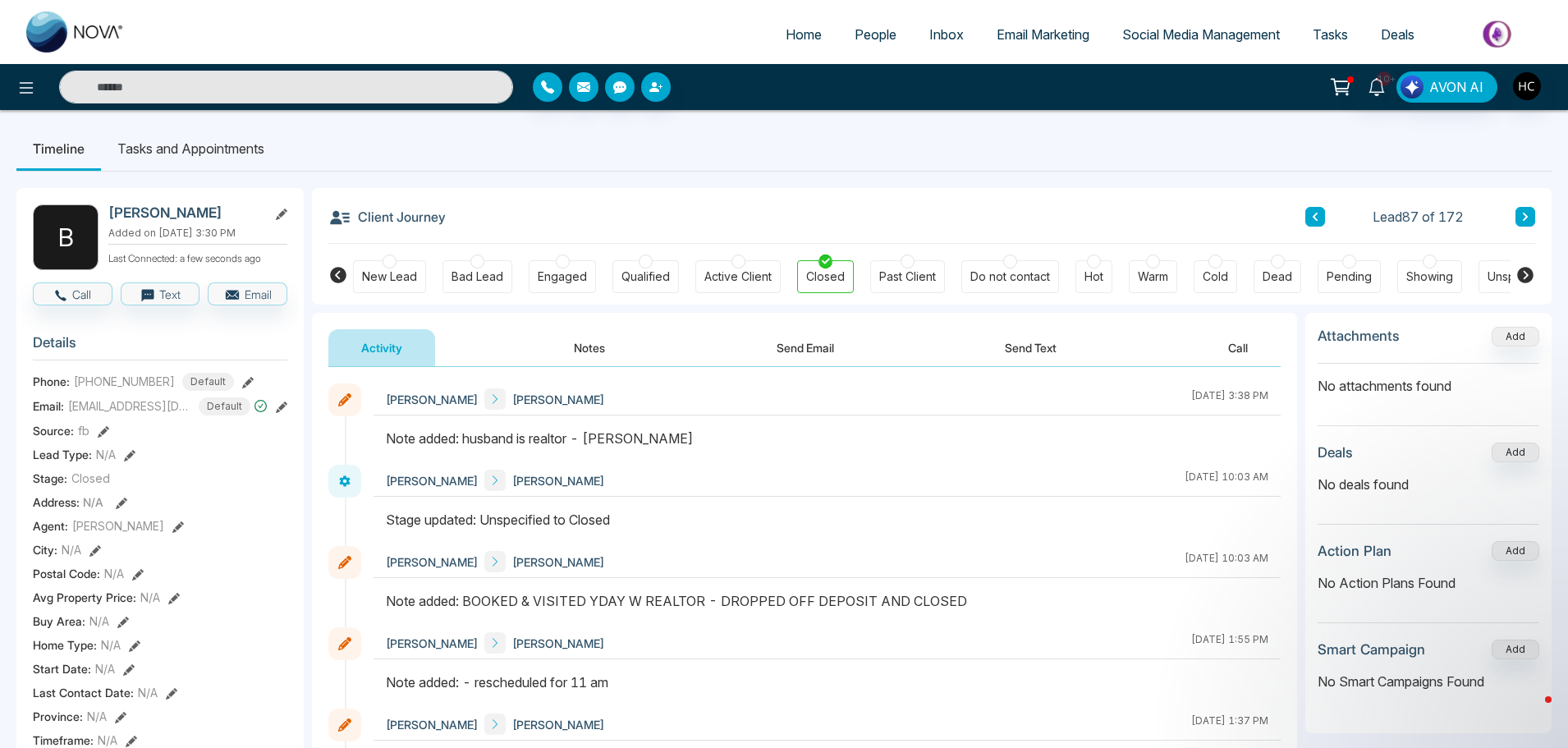
click at [1526, 208] on button at bounding box center [1525, 217] width 20 height 20
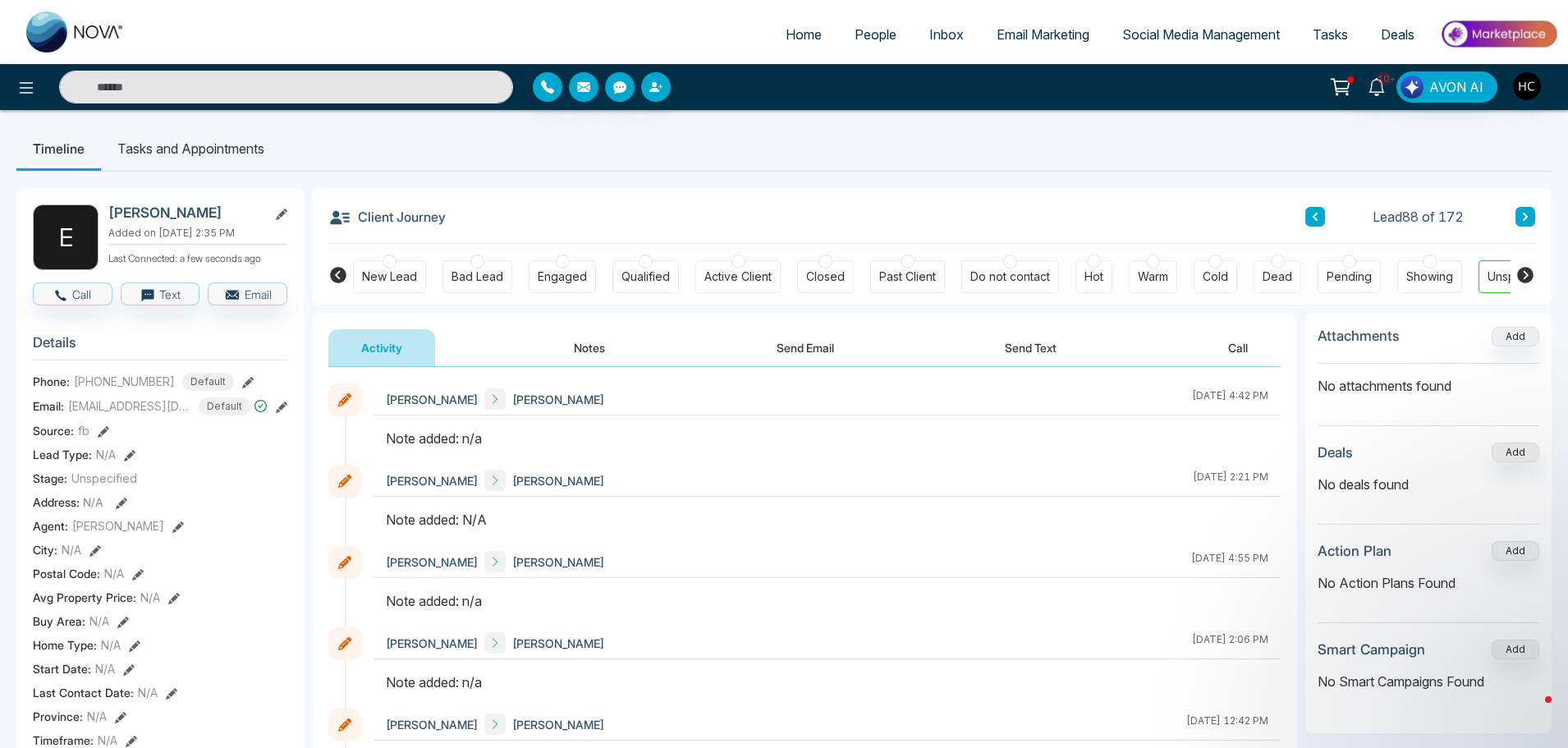
click at [632, 348] on button "Notes" at bounding box center [589, 348] width 97 height 37
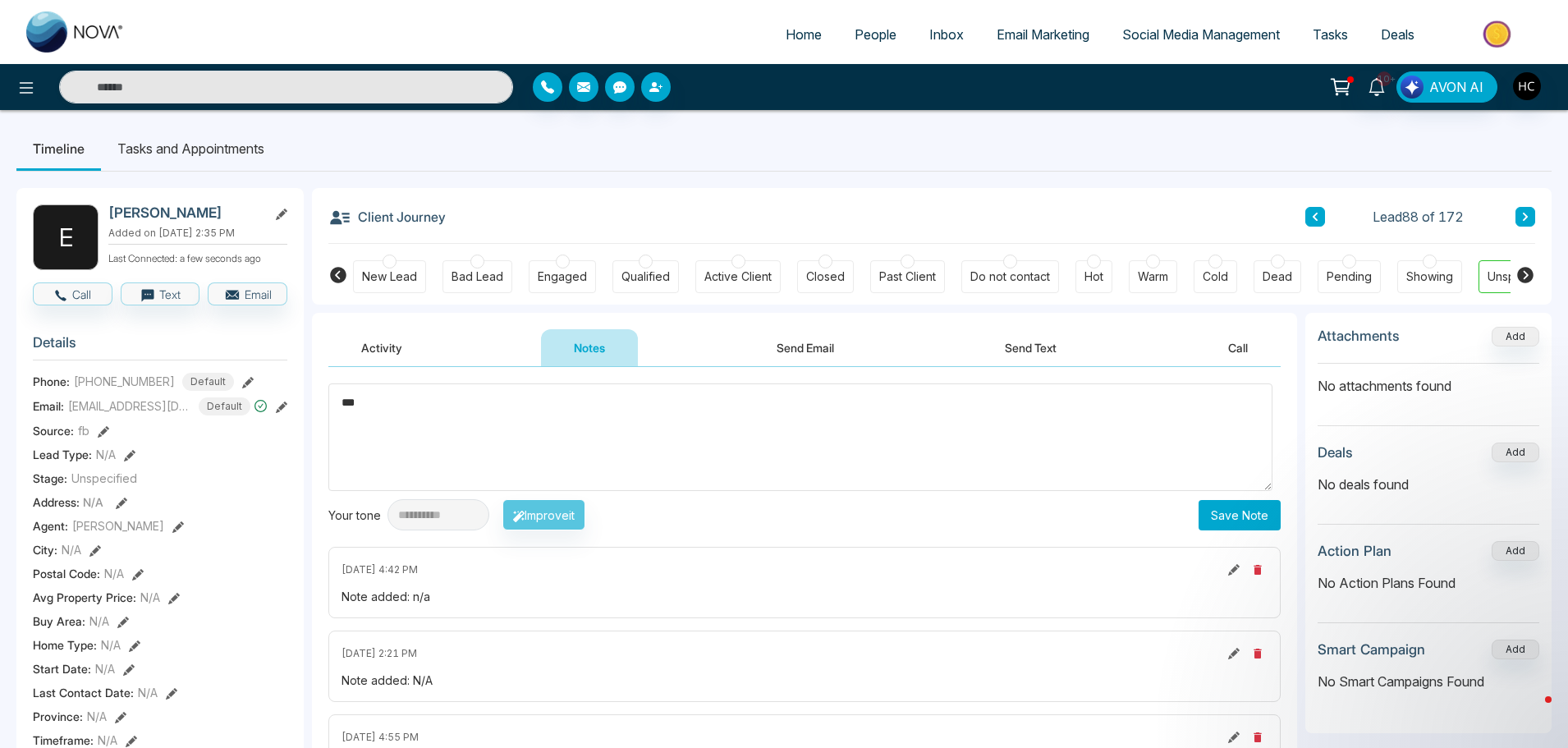
type textarea "***"
click at [1215, 524] on button "Save Note" at bounding box center [1239, 515] width 82 height 30
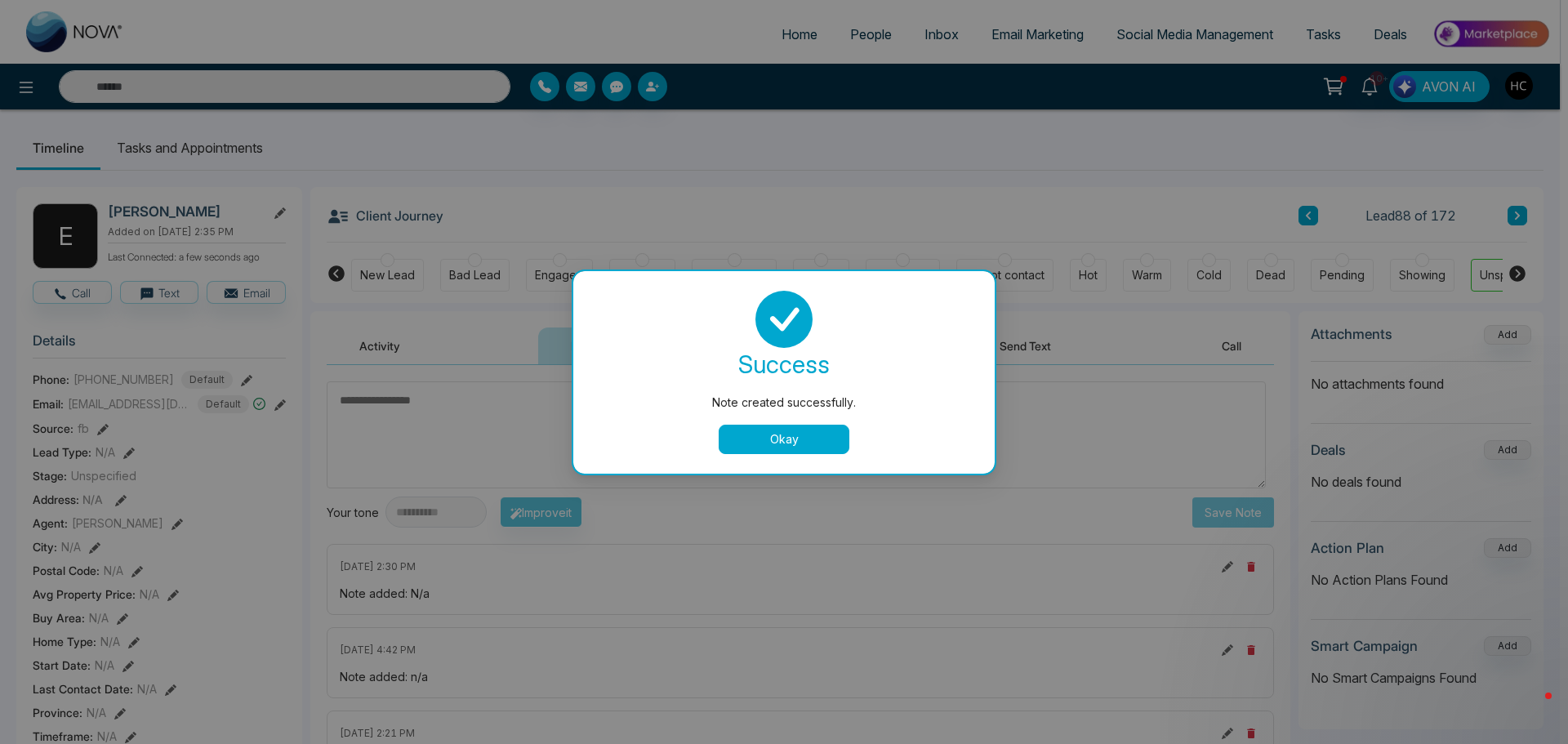
click at [817, 439] on button "Okay" at bounding box center [784, 440] width 131 height 29
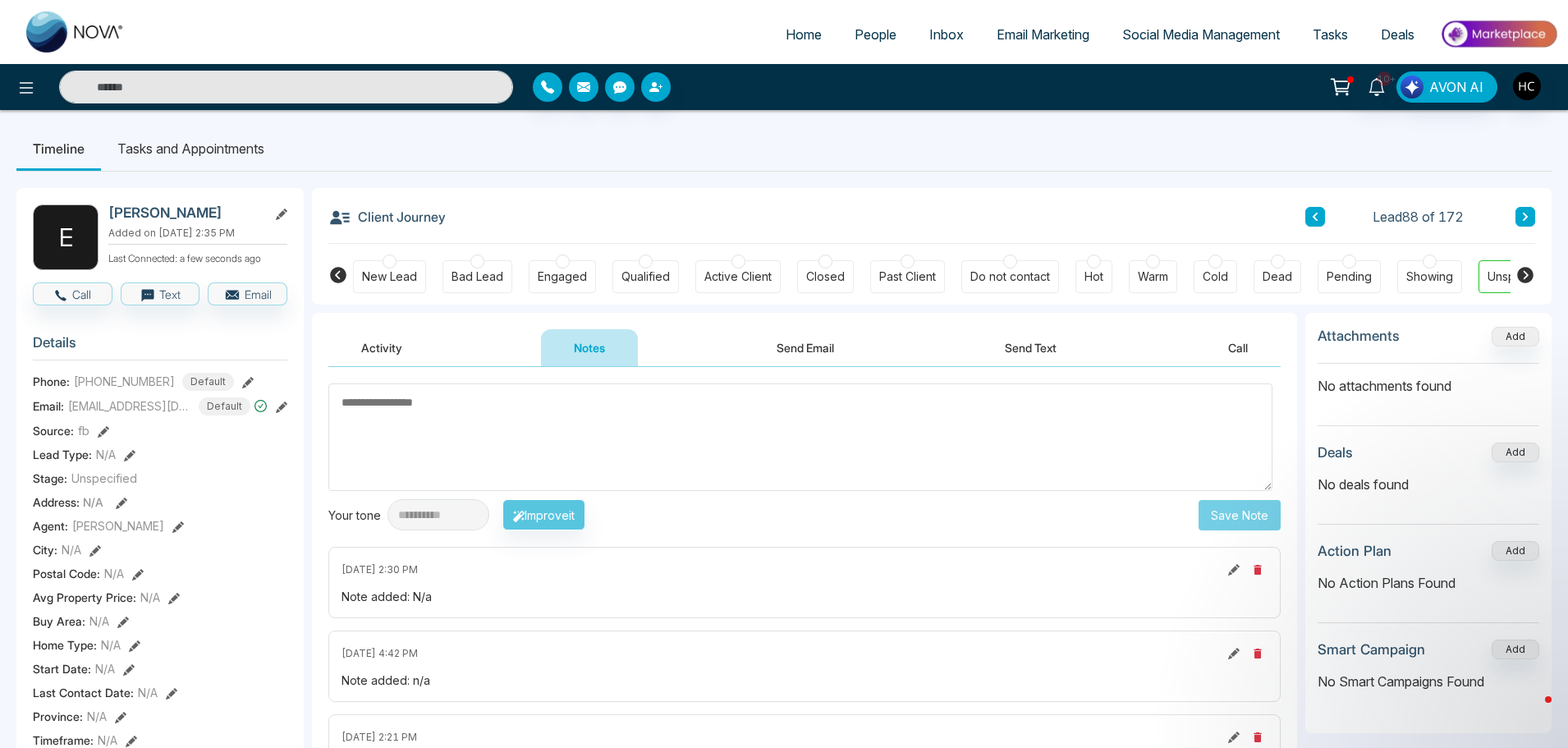
click at [1522, 218] on icon at bounding box center [1525, 216] width 8 height 10
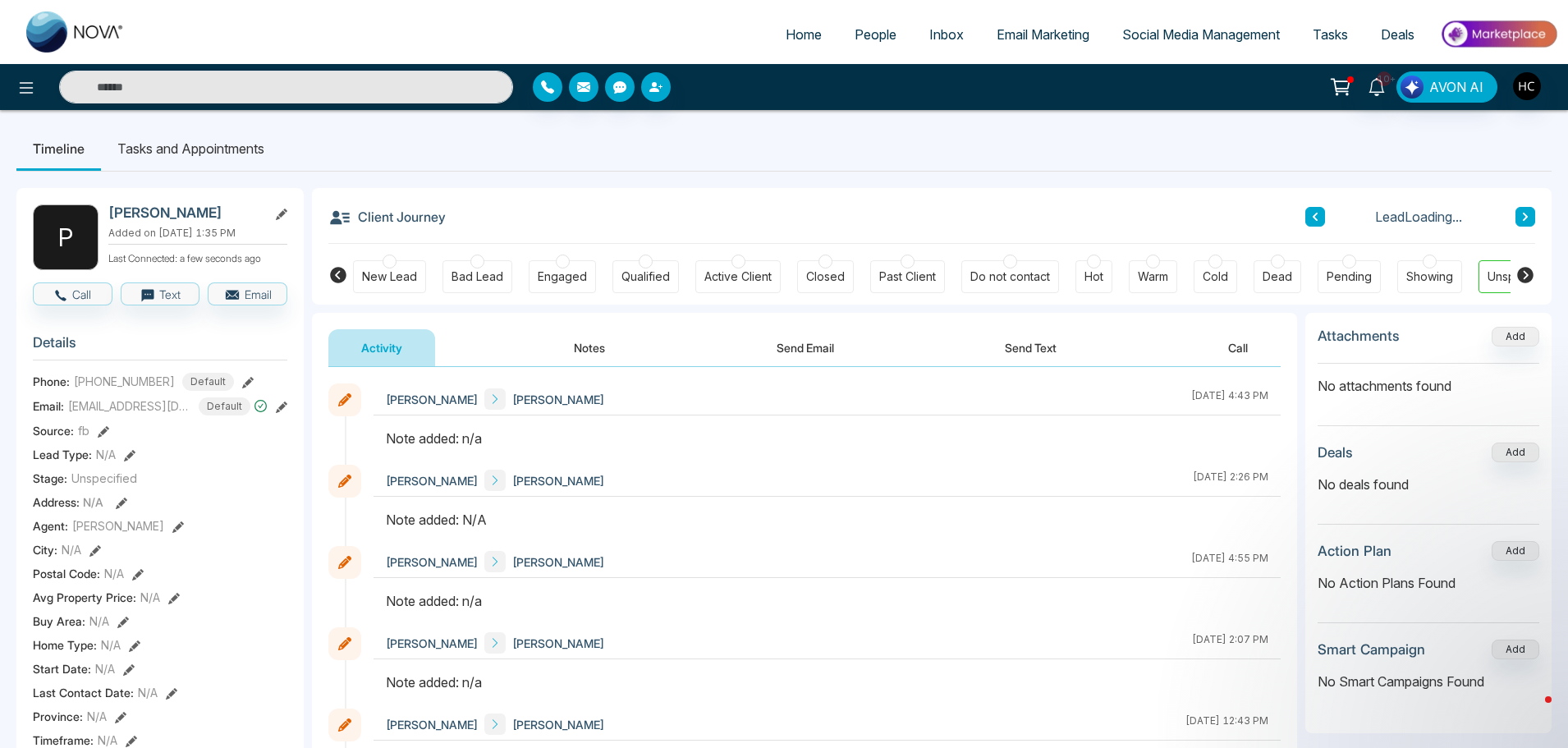
click at [567, 350] on button "Notes" at bounding box center [589, 348] width 97 height 37
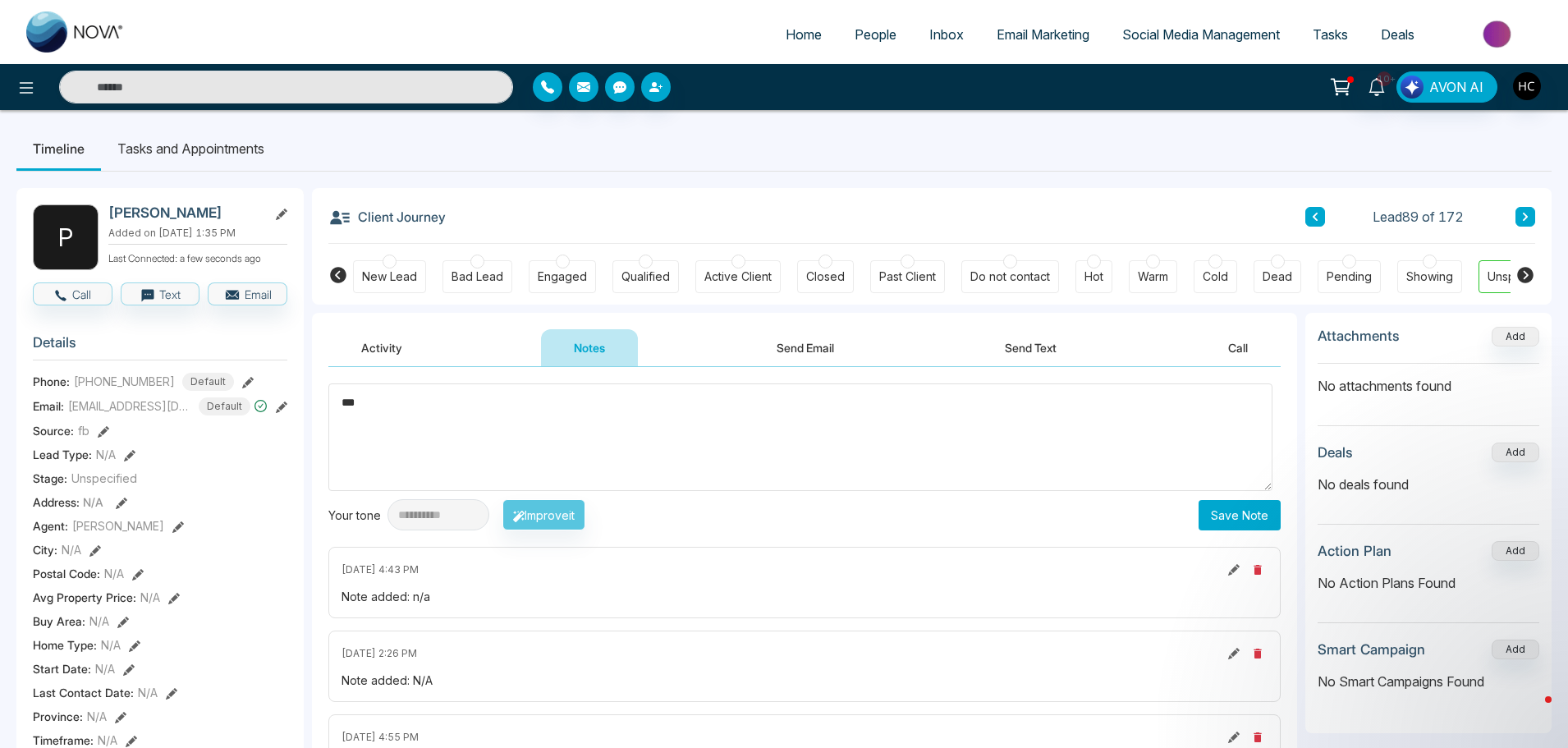
type textarea "***"
click at [1232, 513] on button "Save Note" at bounding box center [1239, 515] width 82 height 30
click at [1526, 211] on button at bounding box center [1525, 217] width 20 height 20
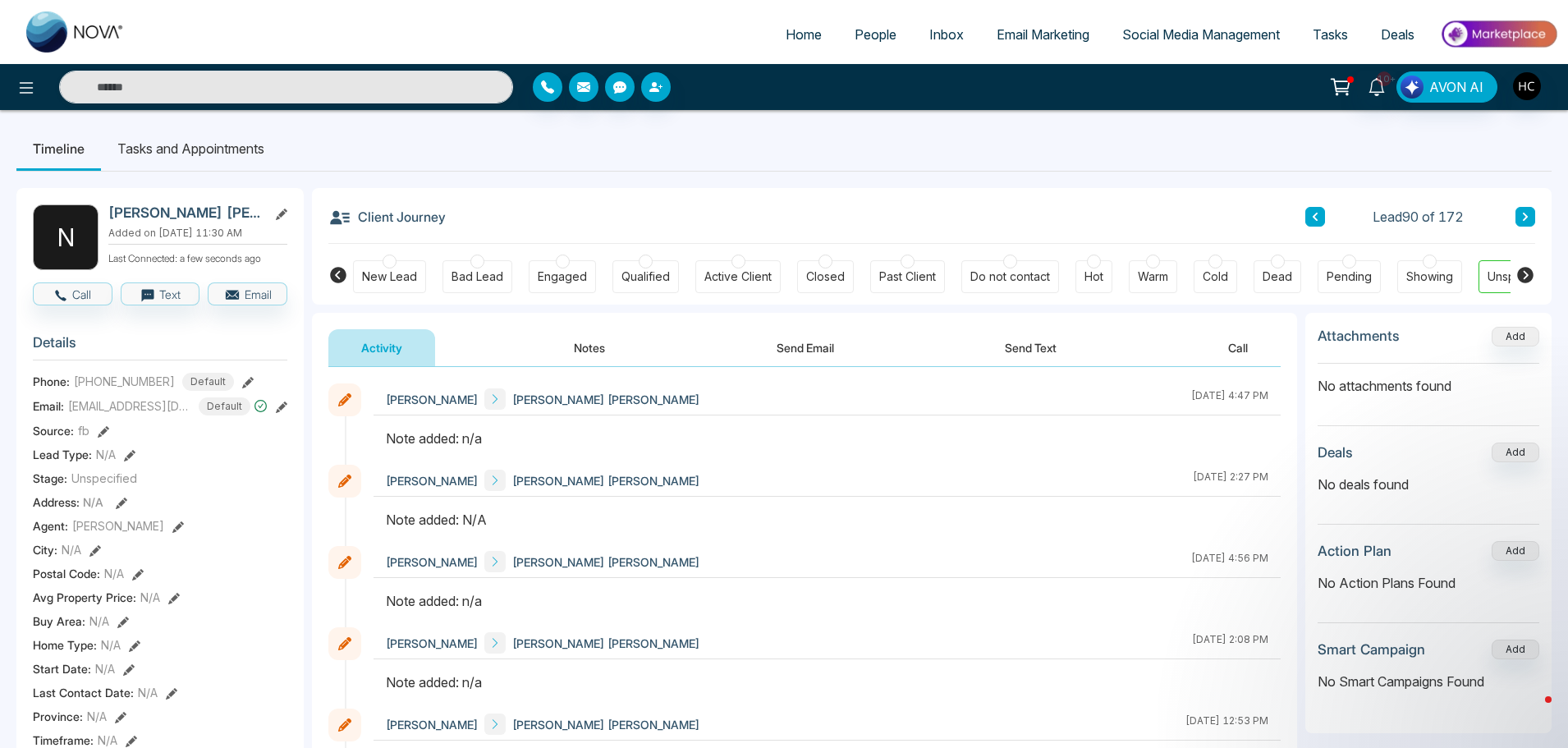
click at [593, 352] on button "Notes" at bounding box center [589, 348] width 97 height 37
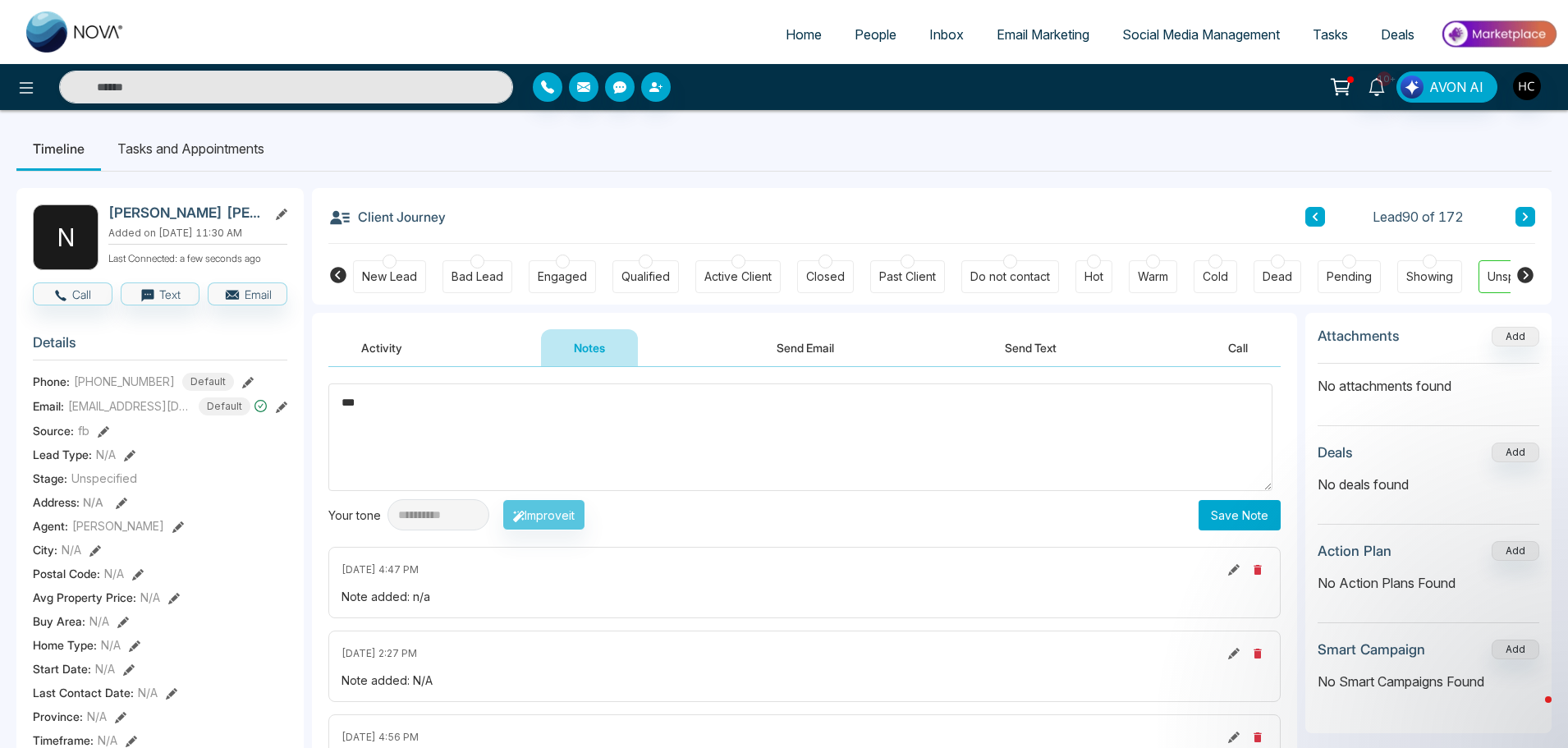
type textarea "***"
click at [1225, 522] on button "Save Note" at bounding box center [1239, 515] width 82 height 30
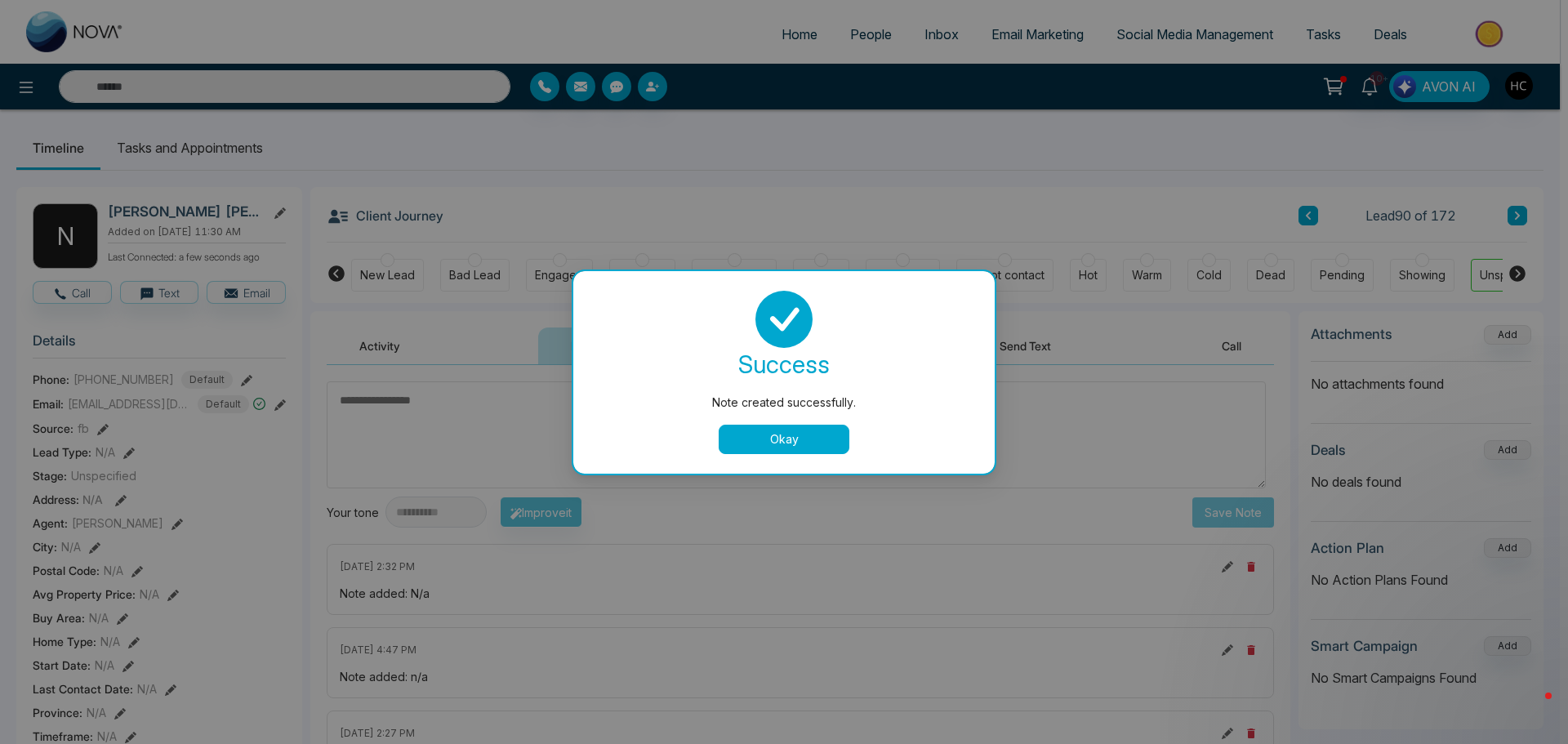
click at [796, 444] on button "Okay" at bounding box center [784, 440] width 131 height 29
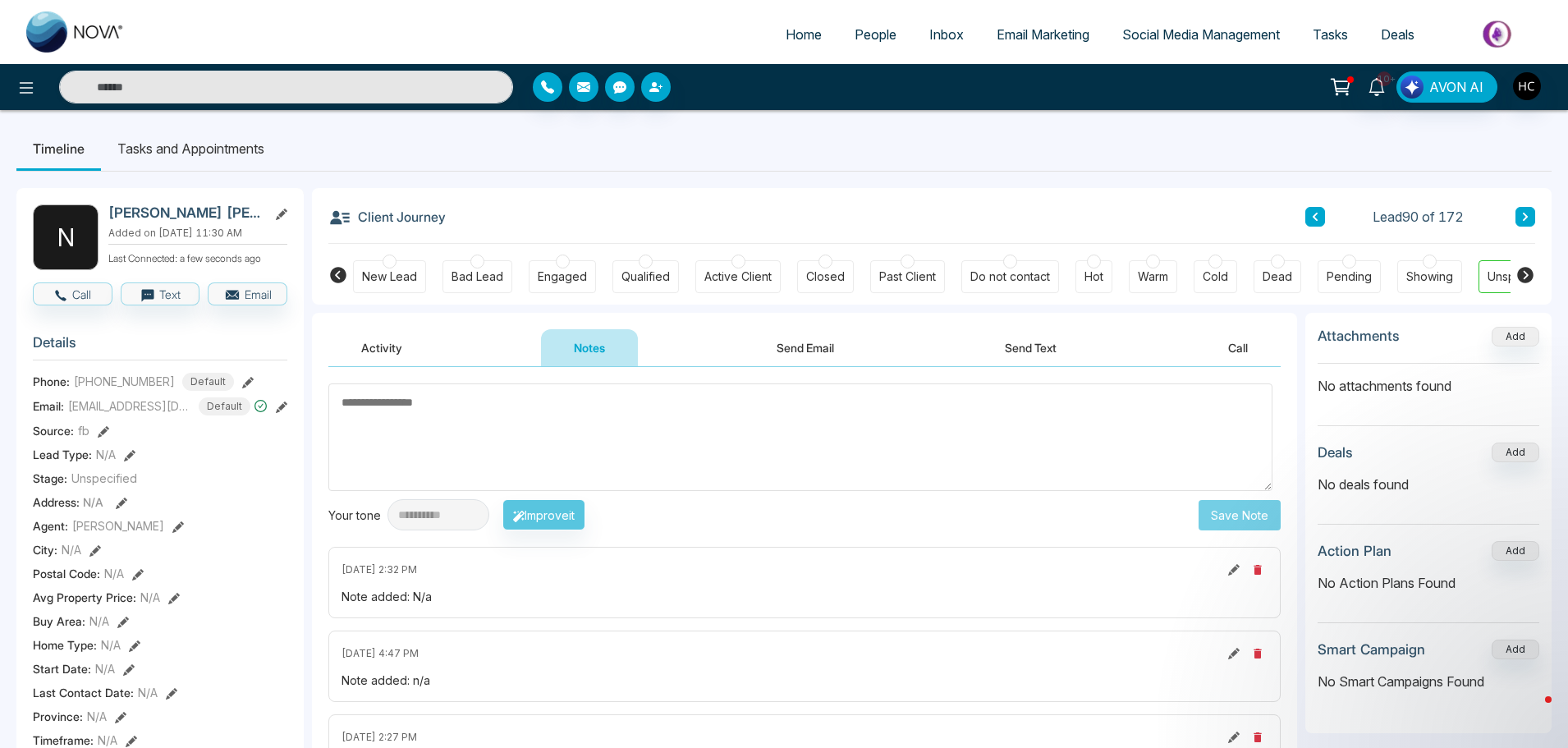
click at [1534, 212] on button at bounding box center [1525, 217] width 20 height 20
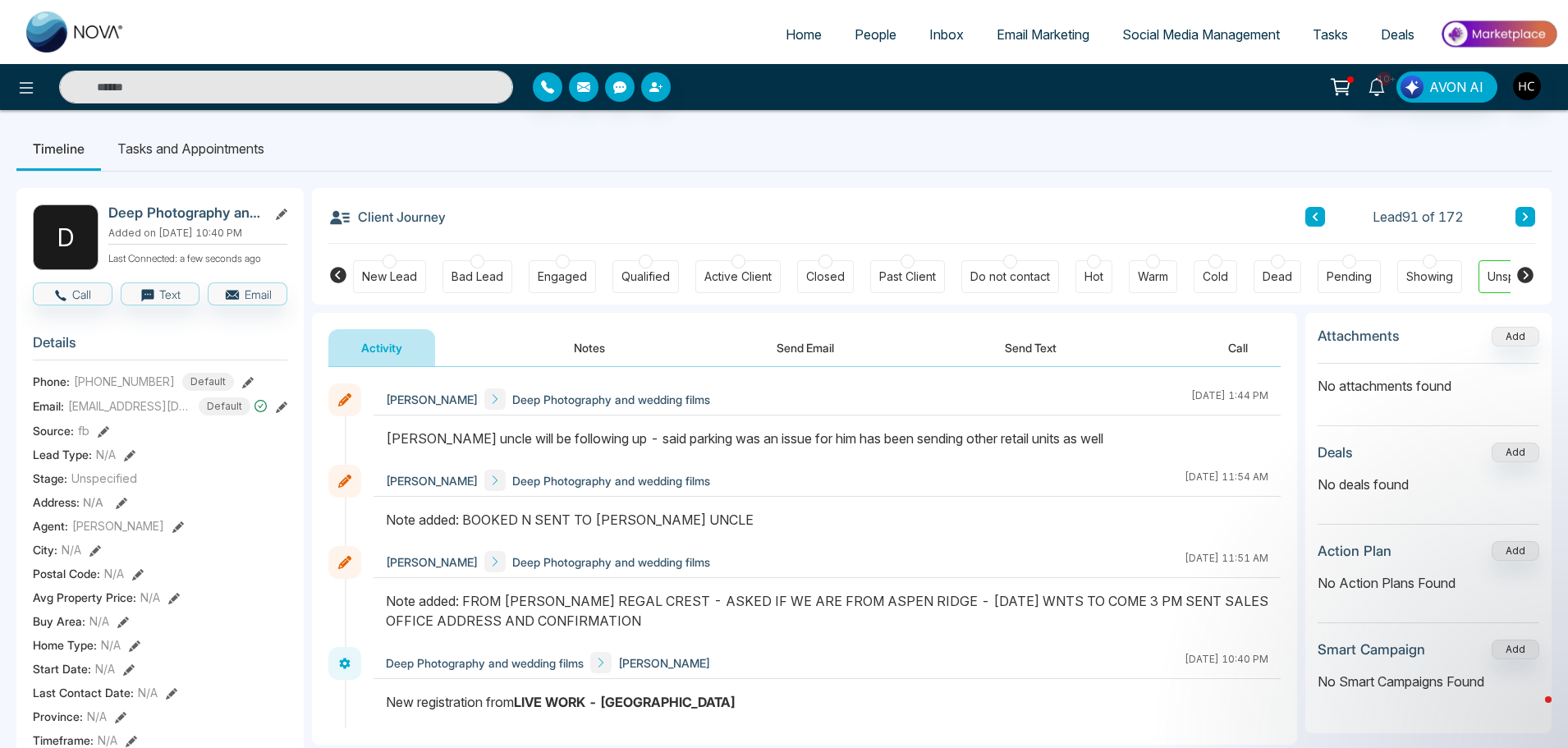
click at [1518, 211] on button at bounding box center [1525, 217] width 20 height 20
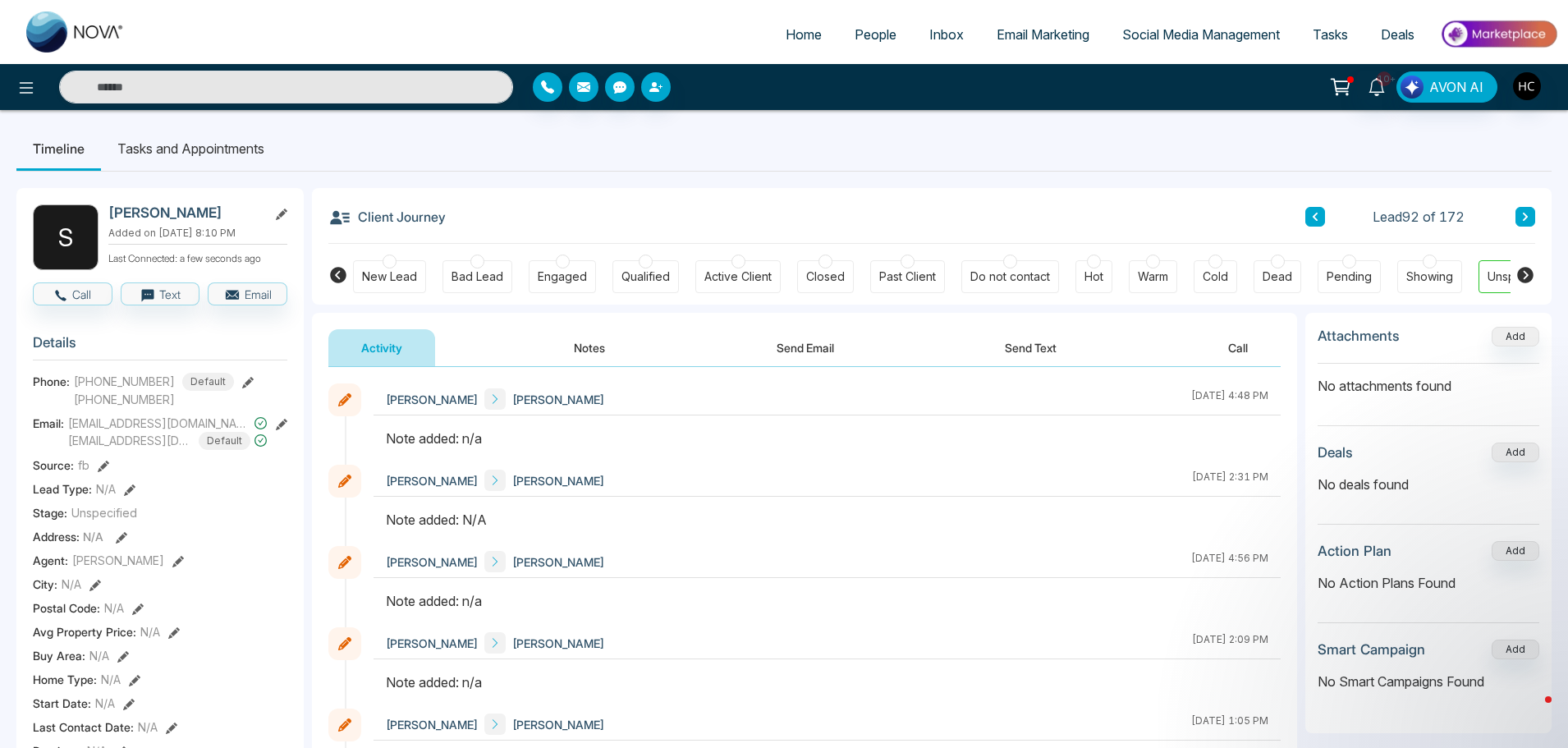
click at [587, 348] on button "Notes" at bounding box center [589, 348] width 97 height 37
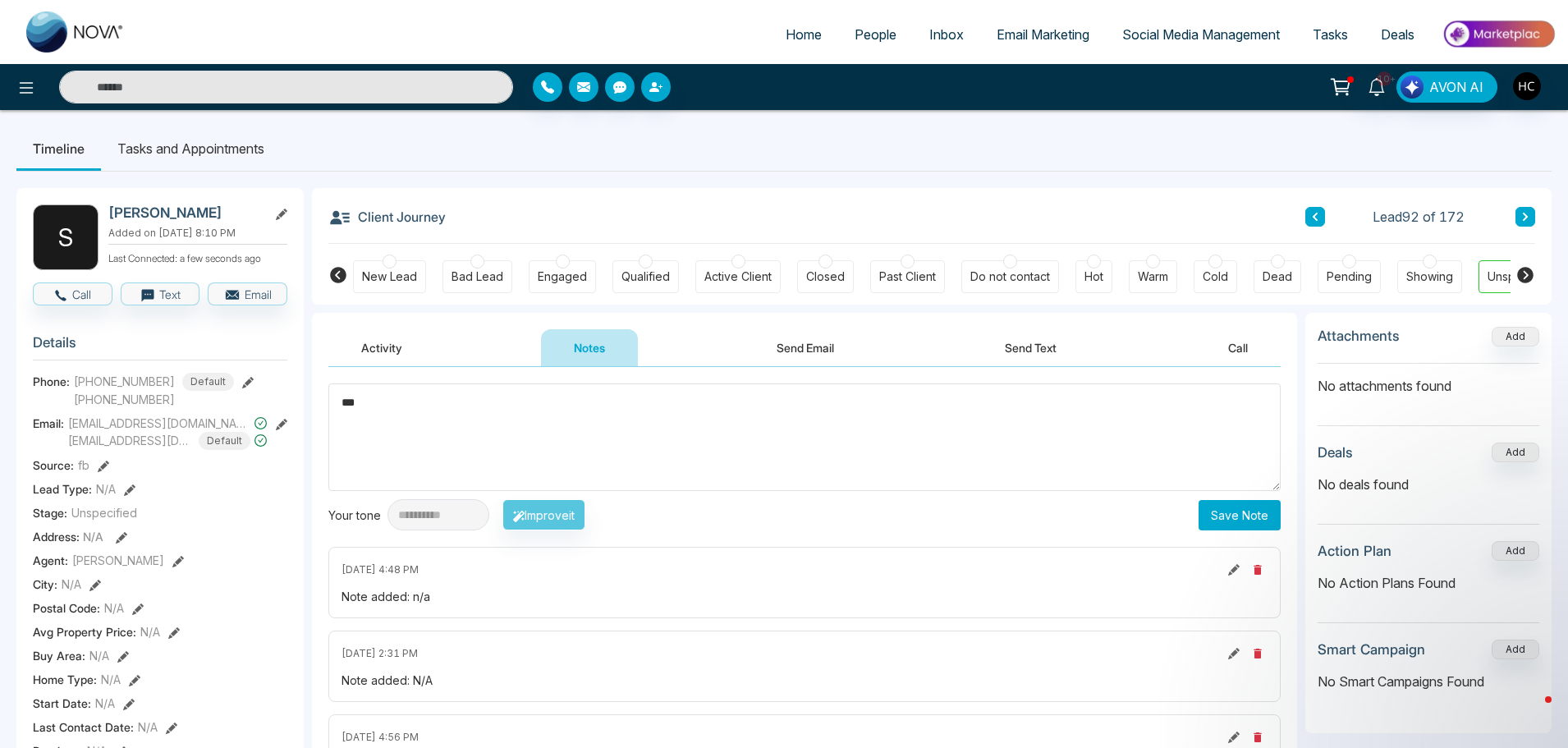
type textarea "***"
click at [1238, 515] on button "Save Note" at bounding box center [1239, 515] width 82 height 30
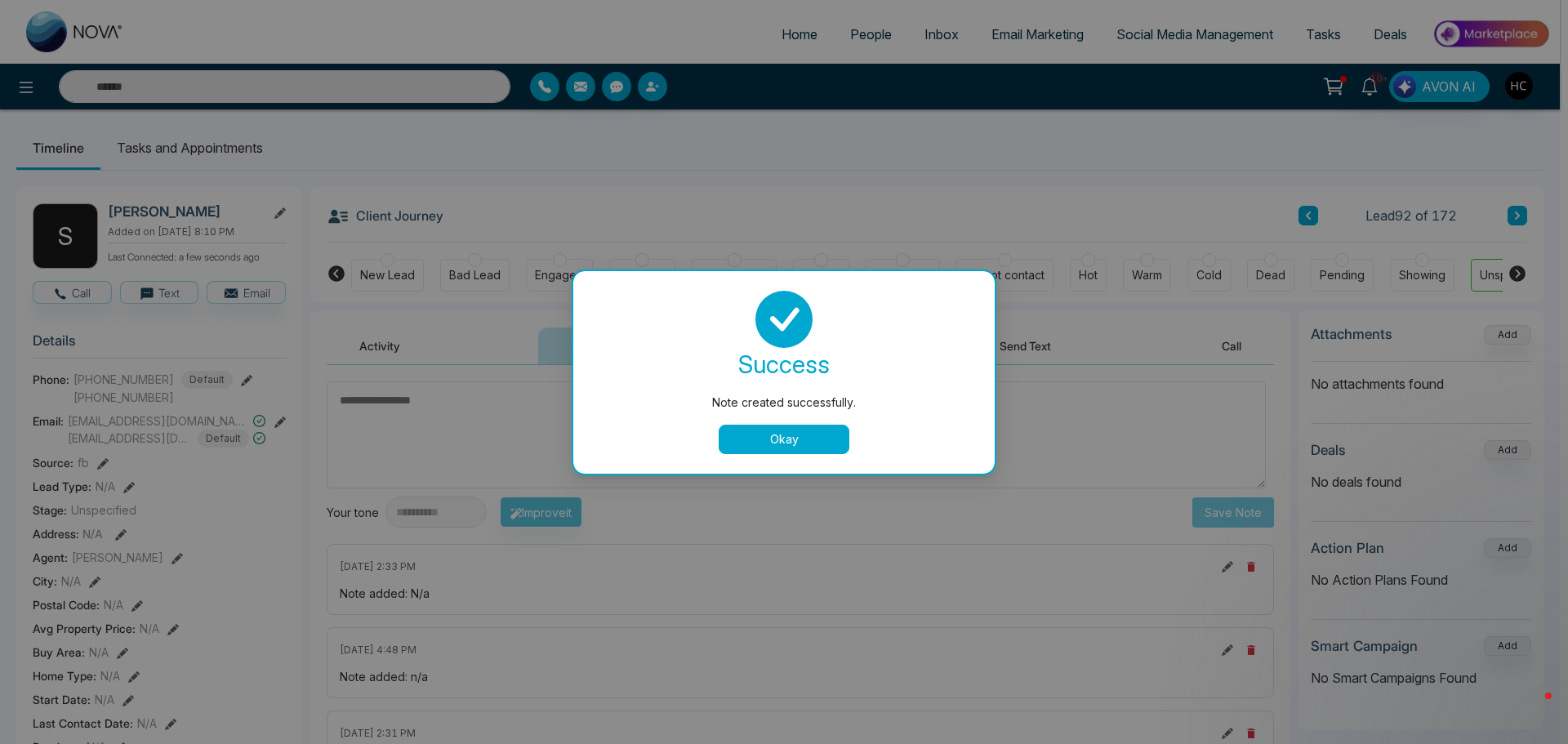
click at [795, 445] on button "Okay" at bounding box center [784, 440] width 131 height 29
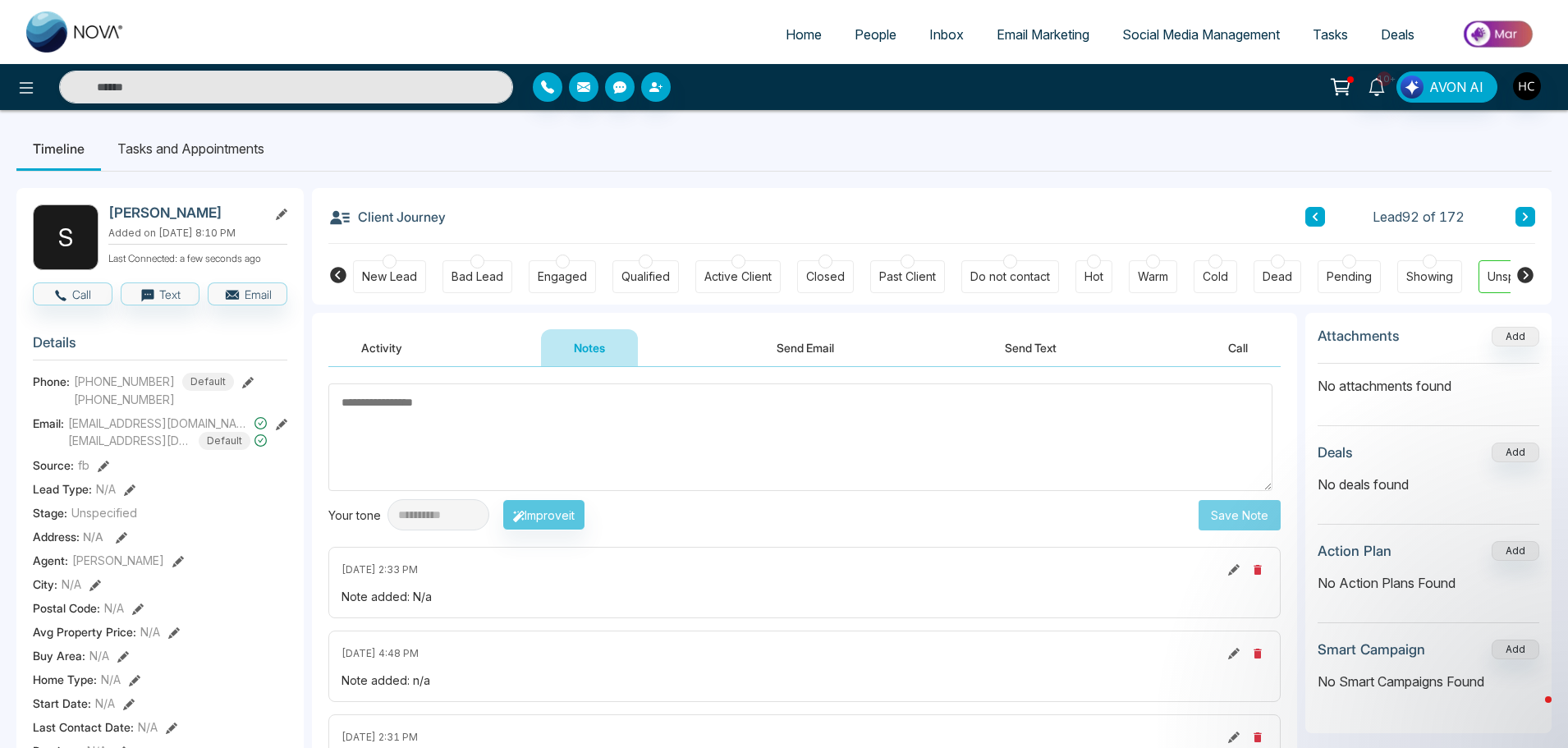
click at [1519, 222] on button at bounding box center [1525, 217] width 20 height 20
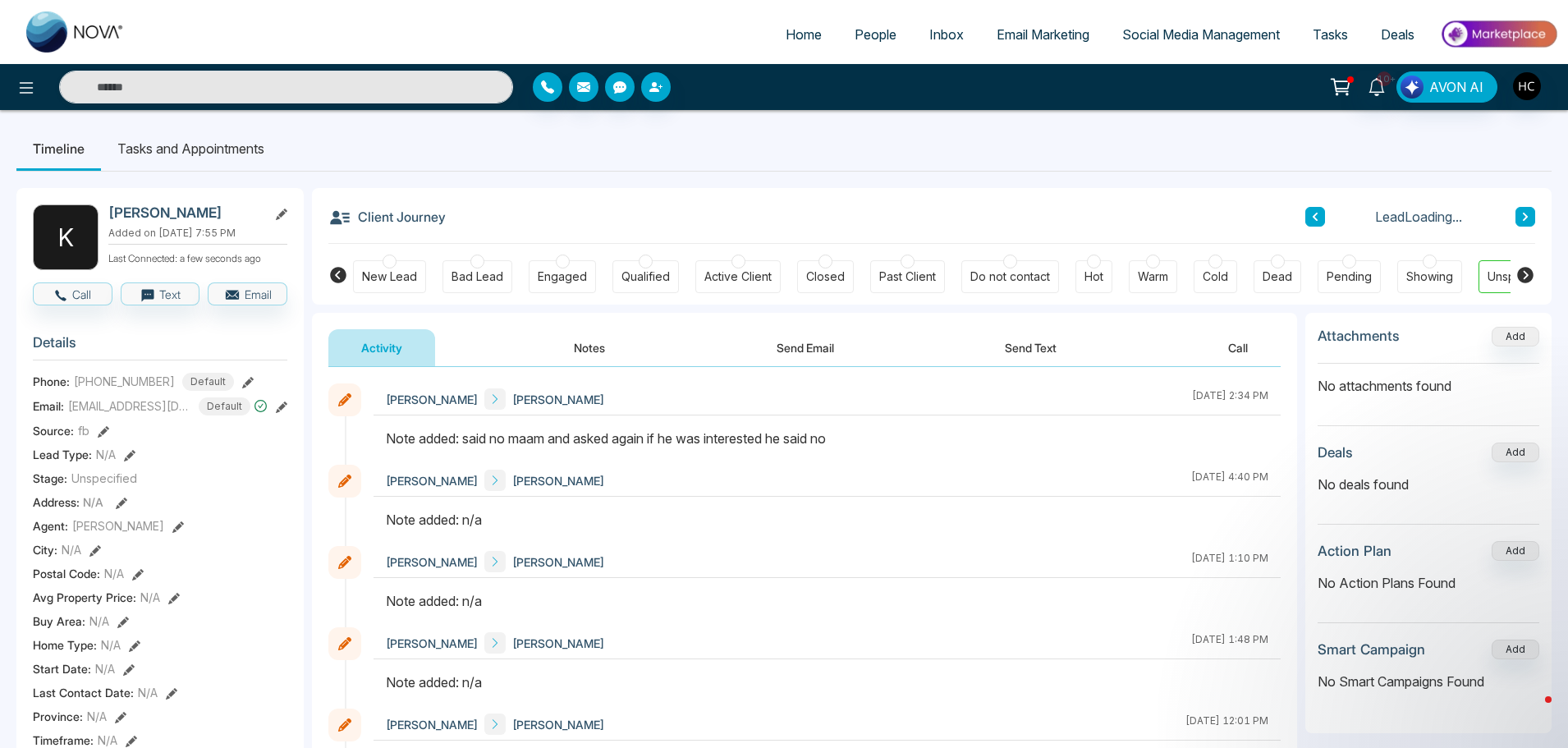
click at [1523, 211] on icon at bounding box center [1525, 216] width 8 height 10
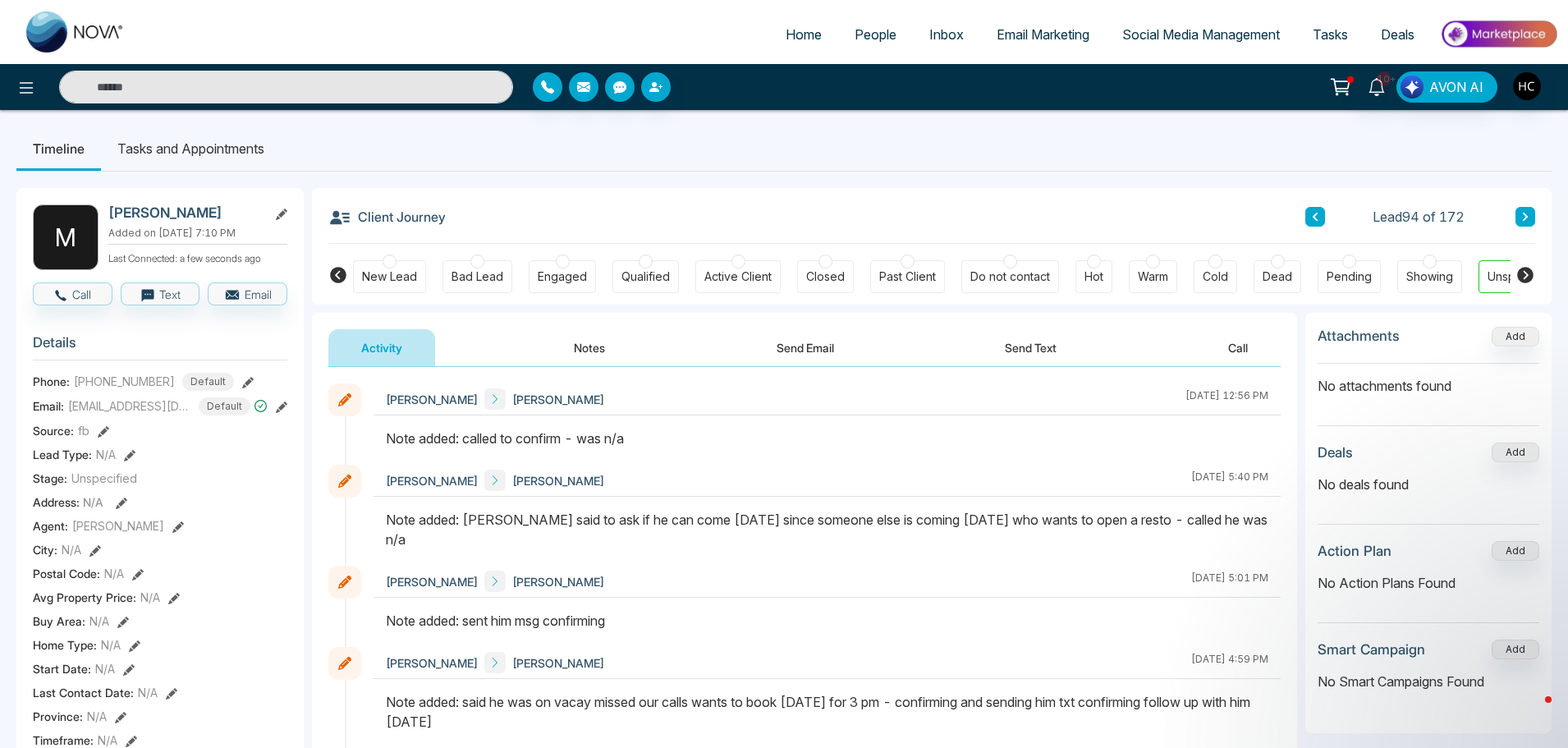
click at [1523, 219] on icon at bounding box center [1526, 216] width 5 height 8
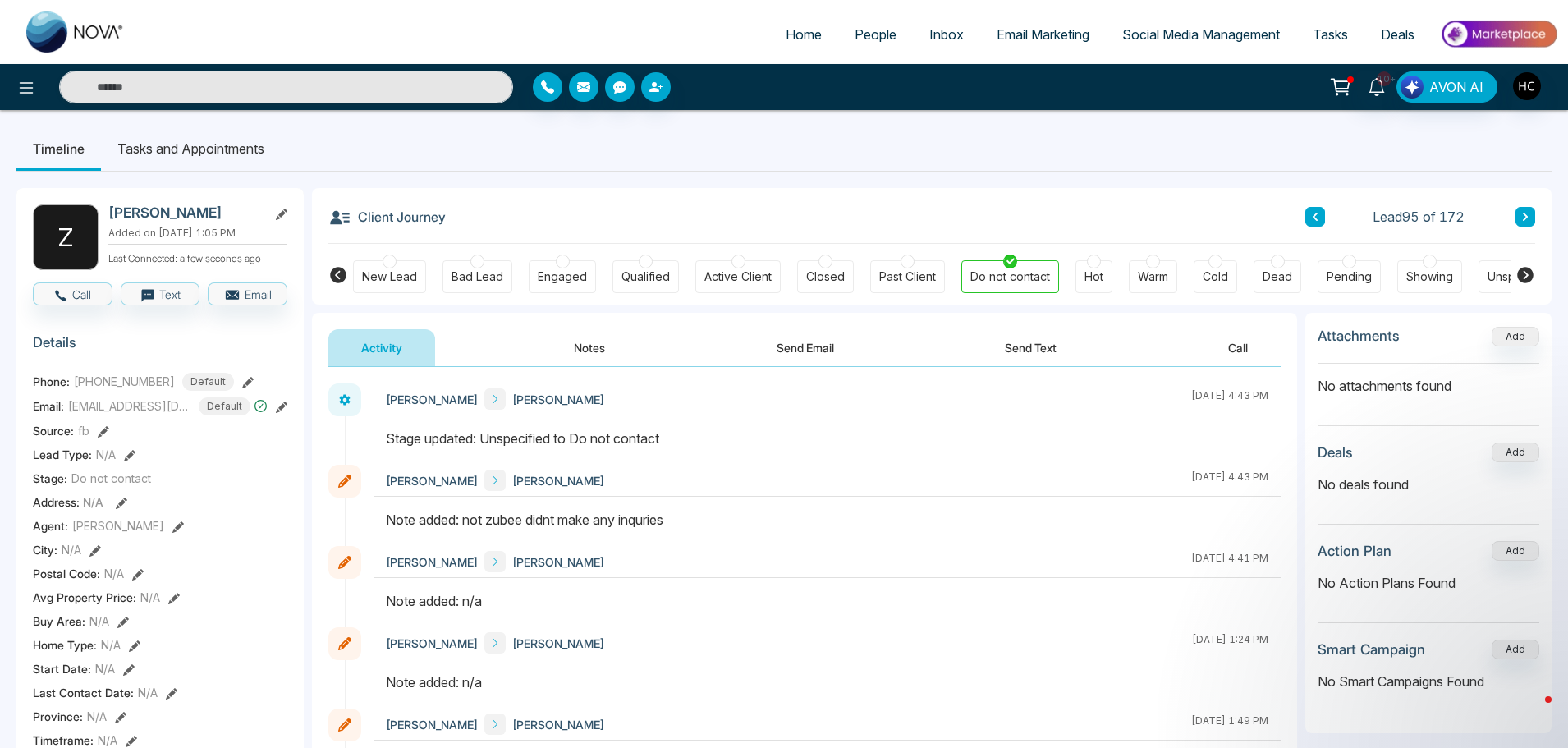
click at [1527, 223] on button at bounding box center [1525, 217] width 20 height 20
click at [1519, 211] on button at bounding box center [1525, 217] width 20 height 20
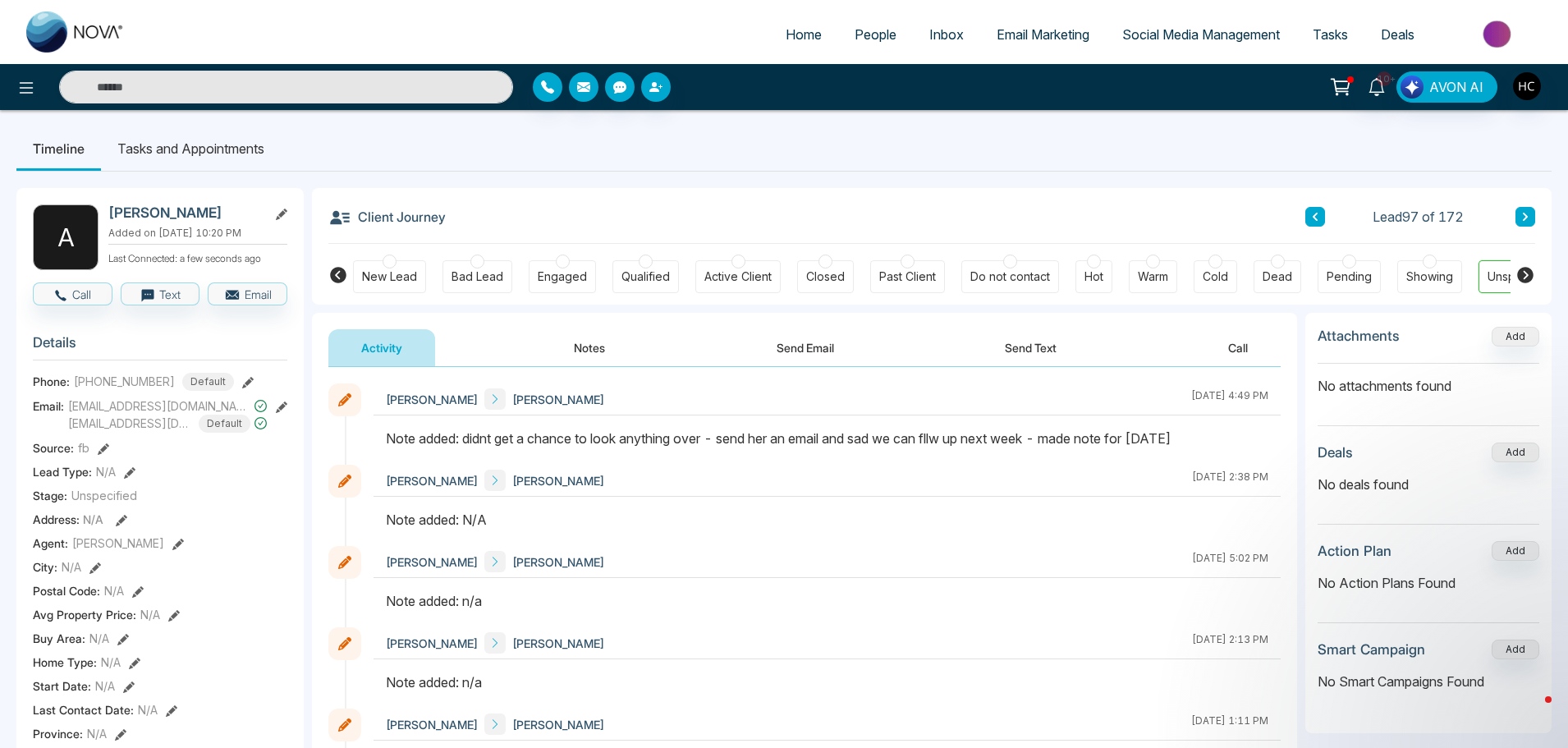
click at [1526, 224] on button at bounding box center [1525, 217] width 20 height 20
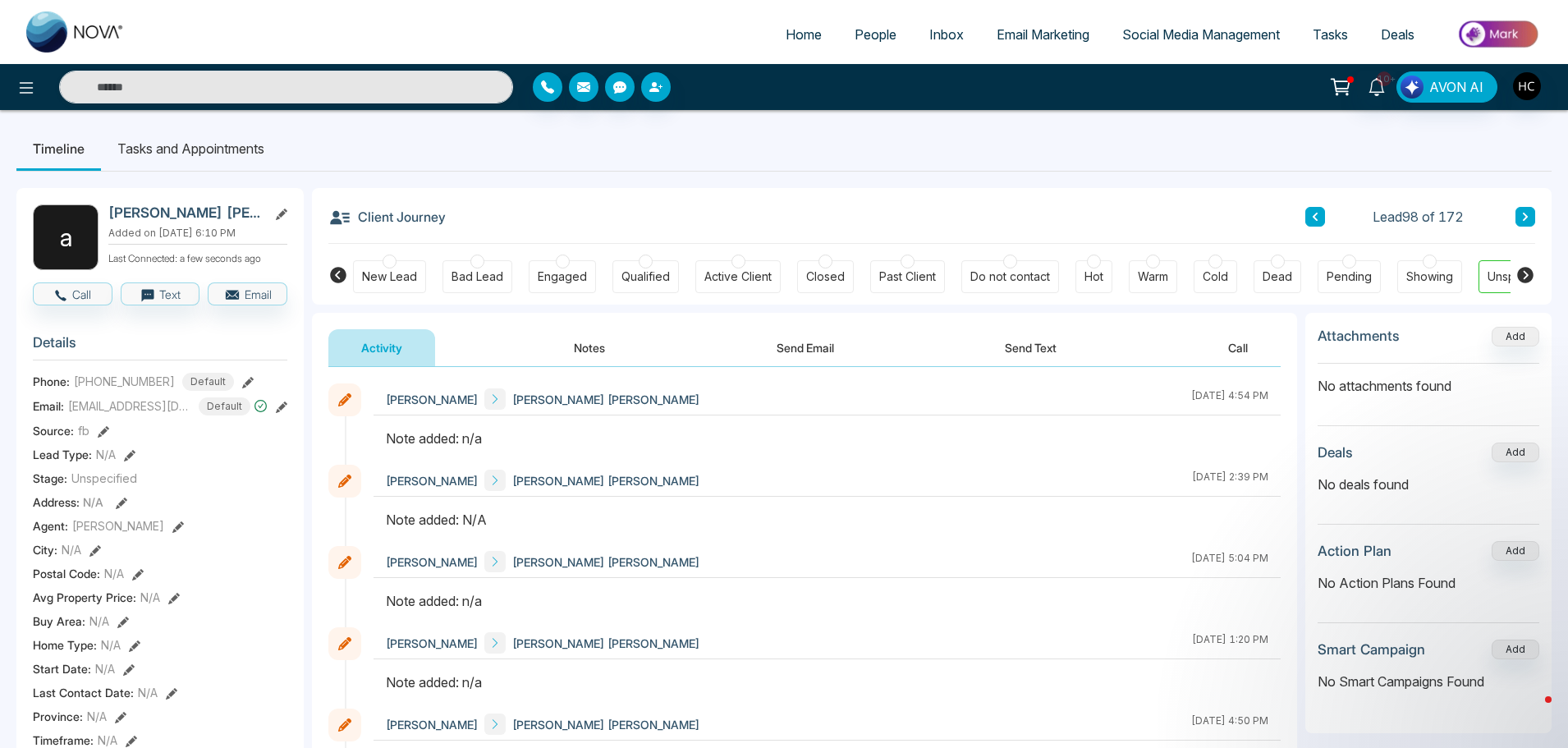
click at [609, 345] on button "Notes" at bounding box center [589, 348] width 97 height 37
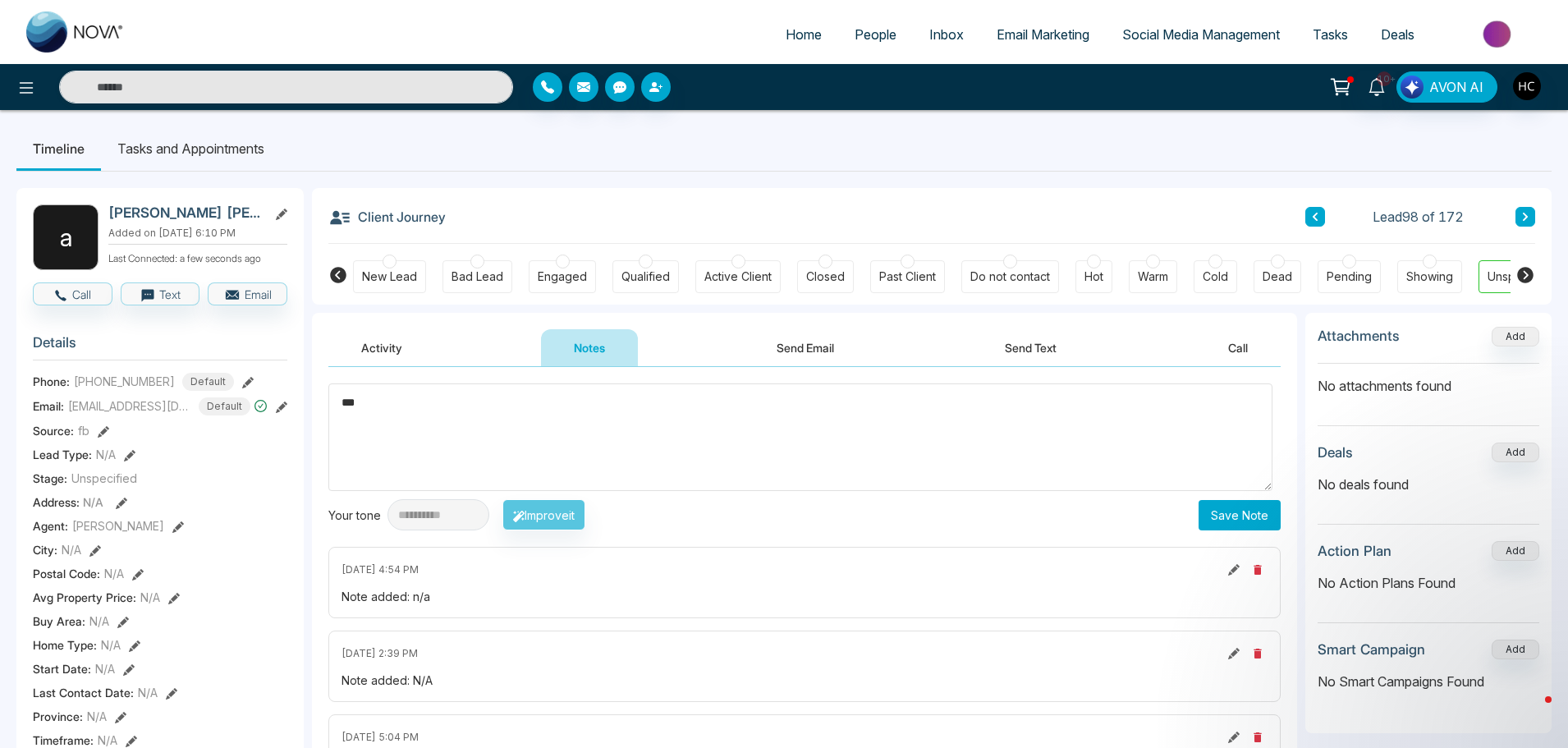
type textarea "***"
click at [1223, 511] on button "Save Note" at bounding box center [1239, 515] width 82 height 30
click at [820, 426] on textarea at bounding box center [800, 437] width 944 height 107
click at [1524, 211] on button at bounding box center [1525, 217] width 20 height 20
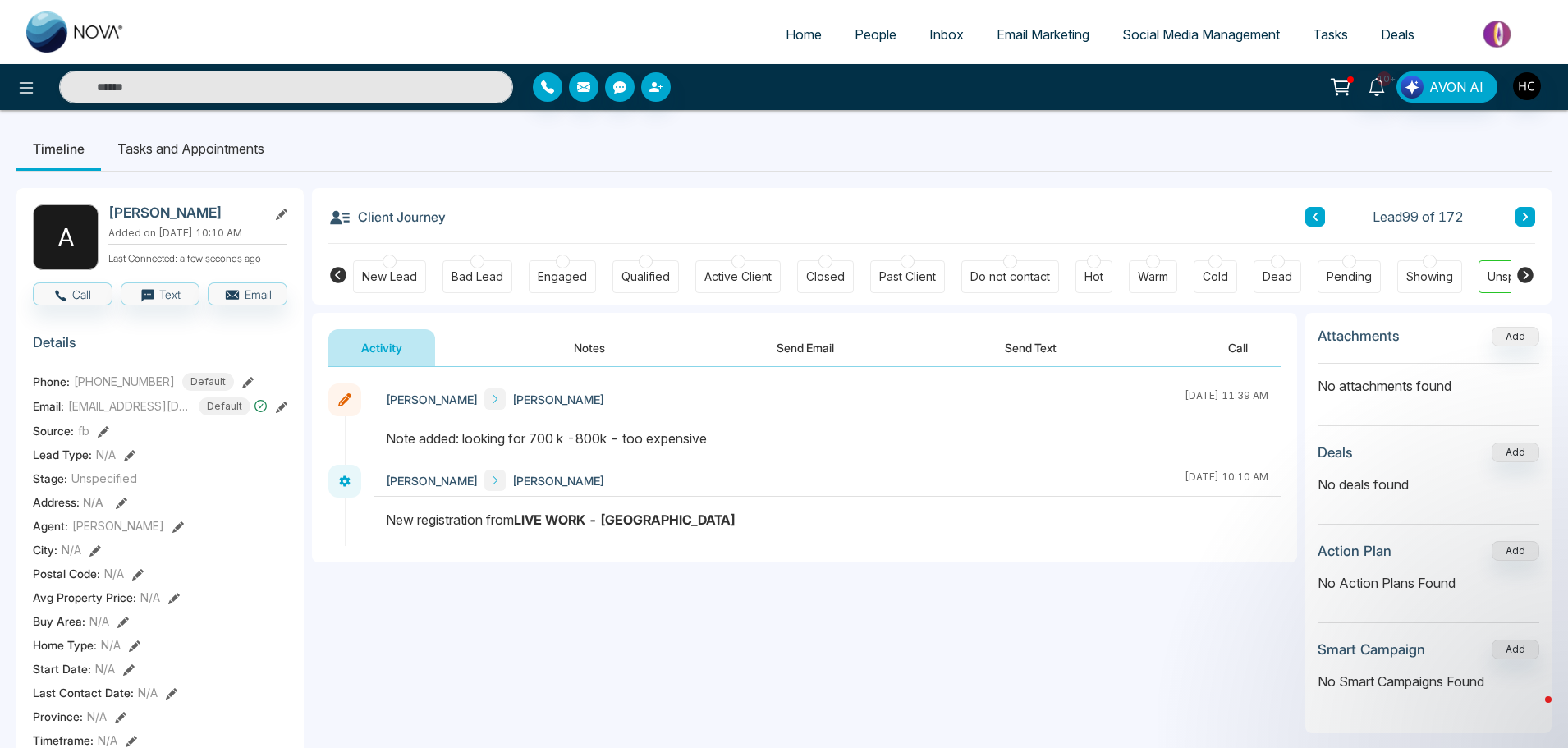
click at [1521, 214] on icon at bounding box center [1525, 216] width 8 height 10
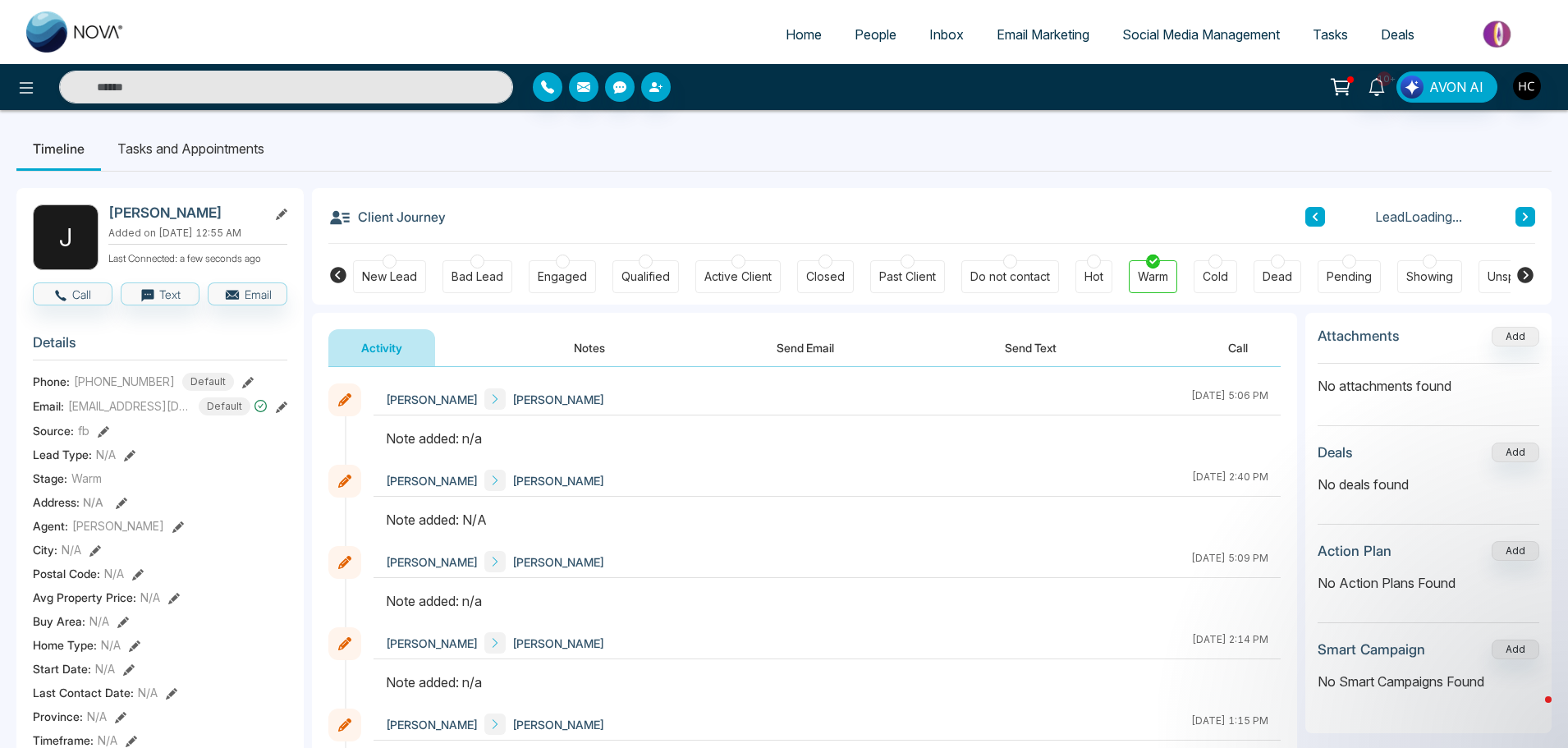
click at [596, 342] on button "Notes" at bounding box center [589, 348] width 97 height 37
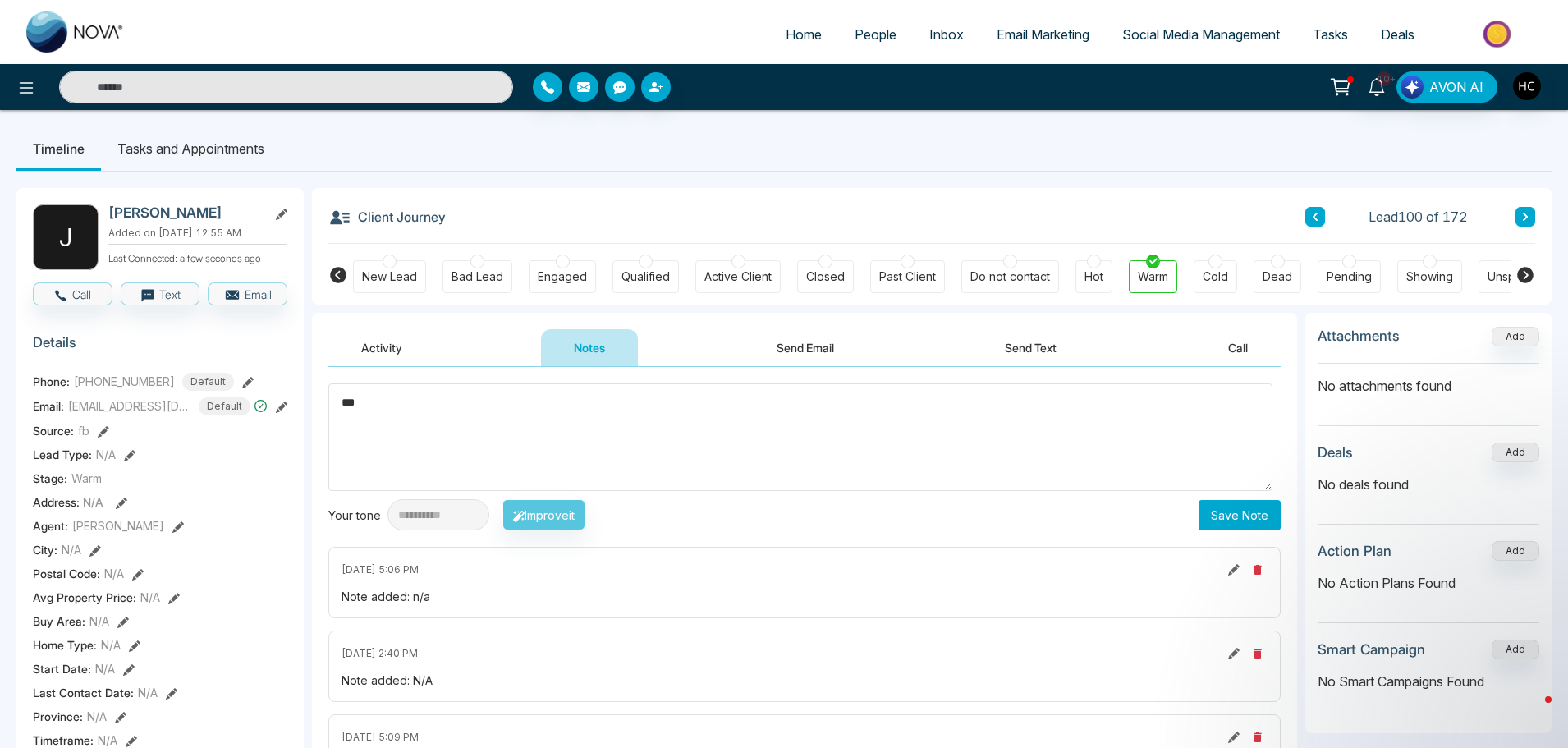
type textarea "***"
click at [1231, 524] on button "Save Note" at bounding box center [1239, 515] width 82 height 30
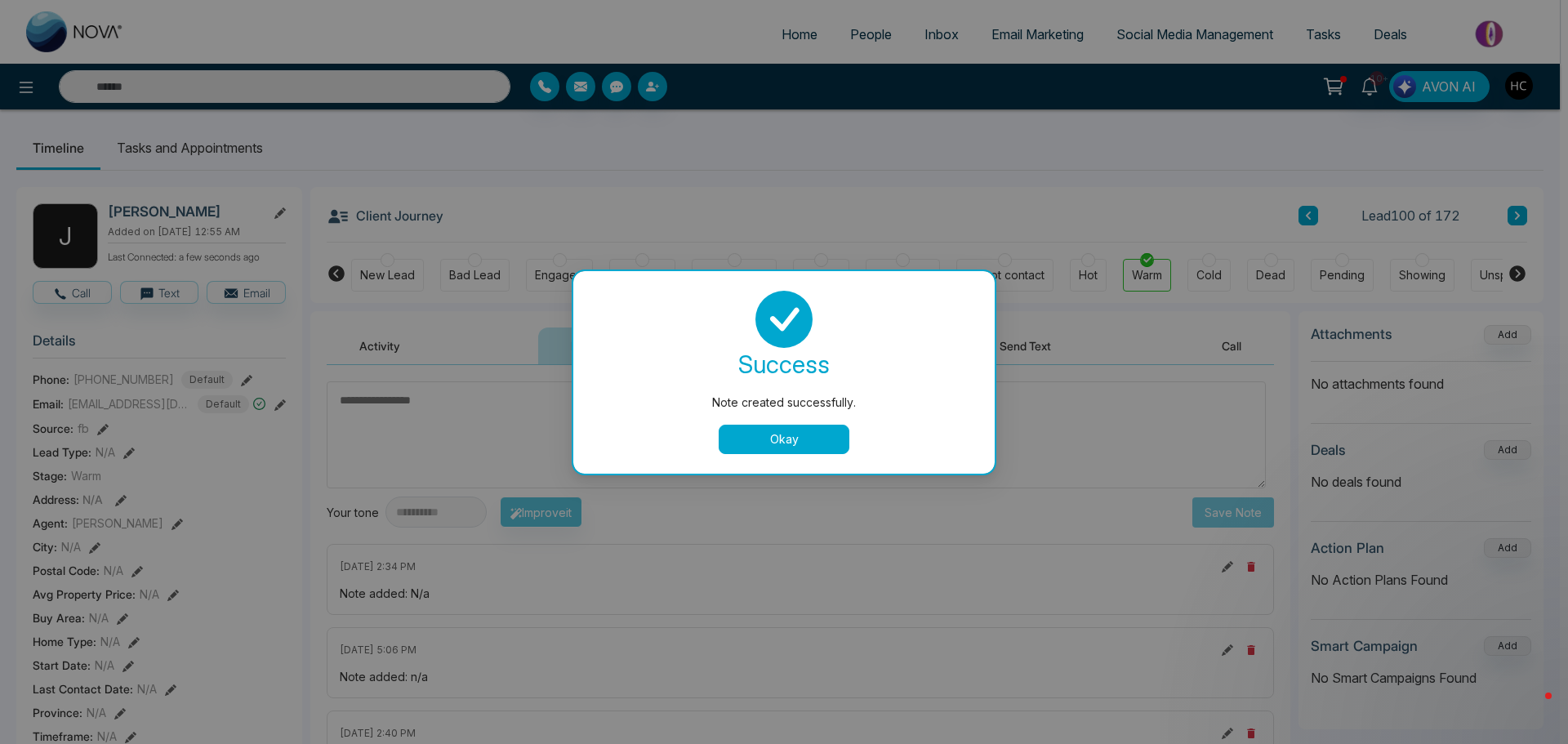
click at [776, 437] on button "Okay" at bounding box center [784, 440] width 131 height 29
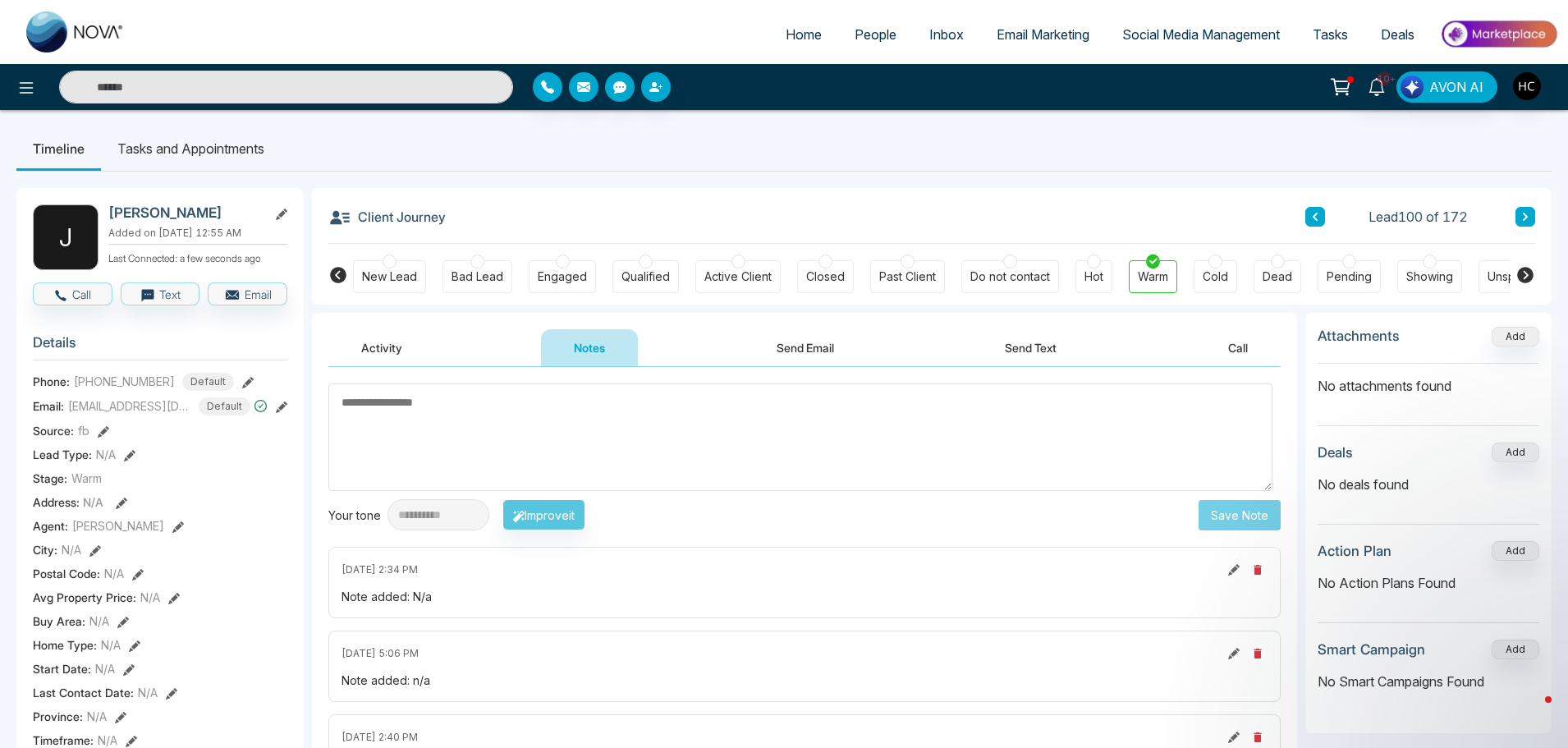
click at [1522, 206] on div "Client Journey Lead 100 of 172" at bounding box center [931, 216] width 1207 height 55
click at [1521, 211] on icon at bounding box center [1525, 216] width 8 height 10
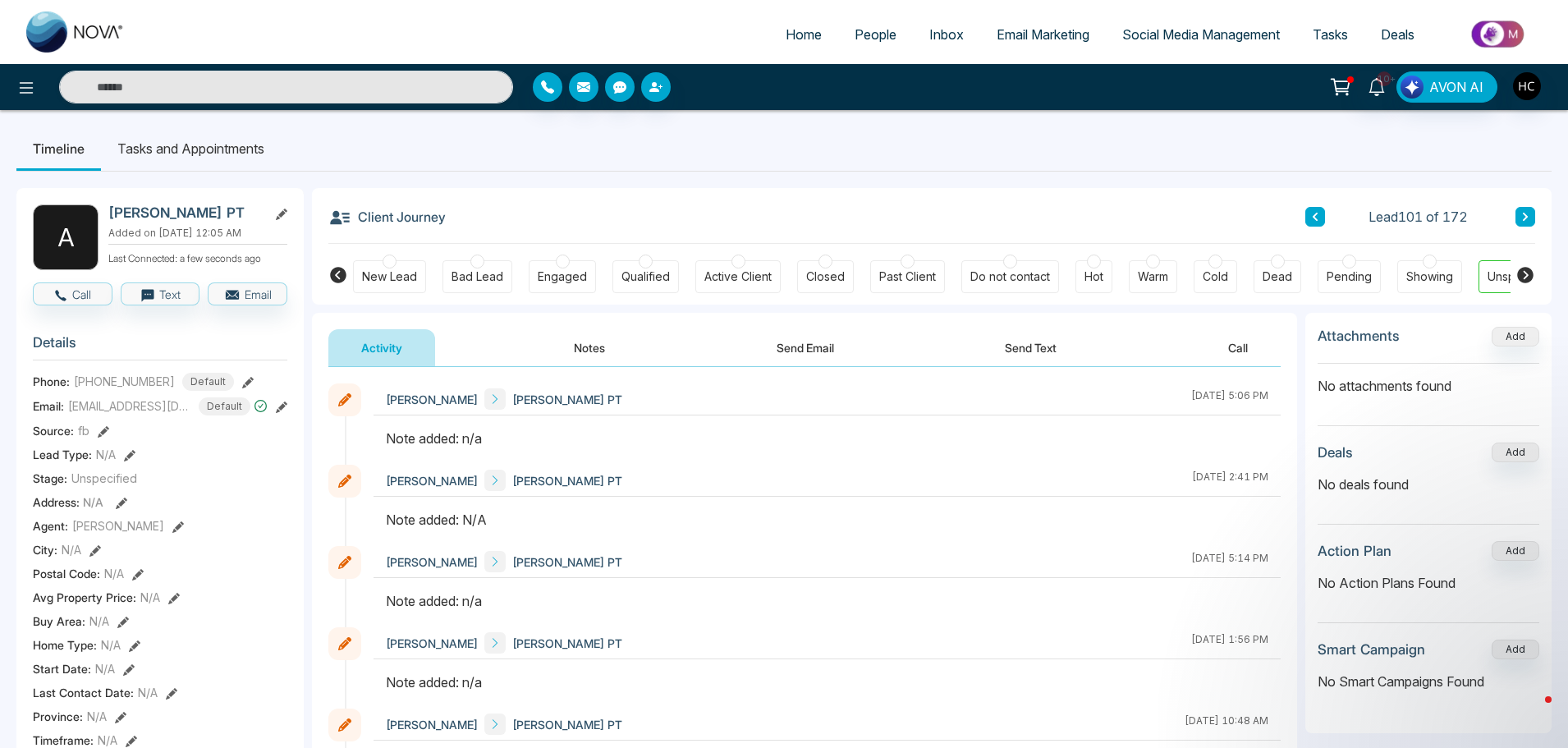
click at [585, 333] on button "Notes" at bounding box center [589, 348] width 97 height 37
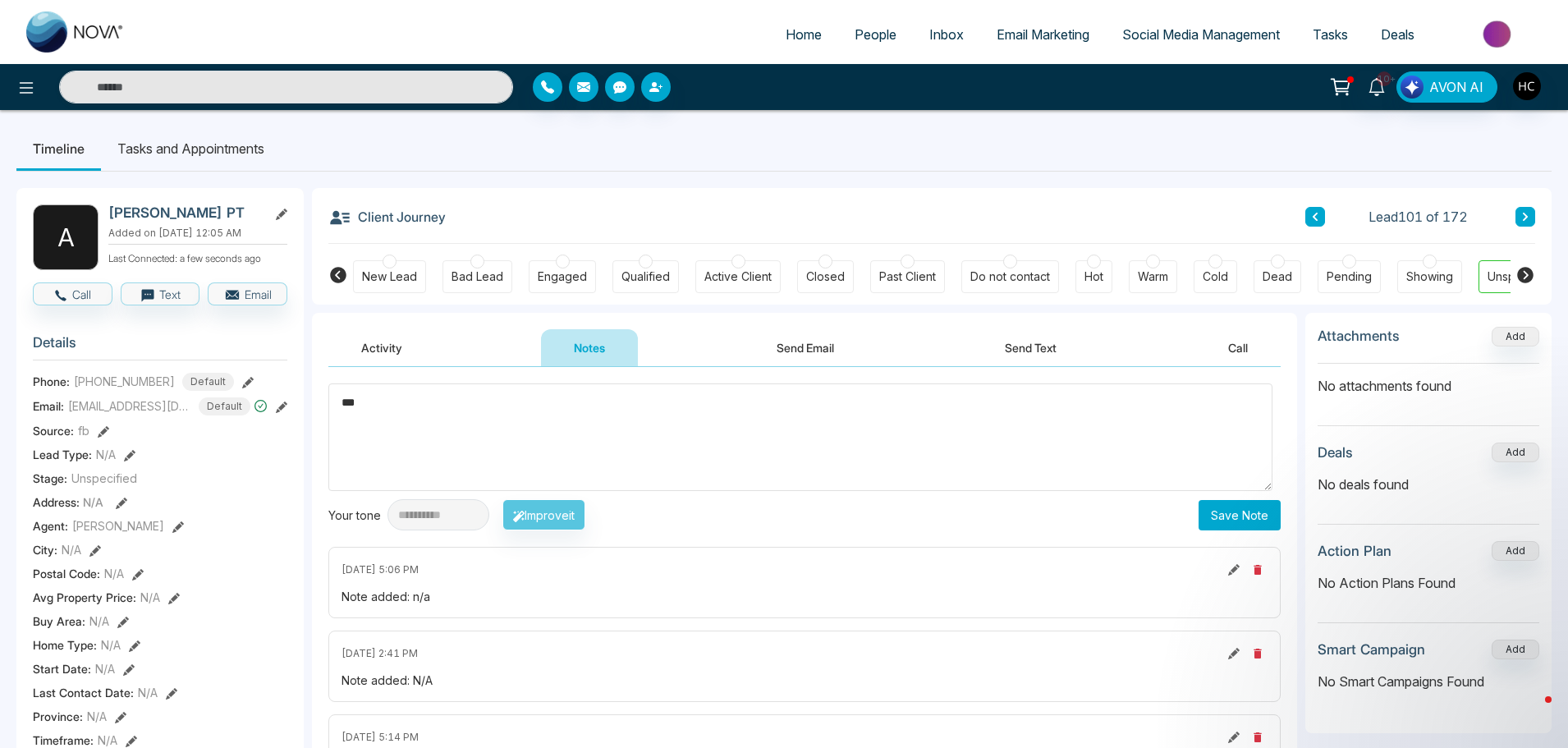
type textarea "***"
click at [1235, 514] on button "Save Note" at bounding box center [1239, 515] width 82 height 30
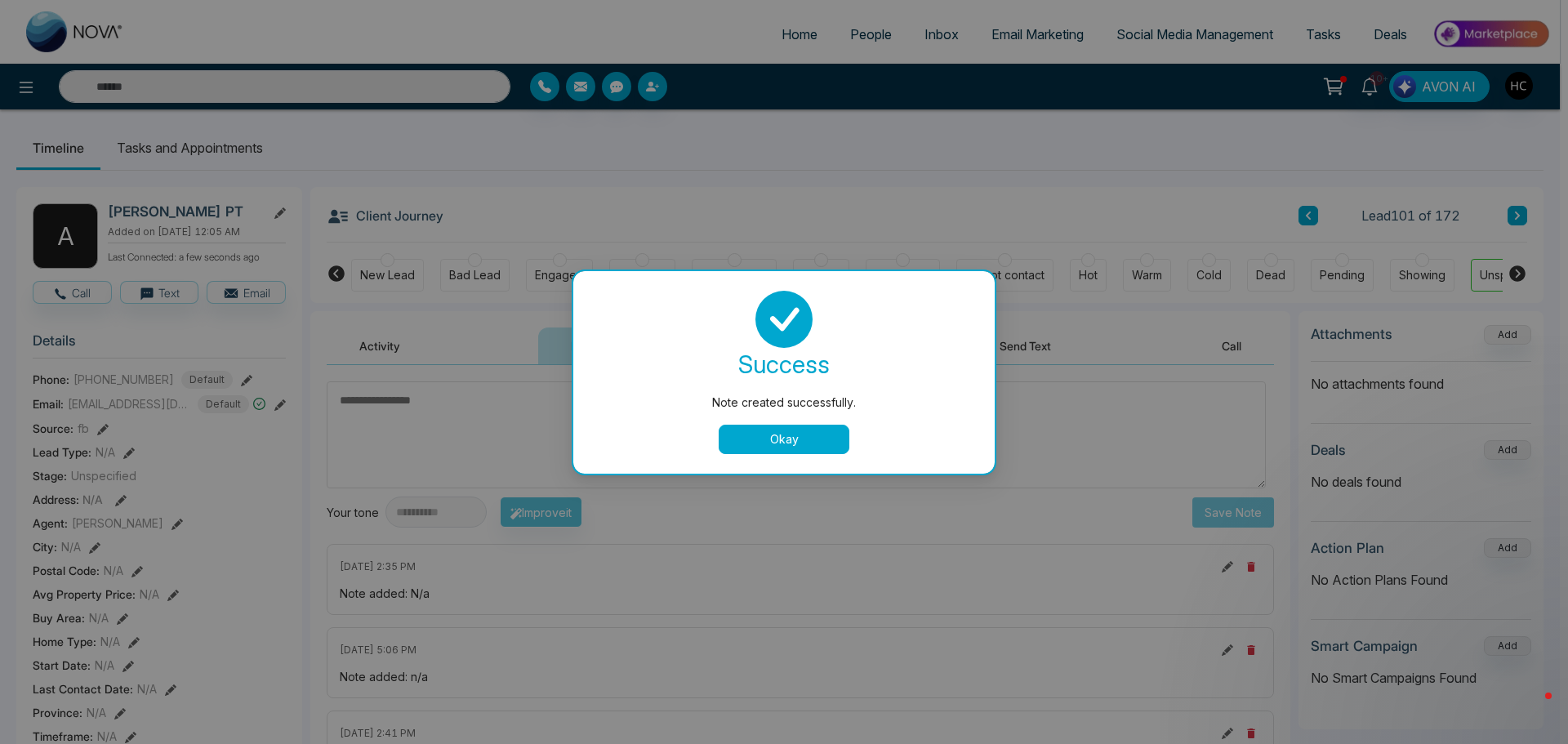
drag, startPoint x: 853, startPoint y: 428, endPoint x: 823, endPoint y: 433, distance: 30.4
click at [845, 428] on div "Okay" at bounding box center [784, 440] width 382 height 29
click at [823, 433] on button "Okay" at bounding box center [784, 440] width 131 height 29
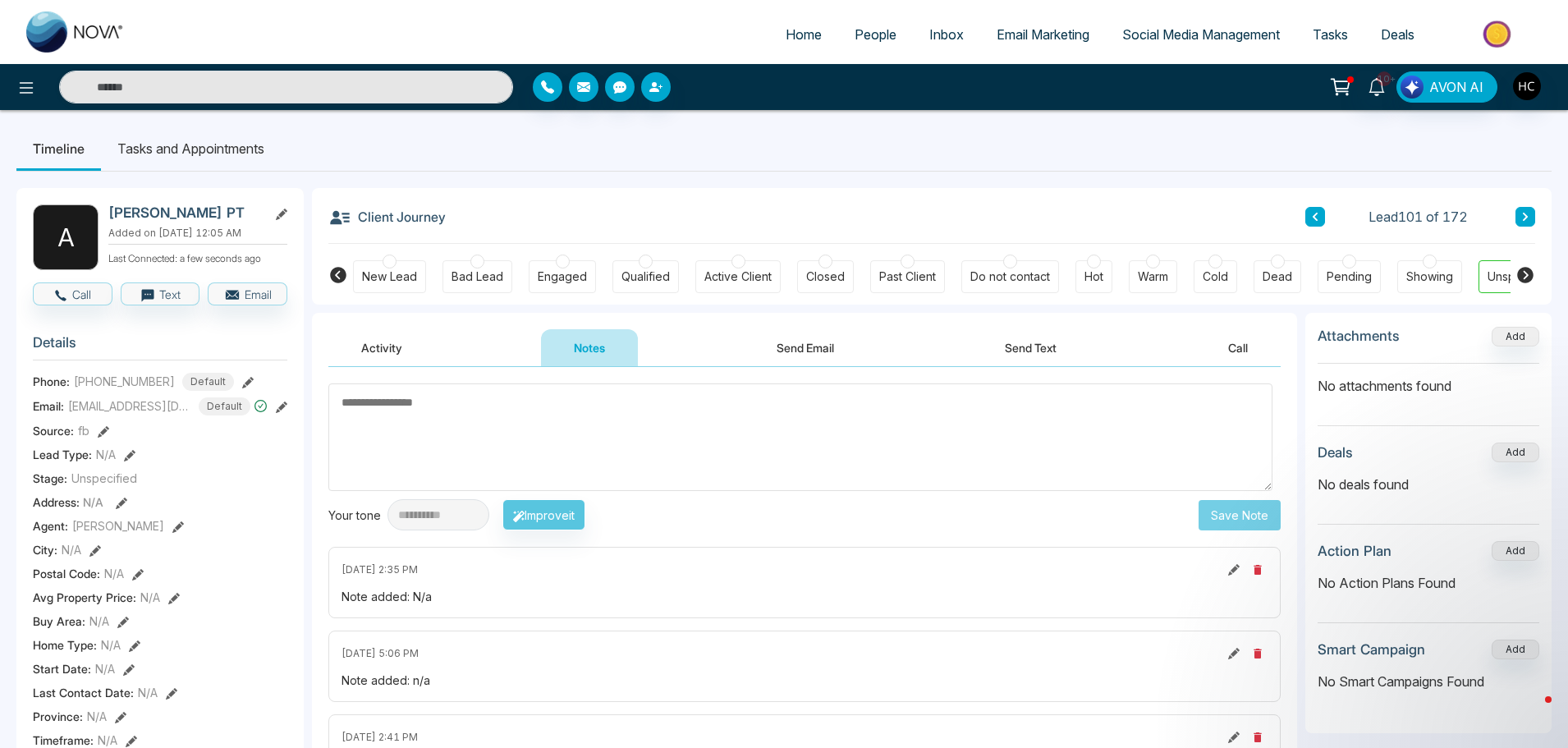
click at [1520, 211] on button at bounding box center [1525, 217] width 20 height 20
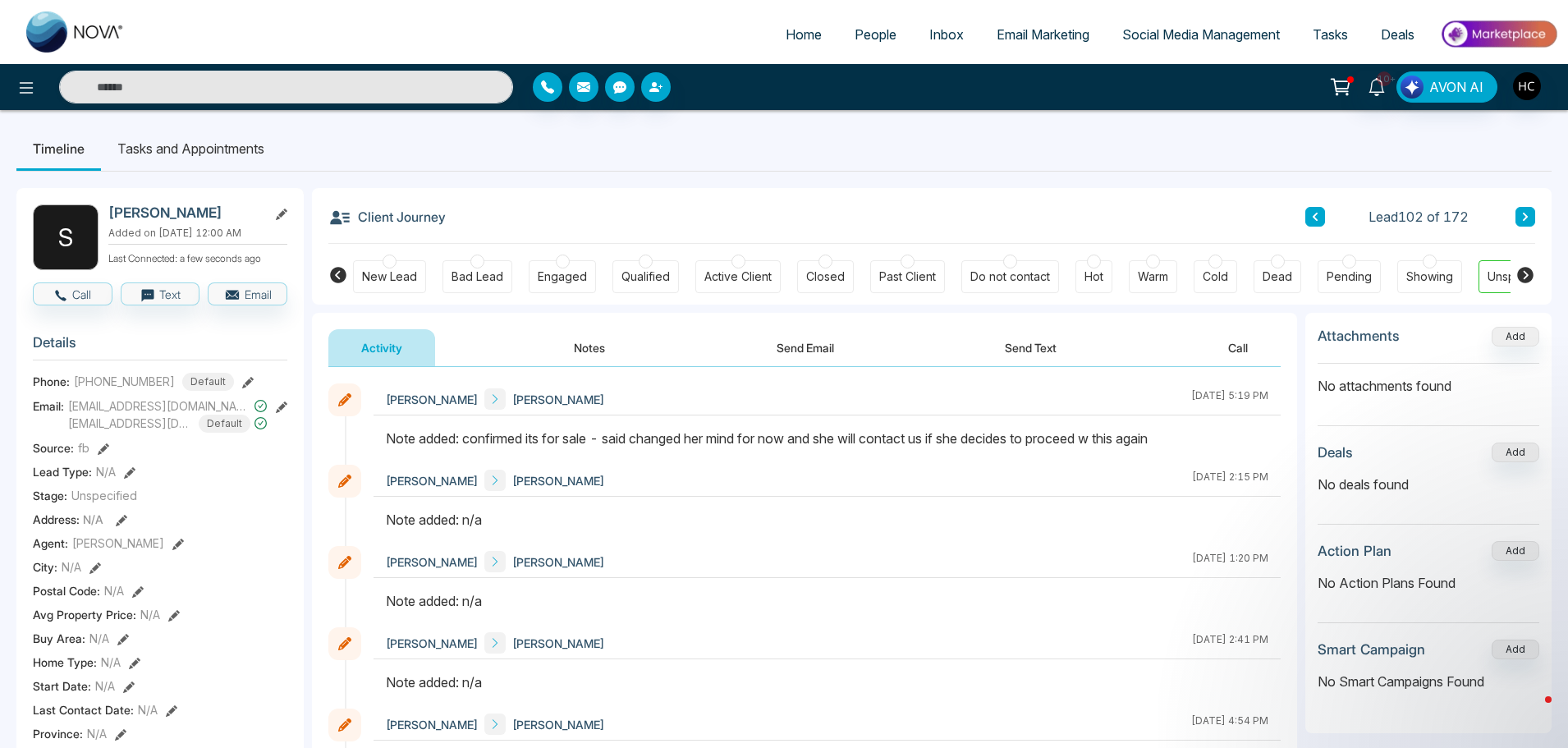
click at [1523, 205] on div "Client Journey Lead 102 of 172" at bounding box center [931, 216] width 1207 height 55
click at [1518, 220] on button at bounding box center [1525, 217] width 20 height 20
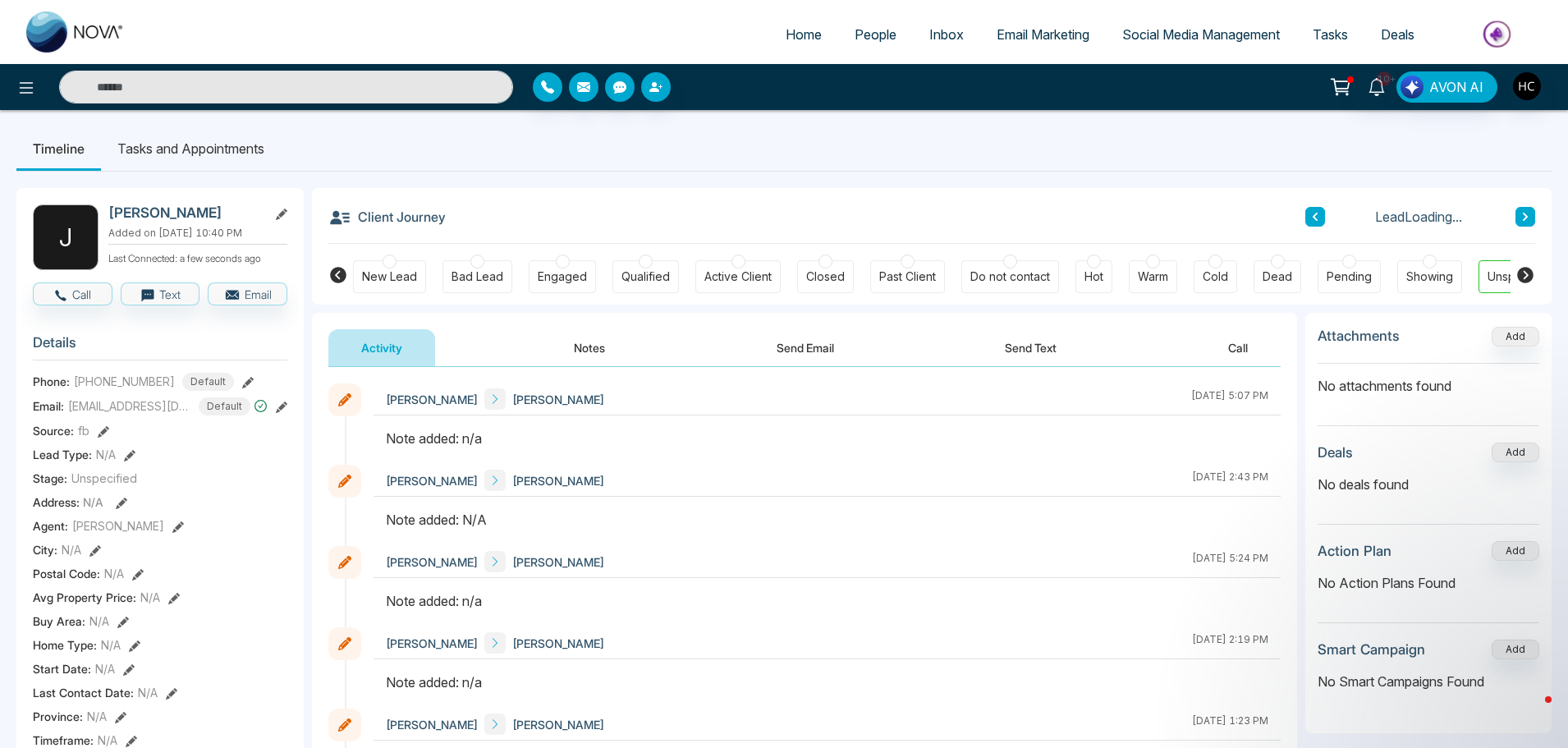
click at [601, 346] on button "Notes" at bounding box center [589, 348] width 97 height 37
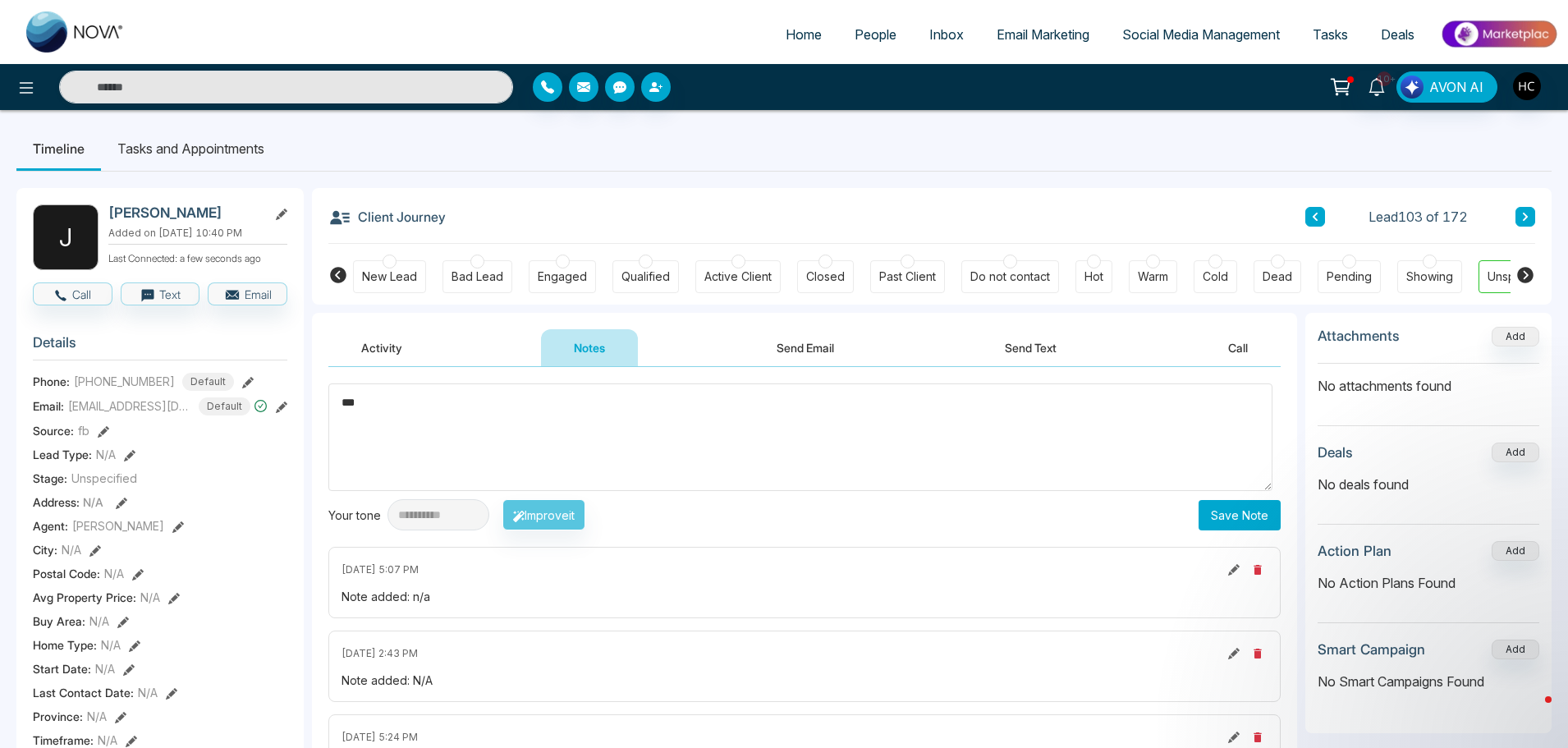
type textarea "***"
click at [1246, 524] on button "Save Note" at bounding box center [1239, 515] width 82 height 30
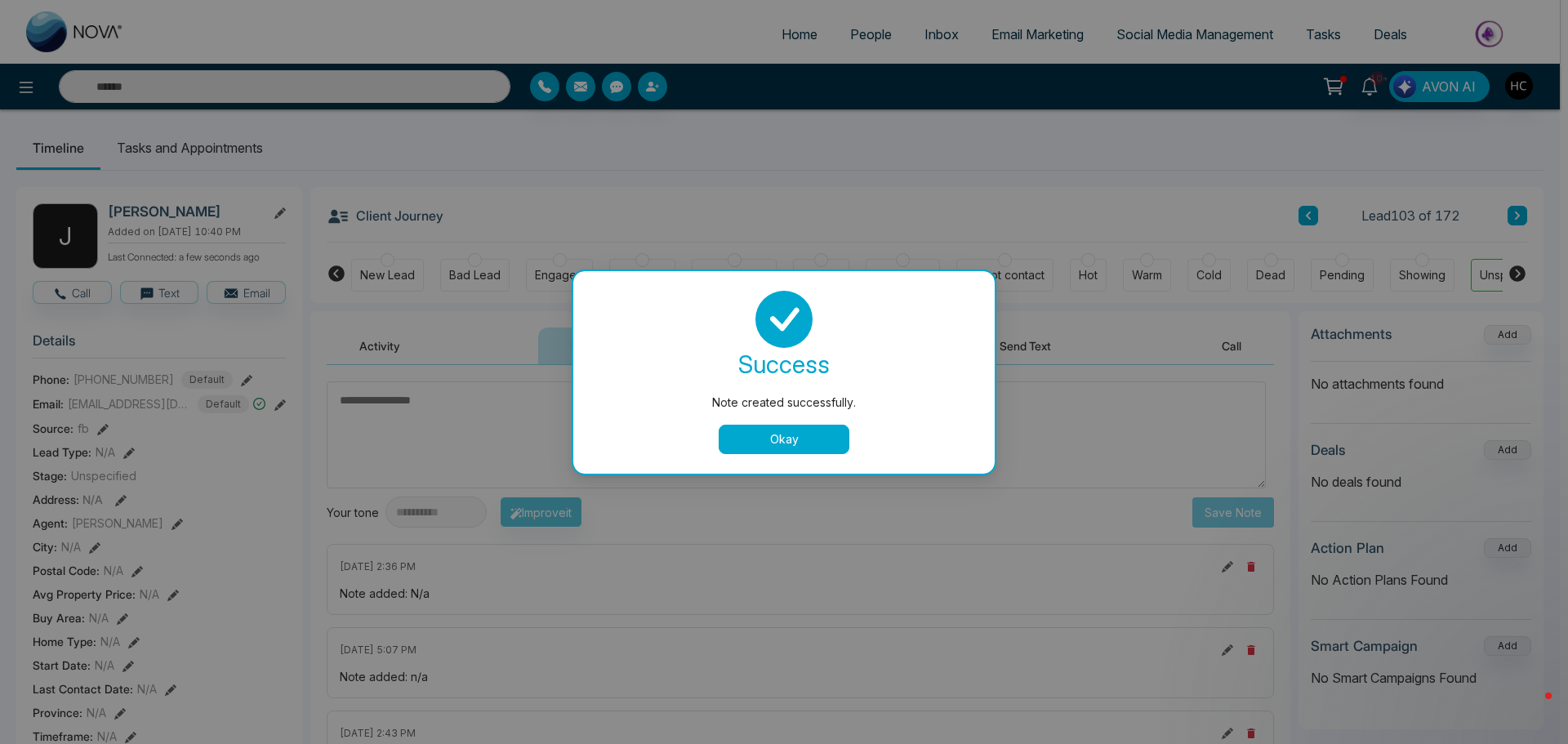
click at [838, 430] on button "Okay" at bounding box center [784, 440] width 131 height 29
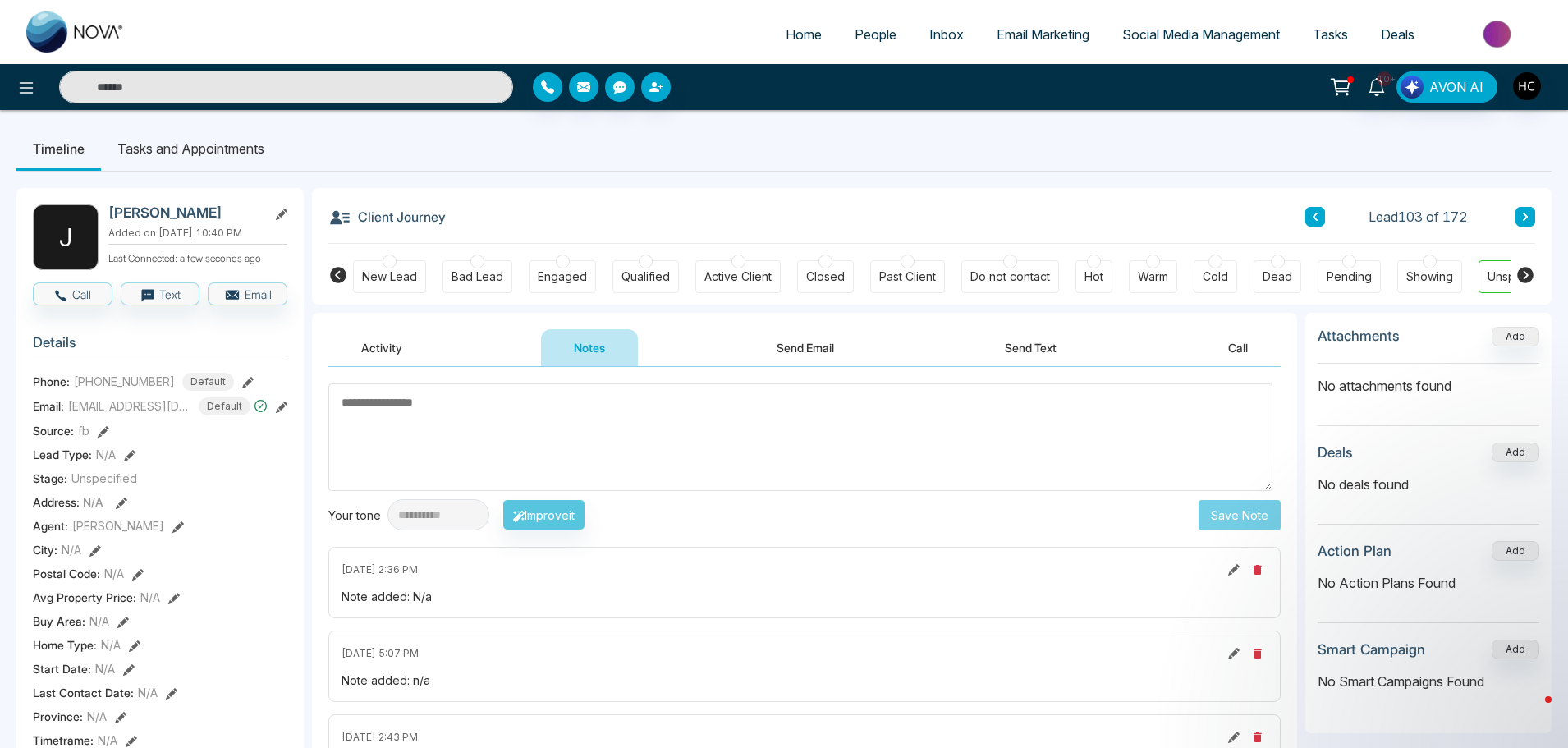
click at [1522, 220] on icon at bounding box center [1525, 216] width 8 height 10
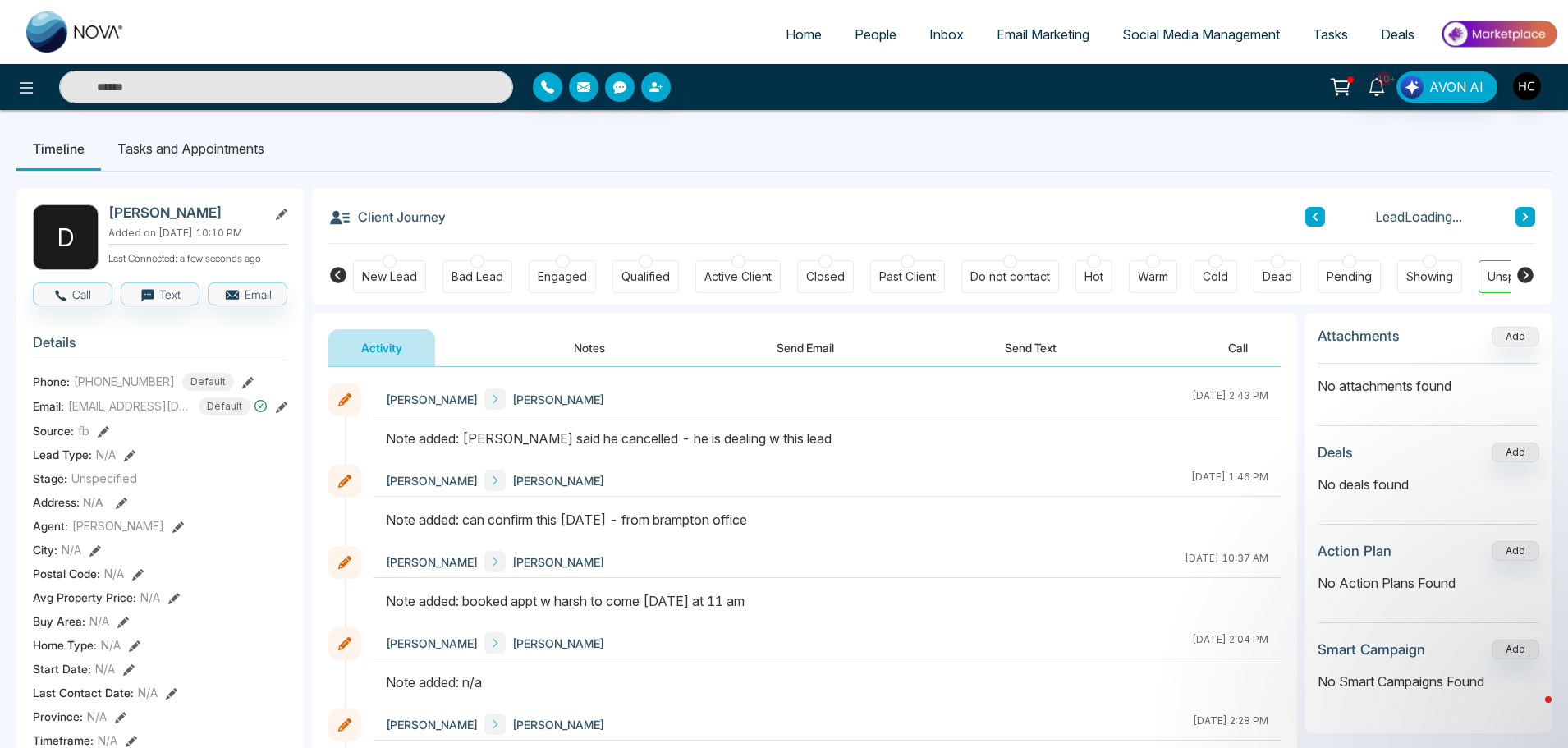
click at [1530, 211] on button at bounding box center [1525, 217] width 20 height 20
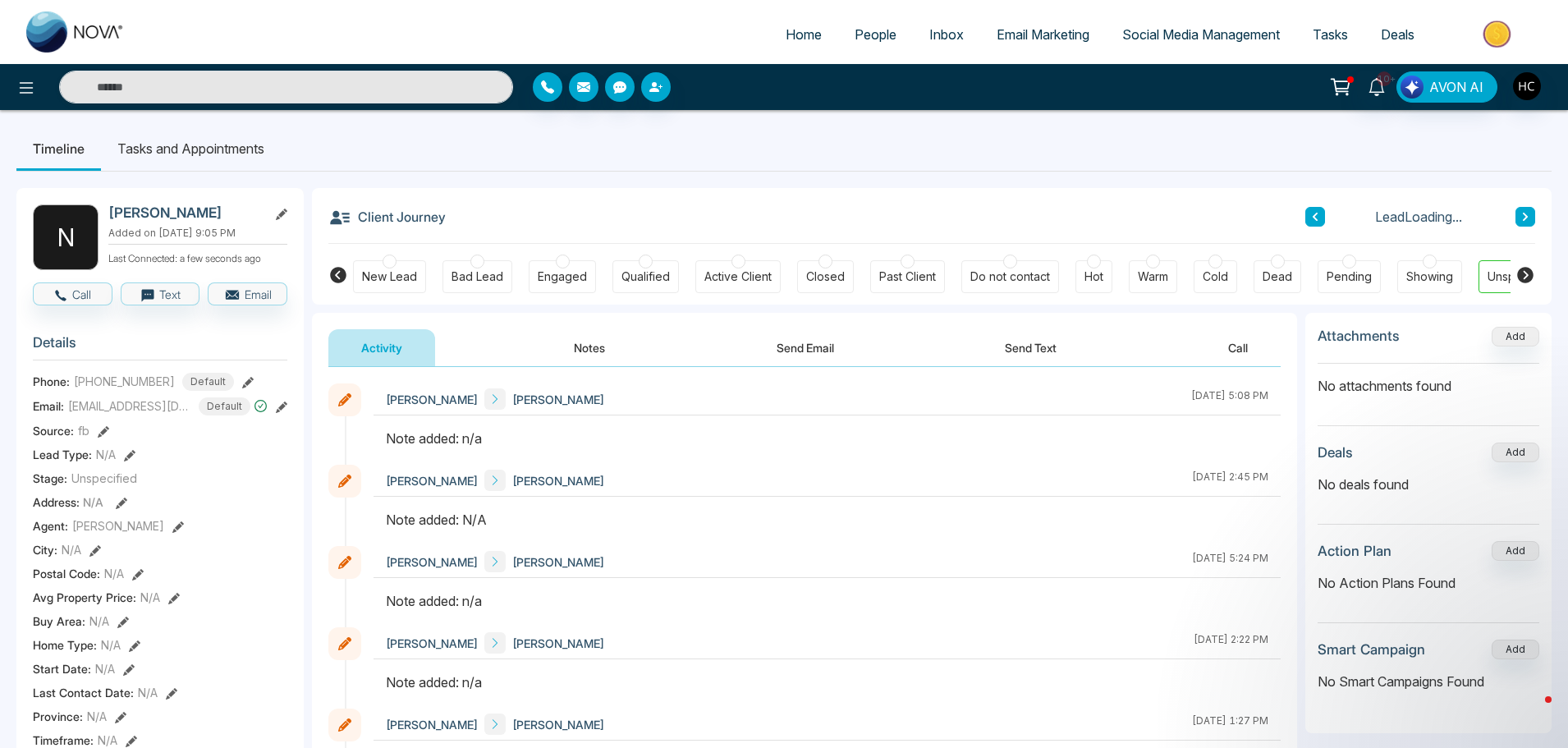
click at [593, 341] on button "Notes" at bounding box center [589, 348] width 97 height 37
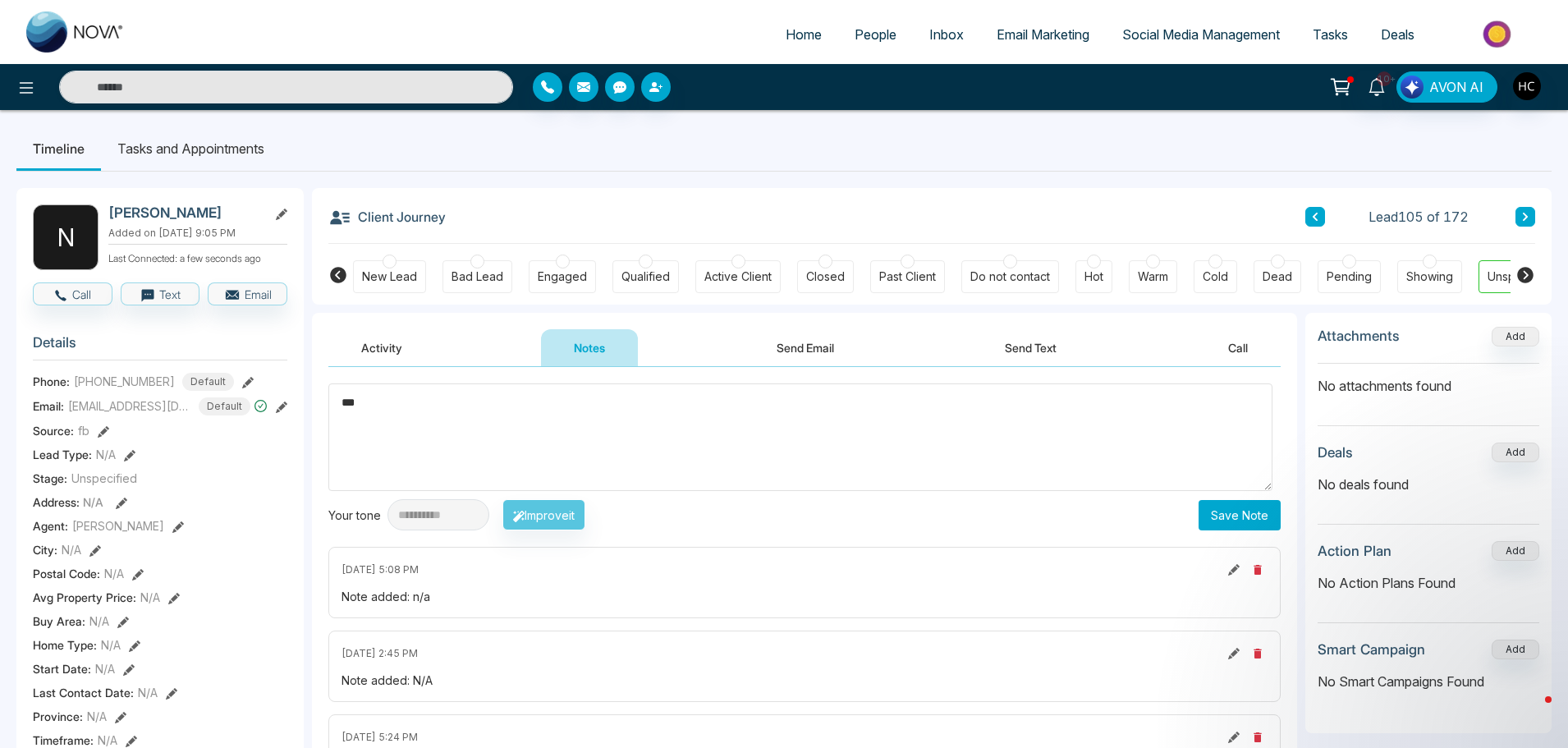
type textarea "***"
click at [1221, 509] on button "Save Note" at bounding box center [1239, 515] width 82 height 30
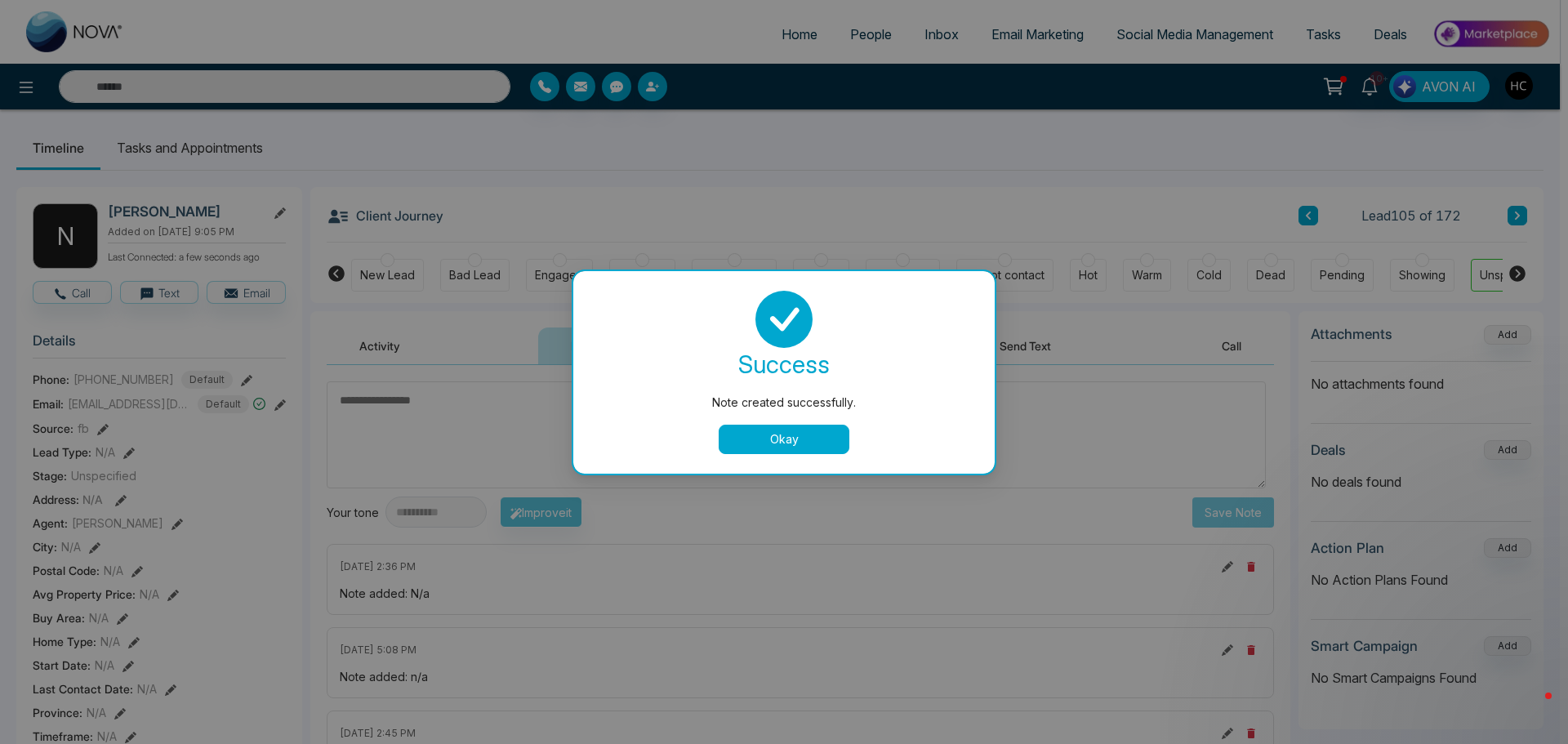
click at [785, 437] on button "Okay" at bounding box center [784, 440] width 131 height 29
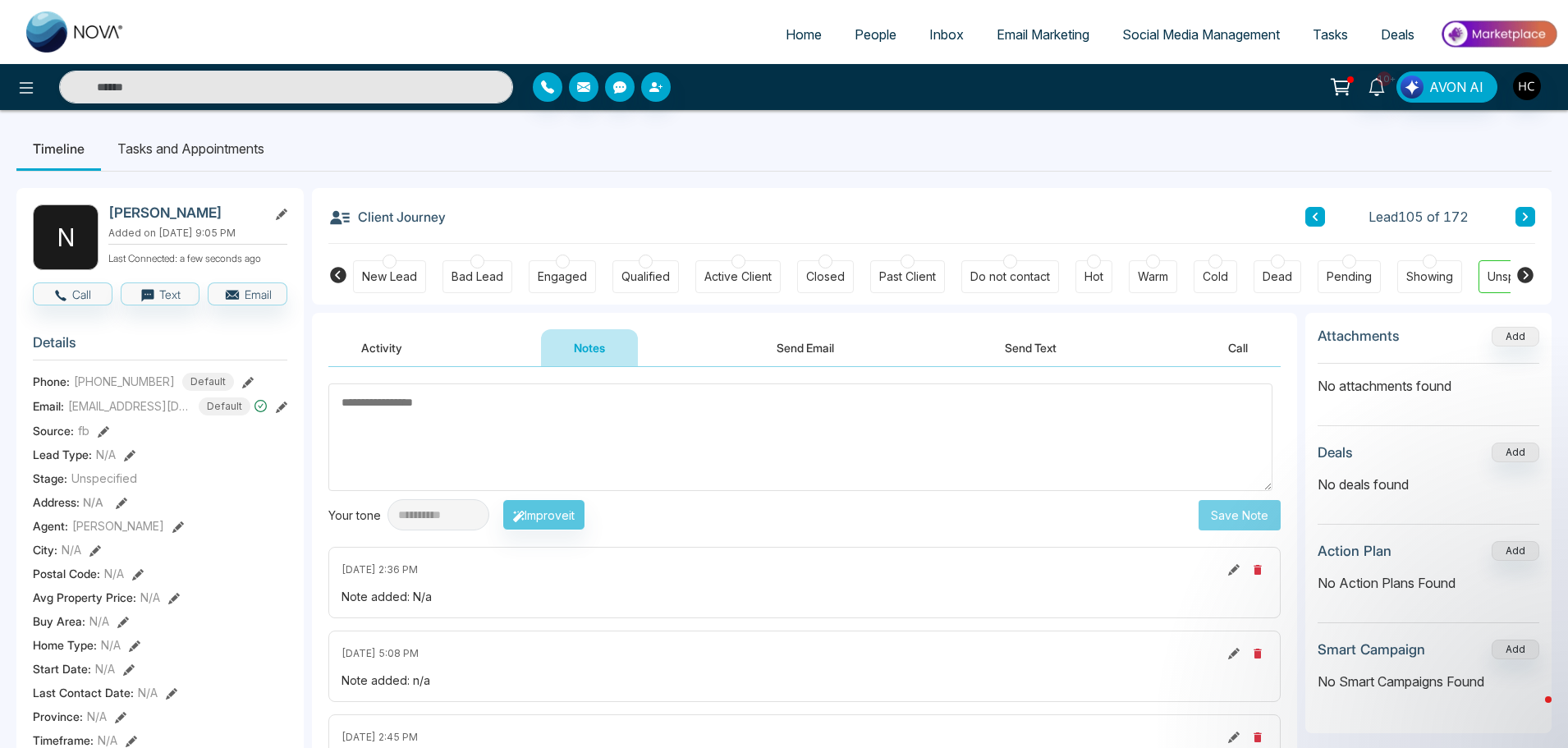
click at [1513, 207] on div "Lead 105 of 172" at bounding box center [1419, 217] width 230 height 20
click at [1515, 211] on button at bounding box center [1525, 217] width 20 height 20
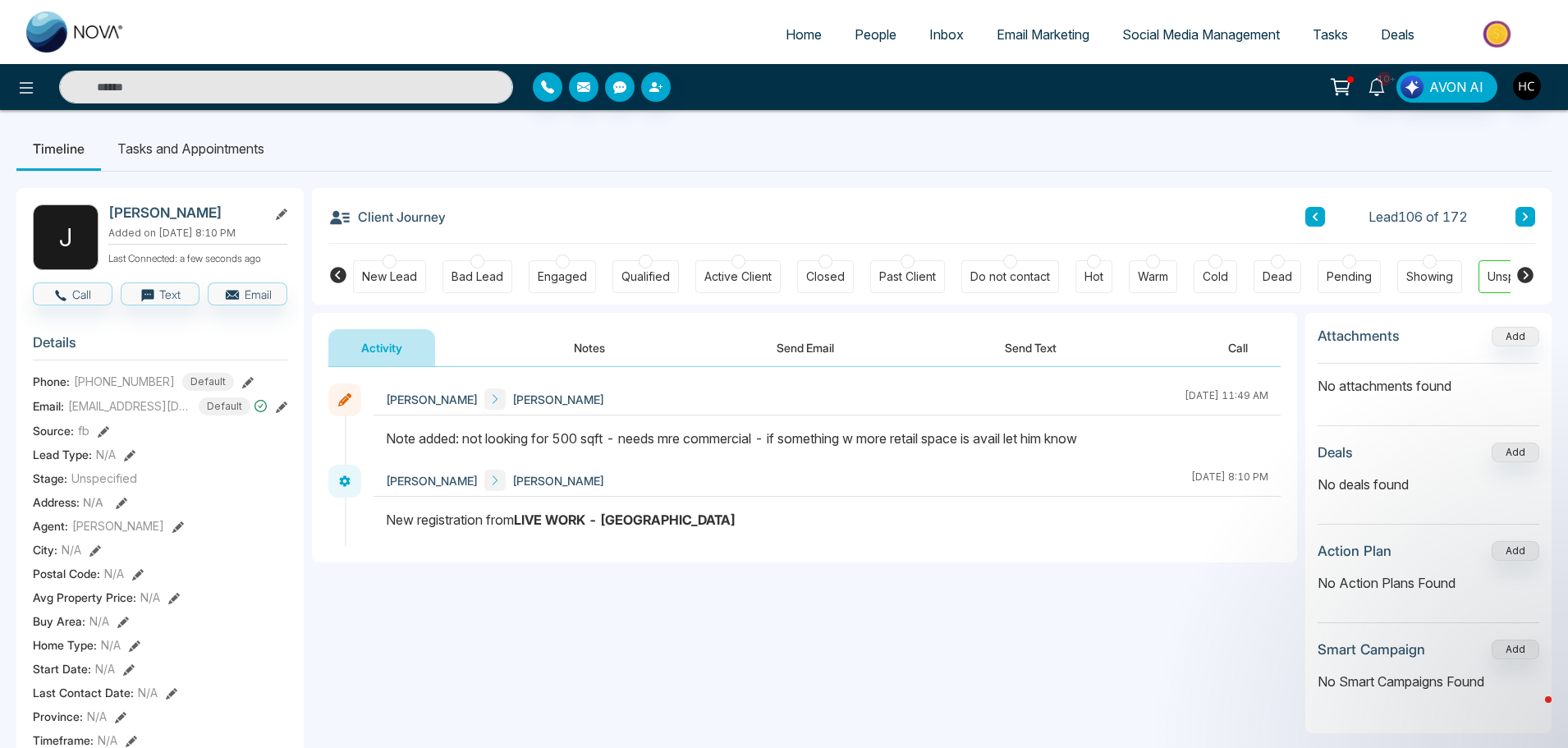
click at [1517, 221] on button at bounding box center [1525, 217] width 20 height 20
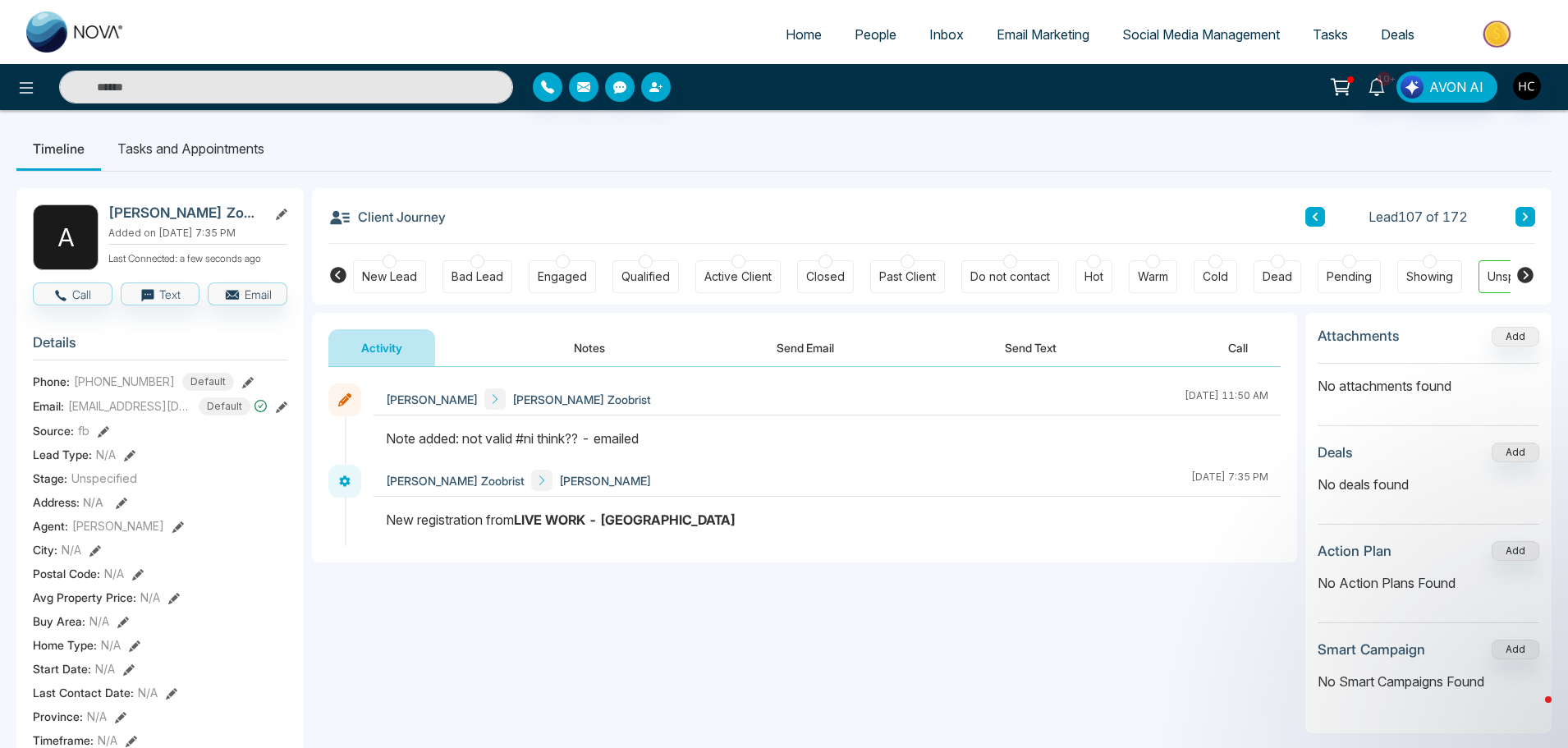
click at [1536, 207] on div "Client Journey Lead 107 of 172 New Lead Bad Lead Engaged Qualified Active Clien…" at bounding box center [931, 246] width 1240 height 117
click at [1515, 226] on div "Lead 107 of 172" at bounding box center [1419, 217] width 230 height 20
click at [1519, 211] on button at bounding box center [1525, 217] width 20 height 20
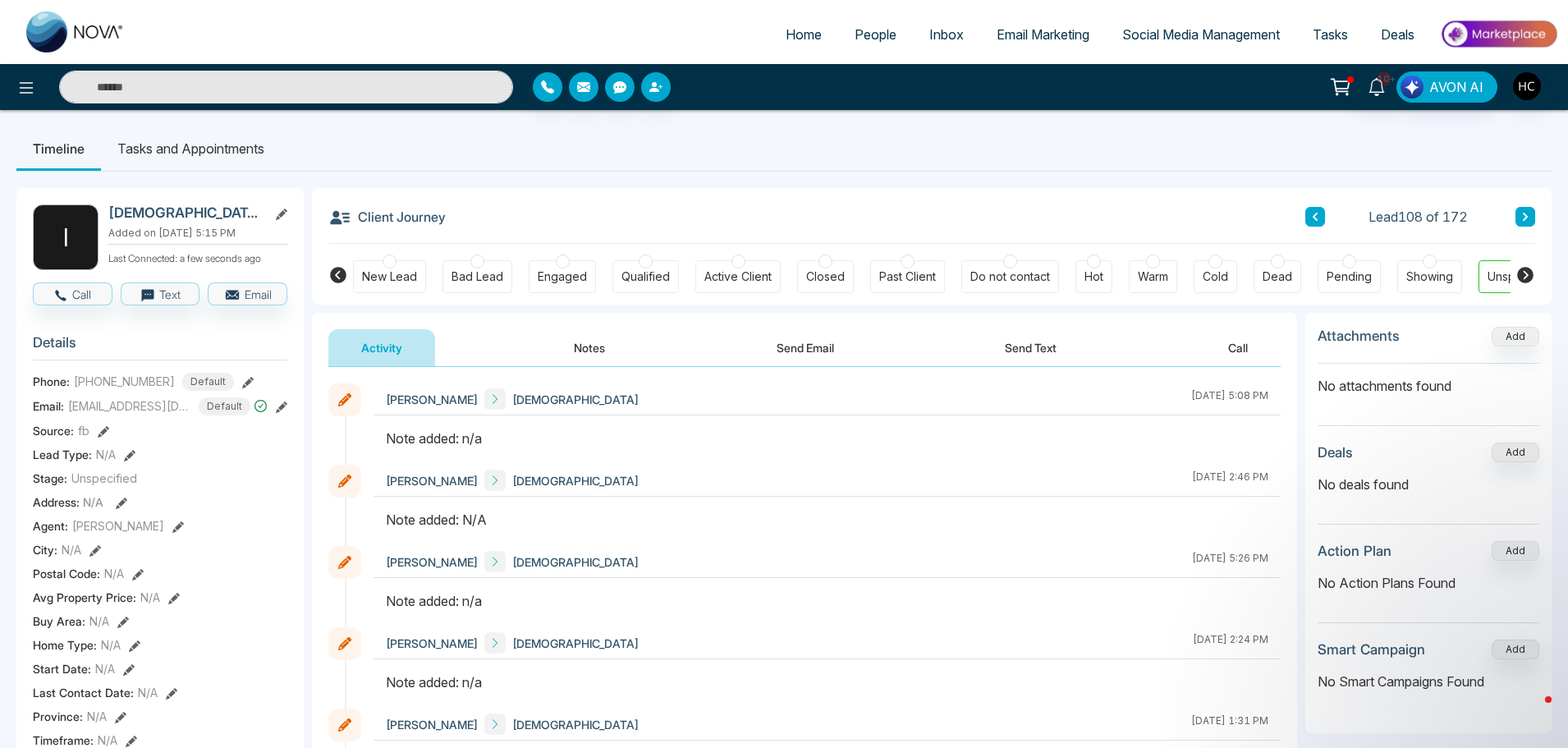
click at [581, 355] on button "Notes" at bounding box center [589, 348] width 97 height 37
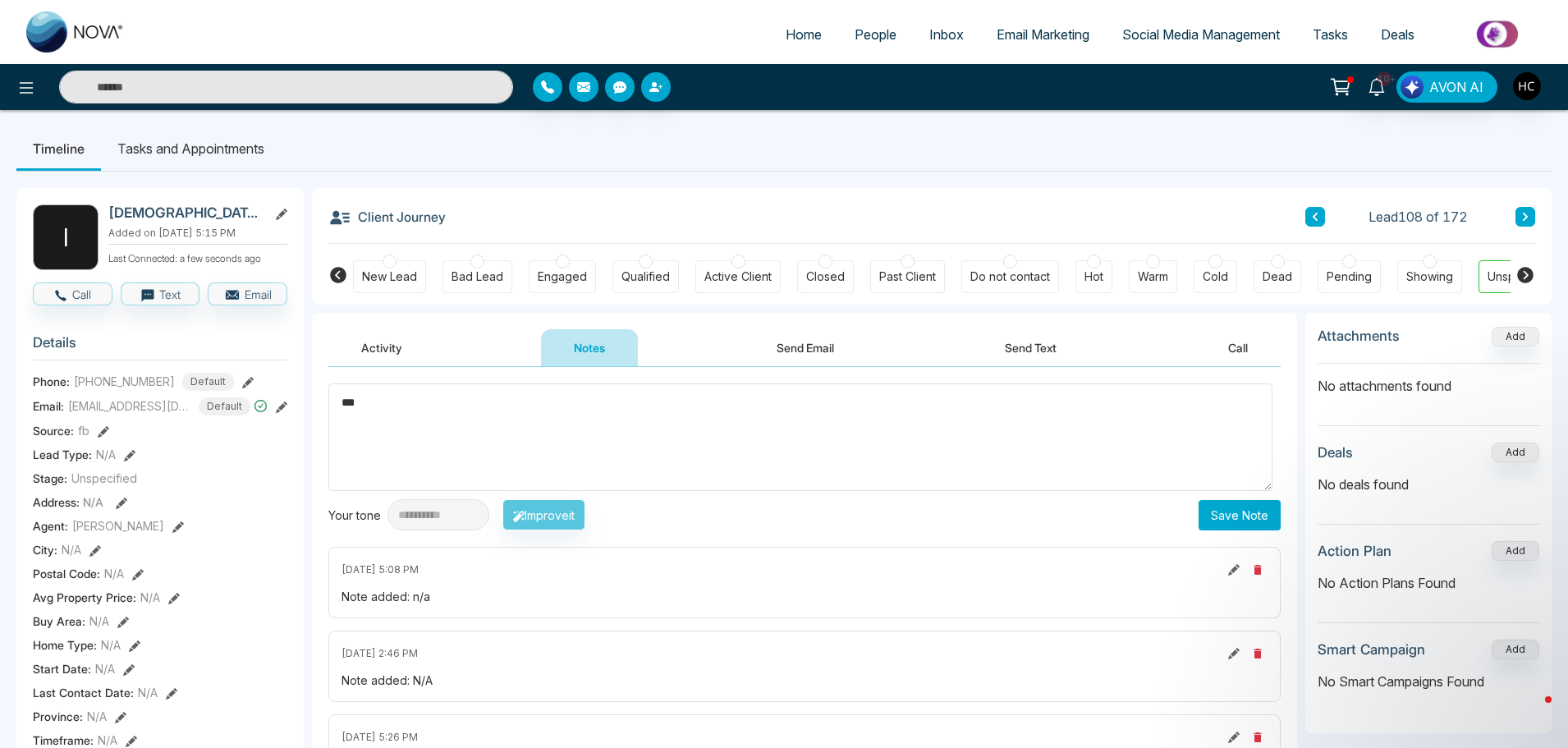
type textarea "***"
click at [1210, 511] on button "Save Note" at bounding box center [1239, 515] width 82 height 30
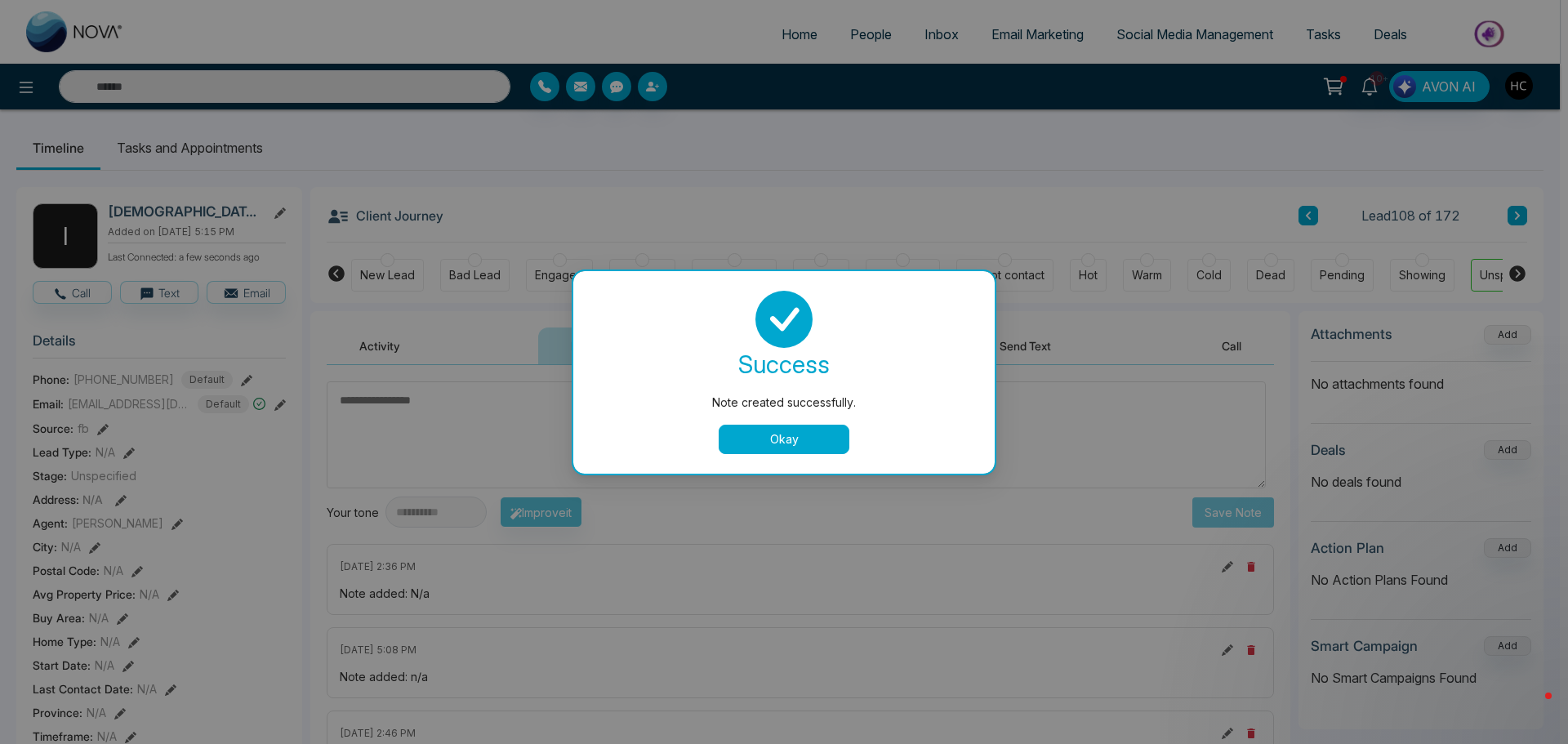
click at [816, 457] on div "success Note created successfully. Okay" at bounding box center [784, 372] width 422 height 203
click at [823, 439] on button "Okay" at bounding box center [784, 440] width 131 height 29
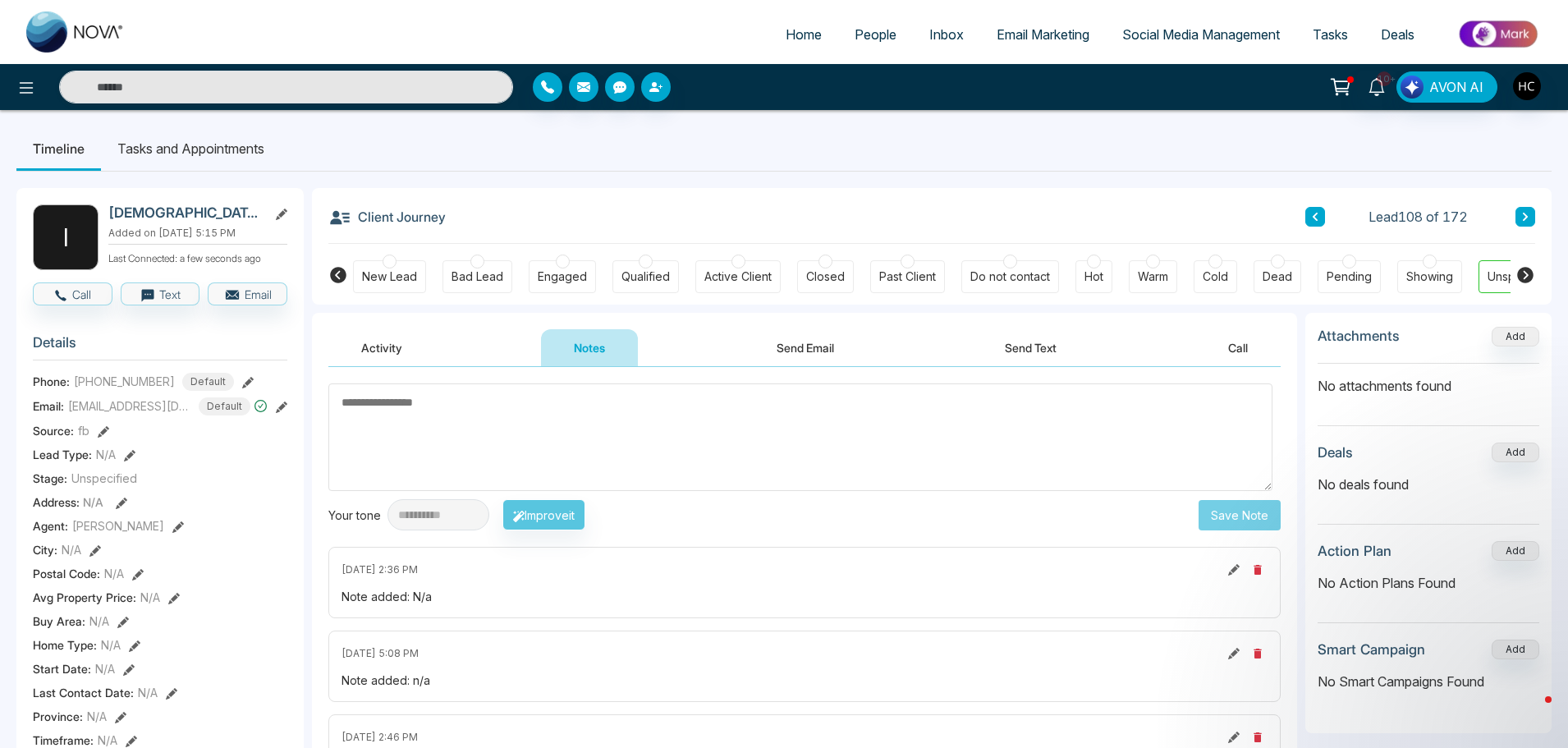
click at [1526, 216] on icon at bounding box center [1526, 216] width 5 height 8
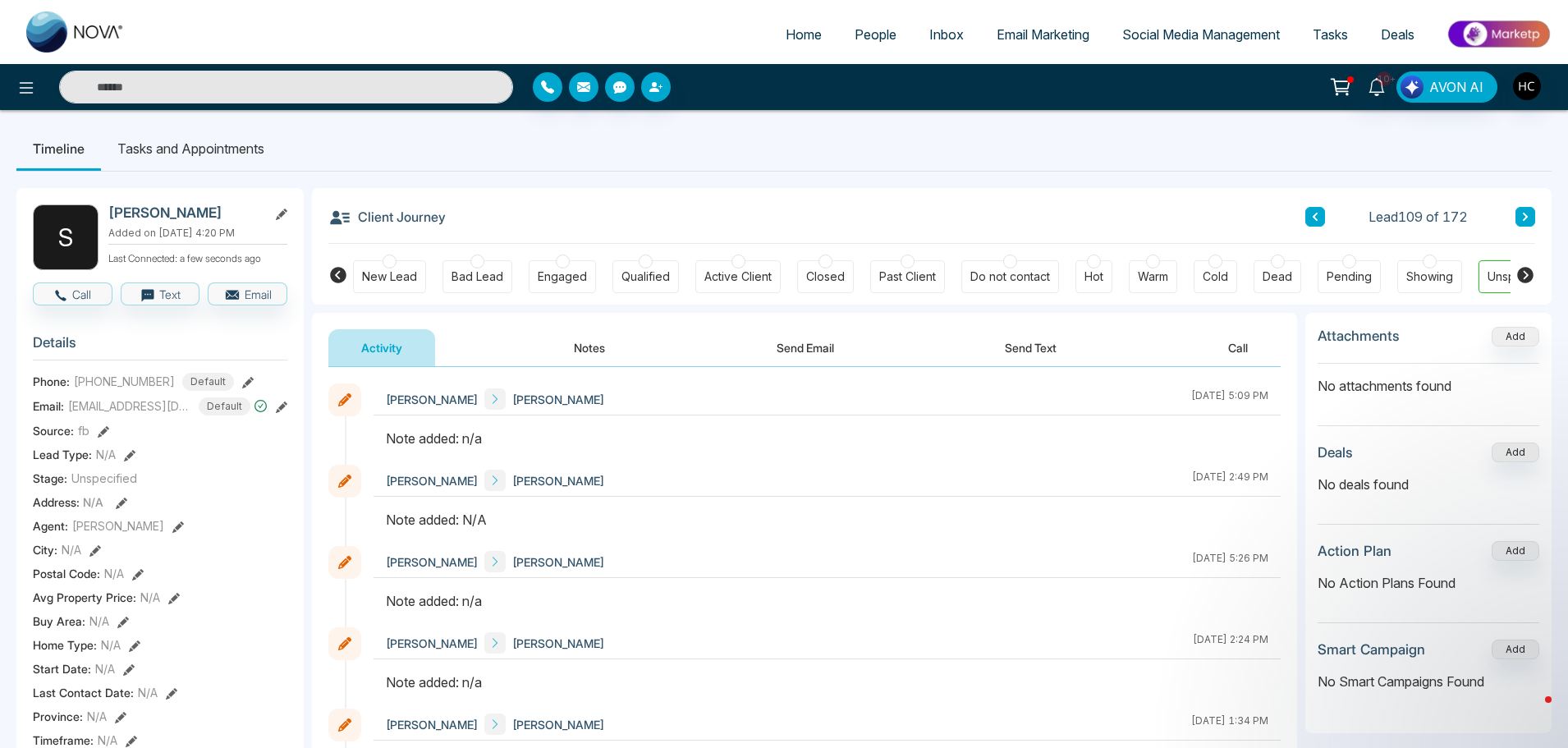
click at [609, 341] on button "Notes" at bounding box center [589, 348] width 97 height 37
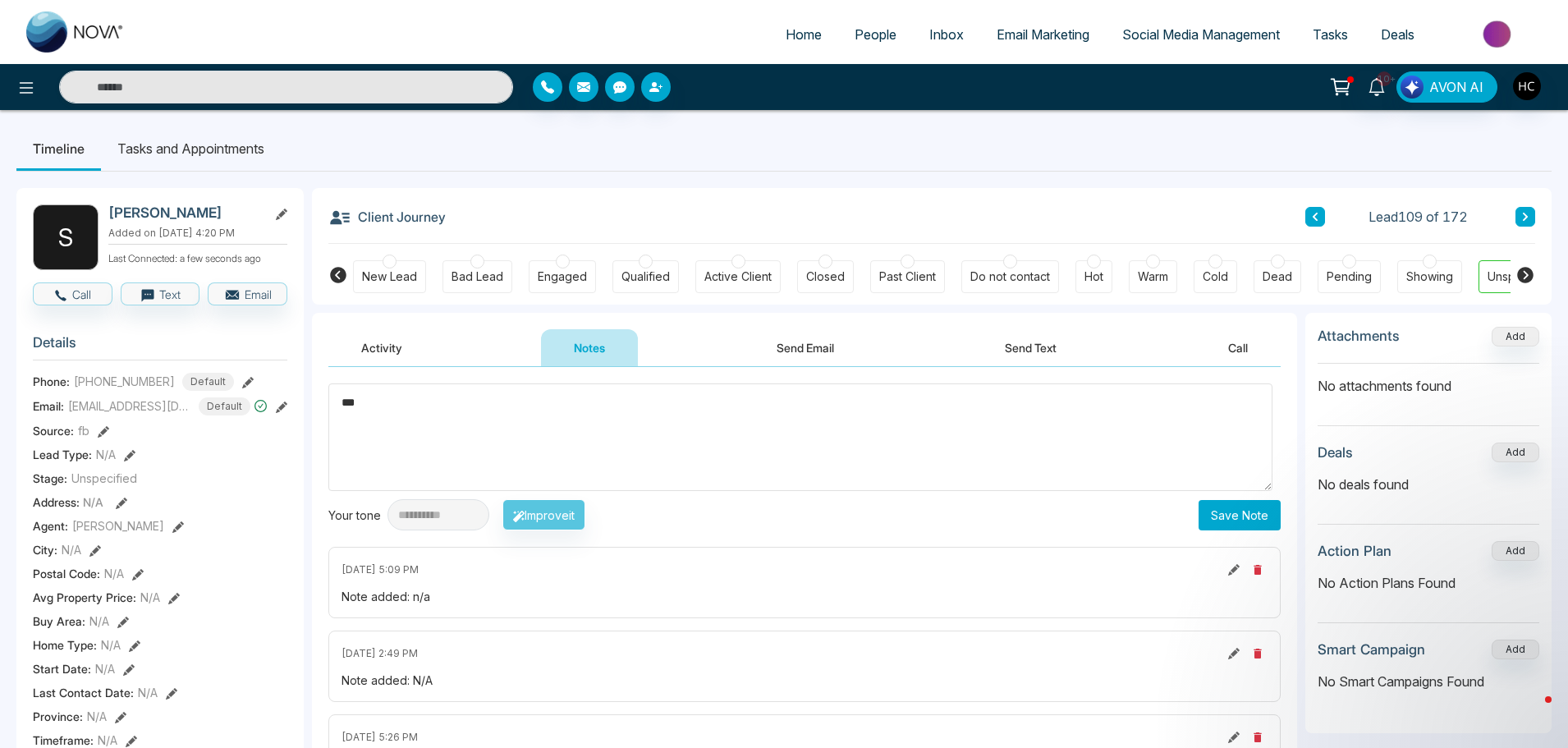
type textarea "***"
click at [1246, 505] on button "Save Note" at bounding box center [1239, 515] width 82 height 30
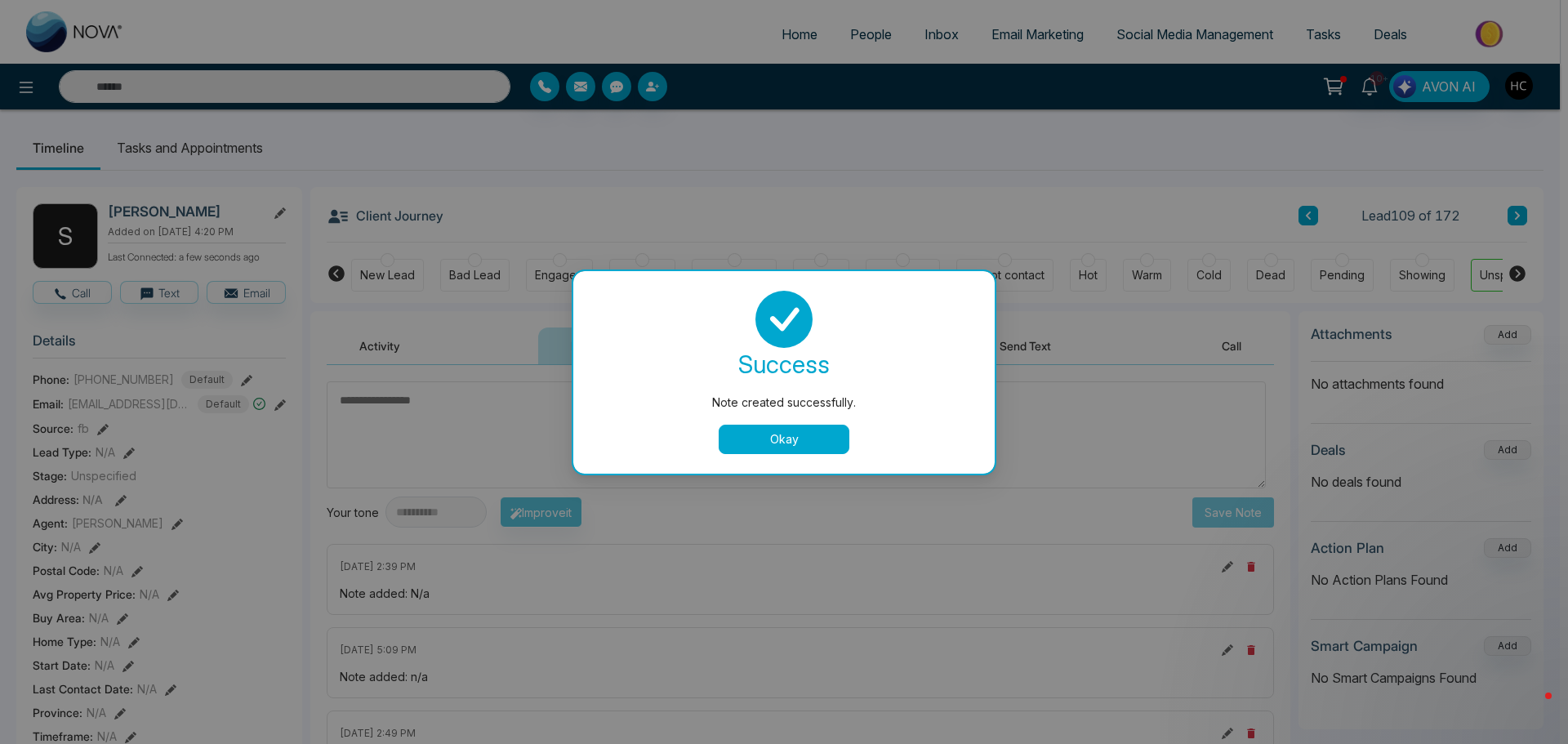
click at [819, 428] on button "Okay" at bounding box center [784, 440] width 131 height 29
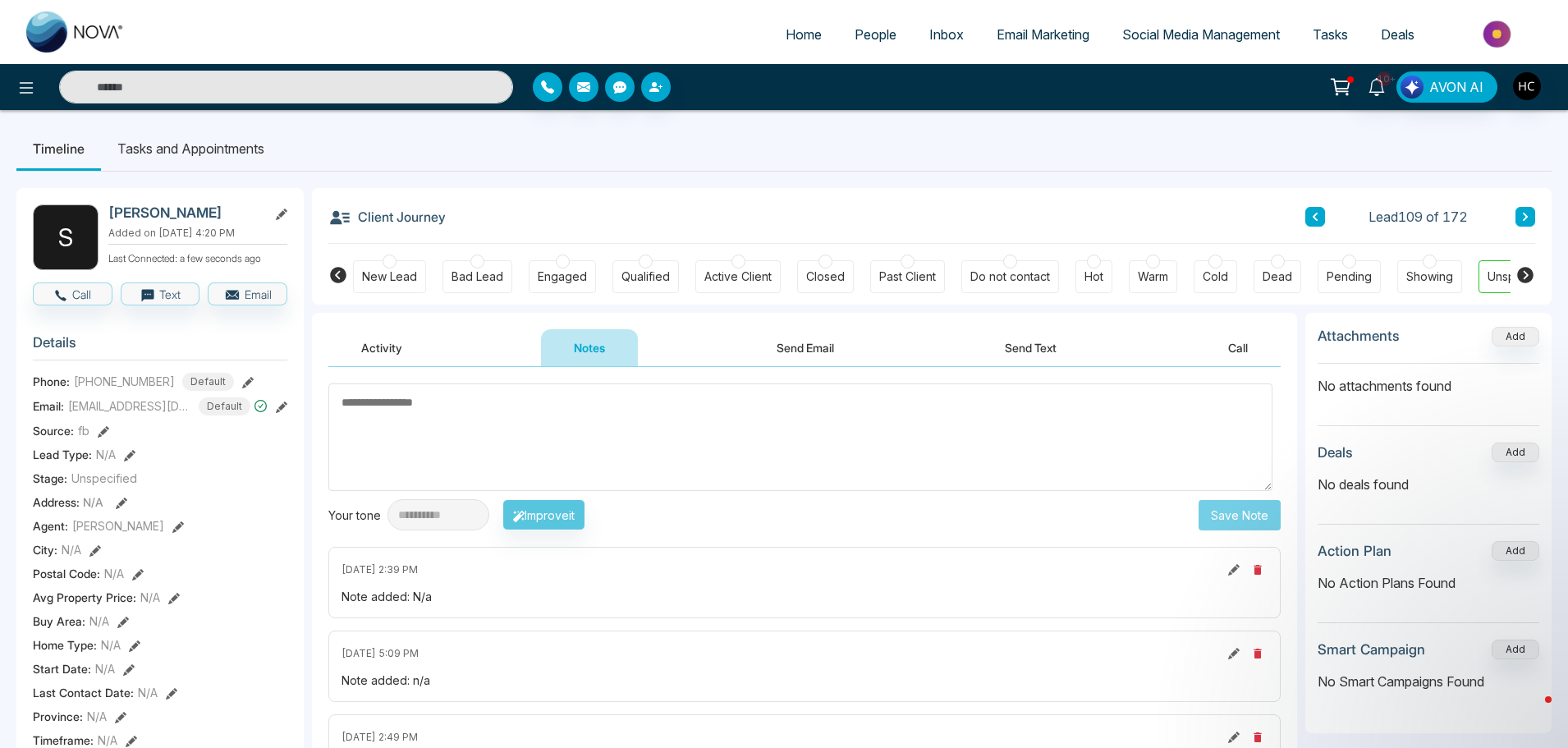
click at [1524, 225] on button at bounding box center [1525, 217] width 20 height 20
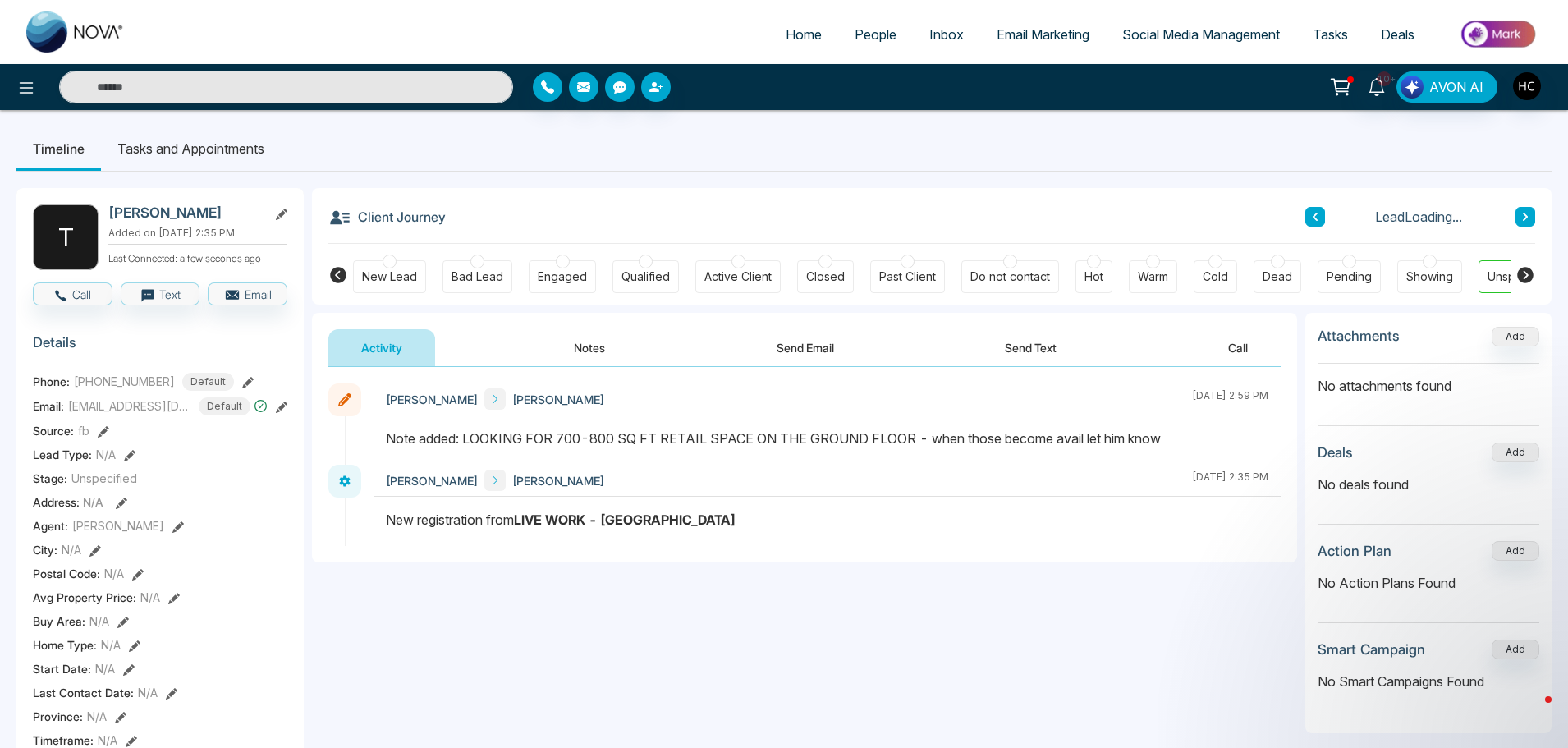
click at [1520, 223] on button at bounding box center [1525, 217] width 20 height 20
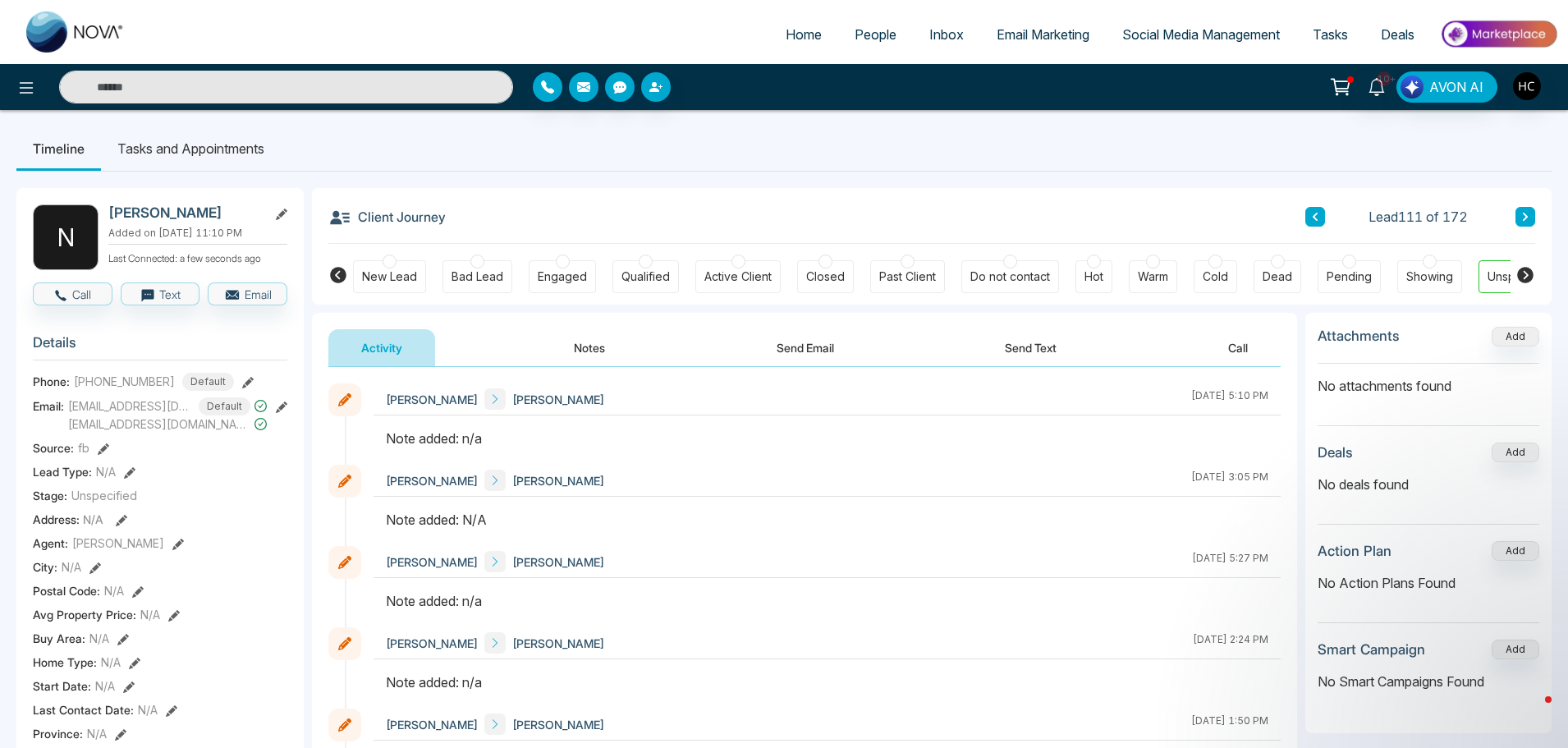
click at [586, 351] on button "Notes" at bounding box center [589, 348] width 97 height 37
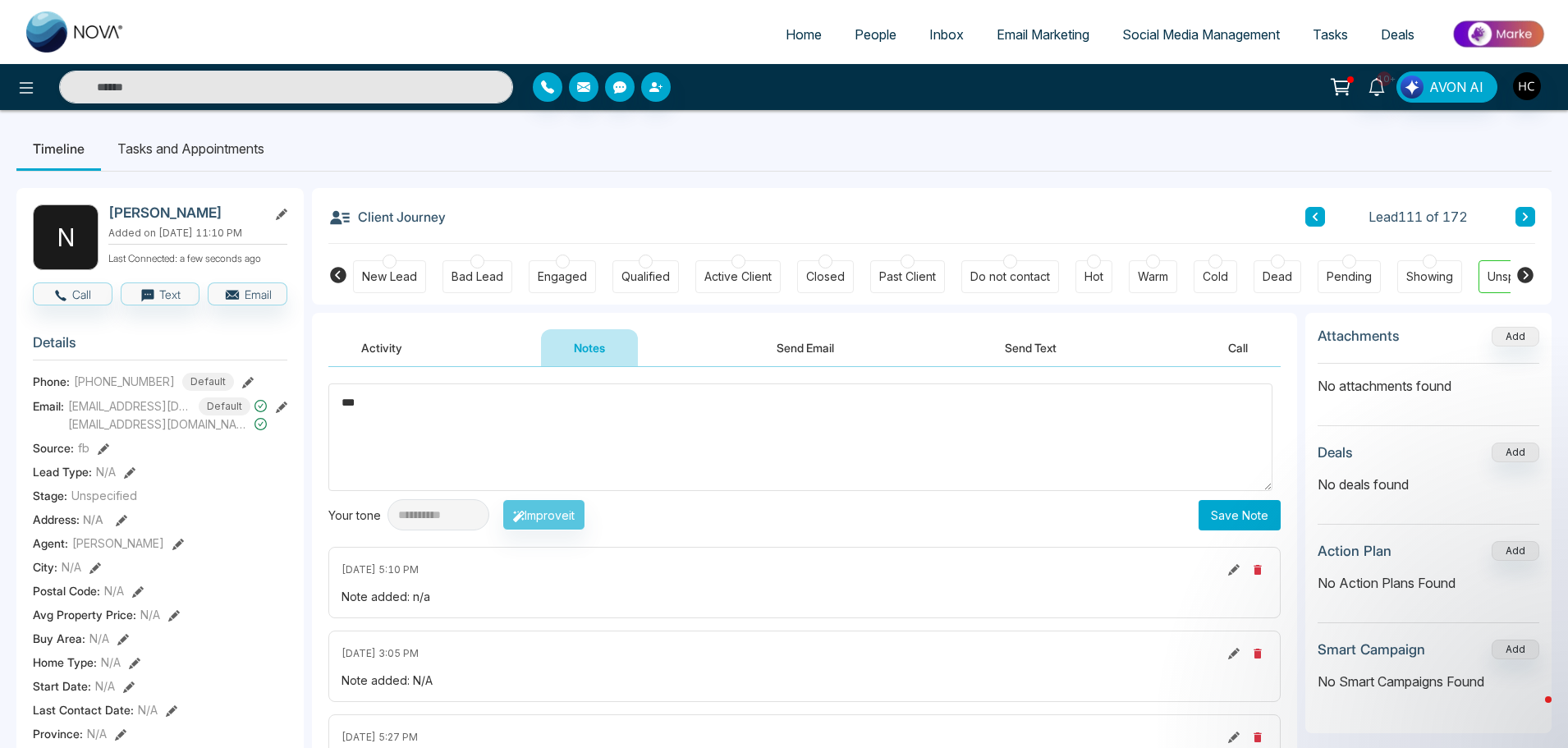
type textarea "***"
click at [1220, 516] on button "Save Note" at bounding box center [1239, 515] width 82 height 30
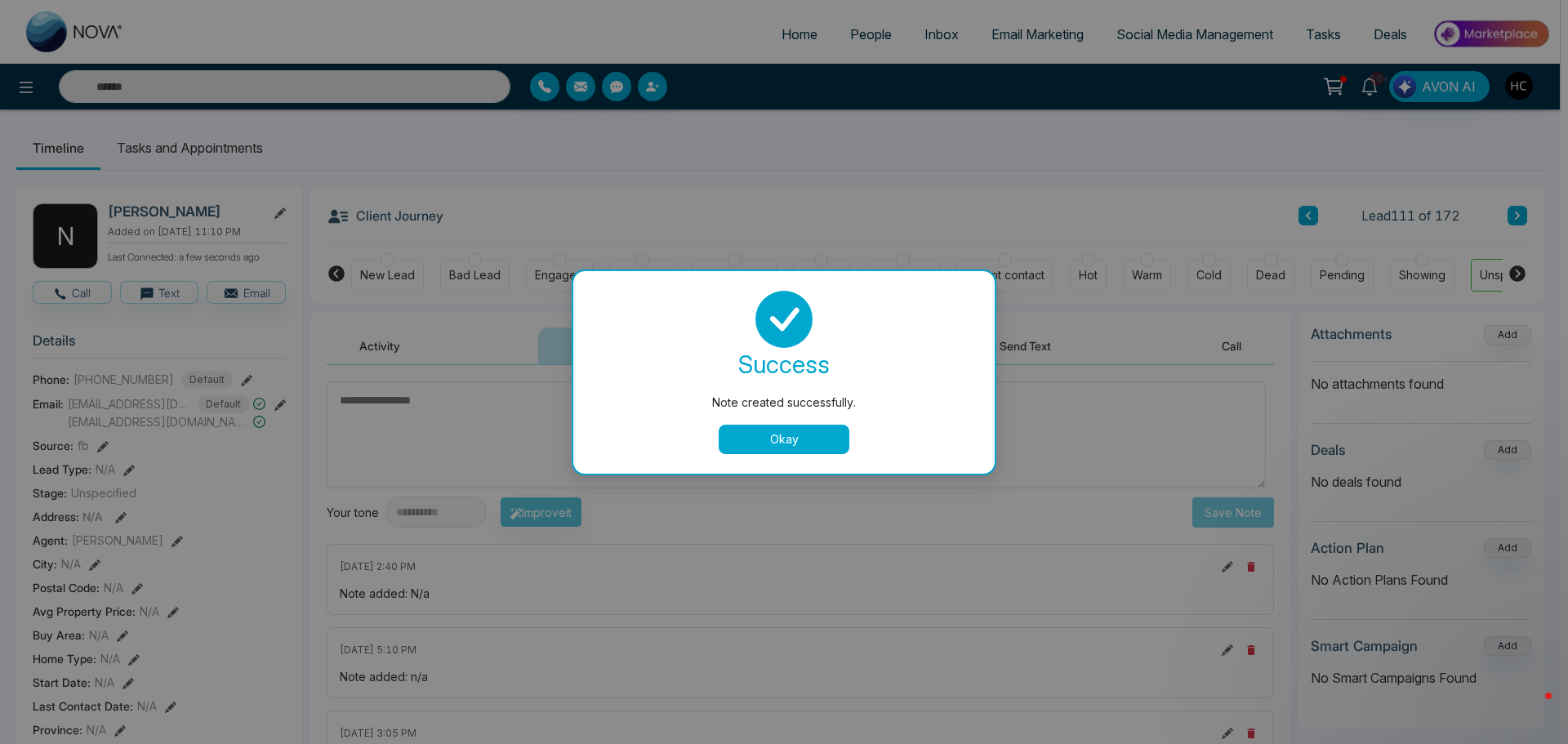
click at [779, 454] on div "success Note created successfully. Okay" at bounding box center [784, 372] width 422 height 203
click at [782, 445] on button "Okay" at bounding box center [784, 440] width 131 height 29
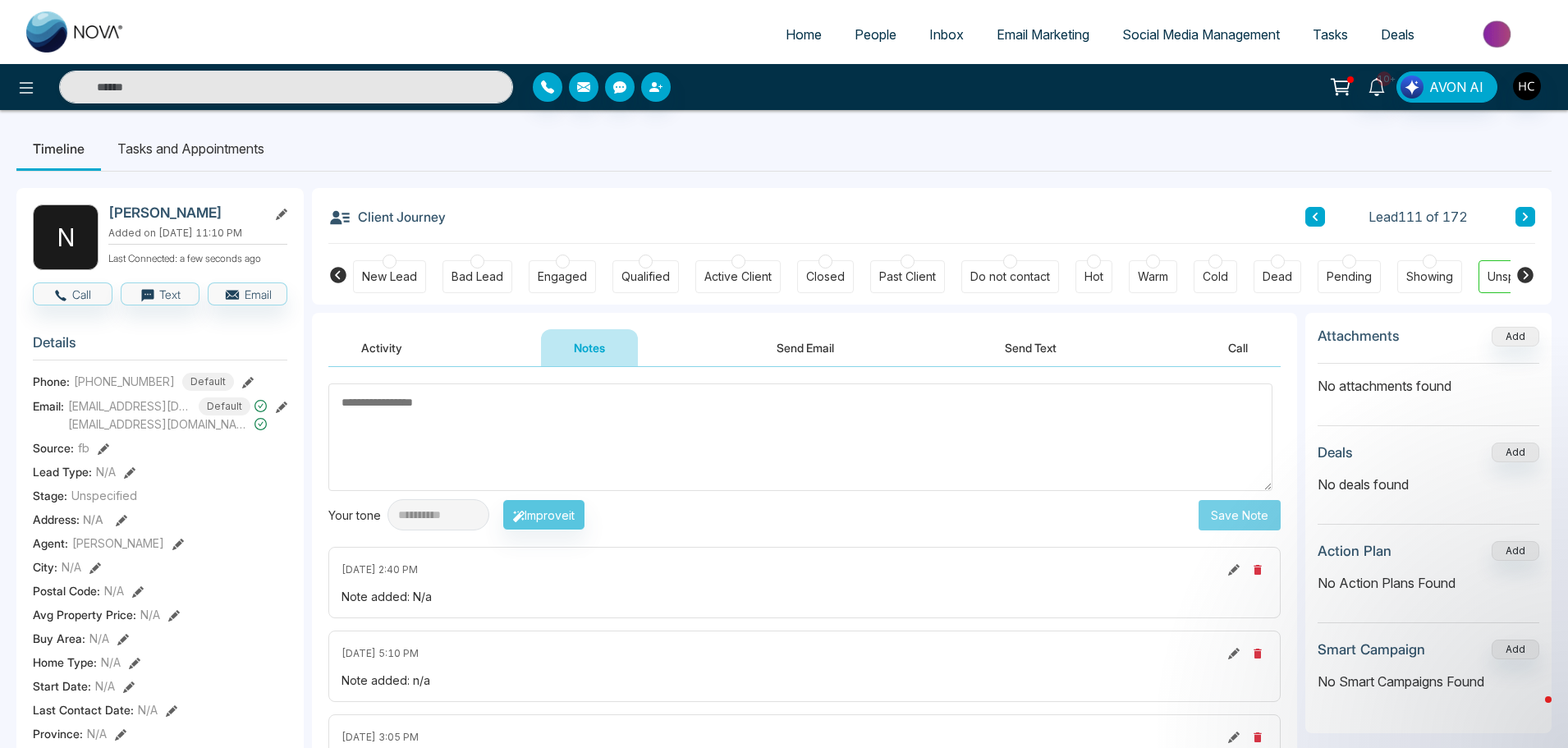
click at [1519, 221] on button at bounding box center [1525, 217] width 20 height 20
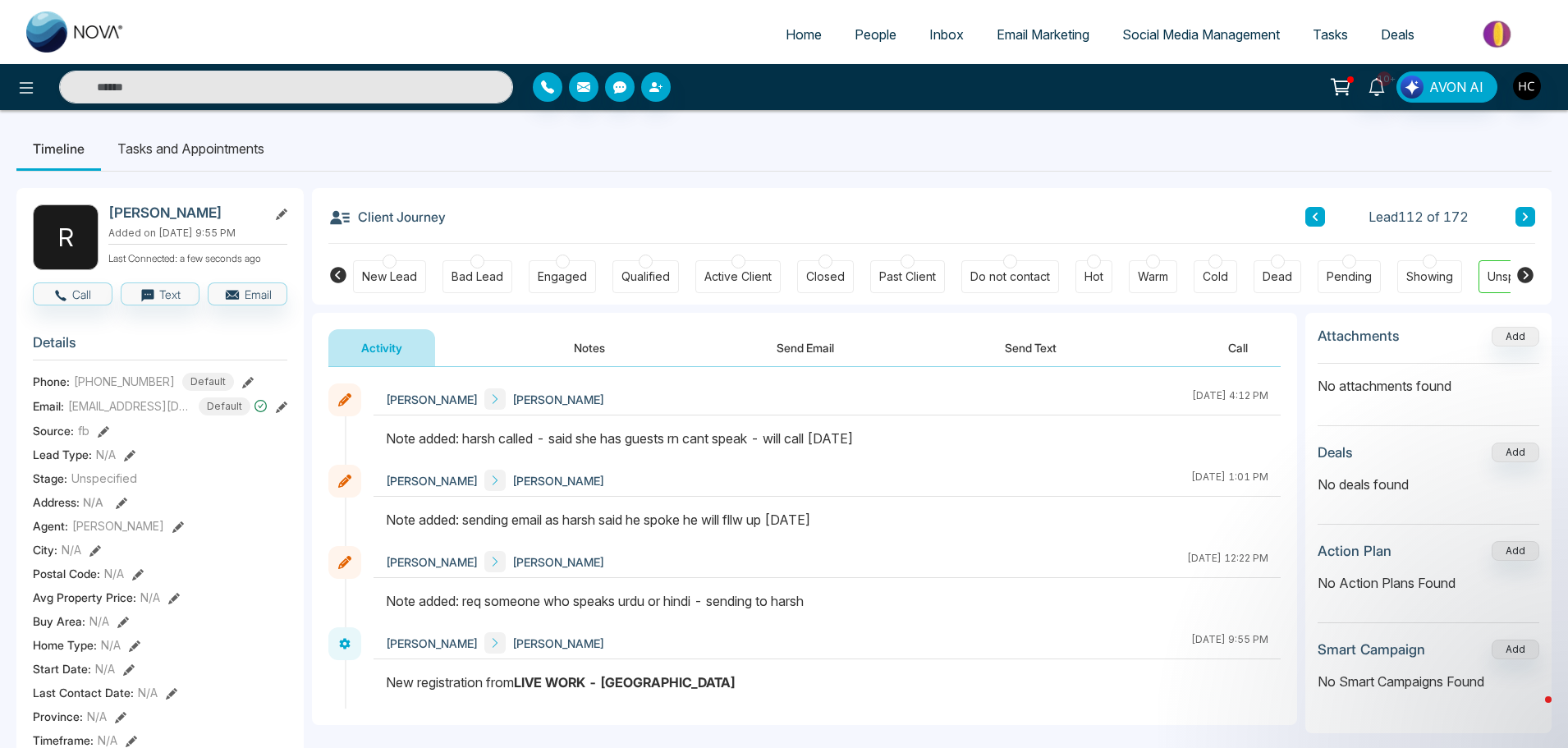
click at [1521, 209] on button at bounding box center [1525, 217] width 20 height 20
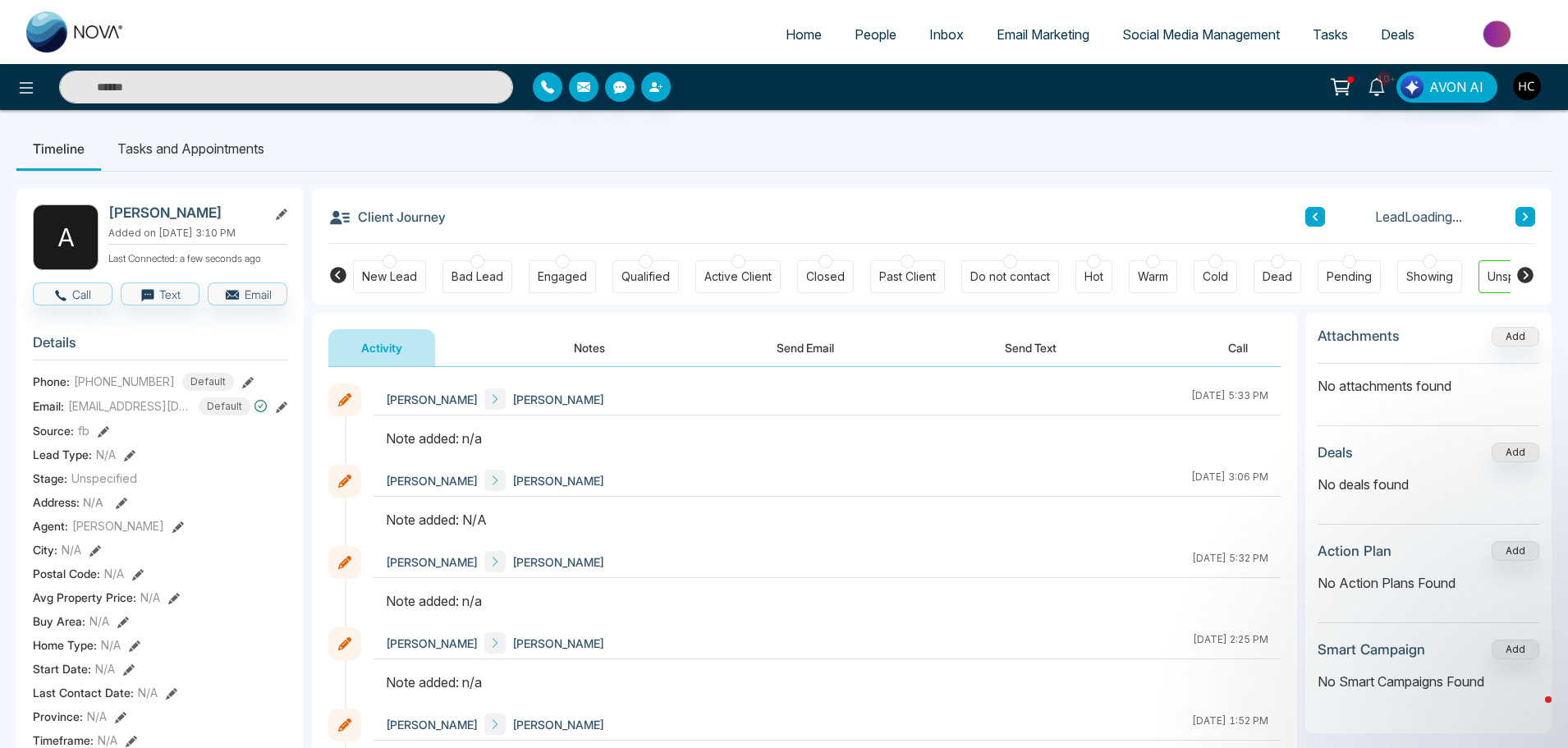
click at [615, 348] on button "Notes" at bounding box center [589, 348] width 97 height 37
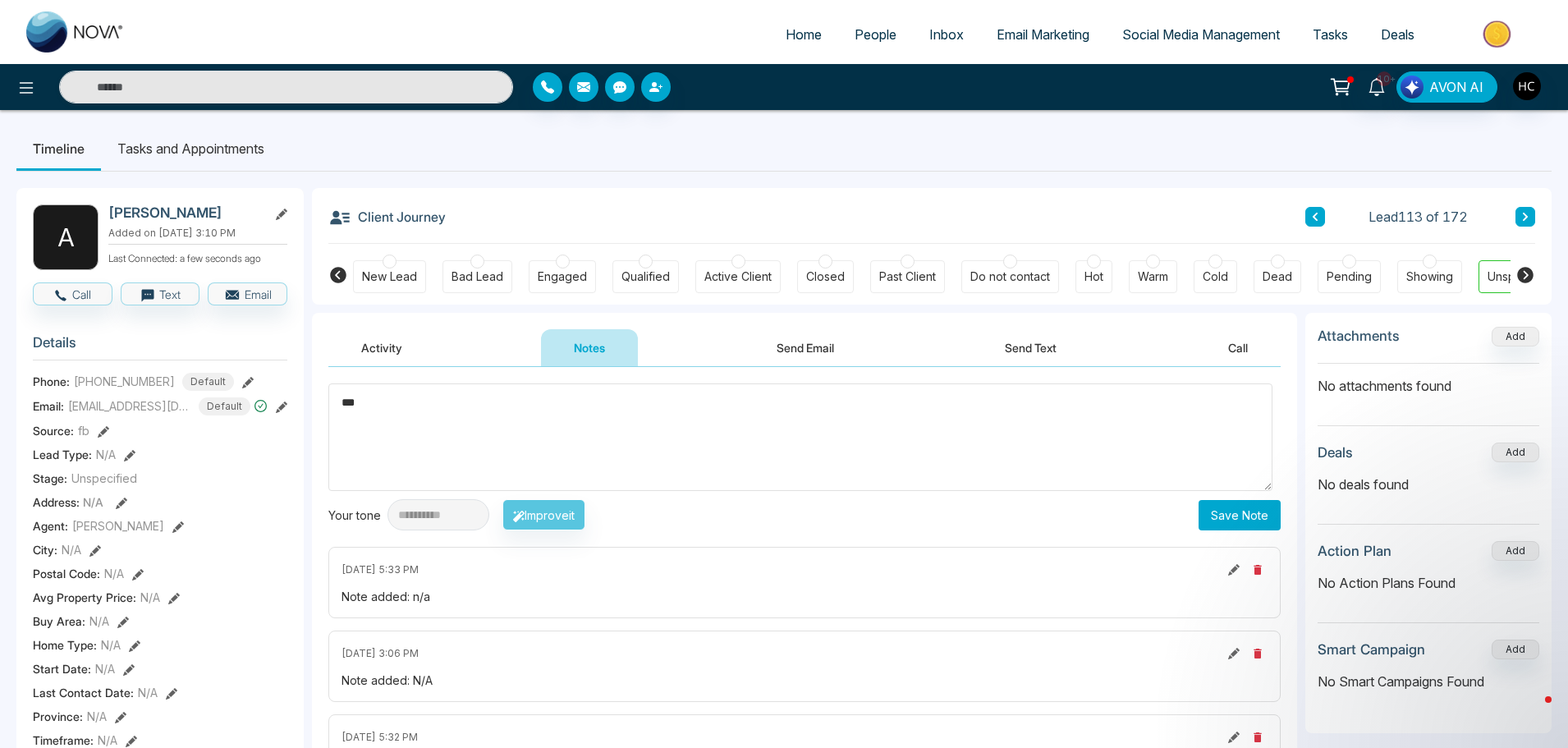
type textarea "***"
click at [1252, 506] on button "Save Note" at bounding box center [1239, 515] width 82 height 30
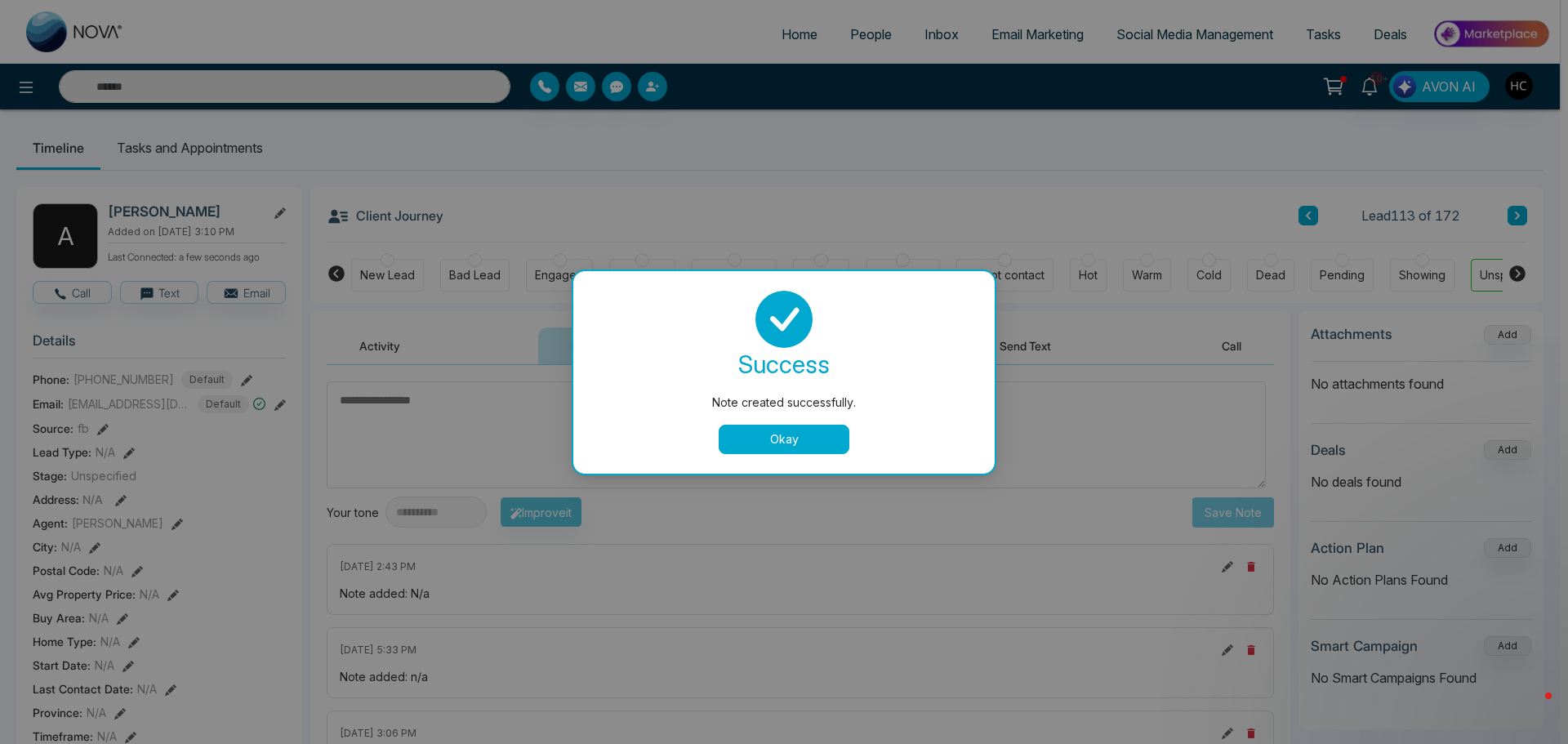
click at [1470, 190] on div "Note created successfully. success Note created successfully. Okay" at bounding box center [784, 372] width 1568 height 744
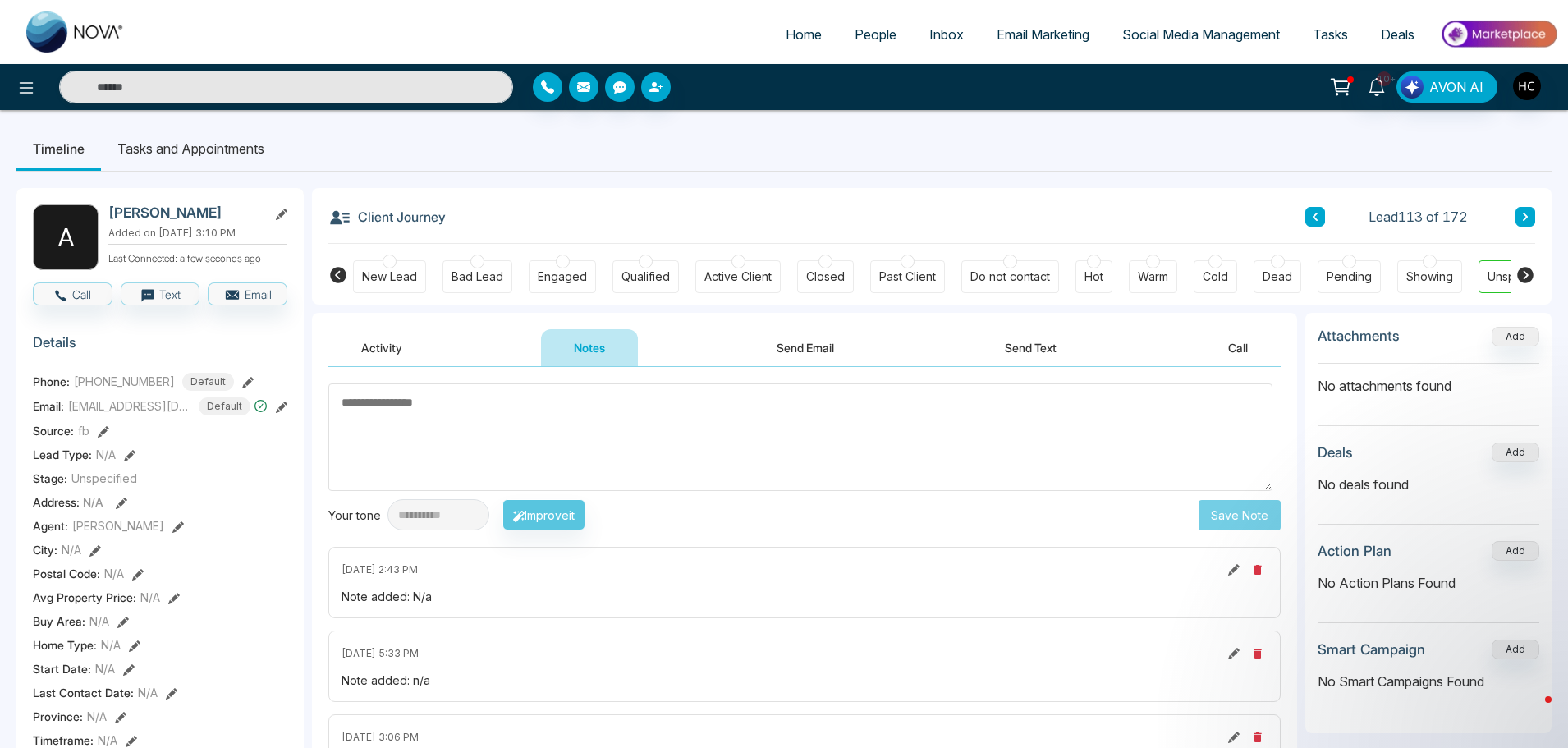
click at [1518, 211] on button at bounding box center [1525, 217] width 20 height 20
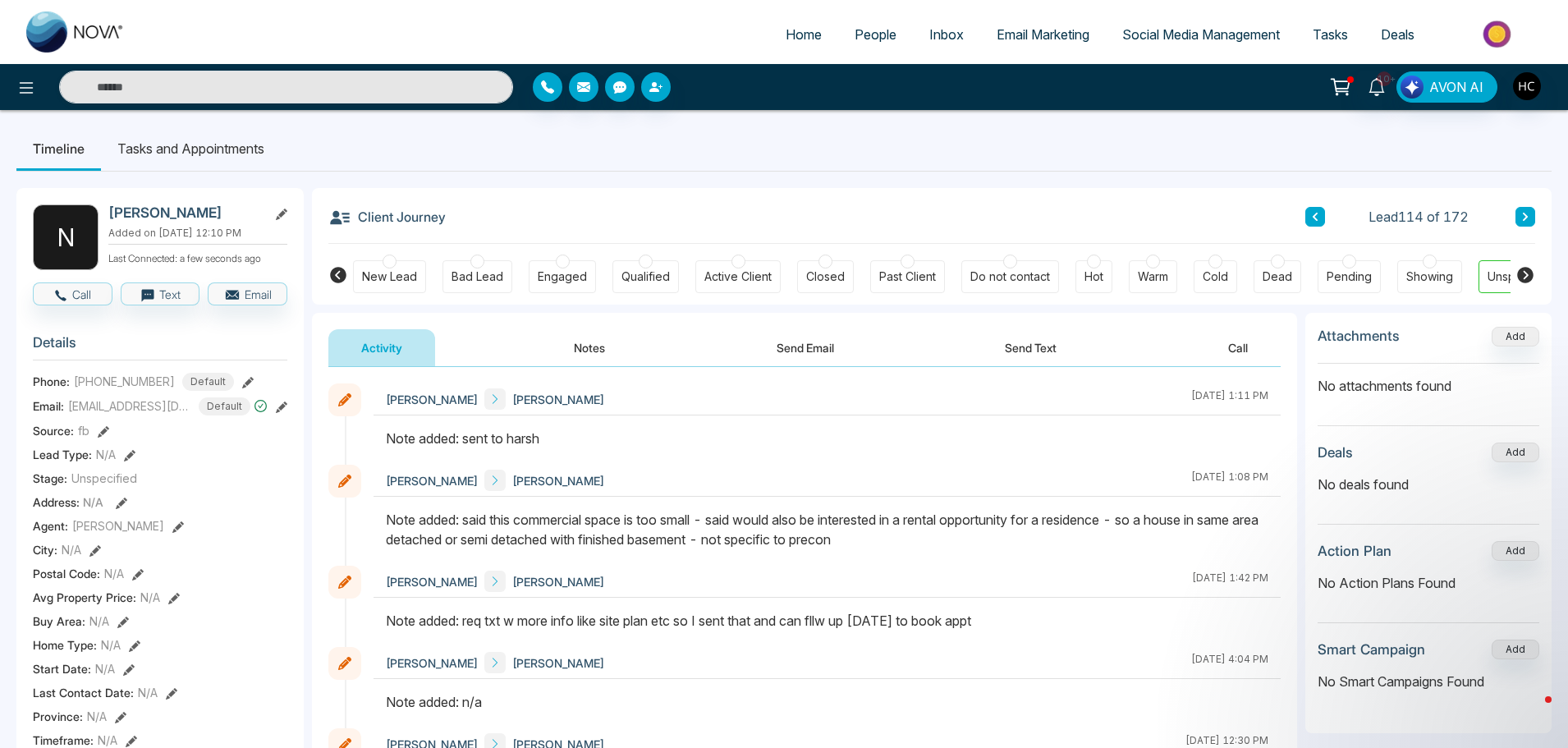
click at [1528, 211] on button at bounding box center [1525, 217] width 20 height 20
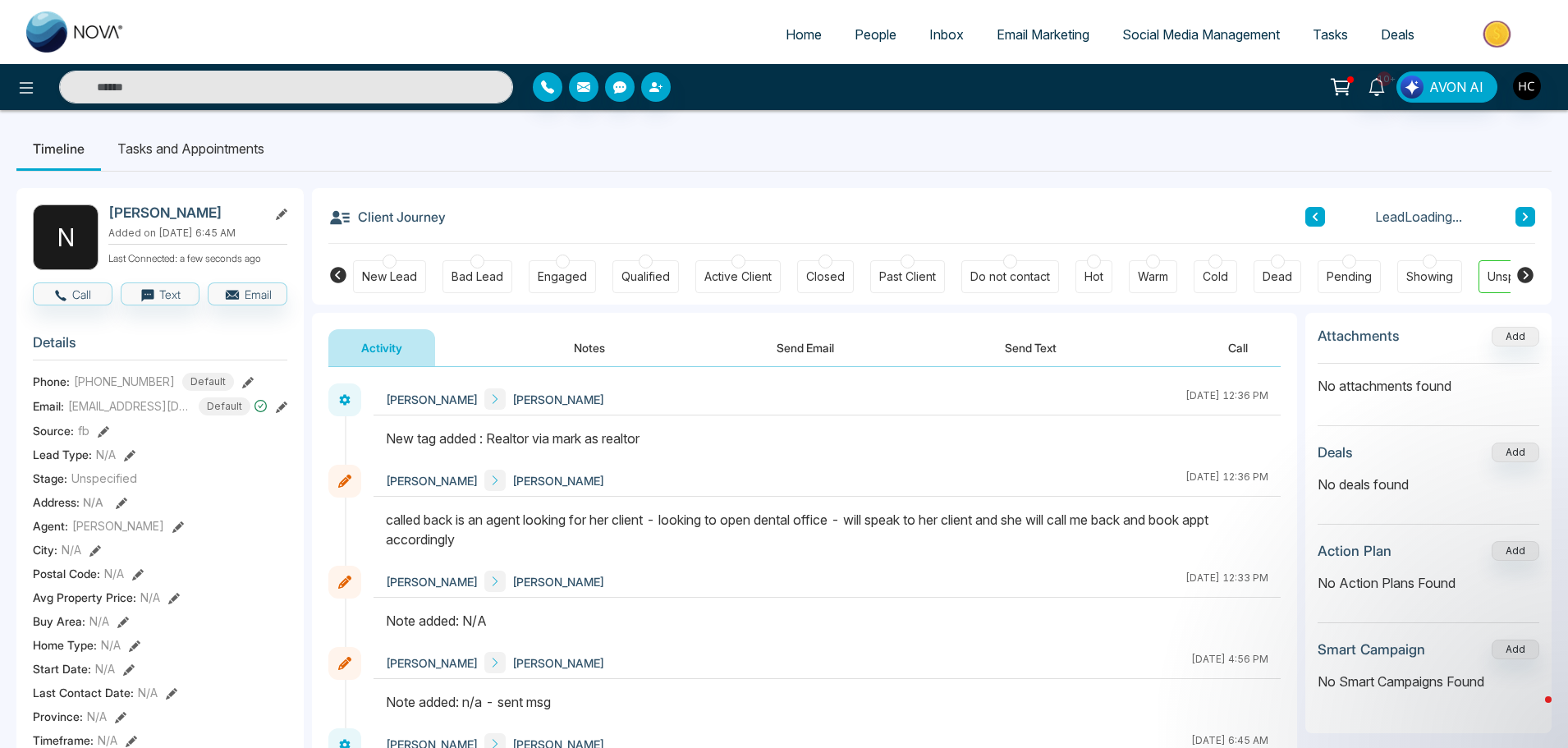
click at [1506, 222] on div "Lead Loading..." at bounding box center [1419, 217] width 230 height 20
click at [1528, 212] on icon at bounding box center [1525, 216] width 8 height 10
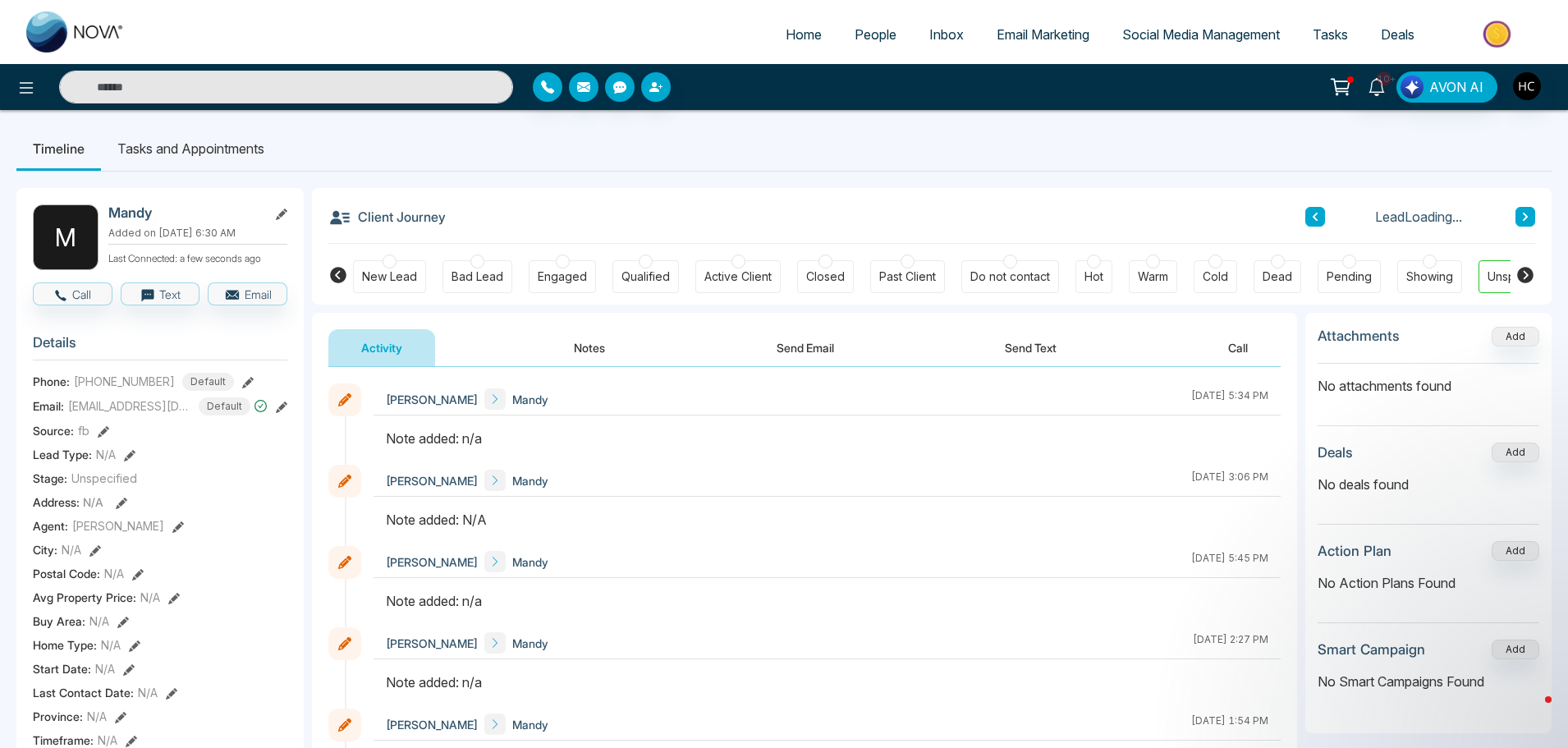
click at [606, 345] on button "Notes" at bounding box center [589, 348] width 97 height 37
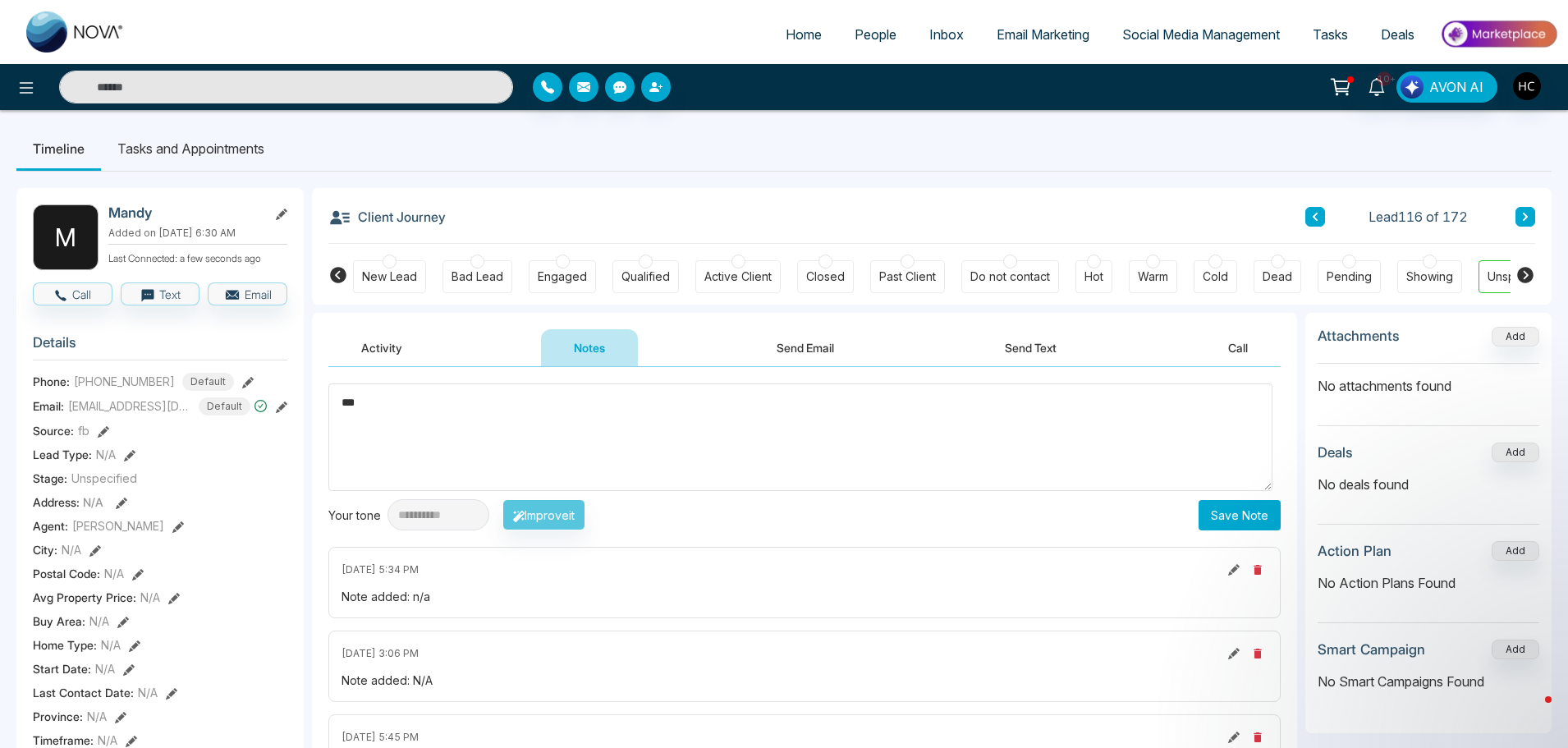
type textarea "***"
click at [1241, 511] on button "Save Note" at bounding box center [1239, 515] width 82 height 30
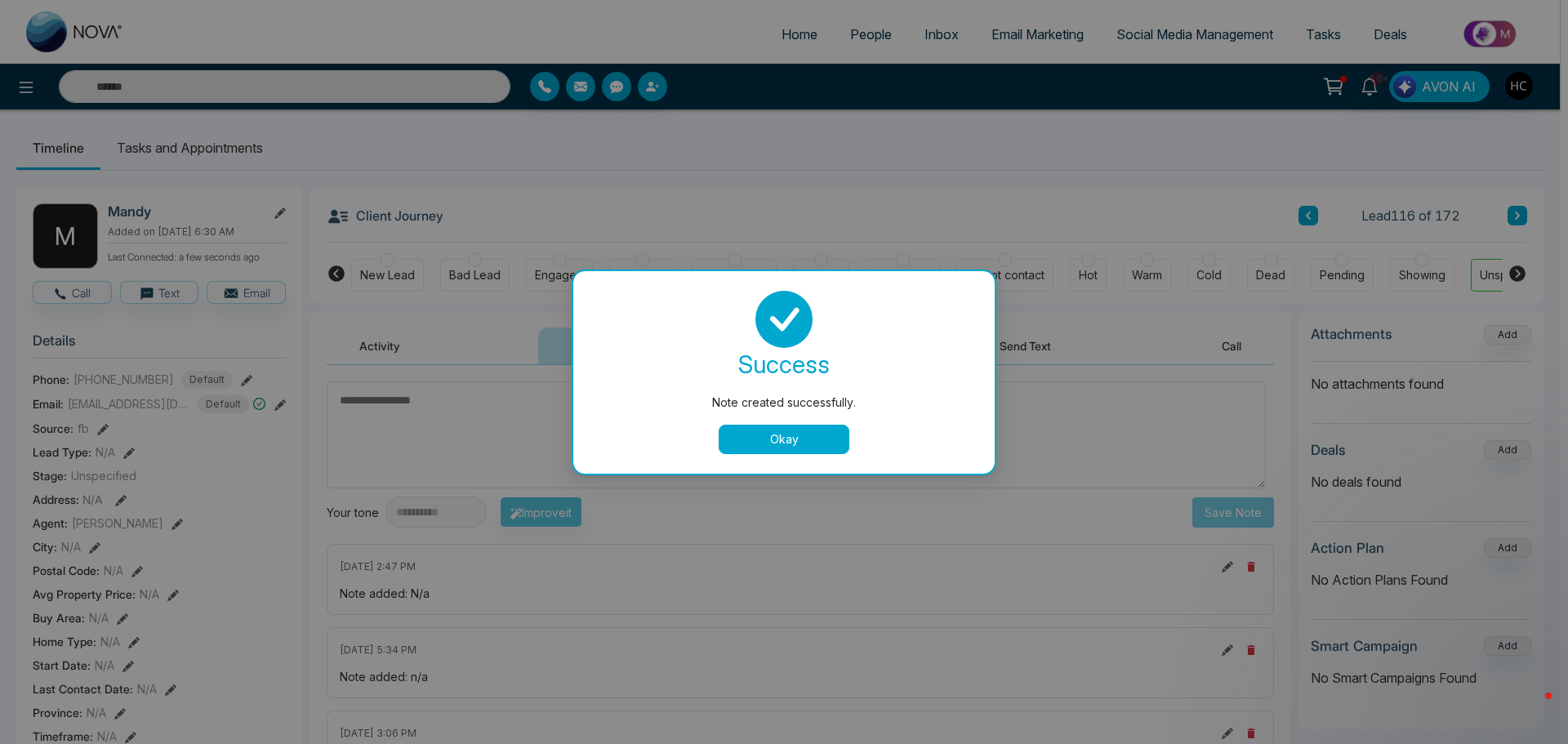
click at [803, 446] on button "Okay" at bounding box center [784, 440] width 131 height 29
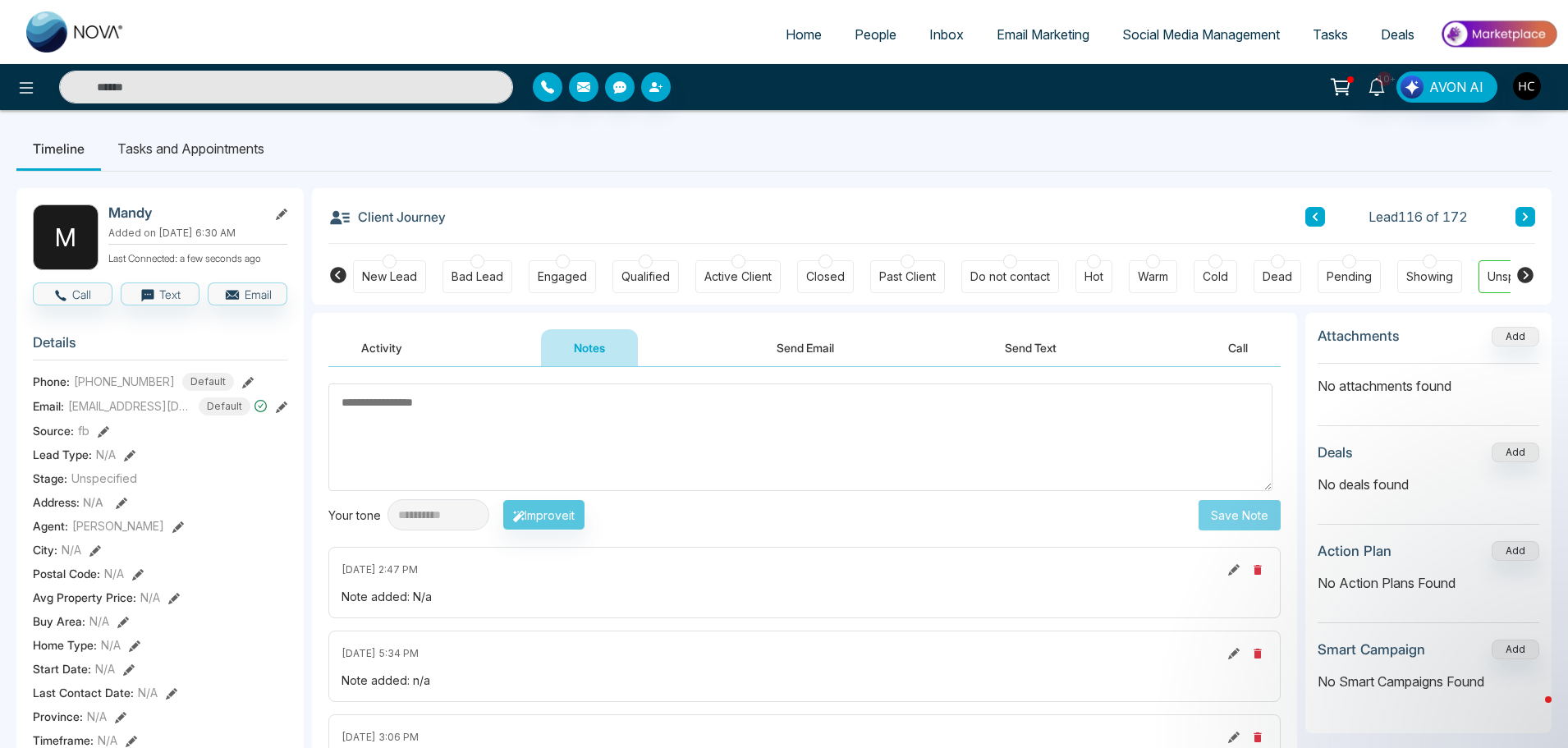
click at [1525, 225] on button at bounding box center [1525, 217] width 20 height 20
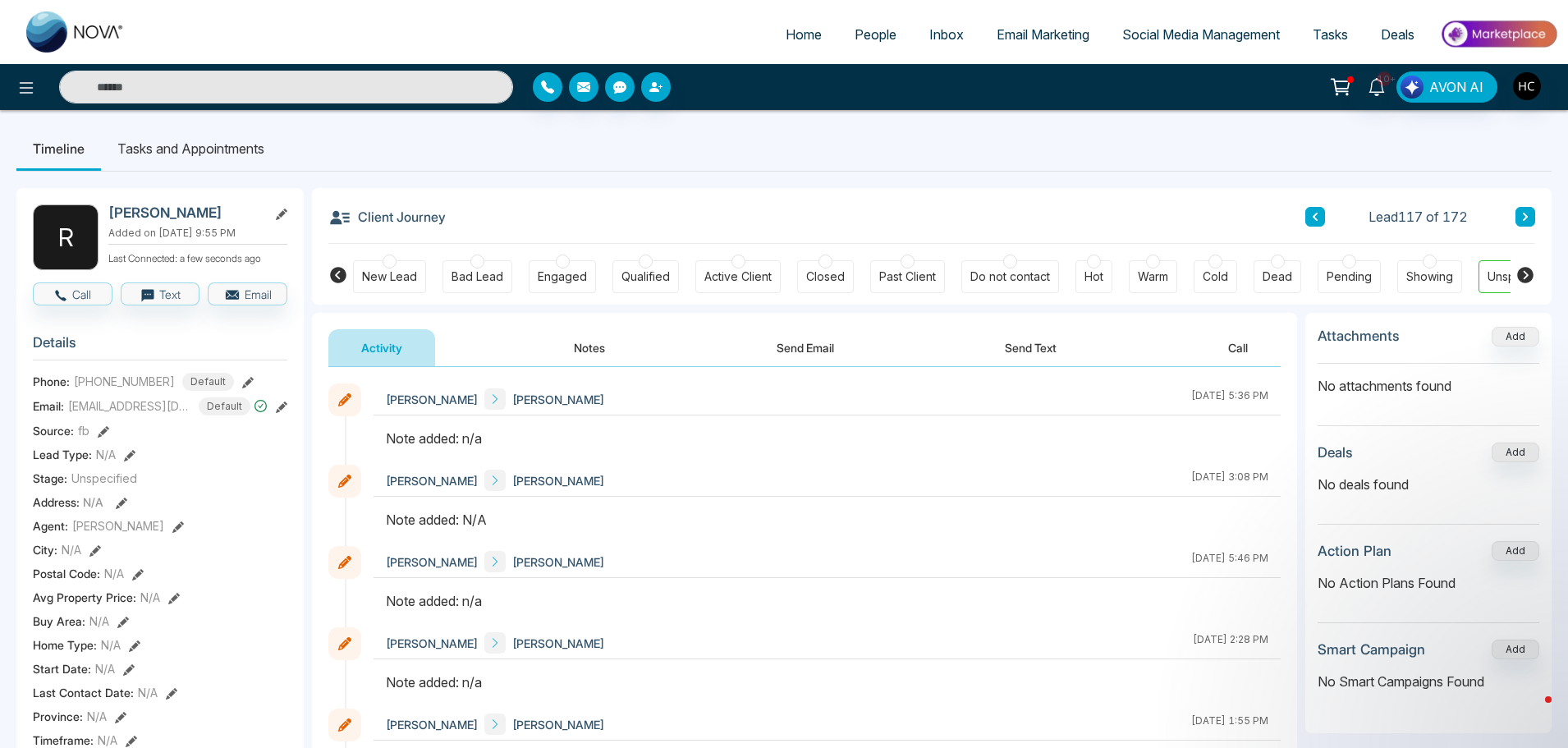
click at [594, 349] on button "Notes" at bounding box center [589, 348] width 97 height 37
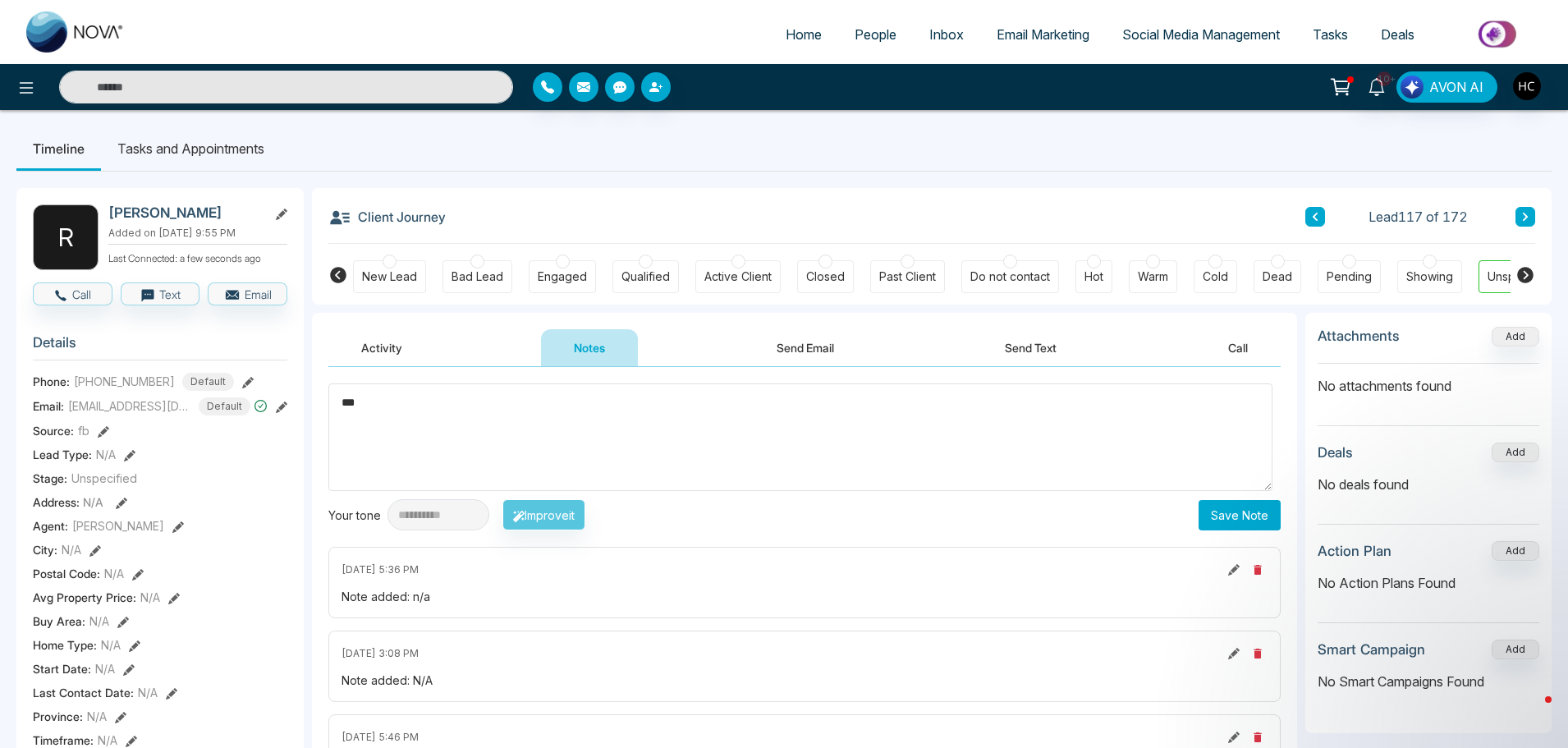
type textarea "***"
click at [1254, 527] on button "Save Note" at bounding box center [1239, 515] width 82 height 30
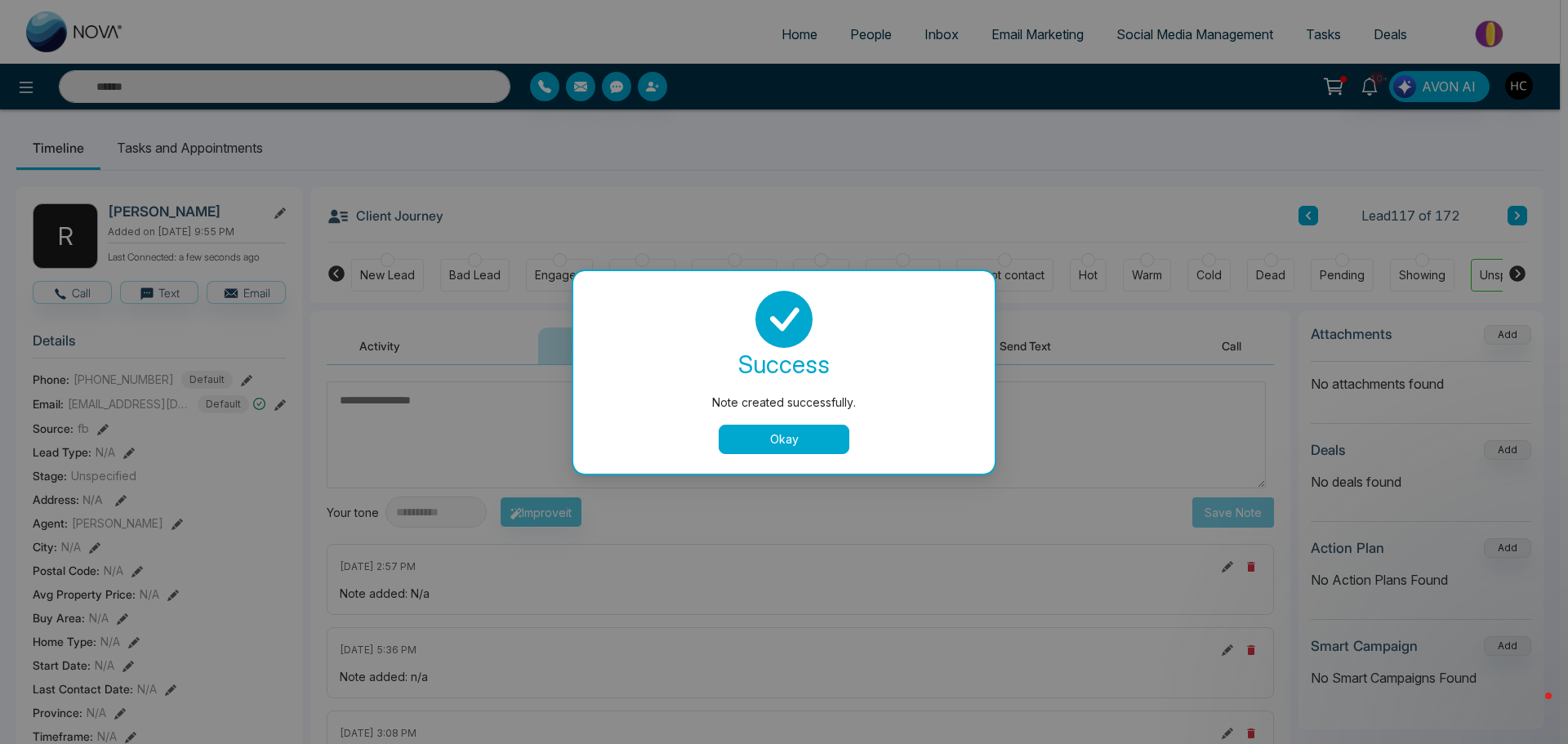
click at [1530, 209] on div "Note created successfully. success Note created successfully. Okay" at bounding box center [784, 372] width 1568 height 744
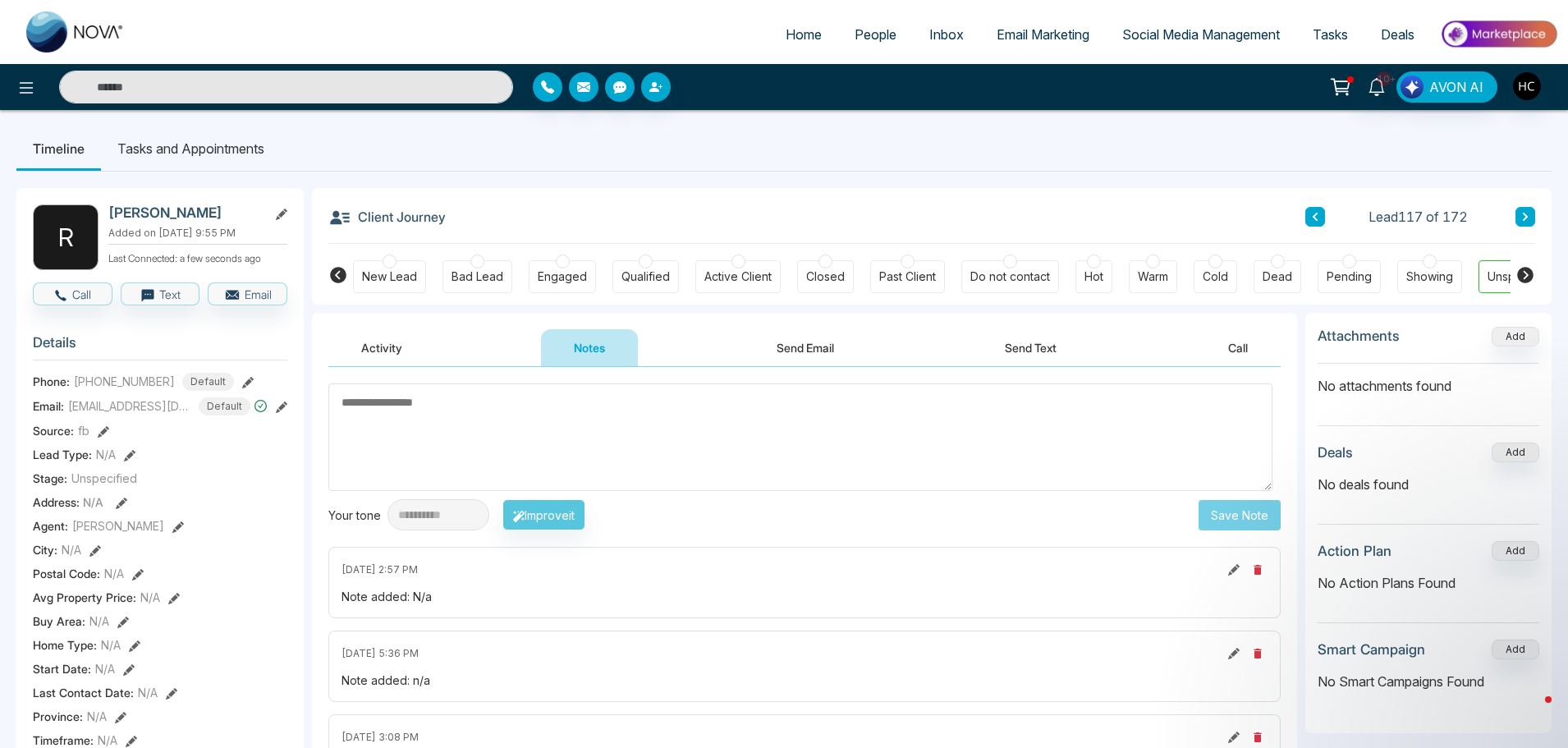
click at [1534, 211] on button at bounding box center [1525, 217] width 20 height 20
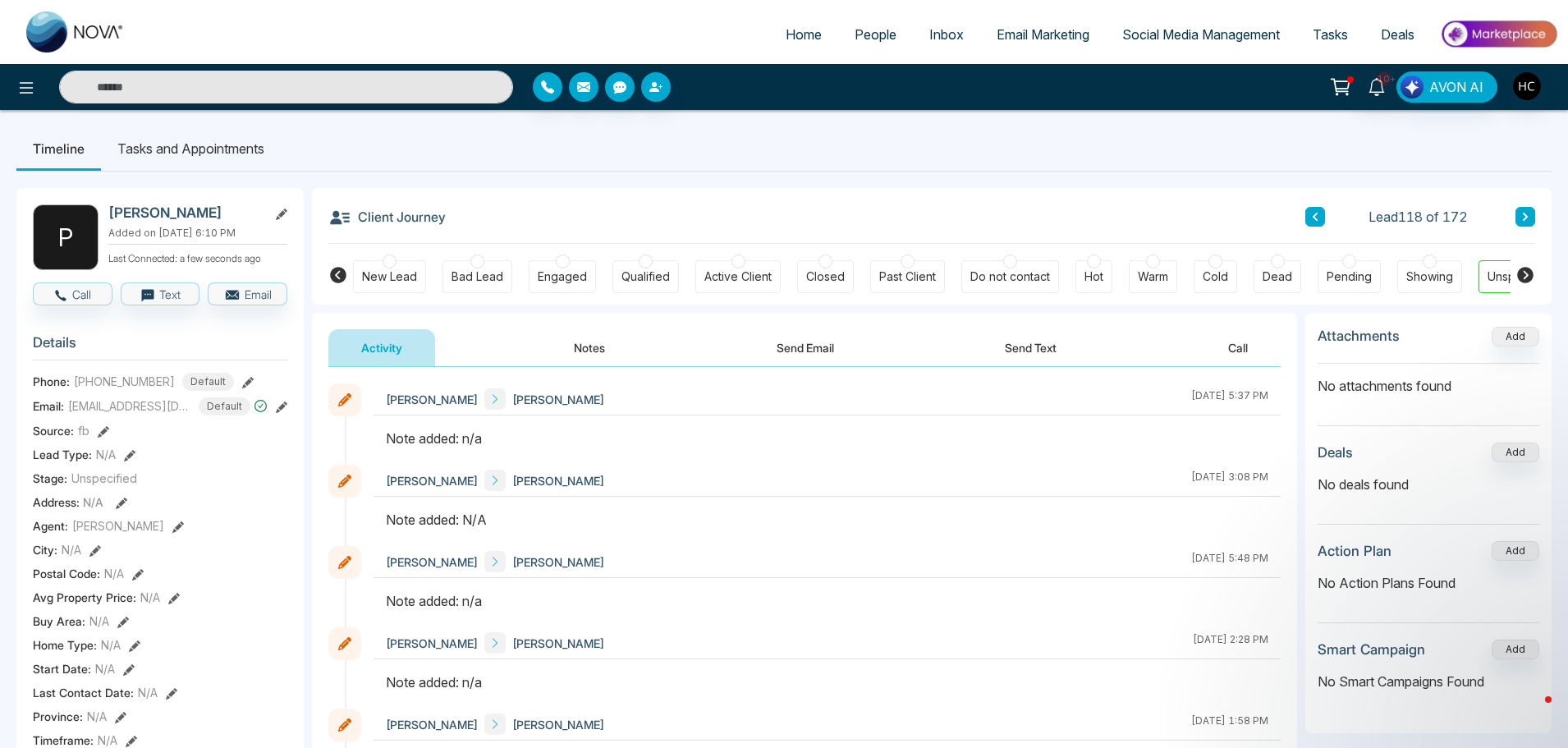
click at [581, 341] on button "Notes" at bounding box center [589, 348] width 97 height 37
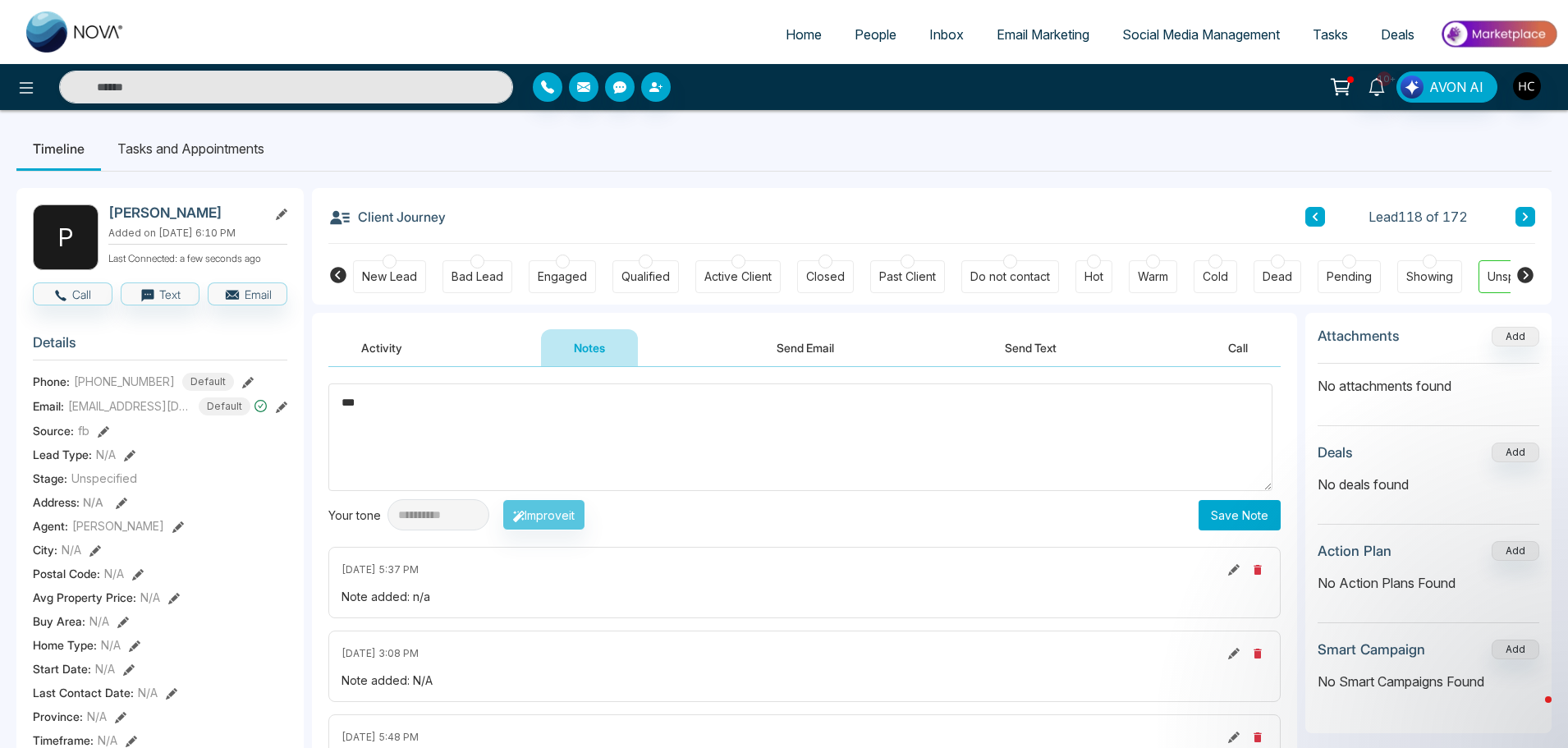
type textarea "***"
click at [1209, 507] on button "Save Note" at bounding box center [1239, 515] width 82 height 30
click at [1529, 223] on button at bounding box center [1525, 217] width 20 height 20
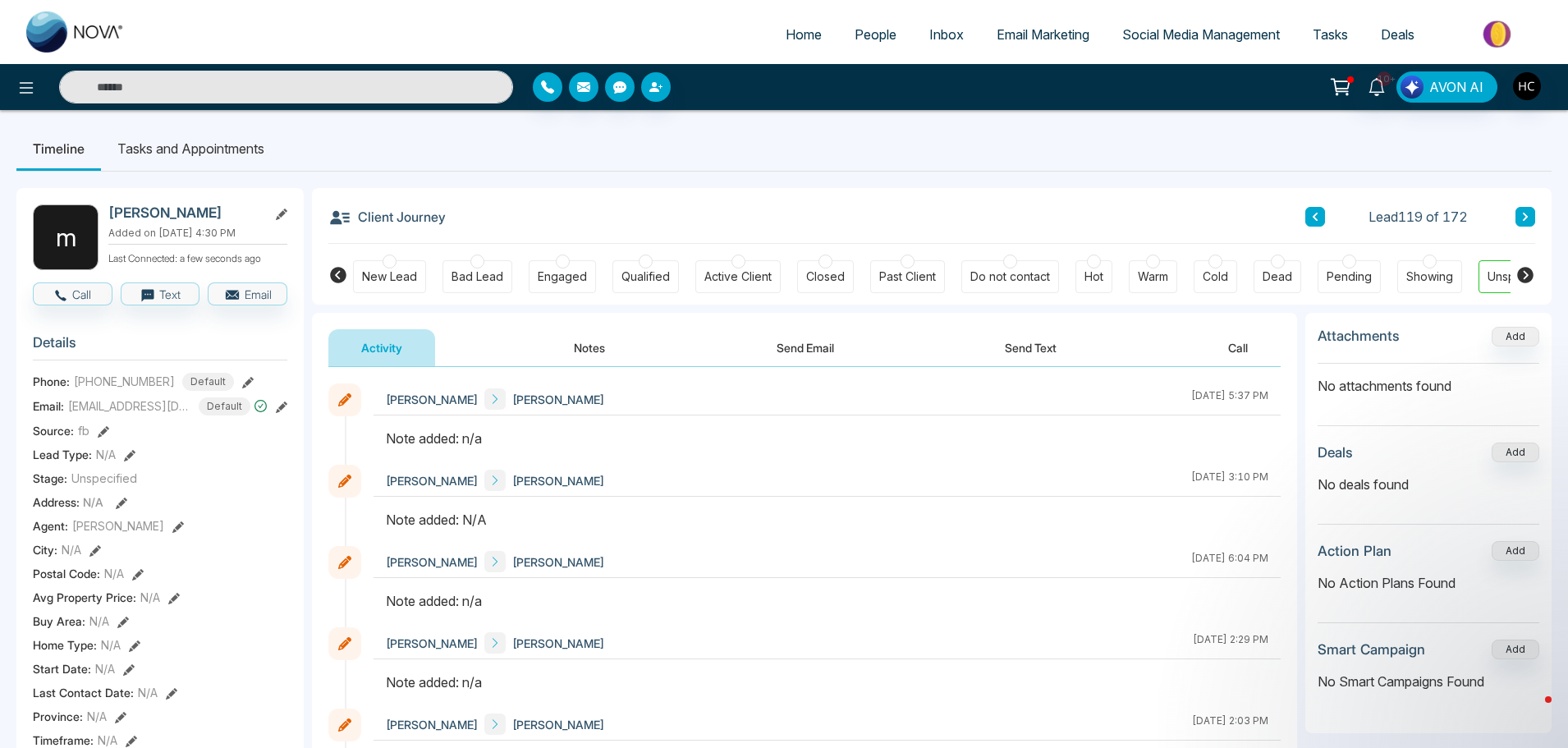
click at [601, 343] on button "Notes" at bounding box center [589, 348] width 97 height 37
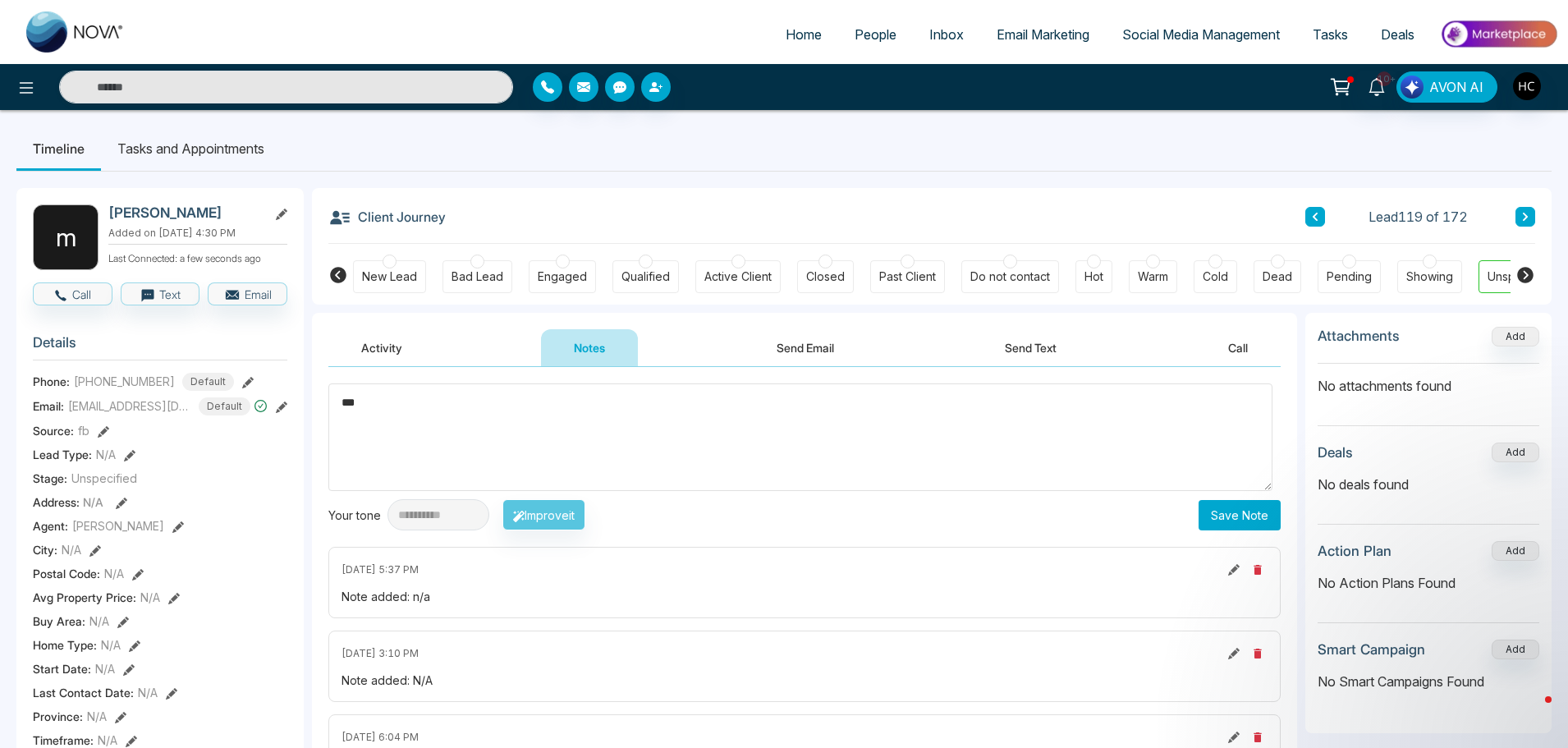
type textarea "***"
click at [1221, 527] on button "Save Note" at bounding box center [1239, 515] width 82 height 30
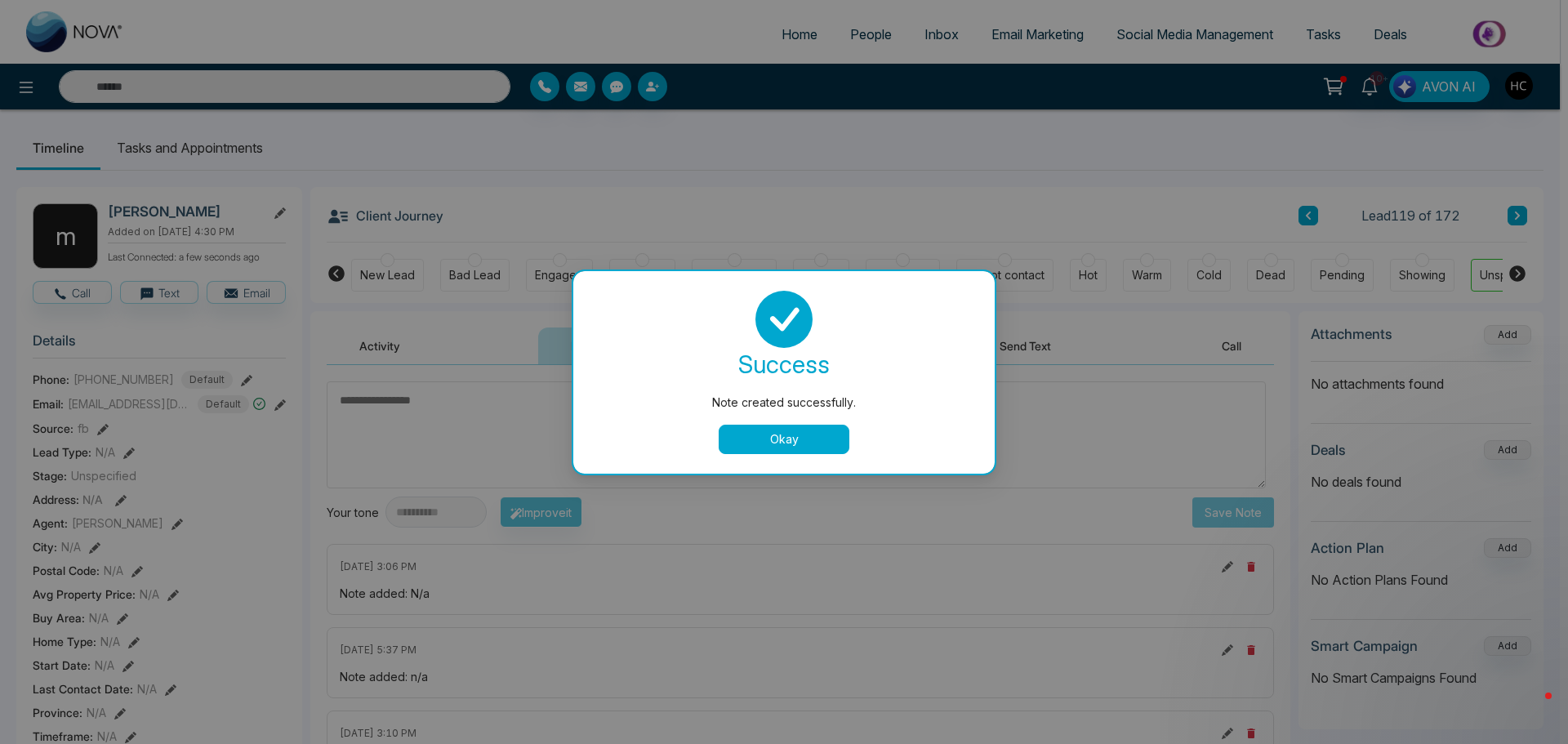
click at [842, 439] on button "Okay" at bounding box center [784, 440] width 131 height 29
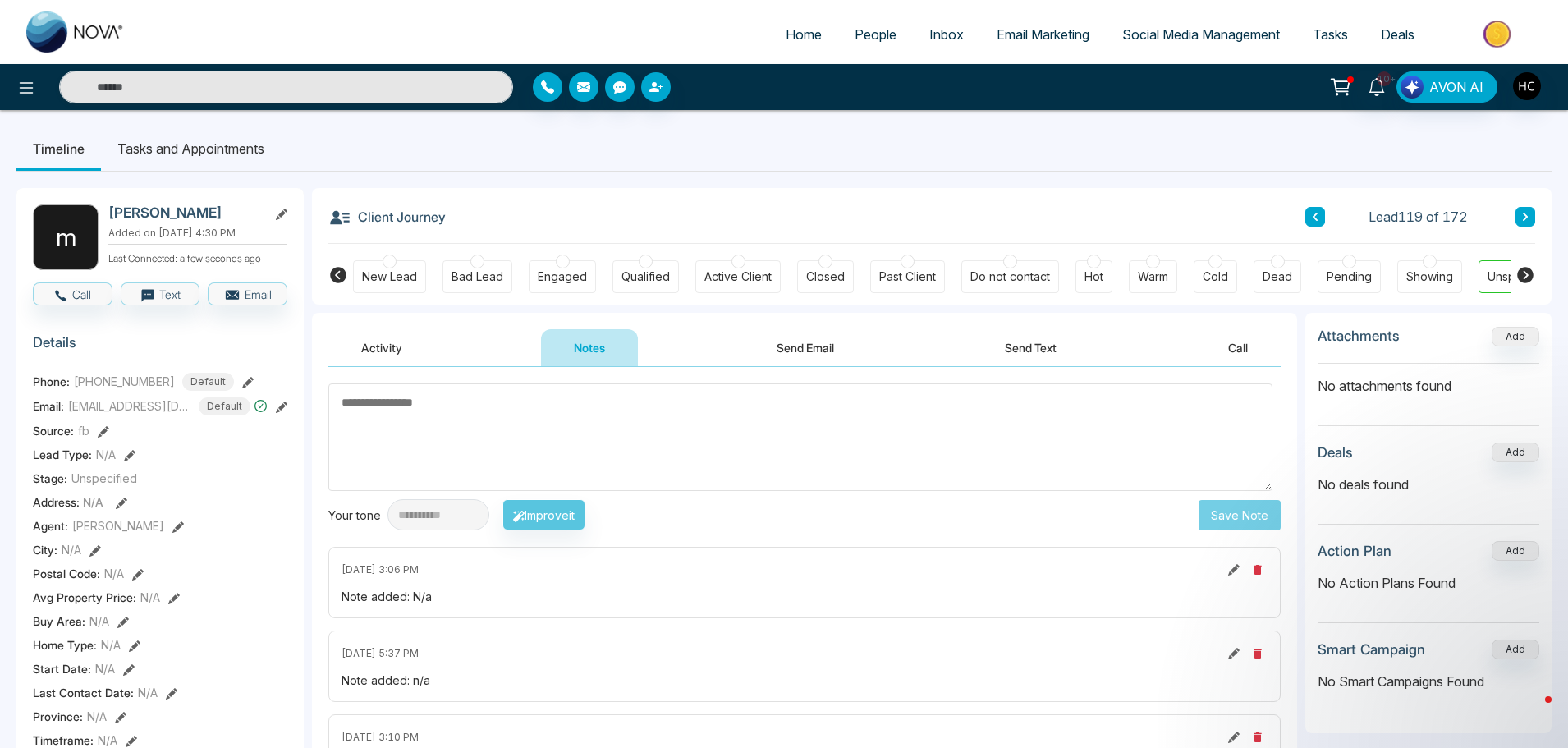
click at [1523, 215] on icon at bounding box center [1525, 216] width 8 height 10
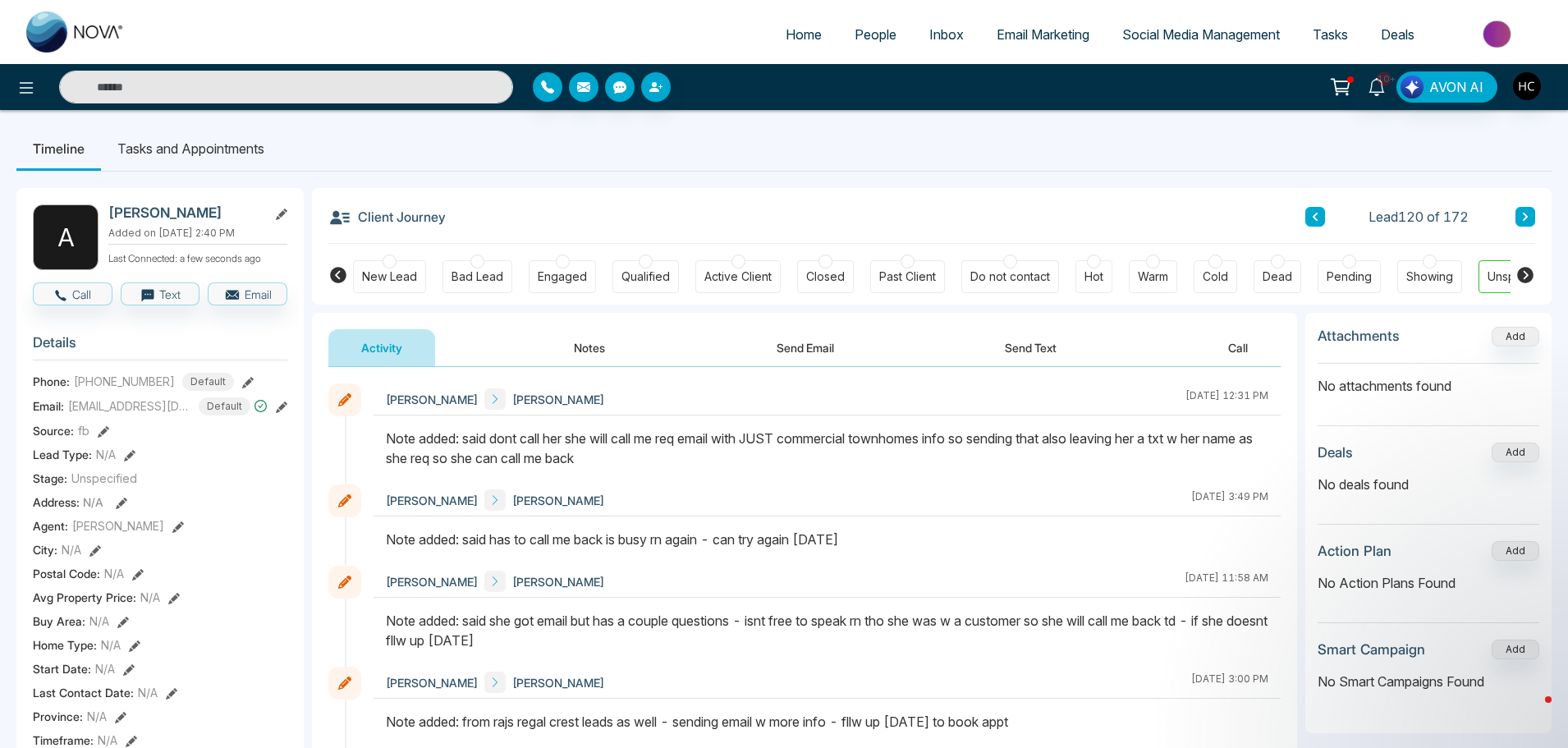
click at [1517, 226] on button at bounding box center [1525, 217] width 20 height 20
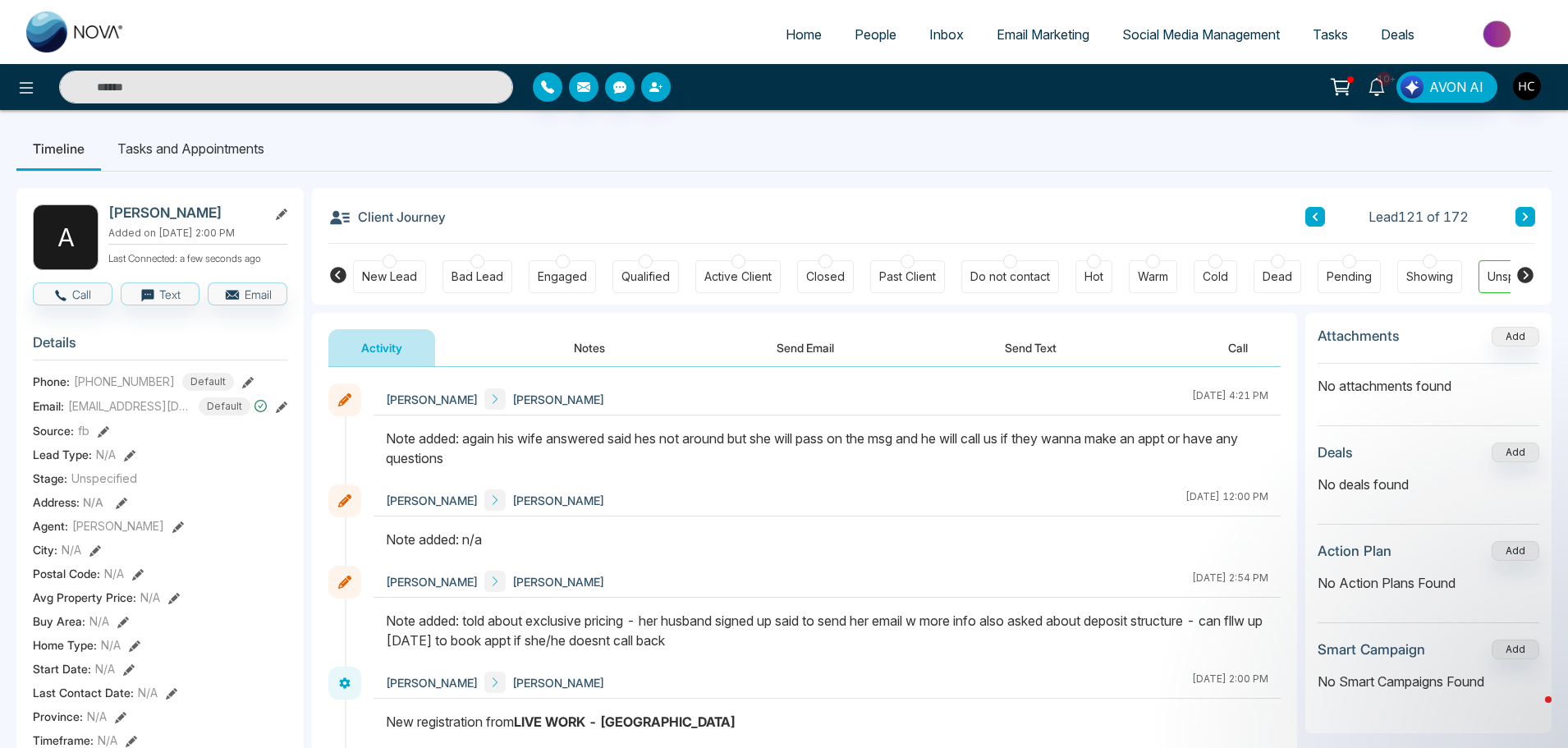
click at [1532, 218] on button at bounding box center [1525, 217] width 20 height 20
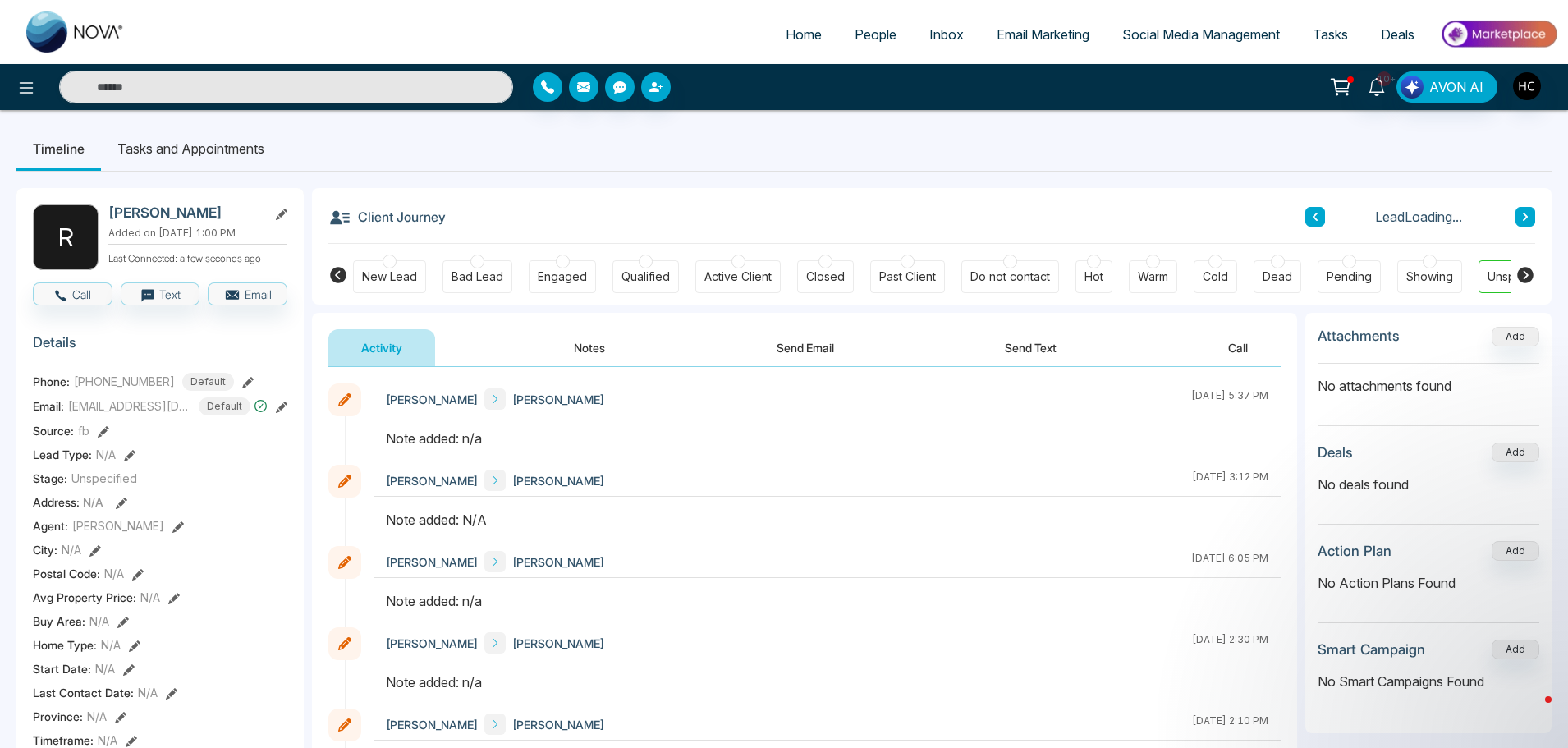
click at [606, 345] on button "Notes" at bounding box center [589, 348] width 97 height 37
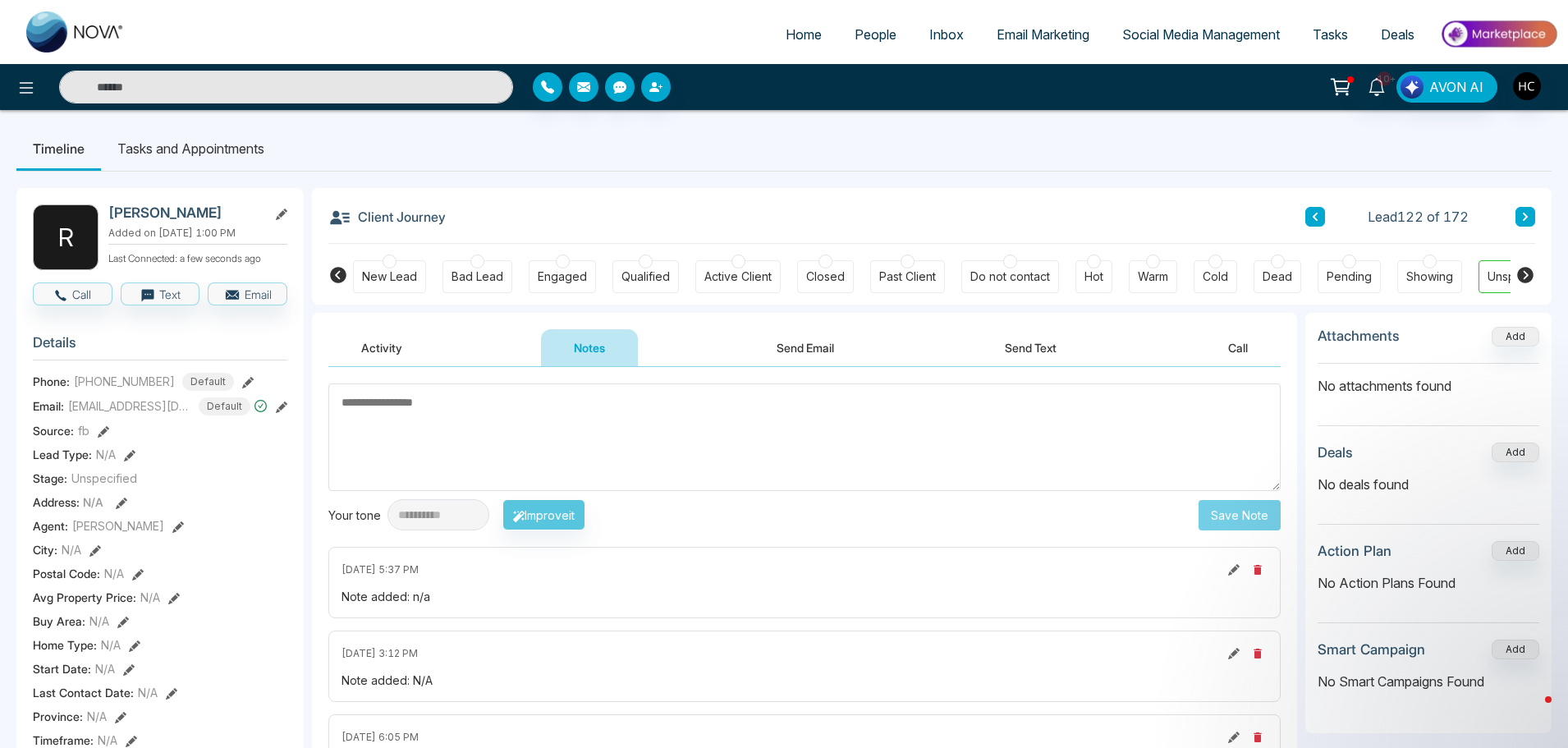
click at [644, 425] on textarea at bounding box center [804, 437] width 952 height 107
type textarea "***"
click at [1242, 501] on button "Save Note" at bounding box center [1239, 515] width 82 height 30
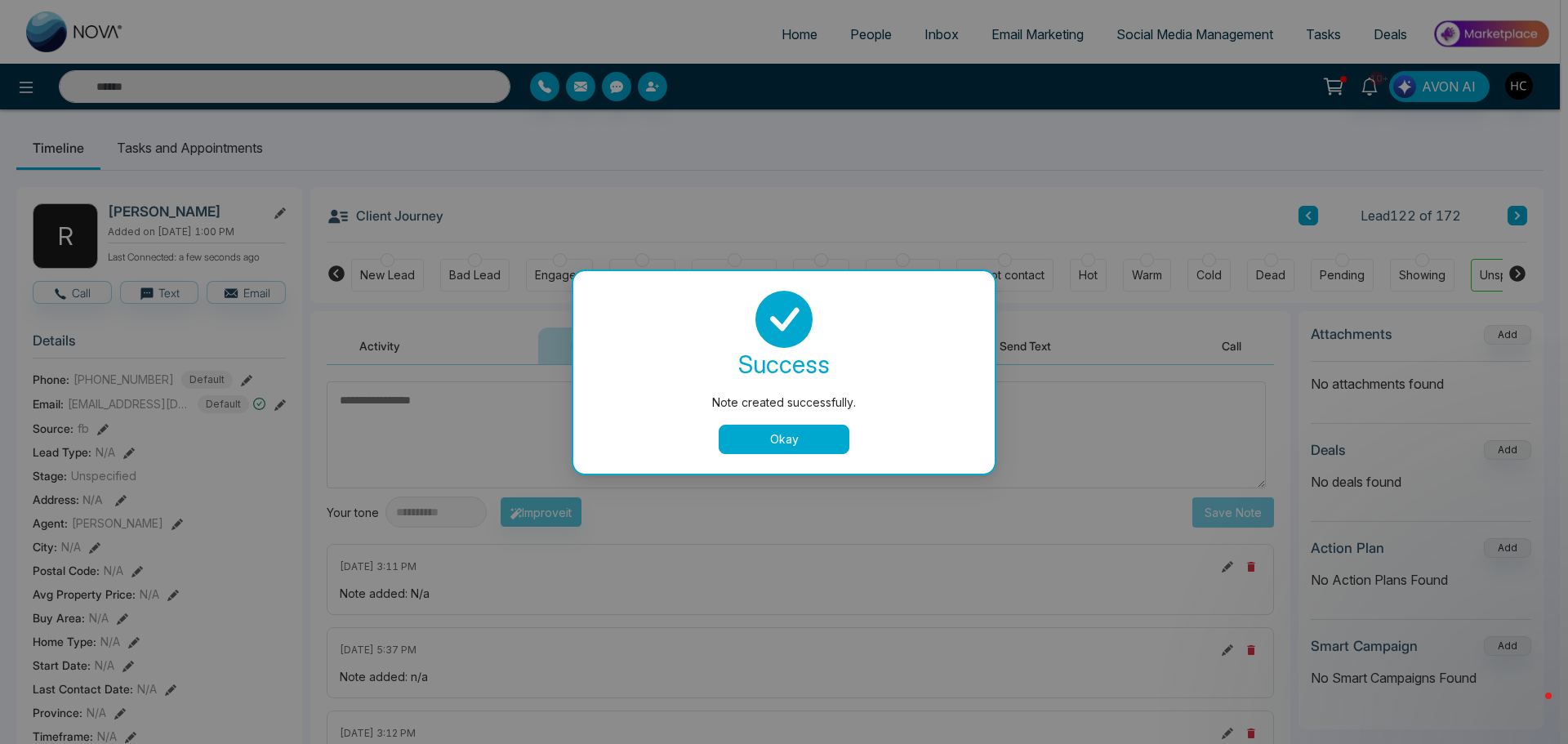
click at [774, 431] on button "Okay" at bounding box center [784, 440] width 131 height 29
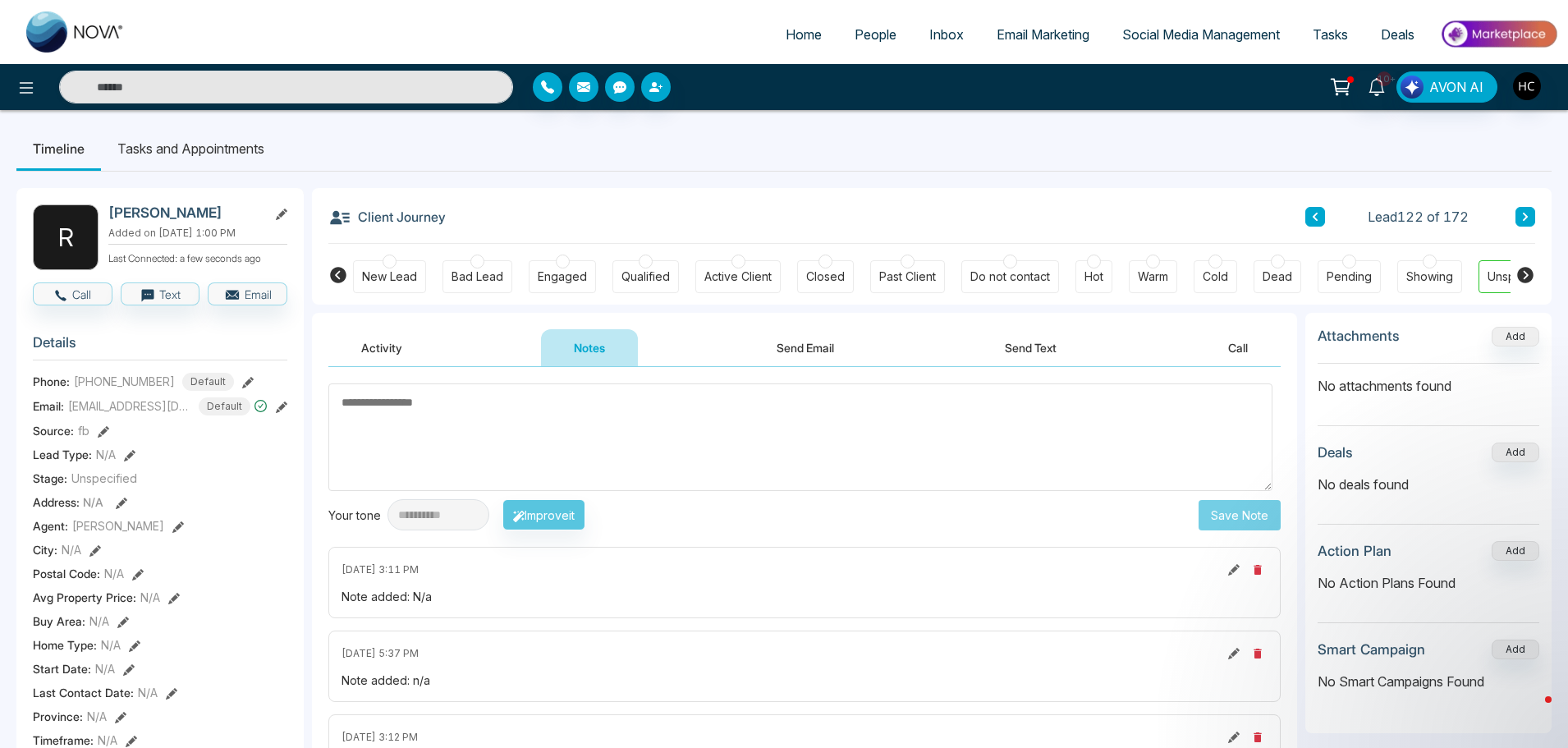
click at [1519, 211] on button at bounding box center [1525, 217] width 20 height 20
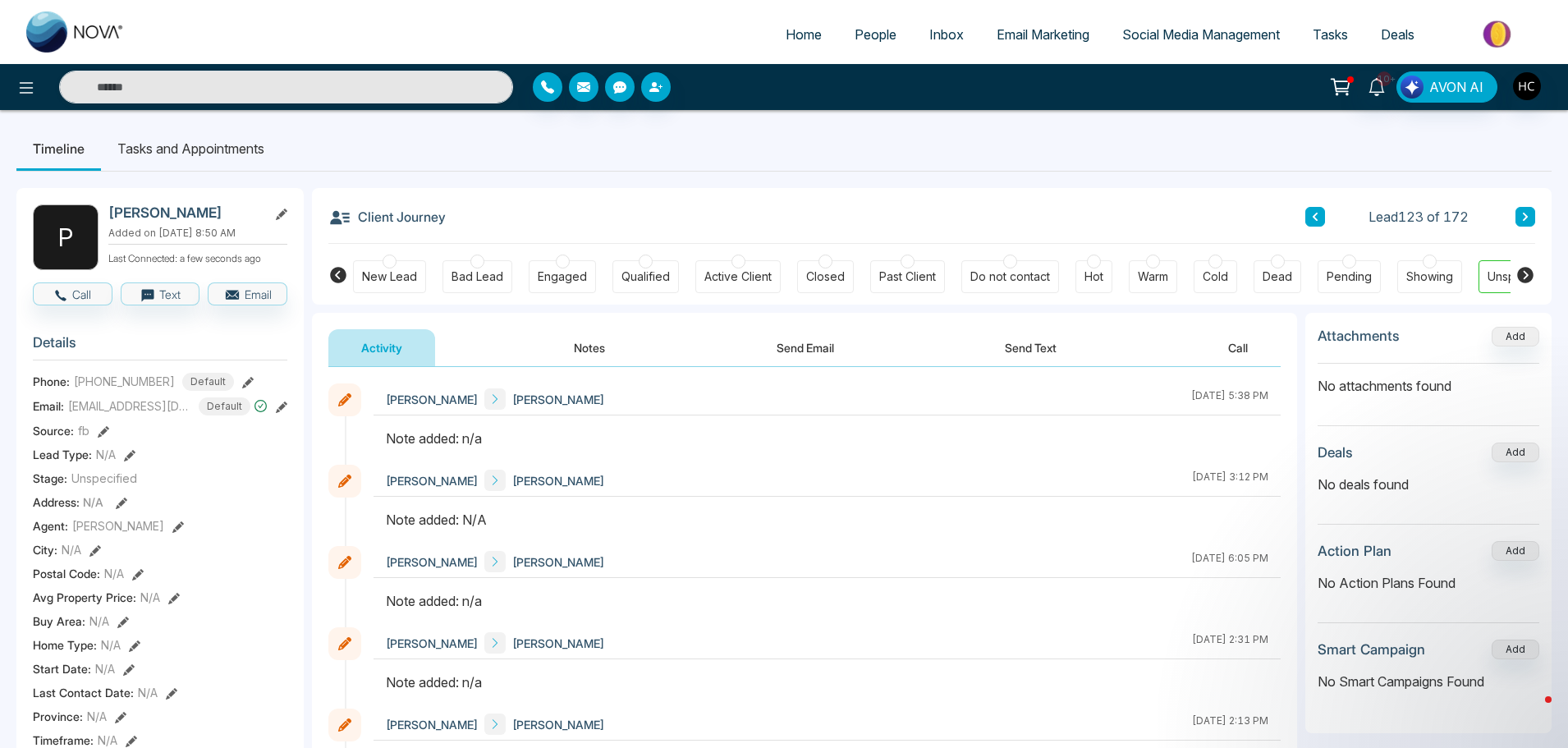
click at [586, 345] on button "Notes" at bounding box center [589, 348] width 97 height 37
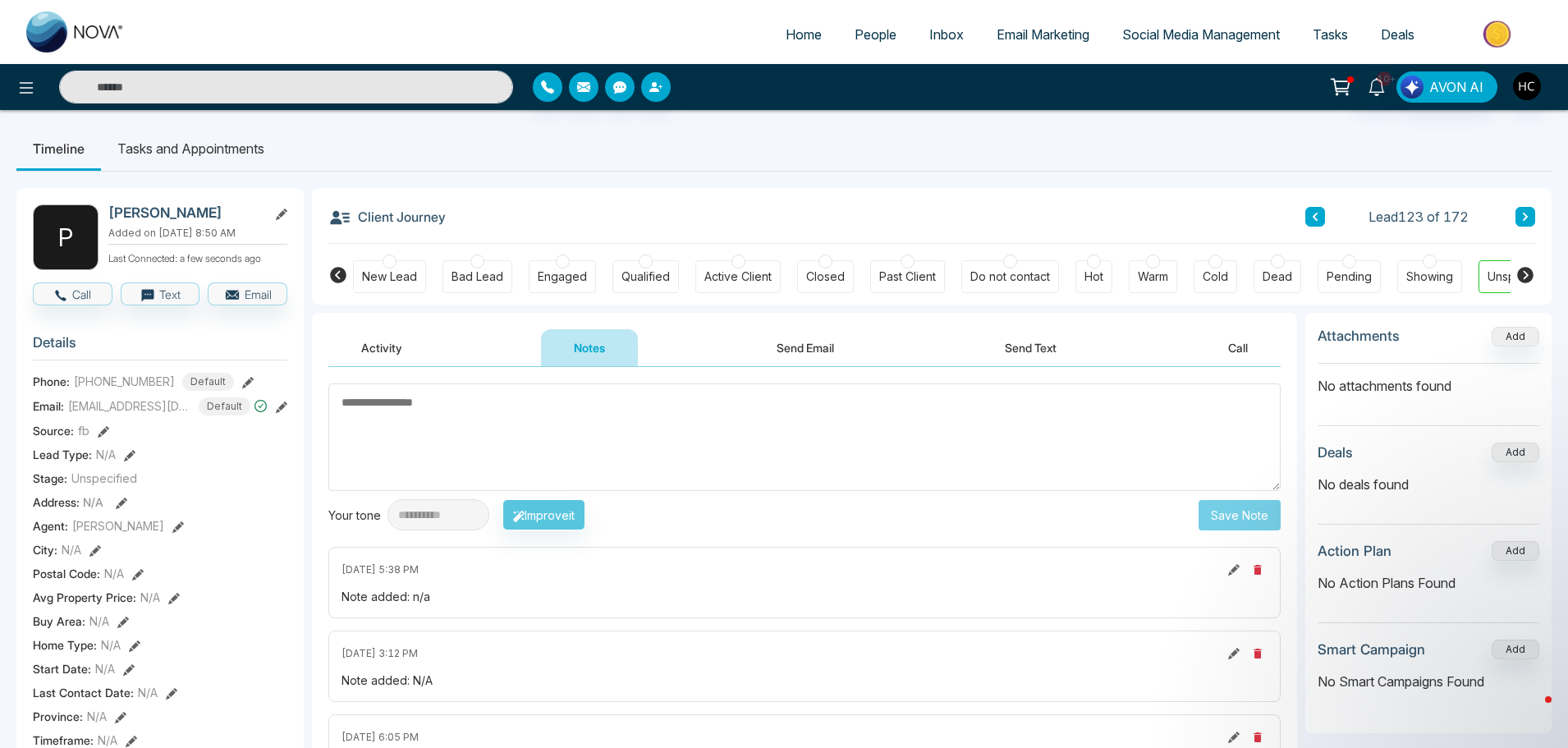
type textarea "***"
click at [1205, 508] on button "Save Note" at bounding box center [1239, 515] width 82 height 30
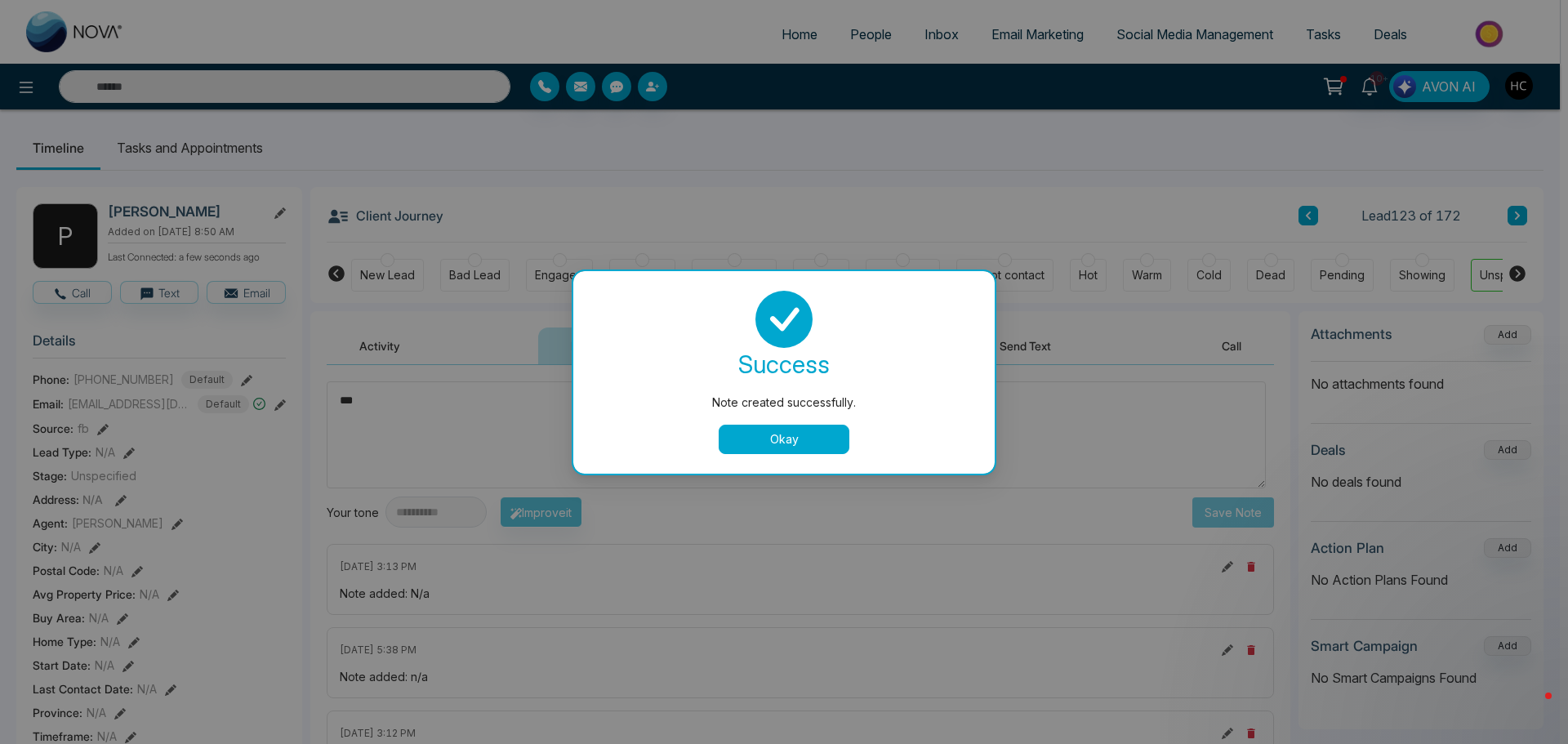
click at [1521, 224] on div "Note created successfully. success Note created successfully. Okay" at bounding box center [784, 372] width 1568 height 744
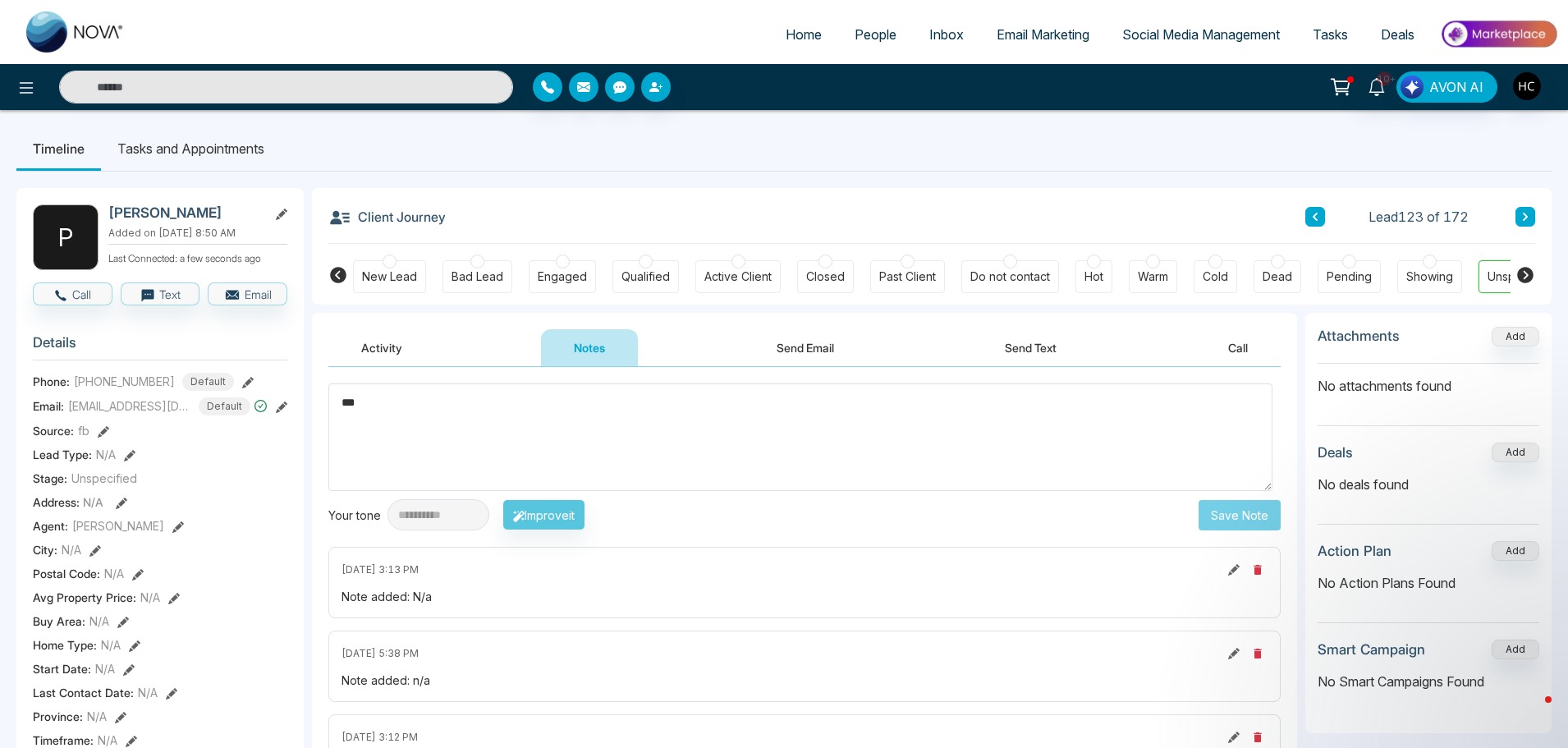
click at [1529, 225] on button at bounding box center [1525, 217] width 20 height 20
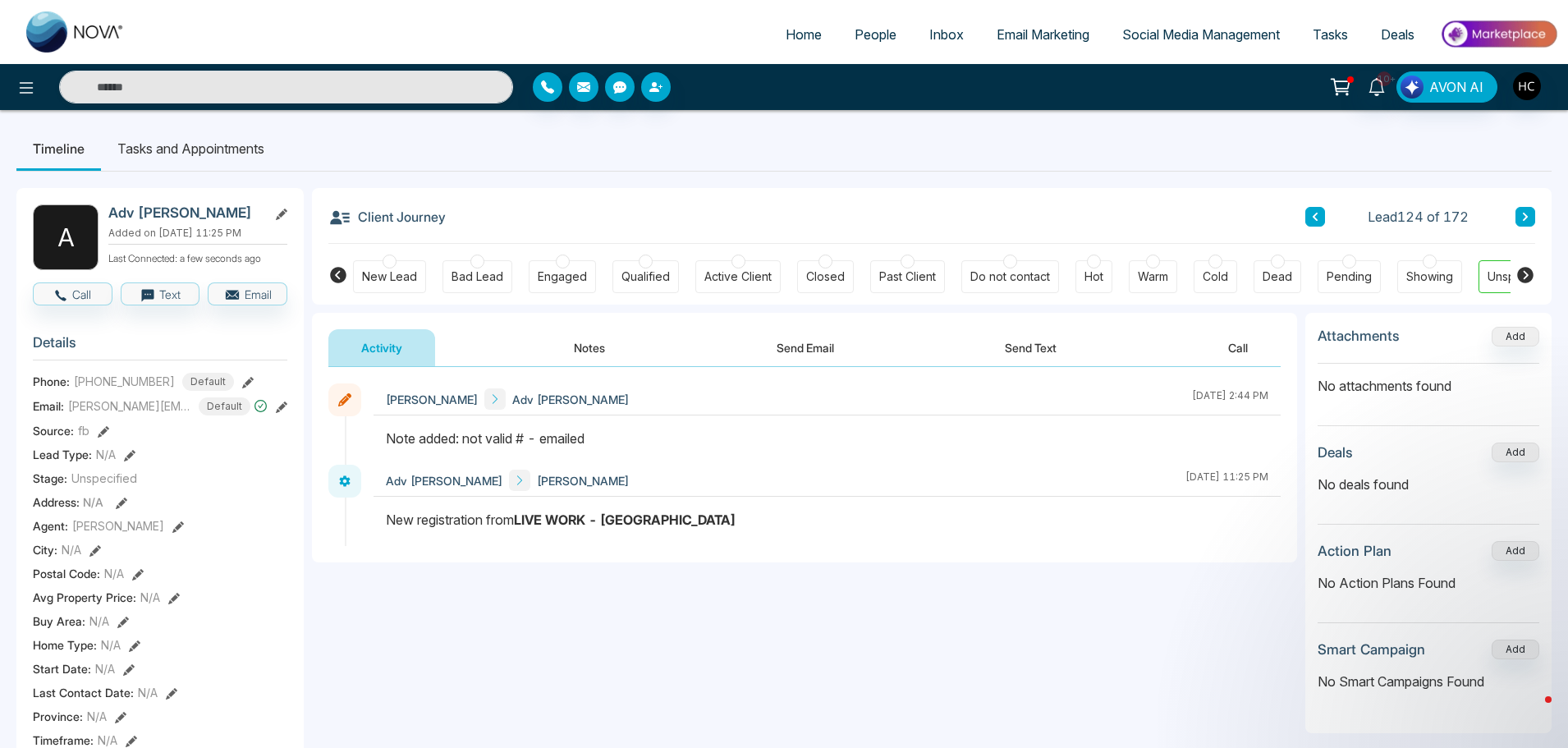
click at [1521, 215] on icon at bounding box center [1525, 216] width 8 height 10
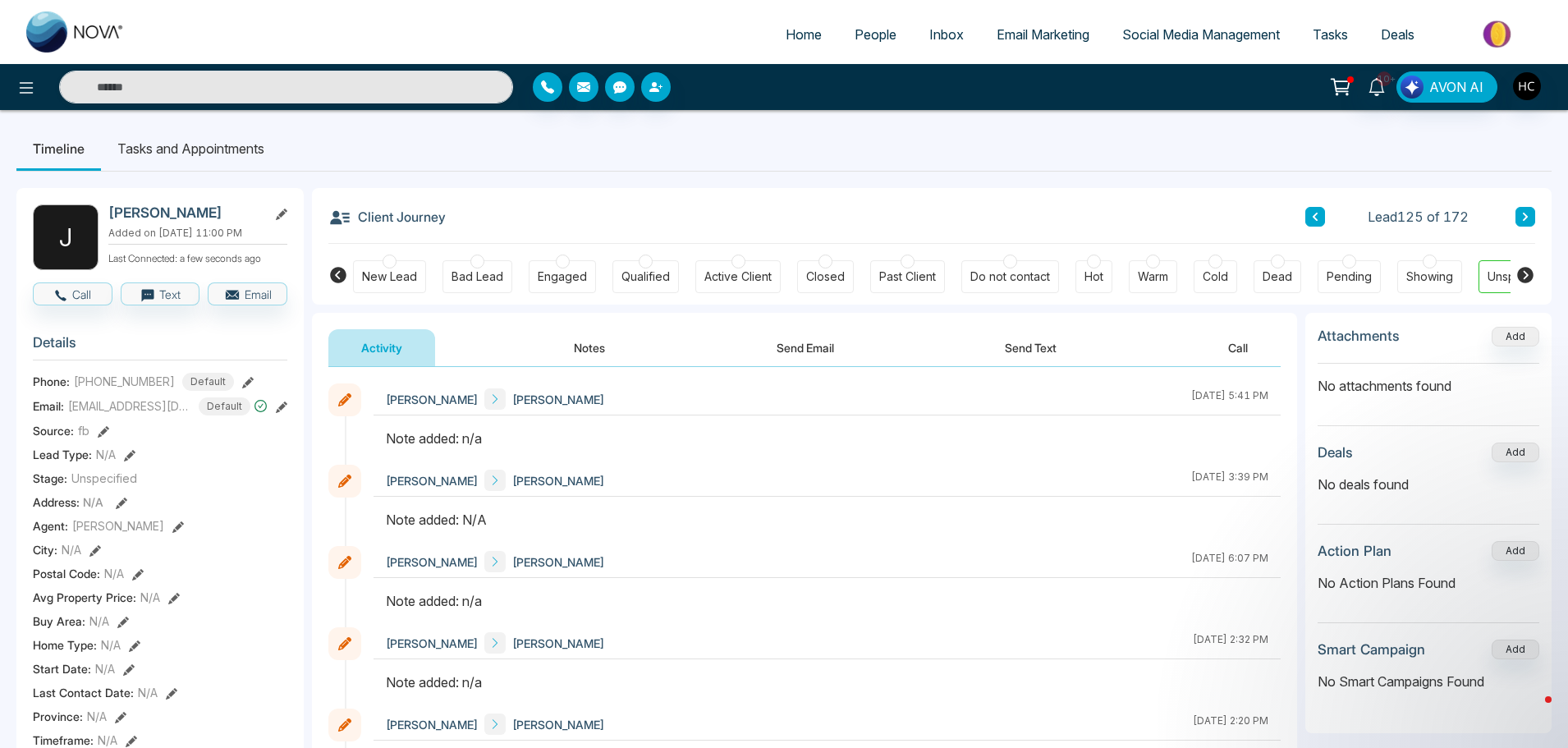
click at [573, 347] on button "Notes" at bounding box center [589, 348] width 97 height 37
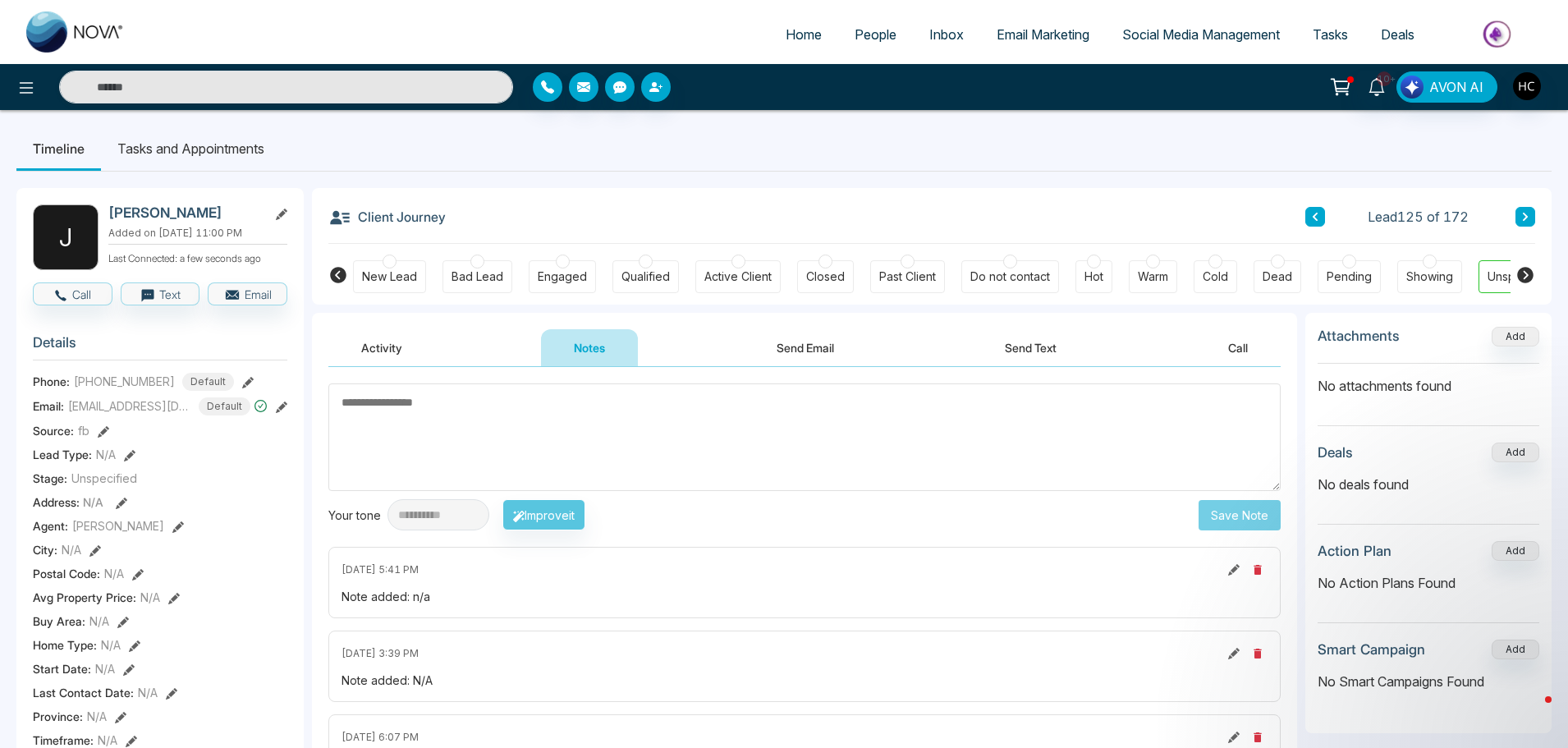
click at [883, 23] on link "People" at bounding box center [875, 35] width 75 height 31
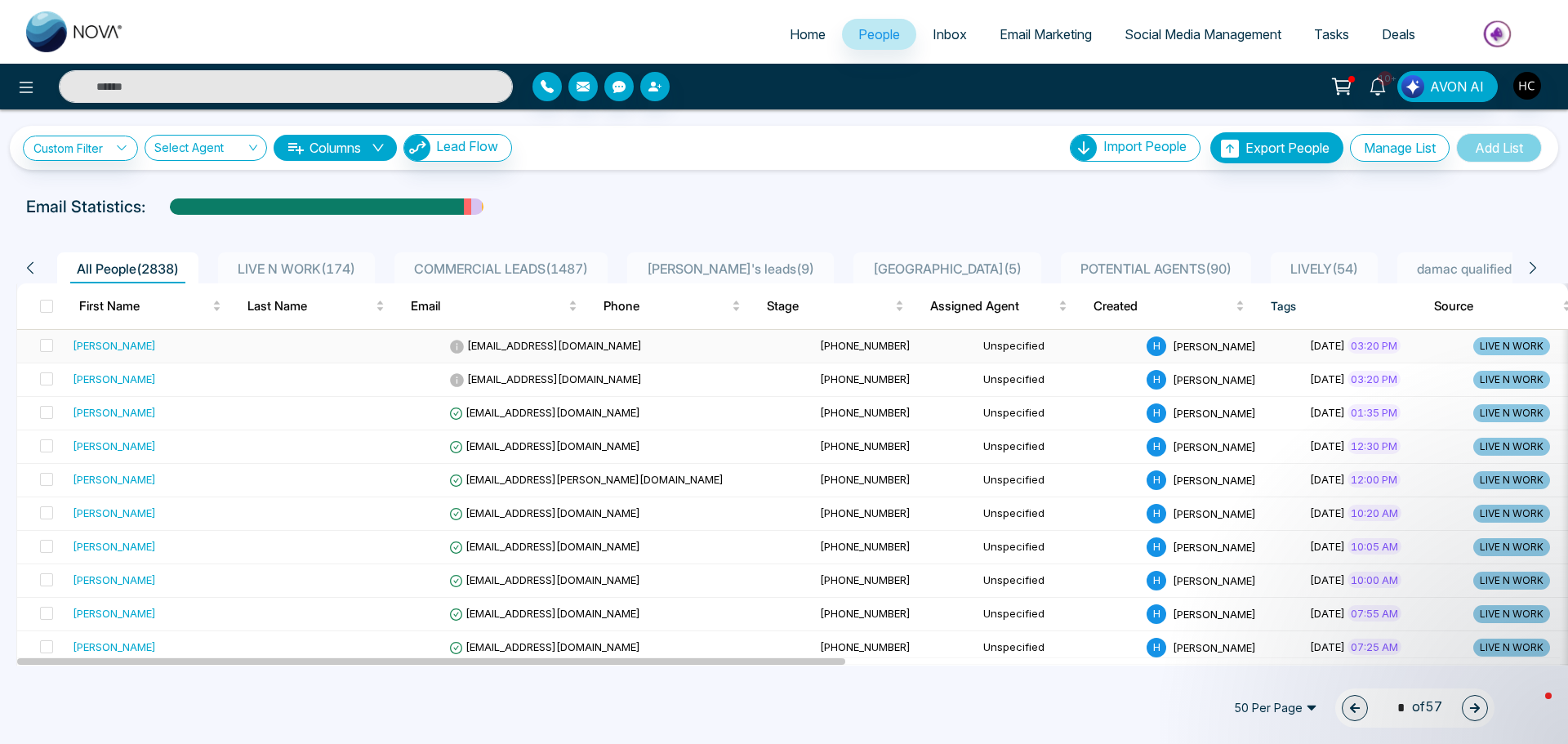
click at [175, 342] on div "[PERSON_NAME]" at bounding box center [172, 345] width 200 height 16
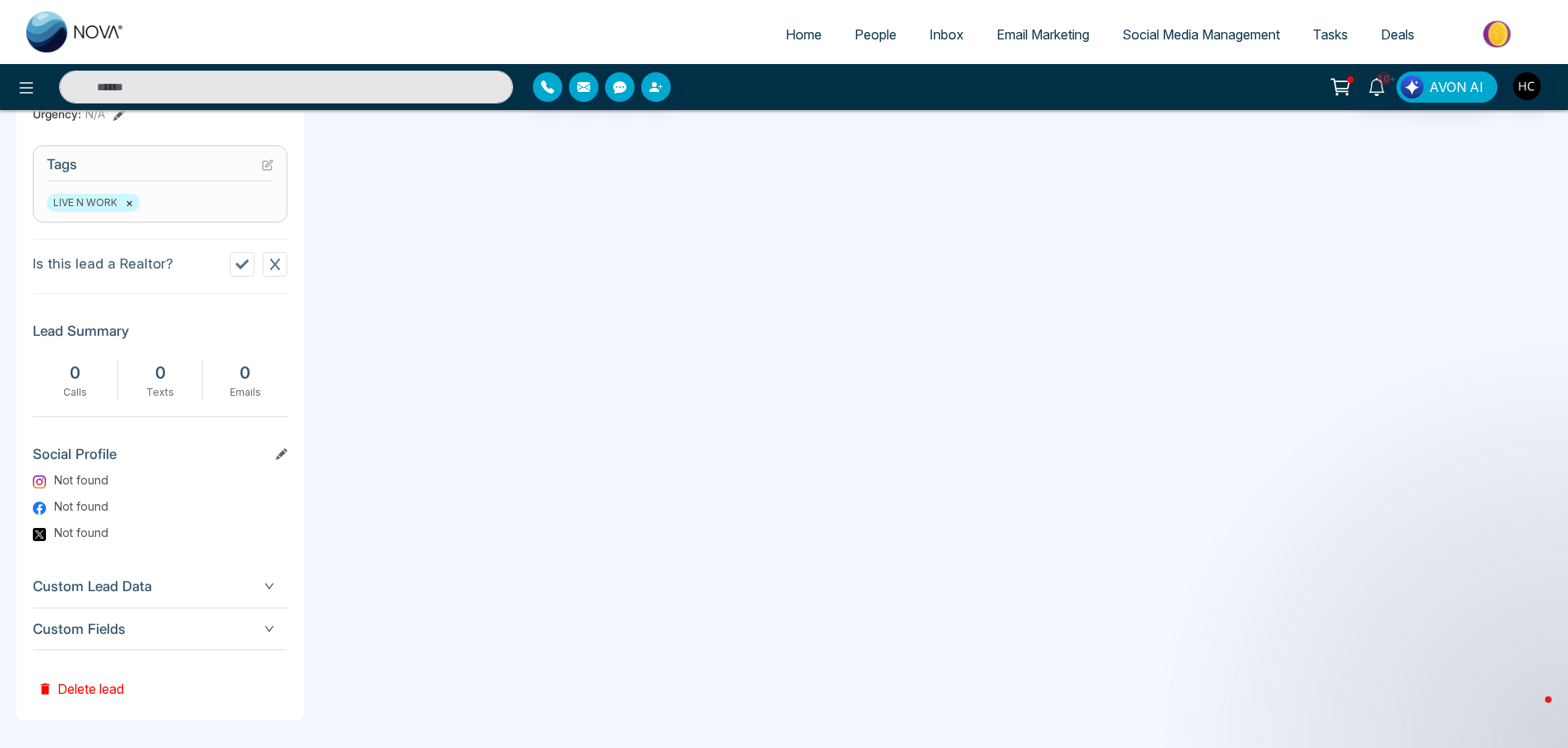
scroll to position [655, 0]
click at [106, 686] on button "Delete lead" at bounding box center [81, 673] width 96 height 54
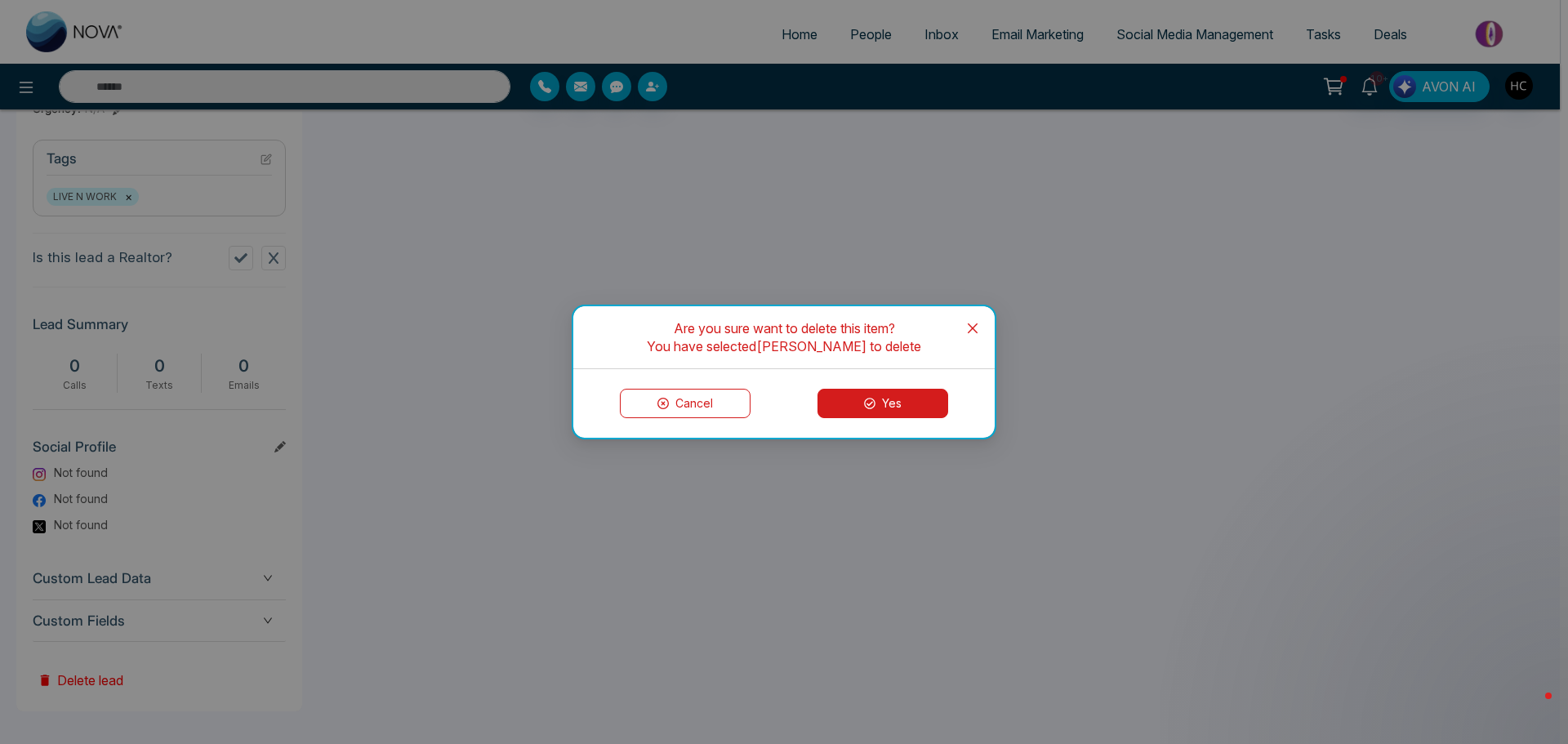
click at [830, 403] on button "Yes" at bounding box center [883, 403] width 131 height 29
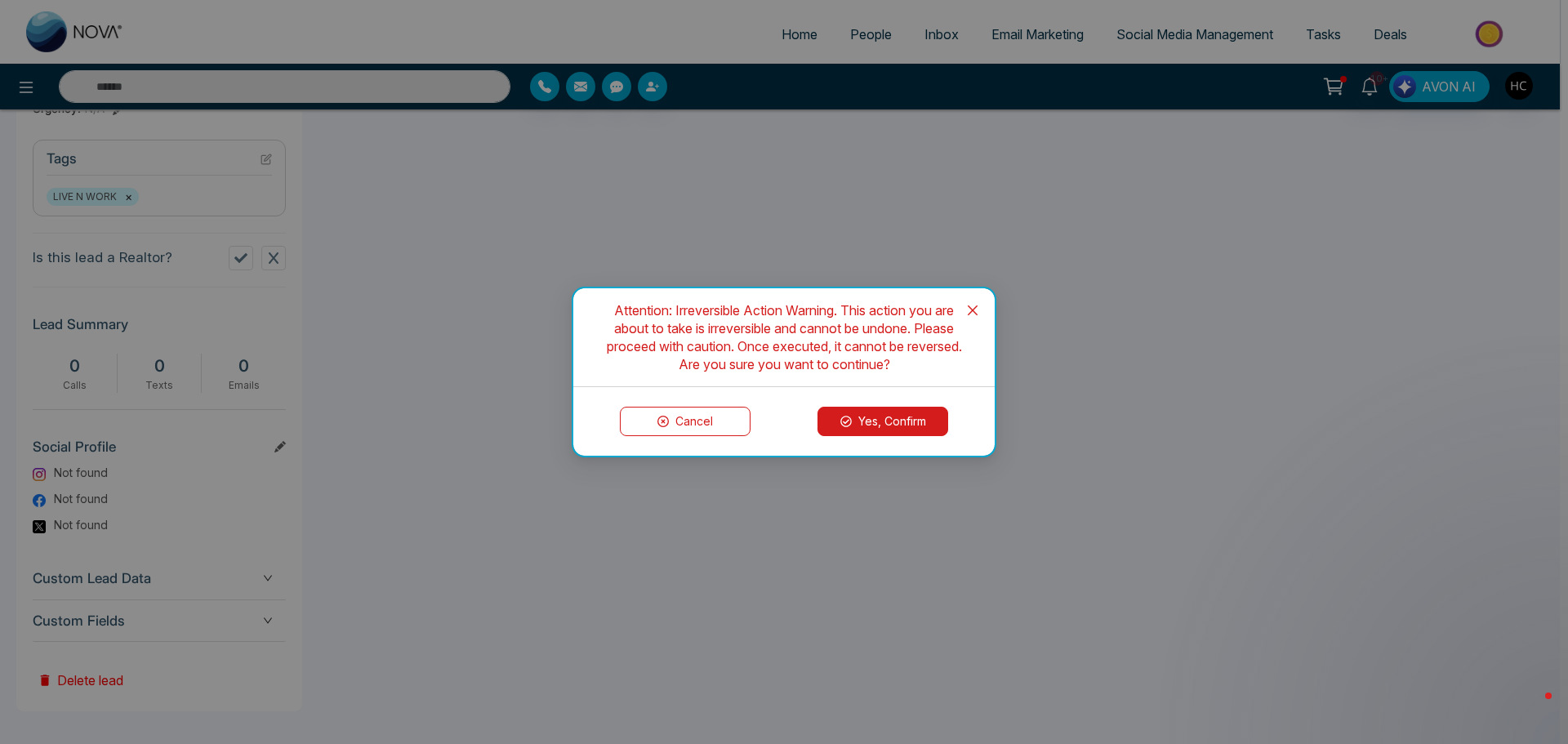
click at [873, 417] on button "Yes, Confirm" at bounding box center [883, 422] width 131 height 29
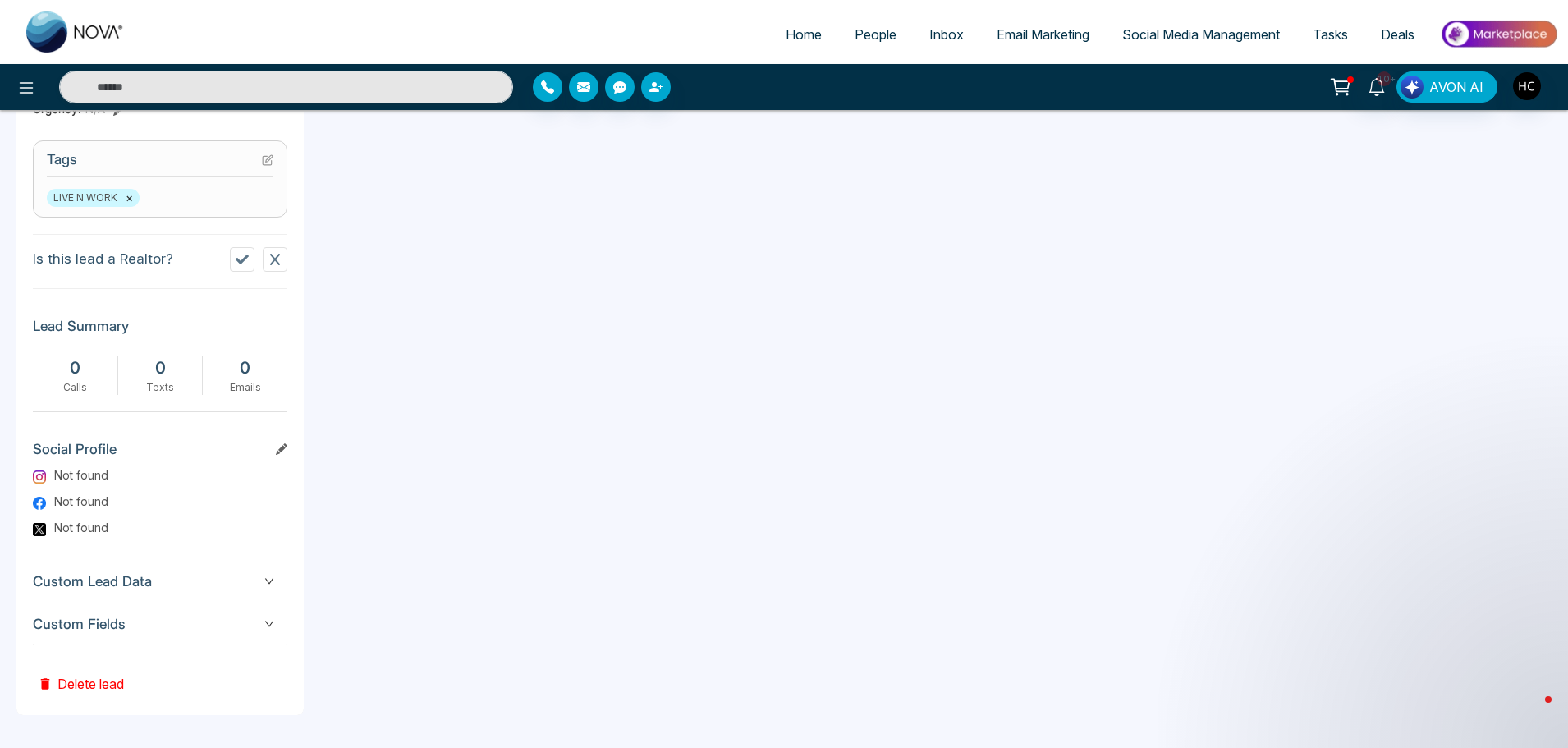
scroll to position [327, 0]
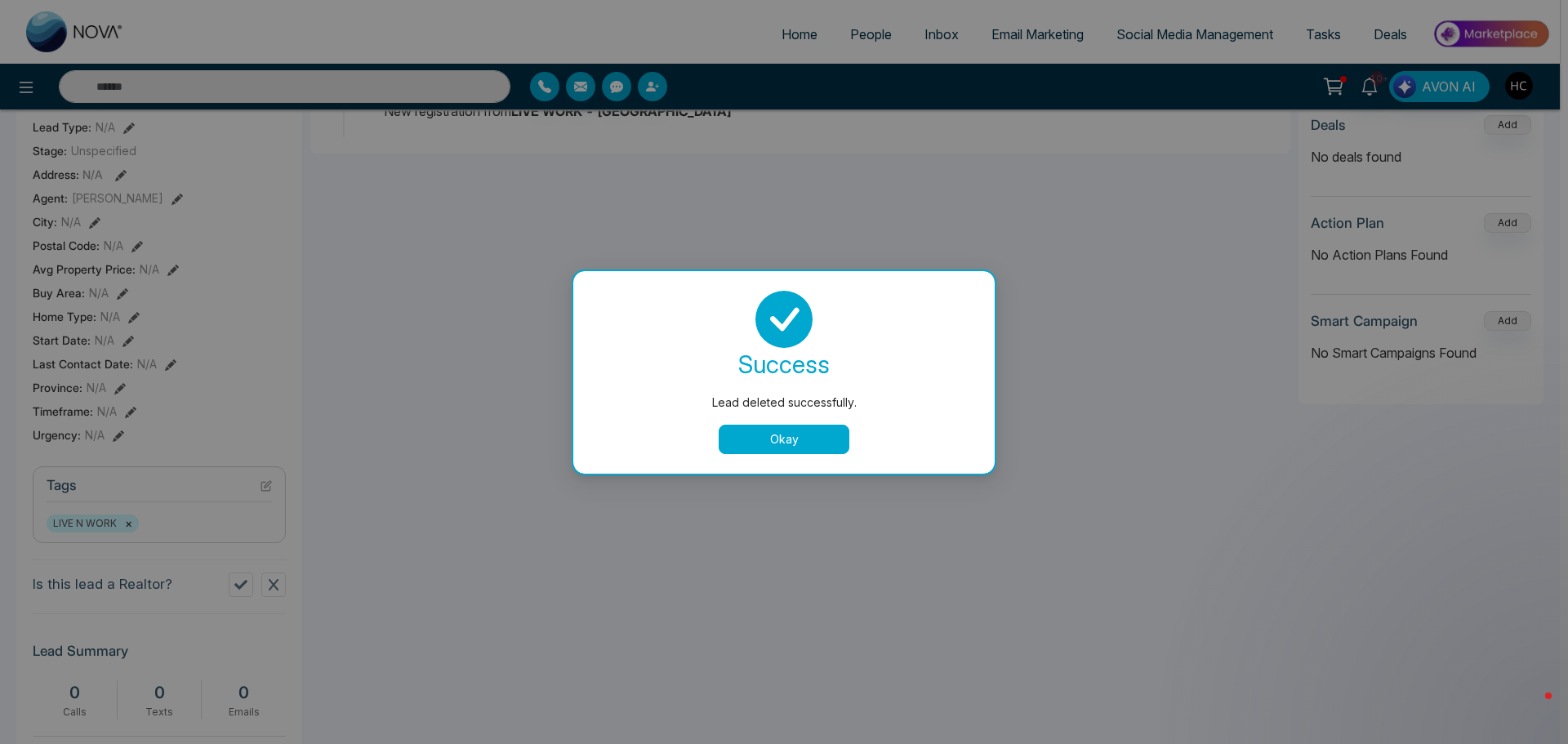
click at [795, 443] on button "Okay" at bounding box center [784, 440] width 131 height 29
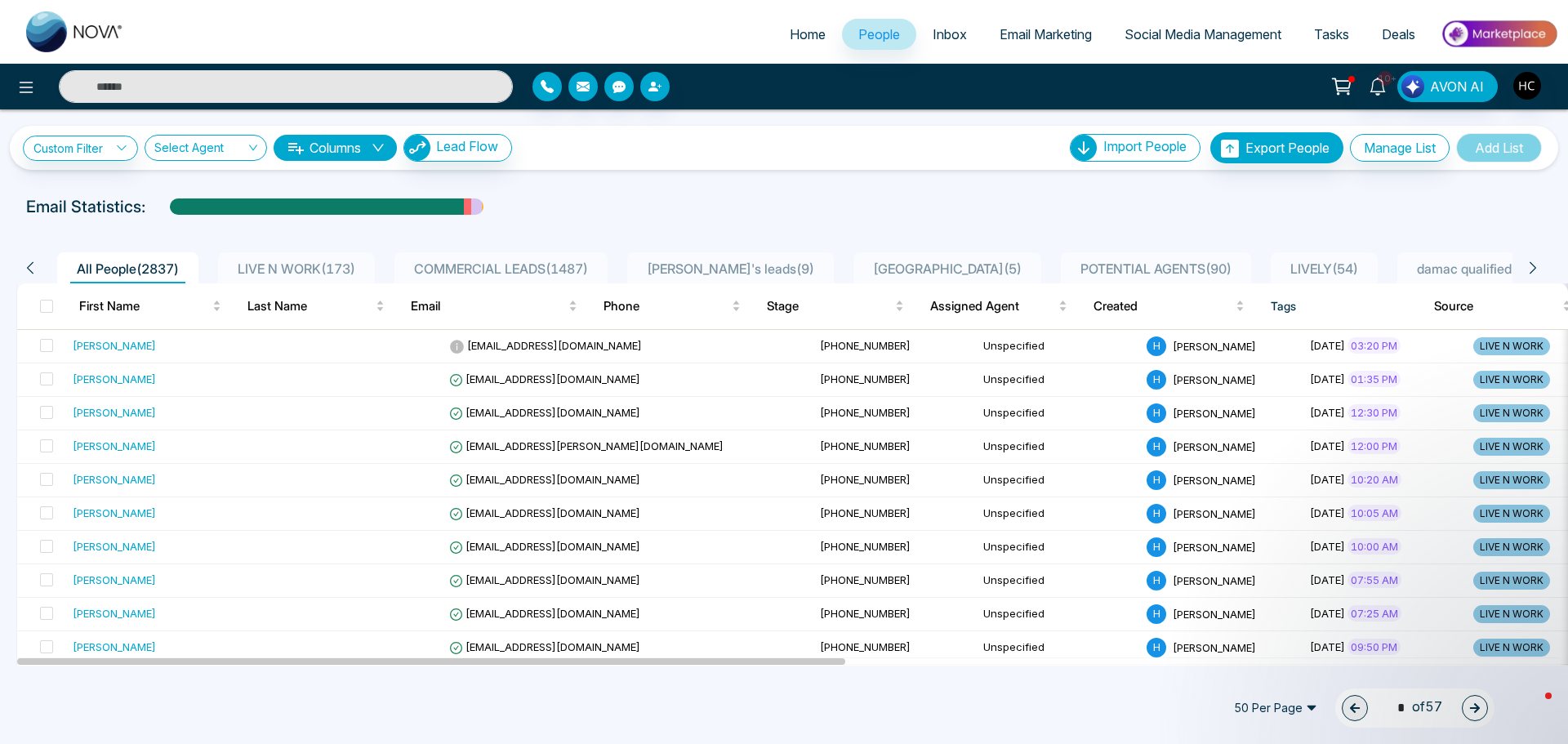
click at [324, 266] on span "LIVE N WORK ( 173 )" at bounding box center [297, 268] width 131 height 16
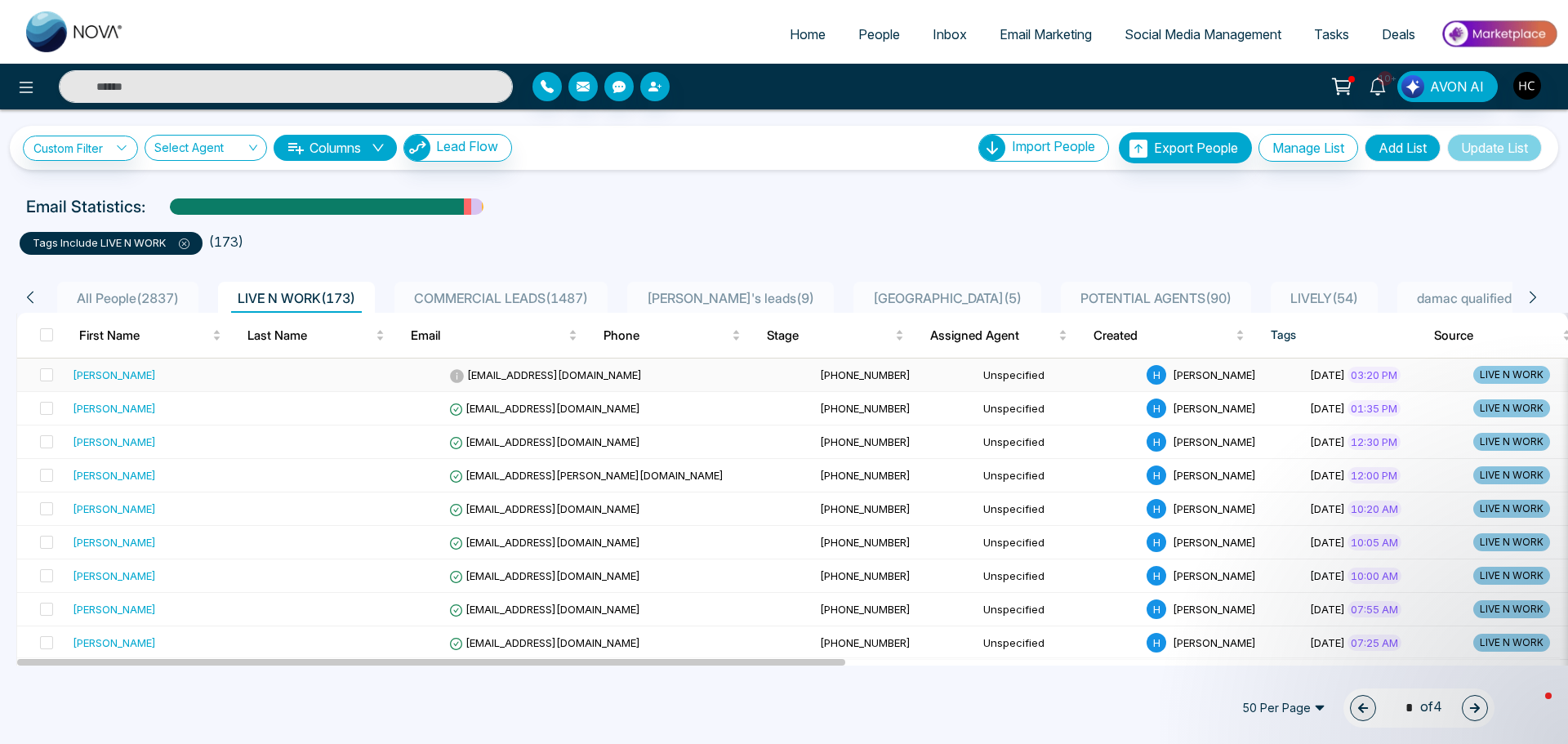
click at [279, 374] on td at bounding box center [360, 375] width 163 height 34
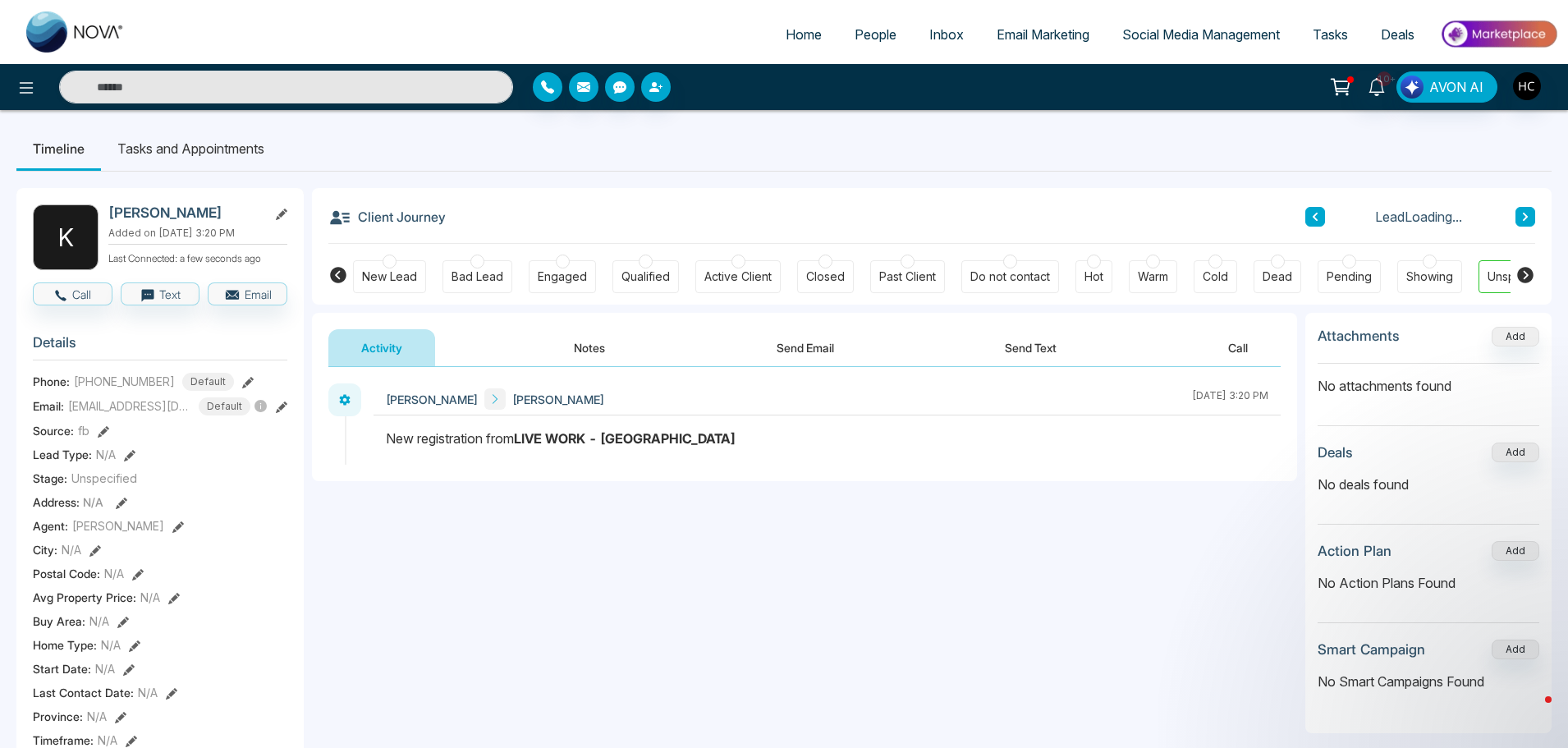
click at [1522, 213] on icon at bounding box center [1525, 216] width 8 height 10
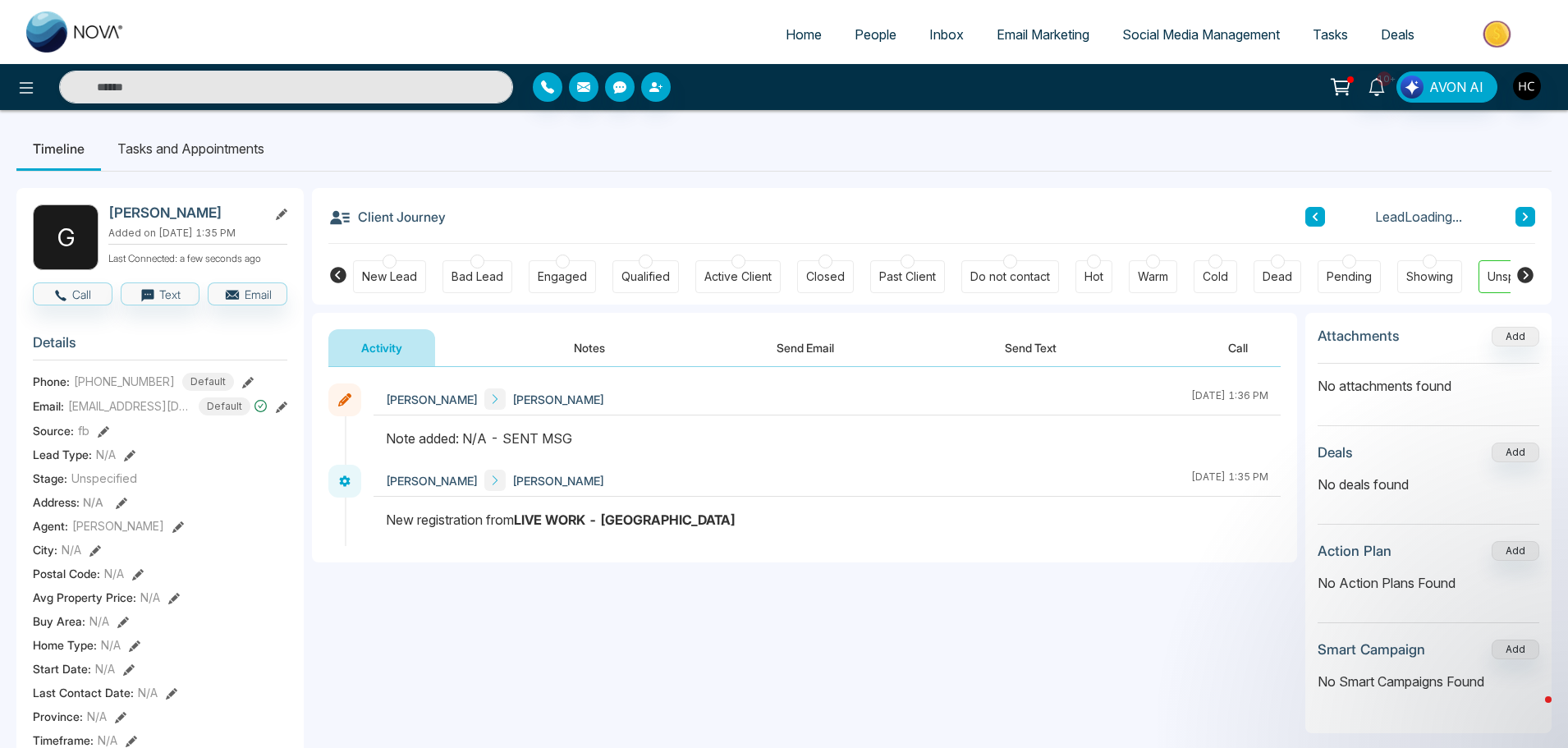
click at [1320, 219] on button at bounding box center [1314, 217] width 20 height 20
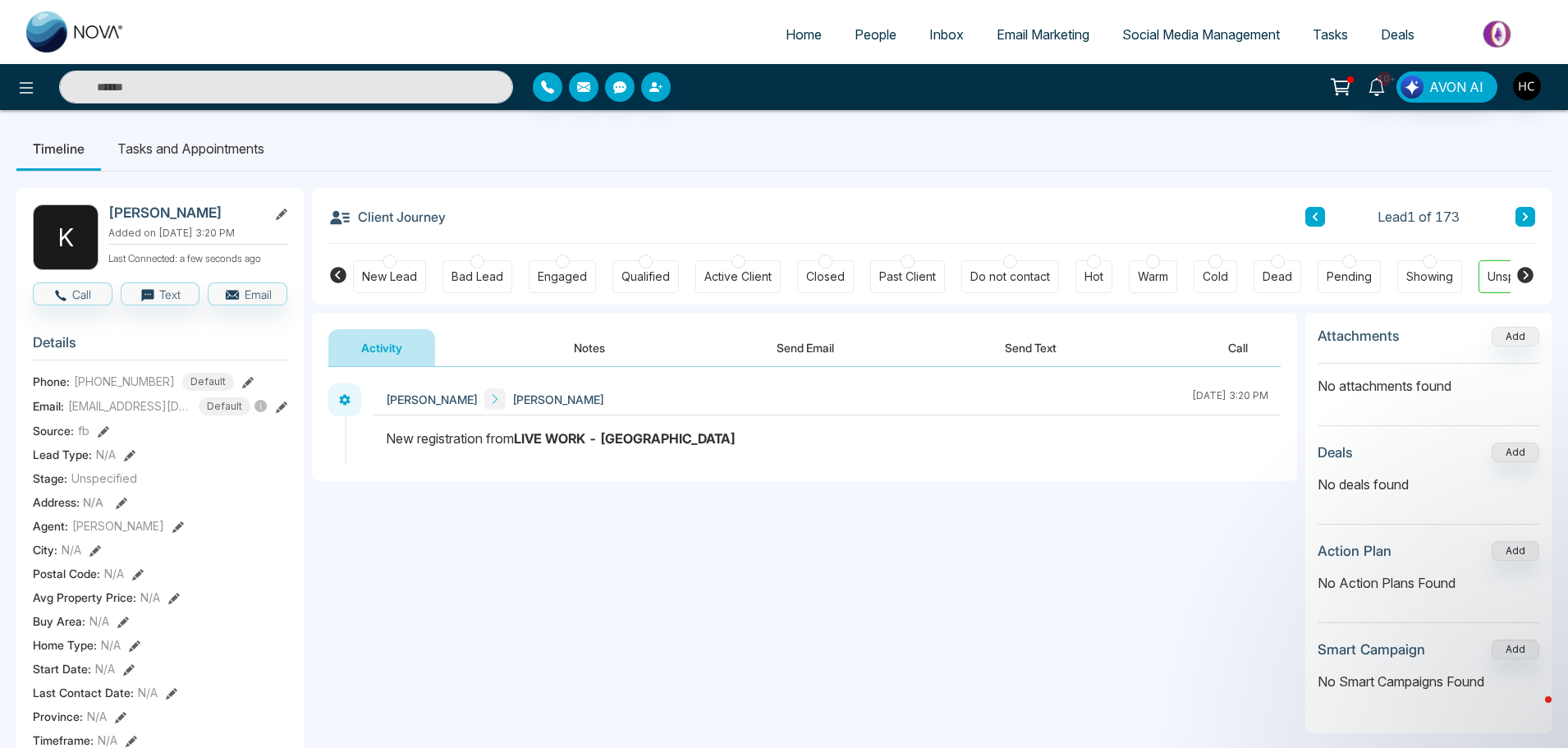
click at [580, 347] on button "Notes" at bounding box center [589, 348] width 97 height 37
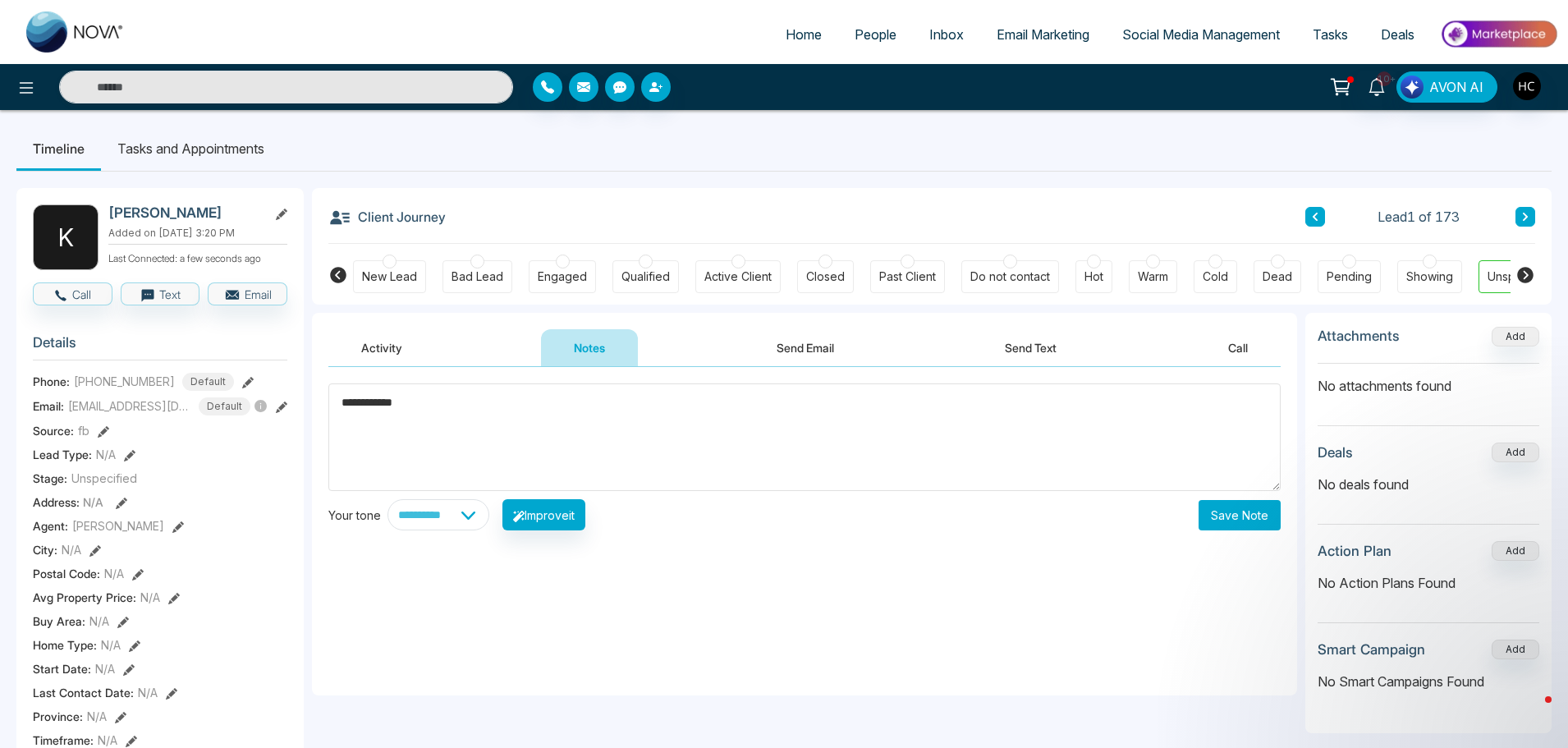
type textarea "**********"
click at [1273, 524] on button "Save Note" at bounding box center [1239, 515] width 82 height 30
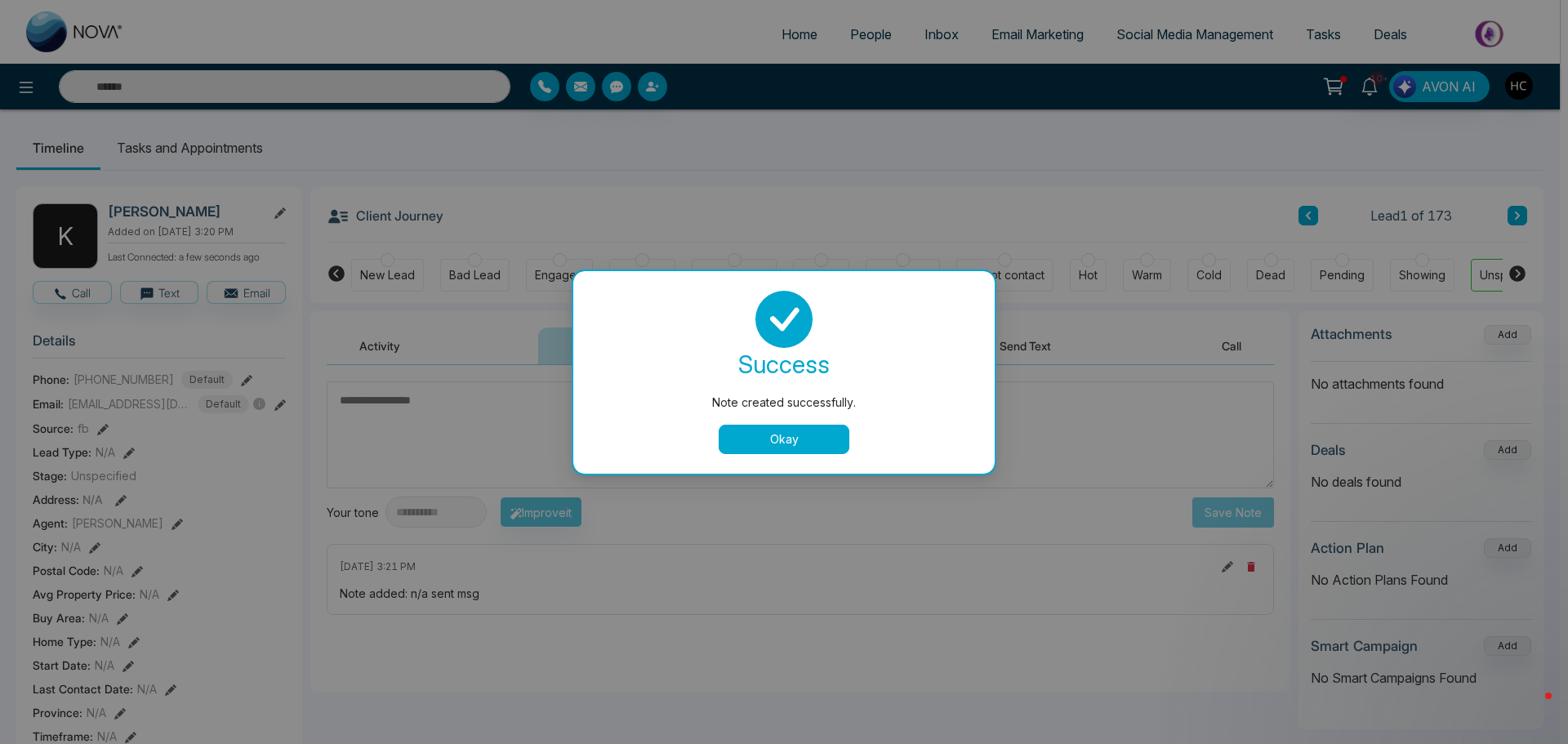
click at [810, 432] on button "Okay" at bounding box center [784, 440] width 131 height 29
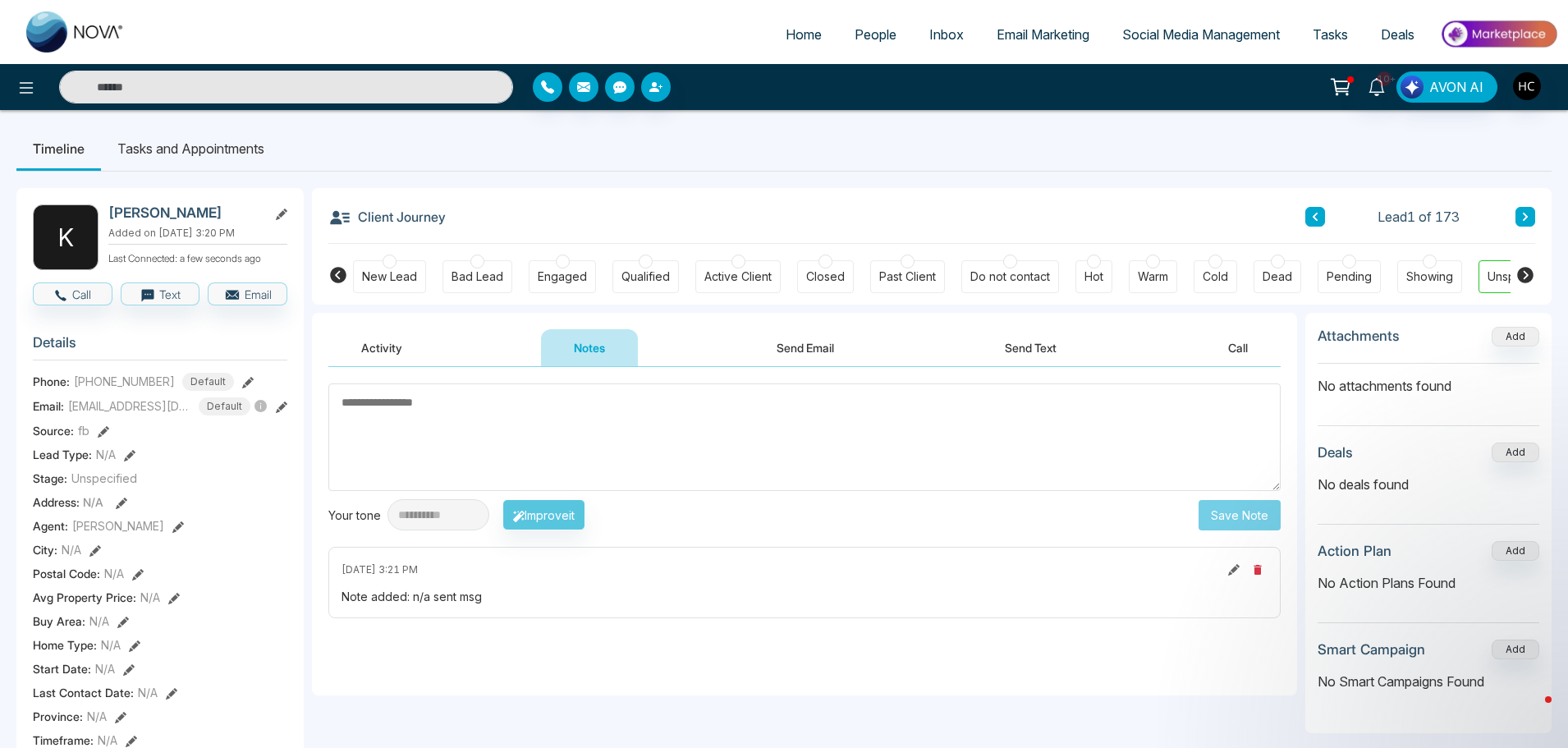
click at [871, 35] on span "People" at bounding box center [875, 34] width 42 height 16
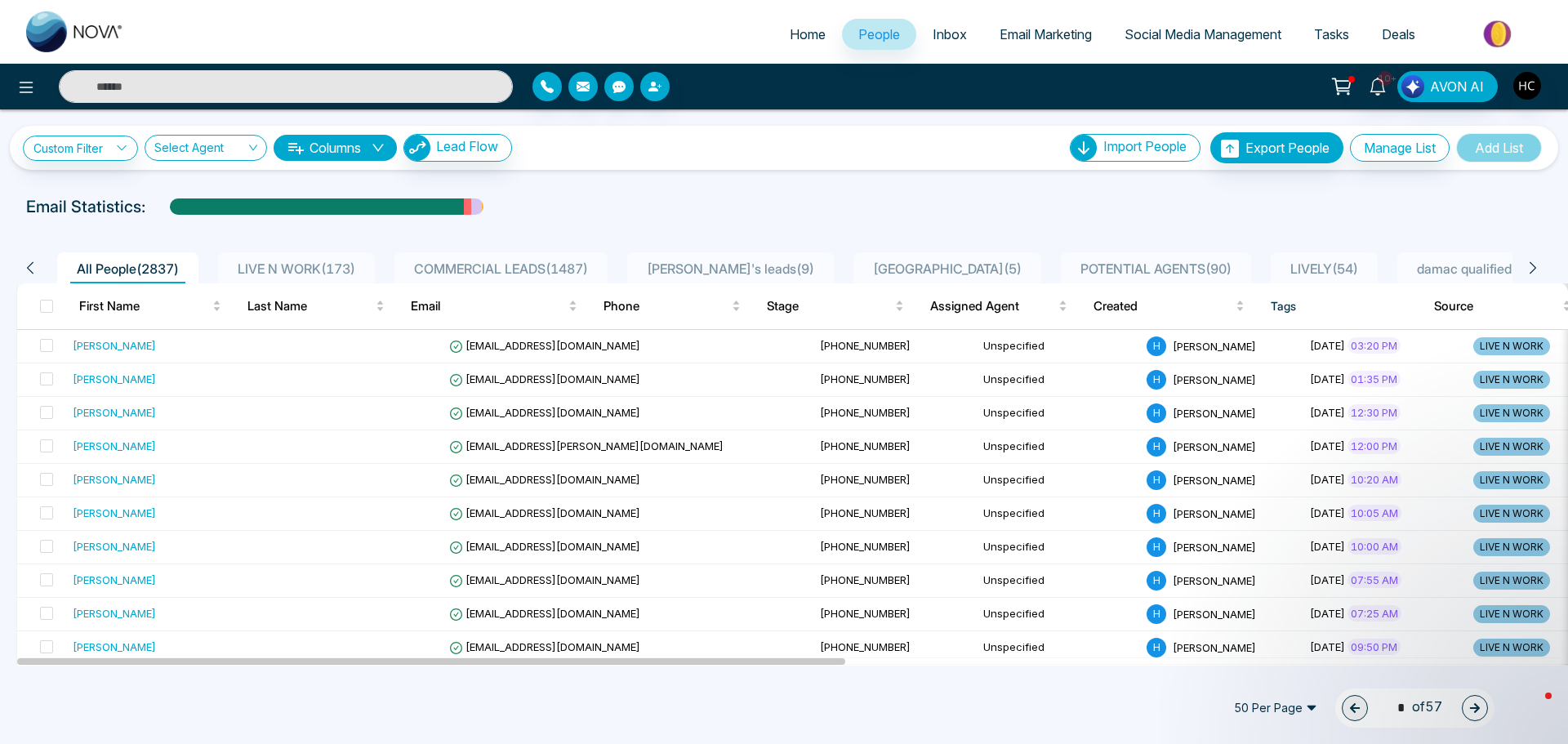
click at [348, 259] on div "LIVE N WORK ( 173 )" at bounding box center [297, 268] width 131 height 20
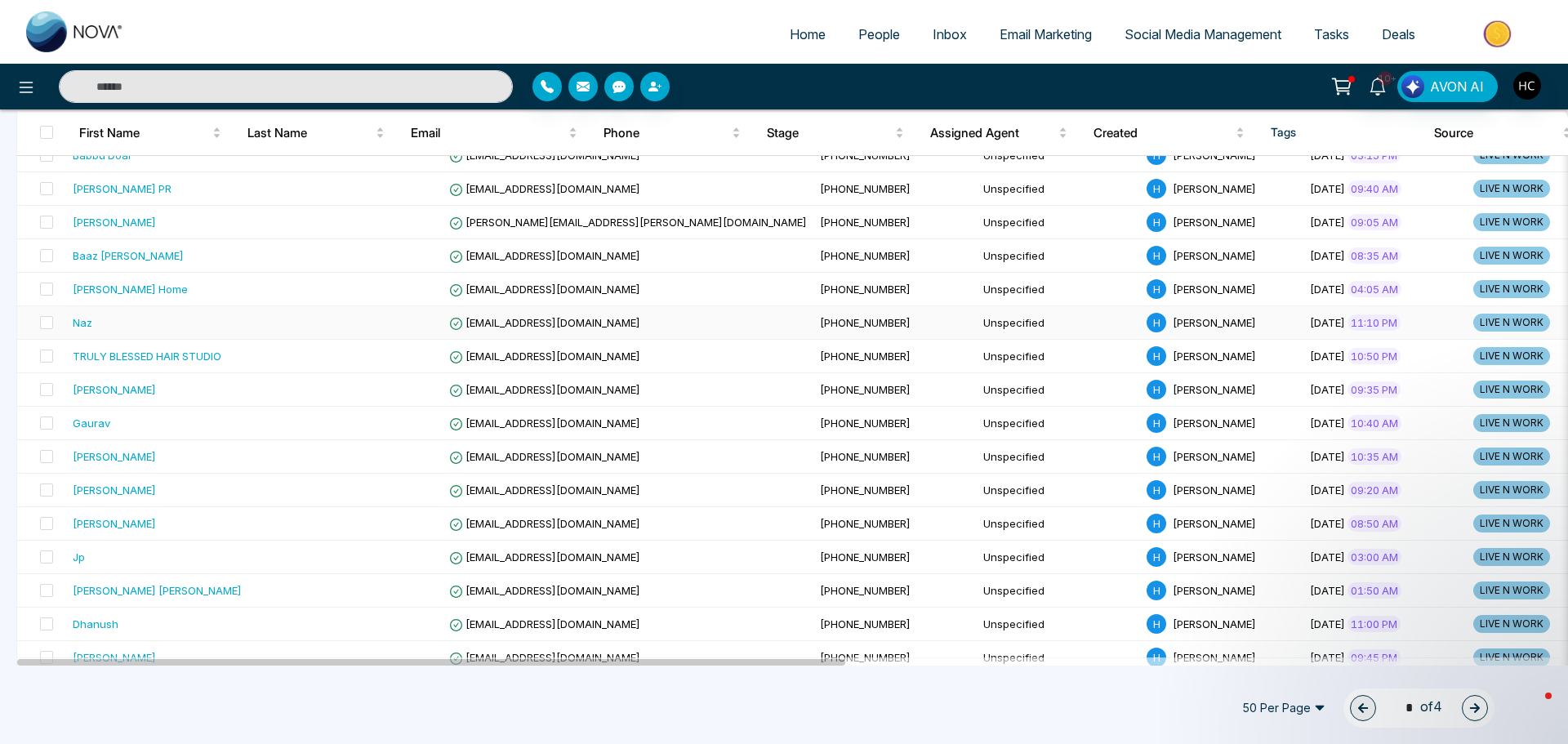
scroll to position [980, 0]
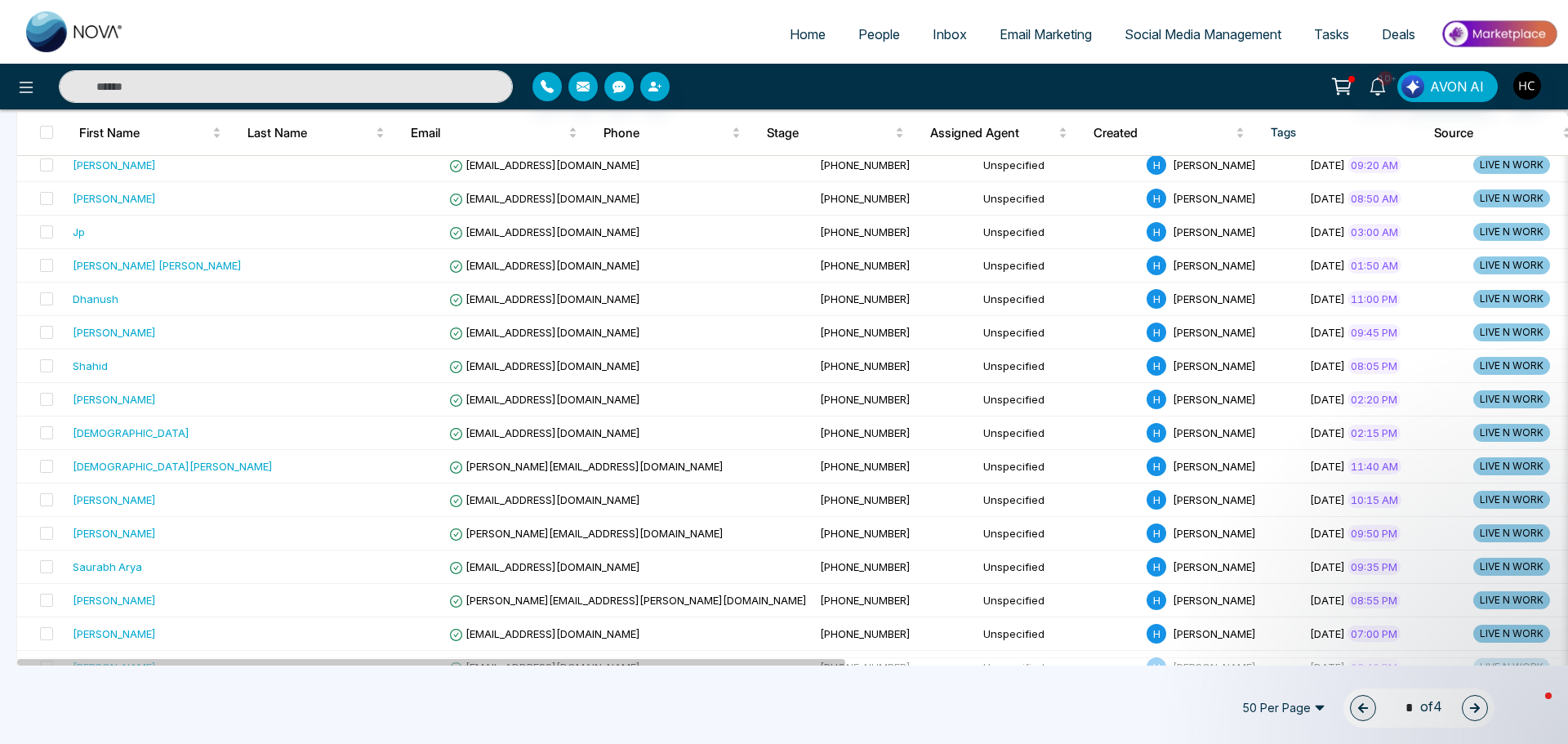
click at [1484, 703] on button "button" at bounding box center [1475, 708] width 26 height 26
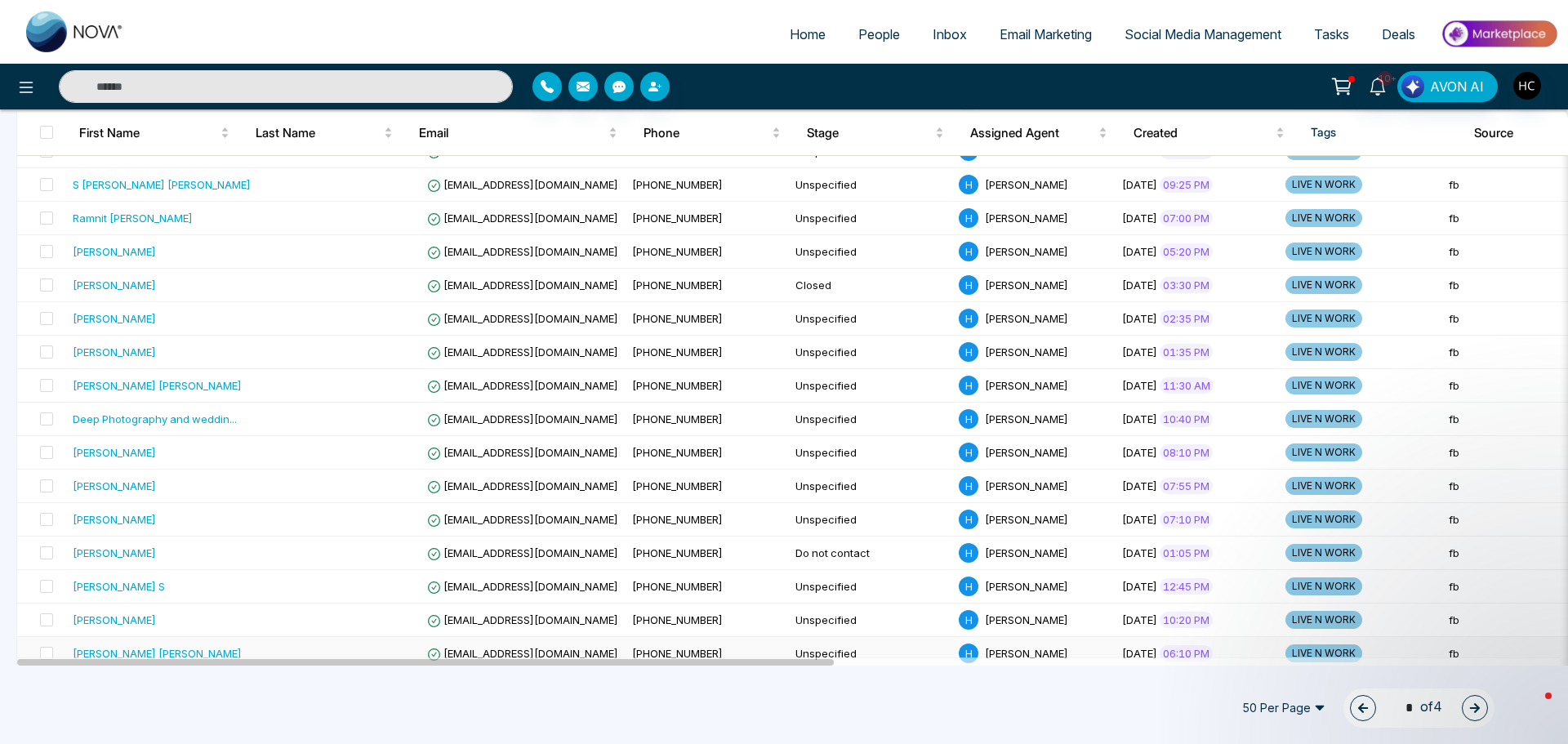
scroll to position [1376, 0]
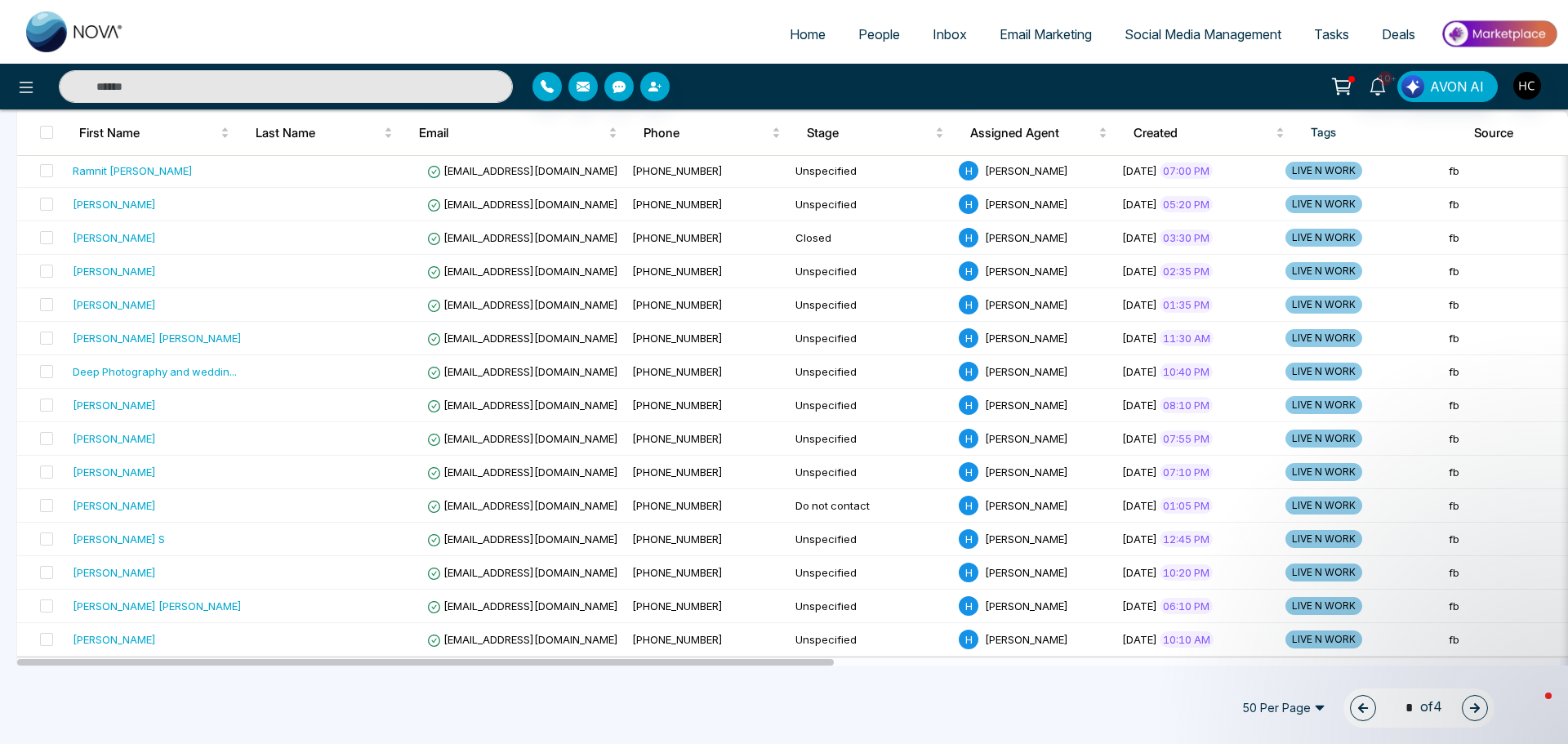
click at [1486, 714] on button "button" at bounding box center [1475, 708] width 26 height 26
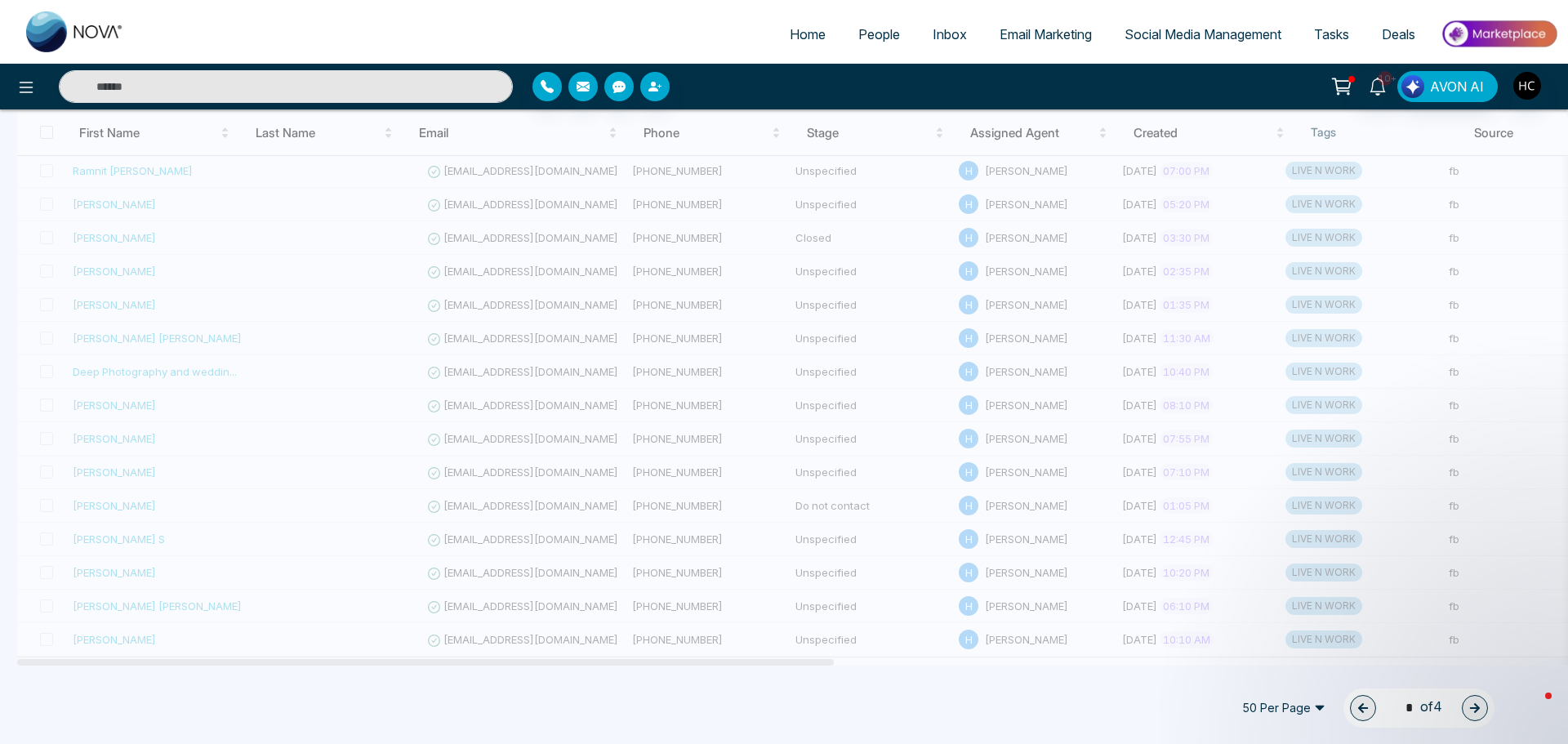
type input "*"
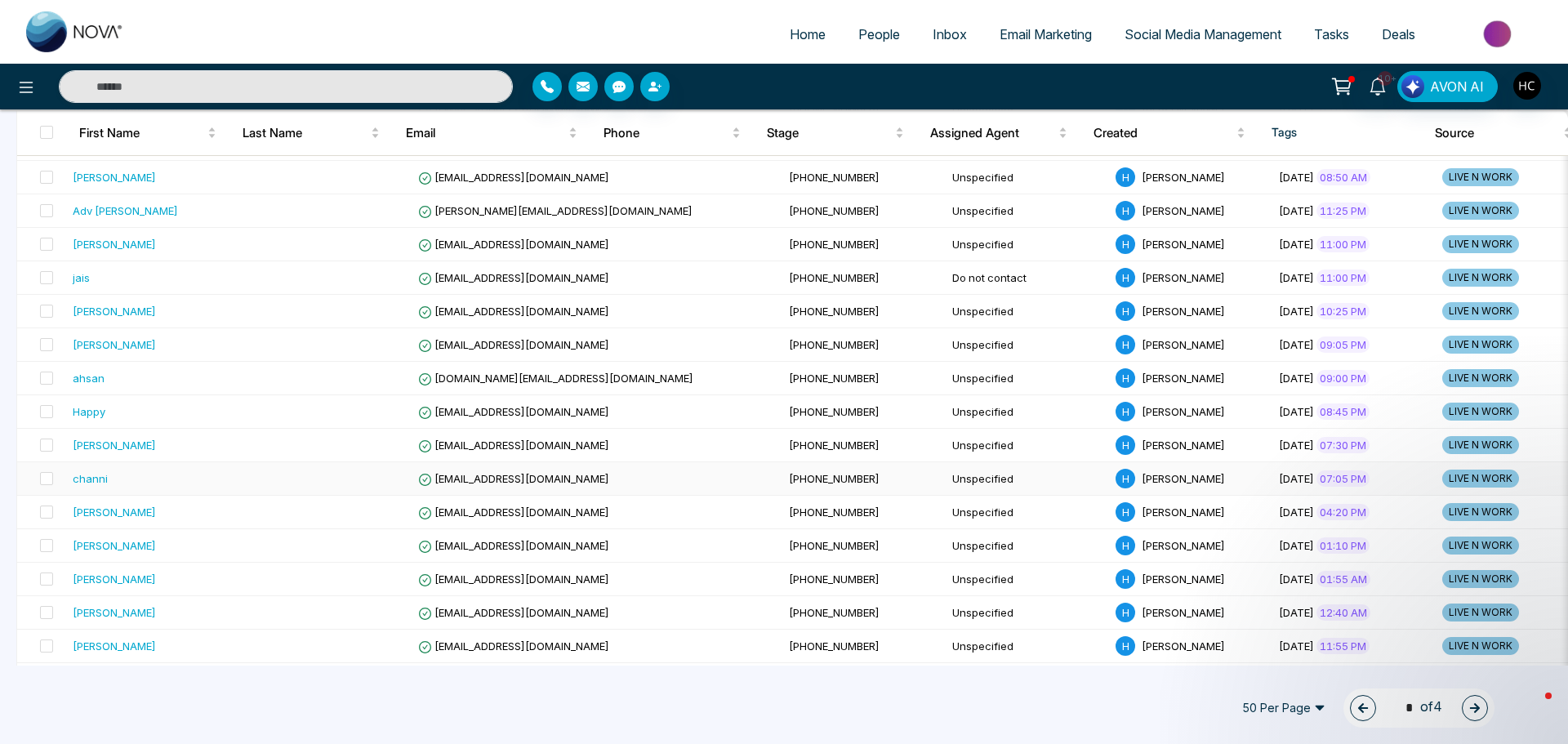
scroll to position [886, 0]
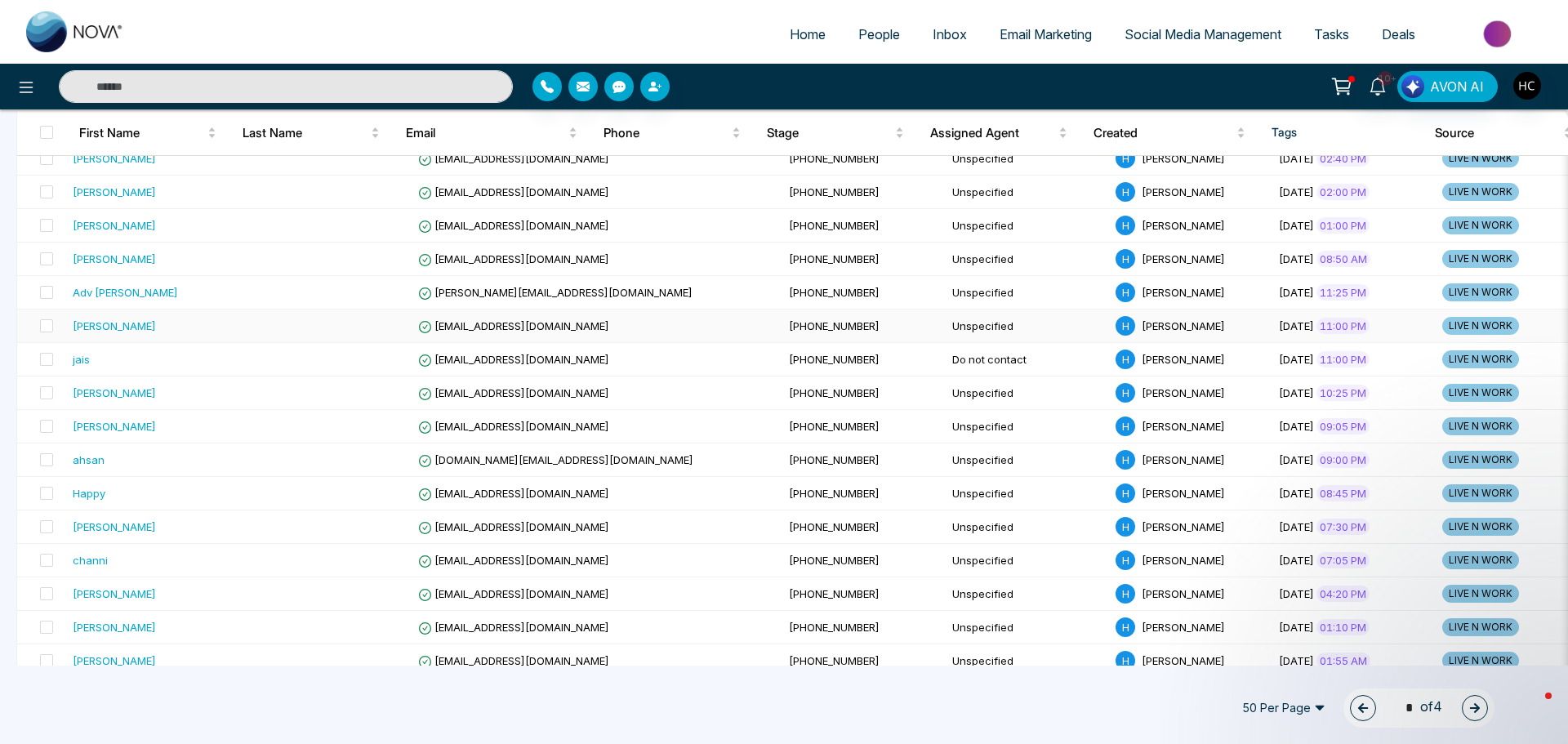
click at [144, 340] on td "[PERSON_NAME]" at bounding box center [157, 326] width 182 height 34
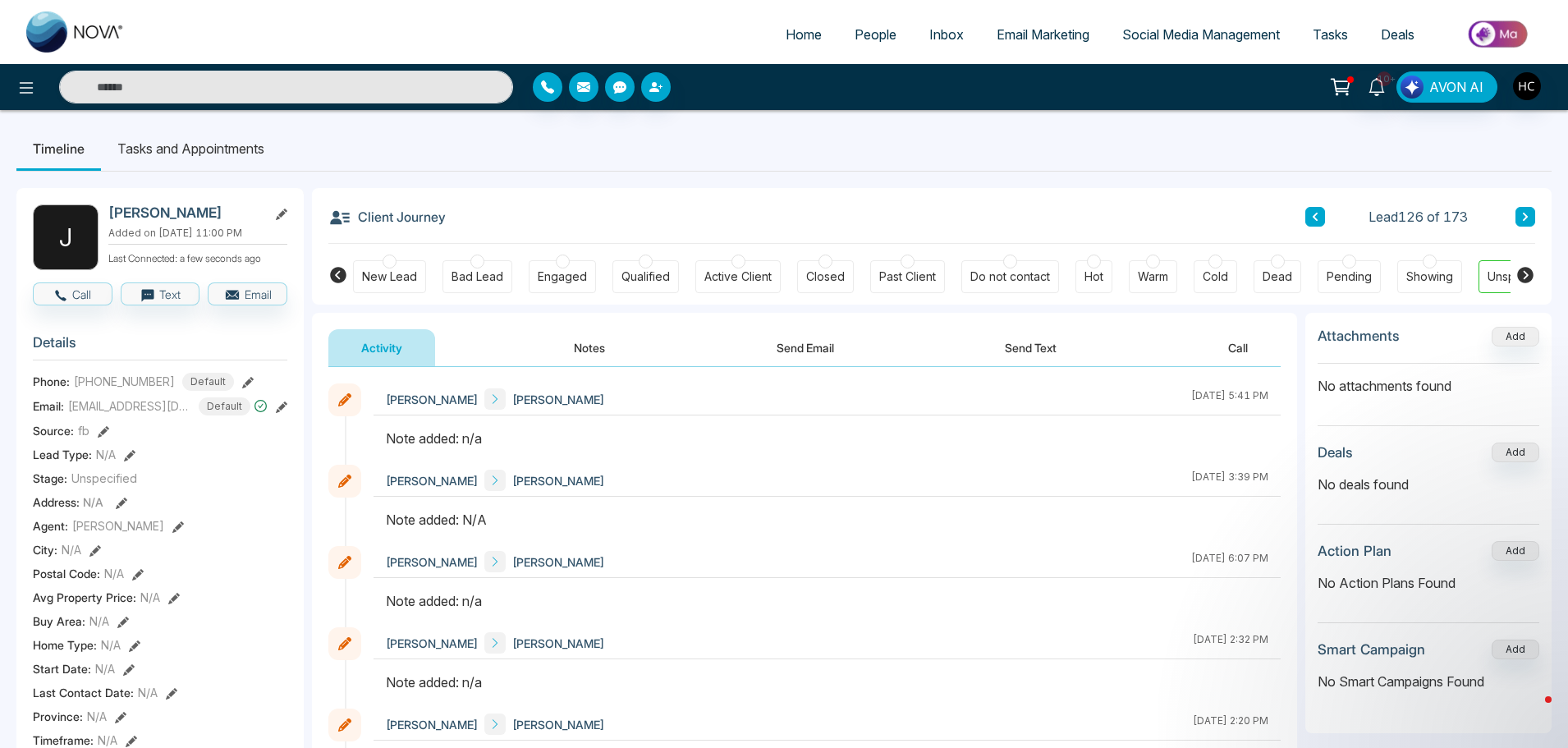
click at [602, 348] on button "Notes" at bounding box center [589, 348] width 97 height 37
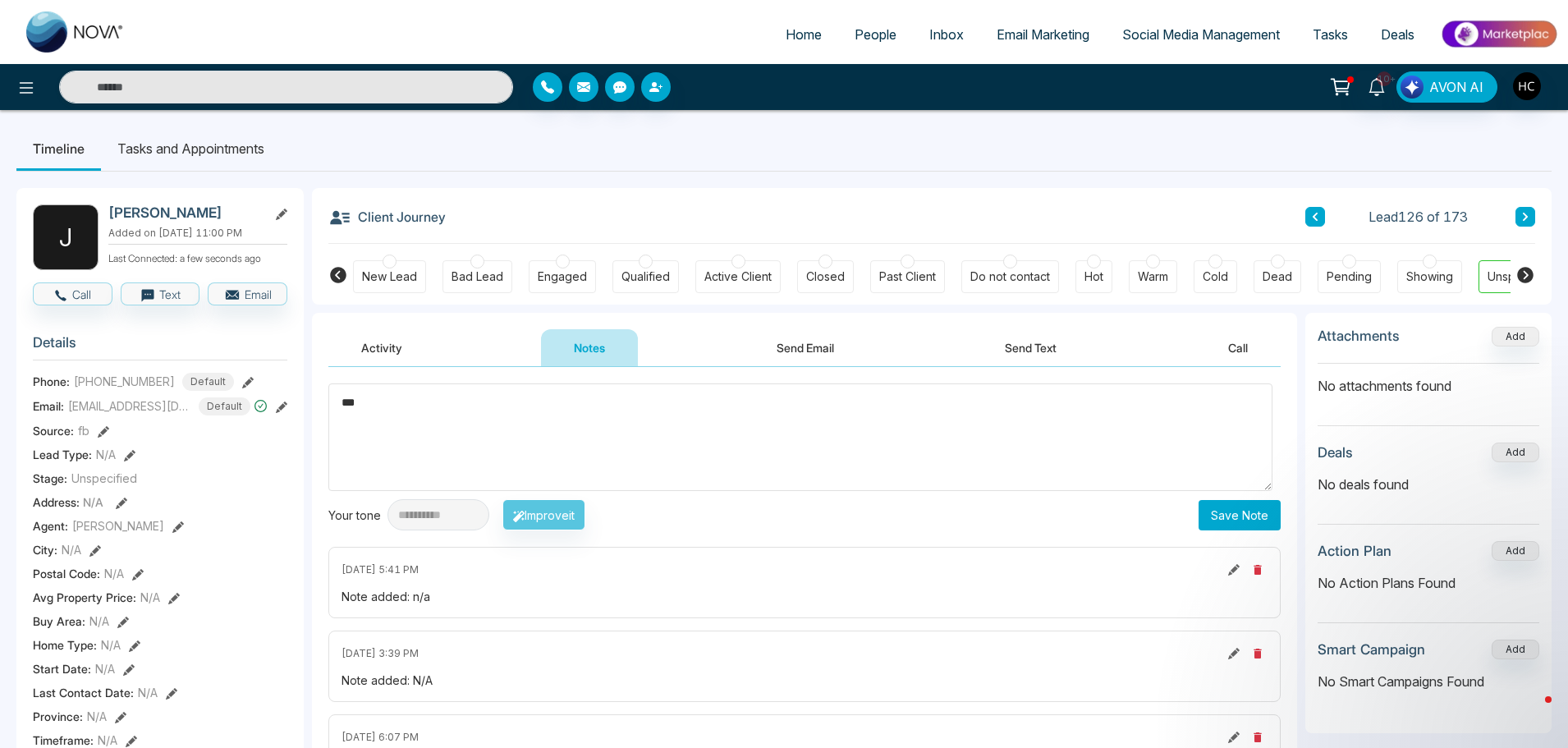
type textarea "***"
click at [1244, 526] on button "Save Note" at bounding box center [1239, 515] width 82 height 30
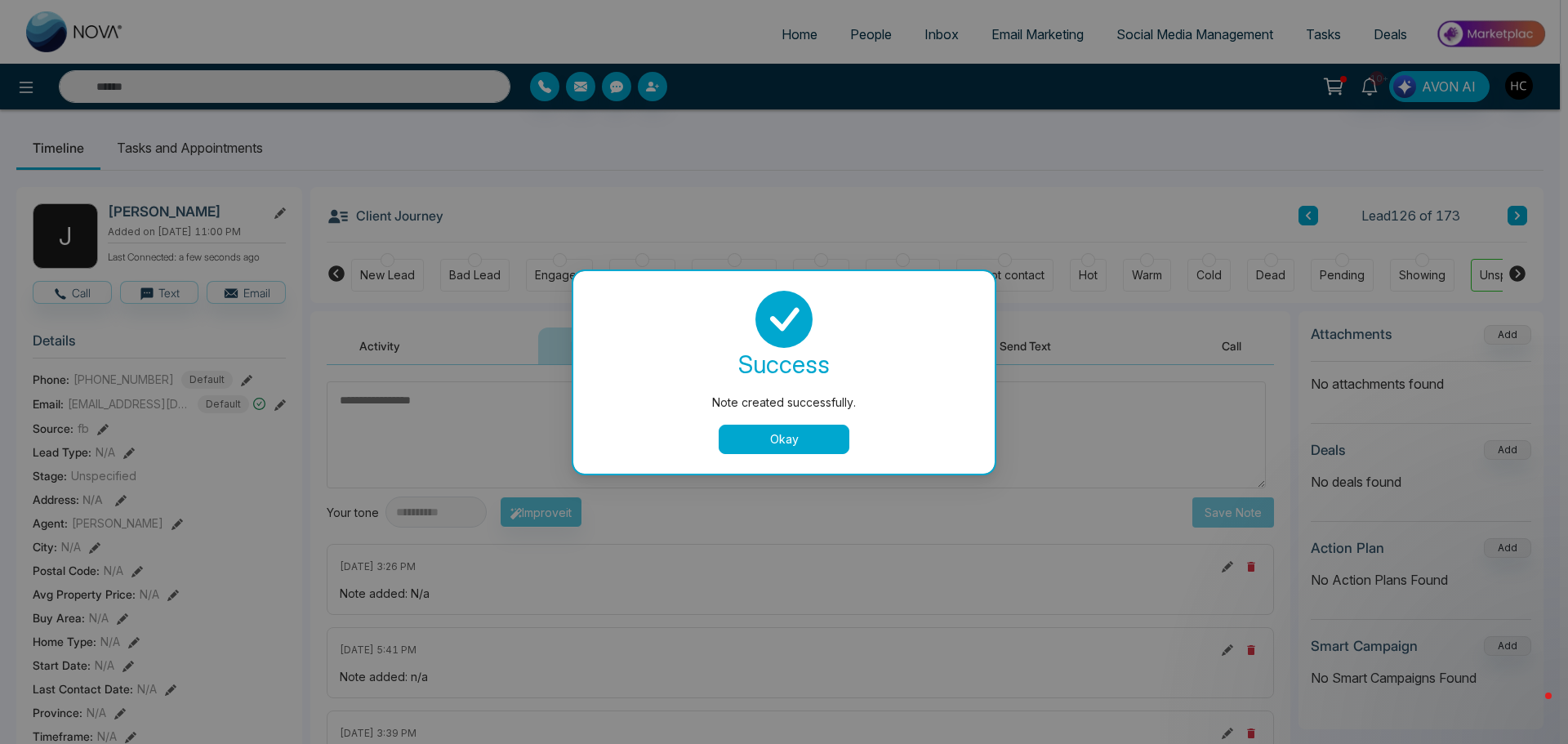
click at [1504, 201] on div "Note created successfully. success Note created successfully. Okay" at bounding box center [784, 372] width 1568 height 744
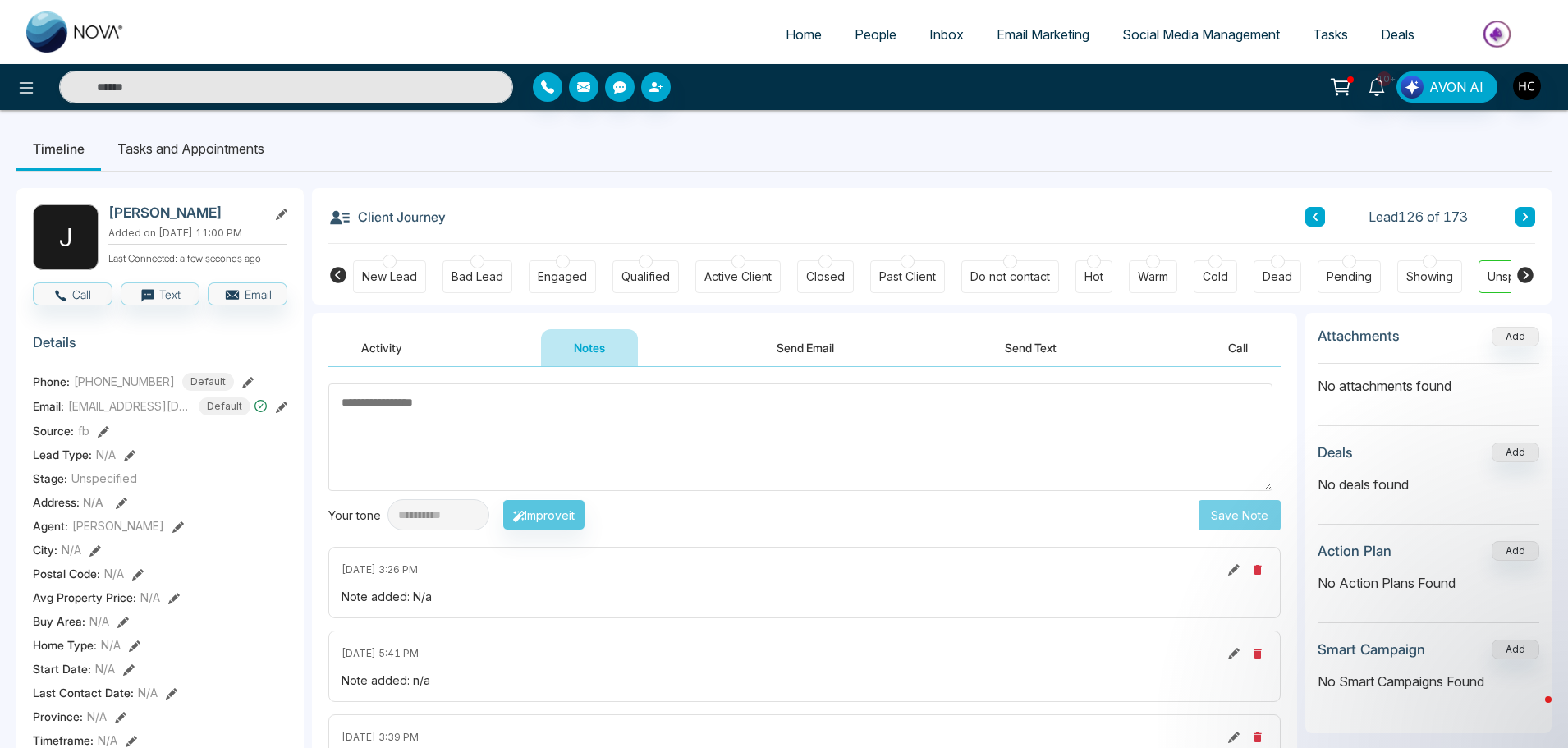
drag, startPoint x: 1525, startPoint y: 218, endPoint x: 1519, endPoint y: 211, distance: 9.2
click at [1524, 210] on button at bounding box center [1525, 217] width 20 height 20
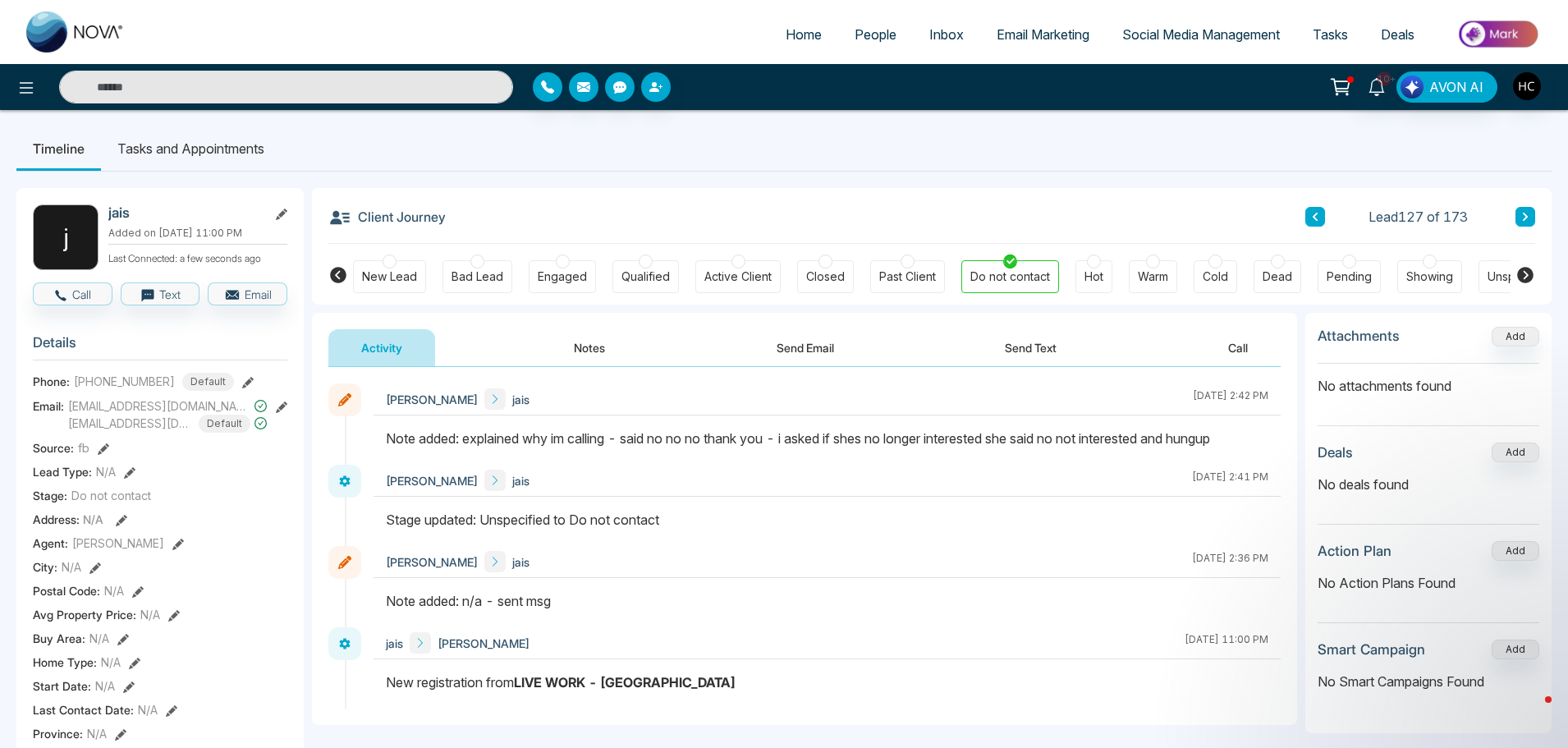
click at [1531, 211] on button at bounding box center [1525, 217] width 20 height 20
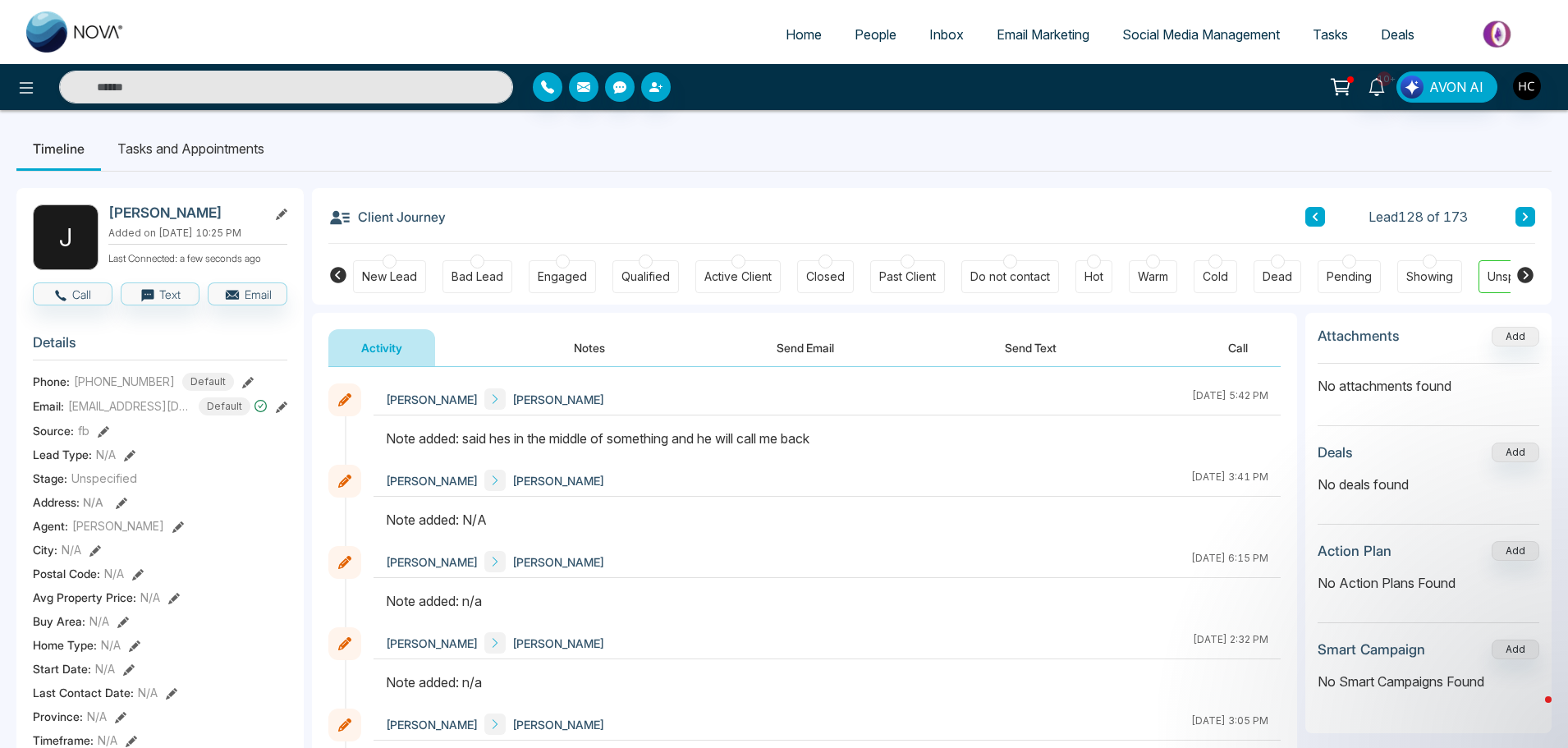
click at [1521, 215] on icon at bounding box center [1525, 216] width 8 height 10
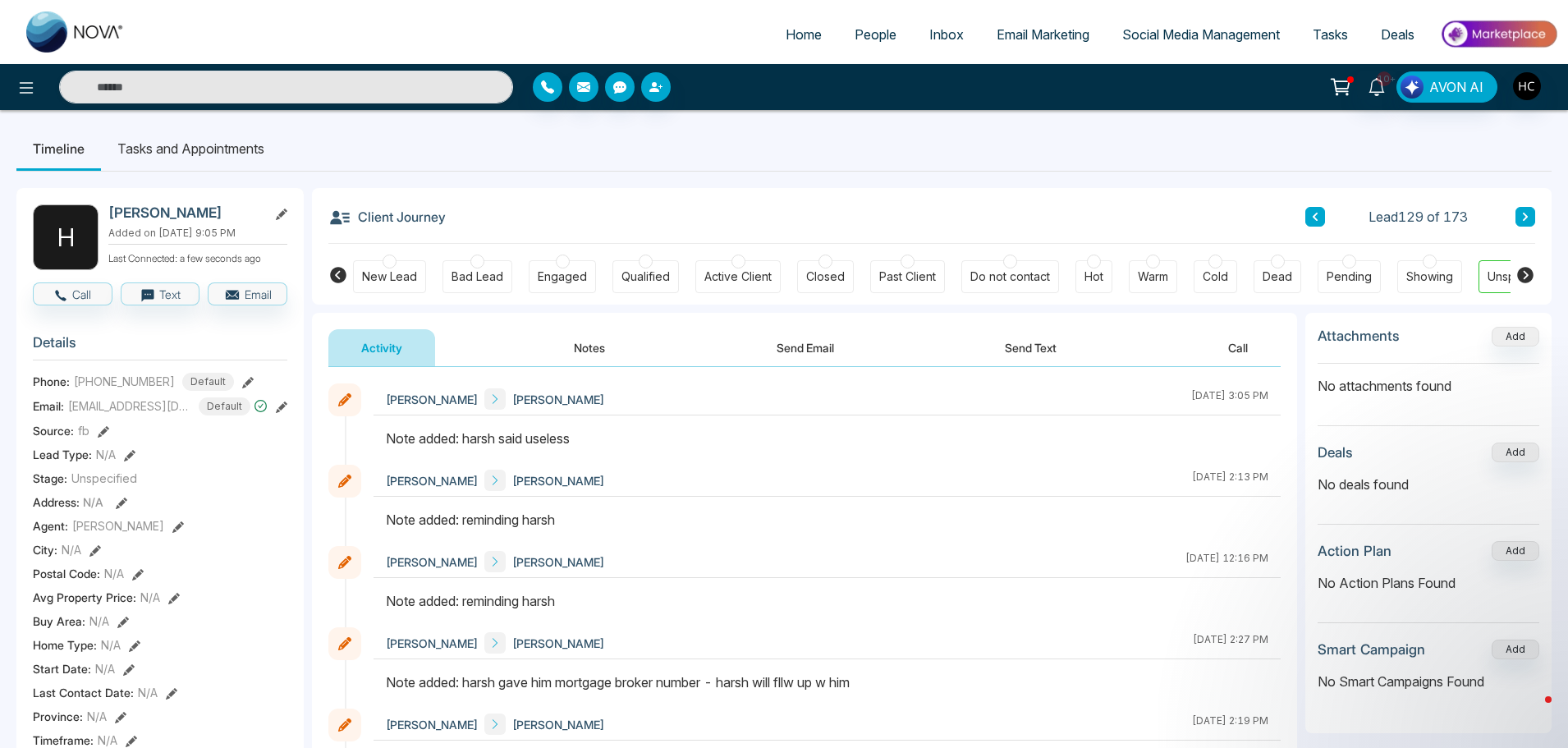
click at [1325, 213] on div "Lead 129 of 173" at bounding box center [1419, 217] width 230 height 20
click at [1305, 218] on div "Client Journey Lead 129 of 173" at bounding box center [931, 216] width 1207 height 55
click at [1319, 212] on button at bounding box center [1314, 217] width 20 height 20
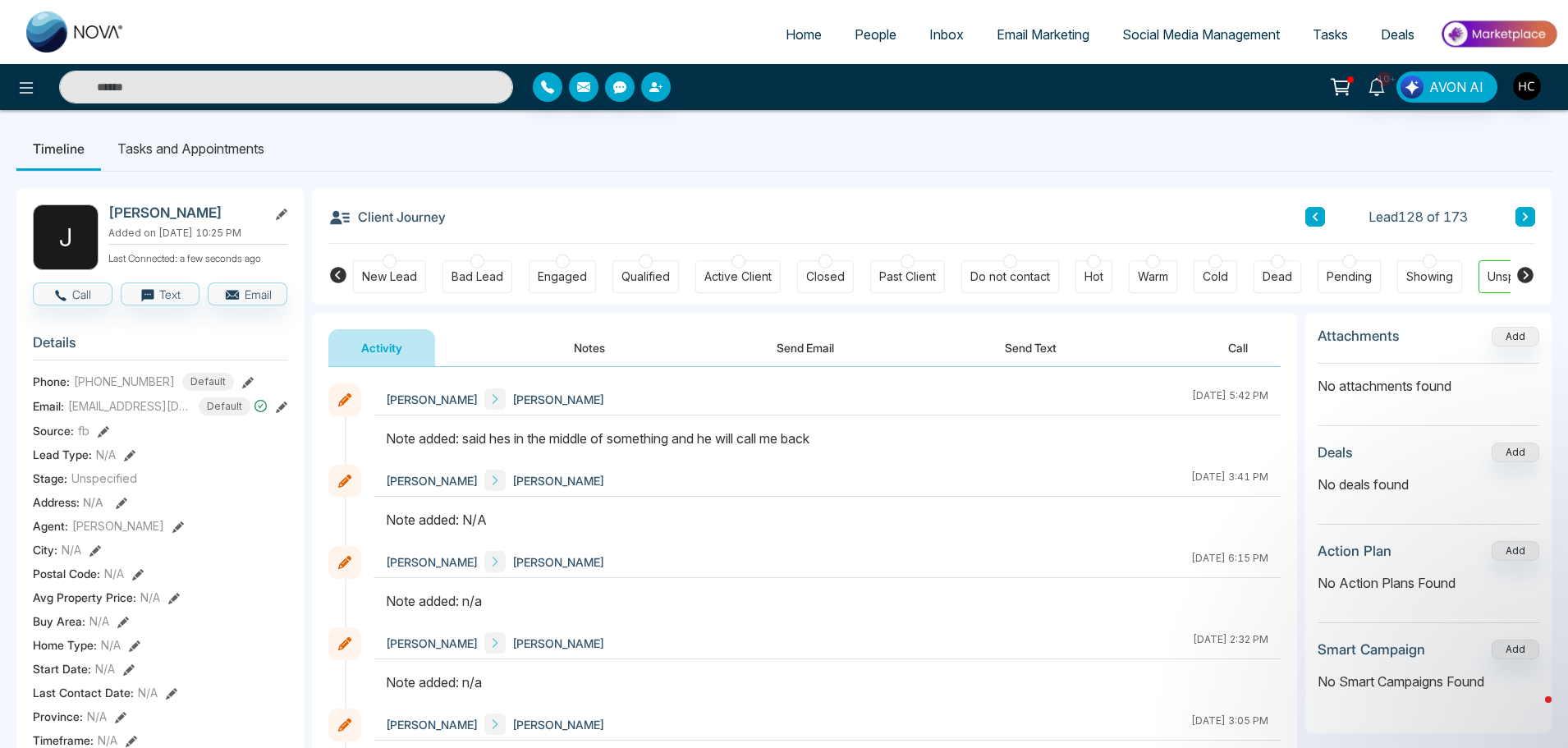
click at [601, 348] on button "Notes" at bounding box center [589, 348] width 97 height 37
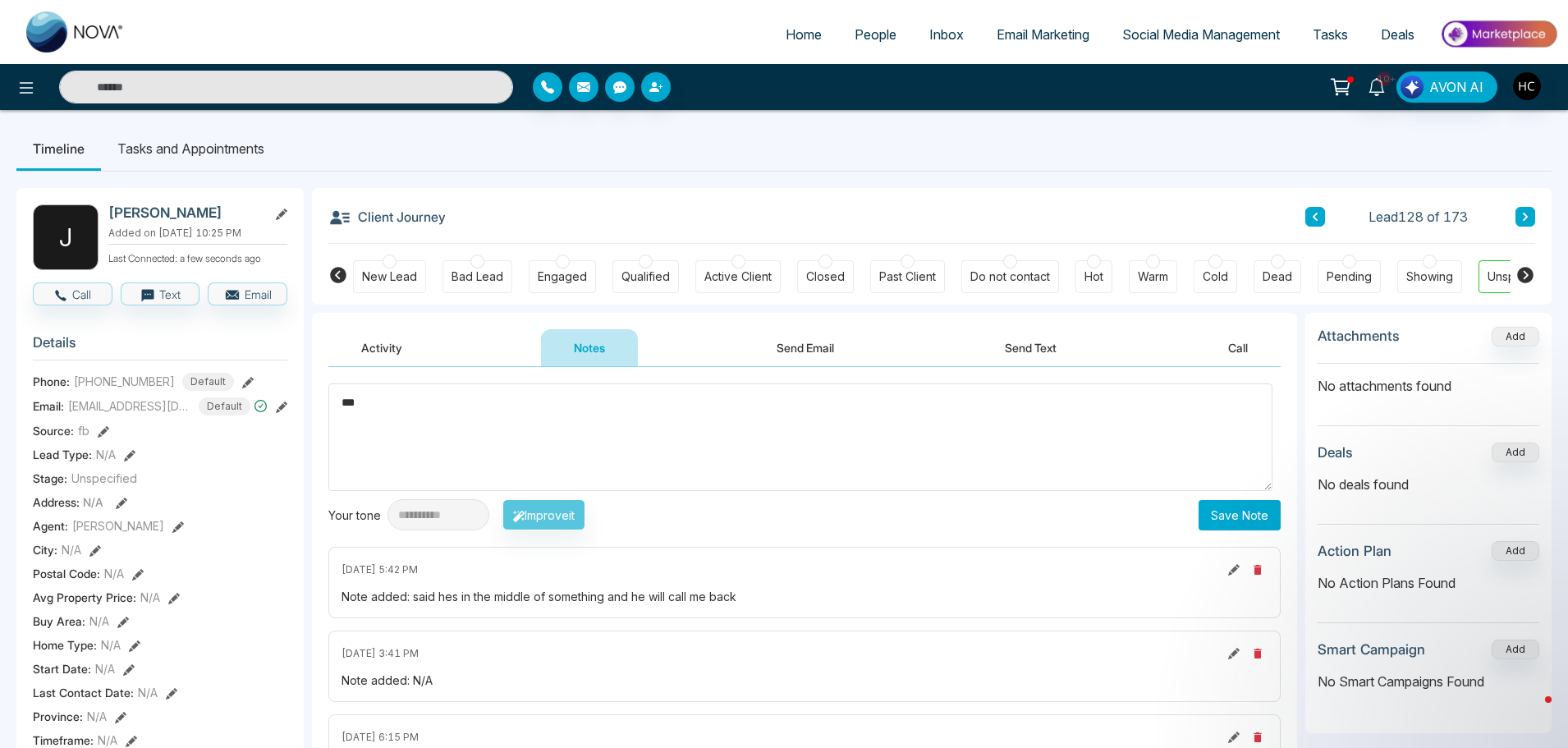
type textarea "***"
click at [1221, 507] on button "Save Note" at bounding box center [1239, 515] width 82 height 30
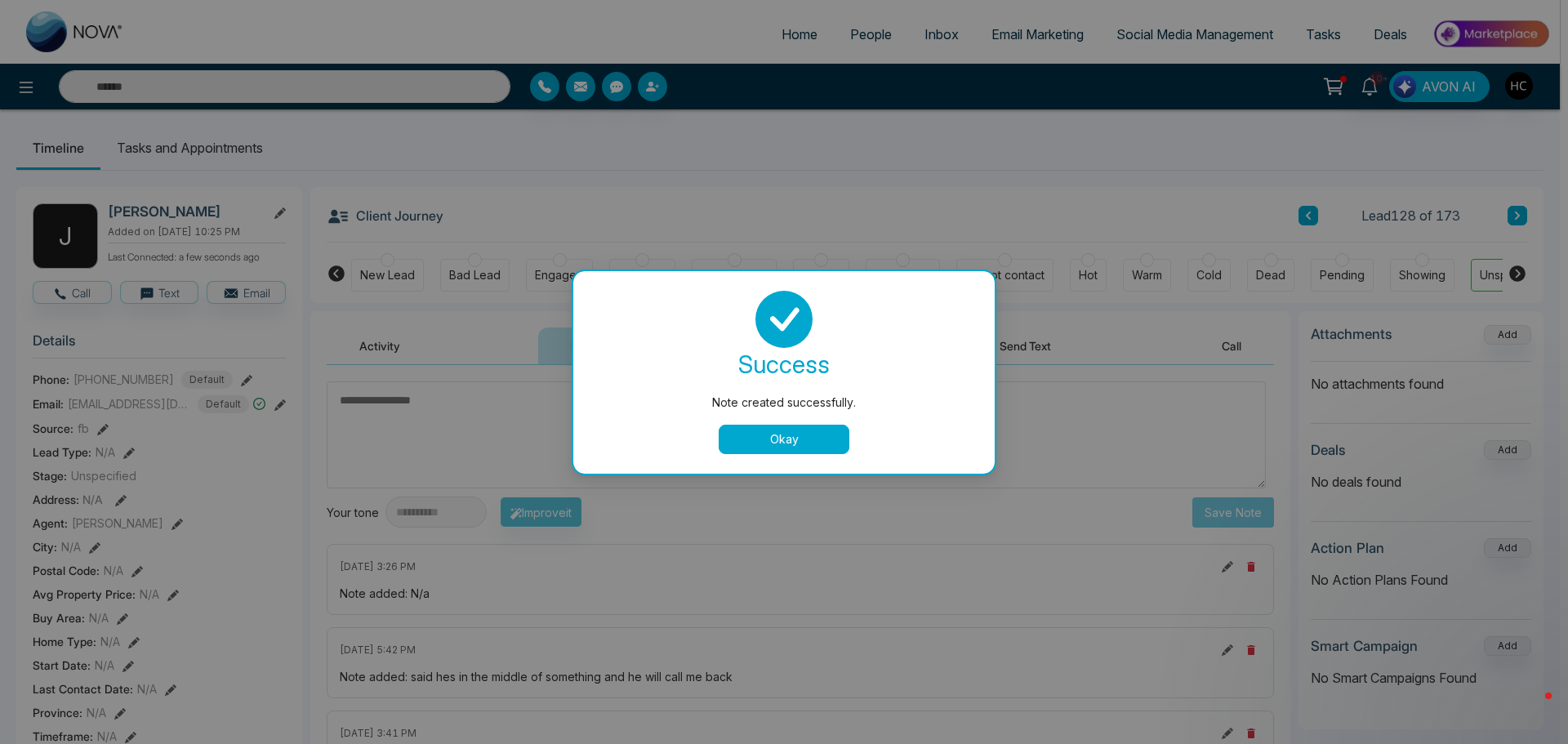
click at [751, 435] on button "Okay" at bounding box center [784, 440] width 131 height 29
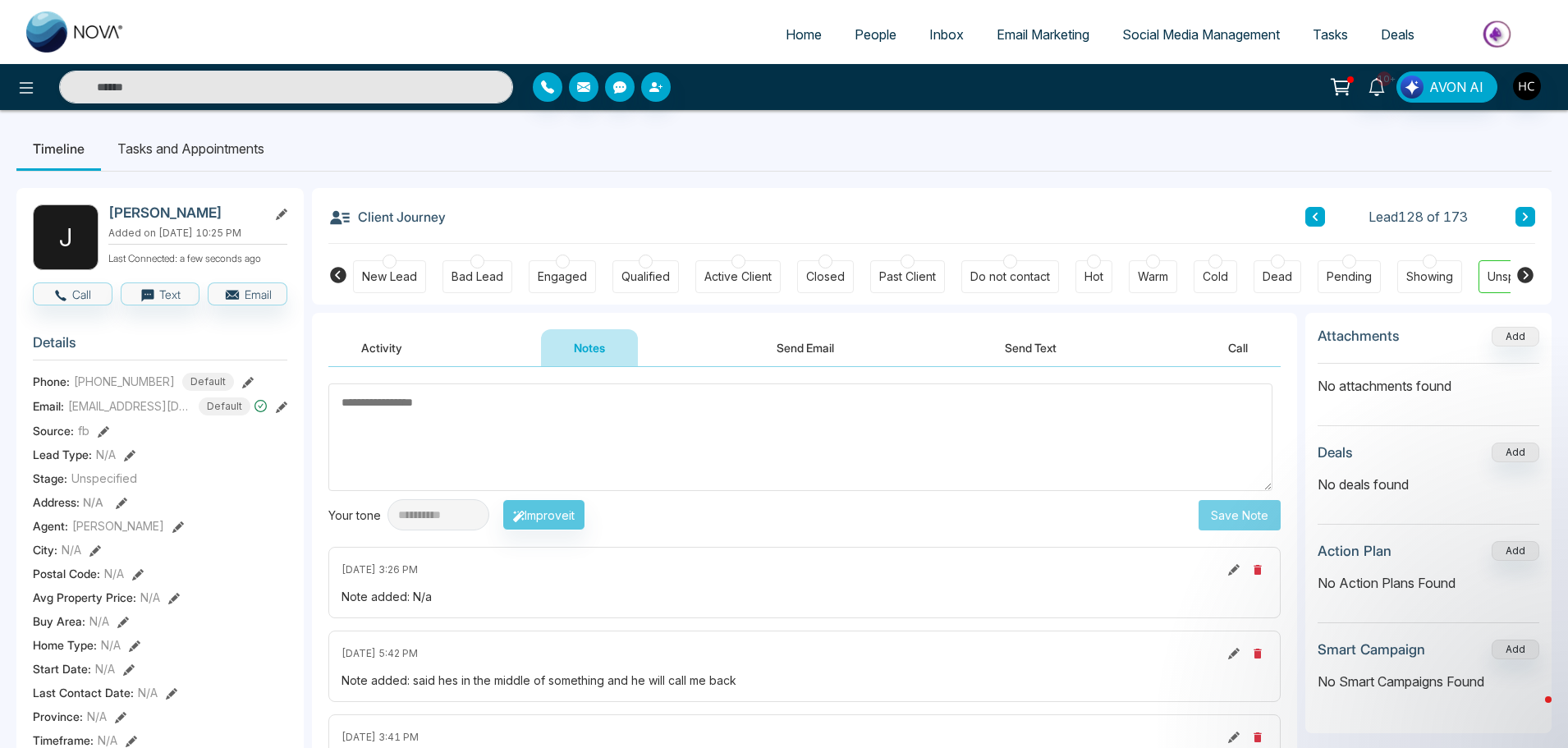
click at [1518, 206] on div "Client Journey Lead 128 of 173" at bounding box center [931, 216] width 1207 height 55
click at [1519, 214] on button at bounding box center [1525, 217] width 20 height 20
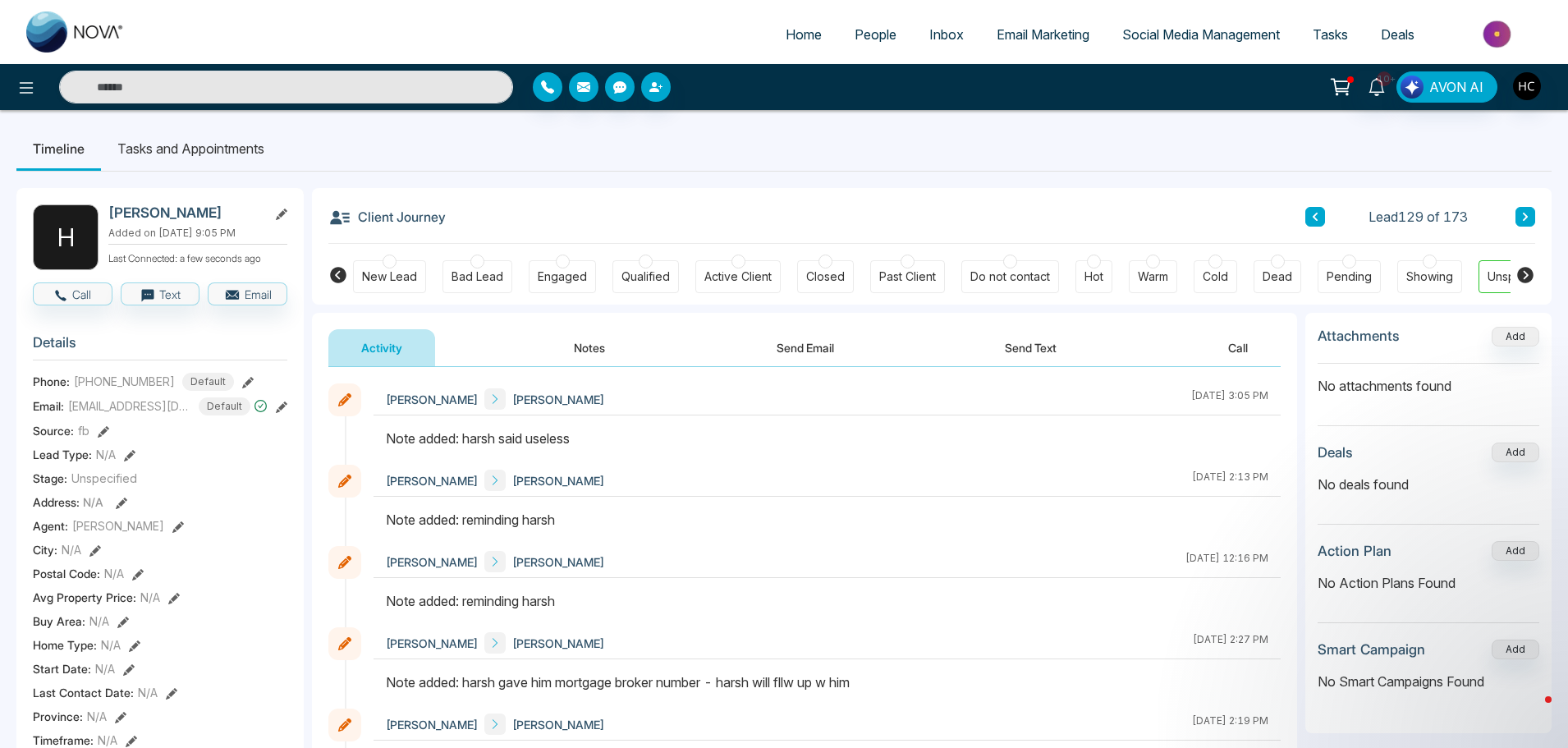
click at [1519, 209] on button at bounding box center [1525, 217] width 20 height 20
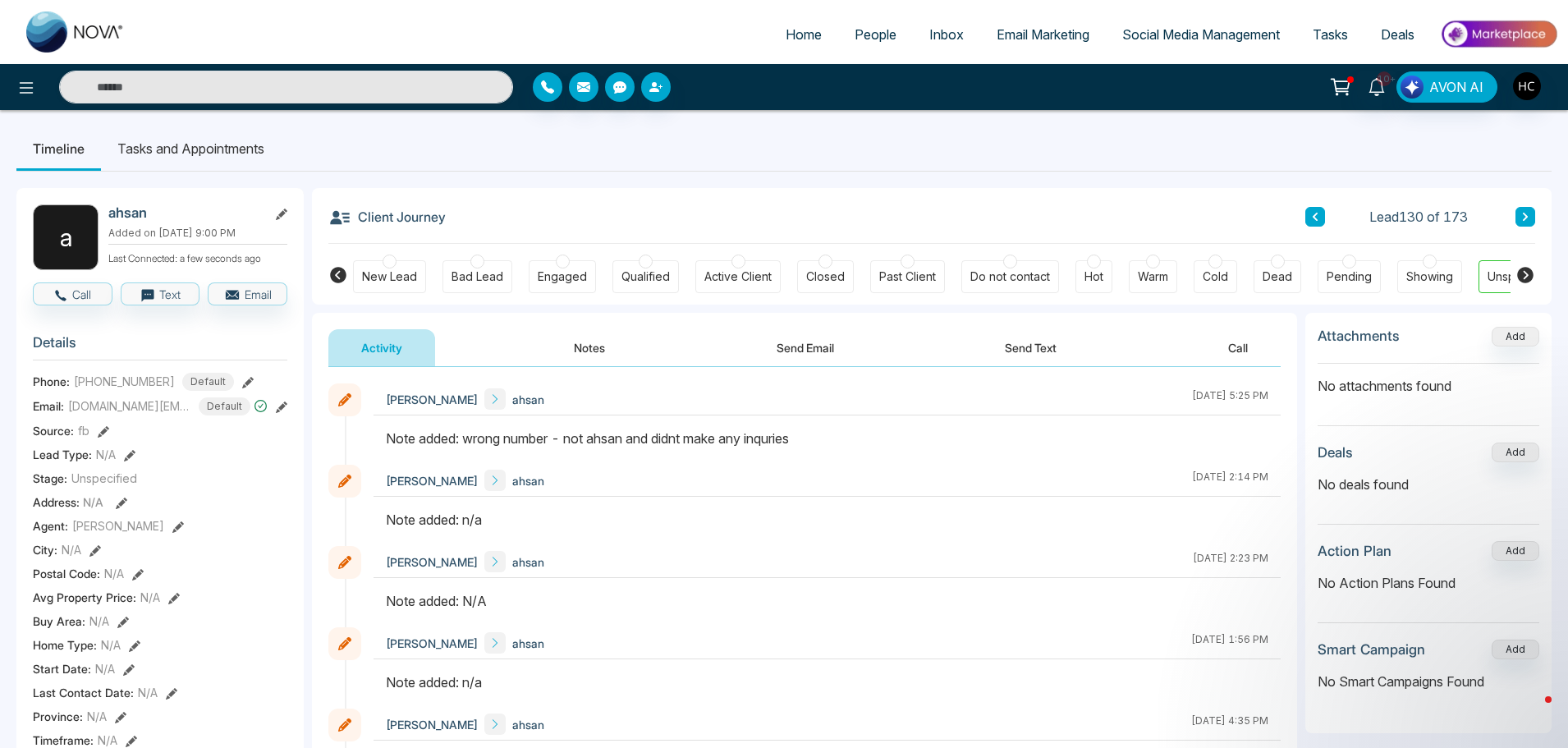
click at [1532, 209] on button at bounding box center [1525, 217] width 20 height 20
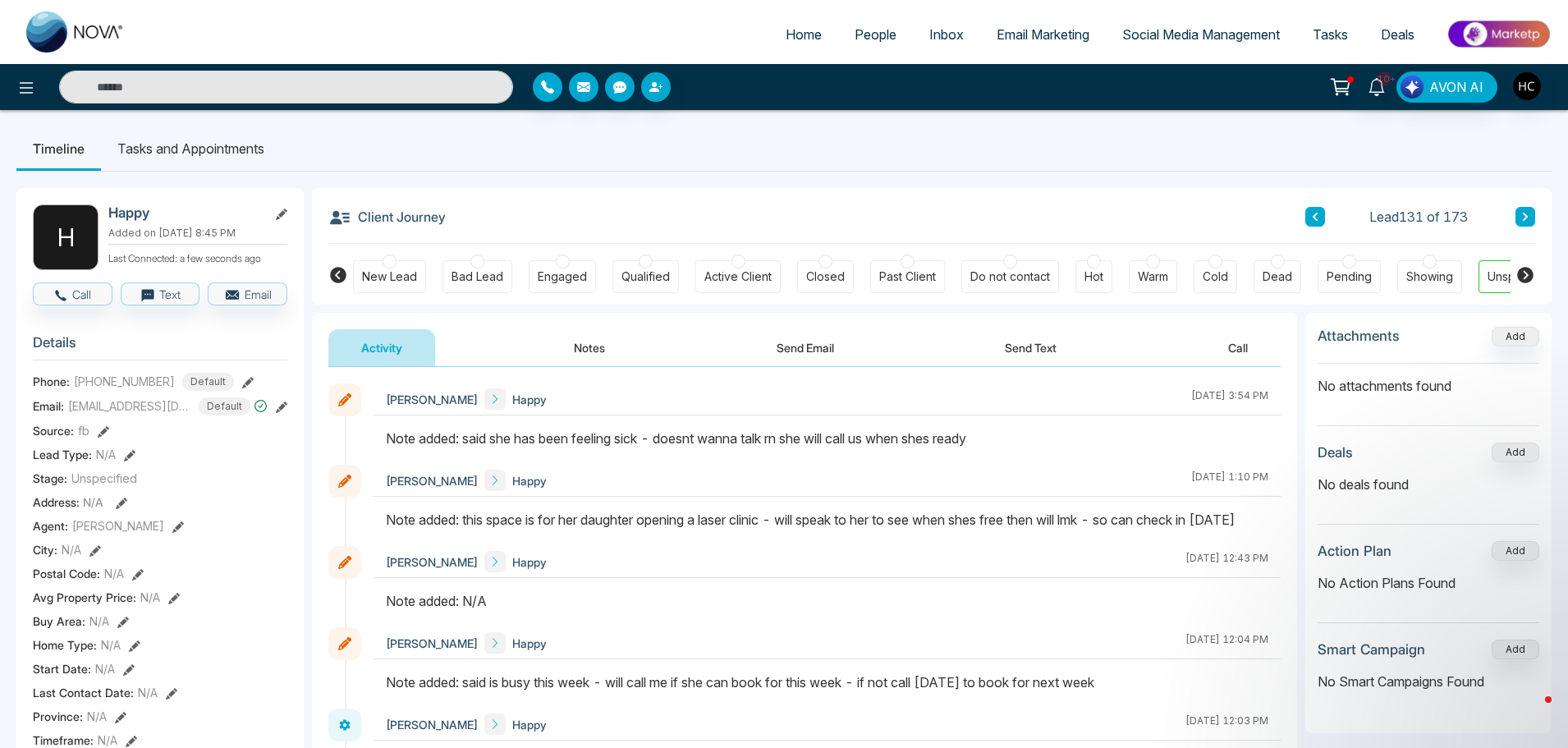
click at [1518, 217] on button at bounding box center [1525, 217] width 20 height 20
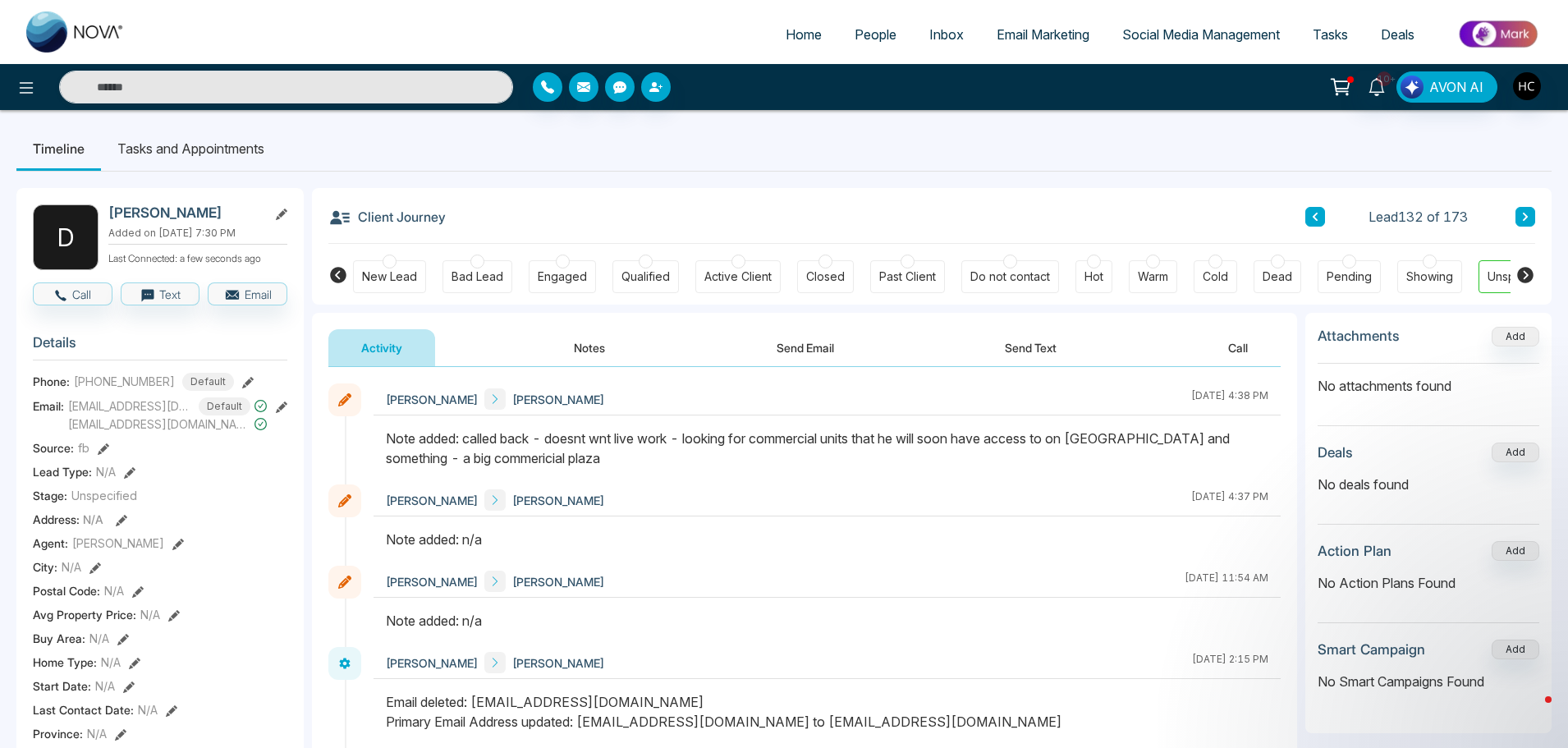
click at [1522, 212] on icon at bounding box center [1525, 216] width 8 height 10
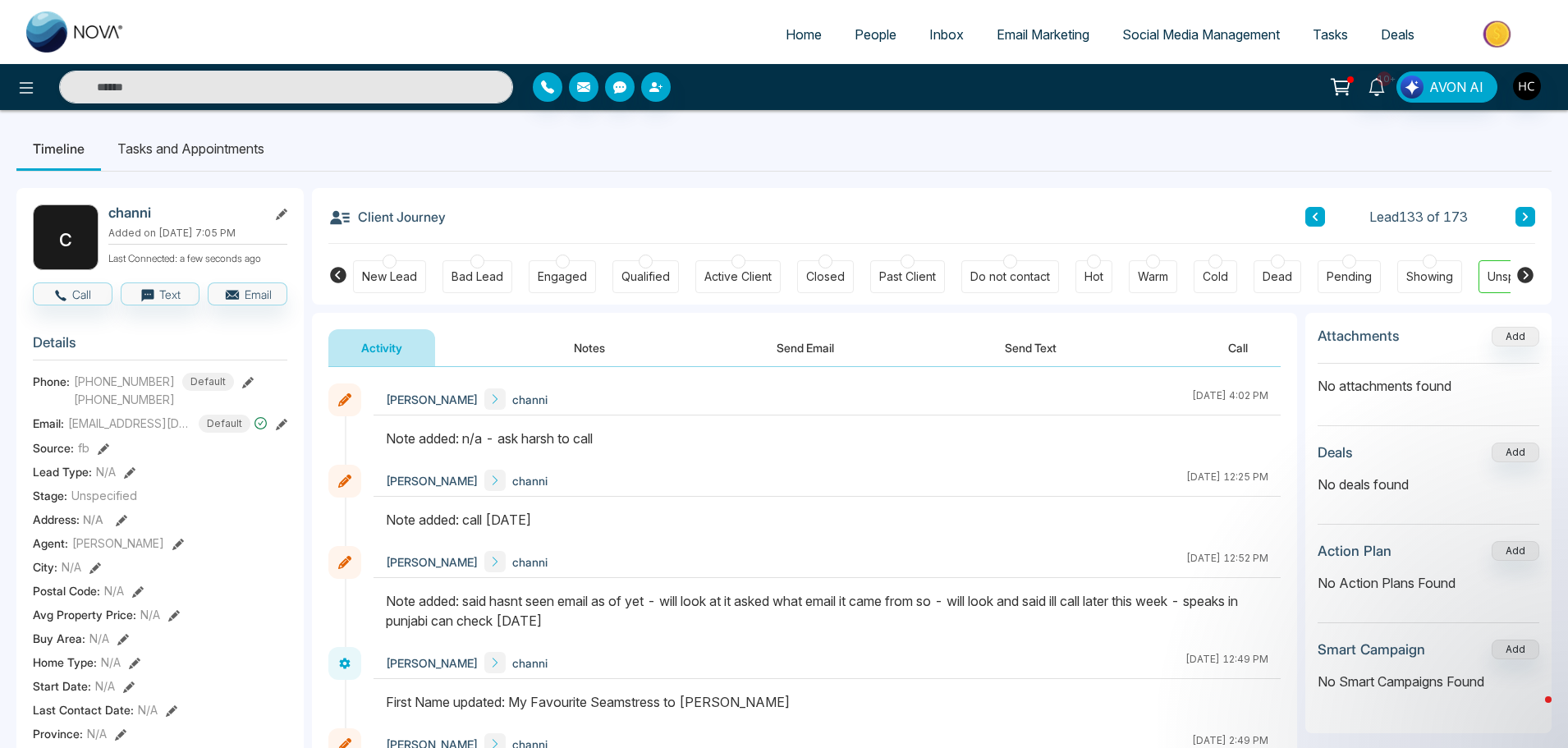
click at [1511, 220] on div "Lead 133 of 173" at bounding box center [1419, 217] width 230 height 20
click at [1523, 214] on icon at bounding box center [1525, 216] width 8 height 10
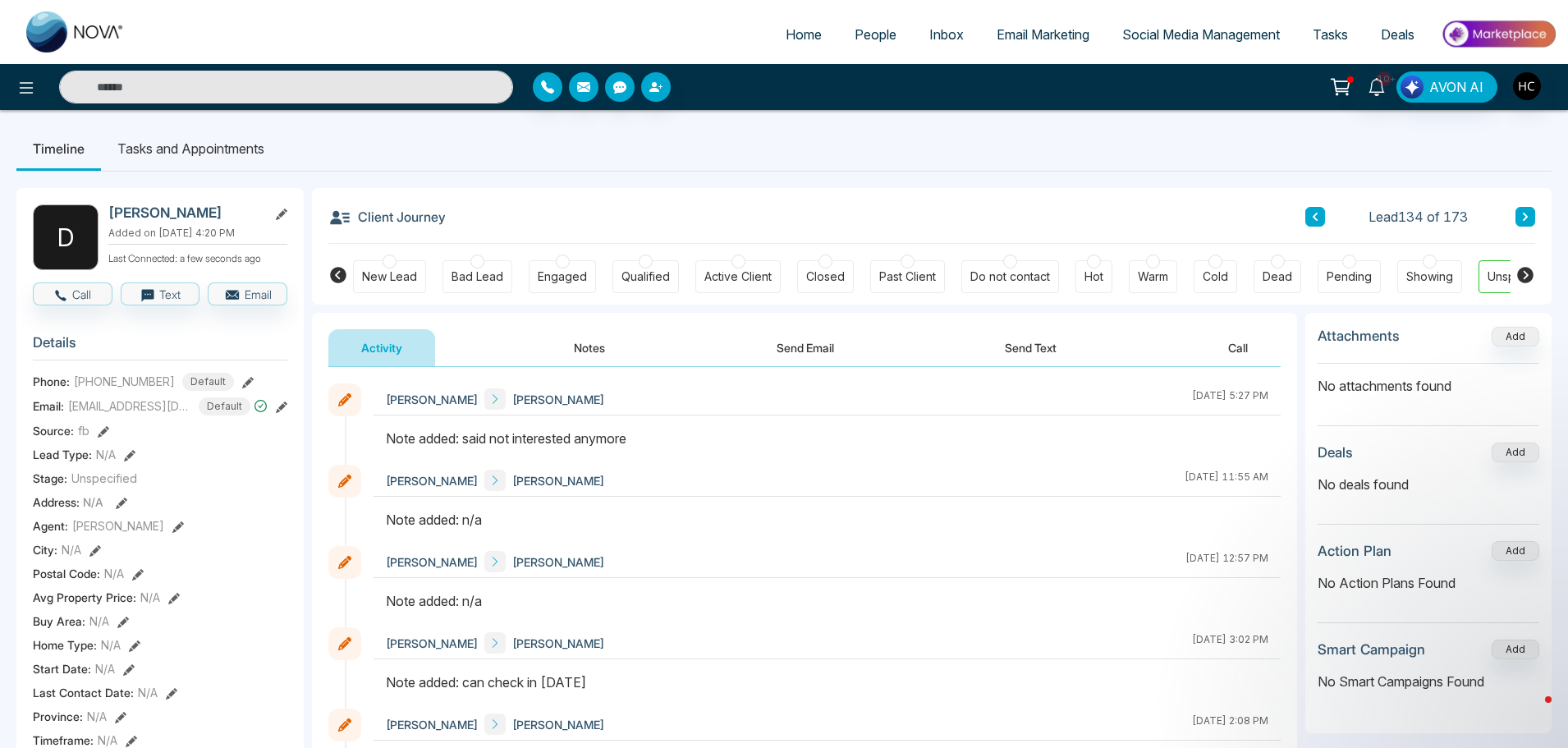
click at [1532, 217] on button at bounding box center [1525, 217] width 20 height 20
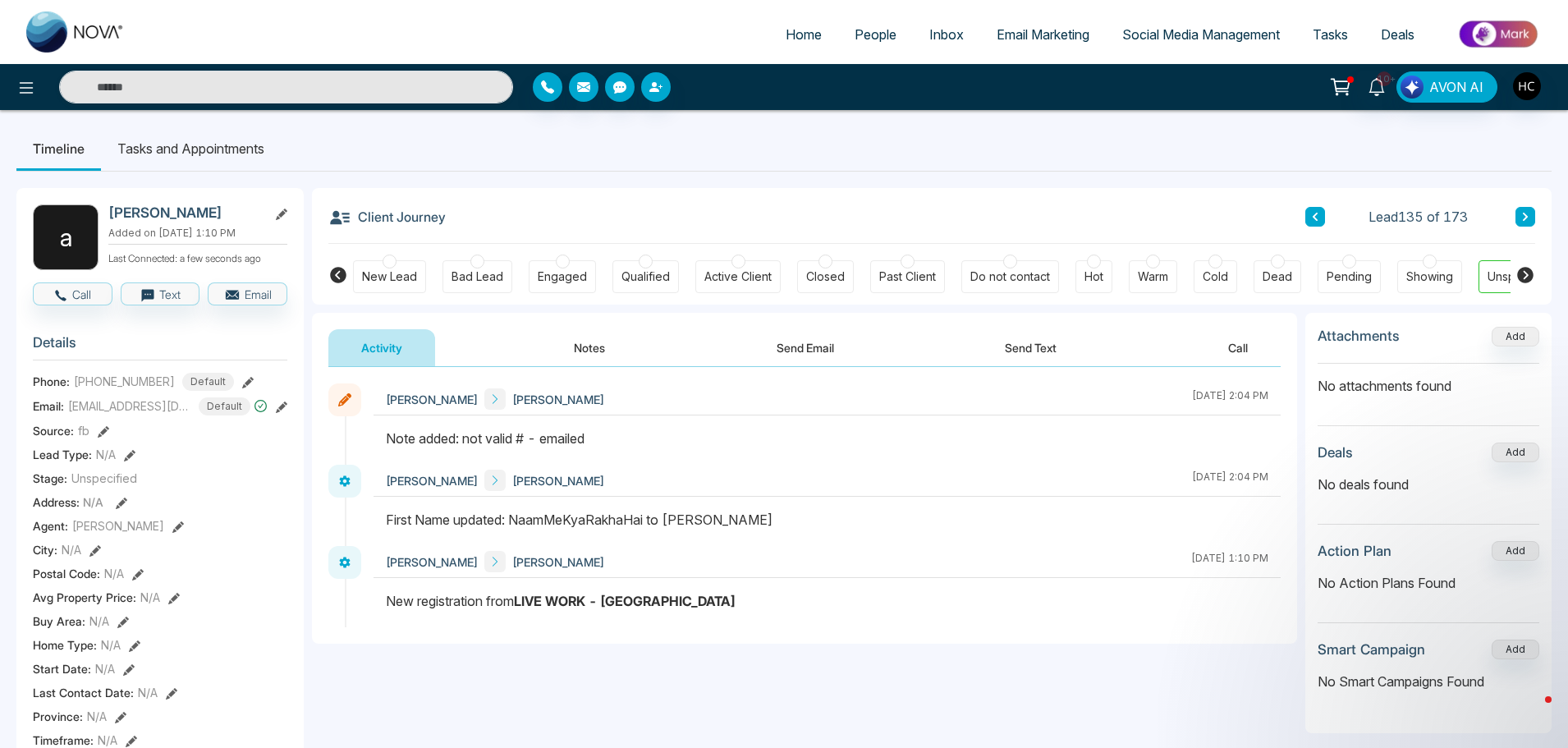
click at [1521, 221] on icon at bounding box center [1525, 216] width 8 height 10
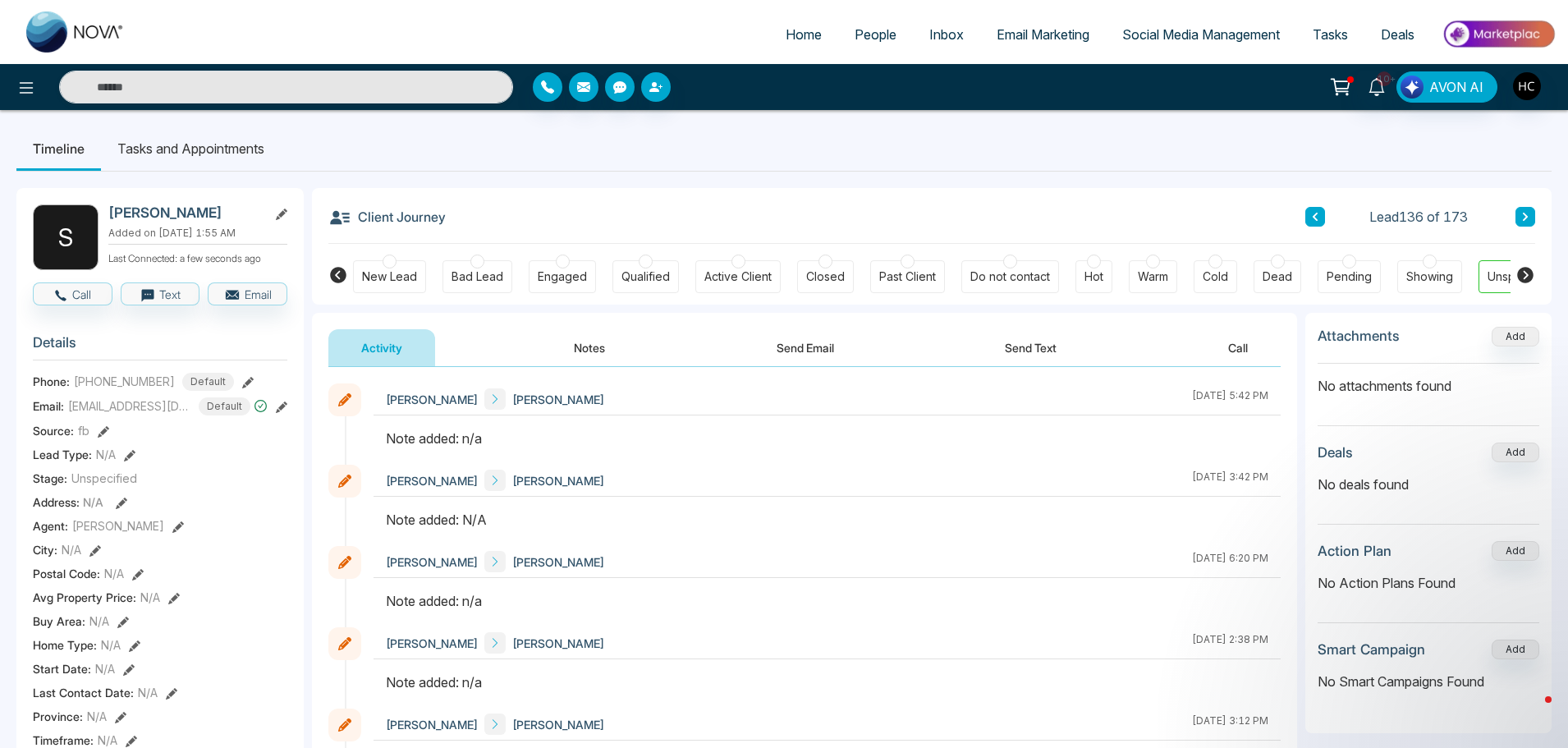
click at [547, 337] on button "Notes" at bounding box center [589, 348] width 97 height 37
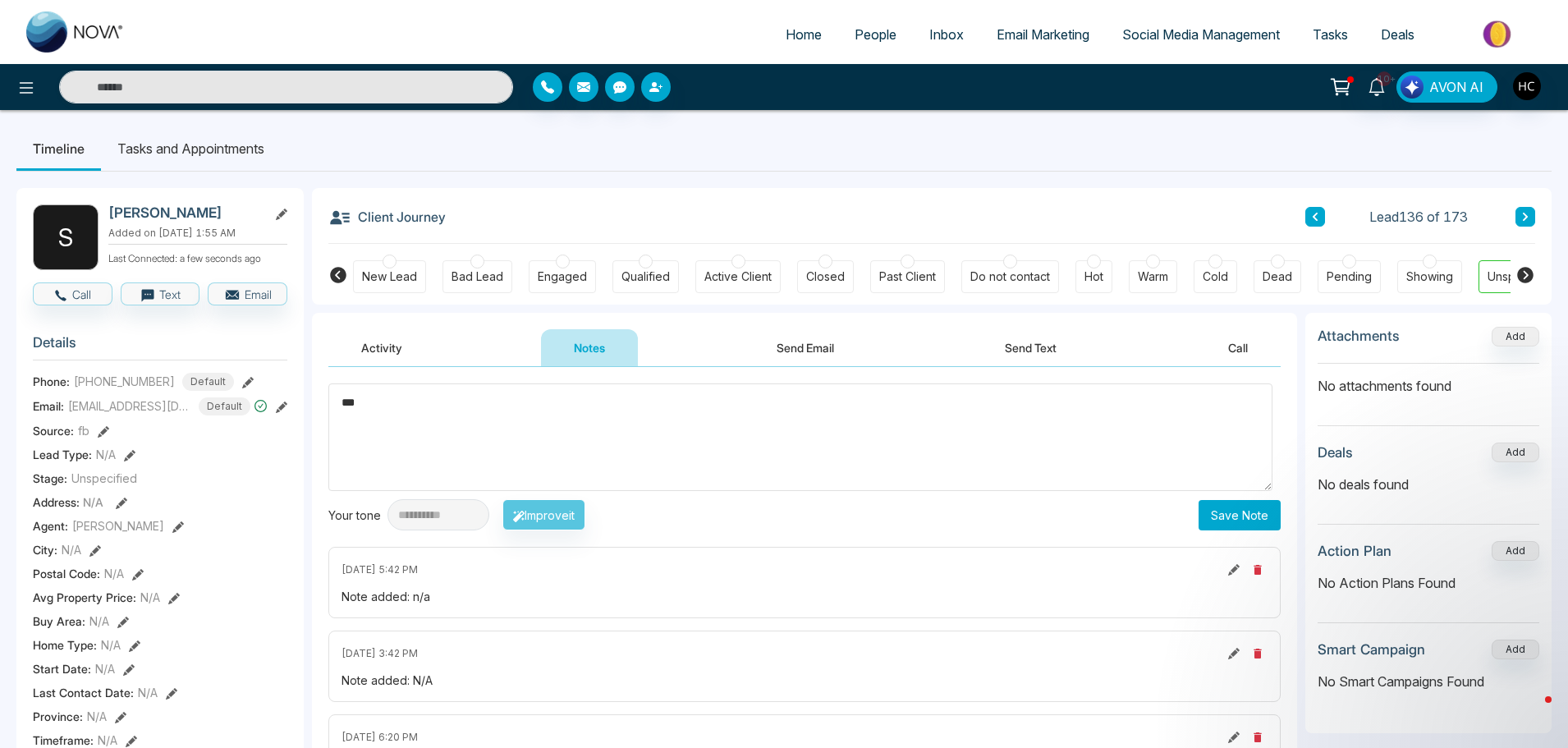
type textarea "***"
click at [1221, 517] on button "Save Note" at bounding box center [1239, 515] width 82 height 30
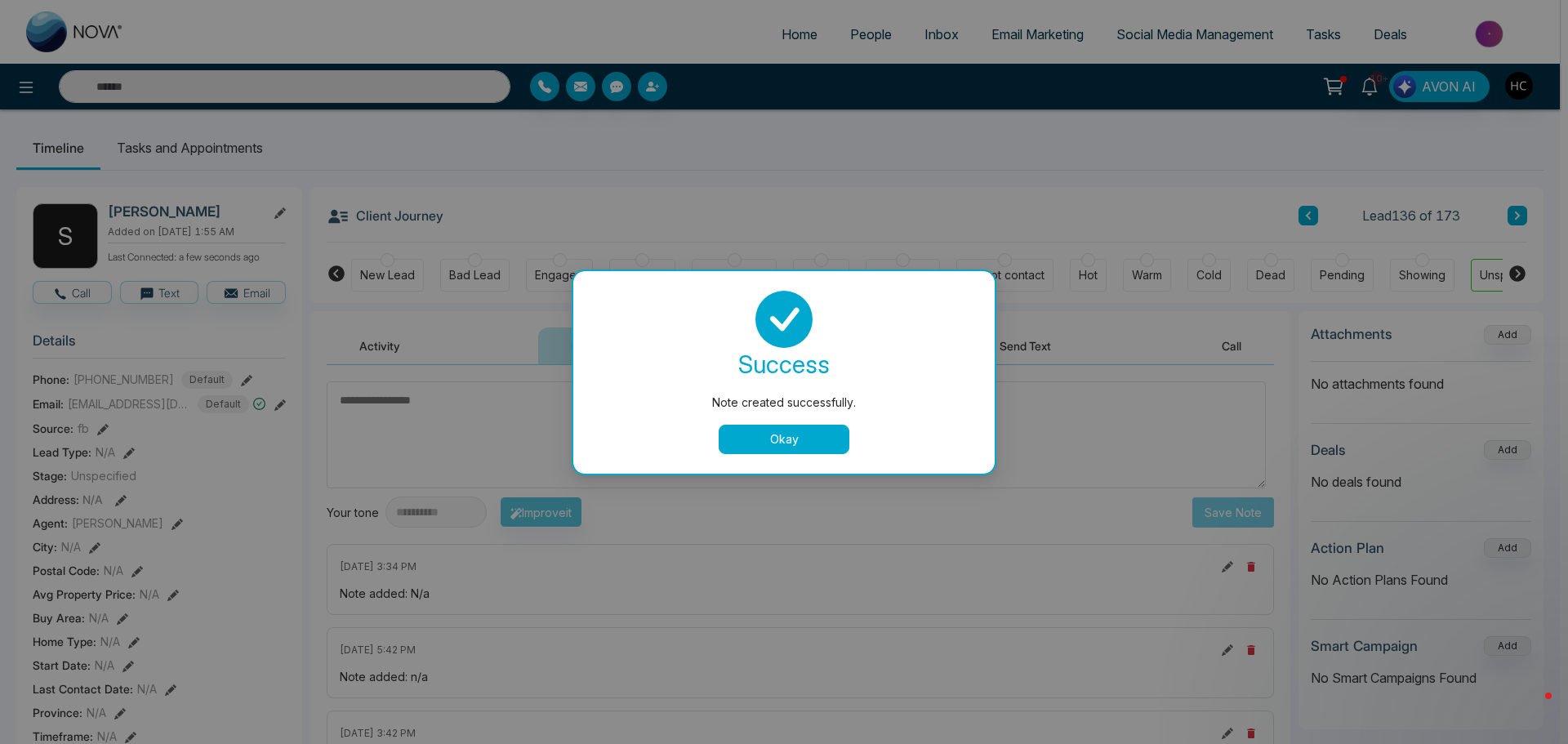
click at [784, 441] on button "Okay" at bounding box center [784, 440] width 131 height 29
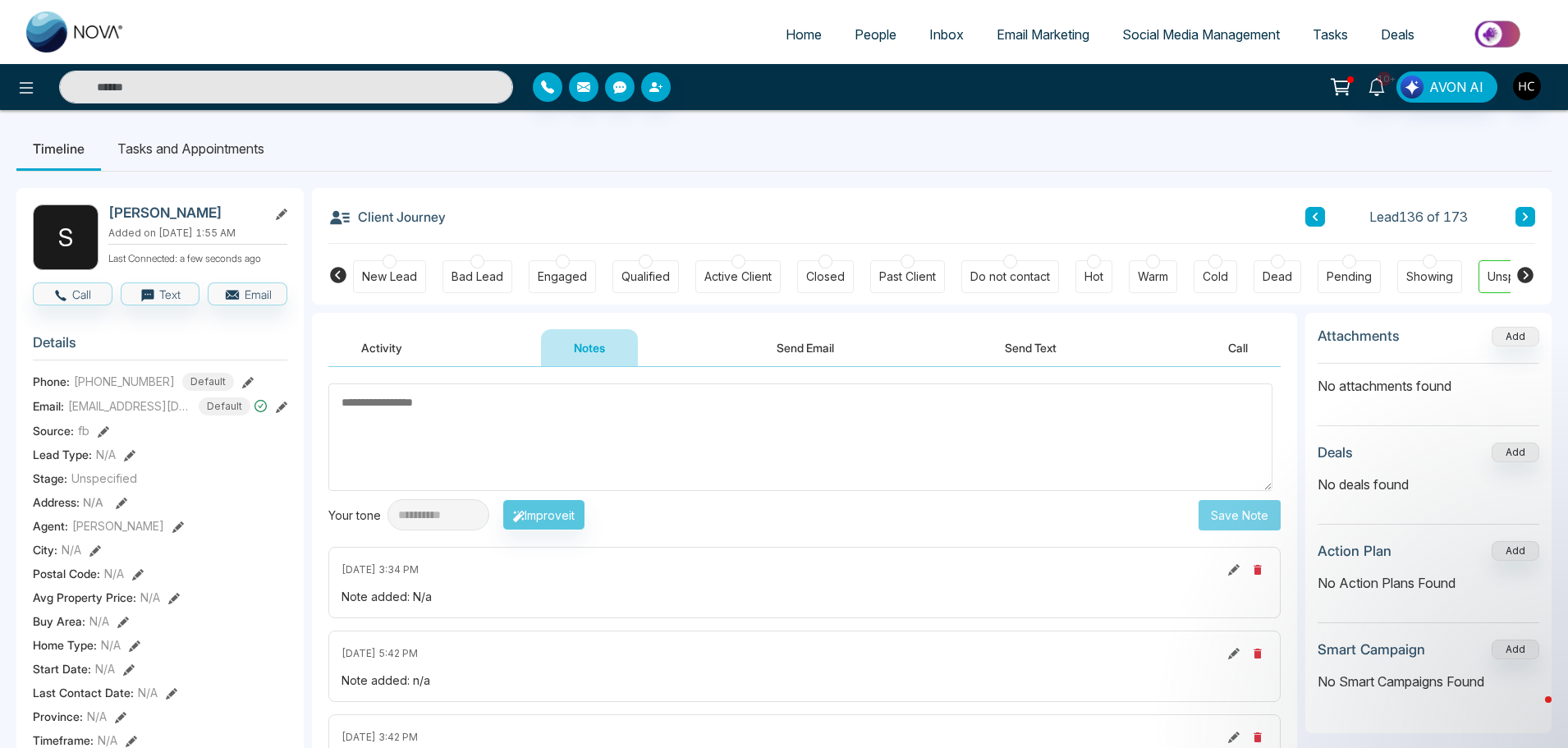
click at [1523, 215] on icon at bounding box center [1525, 216] width 8 height 10
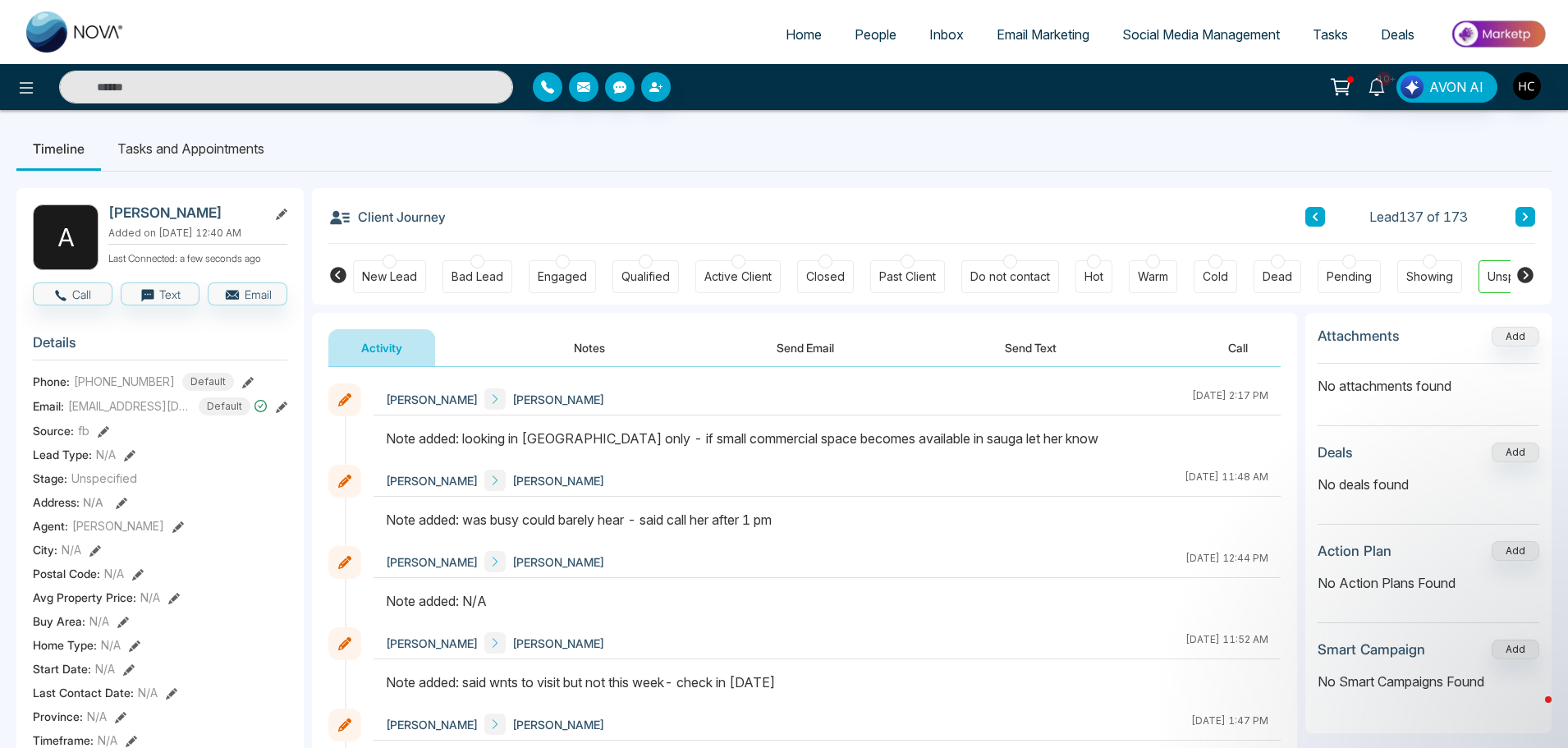
click at [1521, 212] on icon at bounding box center [1525, 216] width 8 height 10
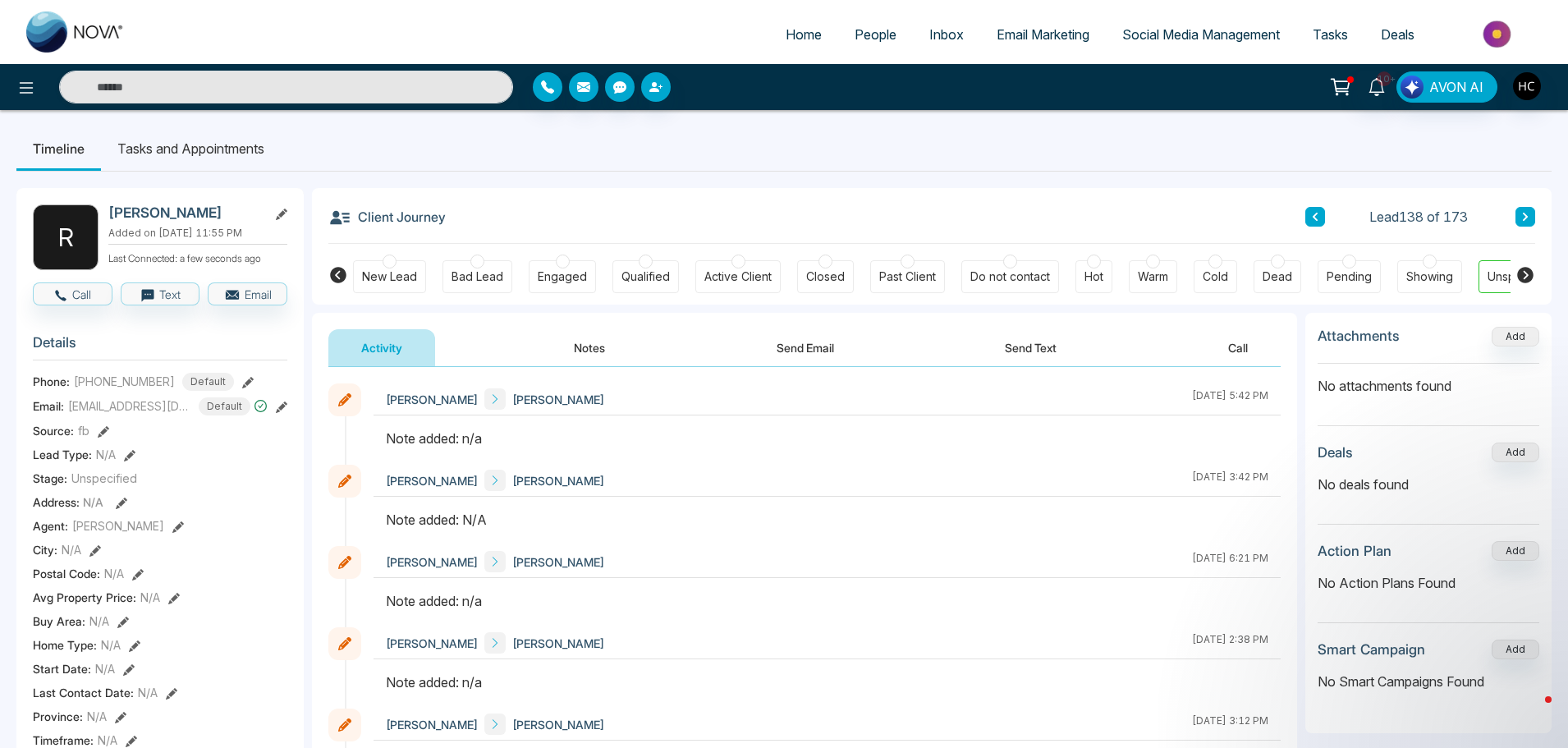
click at [616, 343] on button "Notes" at bounding box center [589, 348] width 97 height 37
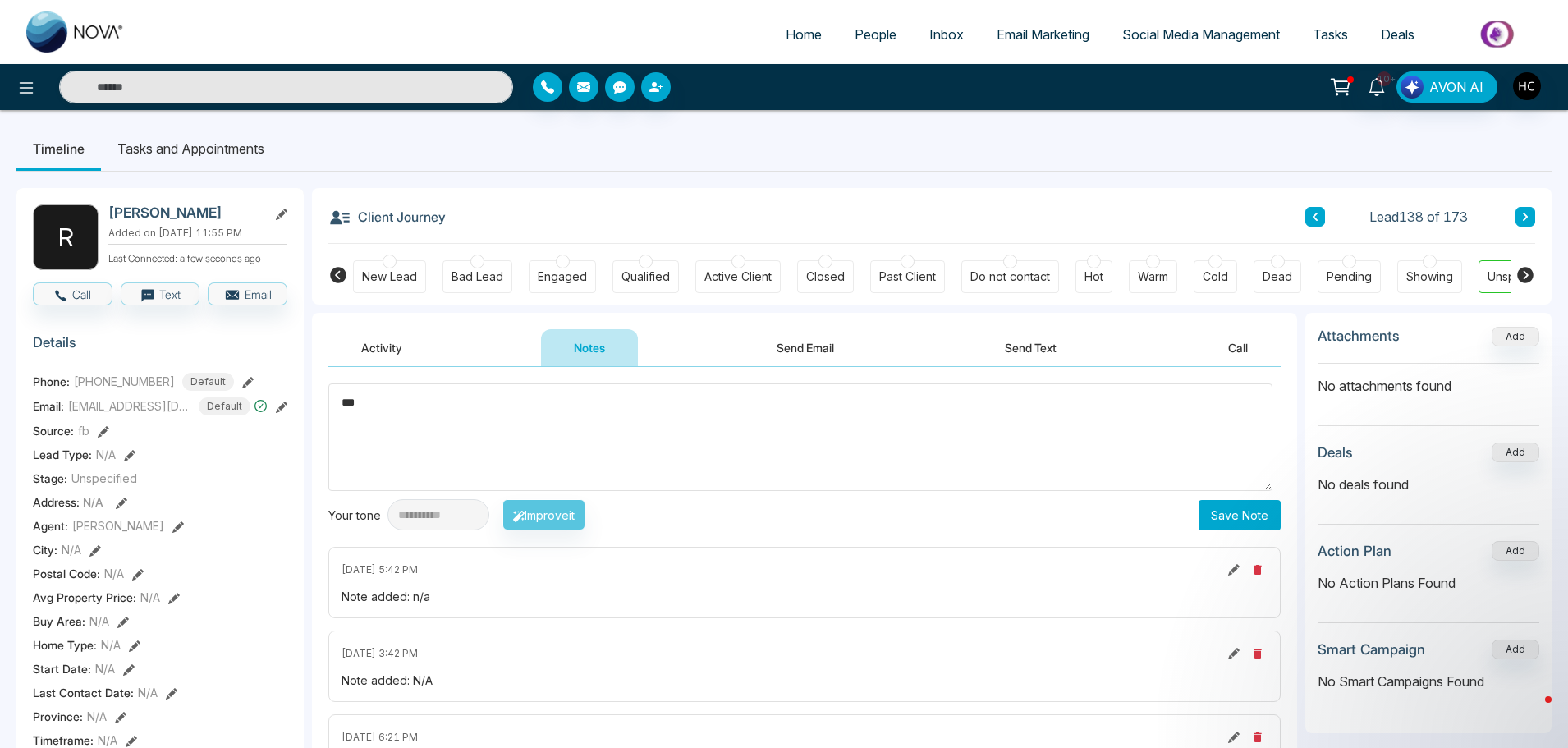
type textarea "***"
click at [1225, 513] on button "Save Note" at bounding box center [1239, 515] width 82 height 30
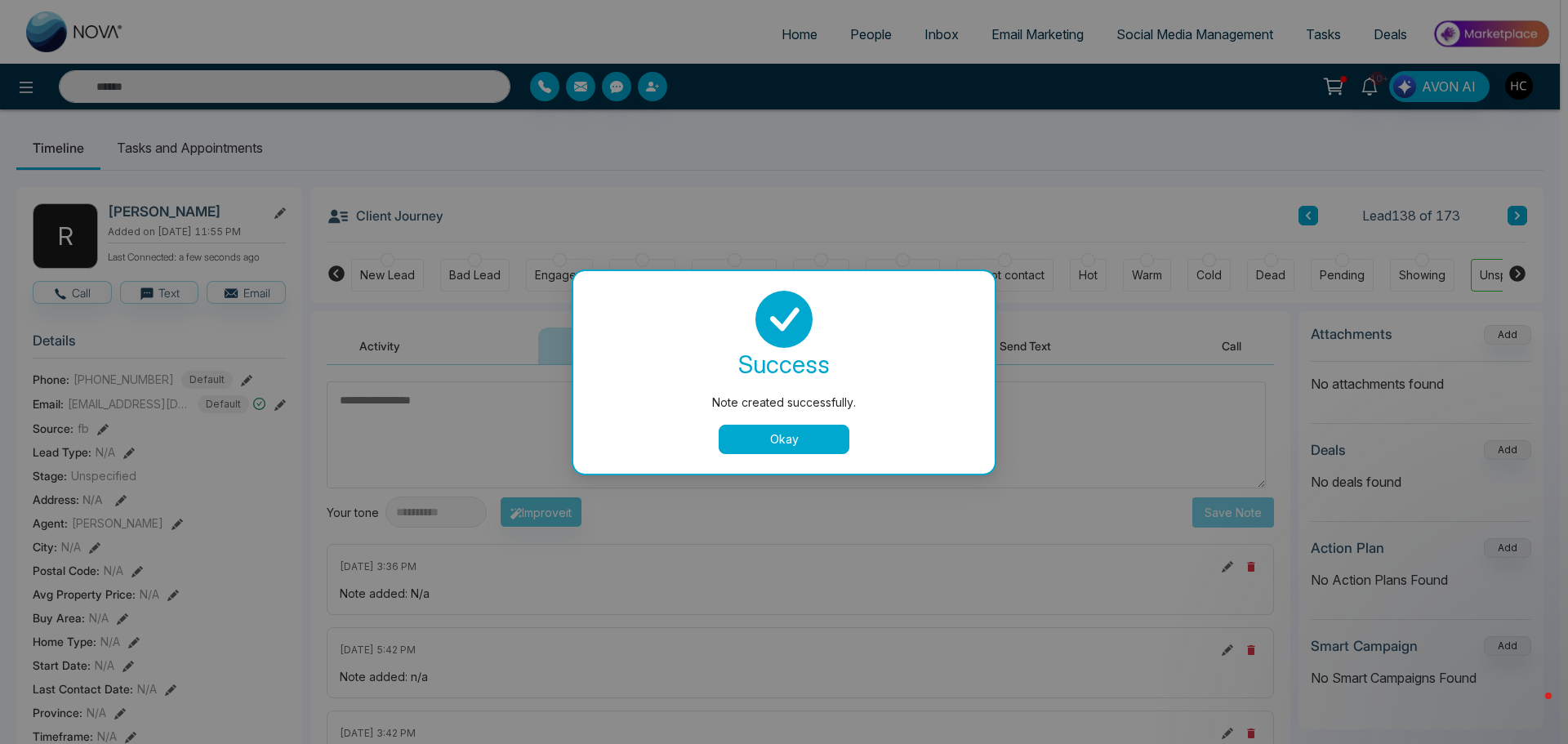
click at [809, 451] on button "Okay" at bounding box center [784, 440] width 131 height 29
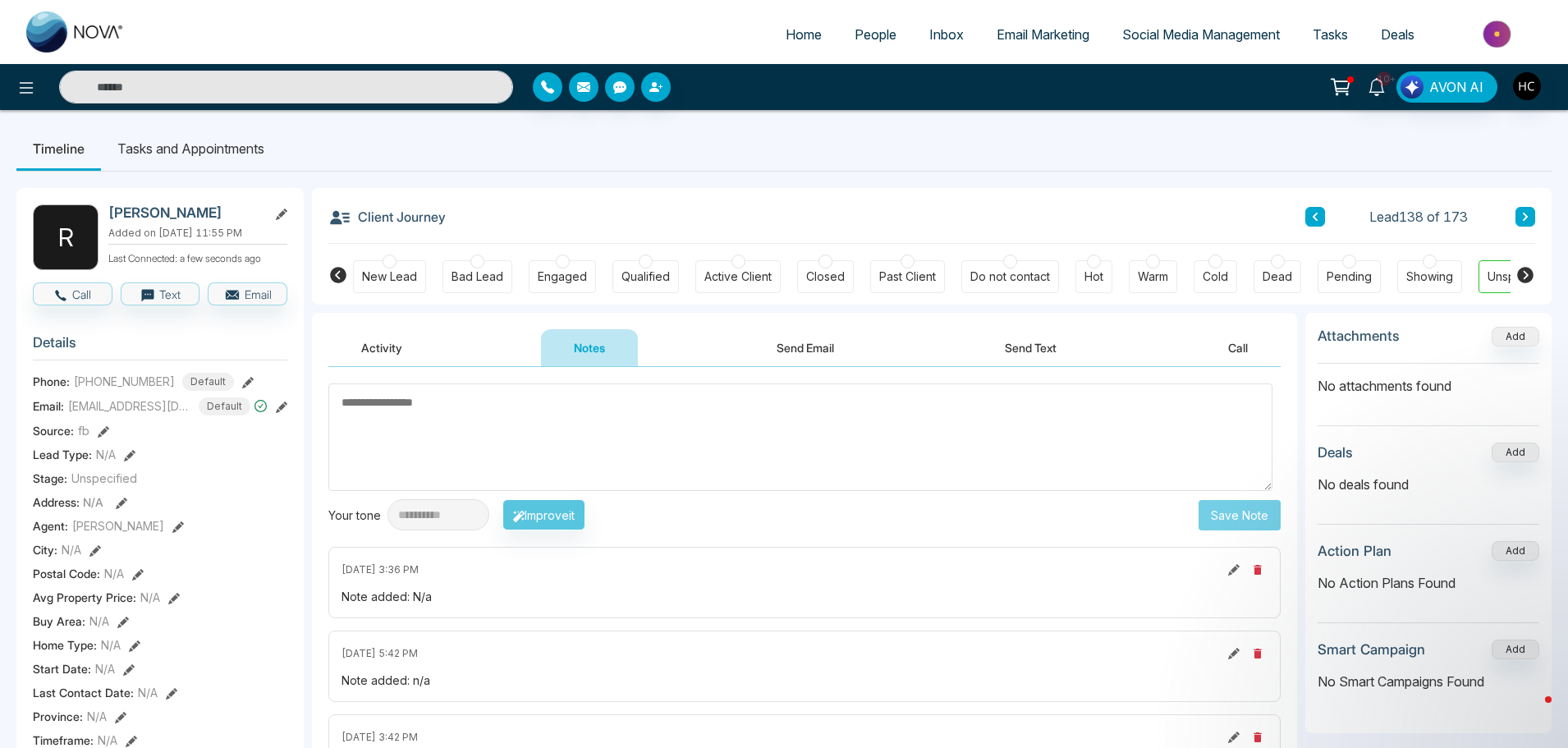
click at [1526, 207] on button at bounding box center [1525, 217] width 20 height 20
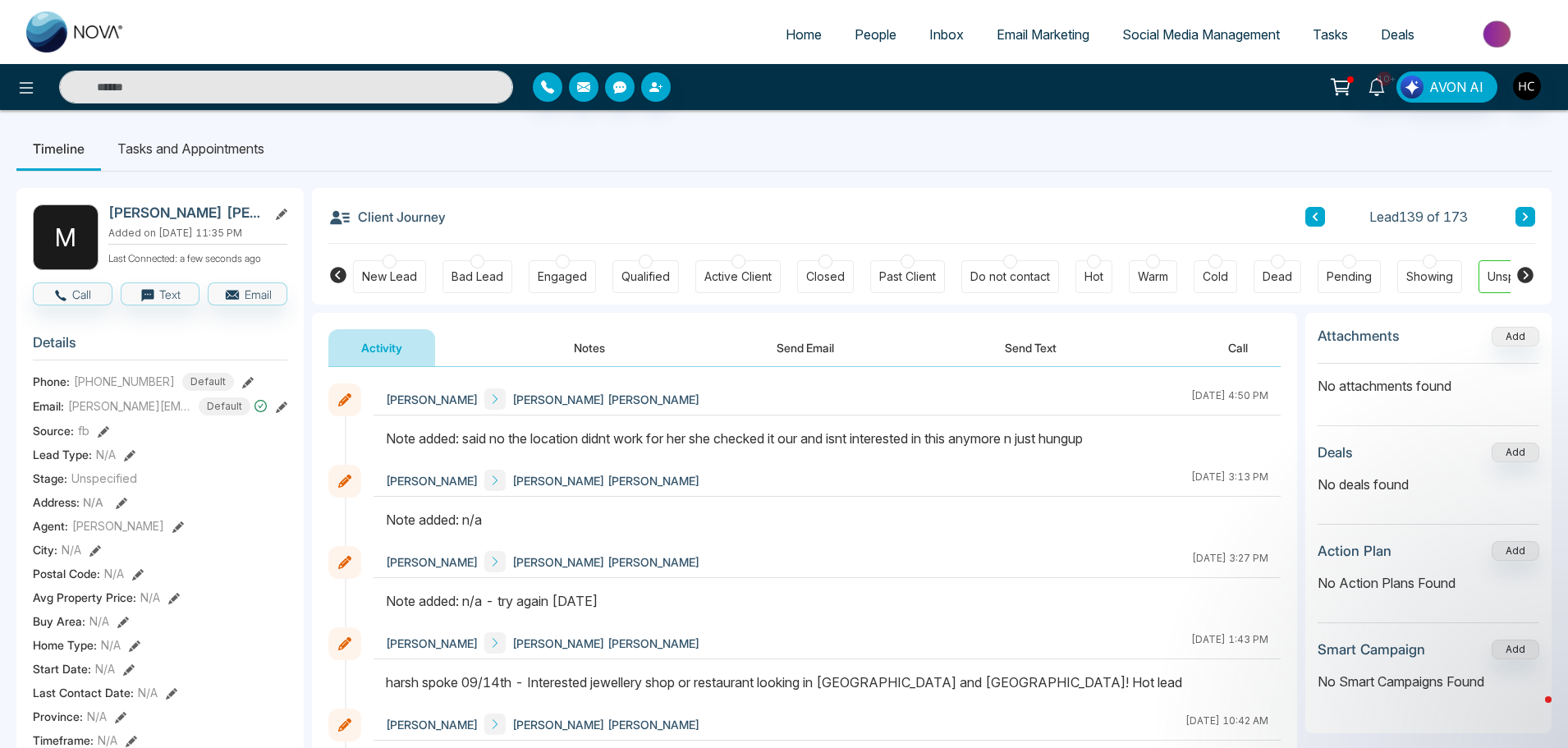
click at [1532, 209] on button at bounding box center [1525, 217] width 20 height 20
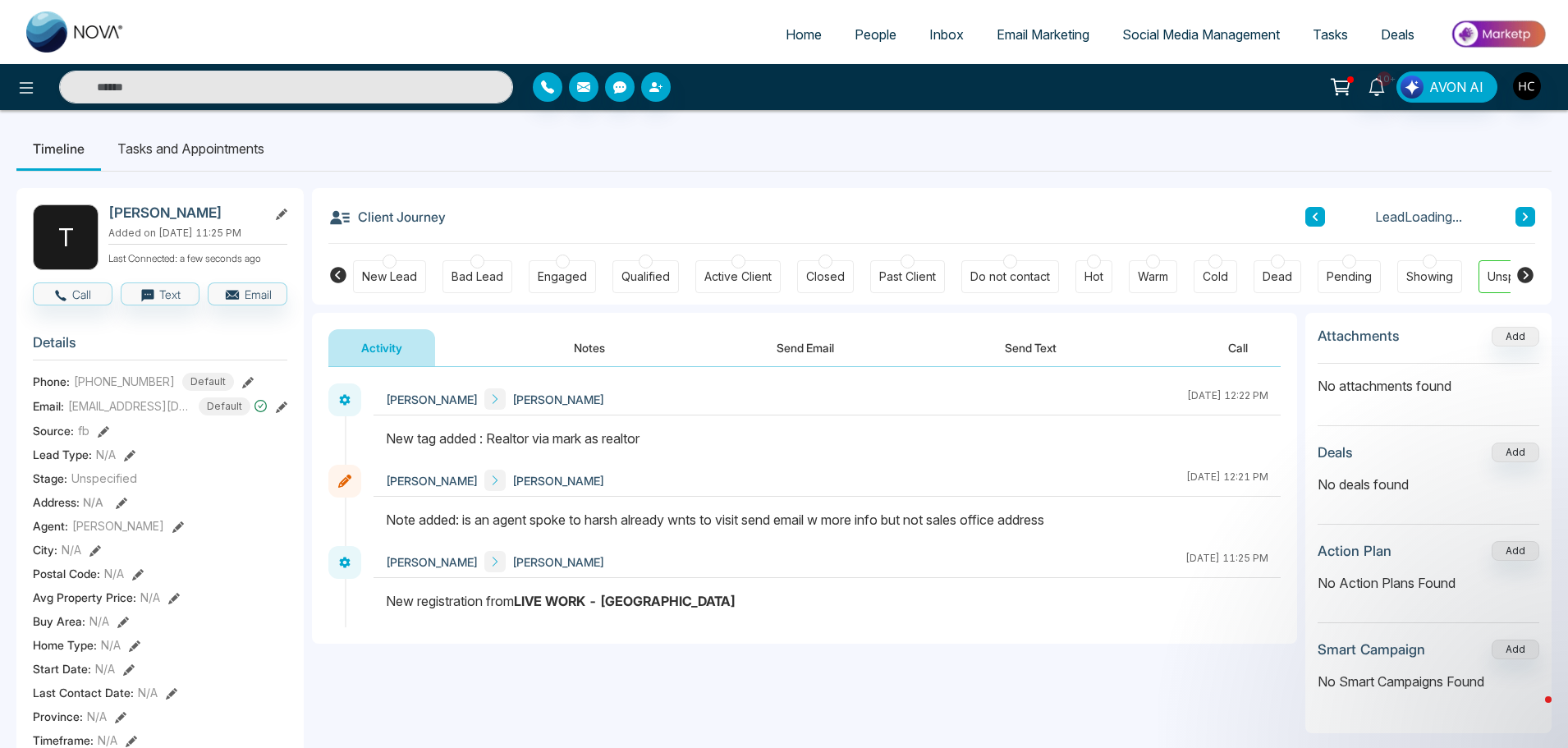
click at [1525, 213] on icon at bounding box center [1525, 216] width 8 height 10
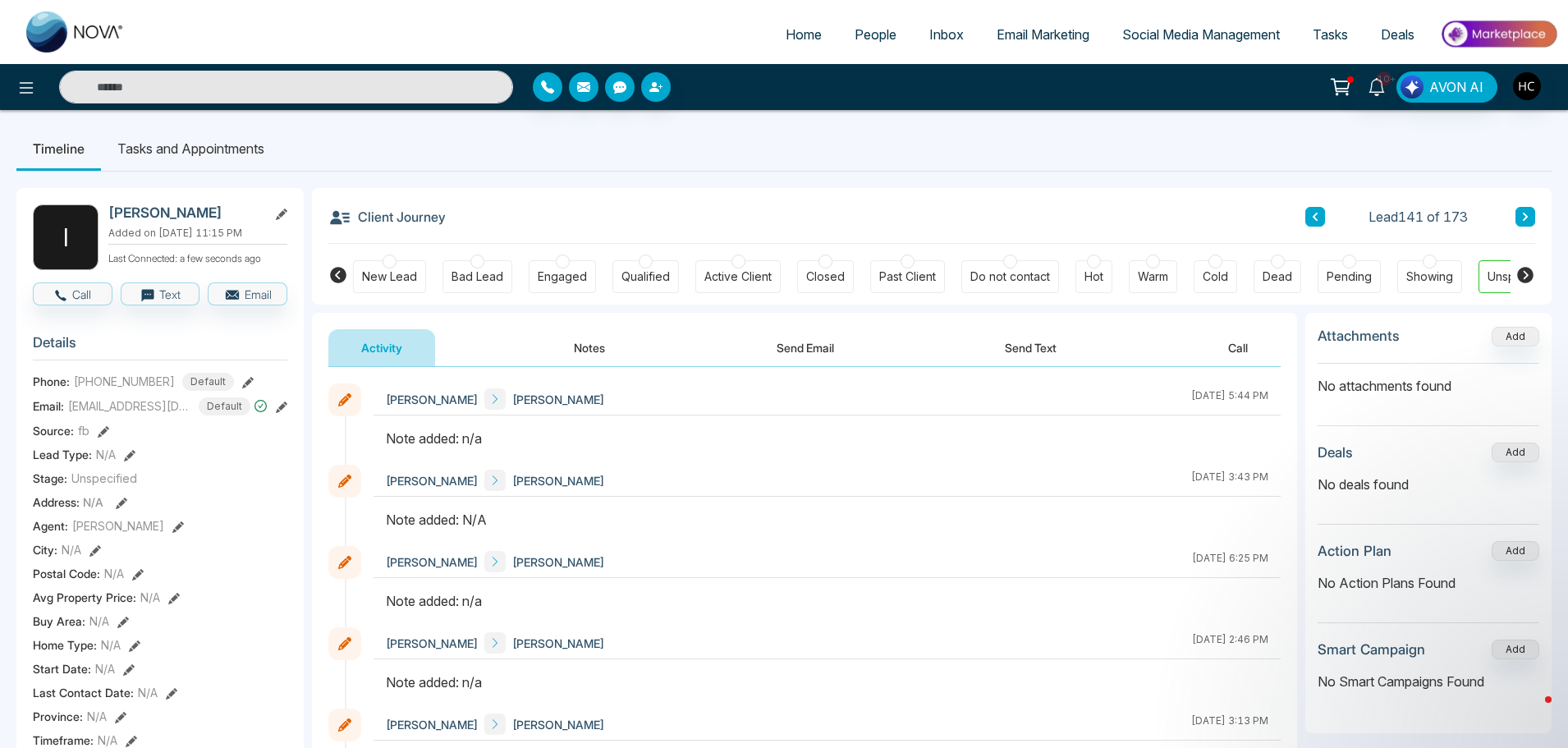
click at [619, 362] on button "Notes" at bounding box center [589, 348] width 97 height 37
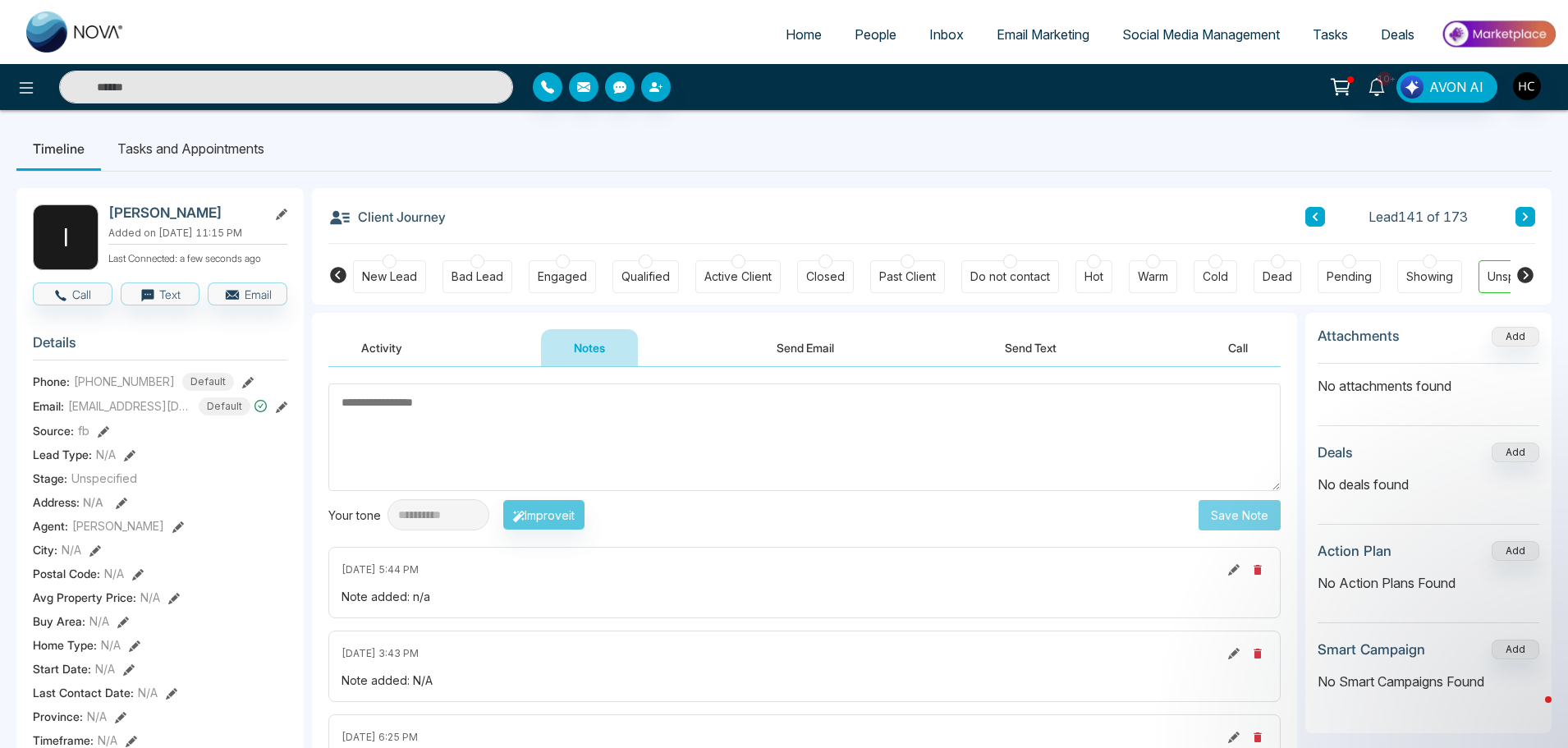
click at [771, 430] on textarea at bounding box center [804, 437] width 952 height 107
paste textarea "***"
type textarea "***"
click at [1232, 513] on button "Save Note" at bounding box center [1239, 515] width 82 height 30
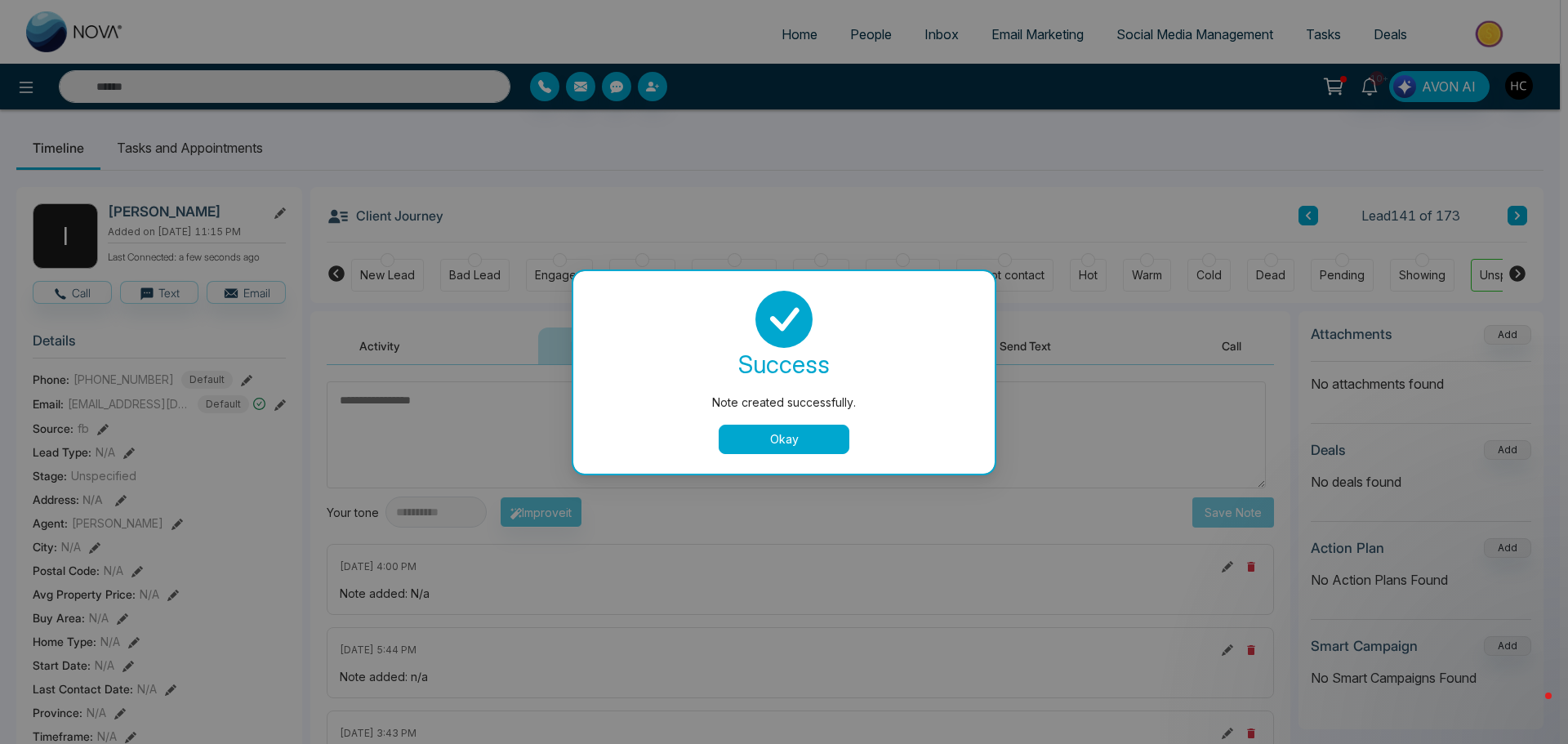
click at [811, 419] on div "success Note created successfully. Okay" at bounding box center [784, 372] width 382 height 163
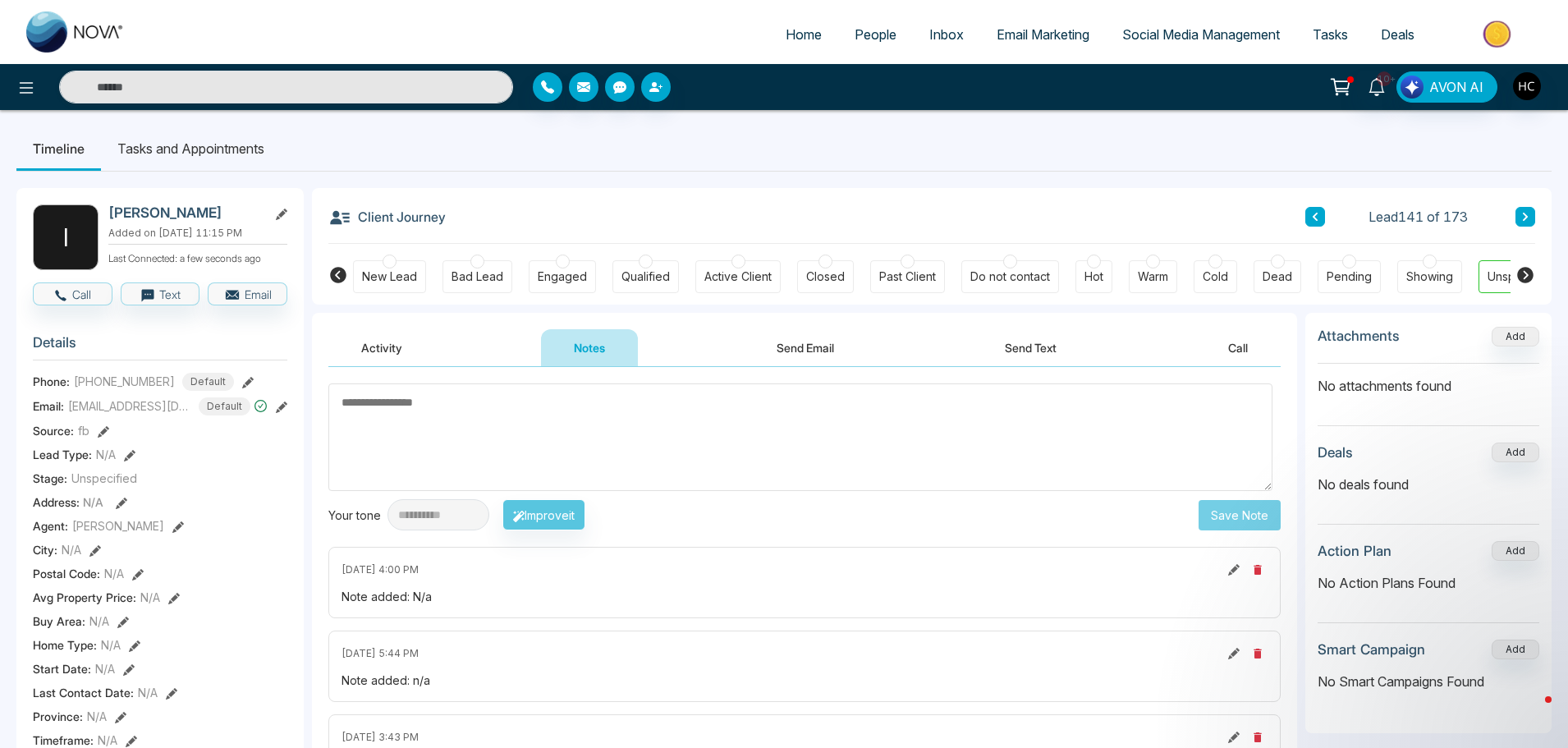
click at [1531, 213] on button at bounding box center [1525, 217] width 20 height 20
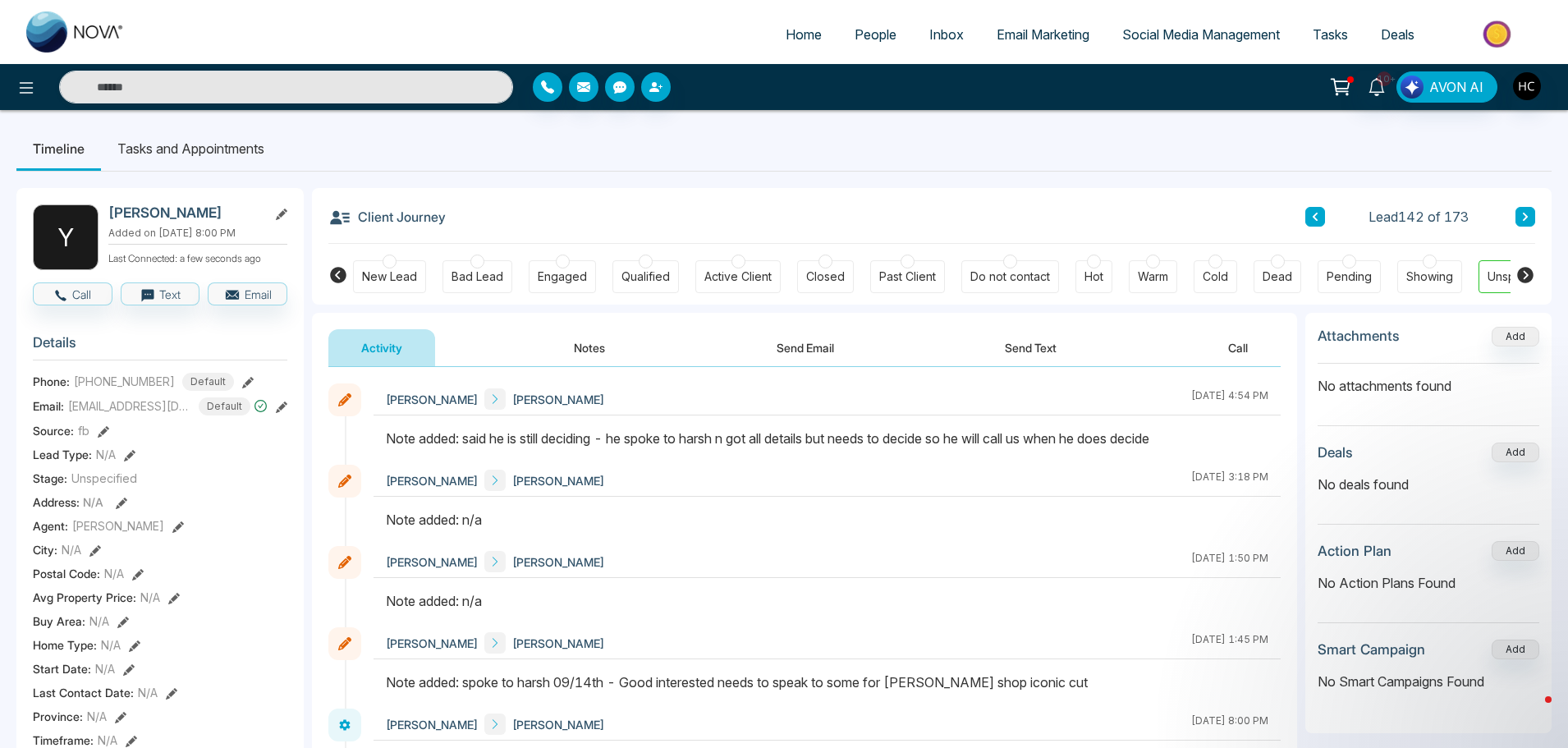
click at [1522, 211] on button at bounding box center [1525, 217] width 20 height 20
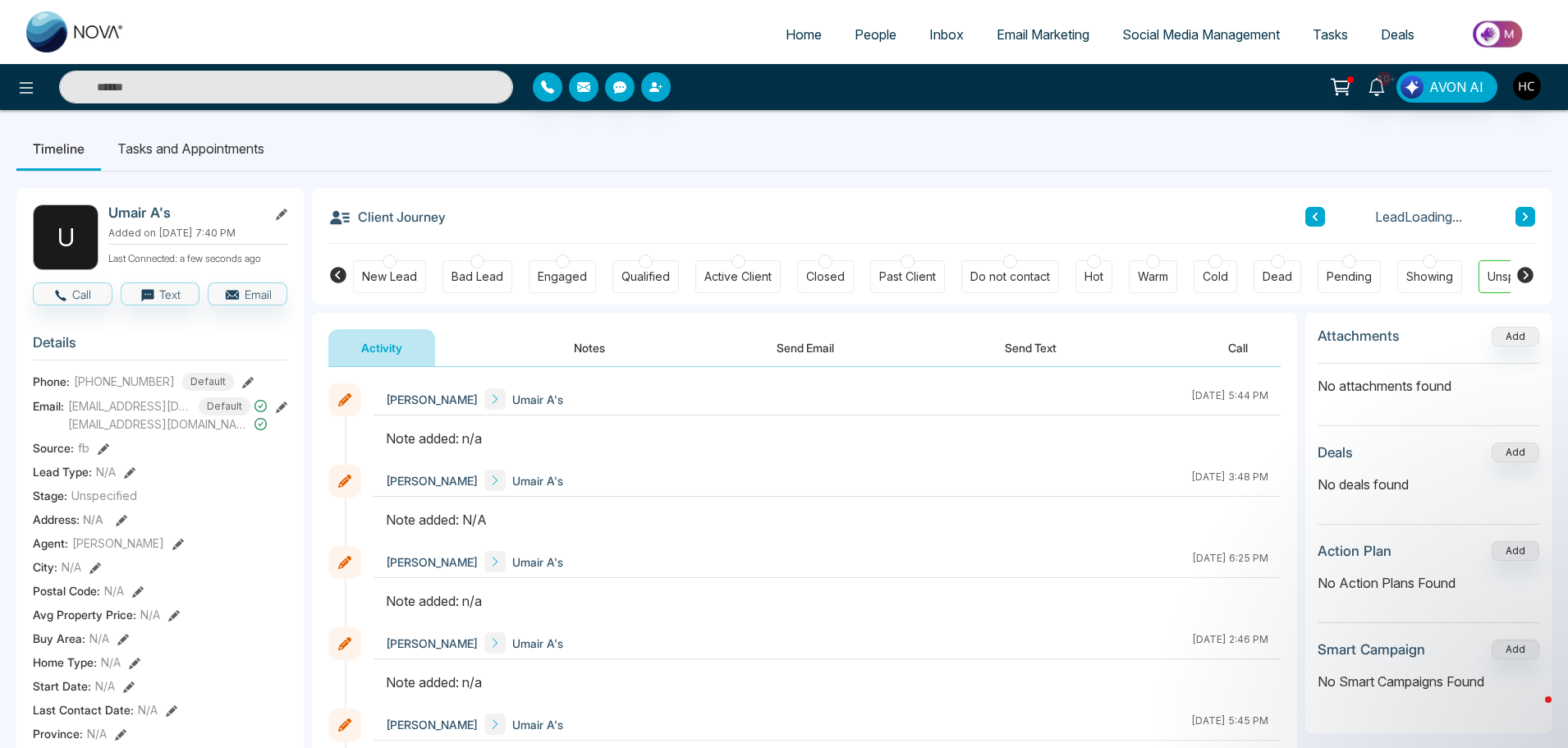
click at [594, 329] on button "Notes" at bounding box center [589, 348] width 97 height 37
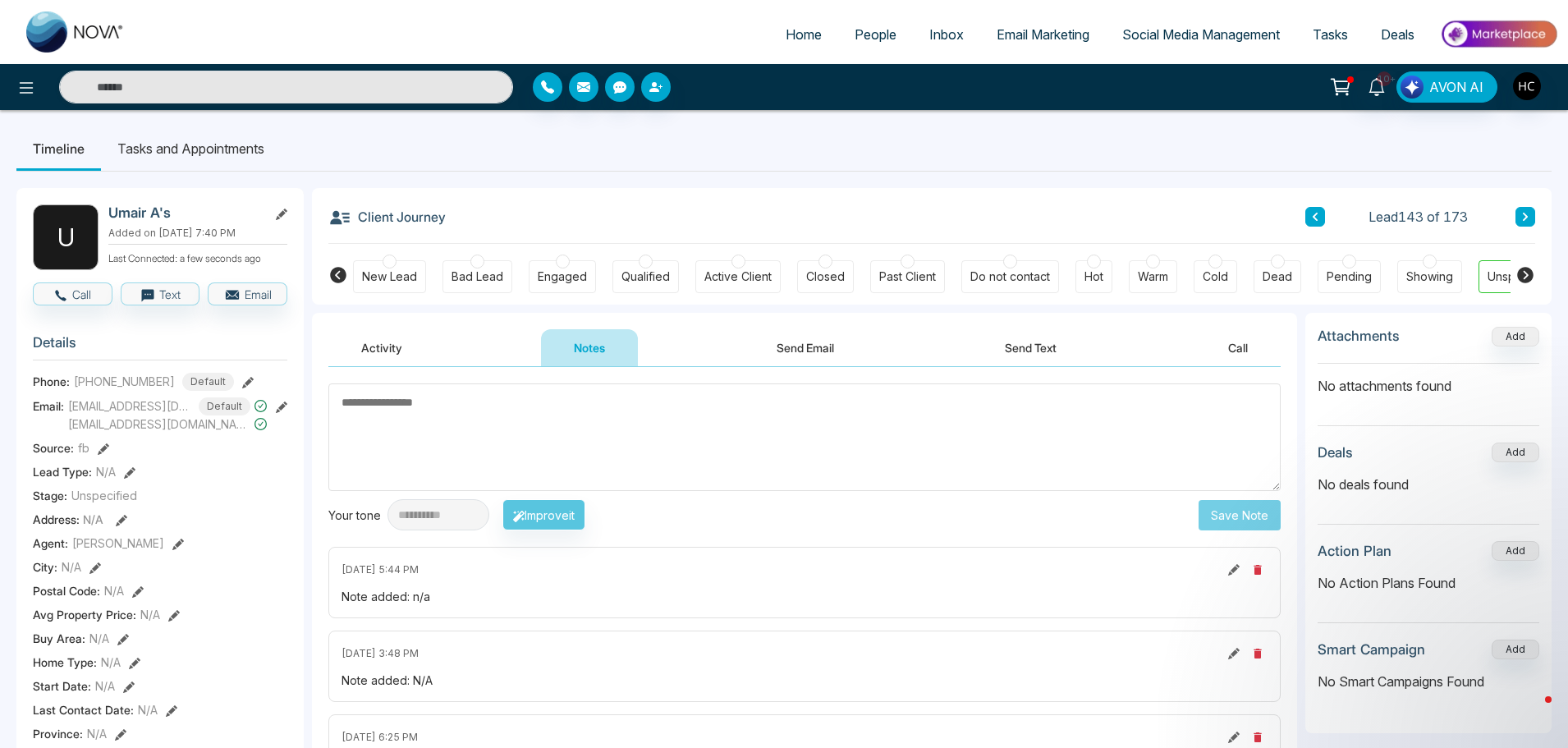
click at [717, 457] on textarea at bounding box center [804, 437] width 952 height 107
type textarea "***"
click at [1257, 524] on button "Save Note" at bounding box center [1239, 515] width 82 height 30
click at [1532, 214] on button at bounding box center [1525, 217] width 20 height 20
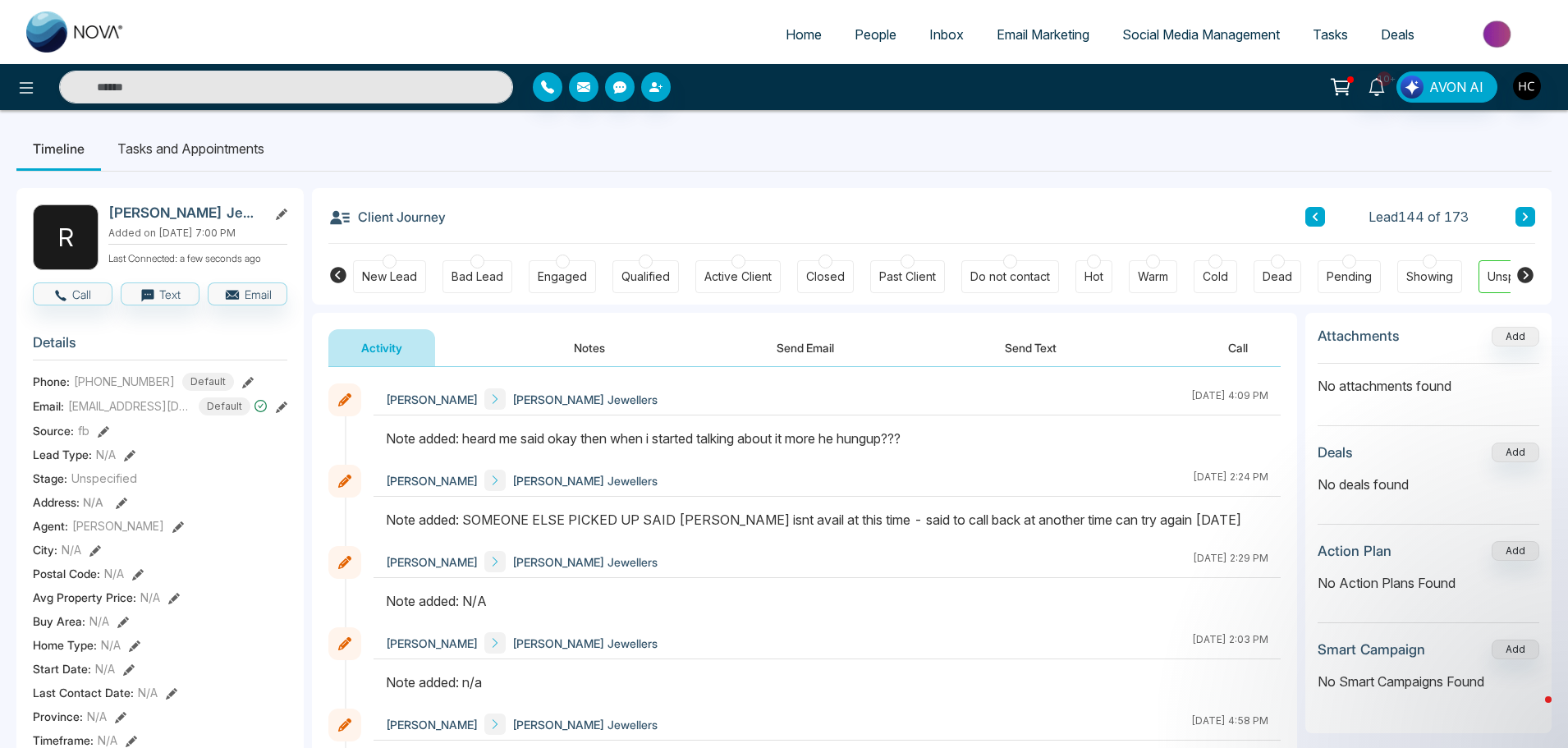
click at [1536, 210] on div "Client Journey Lead 144 of 173 New Lead Bad Lead Engaged Qualified Active Clien…" at bounding box center [931, 246] width 1240 height 117
click at [1529, 215] on button at bounding box center [1525, 217] width 20 height 20
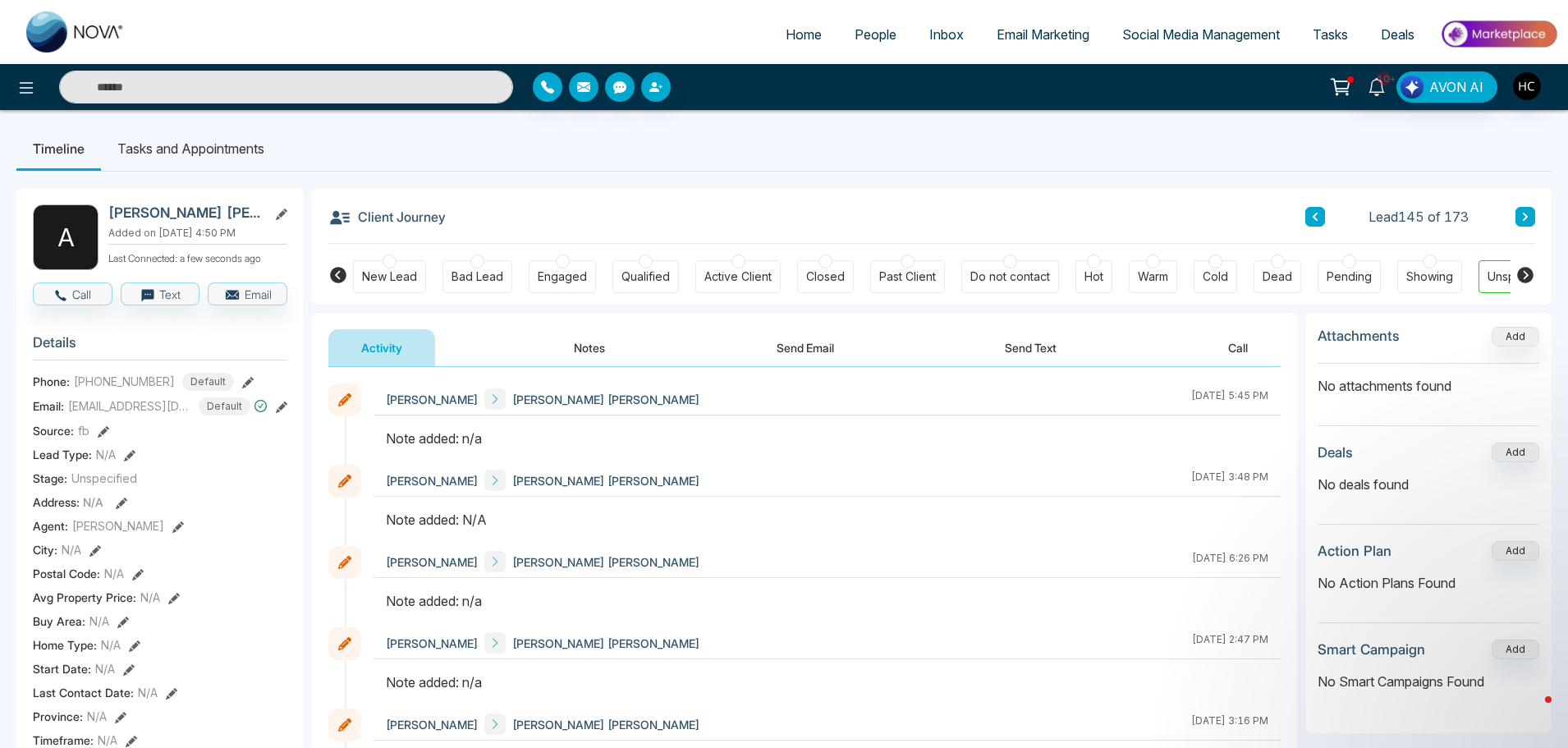
click at [577, 351] on button "Notes" at bounding box center [589, 348] width 97 height 37
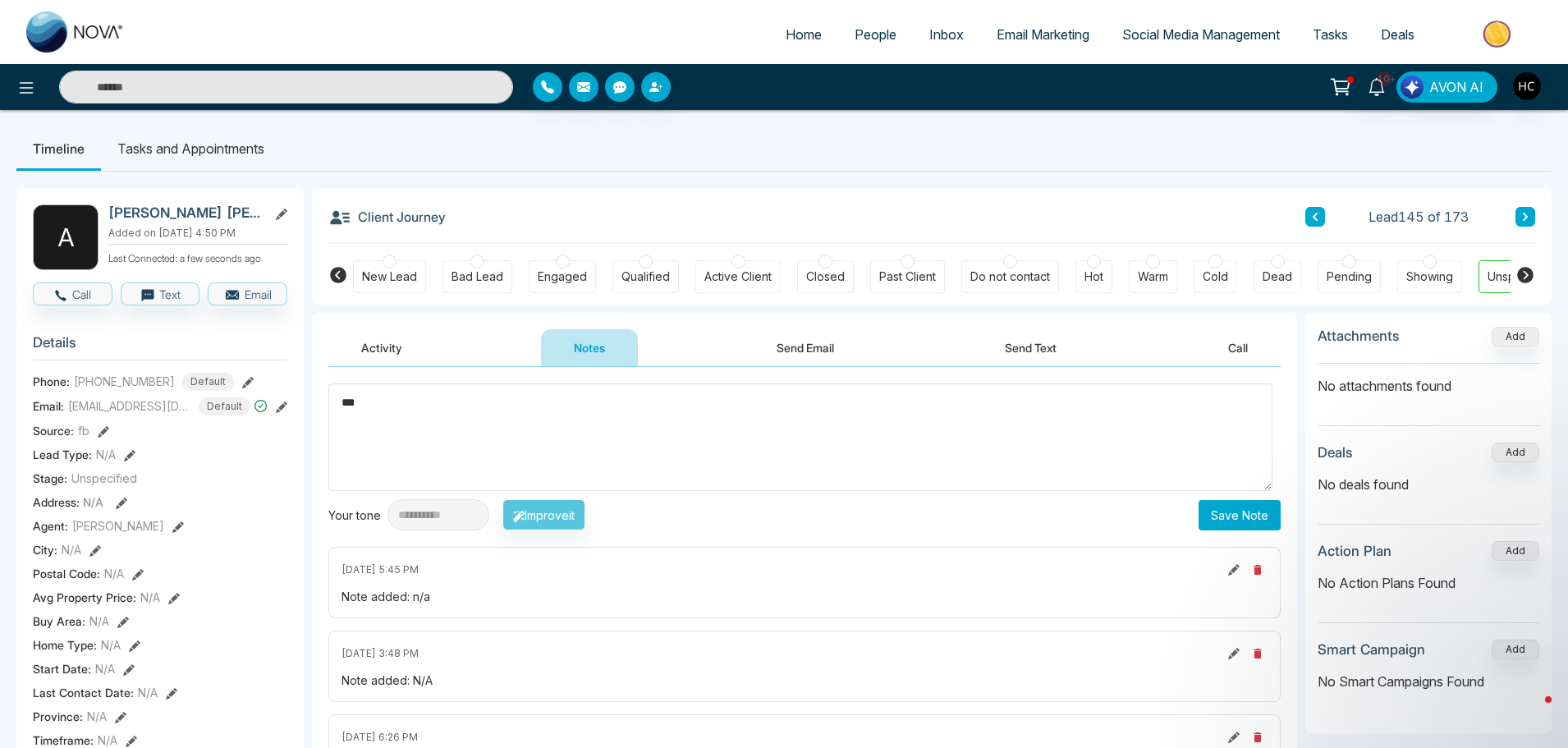
type textarea "***"
click at [1203, 524] on button "Save Note" at bounding box center [1239, 515] width 82 height 30
click at [574, 420] on textarea at bounding box center [800, 437] width 944 height 107
click at [1526, 211] on button at bounding box center [1525, 217] width 20 height 20
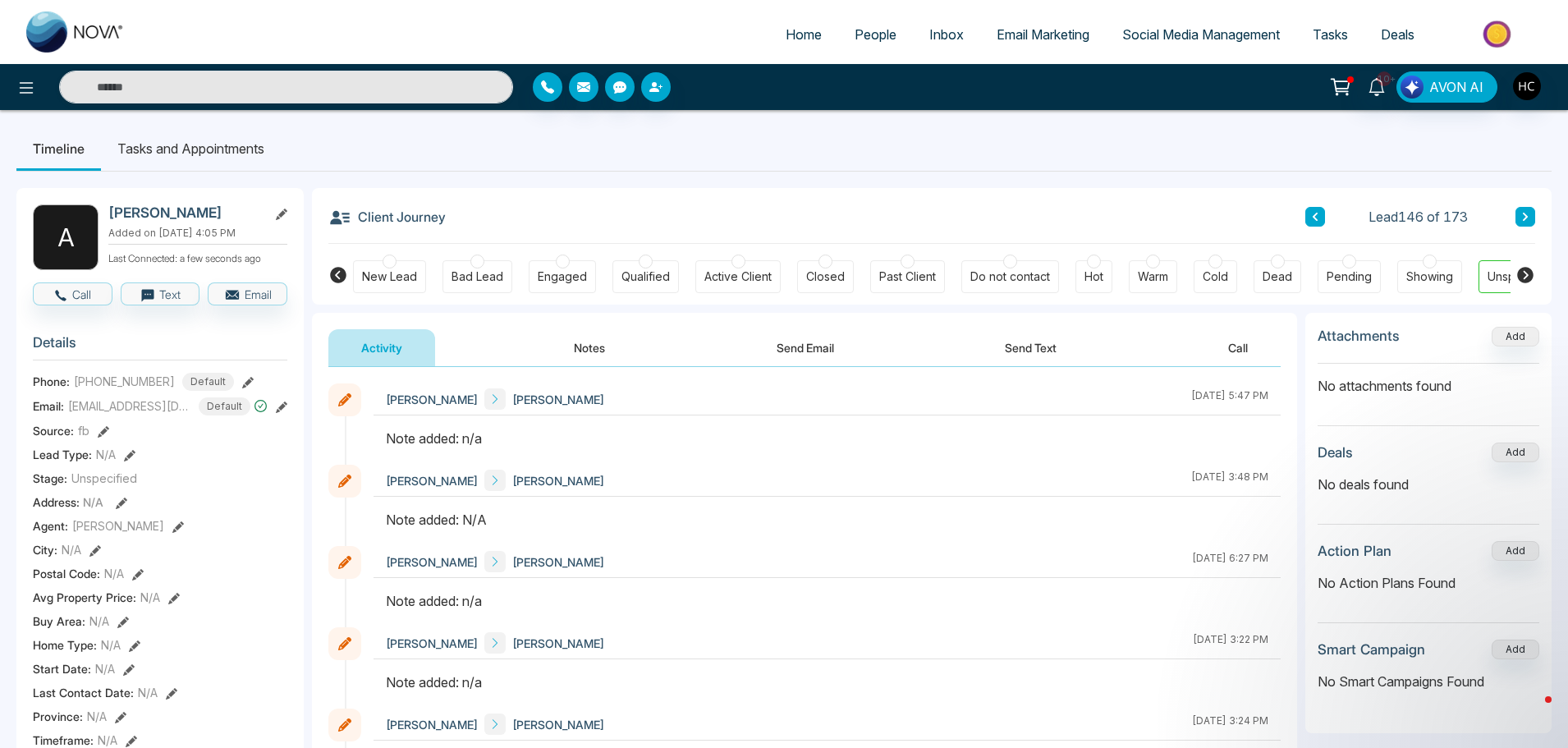
click at [593, 347] on button "Notes" at bounding box center [589, 348] width 97 height 37
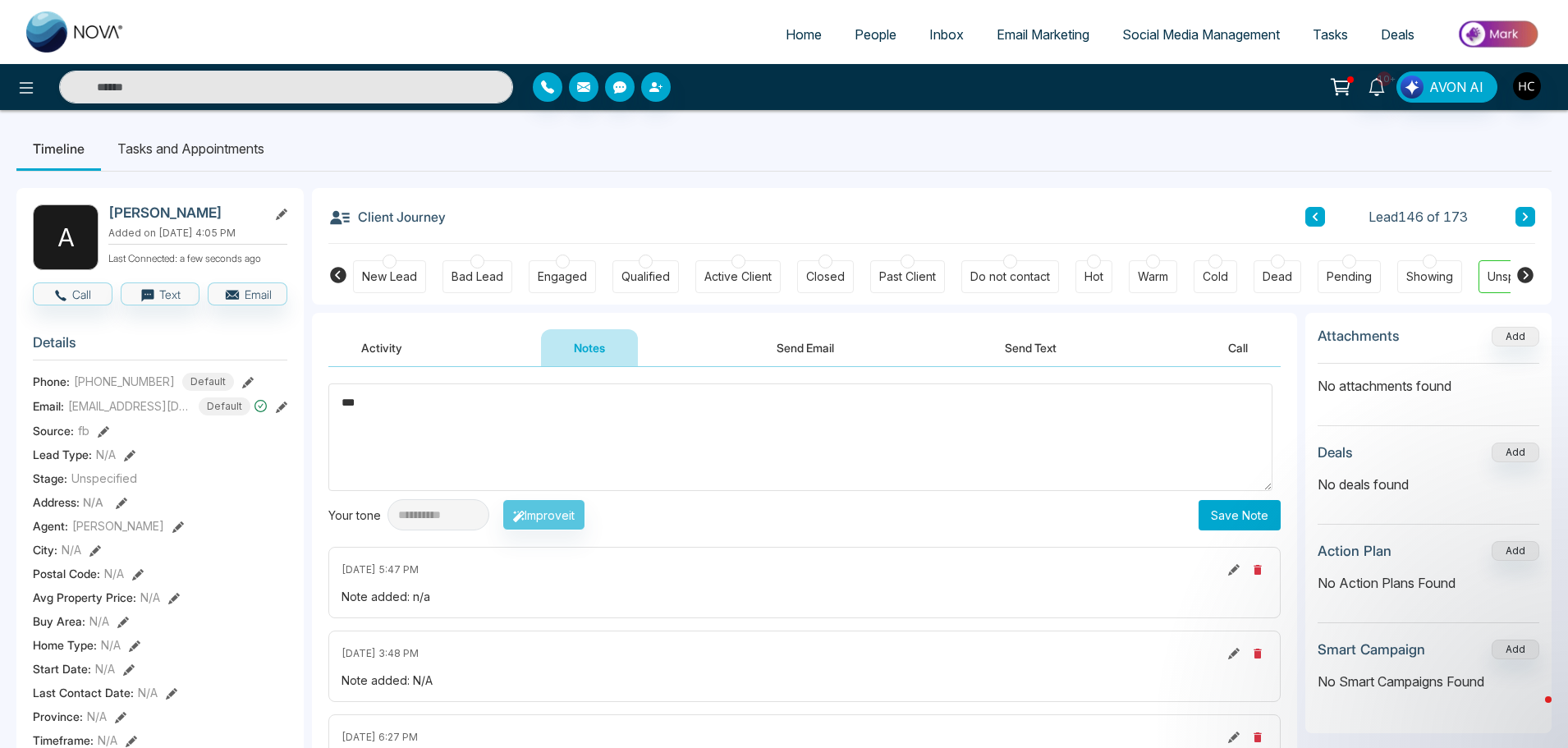
type textarea "***"
click at [1242, 517] on button "Save Note" at bounding box center [1239, 515] width 82 height 30
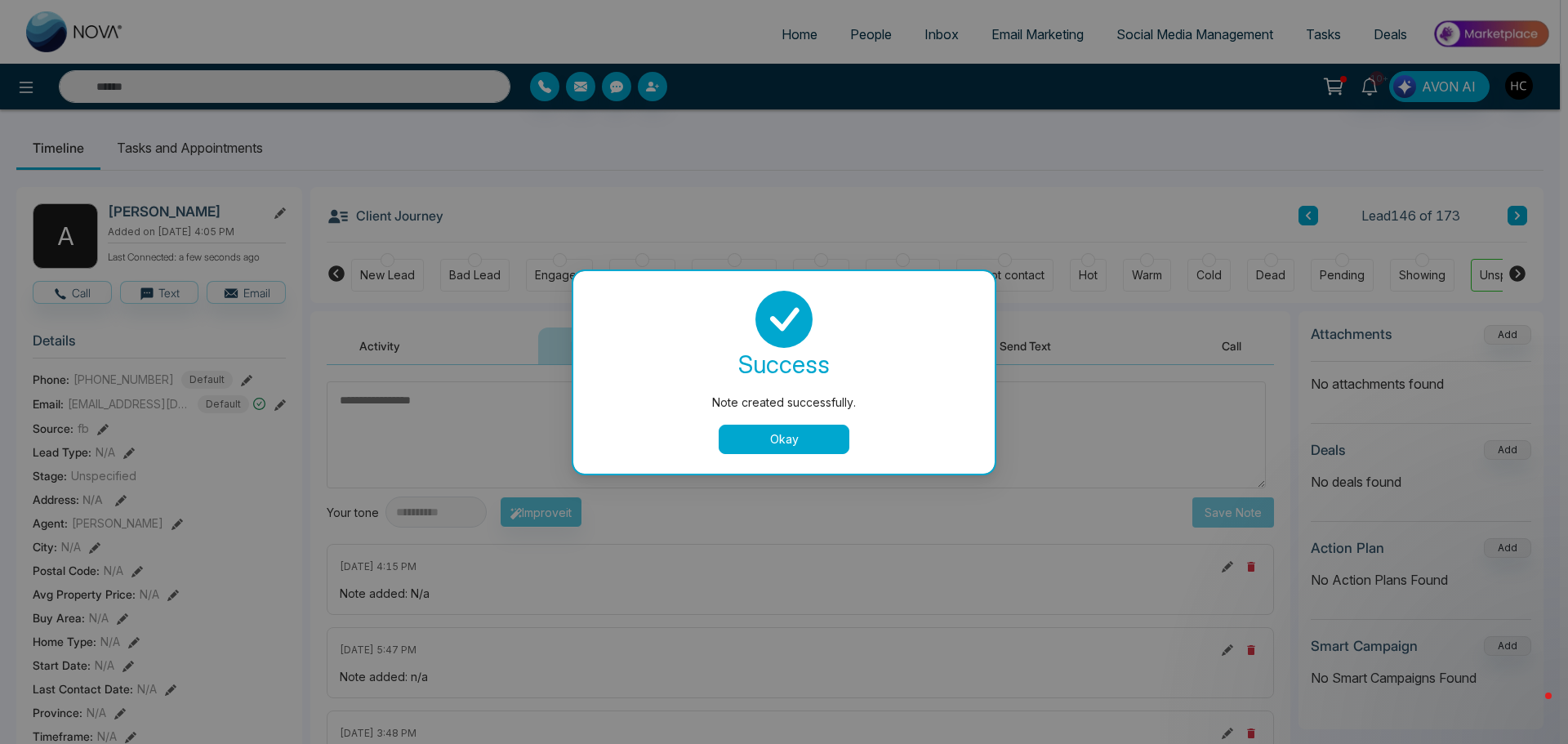
click at [806, 435] on button "Okay" at bounding box center [784, 440] width 131 height 29
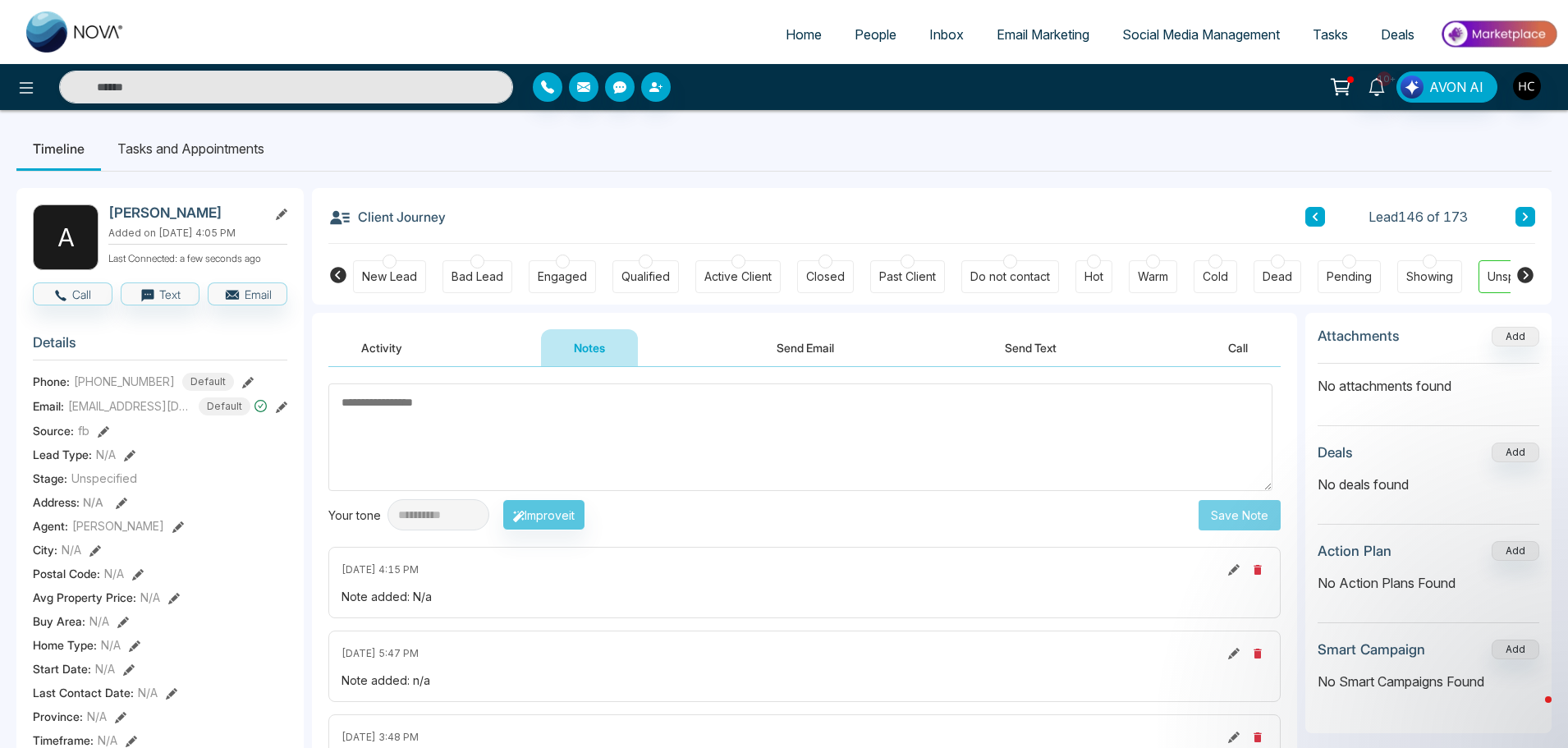
click at [1526, 207] on button at bounding box center [1525, 217] width 20 height 20
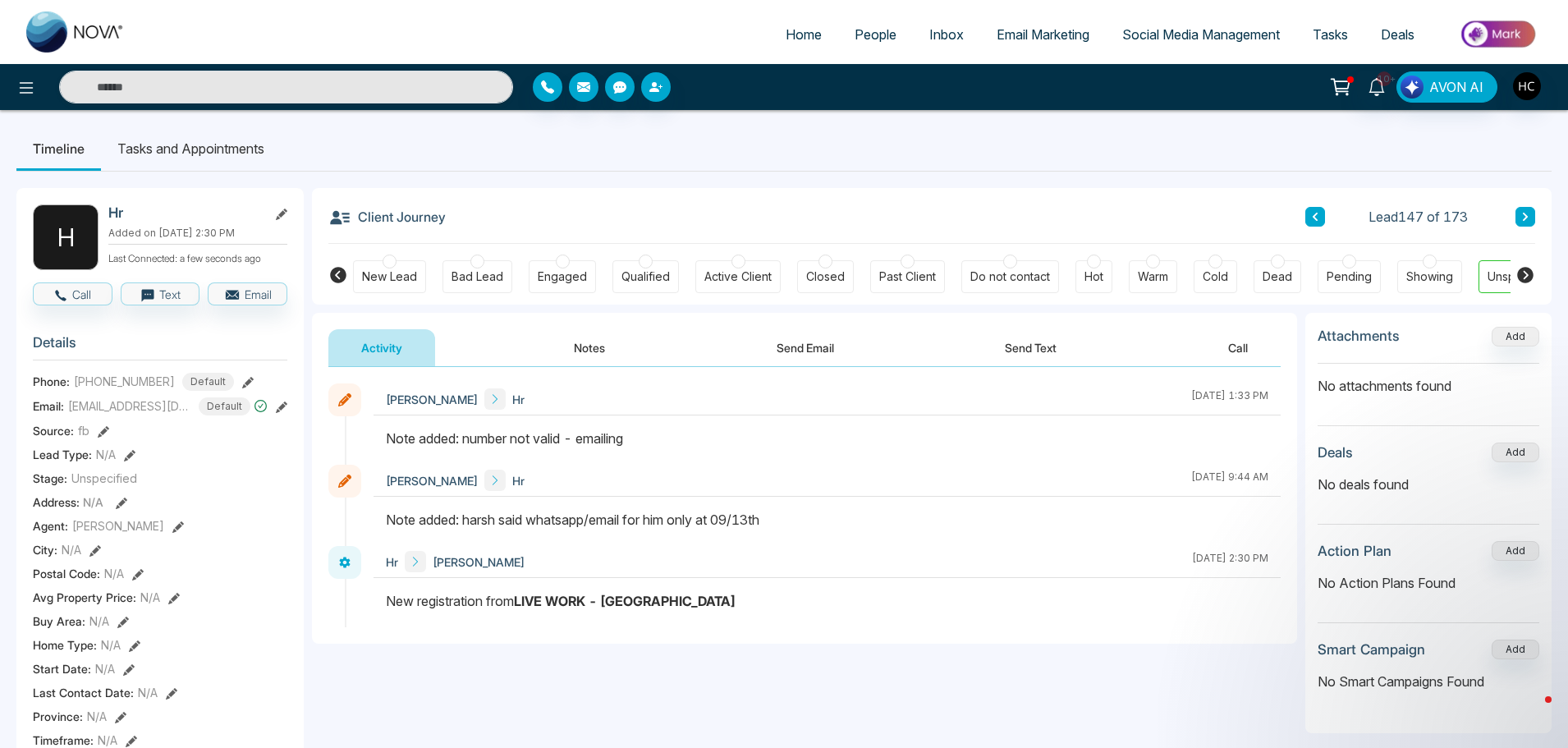
click at [1526, 211] on icon at bounding box center [1525, 216] width 8 height 10
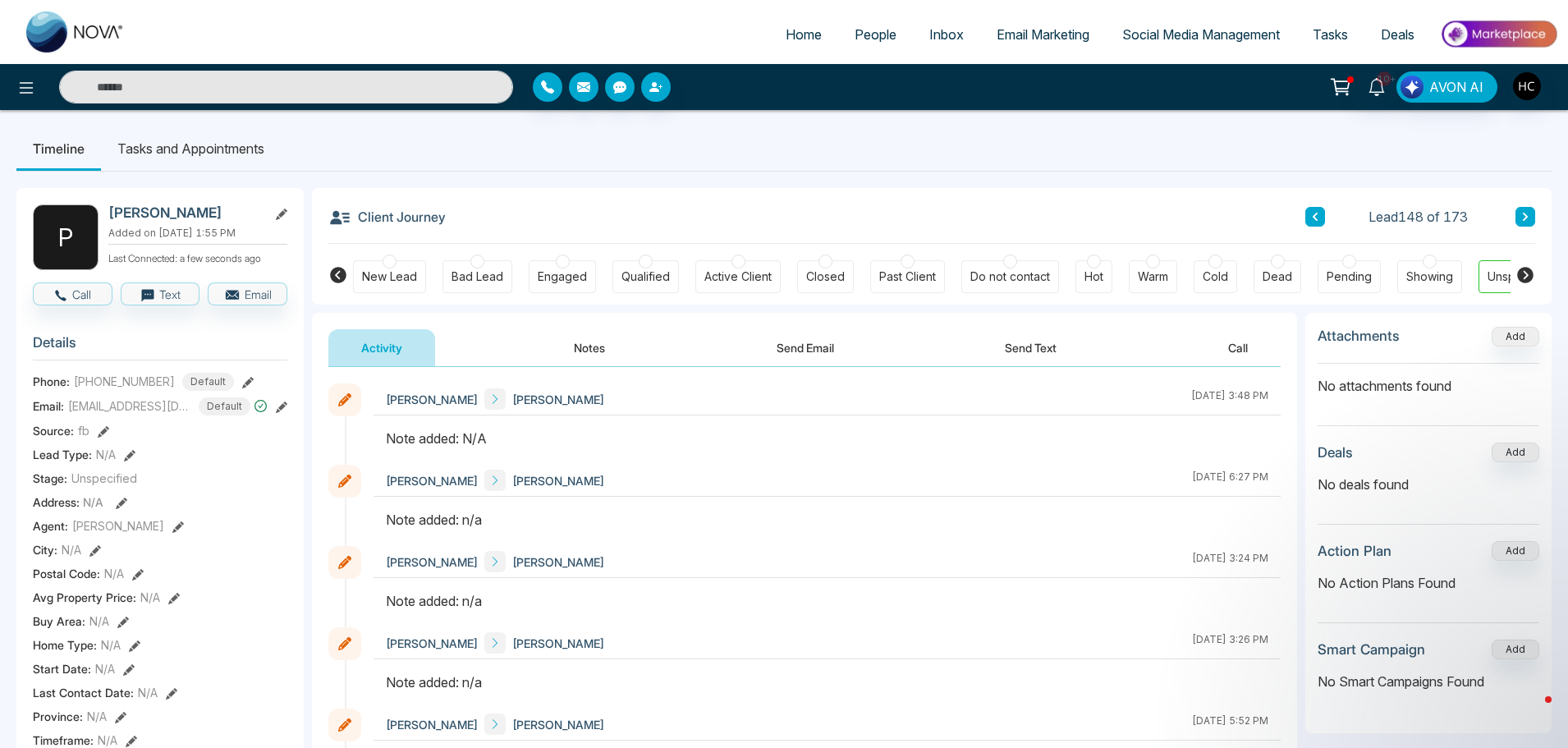
click at [593, 354] on button "Notes" at bounding box center [589, 348] width 97 height 37
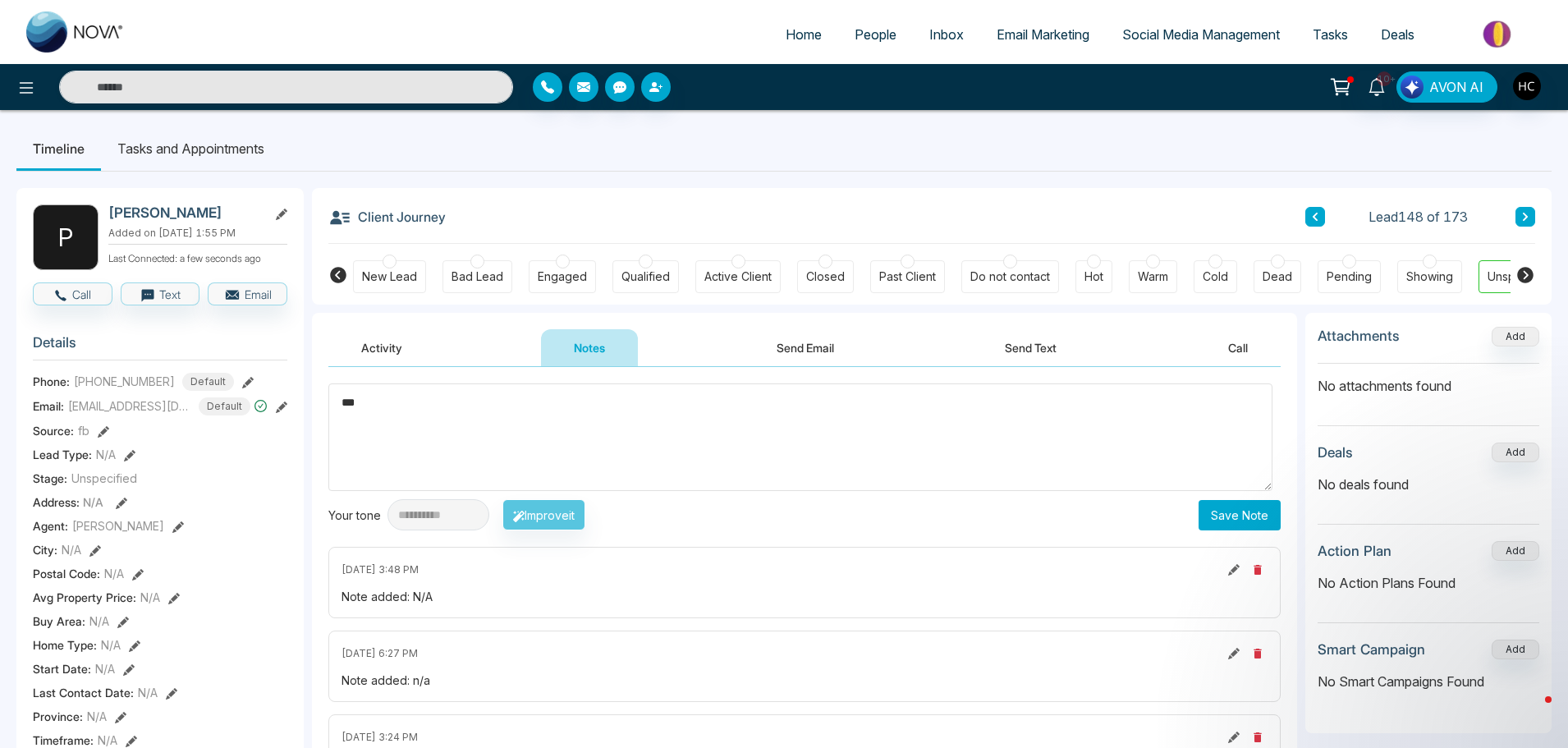
type textarea "***"
click at [1204, 504] on button "Save Note" at bounding box center [1239, 515] width 82 height 30
click at [1525, 219] on icon at bounding box center [1526, 216] width 5 height 8
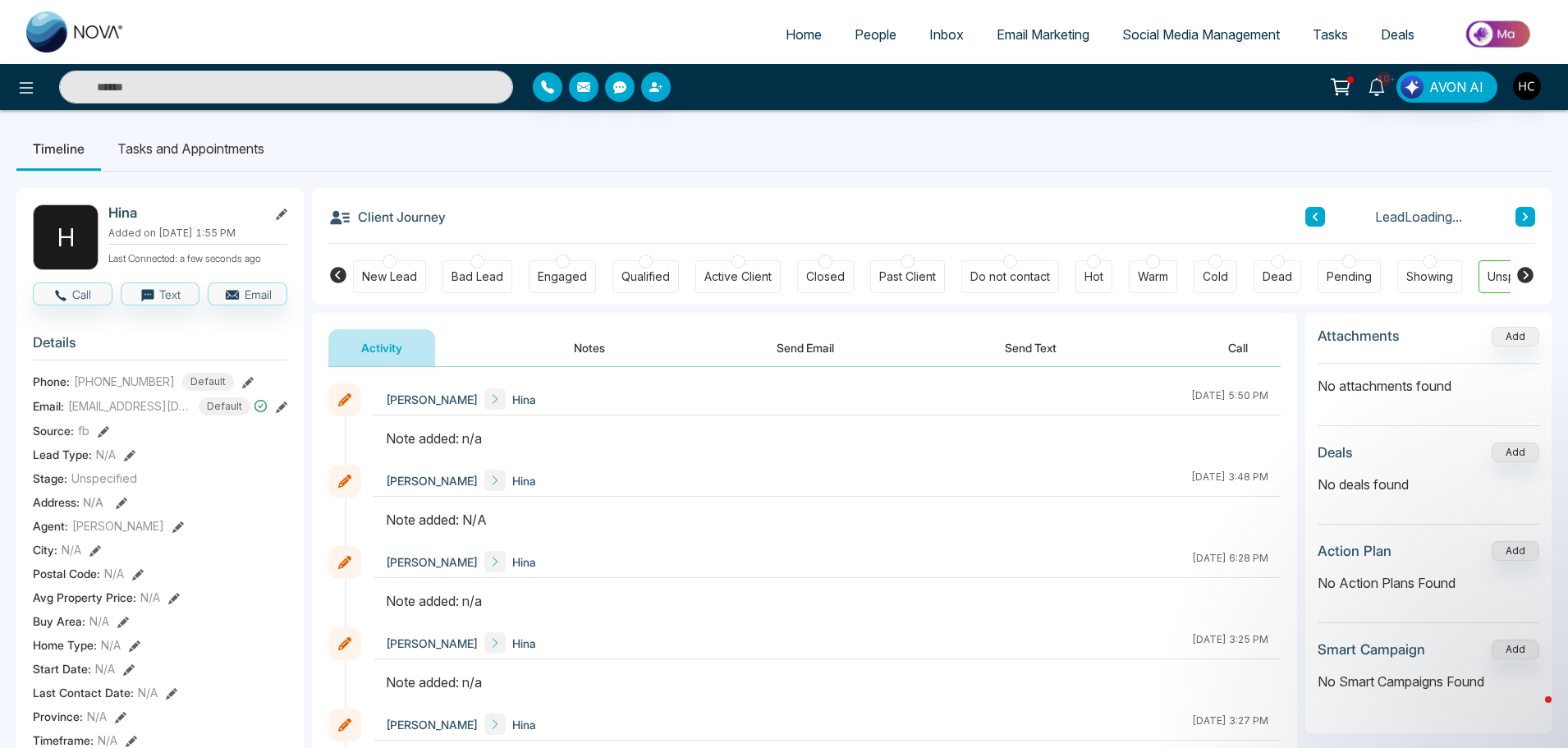
click at [586, 341] on button "Notes" at bounding box center [589, 348] width 97 height 37
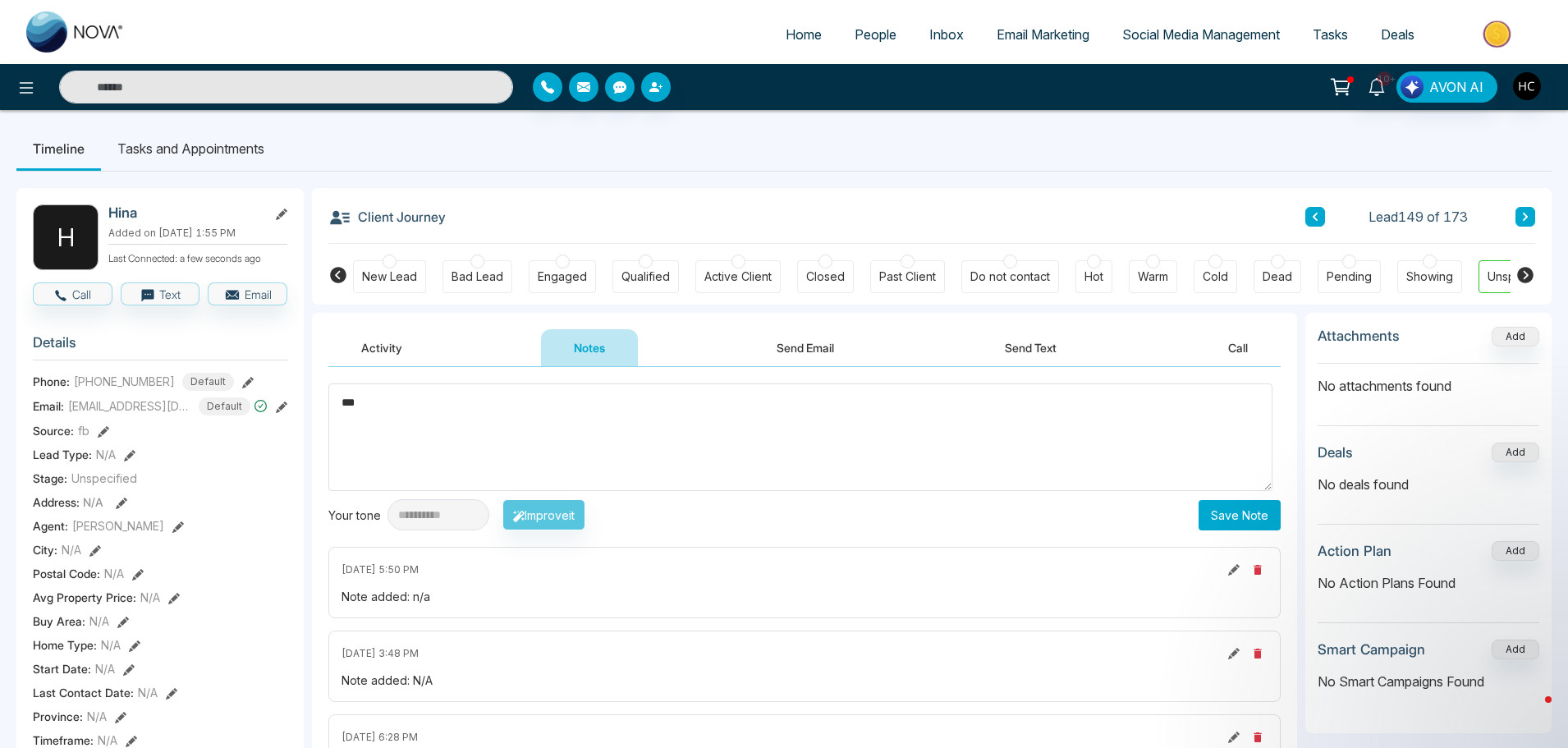
type textarea "***"
click at [1201, 508] on button "Save Note" at bounding box center [1239, 515] width 82 height 30
click at [1478, 202] on div "Client Journey Lead 149 of 173" at bounding box center [931, 216] width 1207 height 55
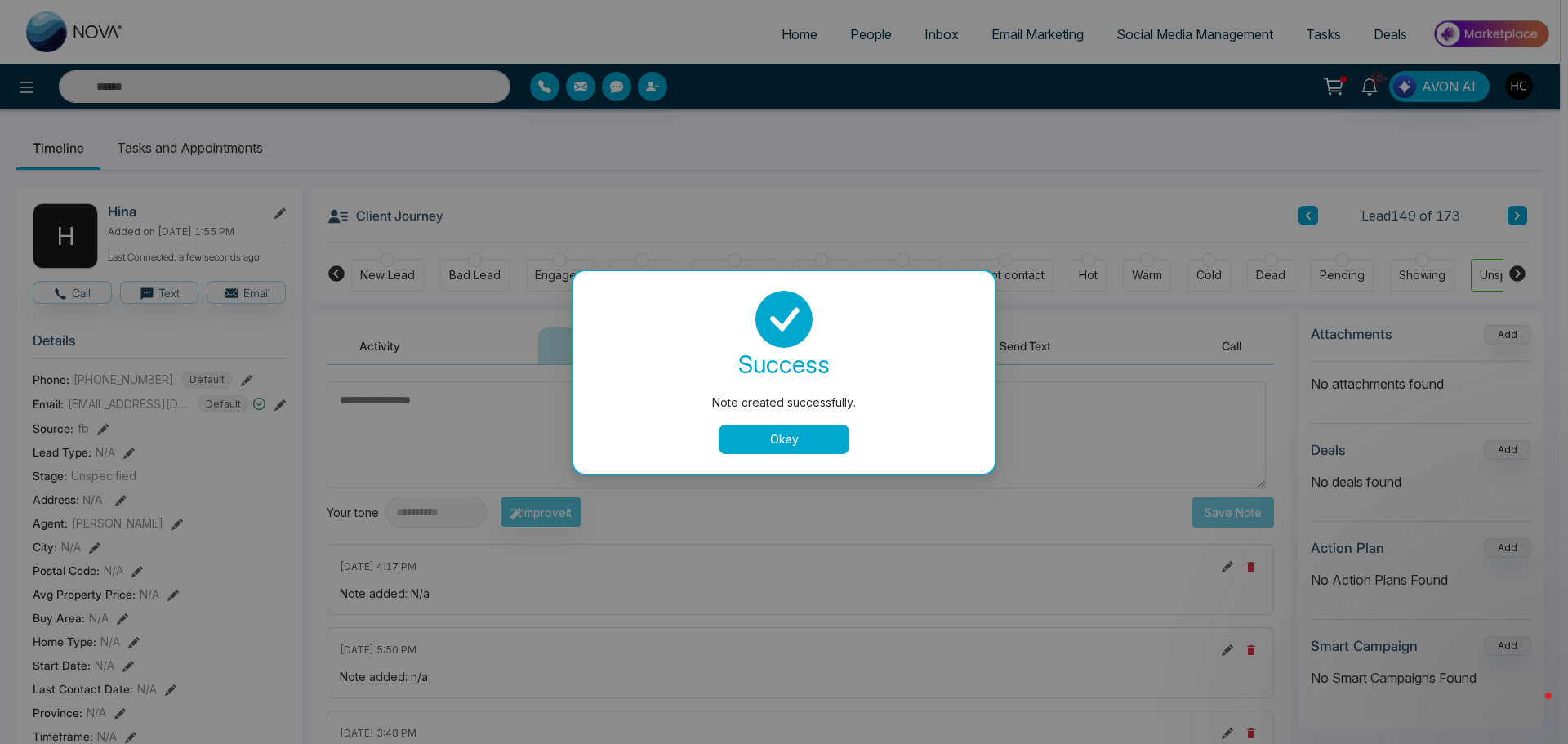
click at [799, 435] on button "Okay" at bounding box center [784, 440] width 131 height 29
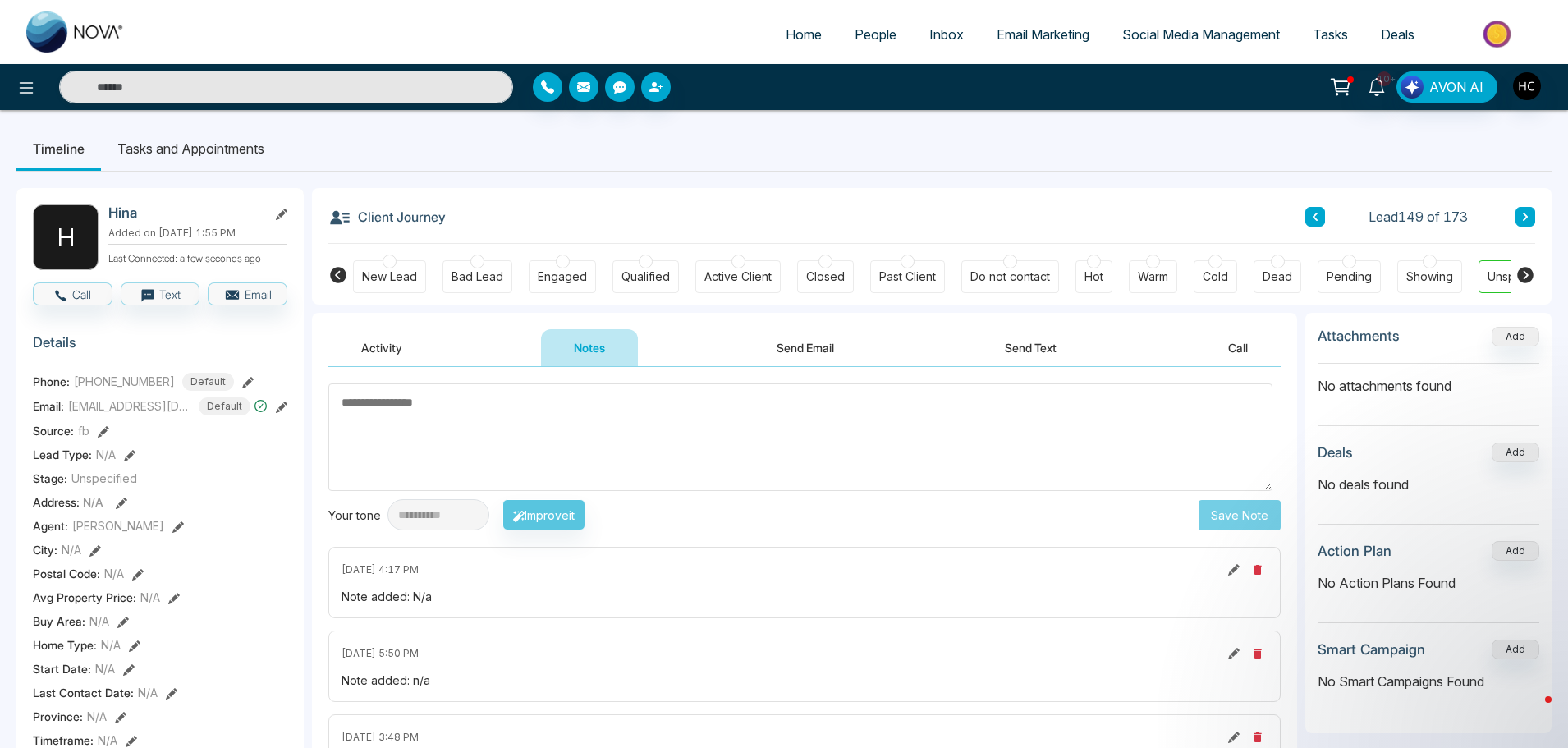
click at [1524, 216] on icon at bounding box center [1525, 216] width 8 height 10
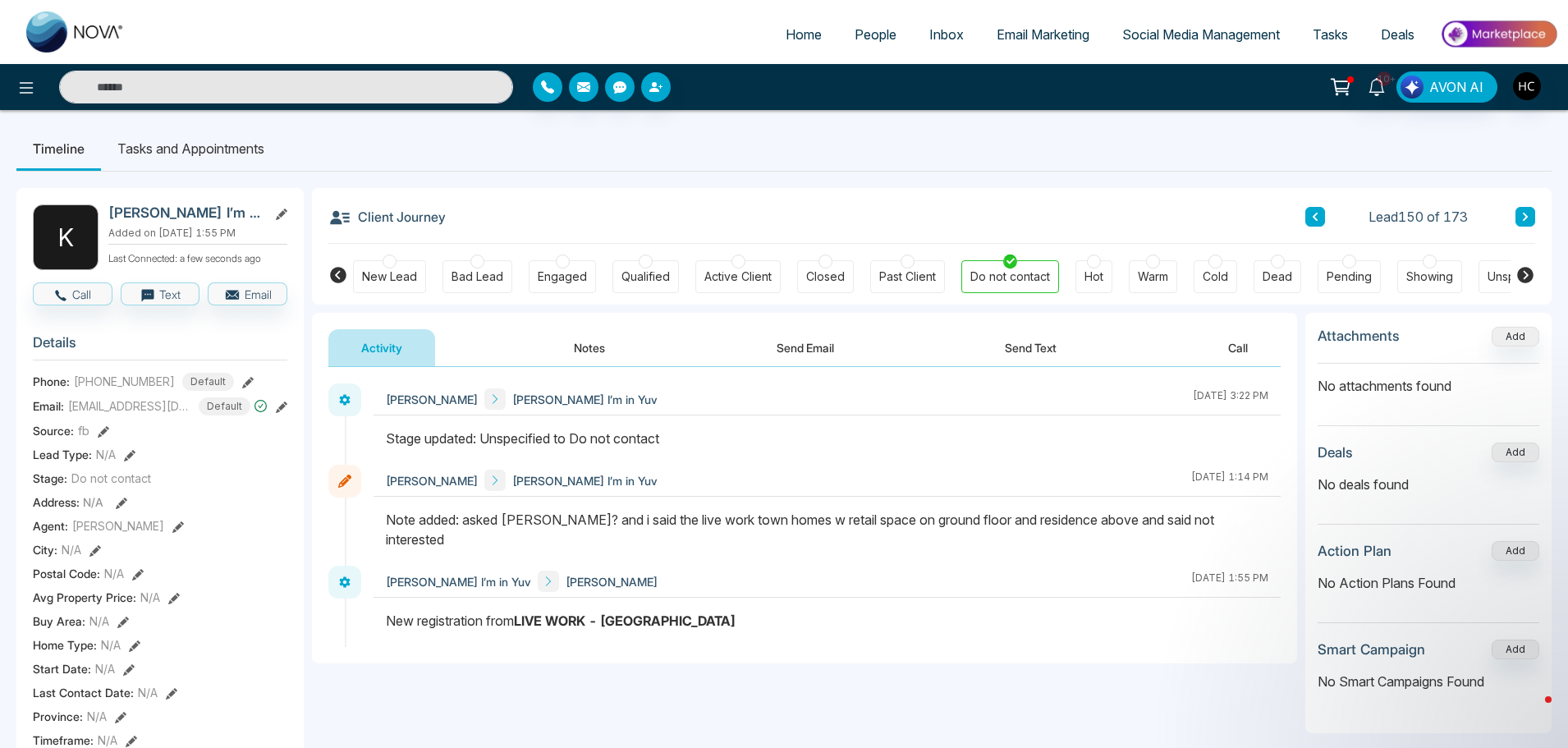
click at [1528, 215] on icon at bounding box center [1525, 216] width 8 height 10
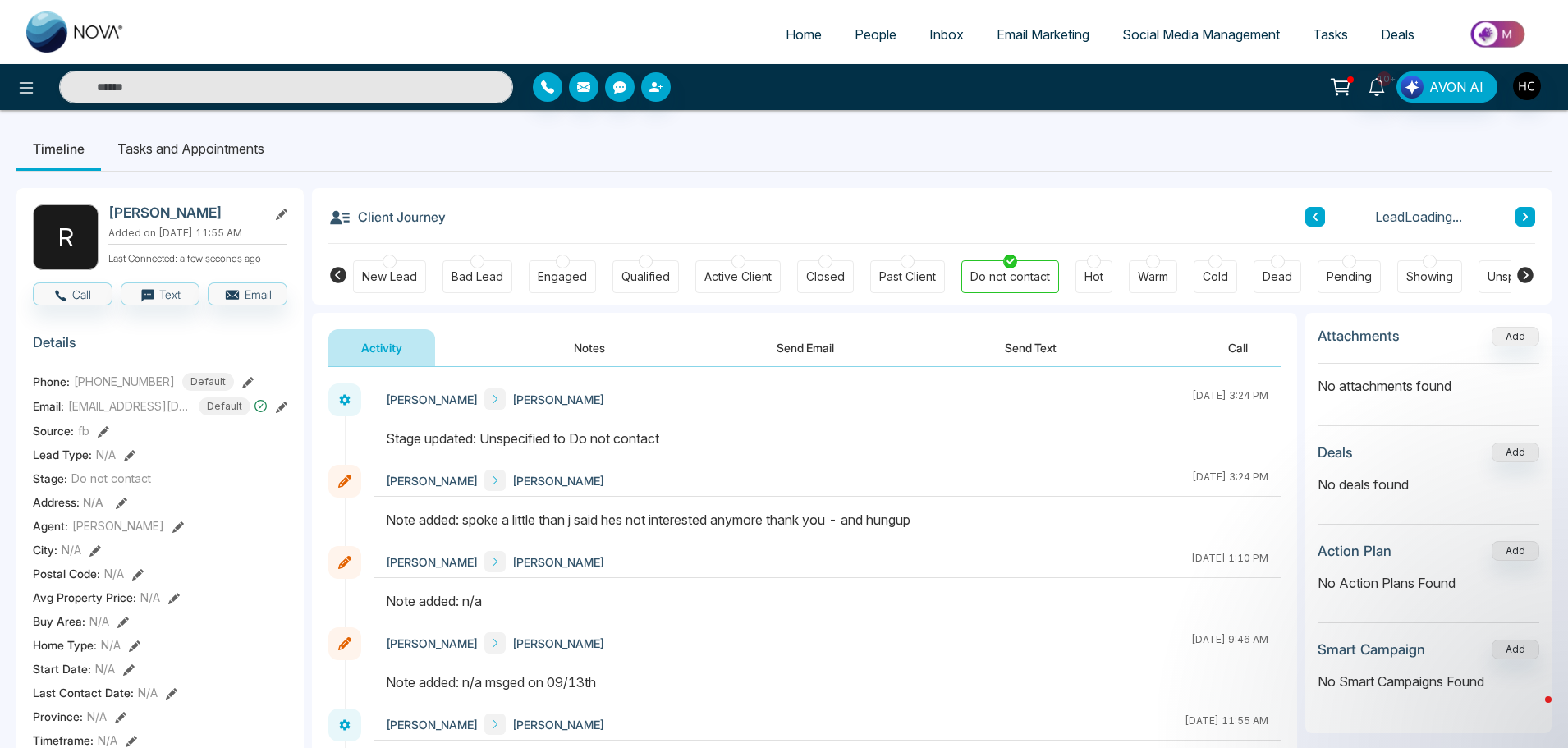
click at [1528, 215] on icon at bounding box center [1525, 216] width 8 height 10
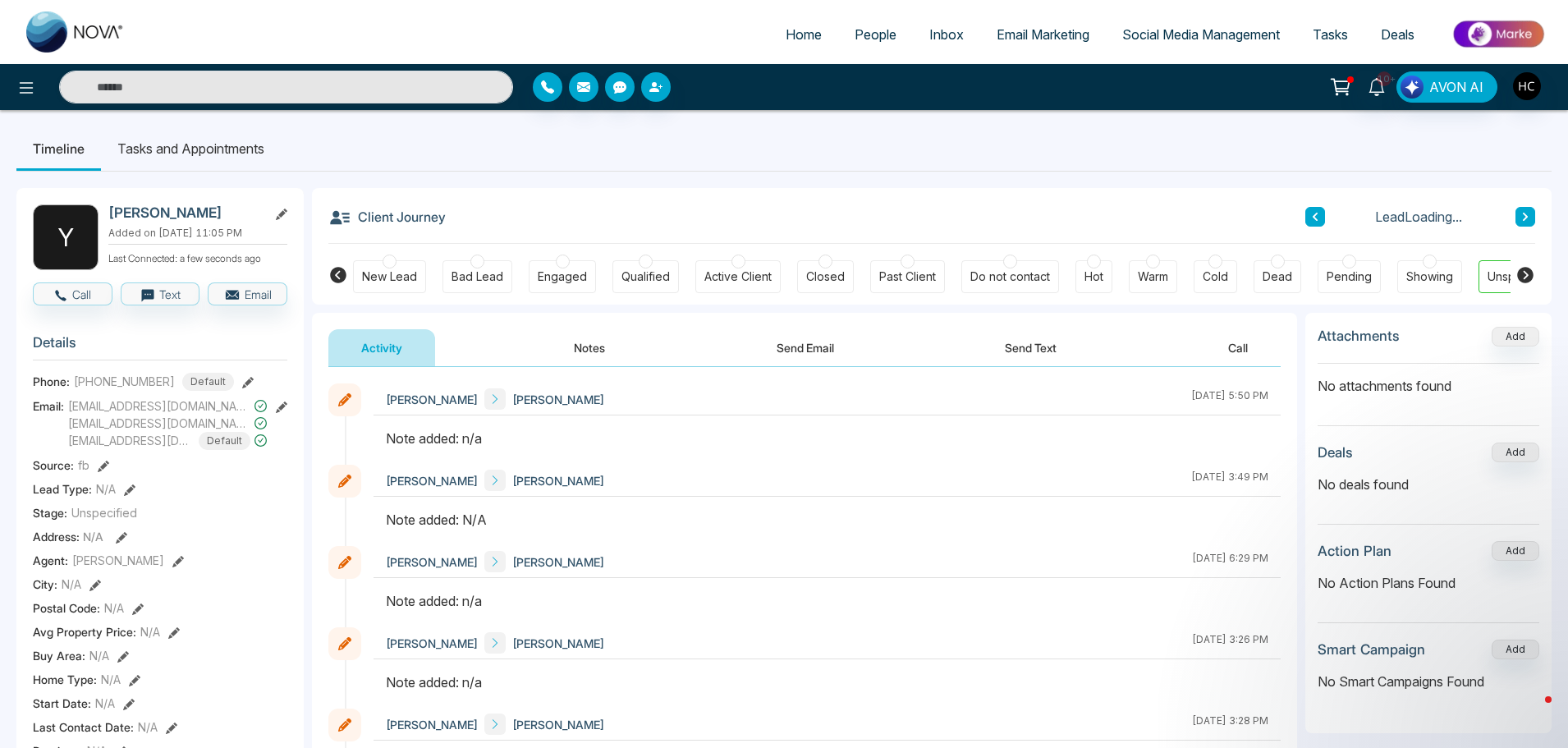
click at [601, 351] on button "Notes" at bounding box center [589, 348] width 97 height 37
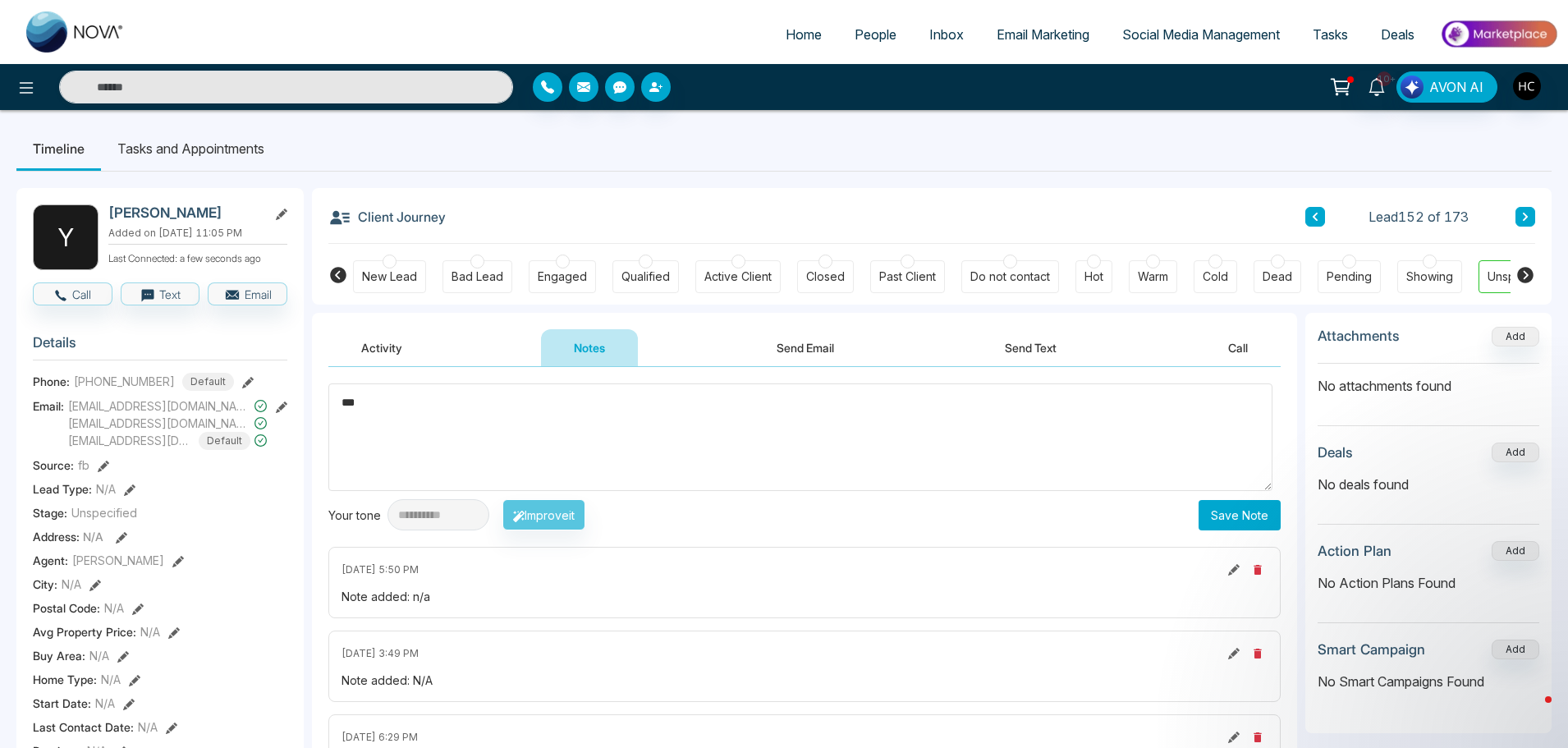
type textarea "***"
click at [1260, 517] on button "Save Note" at bounding box center [1239, 515] width 82 height 30
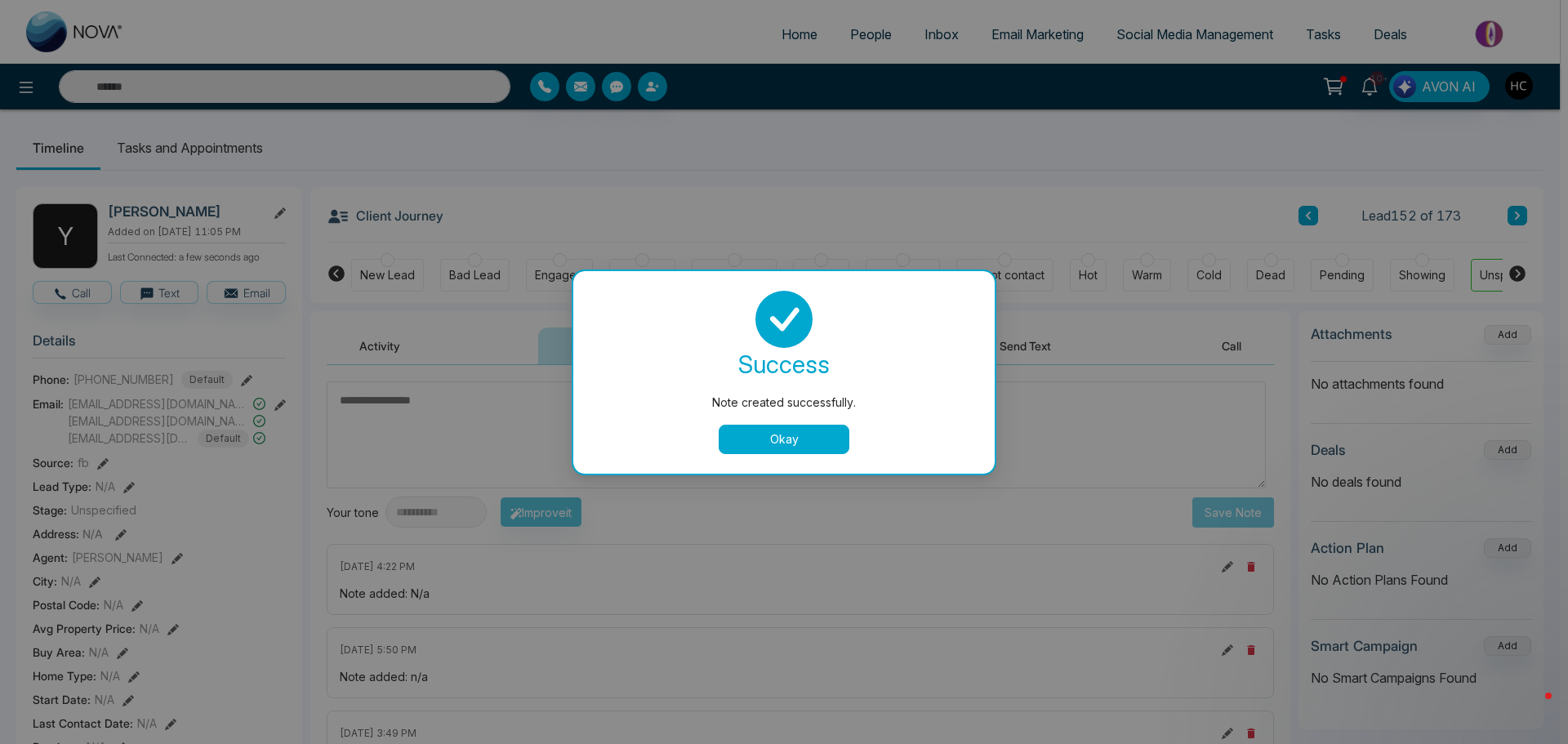
click at [828, 438] on button "Okay" at bounding box center [784, 440] width 131 height 29
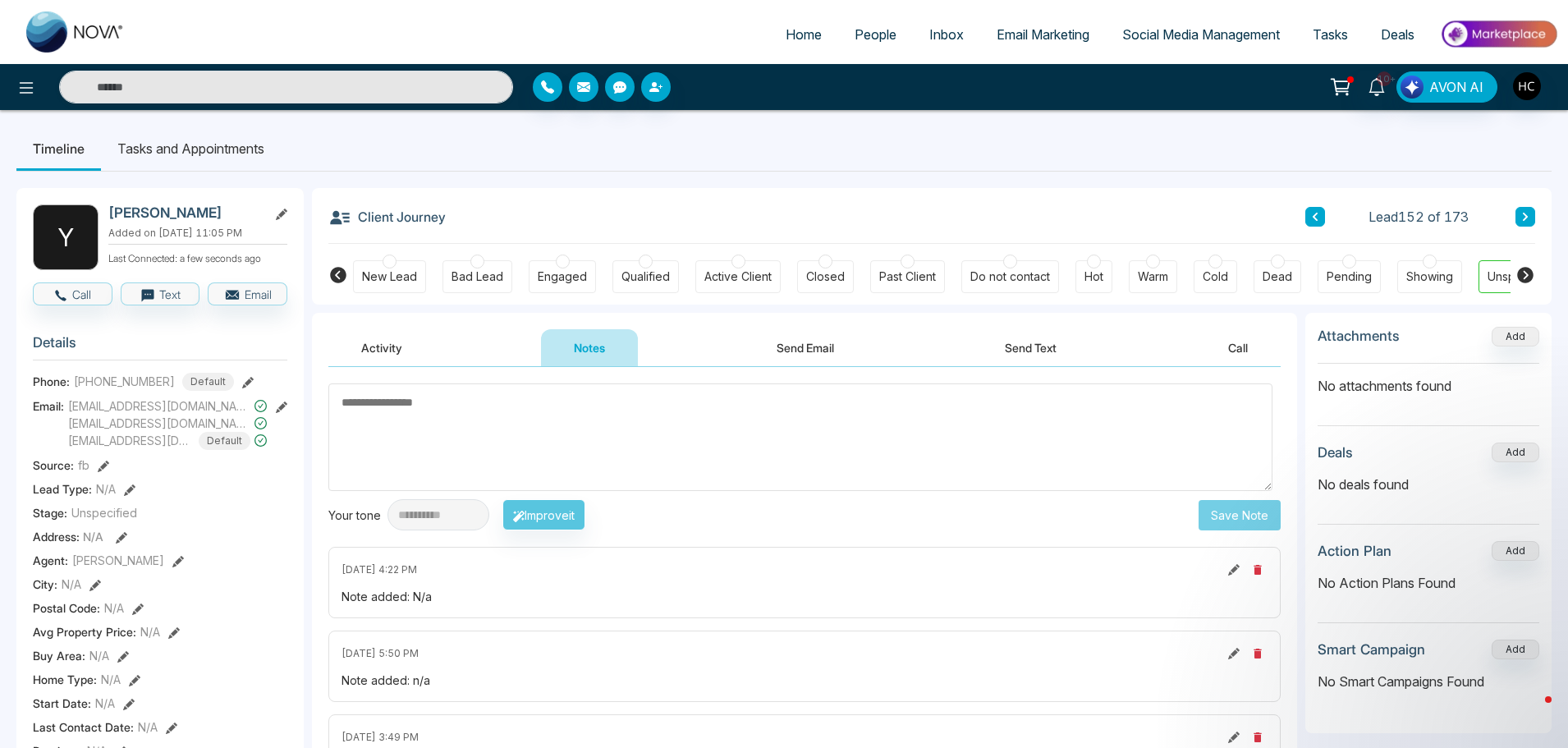
click at [1516, 222] on button at bounding box center [1525, 217] width 20 height 20
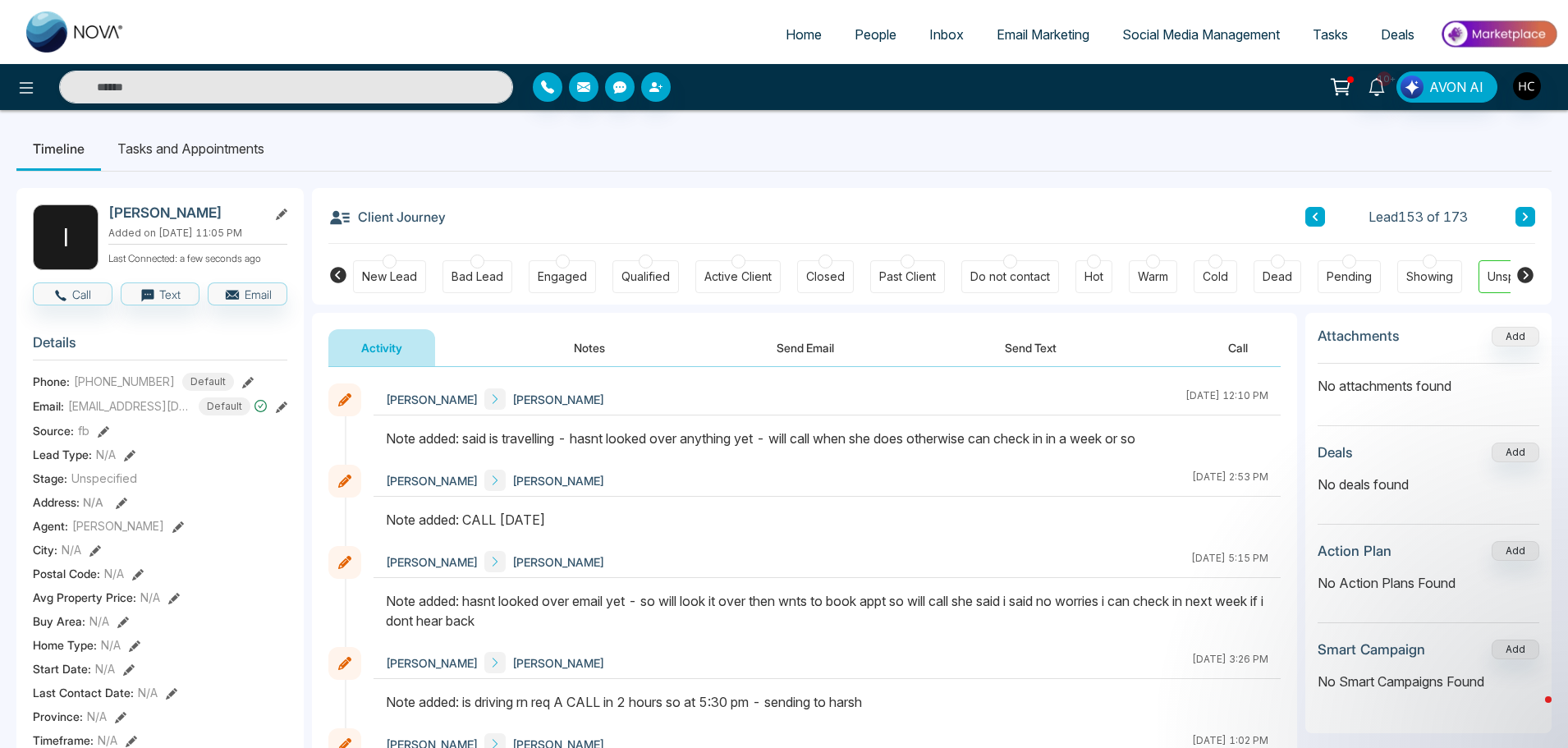
click at [1528, 223] on button at bounding box center [1525, 217] width 20 height 20
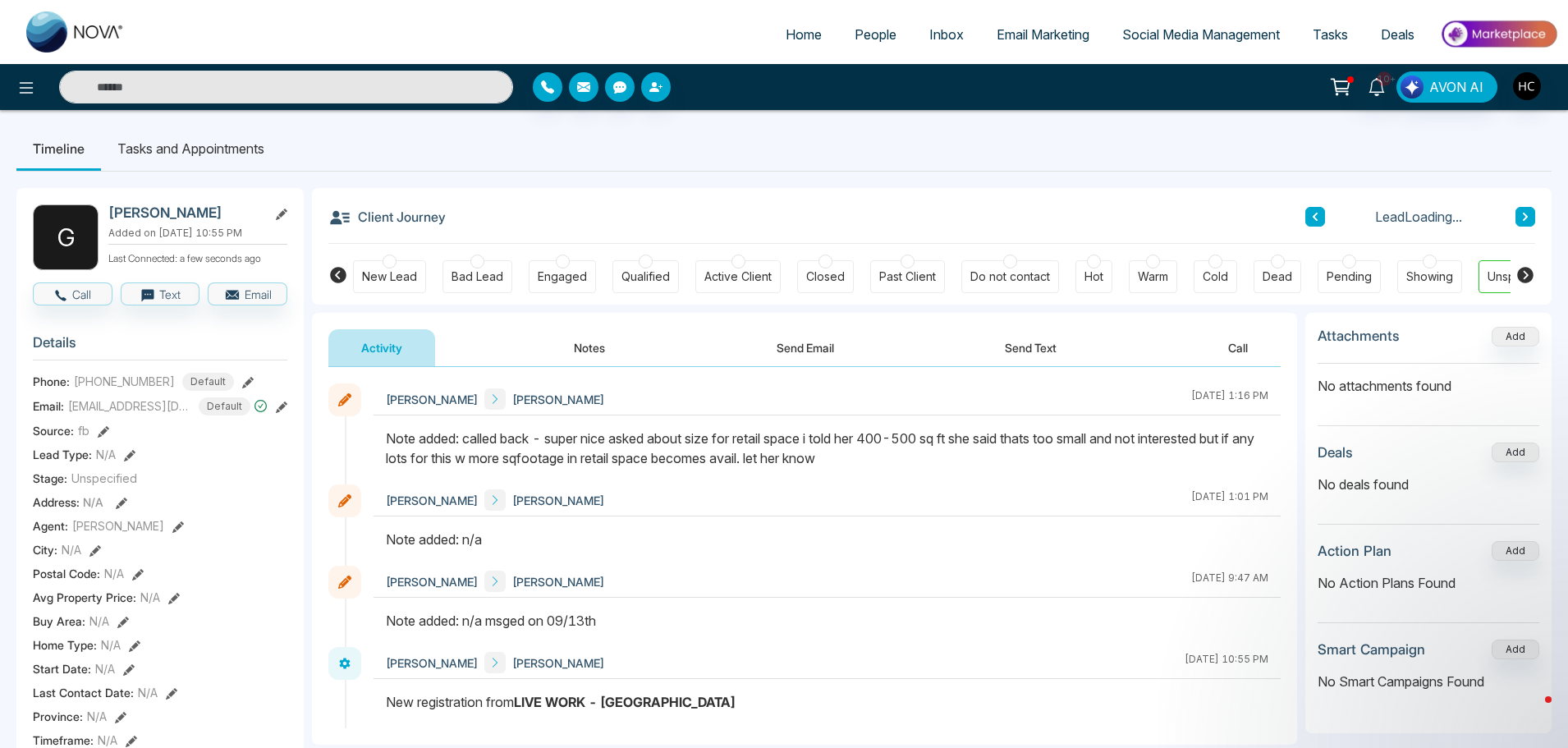
drag, startPoint x: 1520, startPoint y: 227, endPoint x: 1022, endPoint y: 163, distance: 502.1
click at [1022, 163] on ul "Timeline Tasks and Appointments" at bounding box center [784, 148] width 1535 height 44
click at [1523, 211] on icon at bounding box center [1525, 216] width 8 height 10
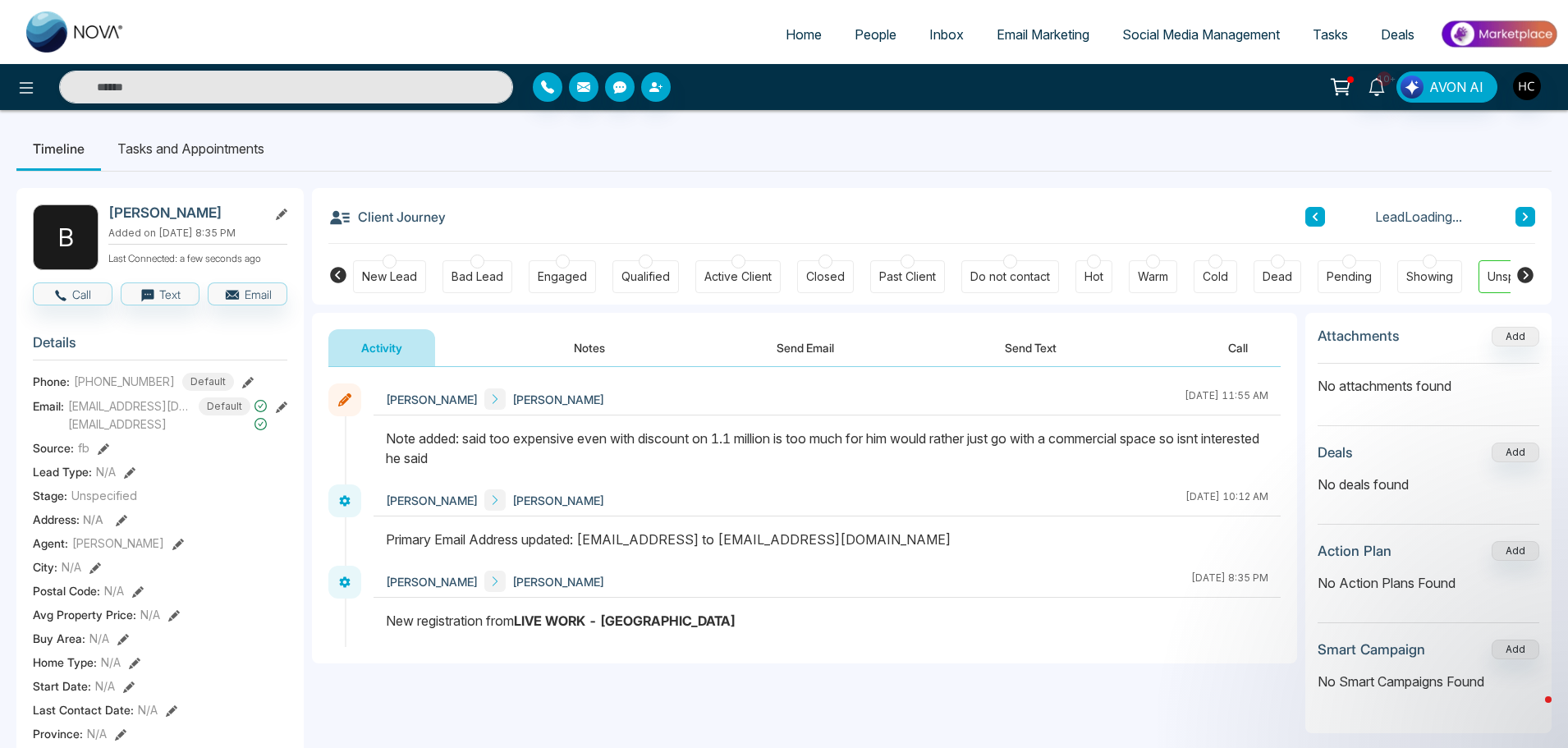
click at [1521, 213] on icon at bounding box center [1525, 216] width 8 height 10
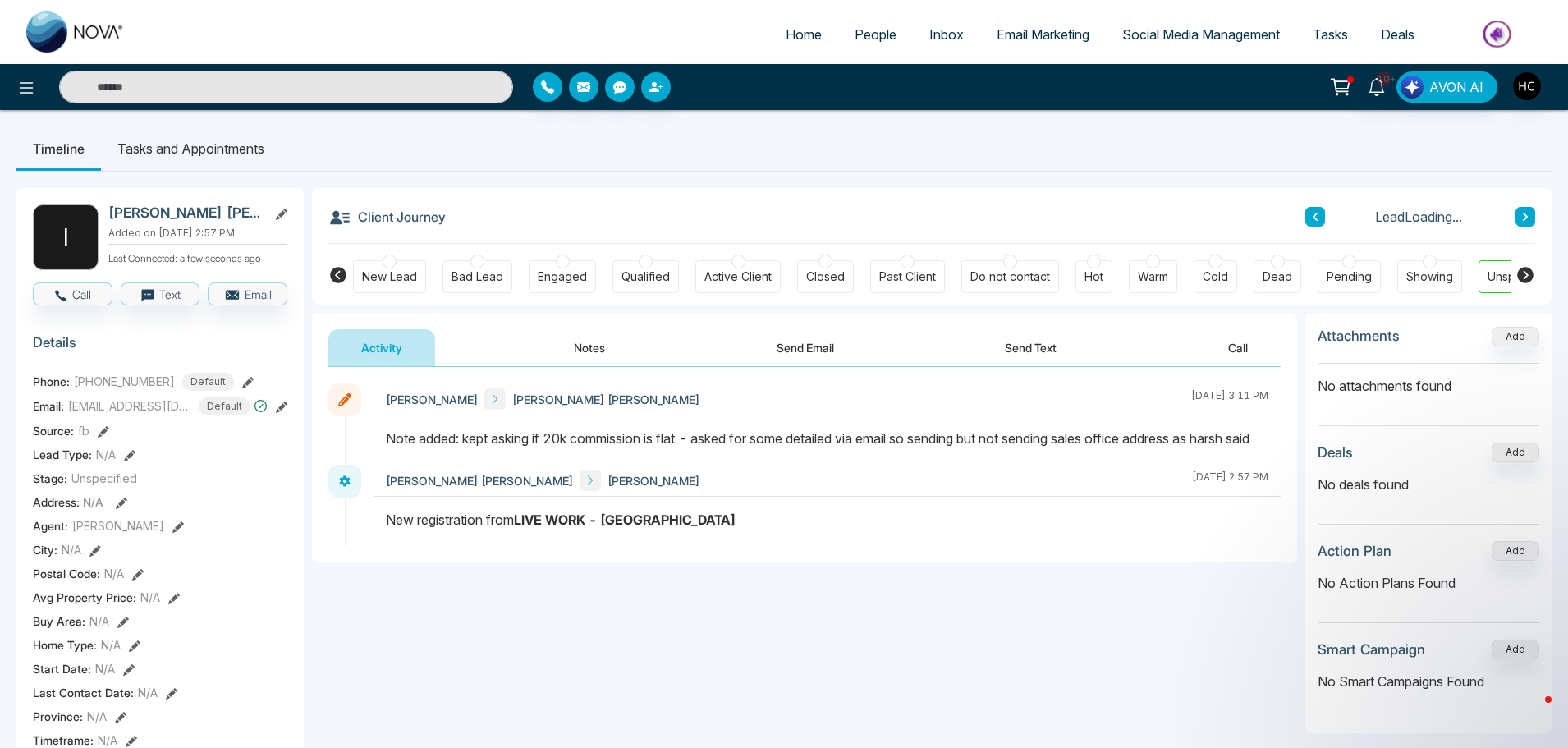
click at [1521, 213] on icon at bounding box center [1525, 216] width 8 height 10
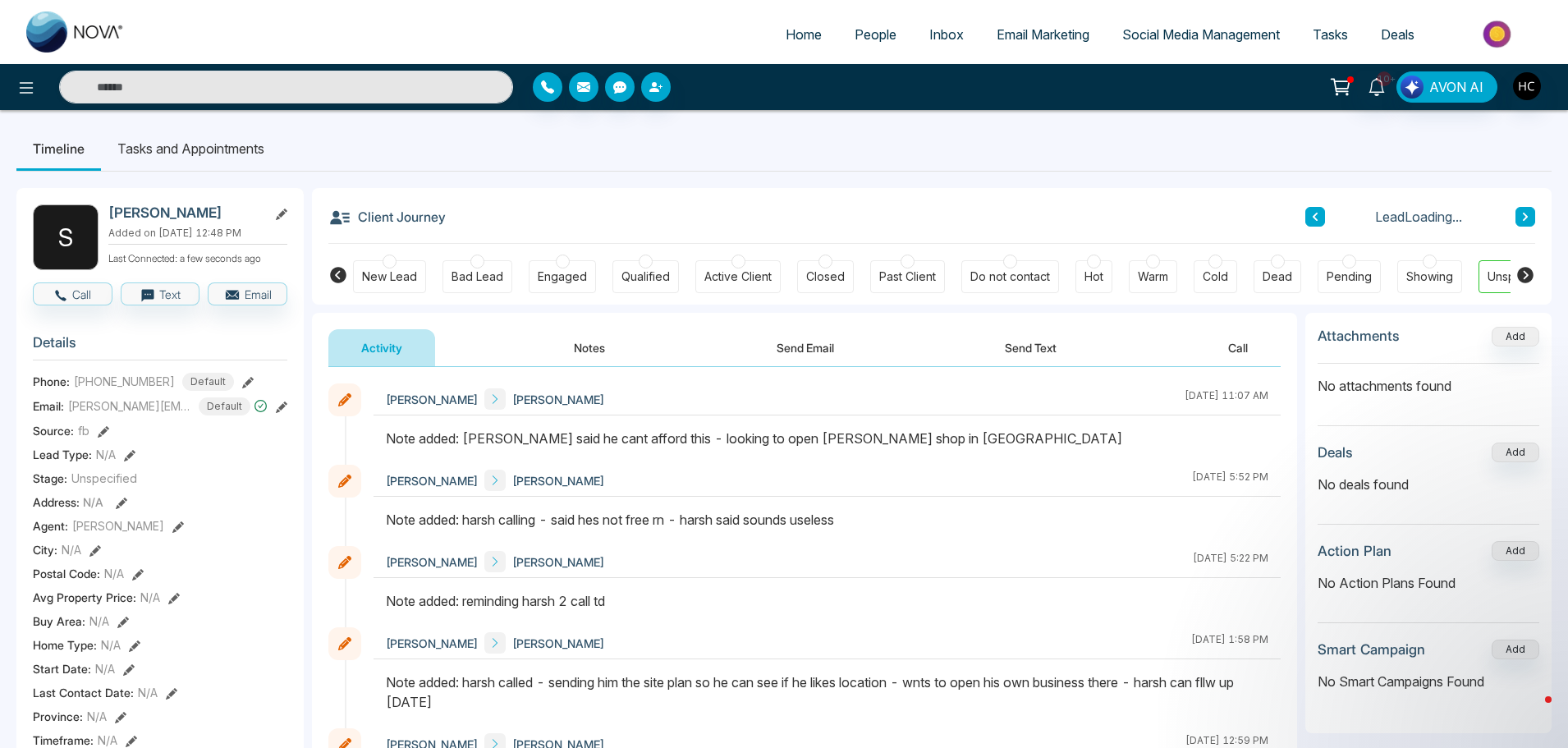
click at [1521, 213] on icon at bounding box center [1525, 216] width 8 height 10
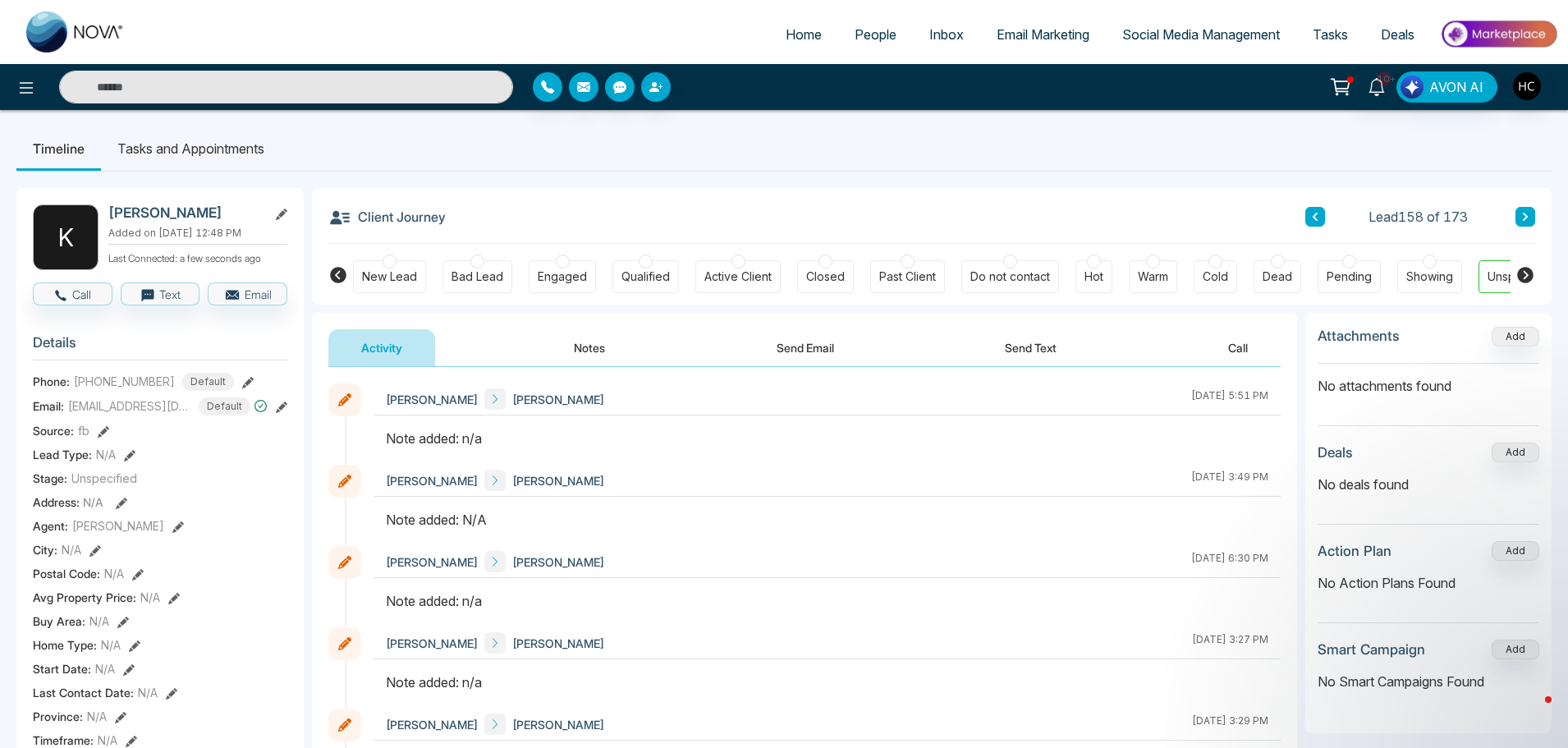
click at [610, 346] on button "Notes" at bounding box center [589, 348] width 97 height 37
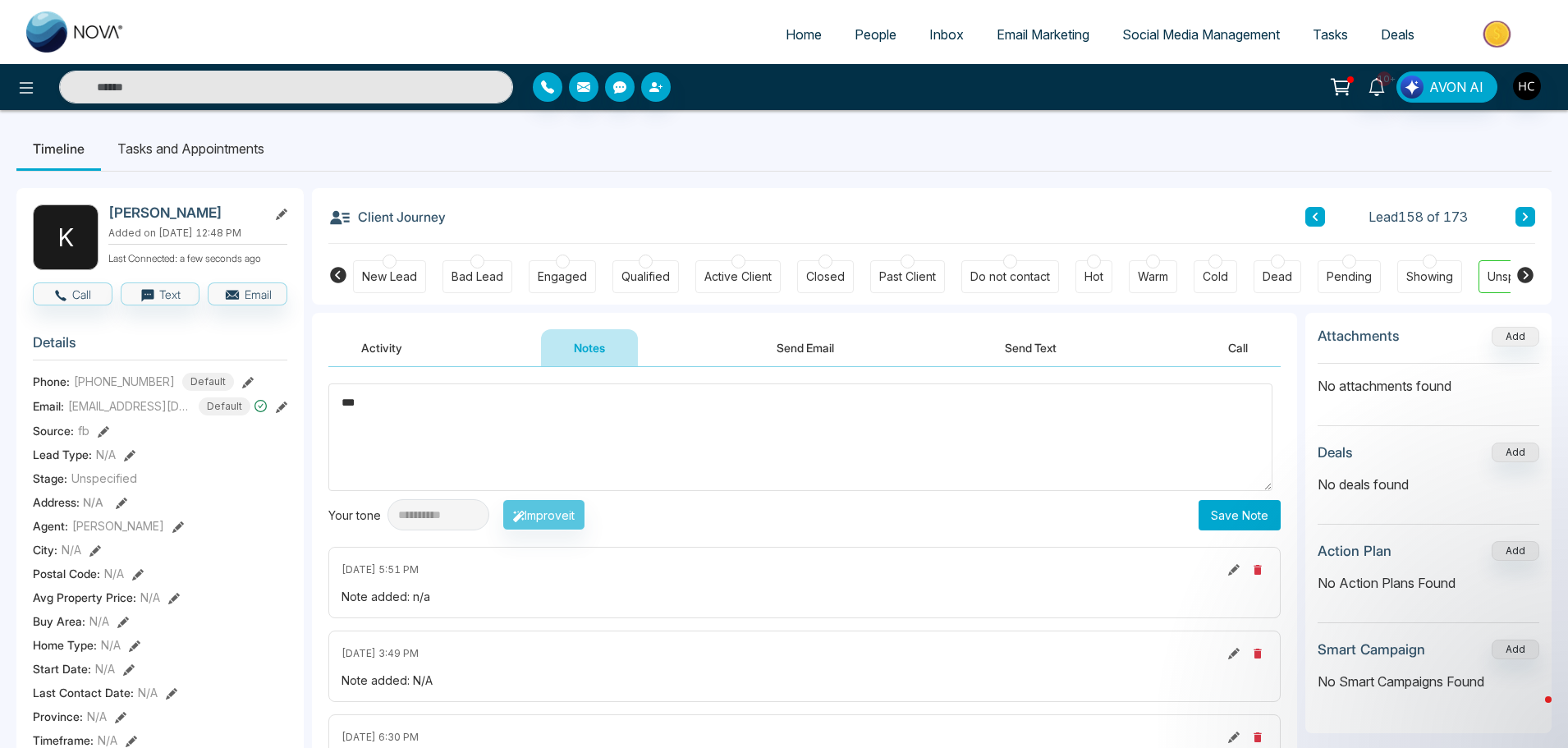
type textarea "***"
click at [1240, 530] on div "**********" at bounding box center [804, 515] width 952 height 31
click at [1229, 524] on button "Save Note" at bounding box center [1239, 515] width 82 height 30
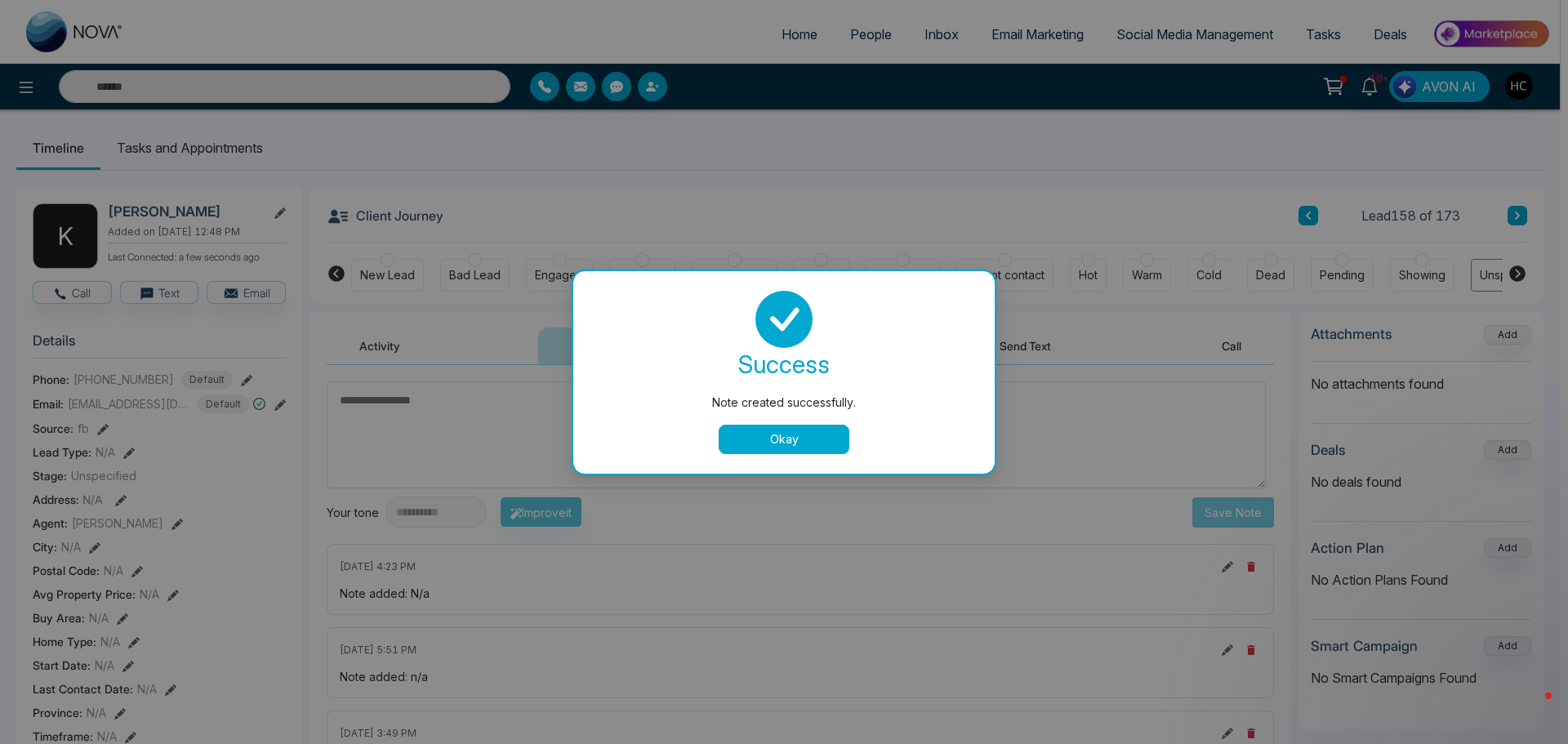
drag, startPoint x: 789, startPoint y: 432, endPoint x: 953, endPoint y: 428, distance: 164.0
click at [791, 432] on button "Okay" at bounding box center [784, 440] width 131 height 29
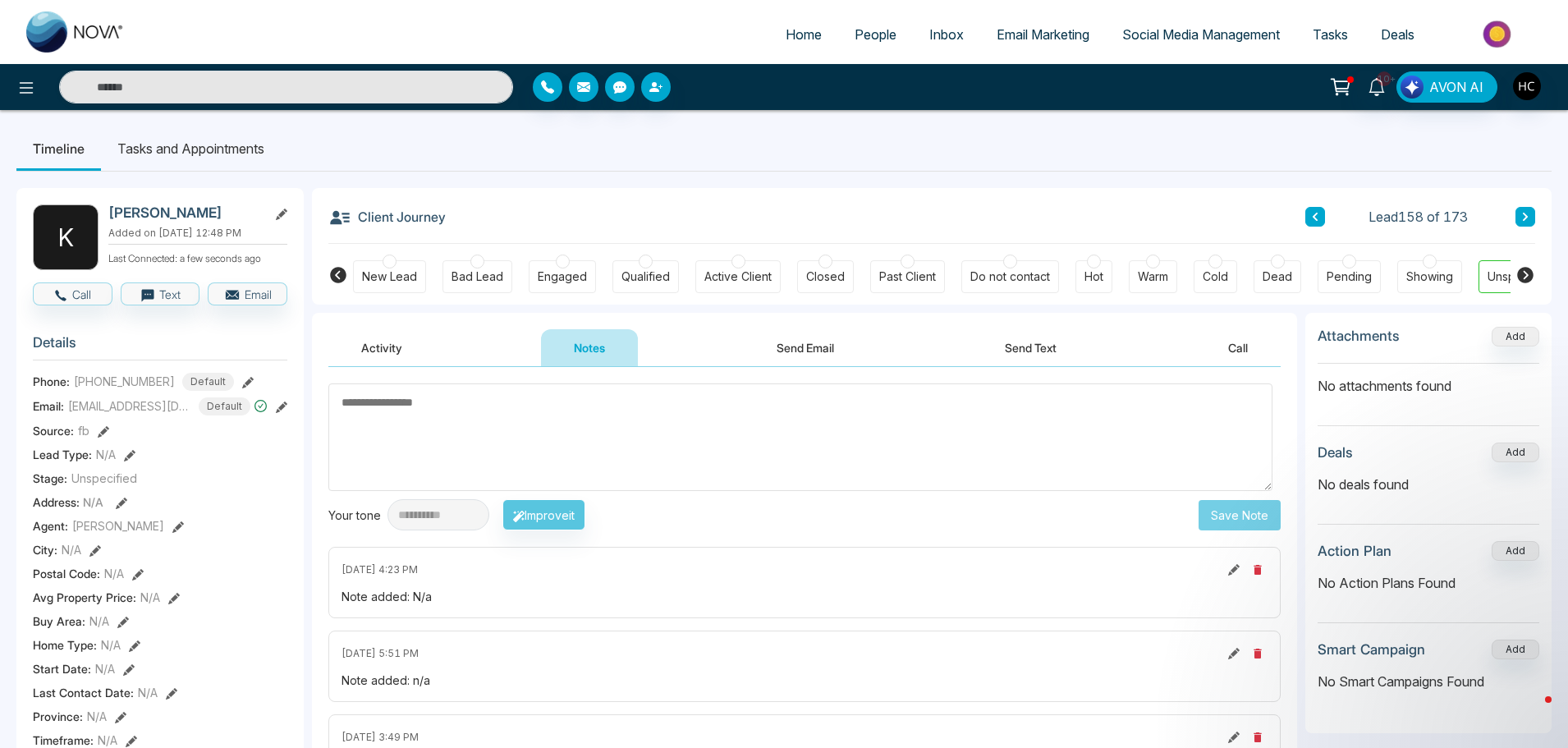
click at [1530, 226] on button at bounding box center [1525, 217] width 20 height 20
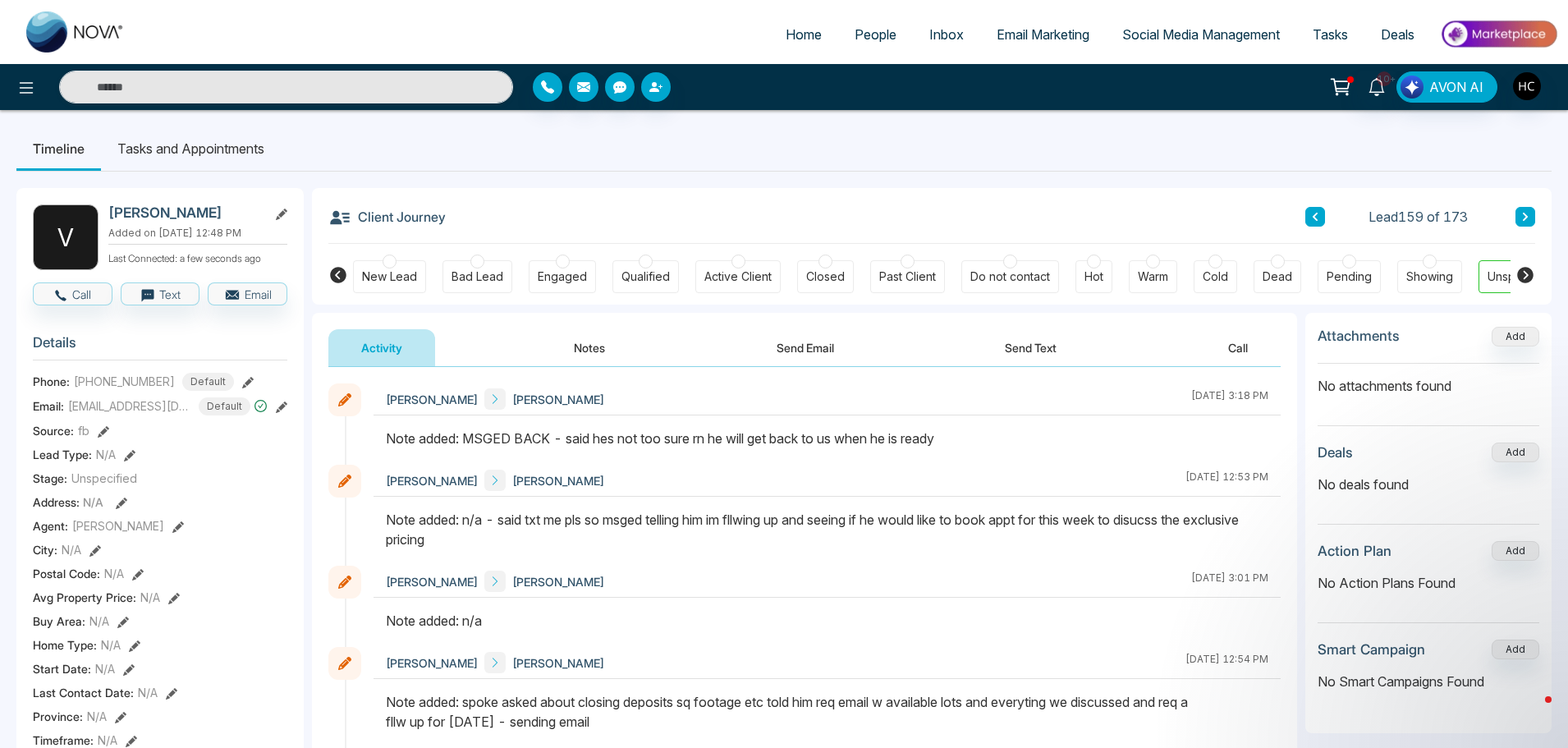
click at [1519, 215] on button at bounding box center [1525, 217] width 20 height 20
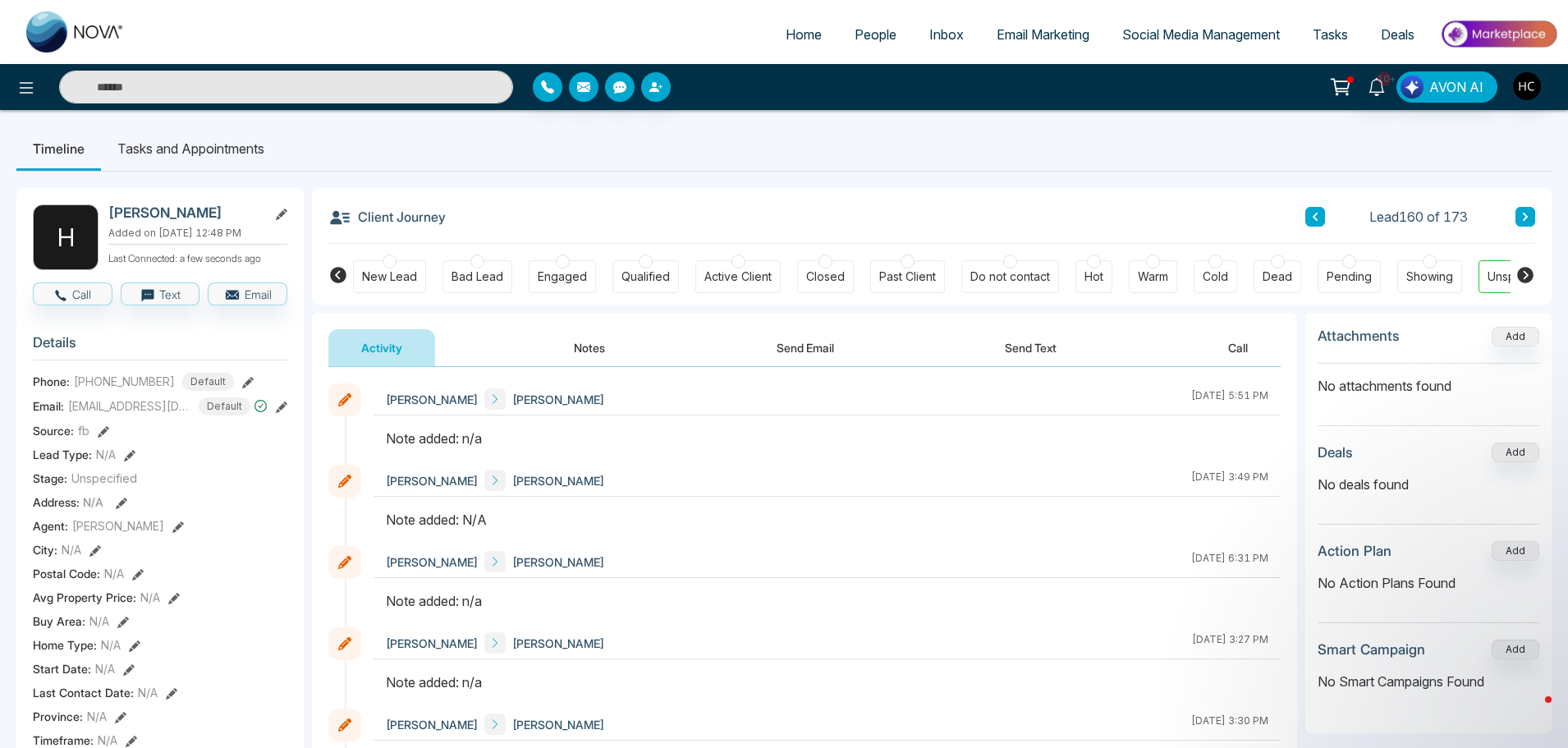
click at [572, 349] on button "Notes" at bounding box center [589, 348] width 97 height 37
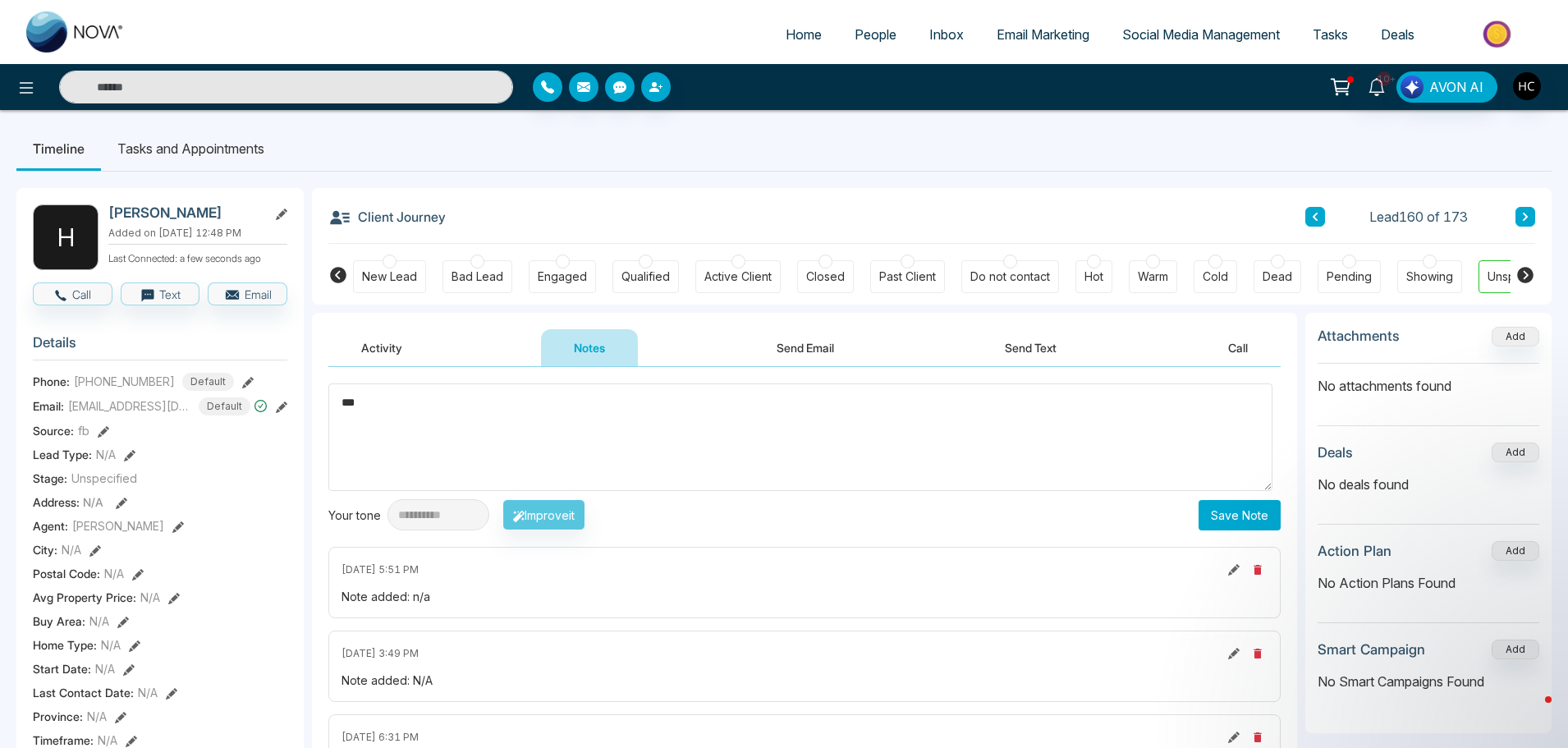
type textarea "***"
click at [1247, 522] on button "Save Note" at bounding box center [1239, 515] width 82 height 30
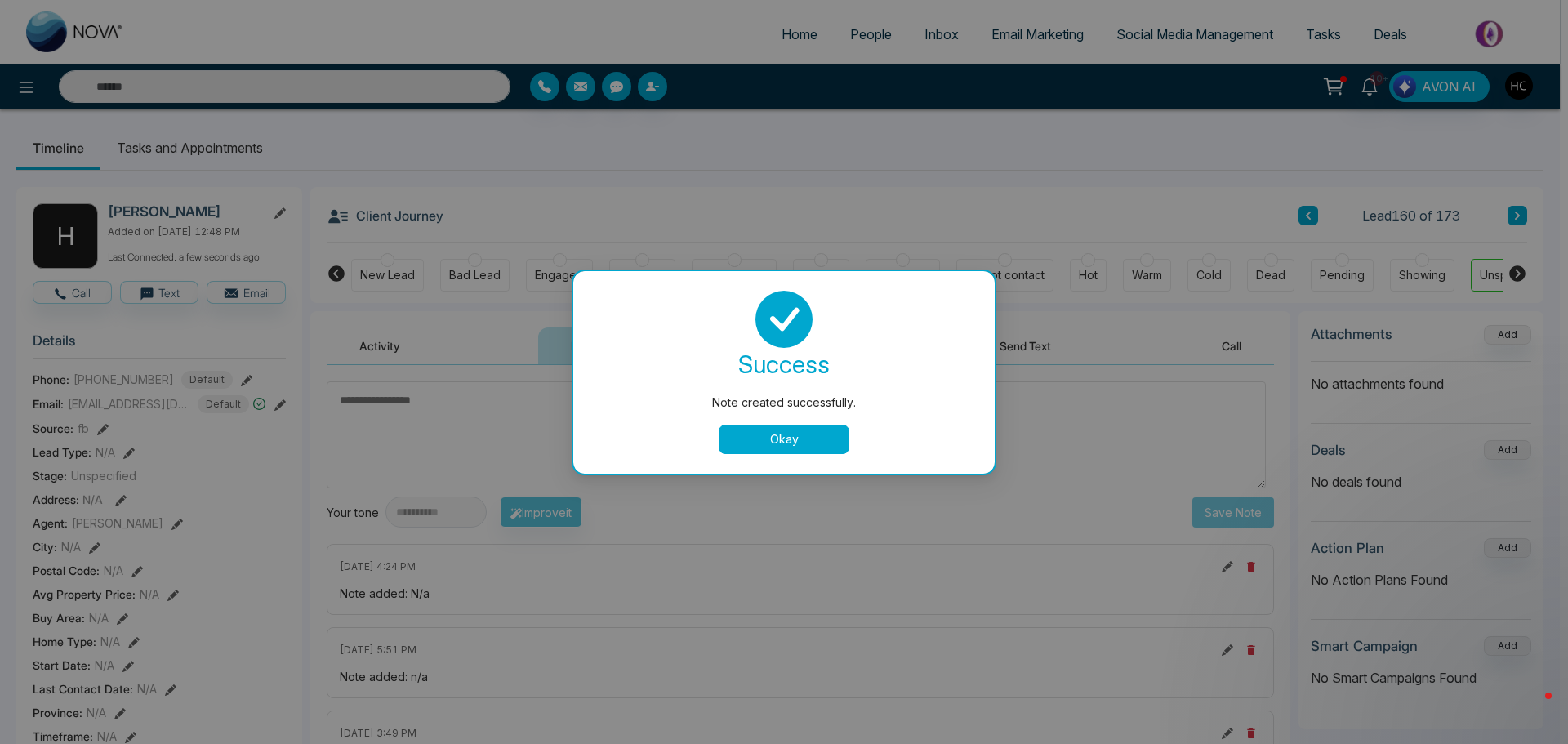
click at [789, 437] on button "Okay" at bounding box center [784, 440] width 131 height 29
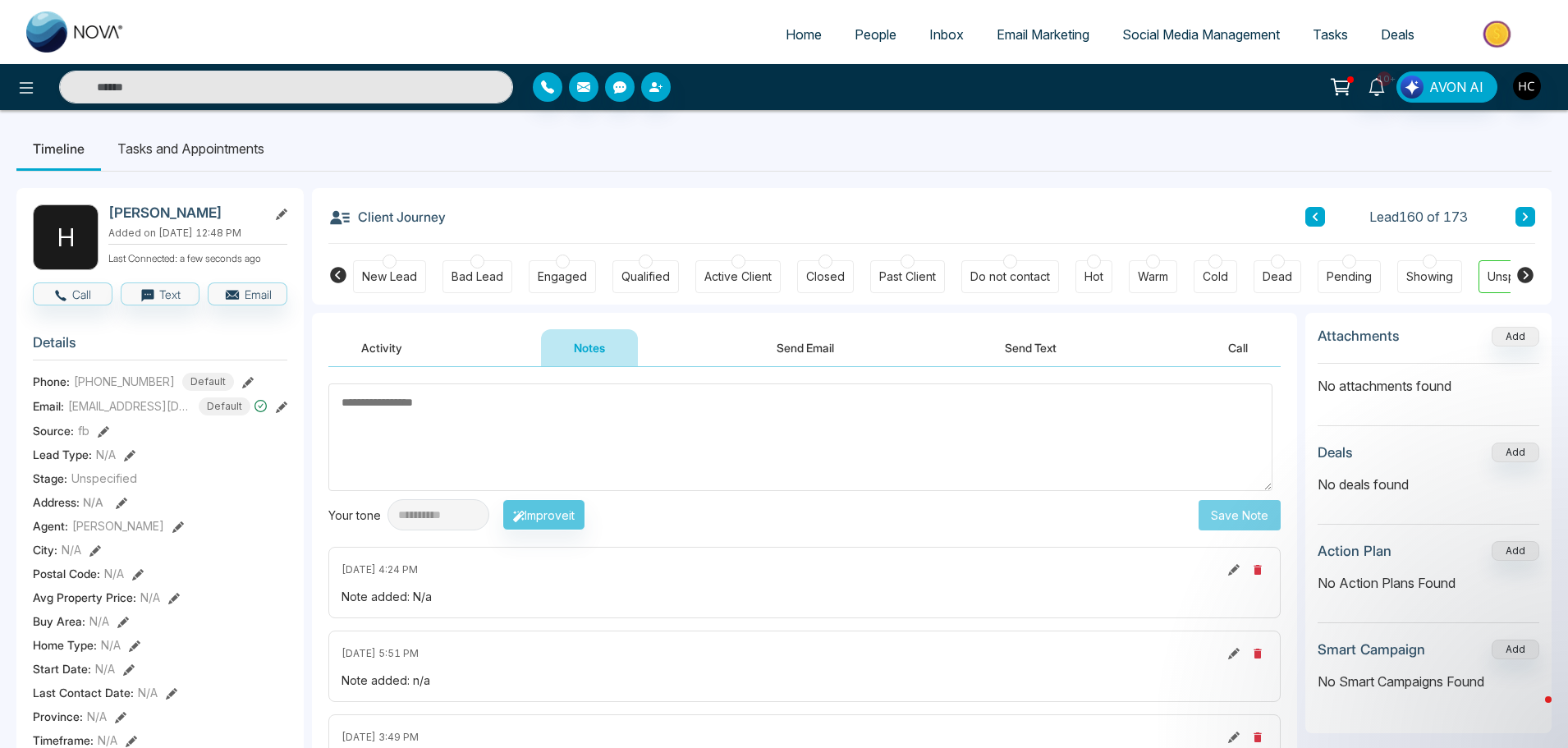
click at [1522, 221] on icon at bounding box center [1525, 216] width 8 height 10
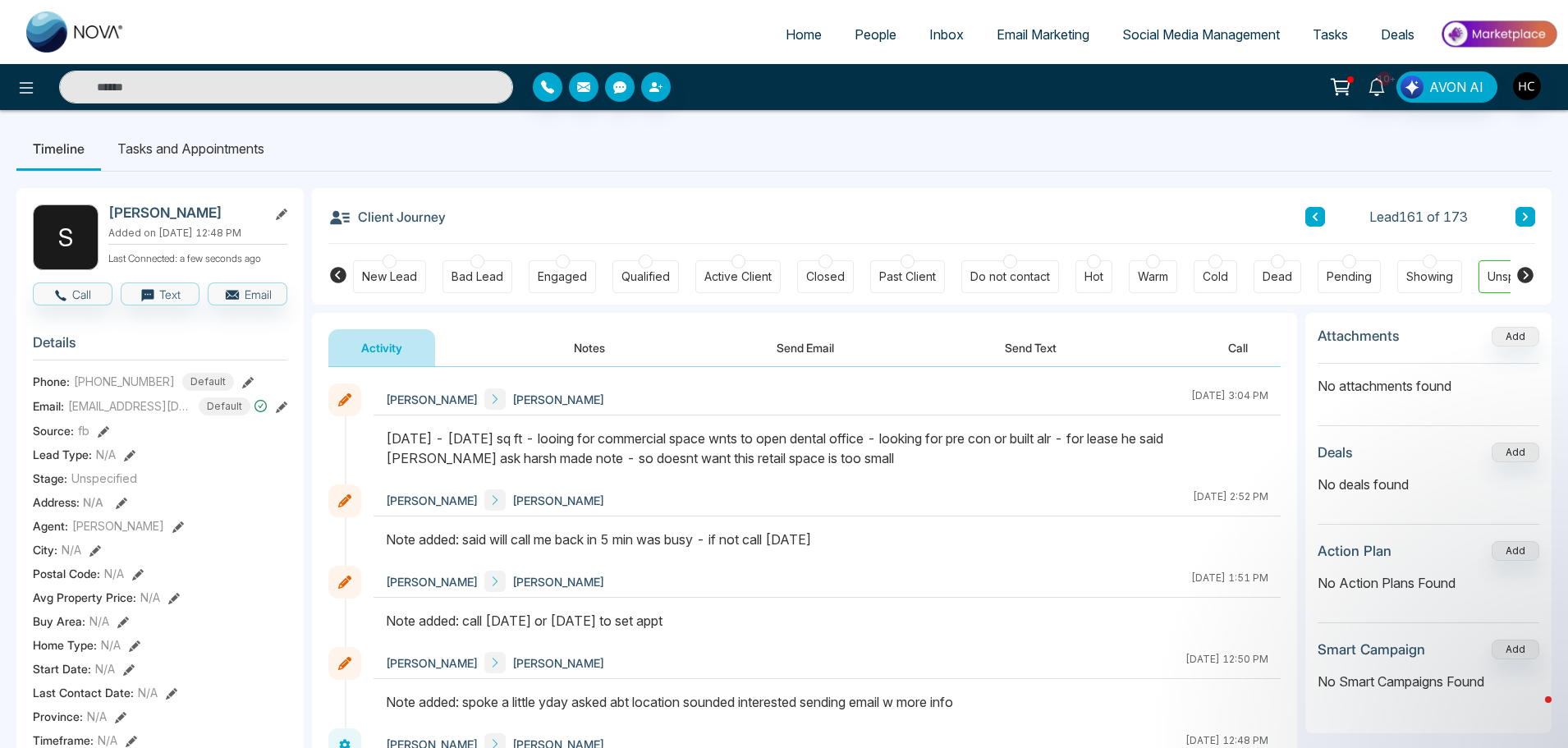
click at [1516, 211] on button at bounding box center [1525, 217] width 20 height 20
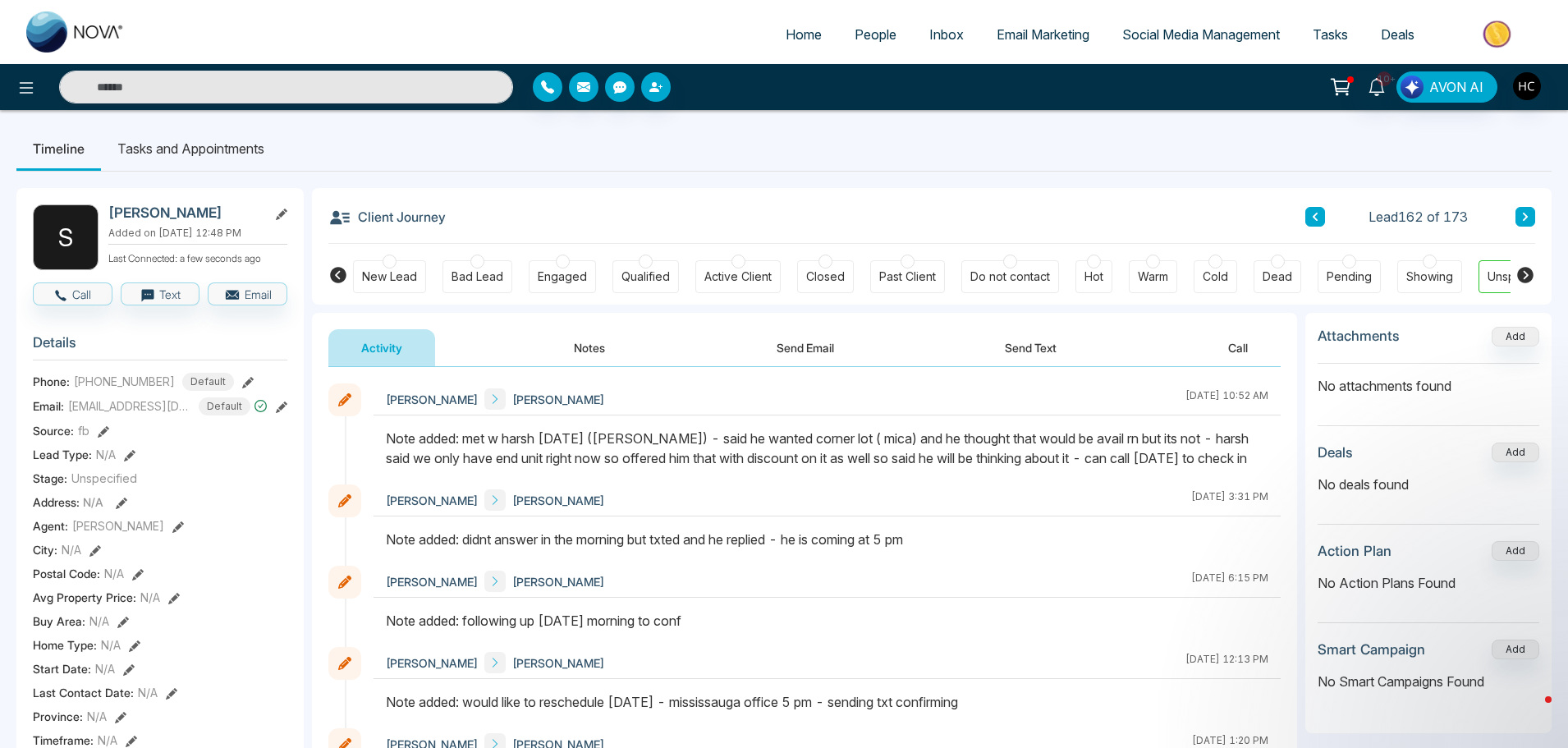
click at [1530, 219] on button at bounding box center [1525, 217] width 20 height 20
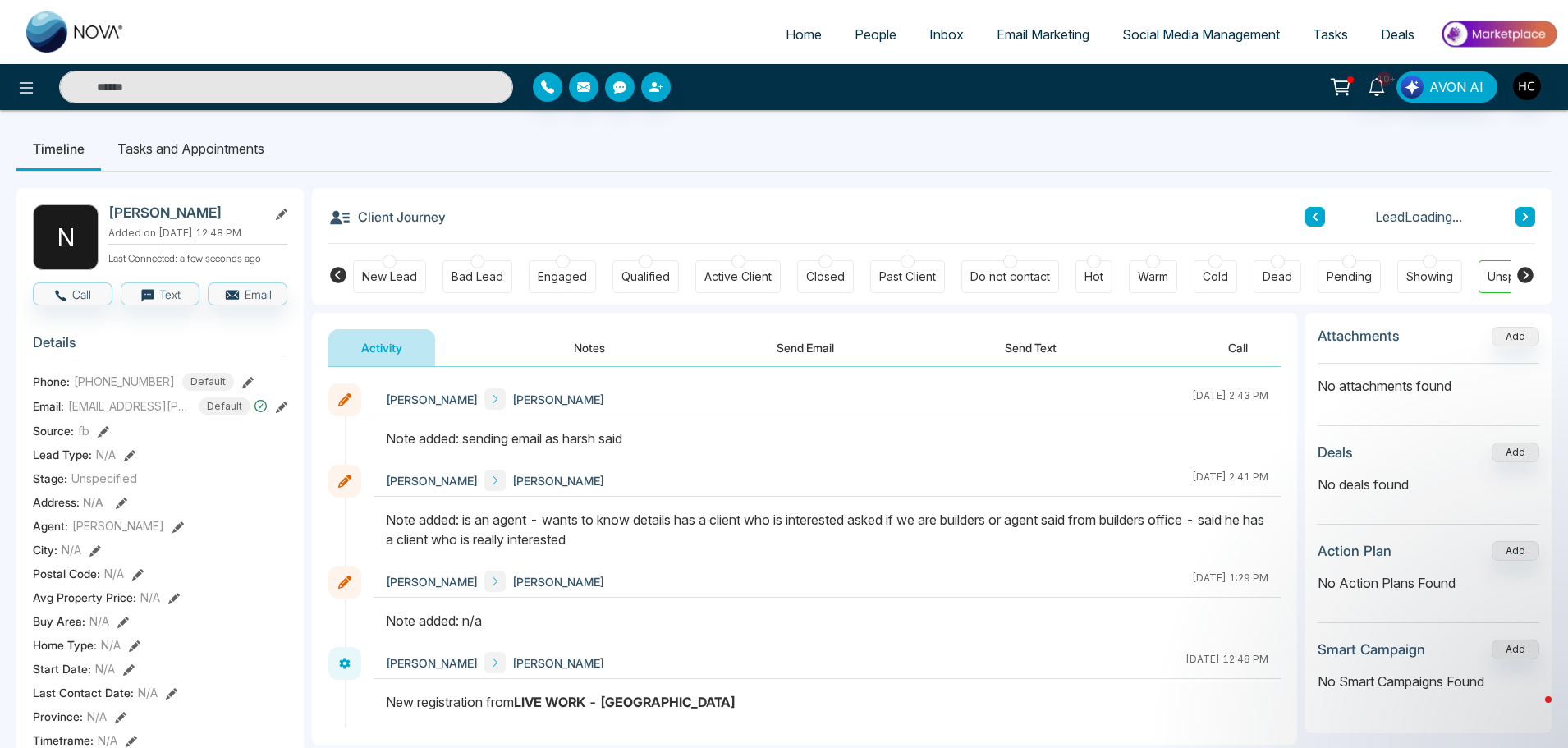
click at [1523, 208] on button at bounding box center [1525, 217] width 20 height 20
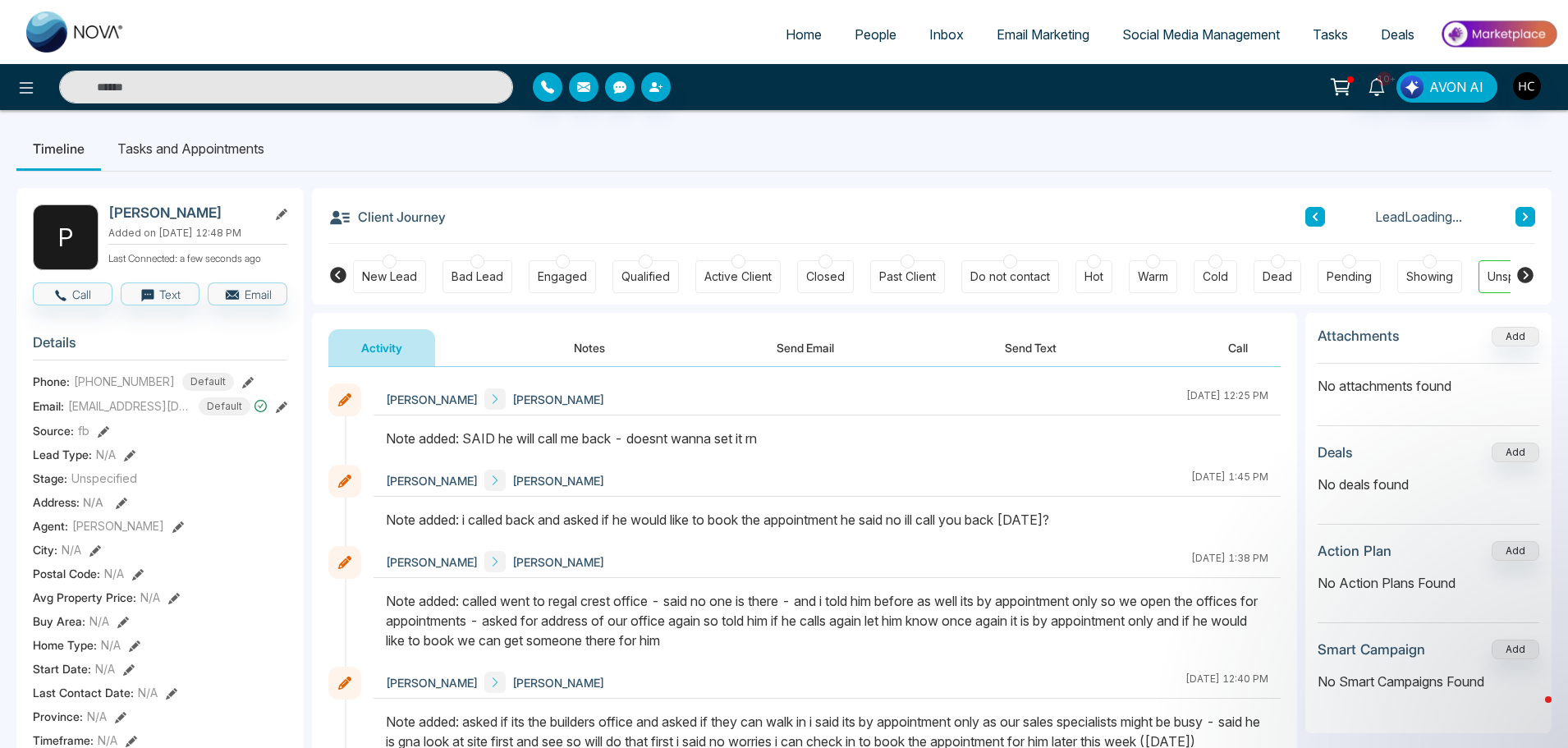
click at [1523, 208] on button at bounding box center [1525, 217] width 20 height 20
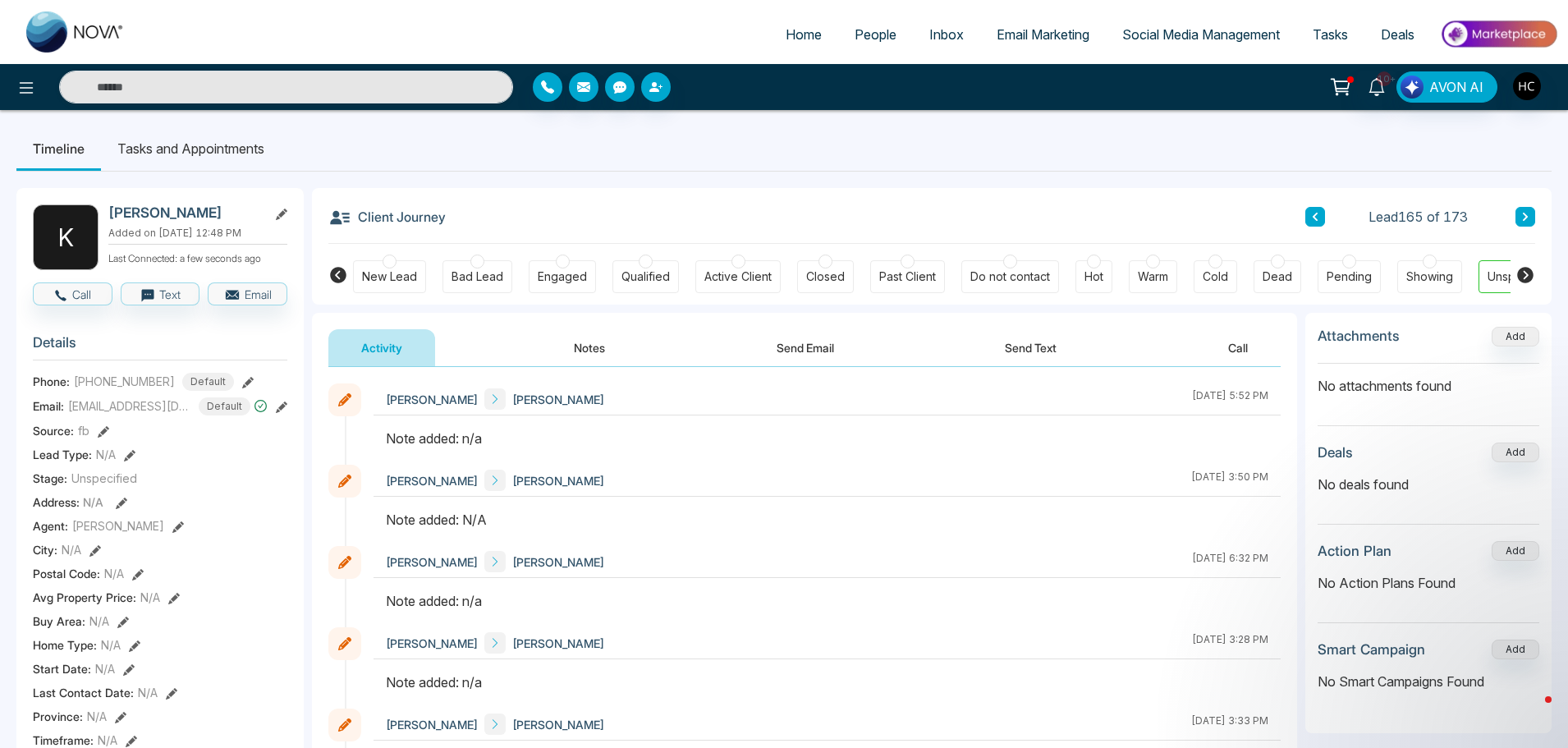
click at [601, 353] on button "Notes" at bounding box center [589, 348] width 97 height 37
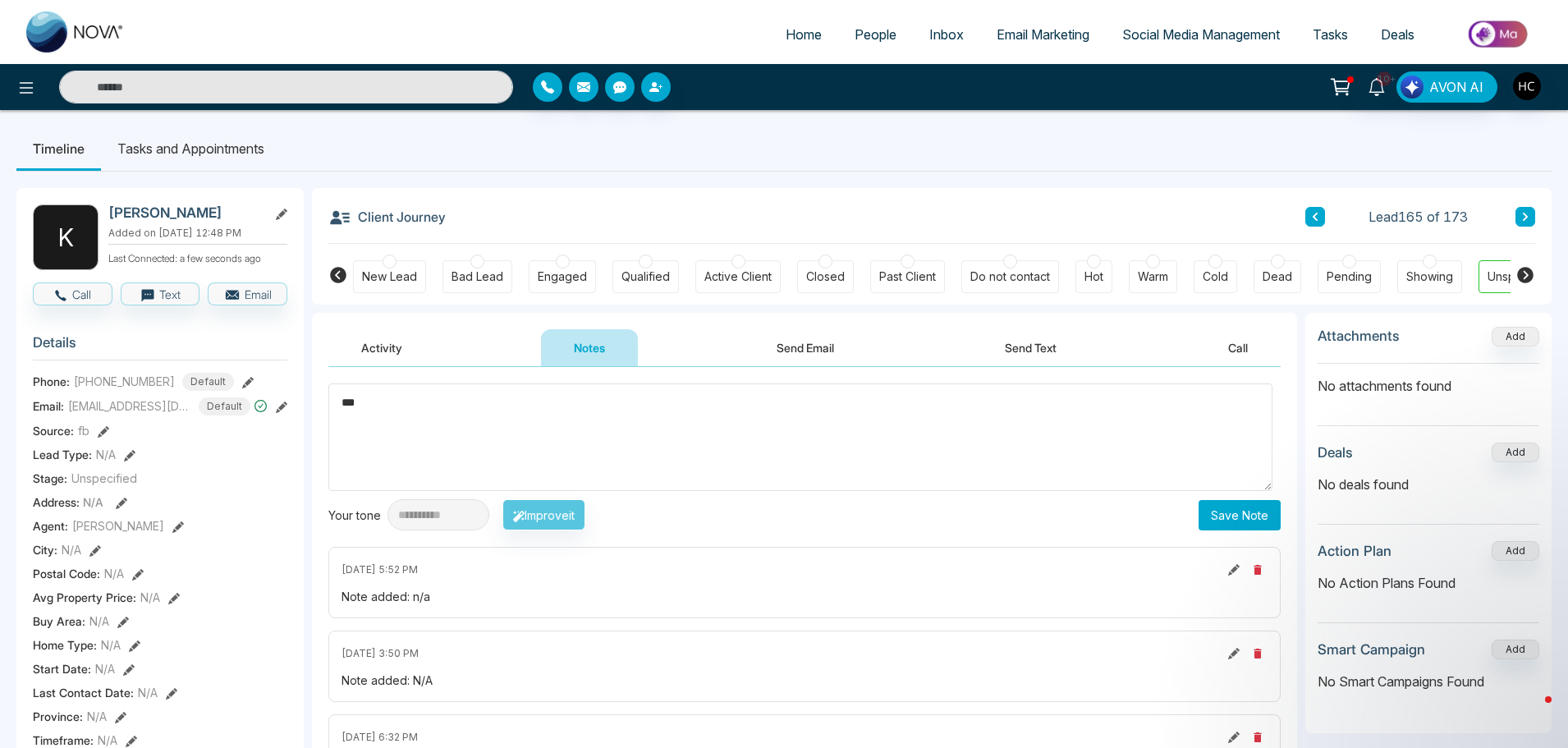
type textarea "***"
click at [1228, 509] on button "Save Note" at bounding box center [1239, 515] width 82 height 30
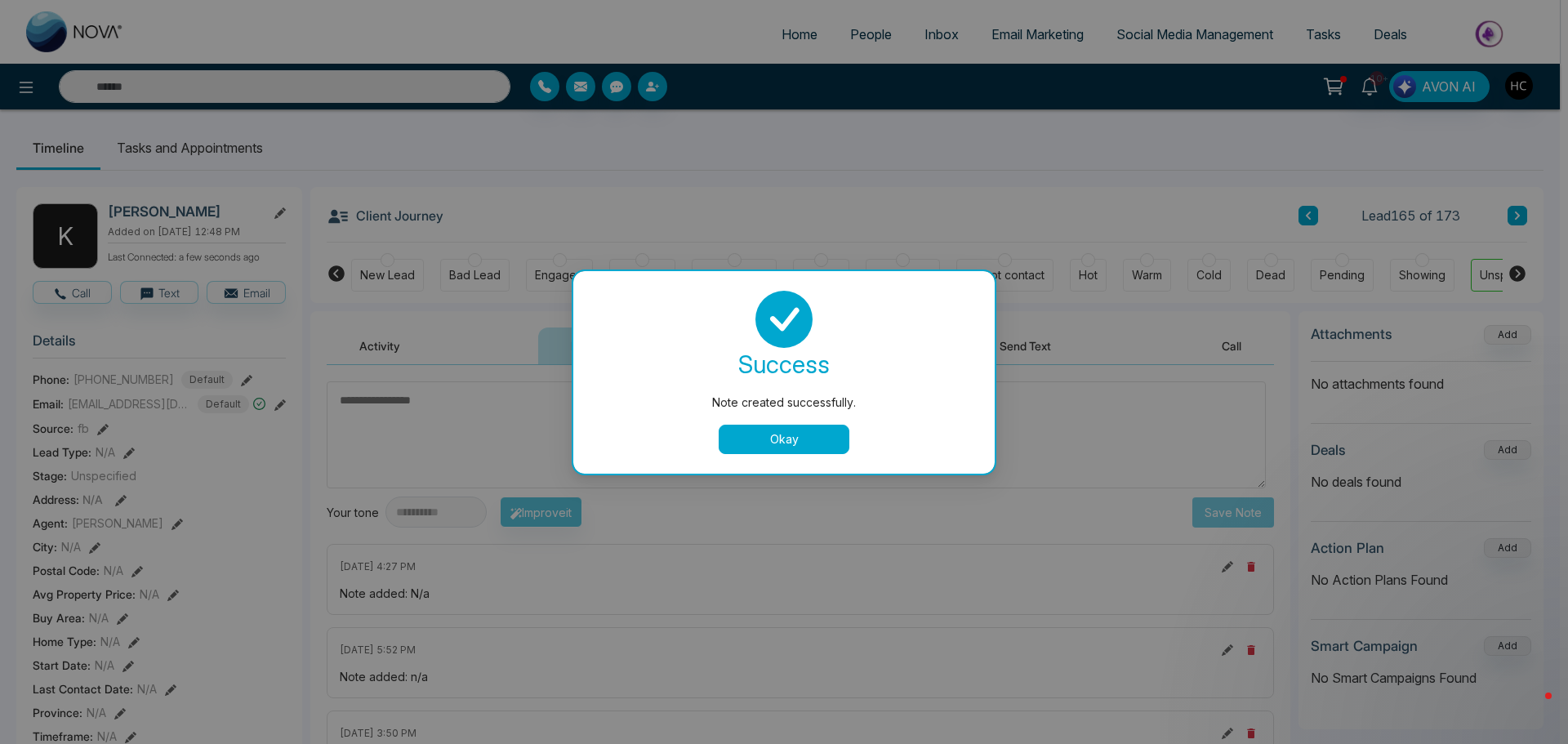
click at [780, 443] on button "Okay" at bounding box center [784, 440] width 131 height 29
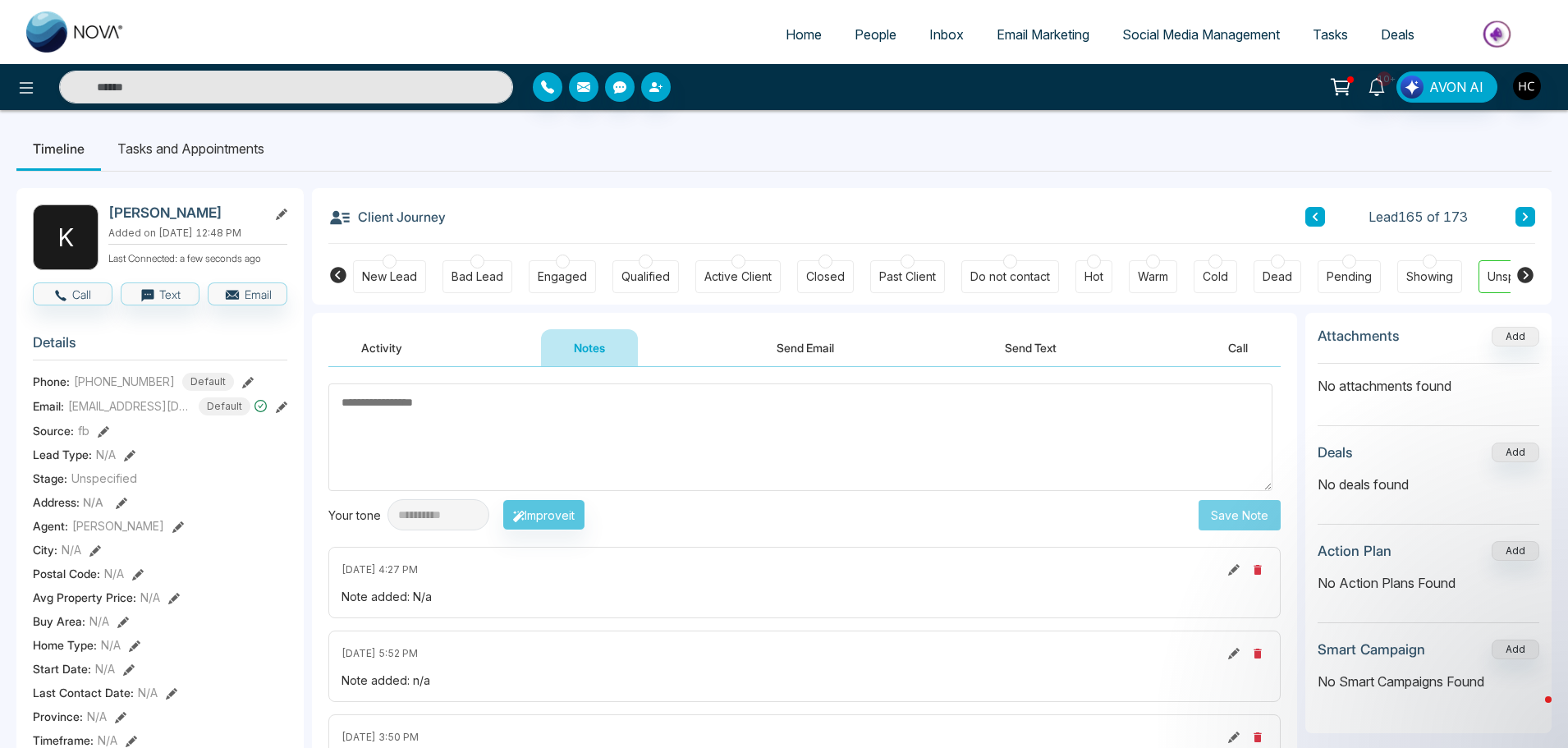
click at [1527, 220] on icon at bounding box center [1525, 216] width 8 height 10
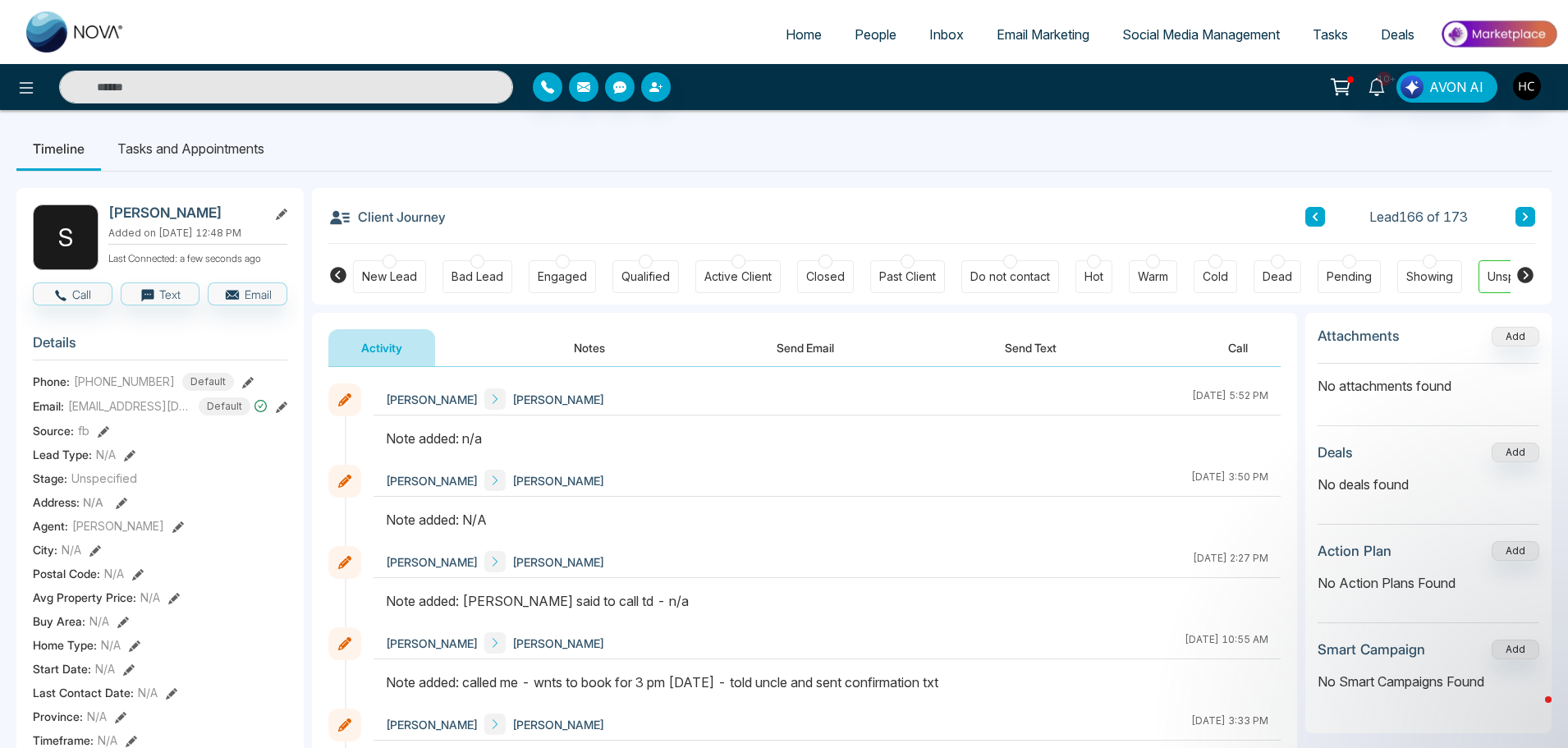
click at [579, 347] on button "Notes" at bounding box center [589, 348] width 97 height 37
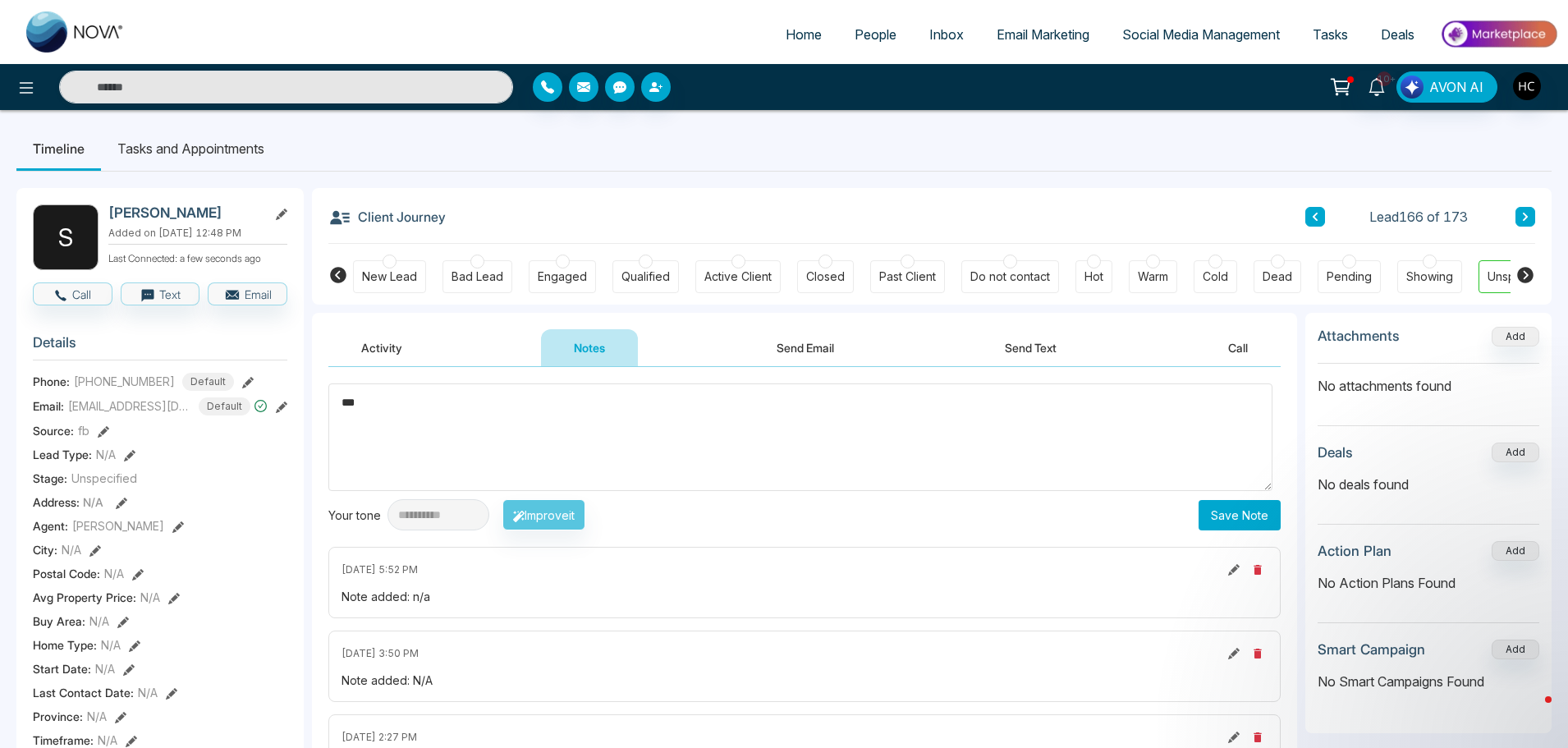
type textarea "***"
click at [1247, 508] on button "Save Note" at bounding box center [1239, 515] width 82 height 30
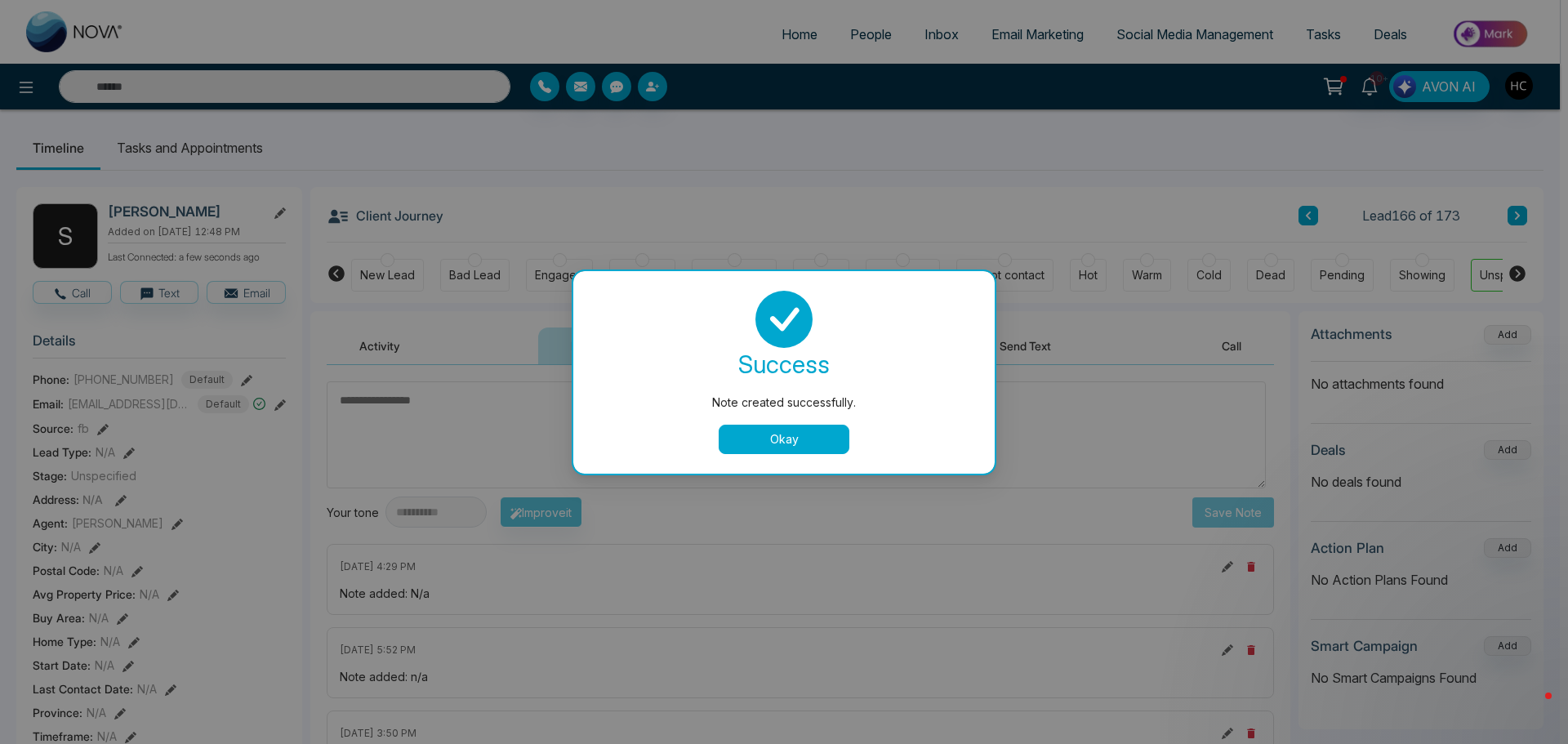
click at [816, 447] on button "Okay" at bounding box center [784, 440] width 131 height 29
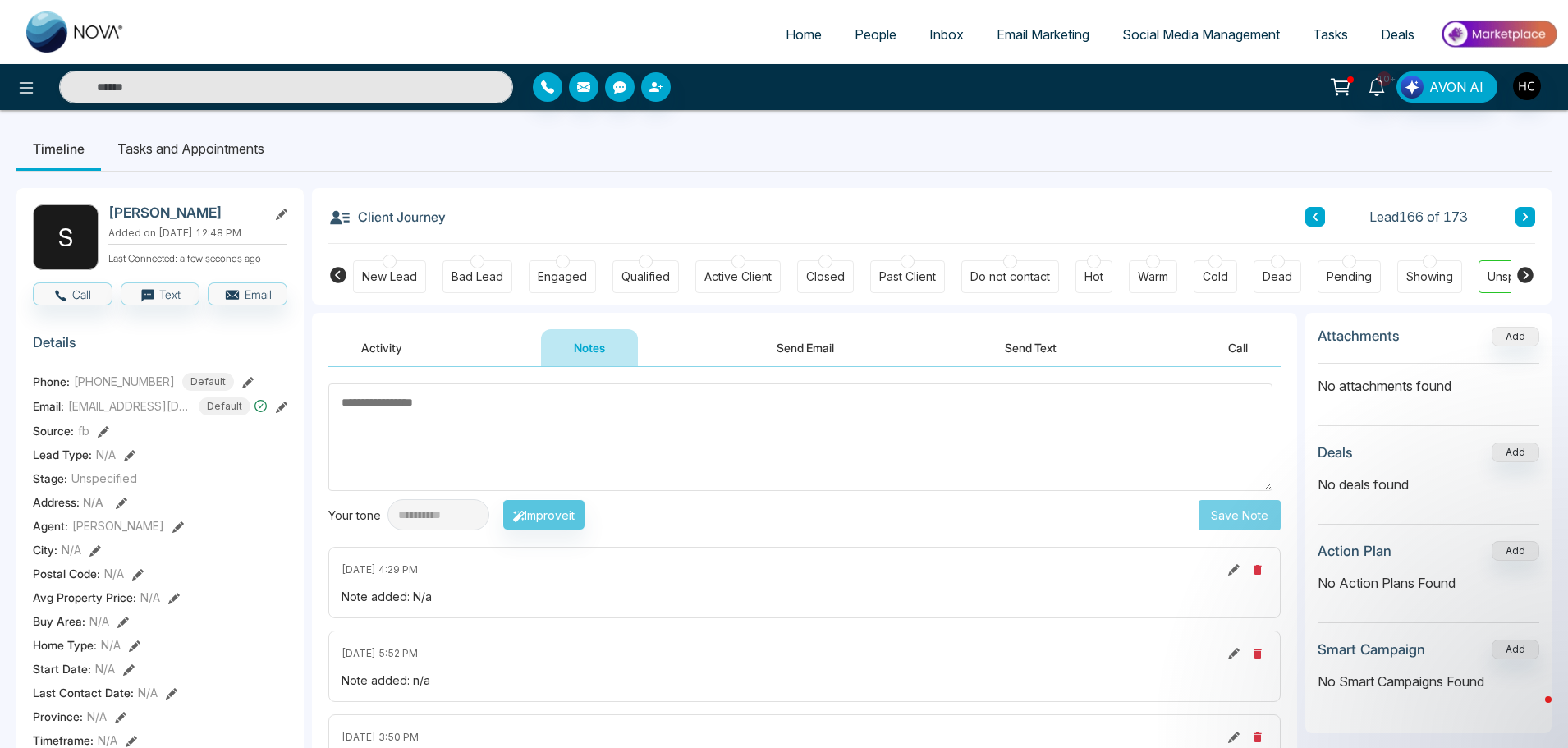
click at [1524, 211] on icon at bounding box center [1525, 216] width 8 height 10
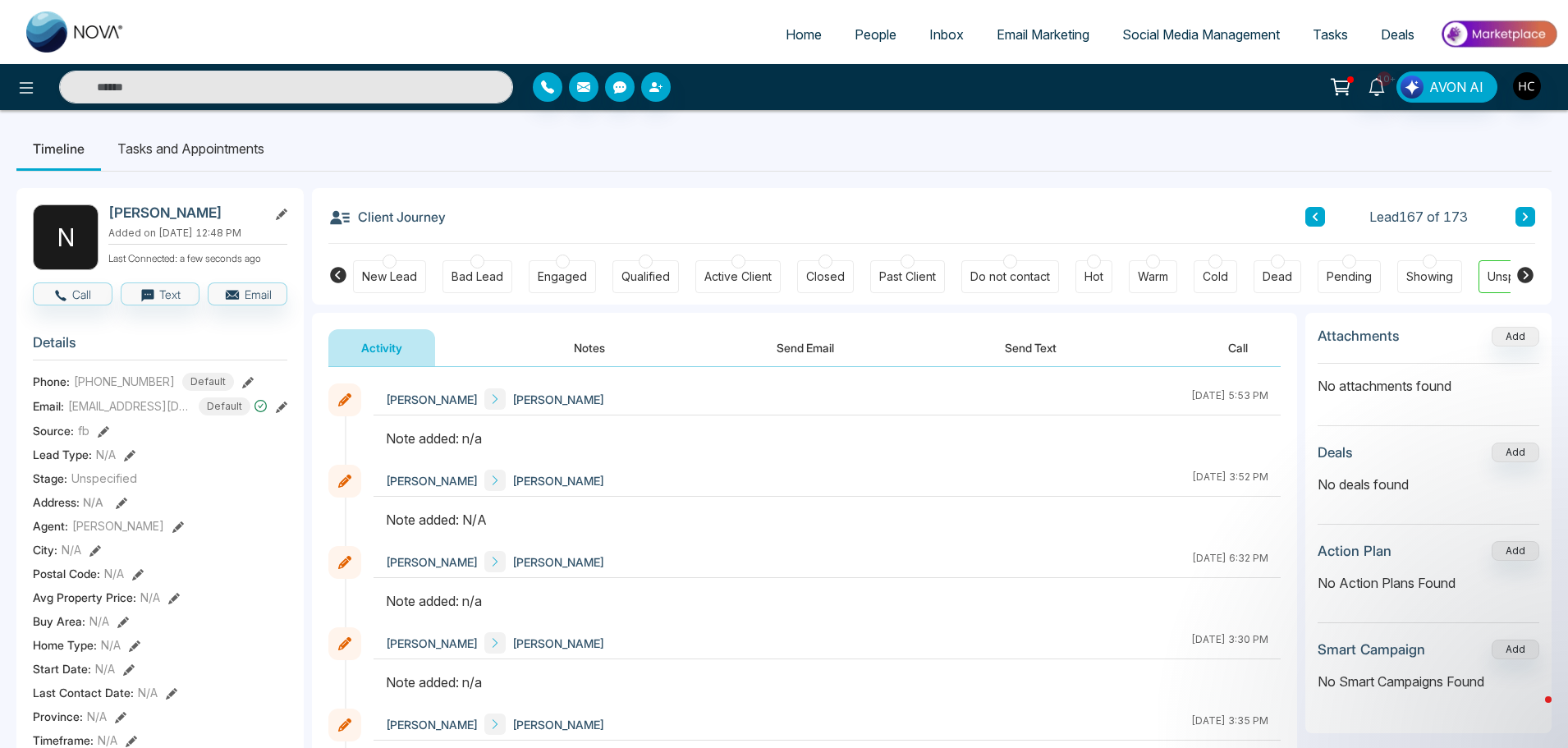
click at [582, 352] on button "Notes" at bounding box center [589, 348] width 97 height 37
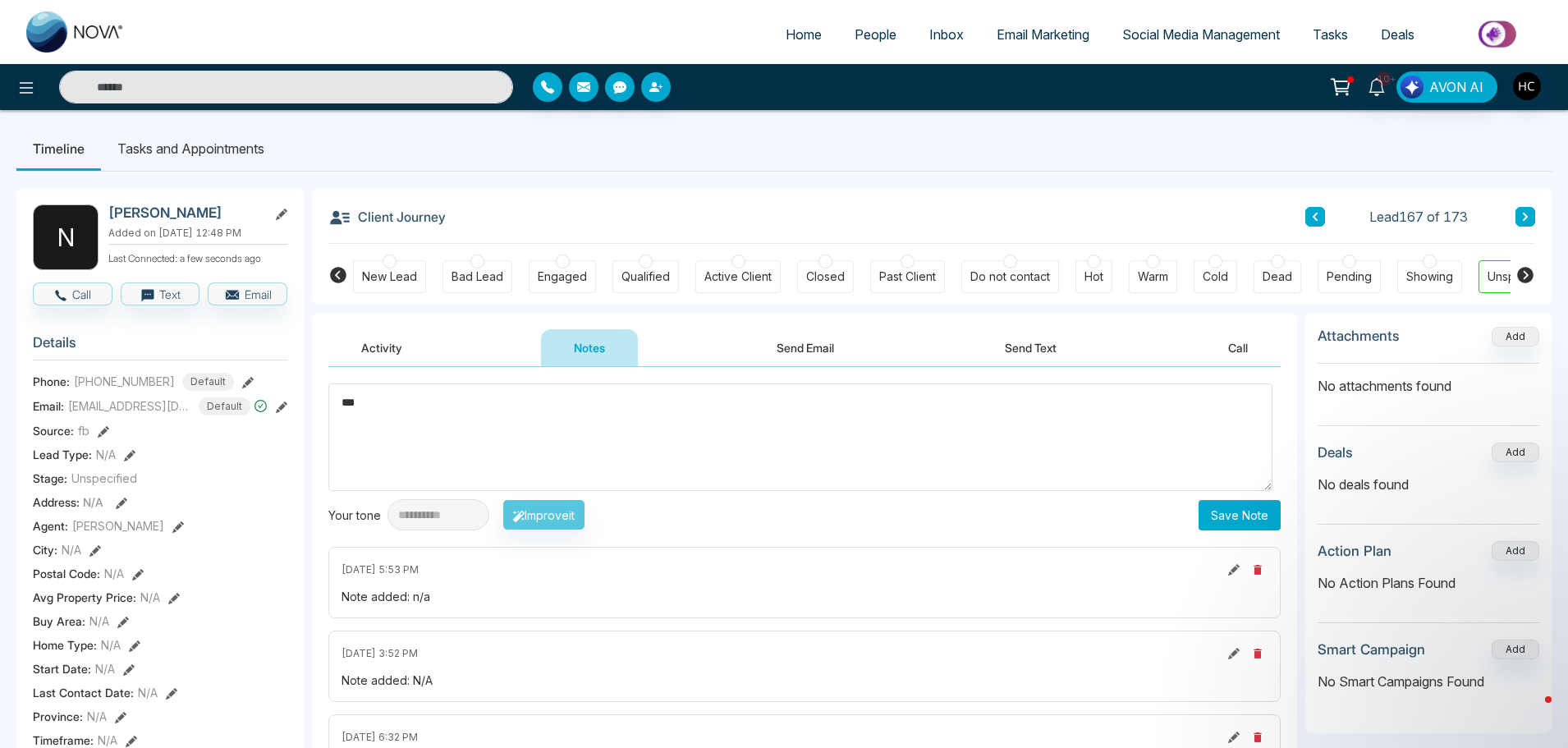
type textarea "***"
click at [1244, 519] on button "Save Note" at bounding box center [1239, 515] width 82 height 30
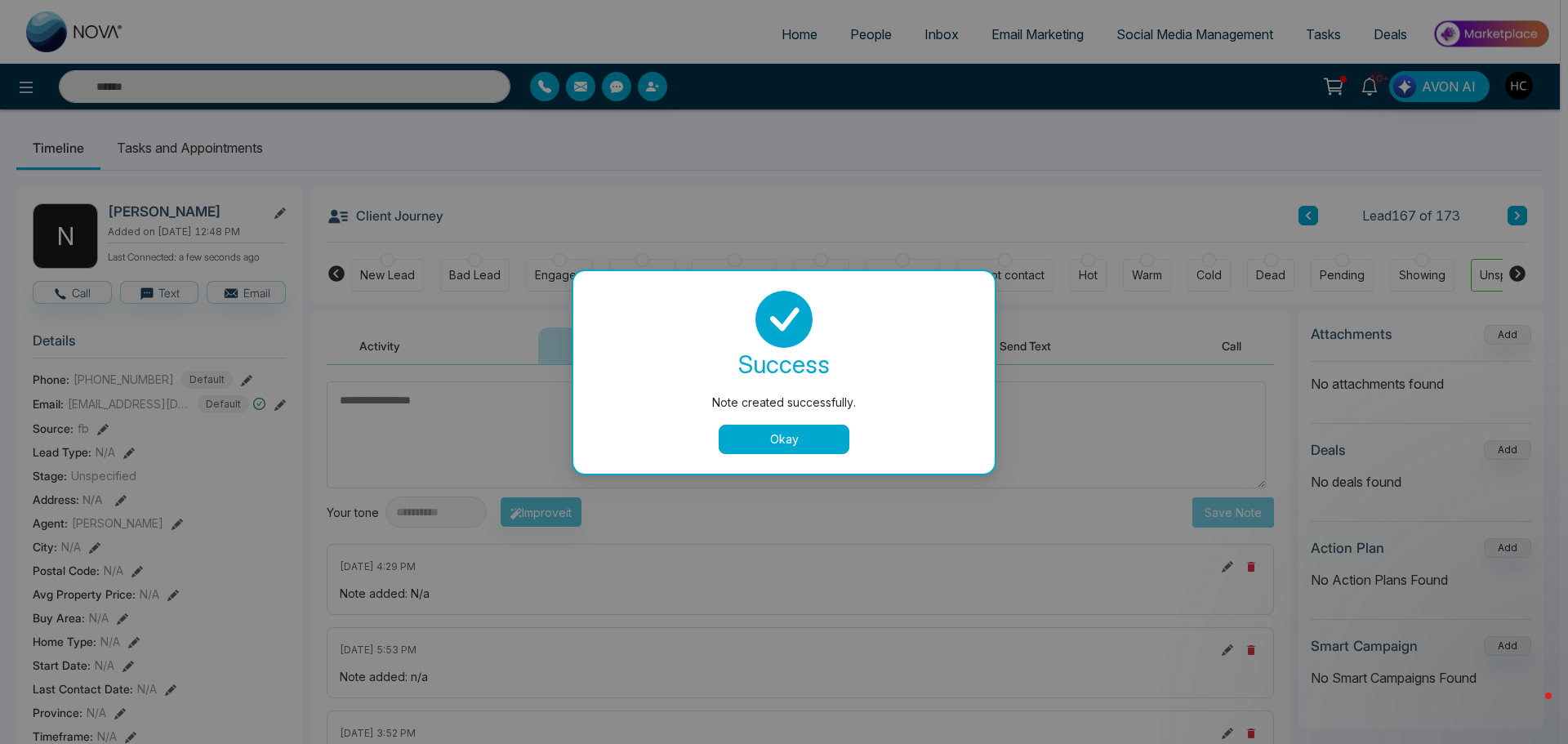
click at [798, 445] on div "success Note created successfully. Okay" at bounding box center [784, 372] width 422 height 203
click at [798, 445] on button "Okay" at bounding box center [784, 440] width 131 height 29
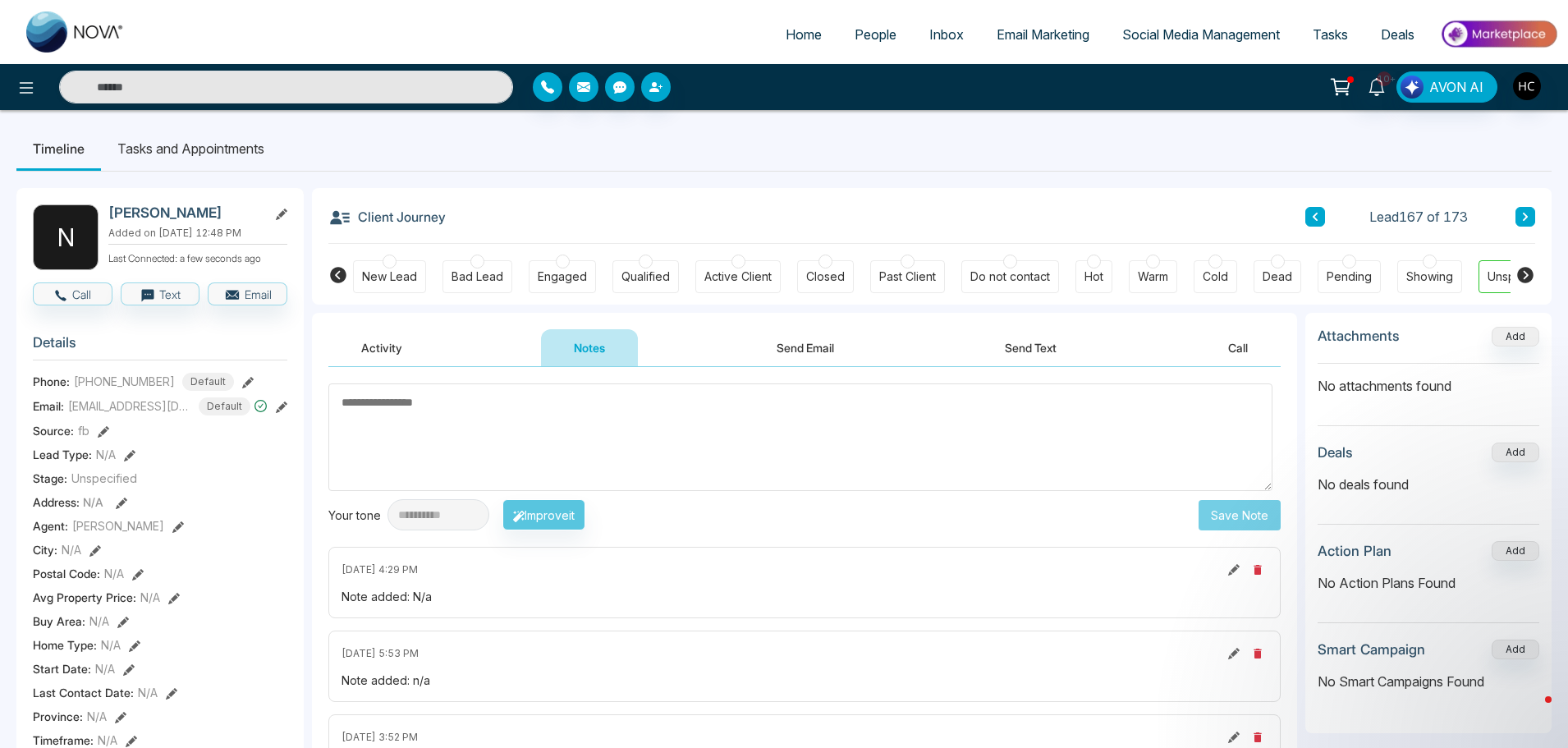
click at [1529, 221] on button at bounding box center [1525, 217] width 20 height 20
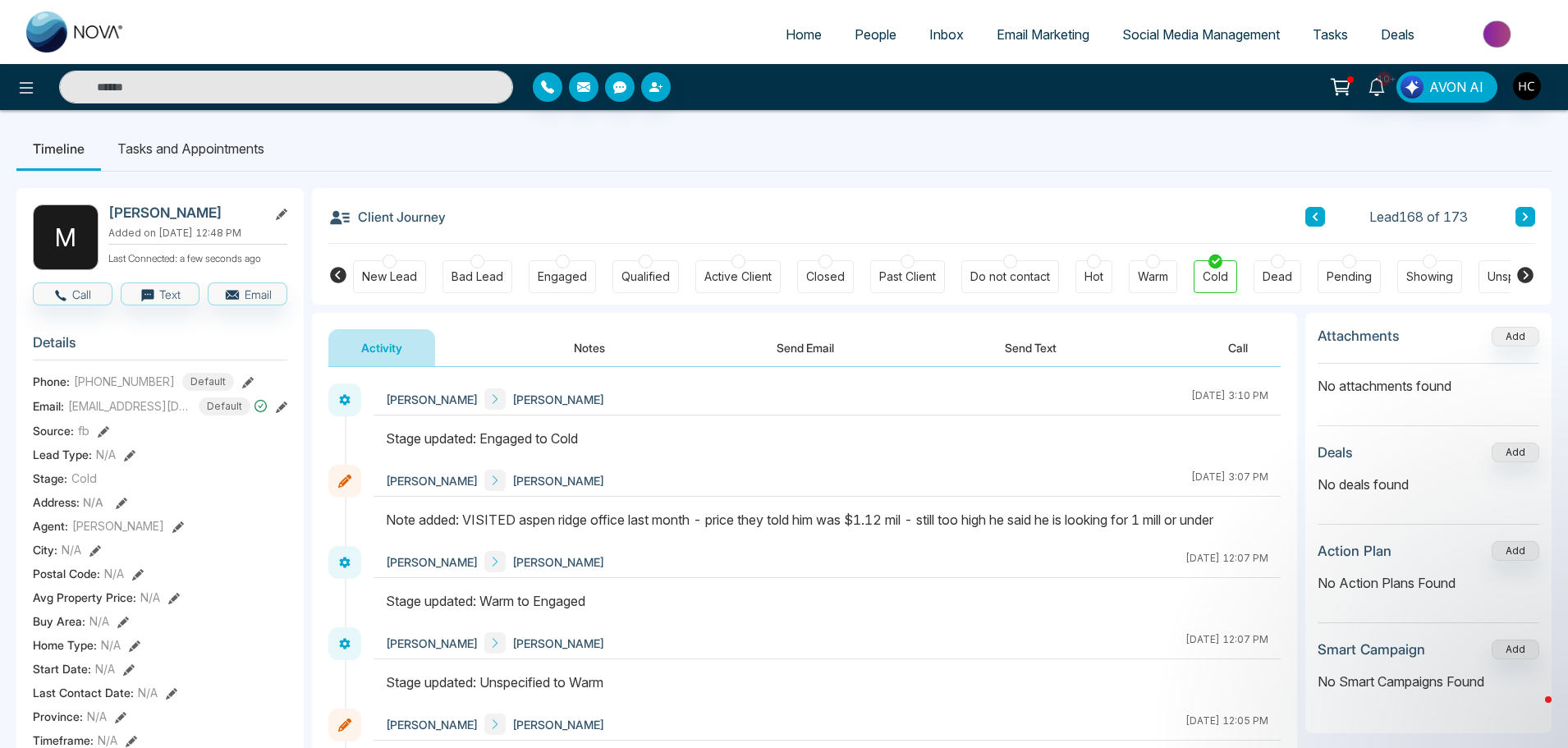
click at [1530, 220] on button at bounding box center [1525, 217] width 20 height 20
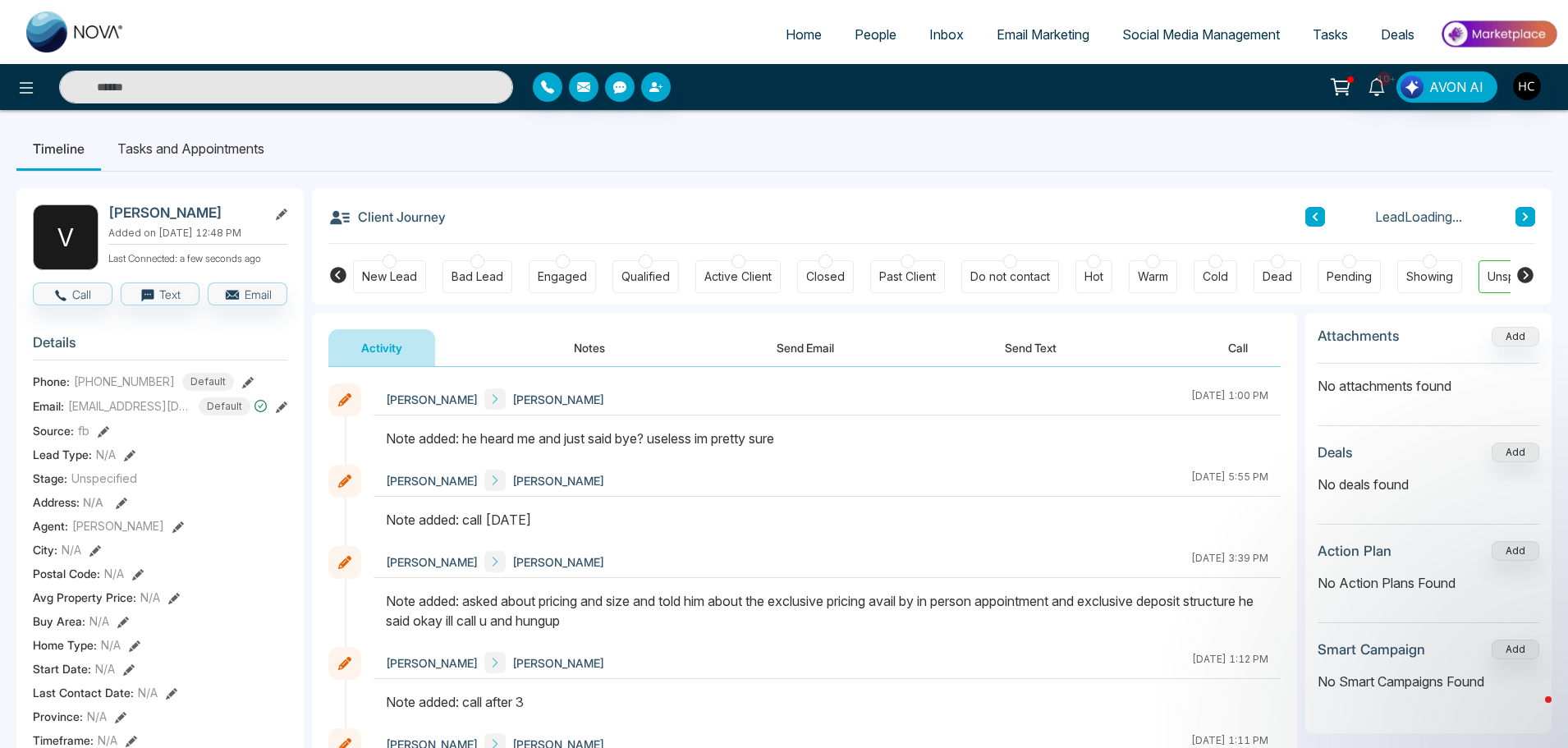
click at [1530, 220] on button at bounding box center [1525, 217] width 20 height 20
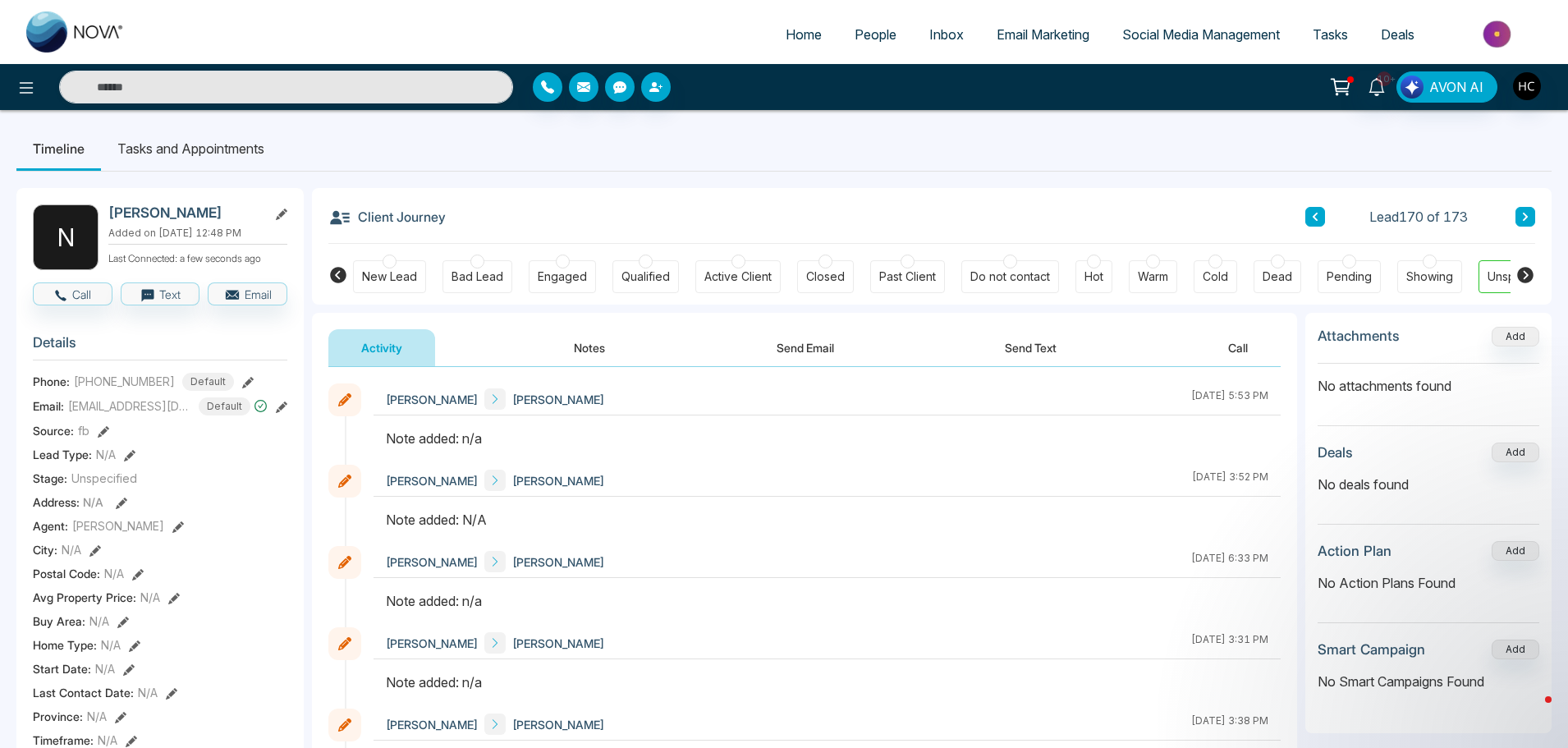
click at [603, 339] on button "Notes" at bounding box center [589, 348] width 97 height 37
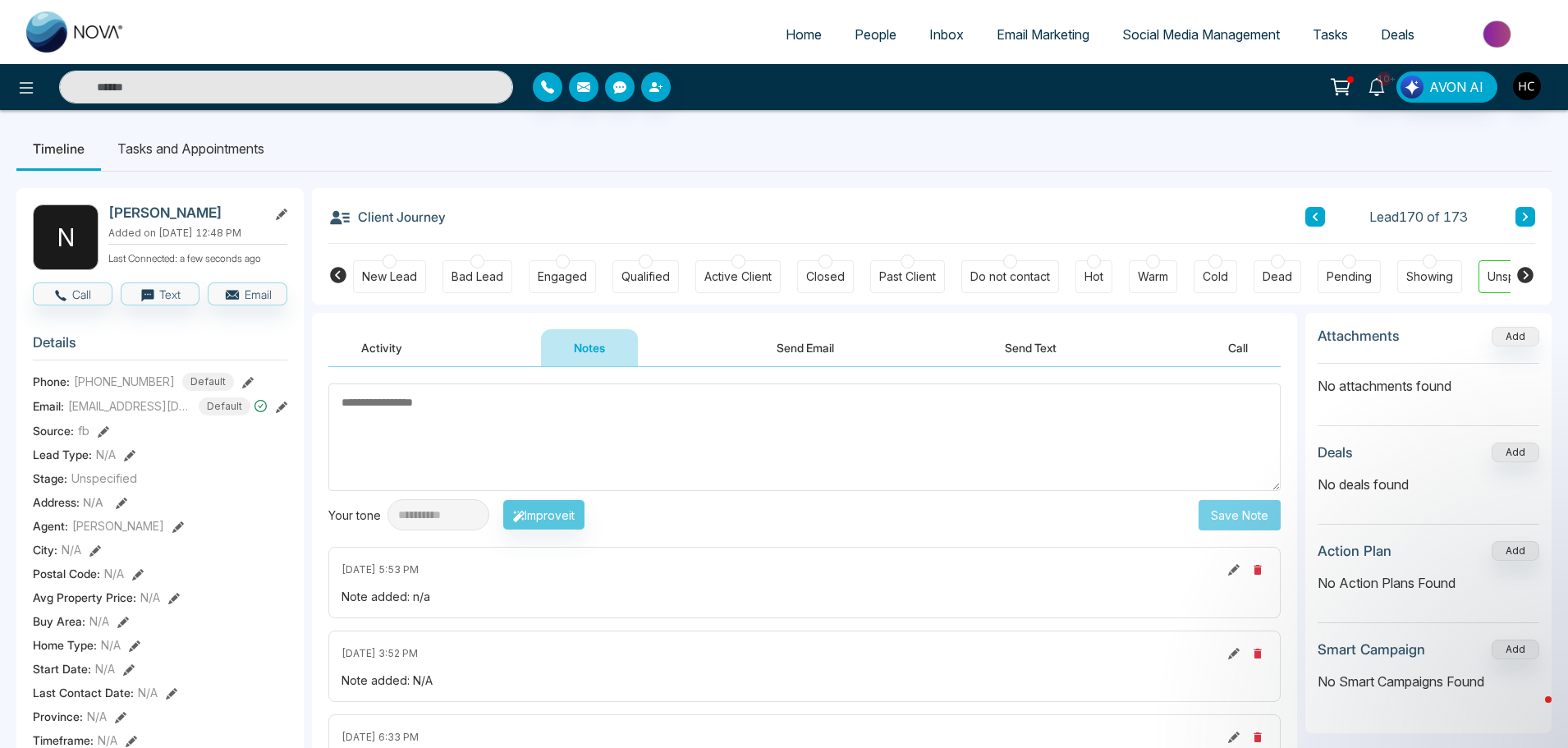
click at [392, 397] on textarea at bounding box center [804, 437] width 952 height 107
click at [396, 397] on textarea at bounding box center [804, 437] width 952 height 107
paste textarea "***"
type textarea "***"
click at [1243, 504] on button "Save Note" at bounding box center [1239, 515] width 82 height 30
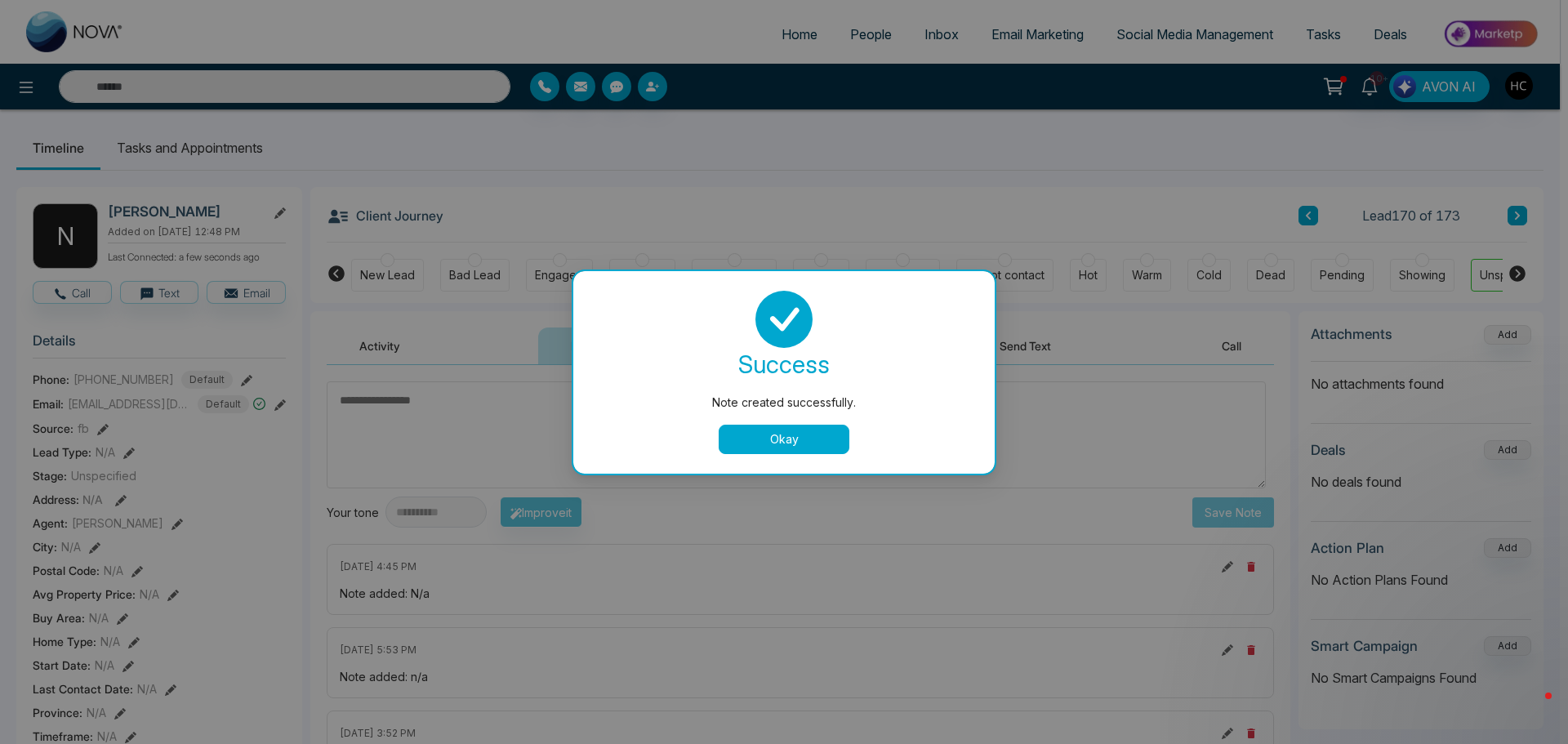
click at [1479, 159] on div "Note created successfully. success Note created successfully. Okay" at bounding box center [784, 372] width 1568 height 744
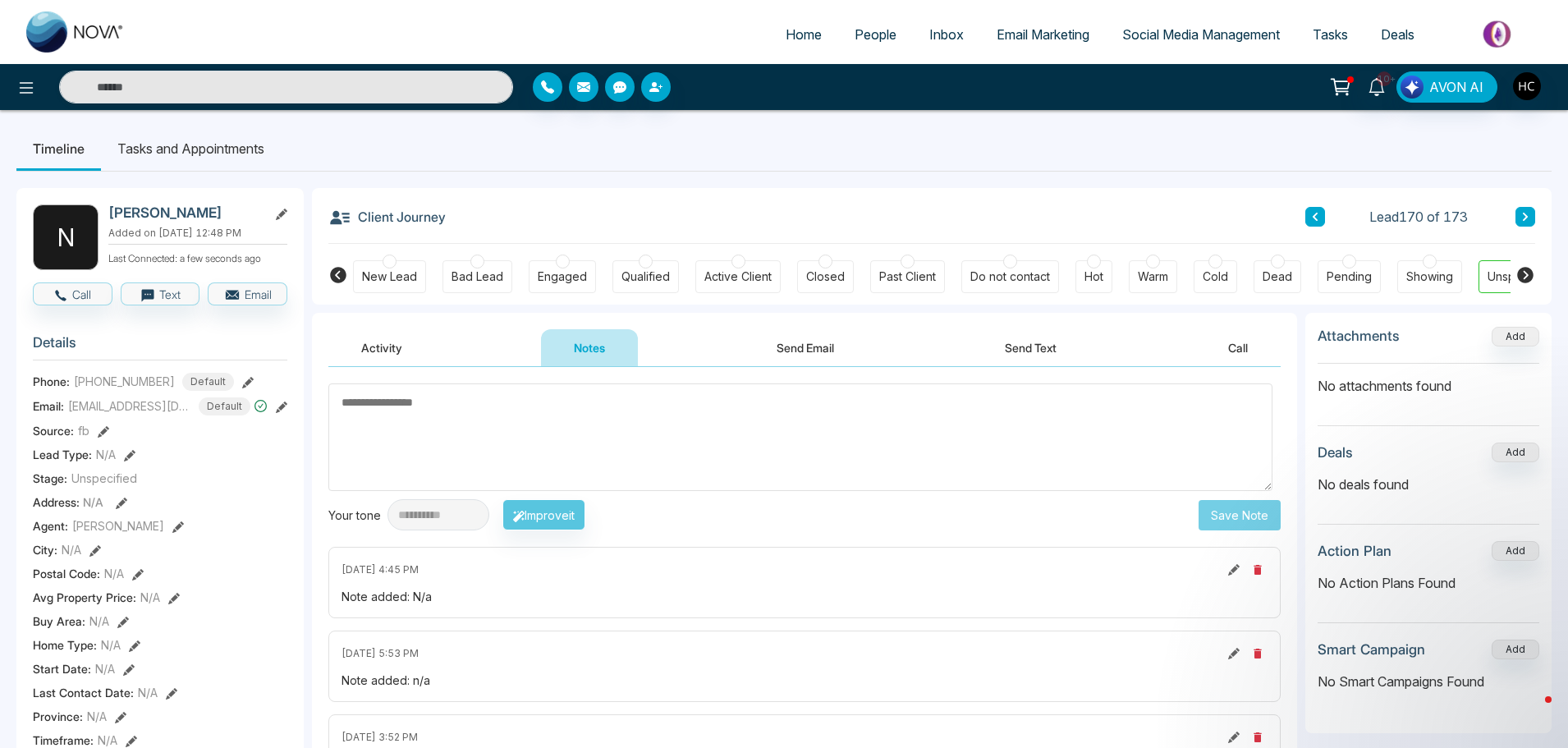
click at [1520, 211] on button at bounding box center [1525, 217] width 20 height 20
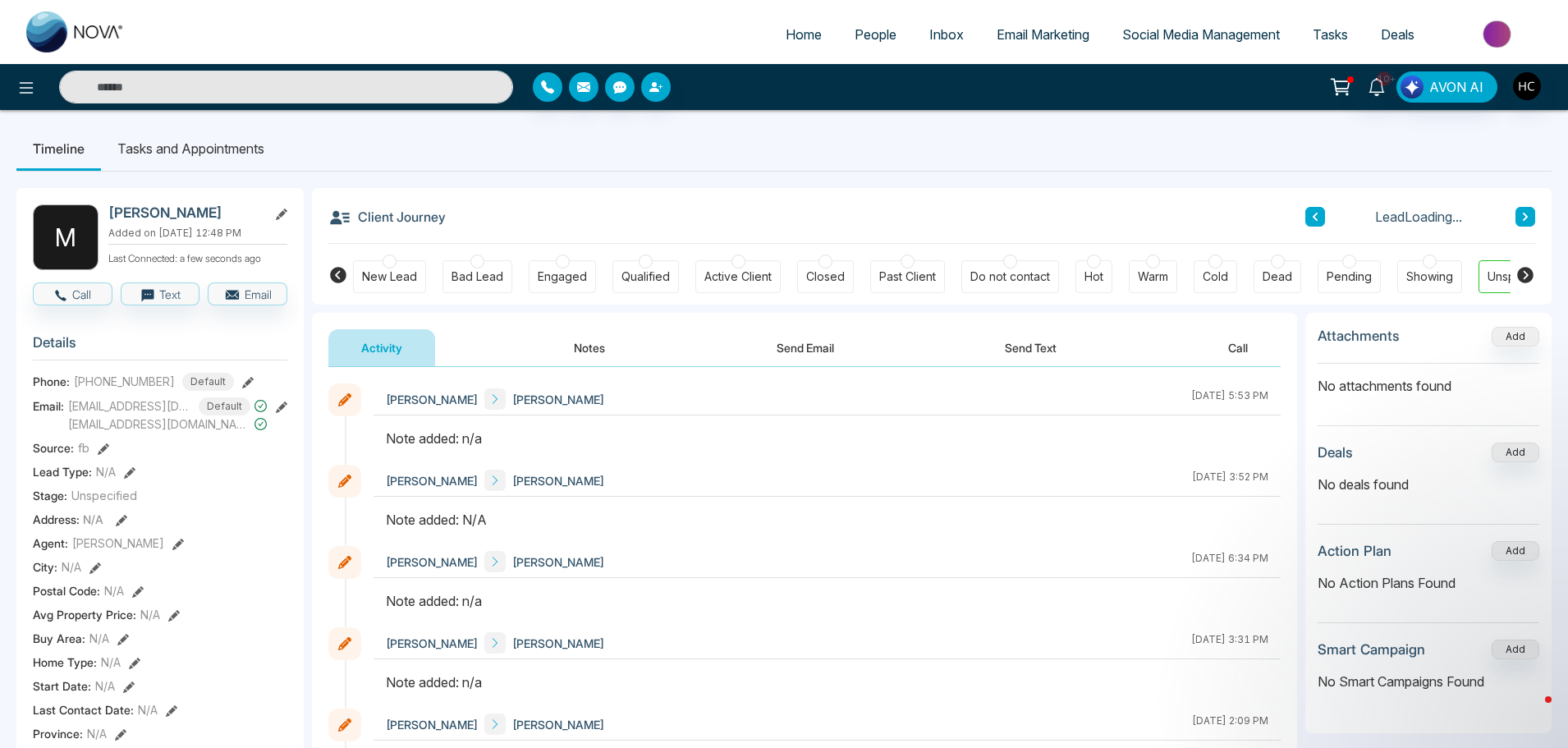
click at [427, 267] on div "Client Journey Lead Loading... New Lead Bad Lead Engaged Qualified Active Clien…" at bounding box center [931, 246] width 1240 height 117
click at [593, 358] on button "Notes" at bounding box center [589, 348] width 97 height 37
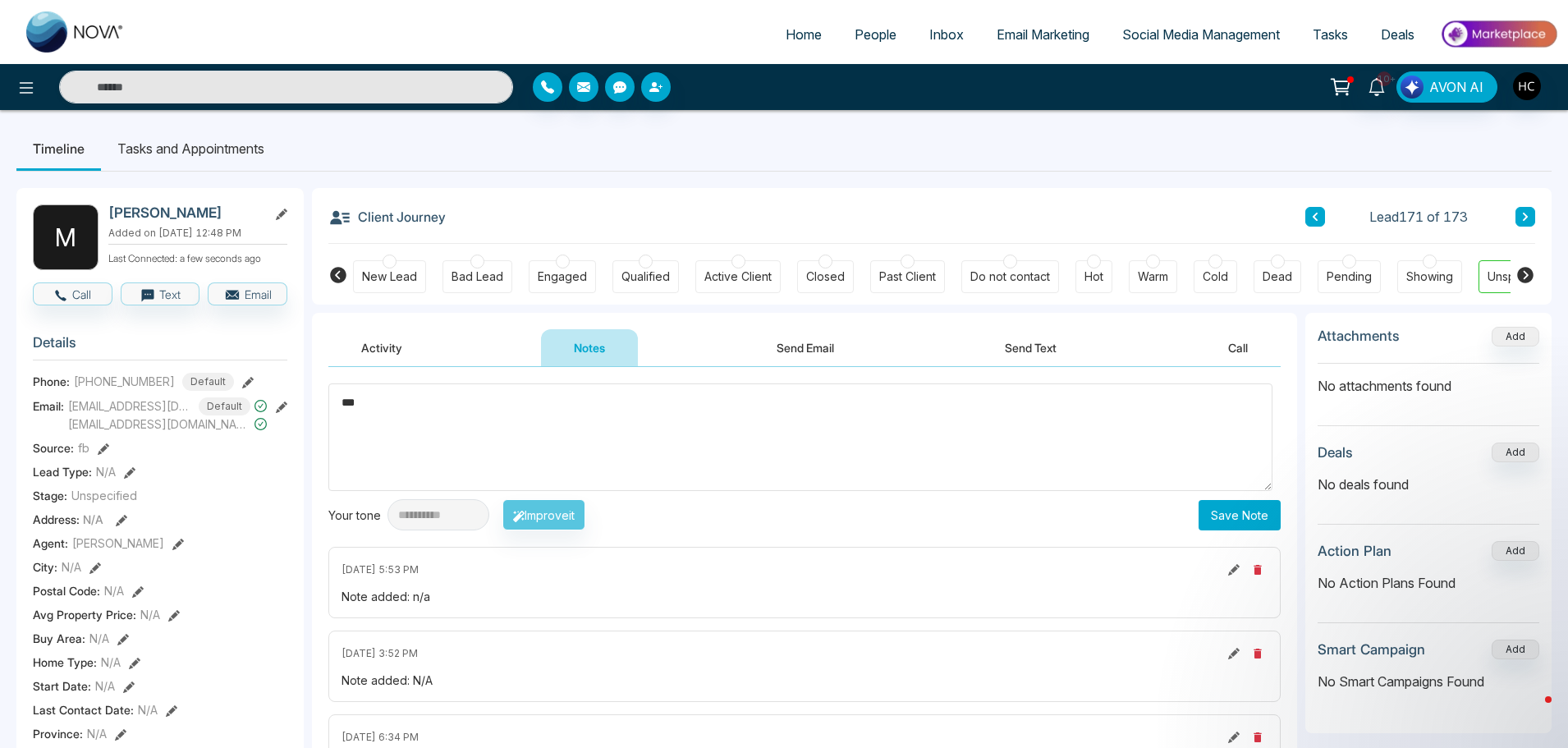
type textarea "***"
drag, startPoint x: 1224, startPoint y: 512, endPoint x: 1228, endPoint y: 505, distance: 8.1
click at [1228, 505] on button "Save Note" at bounding box center [1239, 515] width 82 height 30
click at [1489, 121] on body "**********" at bounding box center [787, 374] width 1576 height 748
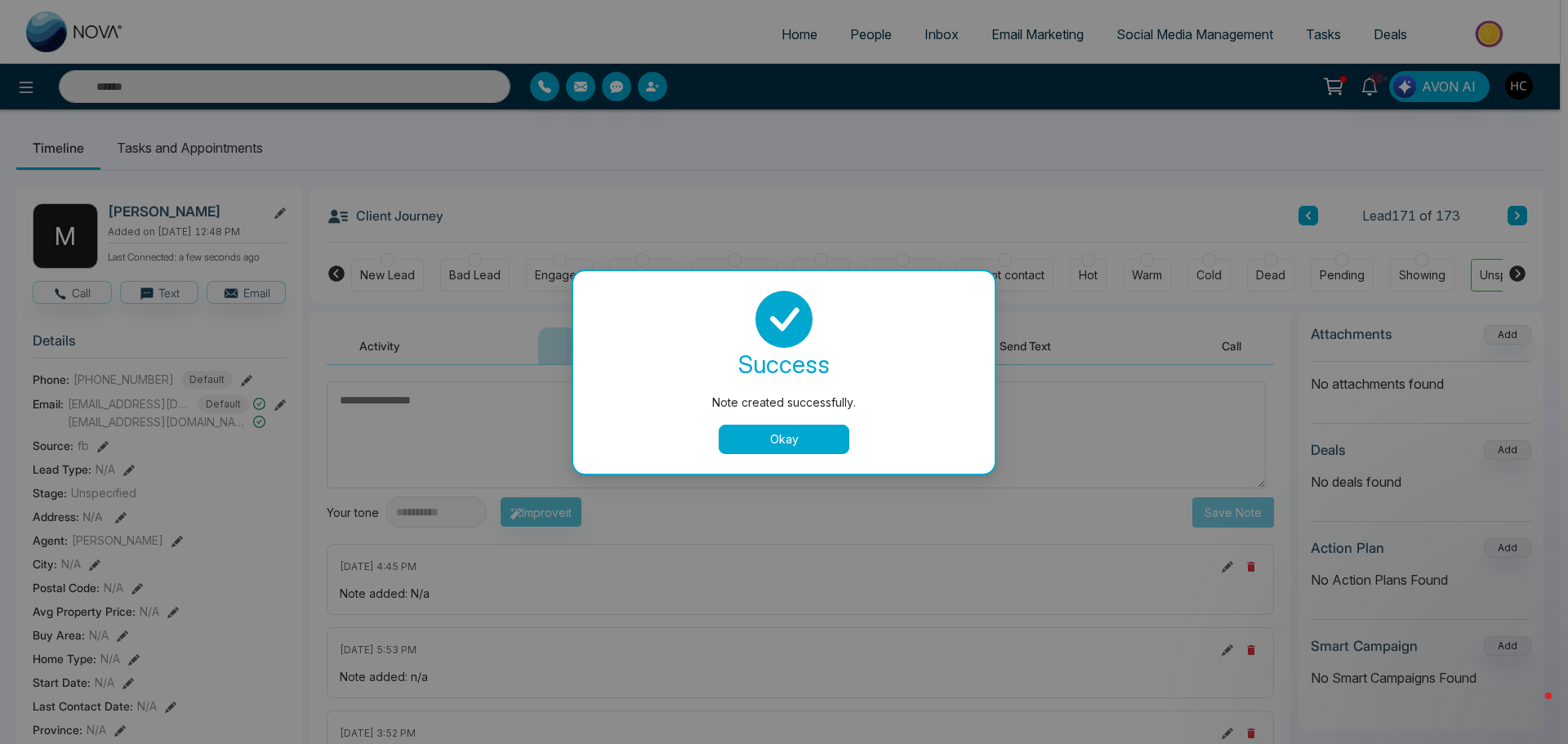
click at [1521, 226] on div "Note created successfully. success Note created successfully. Okay" at bounding box center [784, 372] width 1568 height 744
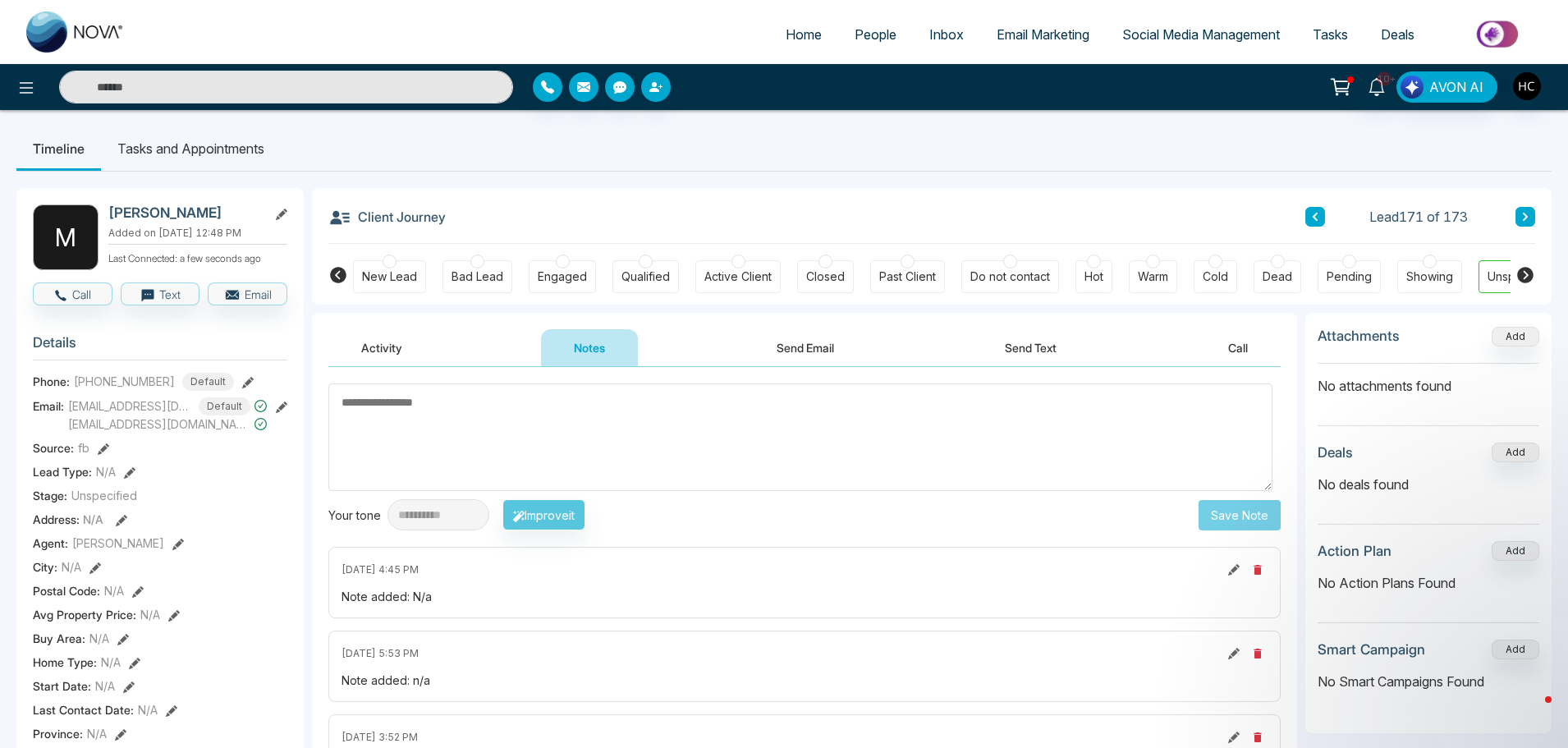
click at [1523, 214] on icon at bounding box center [1526, 216] width 5 height 8
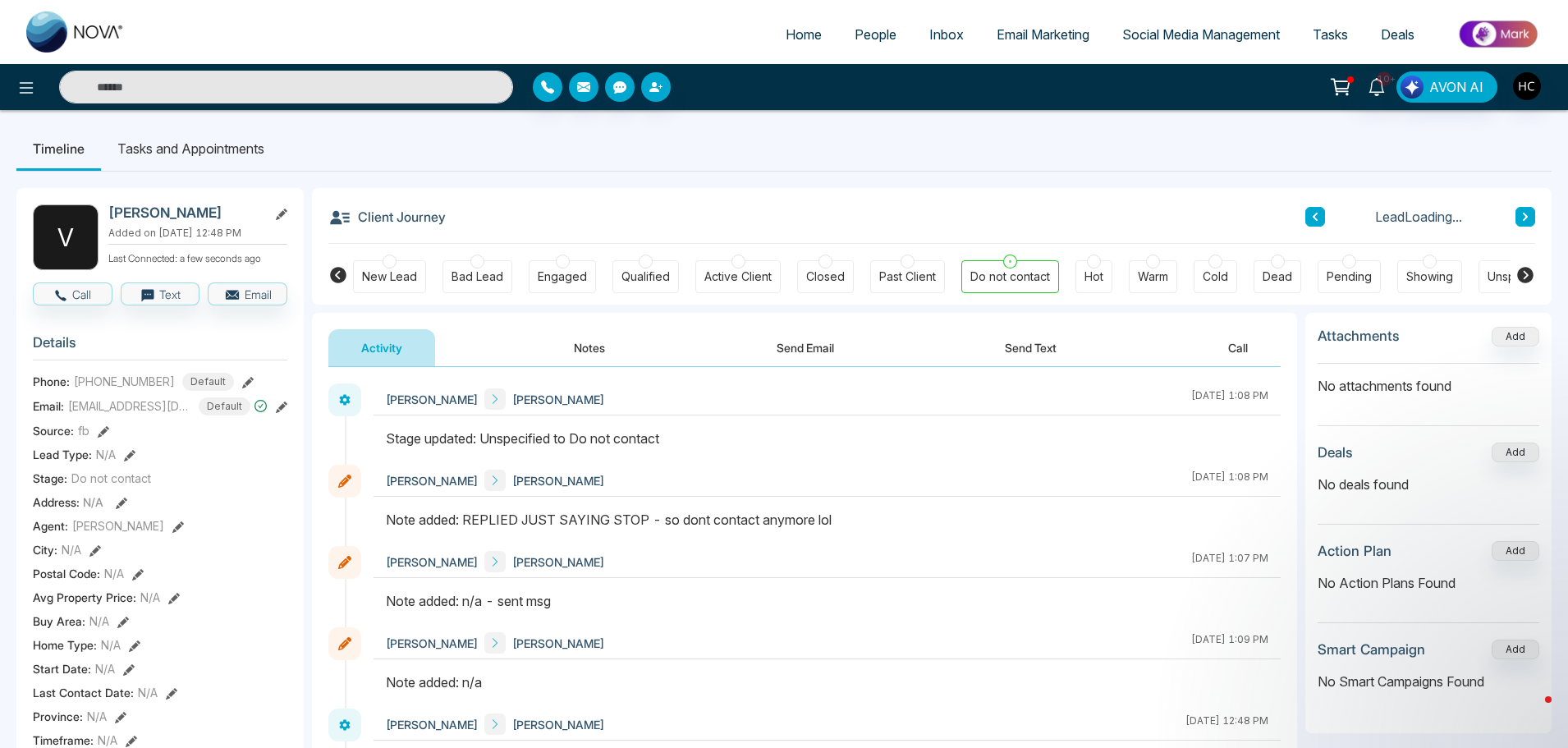
click at [1523, 214] on icon at bounding box center [1526, 216] width 5 height 8
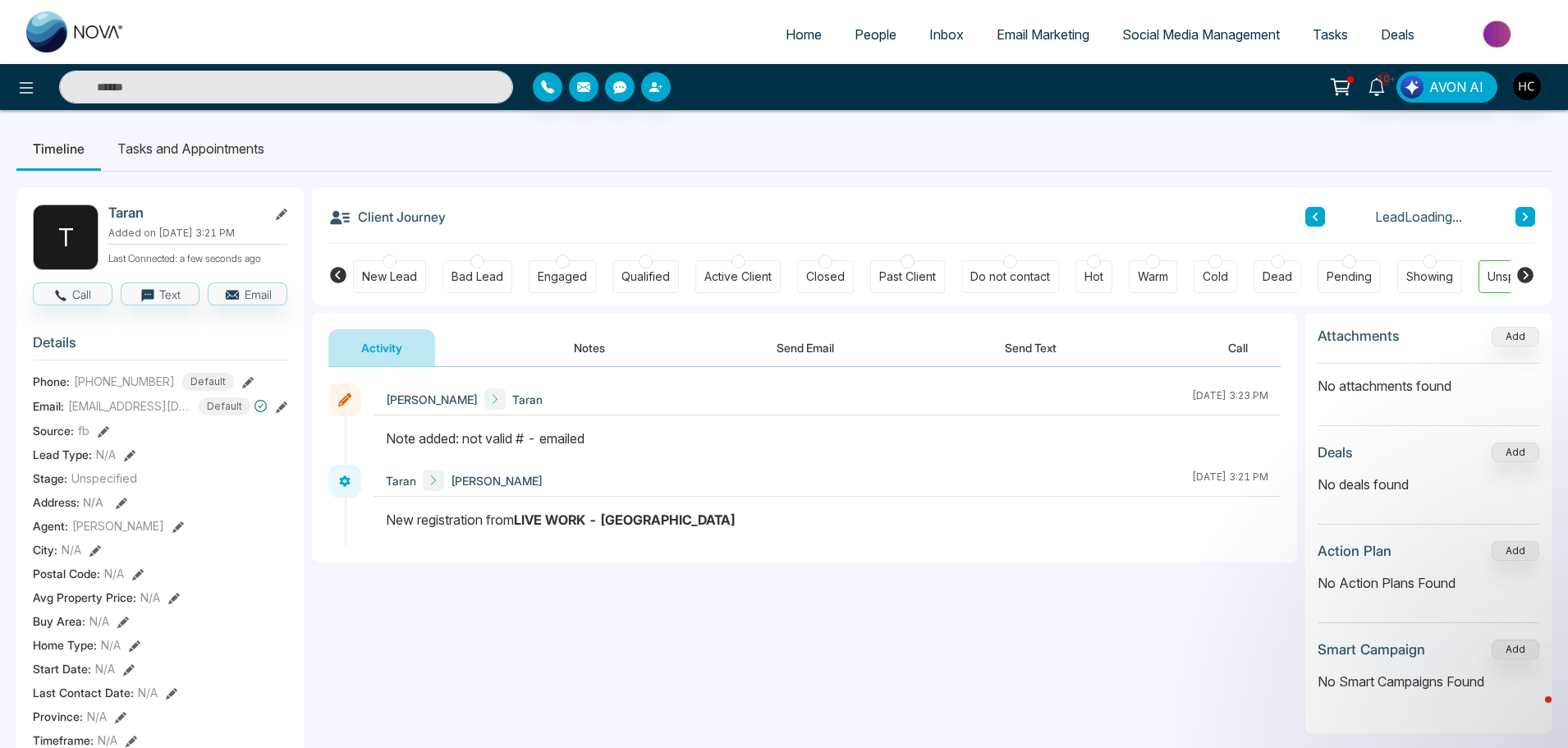
drag, startPoint x: 870, startPoint y: 23, endPoint x: 872, endPoint y: 14, distance: 9.2
click at [870, 21] on link "People" at bounding box center [875, 35] width 75 height 31
